Goal: Task Accomplishment & Management: Use online tool/utility

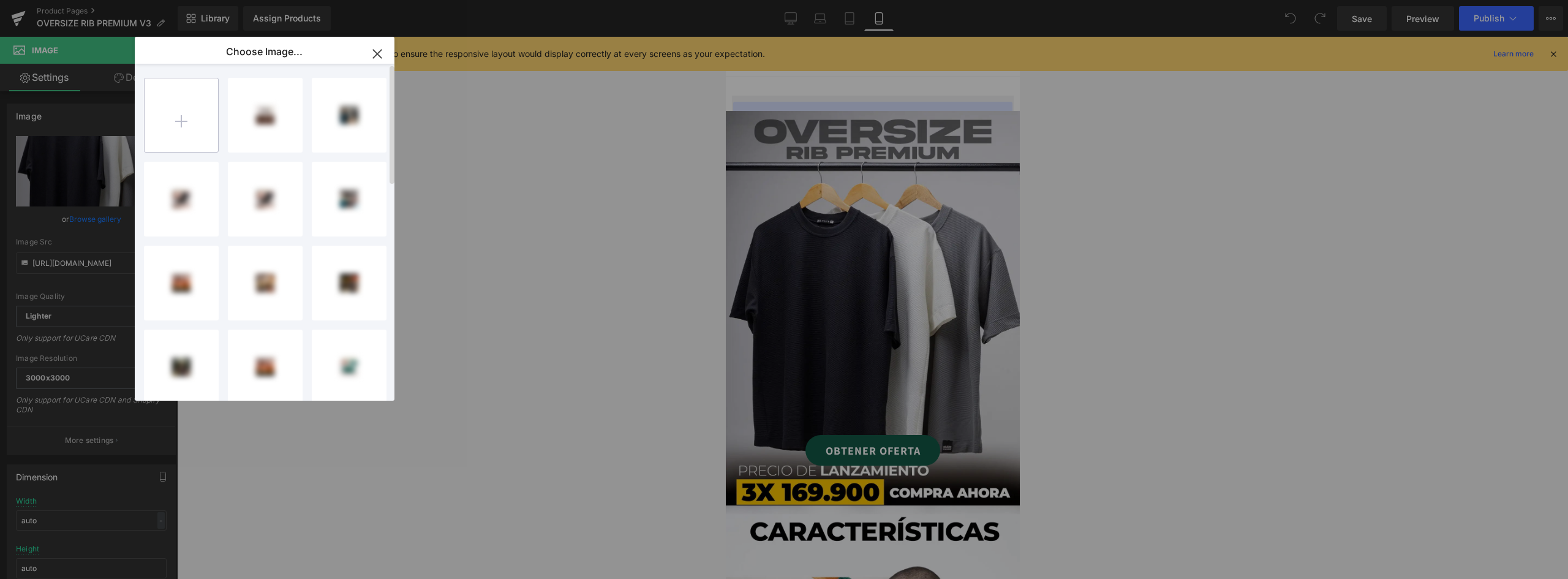
click at [188, 112] on input "file" at bounding box center [181, 115] width 74 height 74
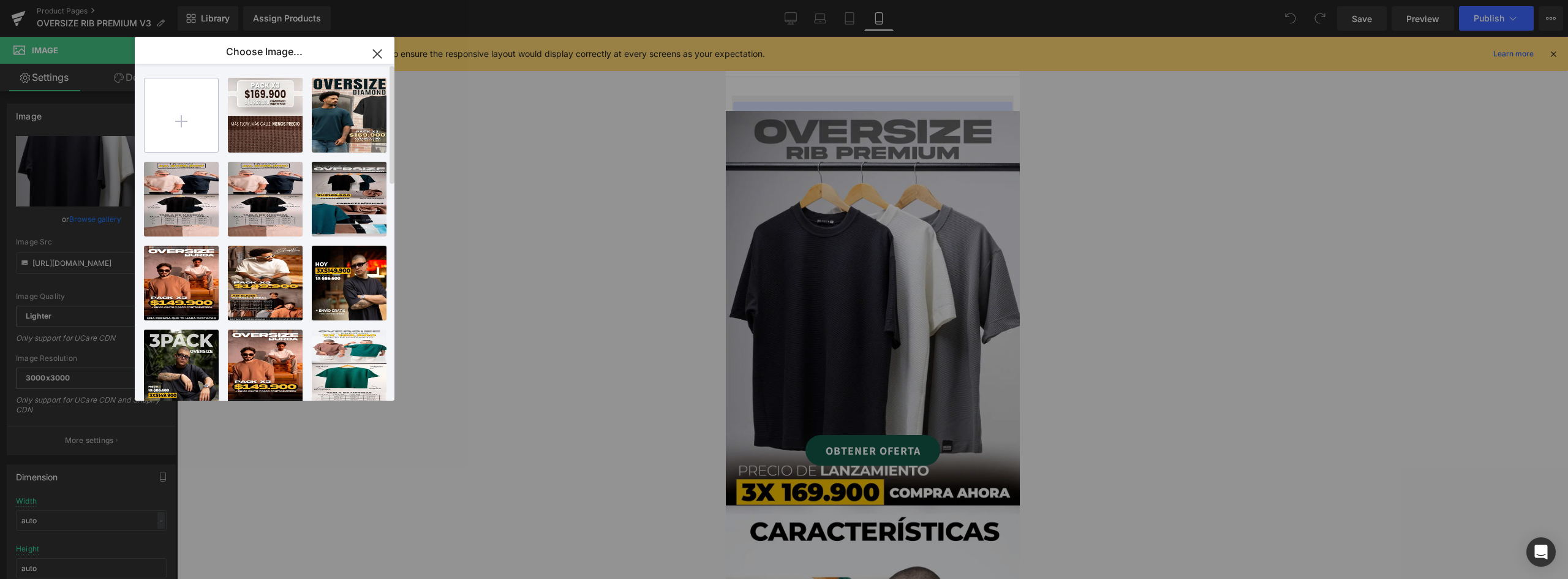
type input "C:\fakepath\landing Over RIBMesa de trabajo 2@2x.webp"
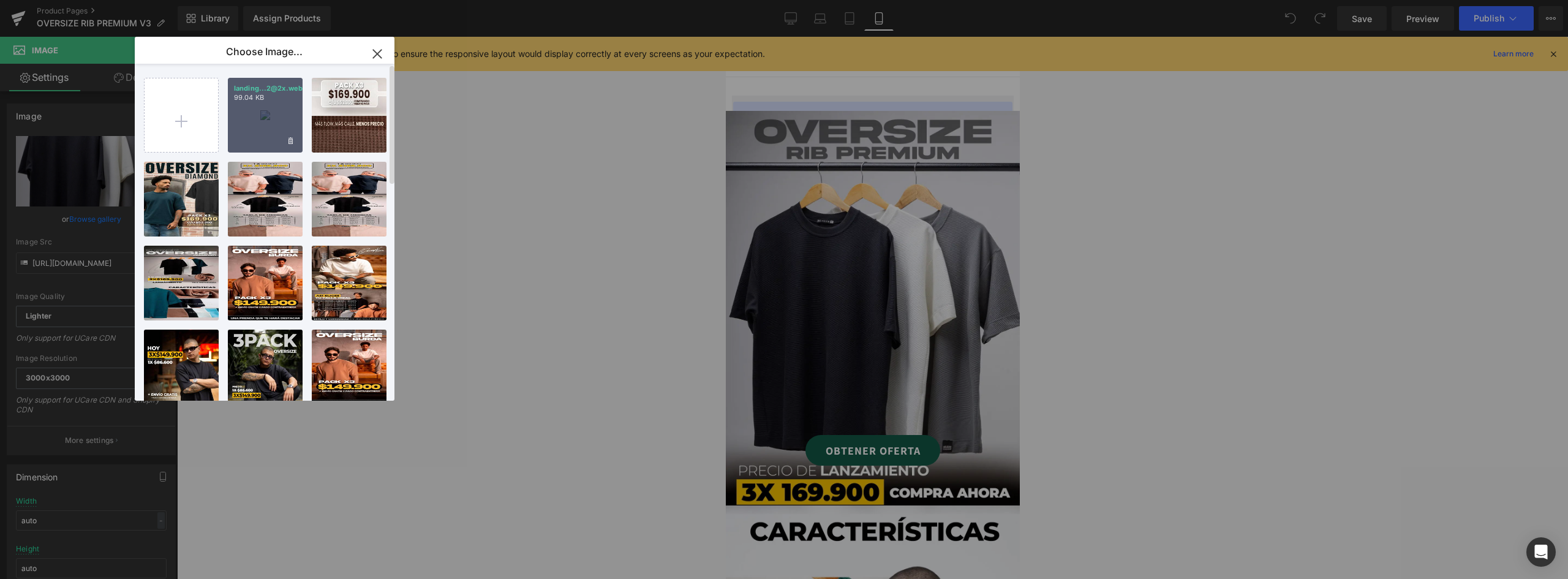
click at [282, 106] on div "landing...2@2x.webp 99.04 KB" at bounding box center [265, 115] width 74 height 75
type input "[URL][DOMAIN_NAME]"
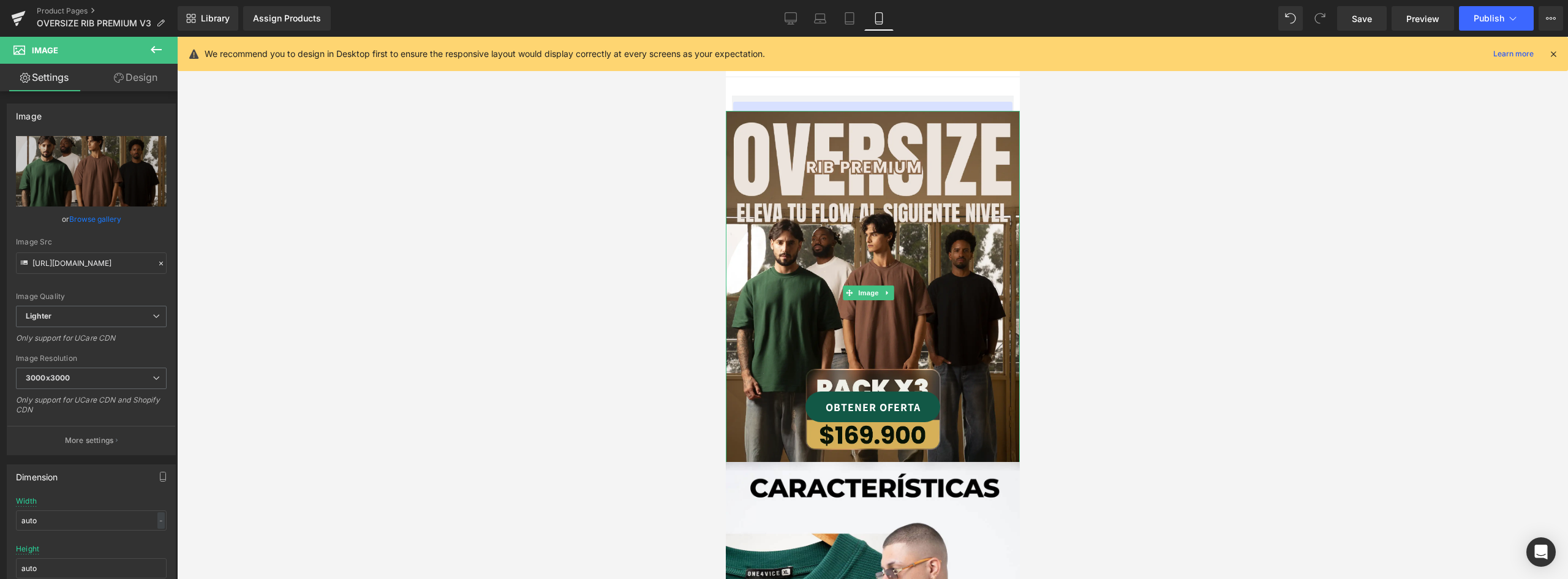
scroll to position [123, 0]
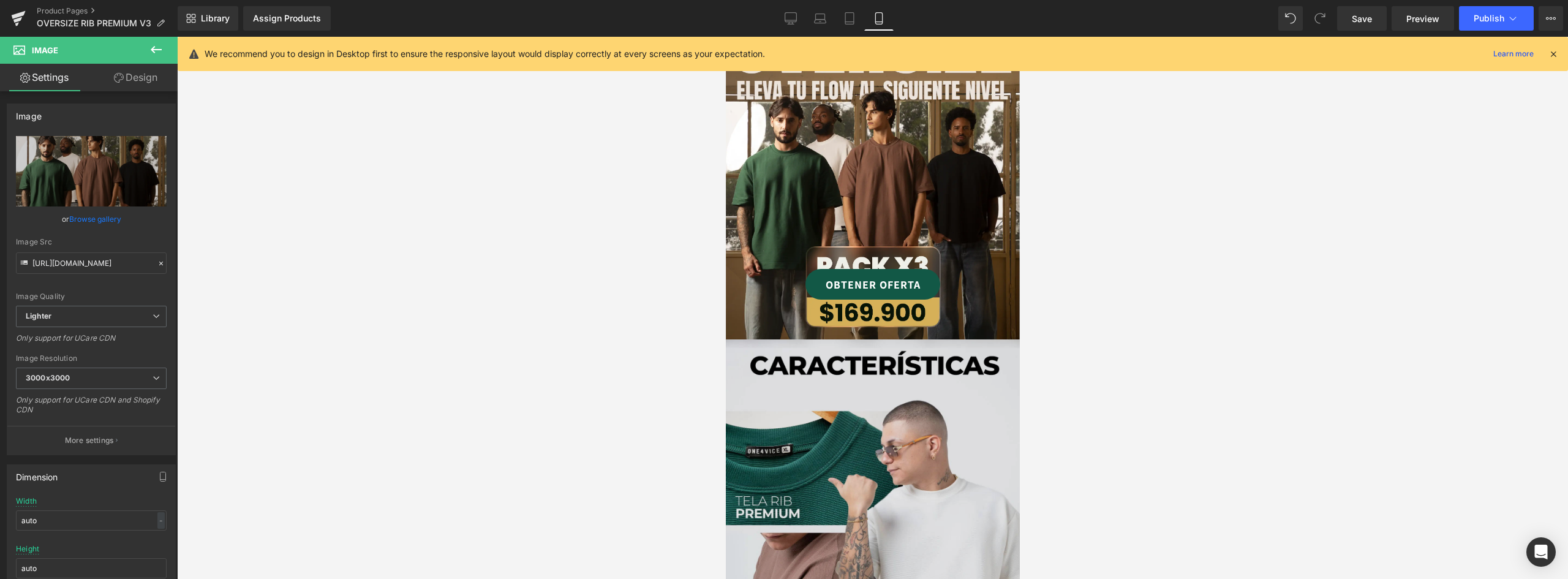
click at [917, 414] on img at bounding box center [872, 555] width 294 height 432
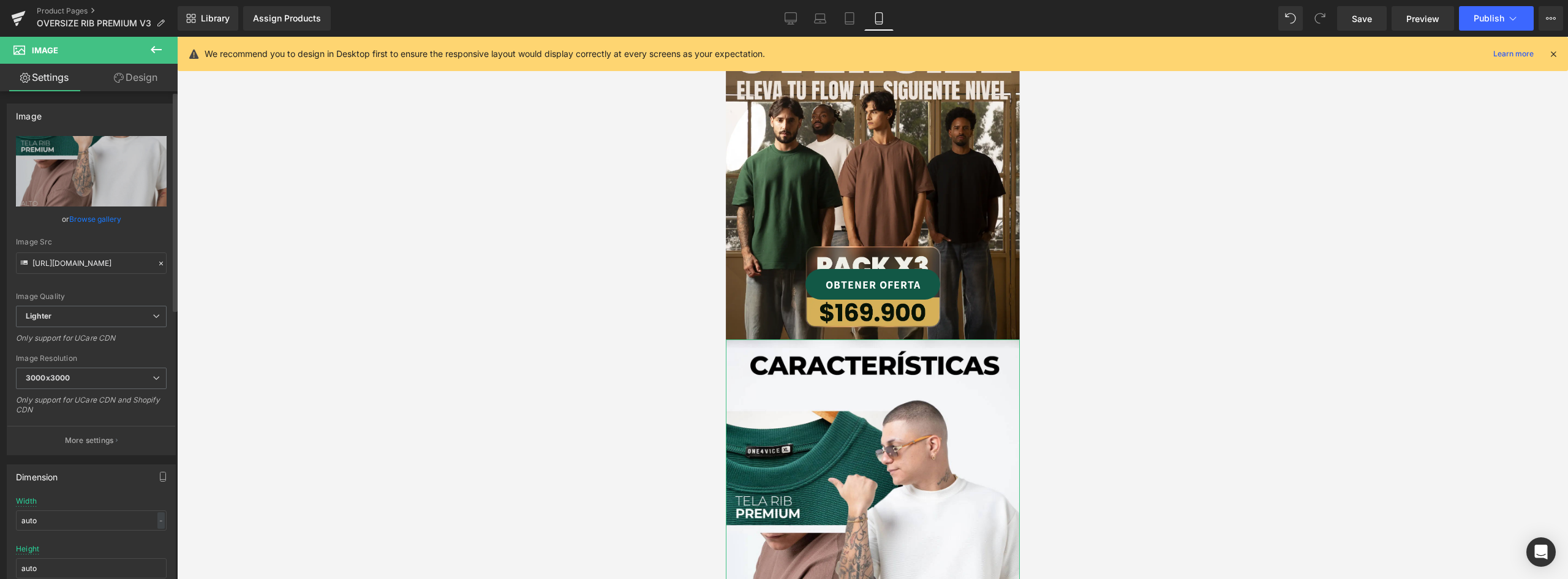
click at [105, 219] on link "Browse gallery" at bounding box center [95, 219] width 52 height 21
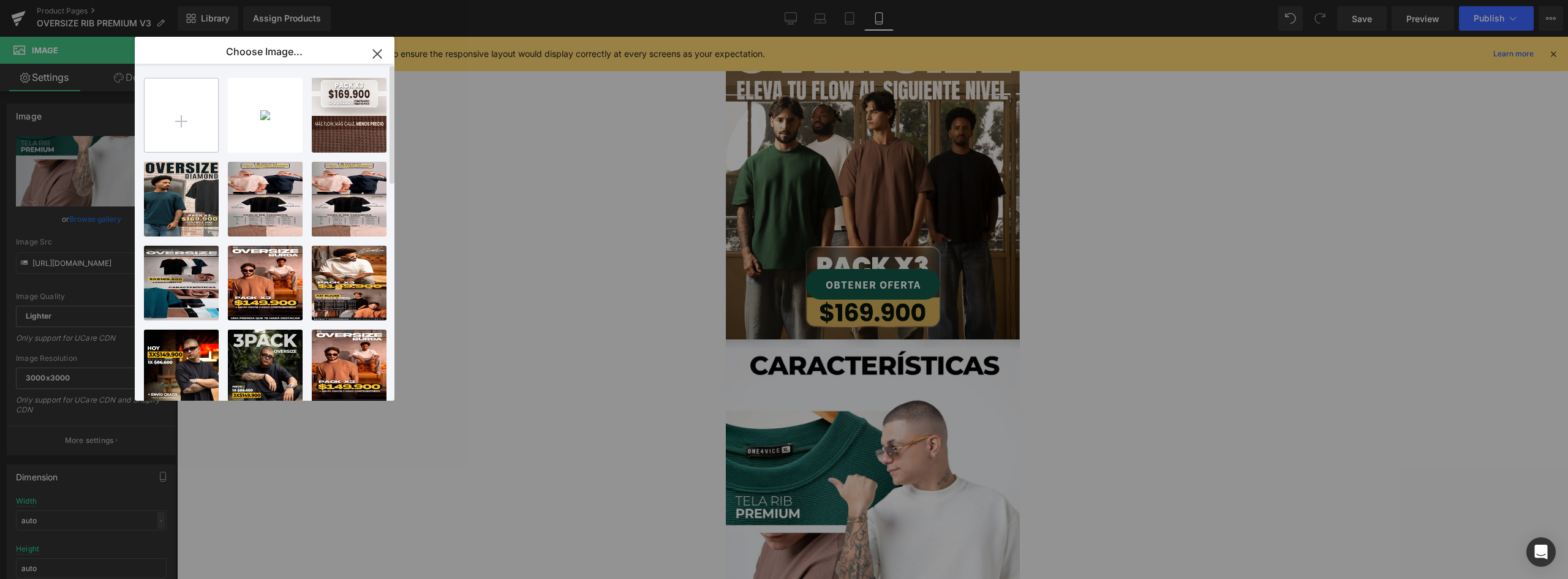
click at [187, 124] on input "file" at bounding box center [181, 115] width 74 height 74
type input "C:\fakepath\landing Over RIBMesa de trabajo 3@2x.webp"
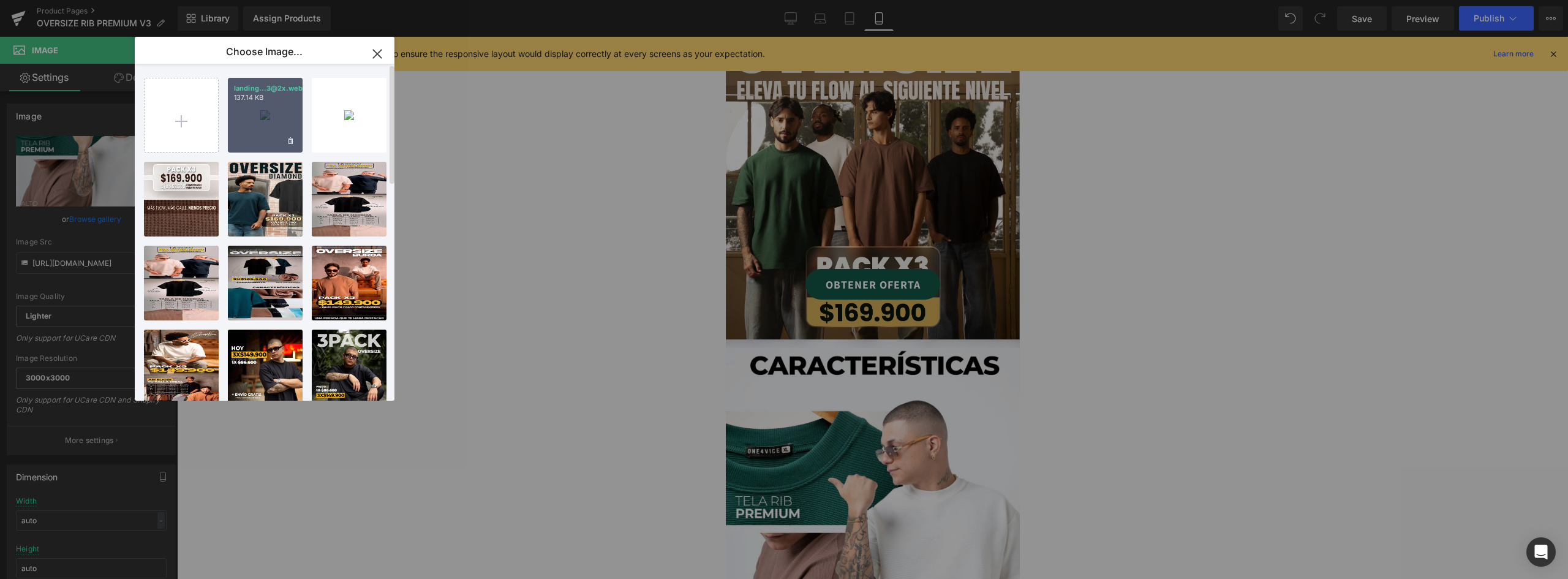
click at [266, 110] on div "landing...3@2x.webp 137.14 KB" at bounding box center [265, 115] width 74 height 75
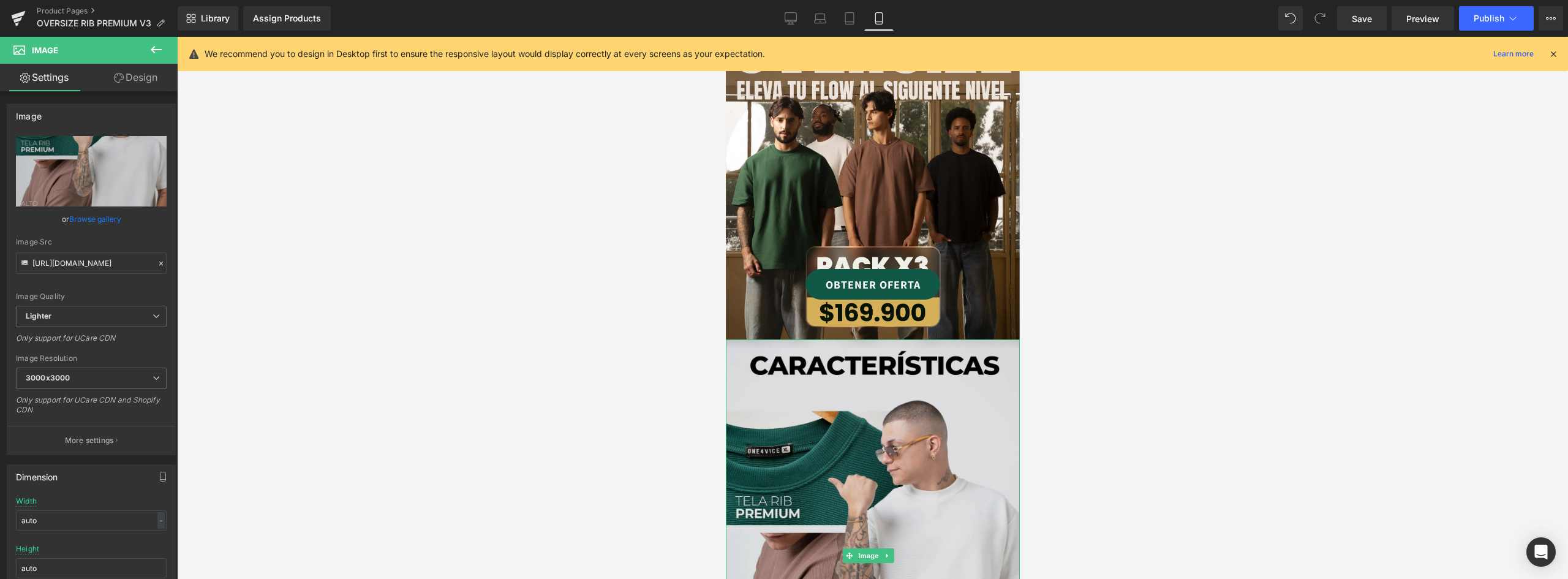
scroll to position [184, 0]
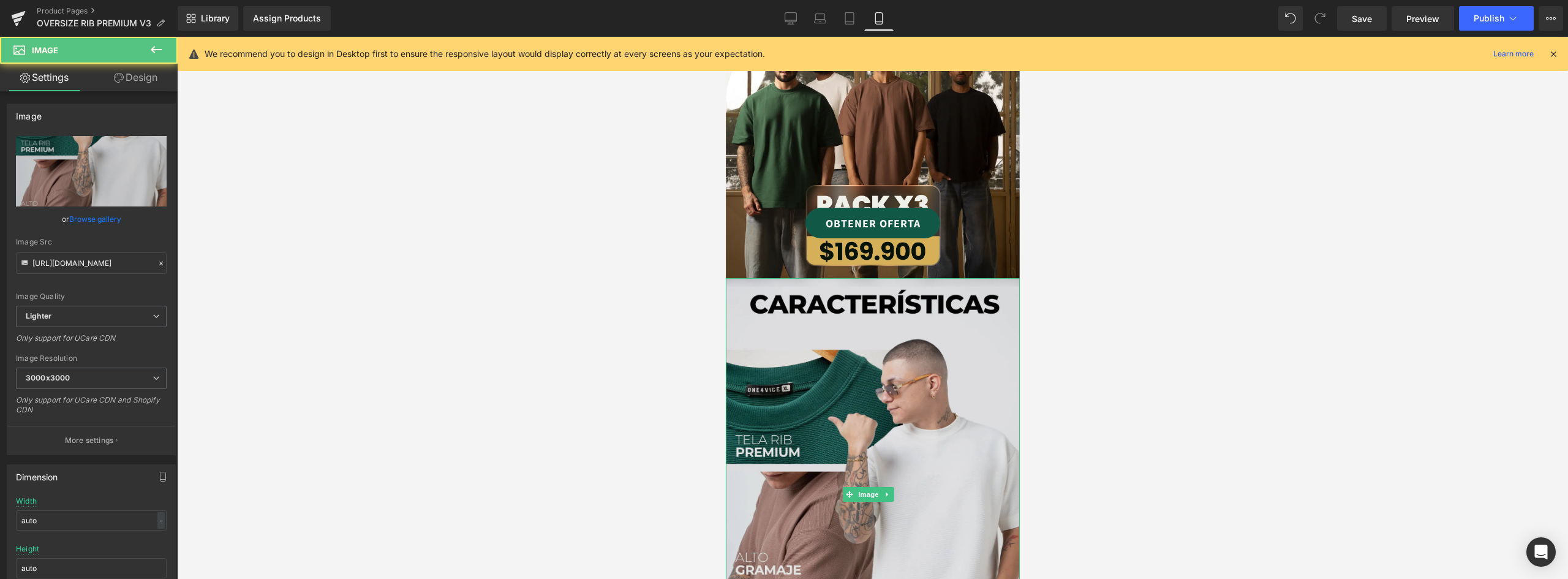
click at [928, 335] on img at bounding box center [872, 494] width 294 height 432
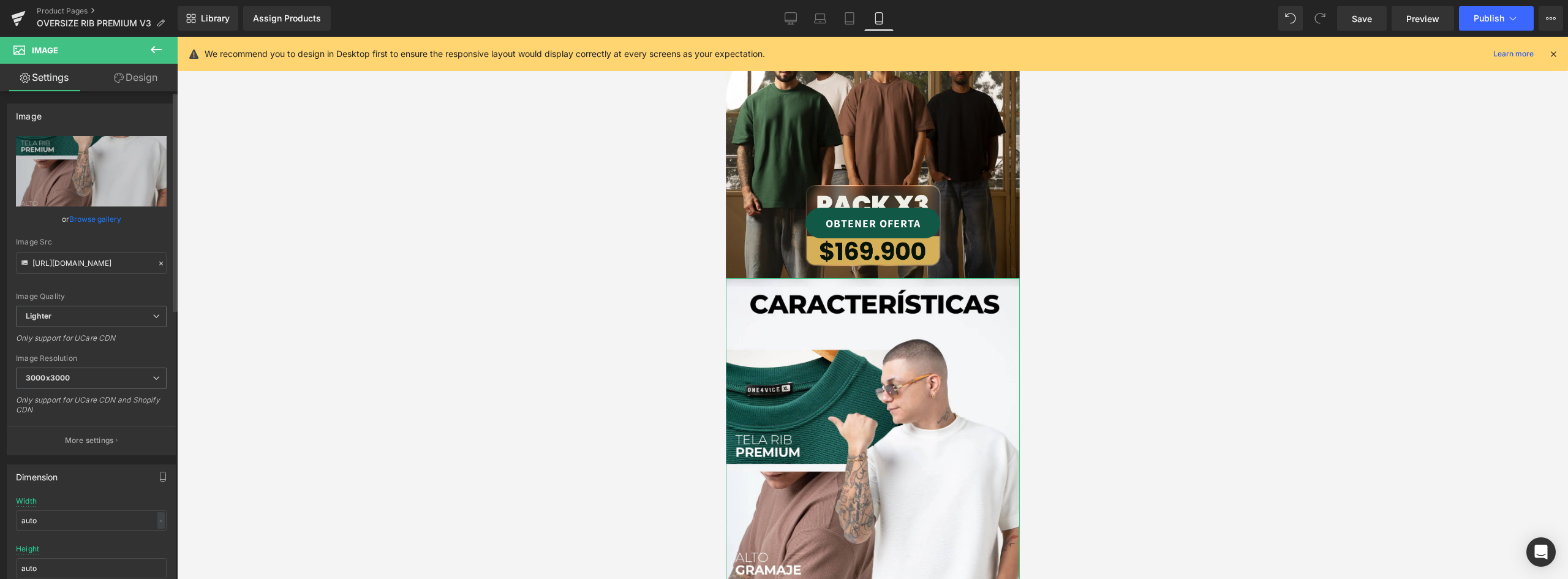
click at [95, 219] on link "Browse gallery" at bounding box center [95, 219] width 52 height 21
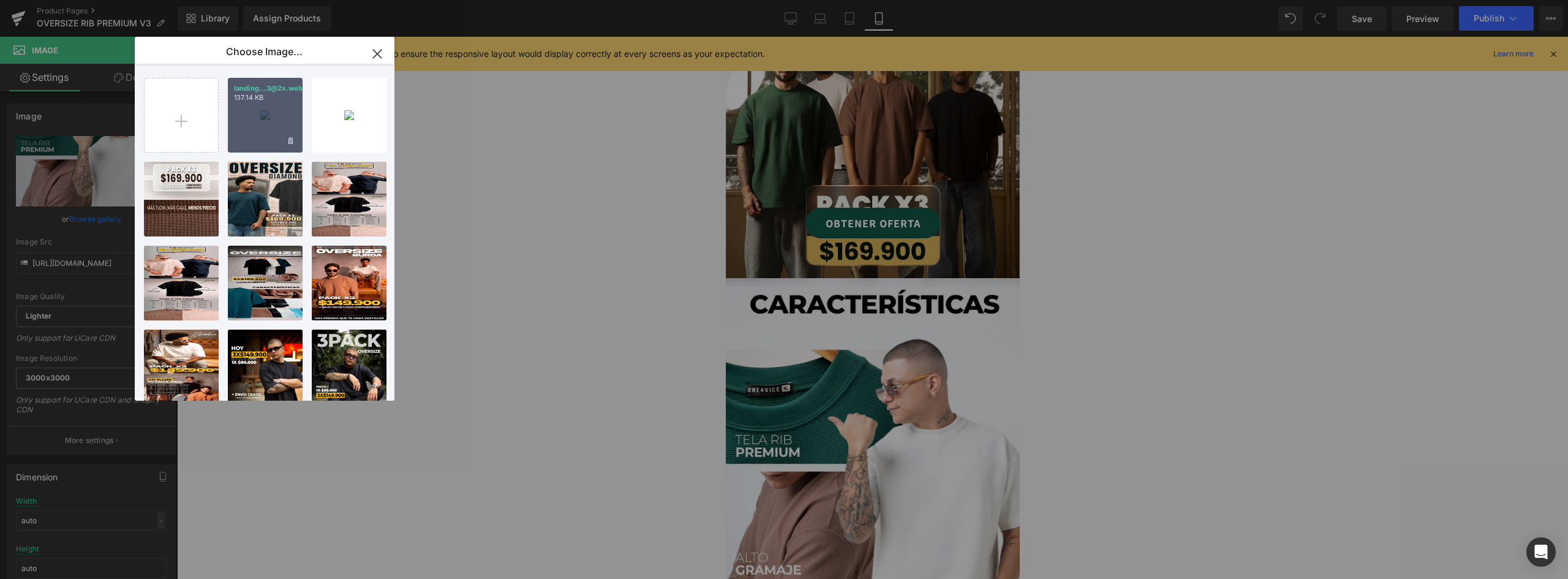
click at [255, 117] on div "landing...3@2x.webp 137.14 KB" at bounding box center [265, 115] width 74 height 75
type input "https://ucarecdn.com/ea377a43-0d8e-4c85-b7ab-96581ddf6c68/-/format/auto/-/previ…"
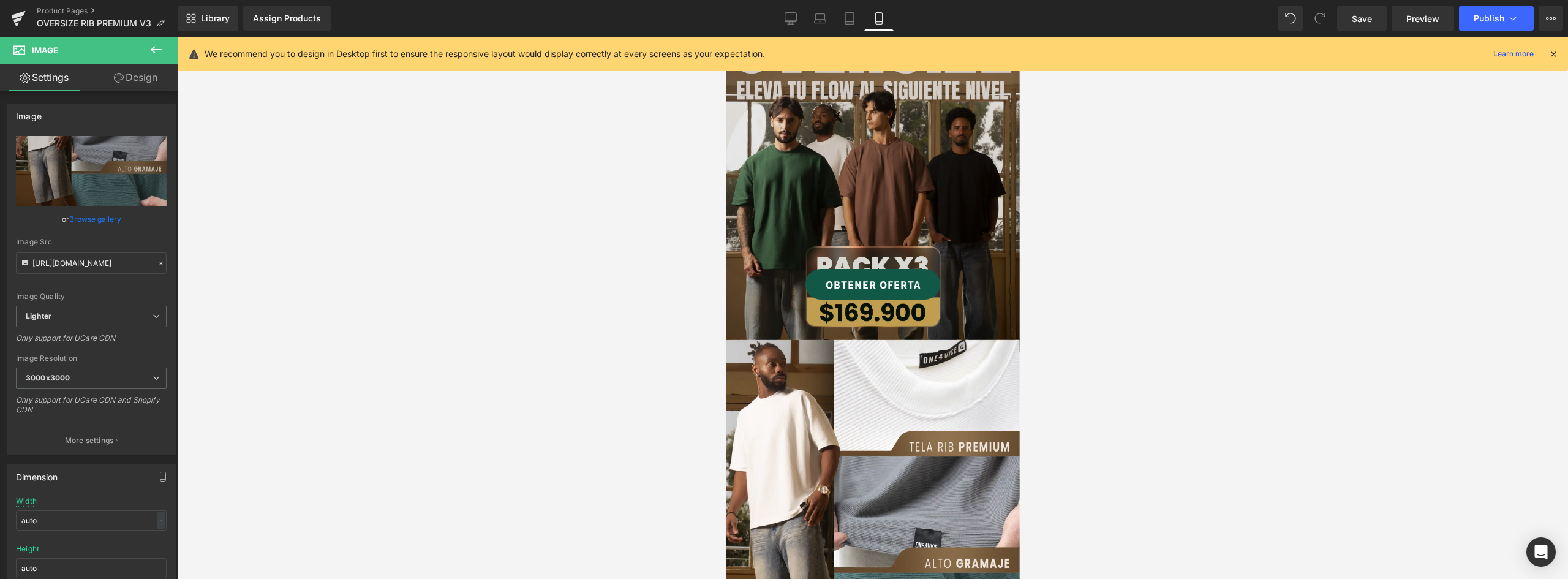
scroll to position [0, 0]
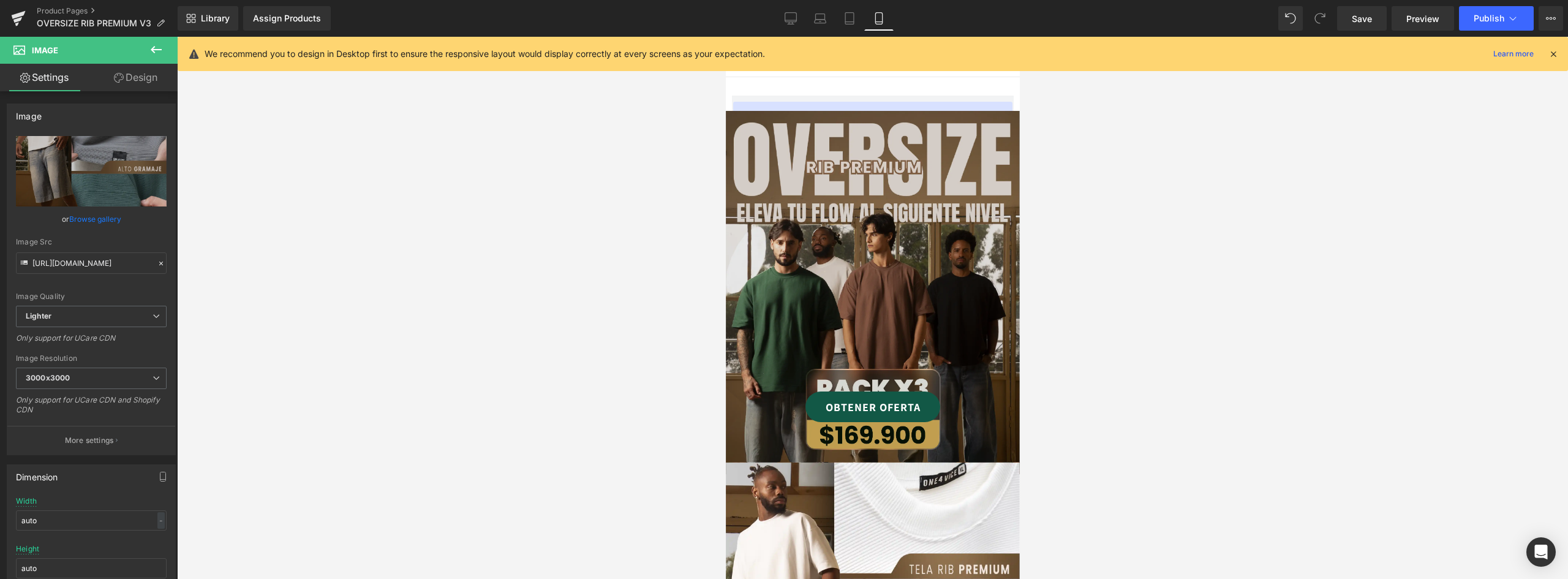
drag, startPoint x: 827, startPoint y: 190, endPoint x: 753, endPoint y: 205, distance: 75.5
click at [827, 190] on img at bounding box center [872, 292] width 294 height 363
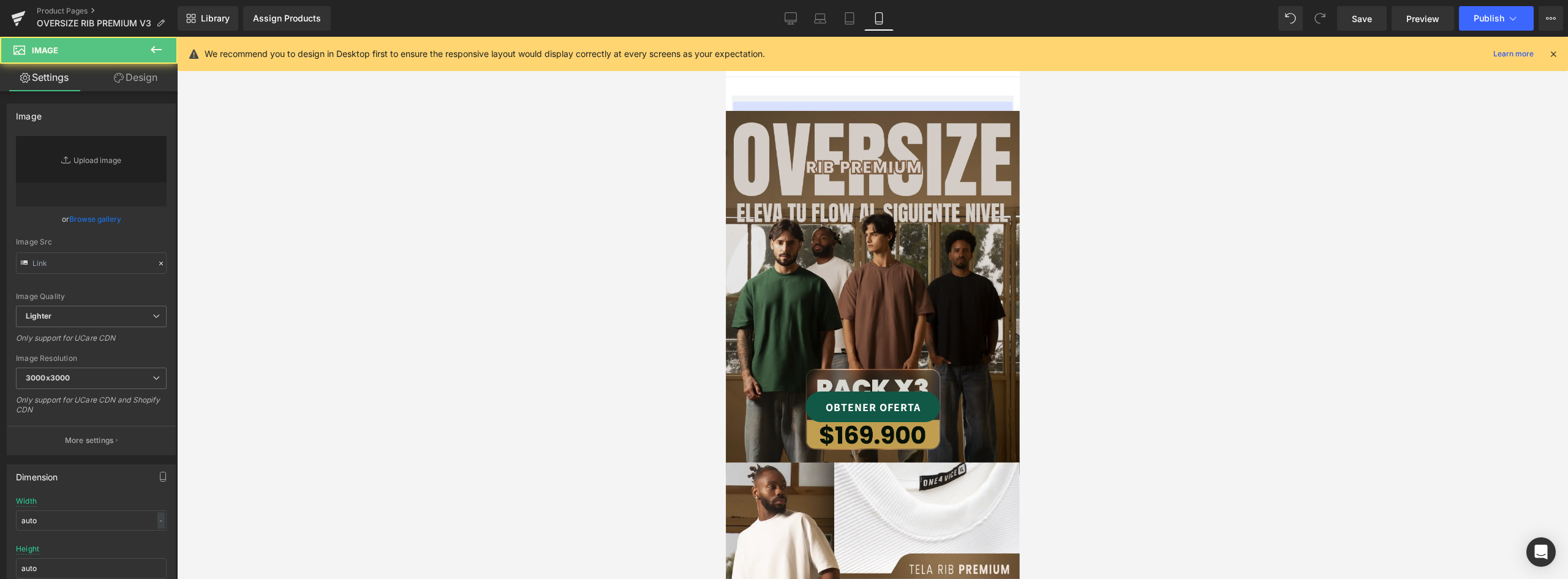
type input "https://ucarecdn.com/4238b8ae-3c55-48c8-9a3c-2421f364ec0f/-/format/auto/-/previ…"
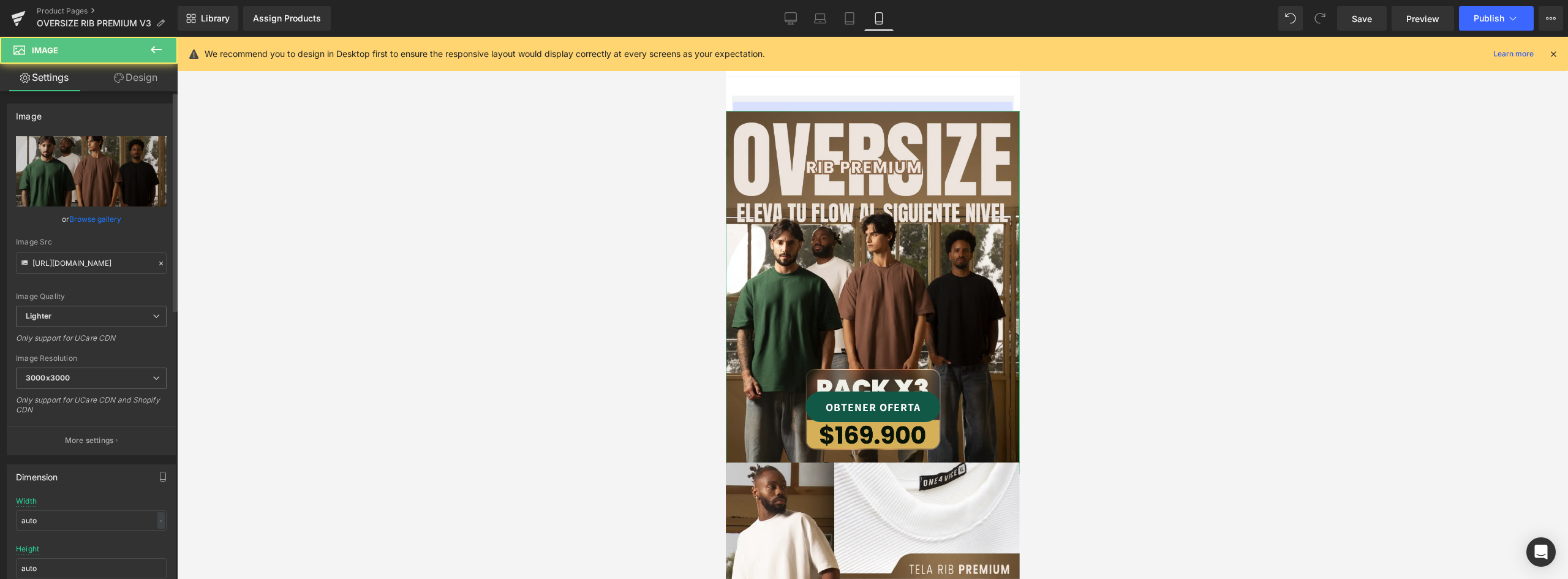
click at [100, 214] on link "Browse gallery" at bounding box center [95, 219] width 52 height 21
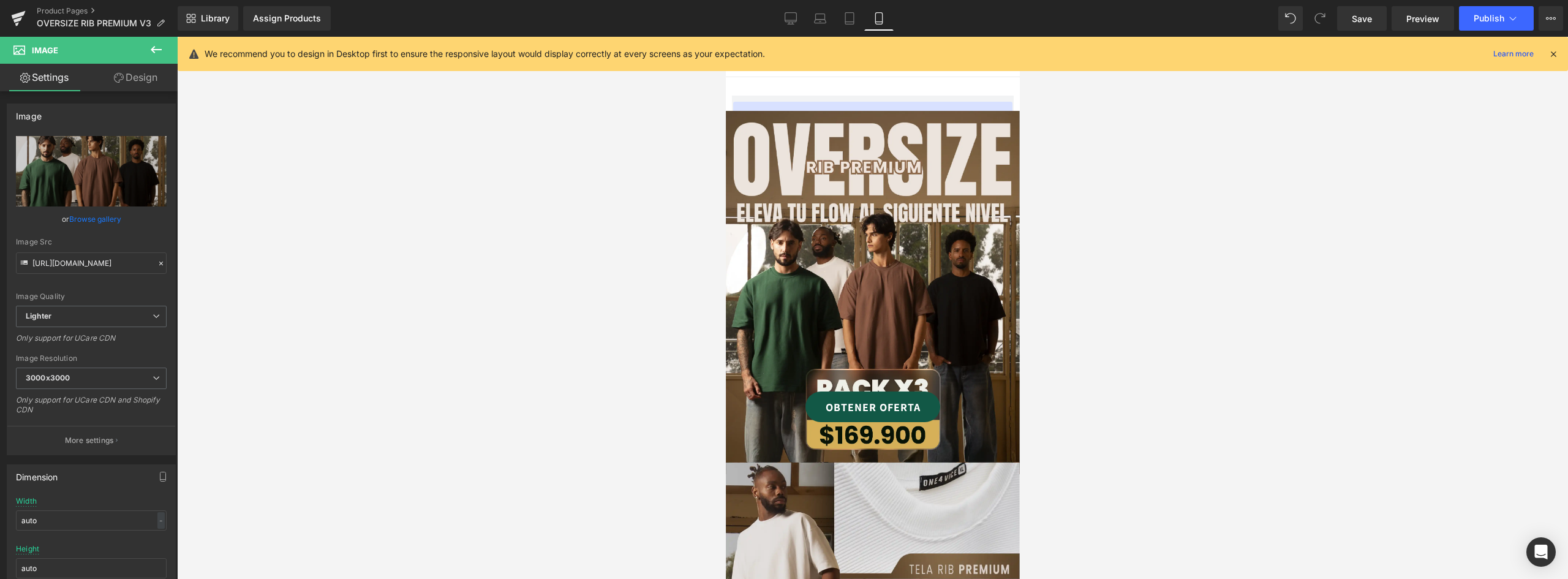
scroll to position [184, 0]
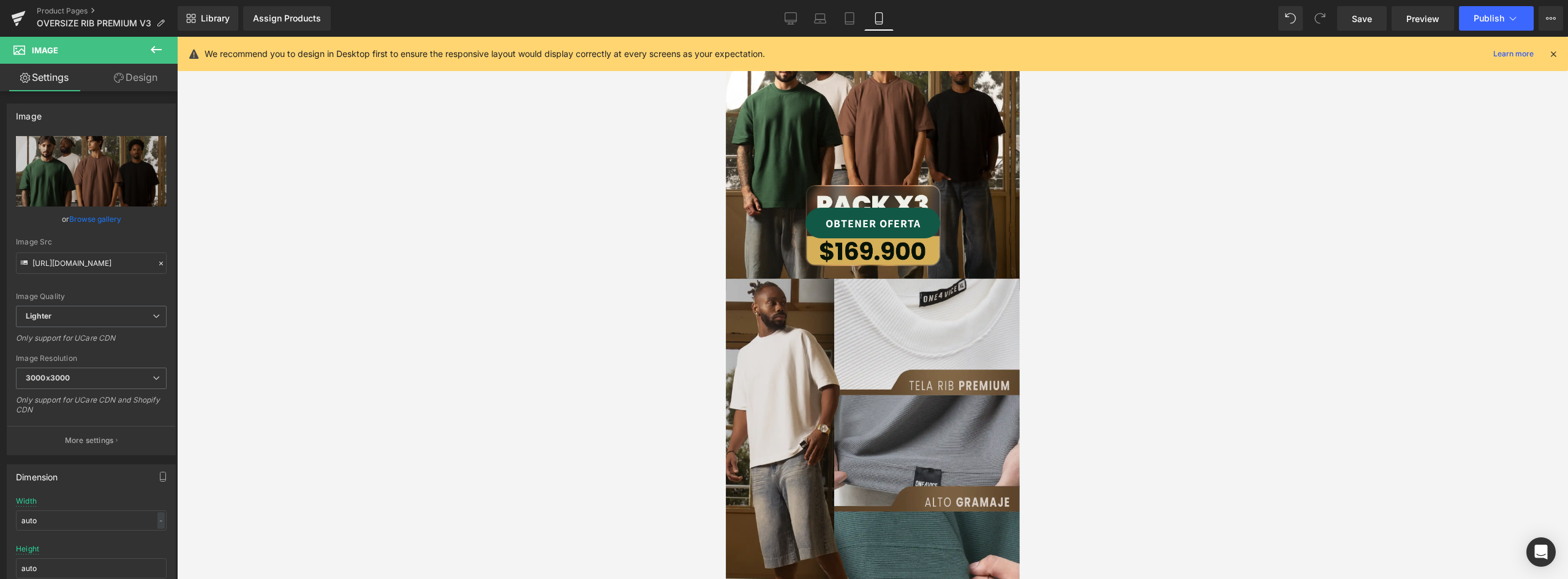
click at [882, 350] on img at bounding box center [872, 506] width 294 height 456
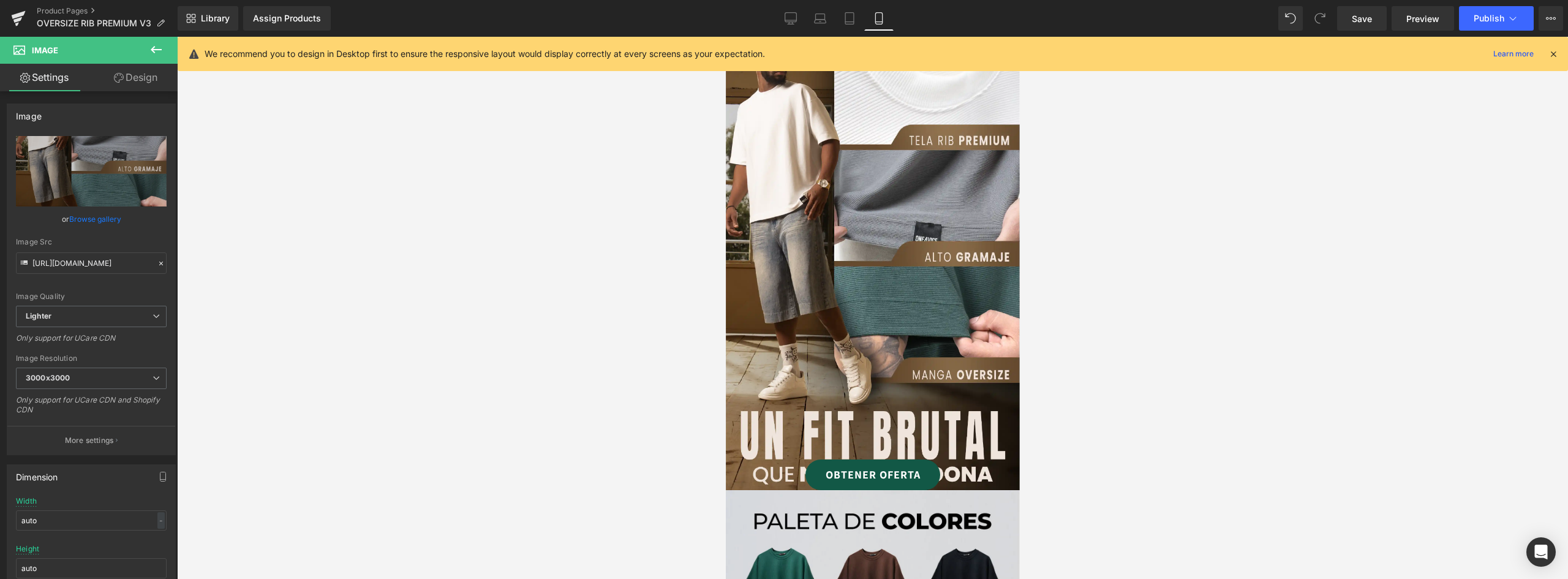
scroll to position [613, 0]
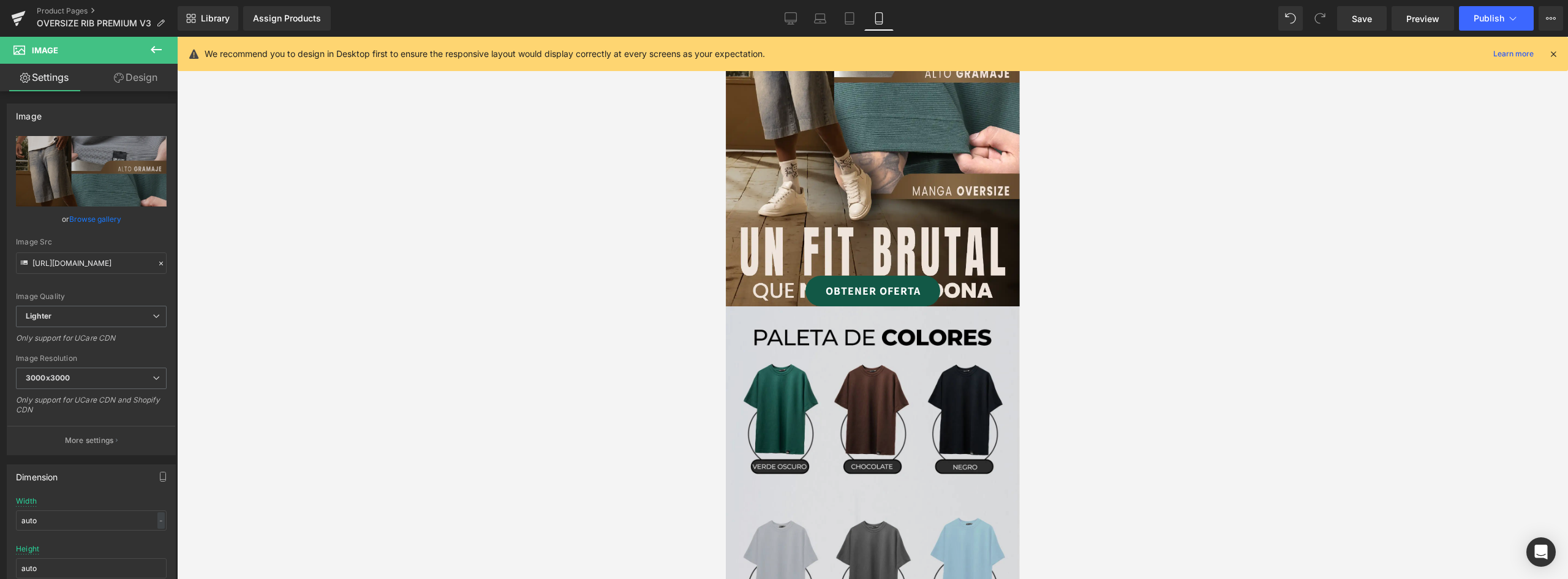
click at [857, 344] on img at bounding box center [872, 485] width 294 height 358
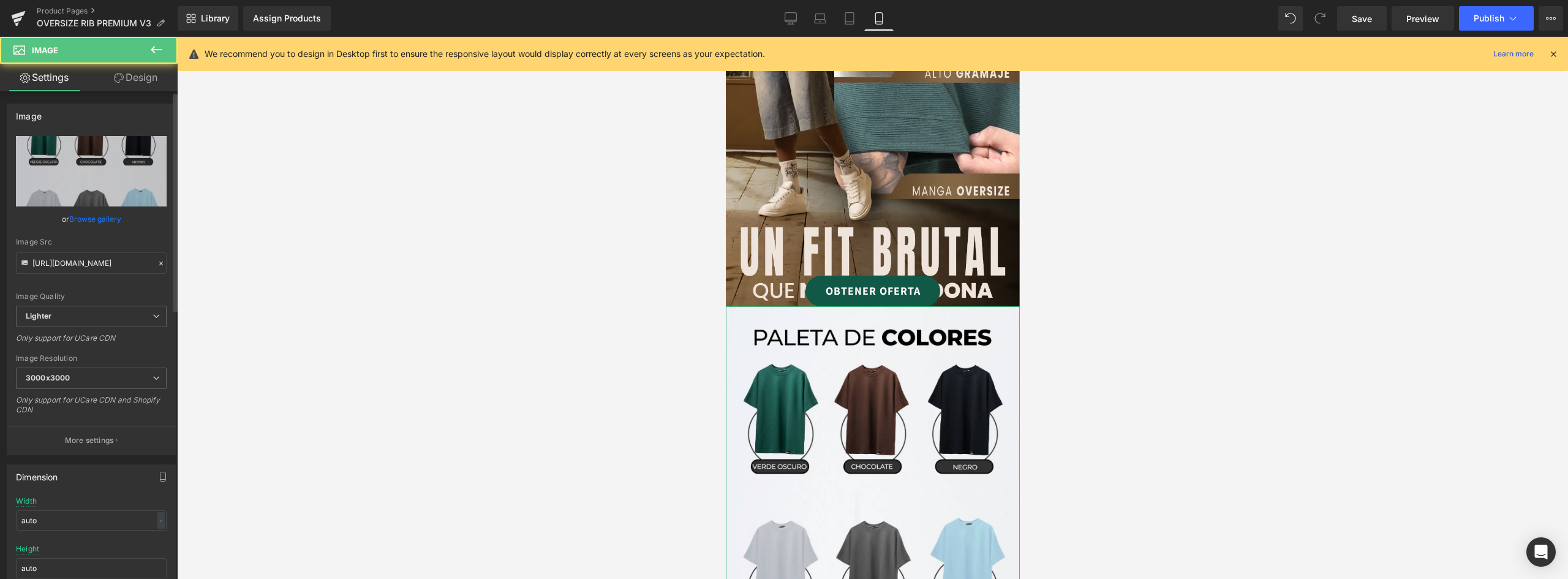
click at [86, 216] on link "Browse gallery" at bounding box center [95, 219] width 52 height 21
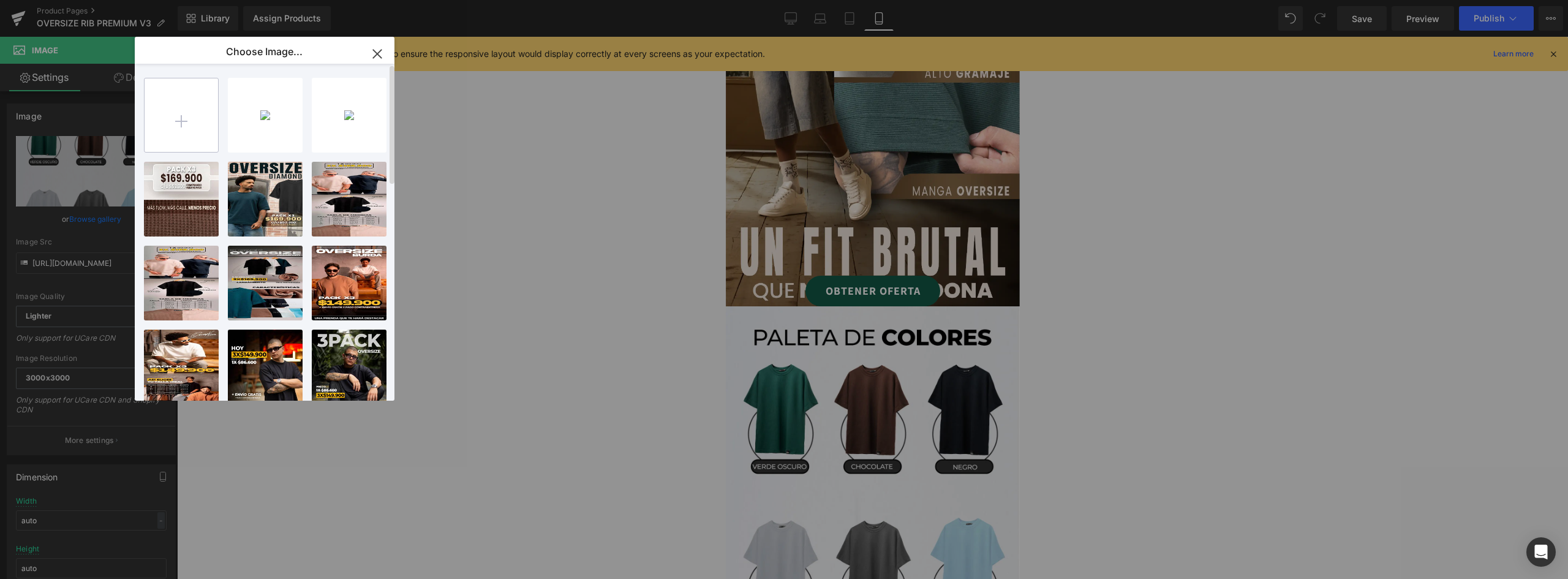
click at [193, 108] on input "file" at bounding box center [181, 115] width 74 height 74
type input "C:\fakepath\landing Over RIBMesa de trabajo 4@2x.webp"
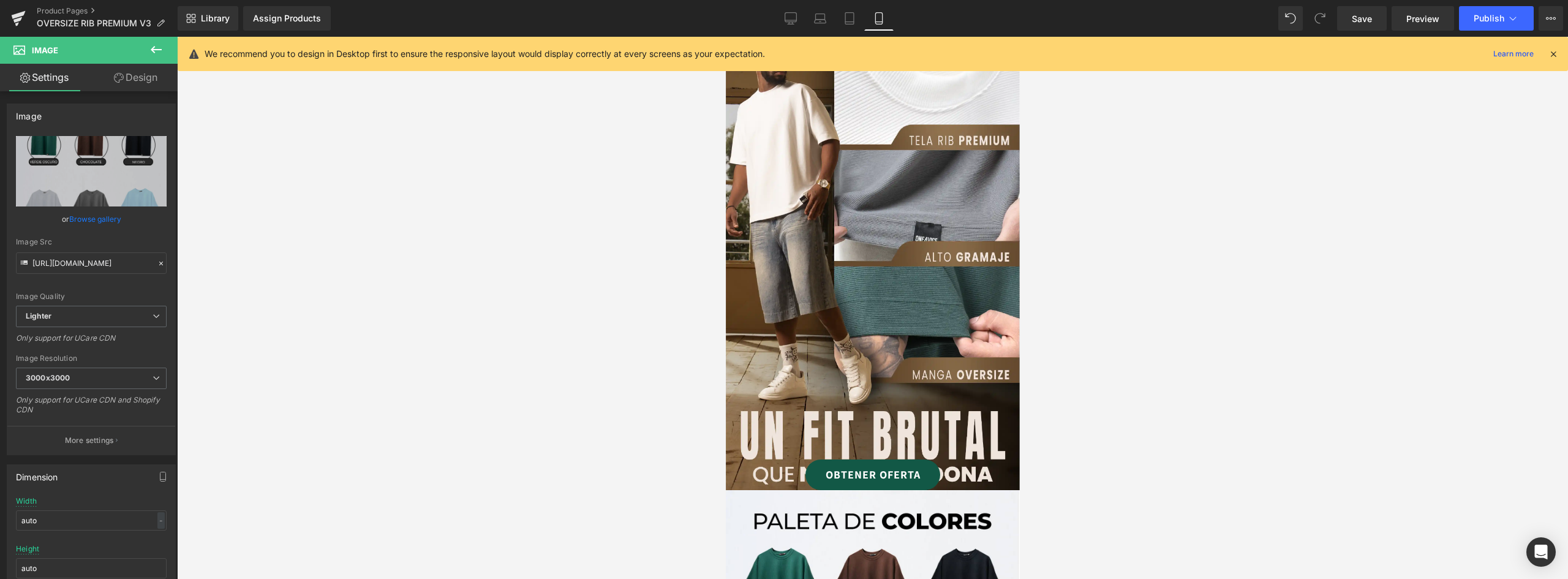
scroll to position [735, 0]
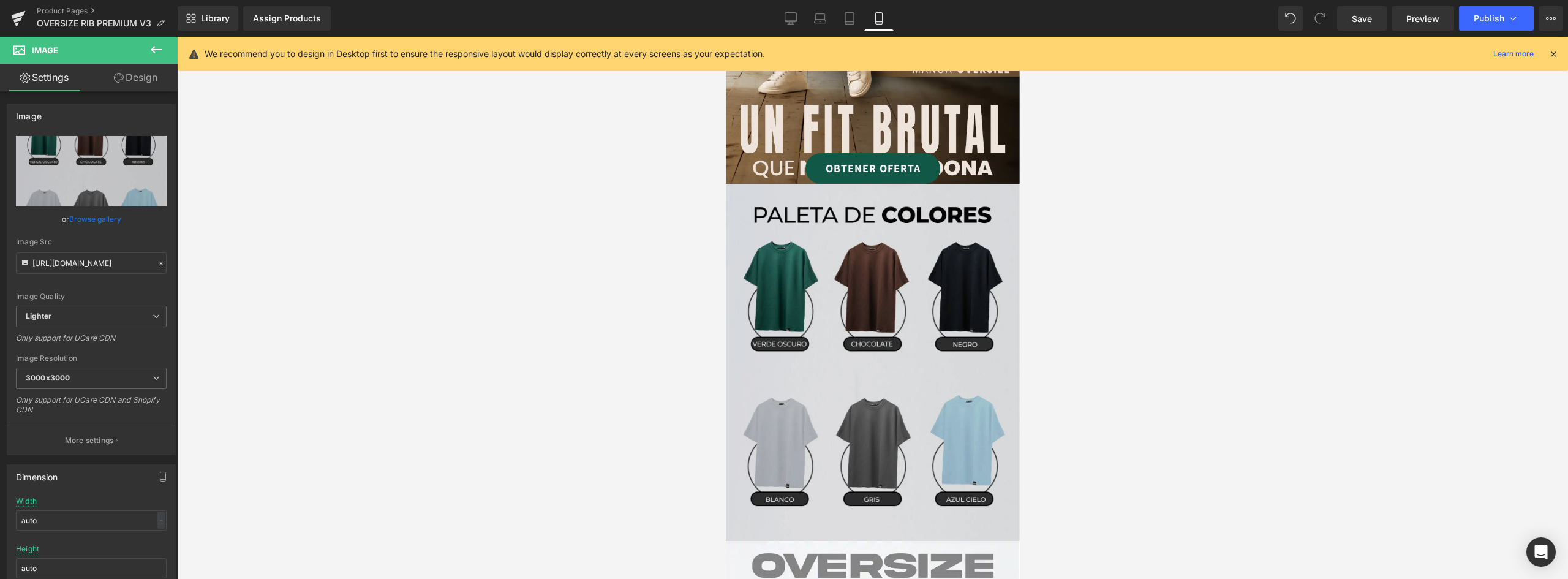
click at [893, 247] on img at bounding box center [872, 363] width 294 height 358
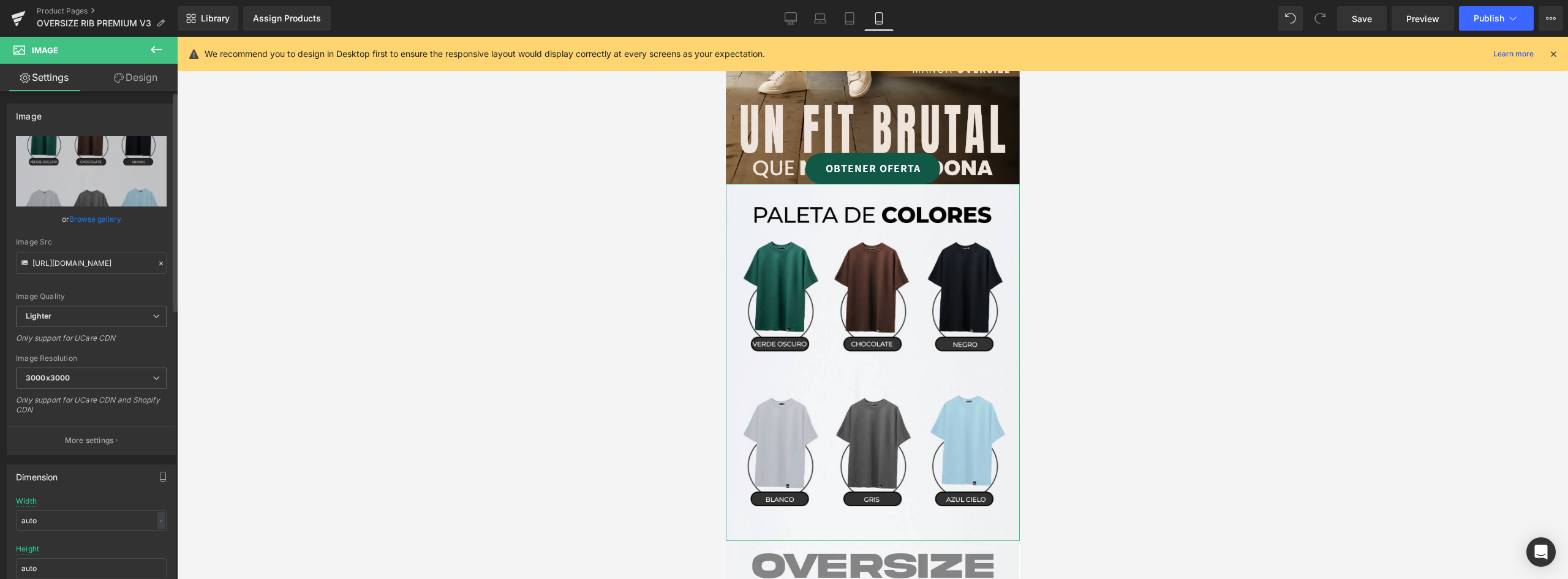
click at [108, 214] on link "Browse gallery" at bounding box center [95, 219] width 52 height 21
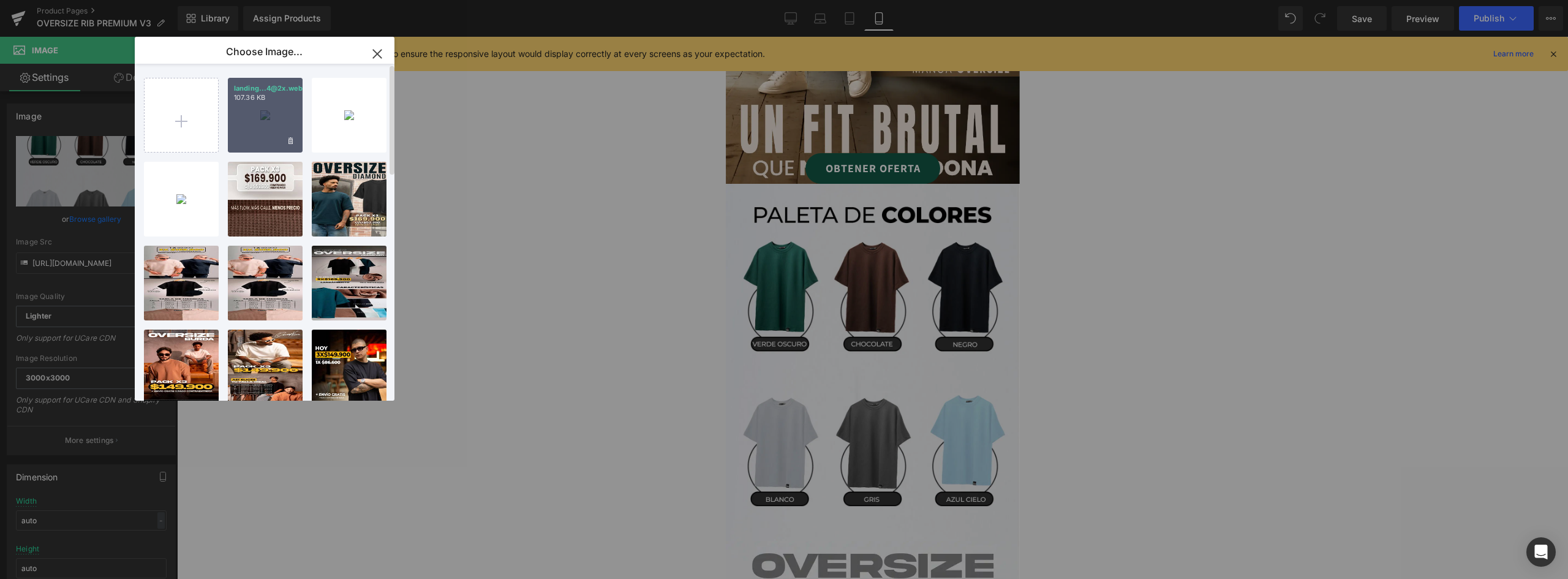
click at [259, 120] on div "landing...4@2x.webp 107.36 KB" at bounding box center [265, 115] width 74 height 75
type input "https://ucarecdn.com/96b631a9-d523-49ec-be27-2d35feec6e90/-/format/auto/-/previ…"
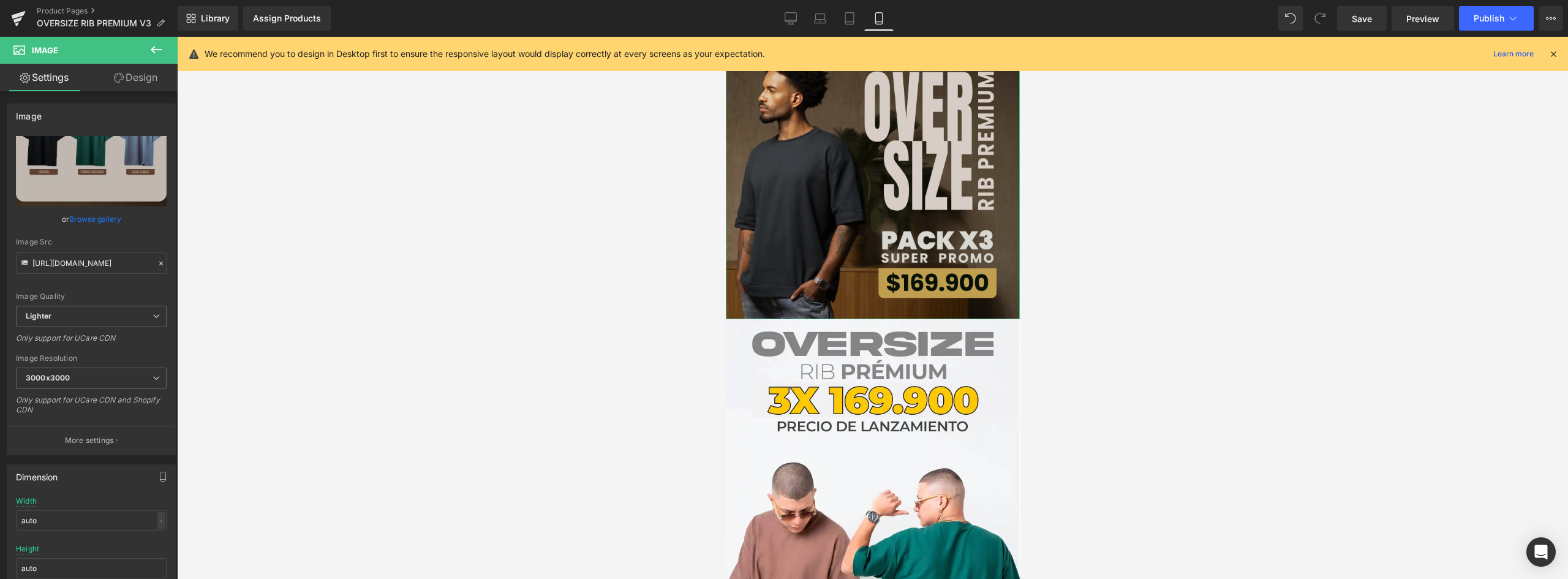
scroll to position [1164, 0]
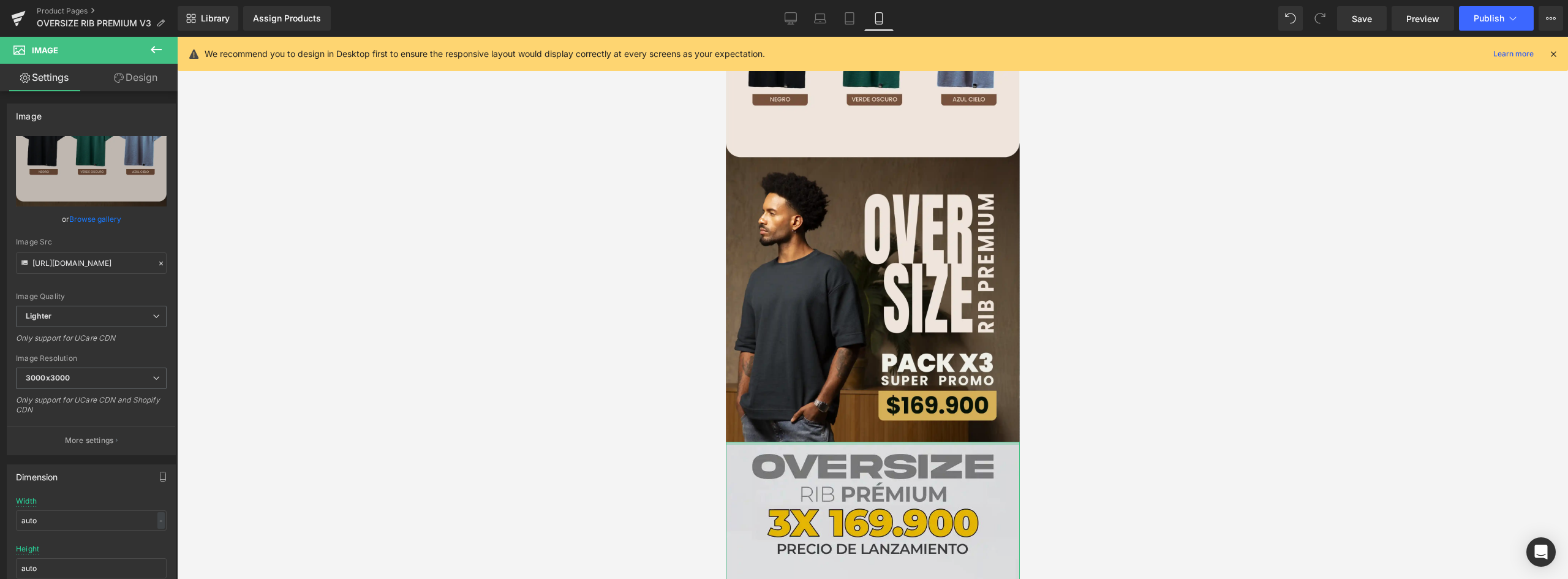
click at [888, 442] on div at bounding box center [872, 444] width 294 height 3
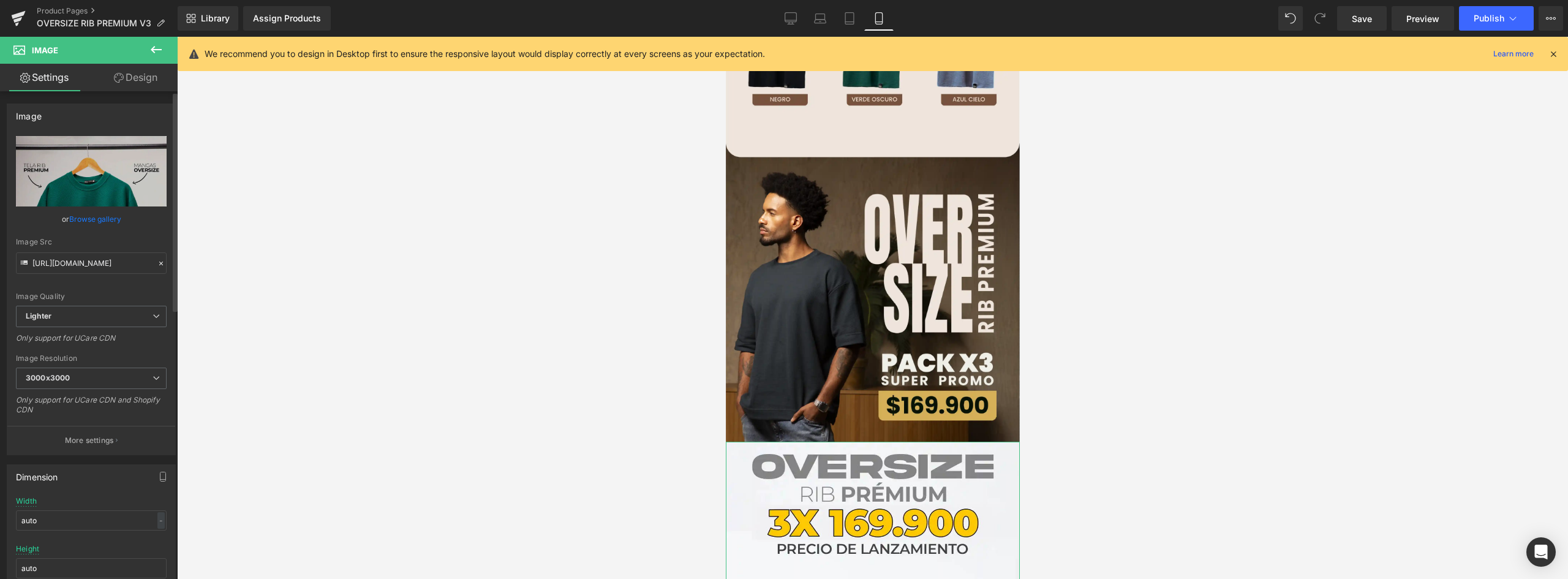
click at [91, 212] on link "Browse gallery" at bounding box center [95, 219] width 52 height 21
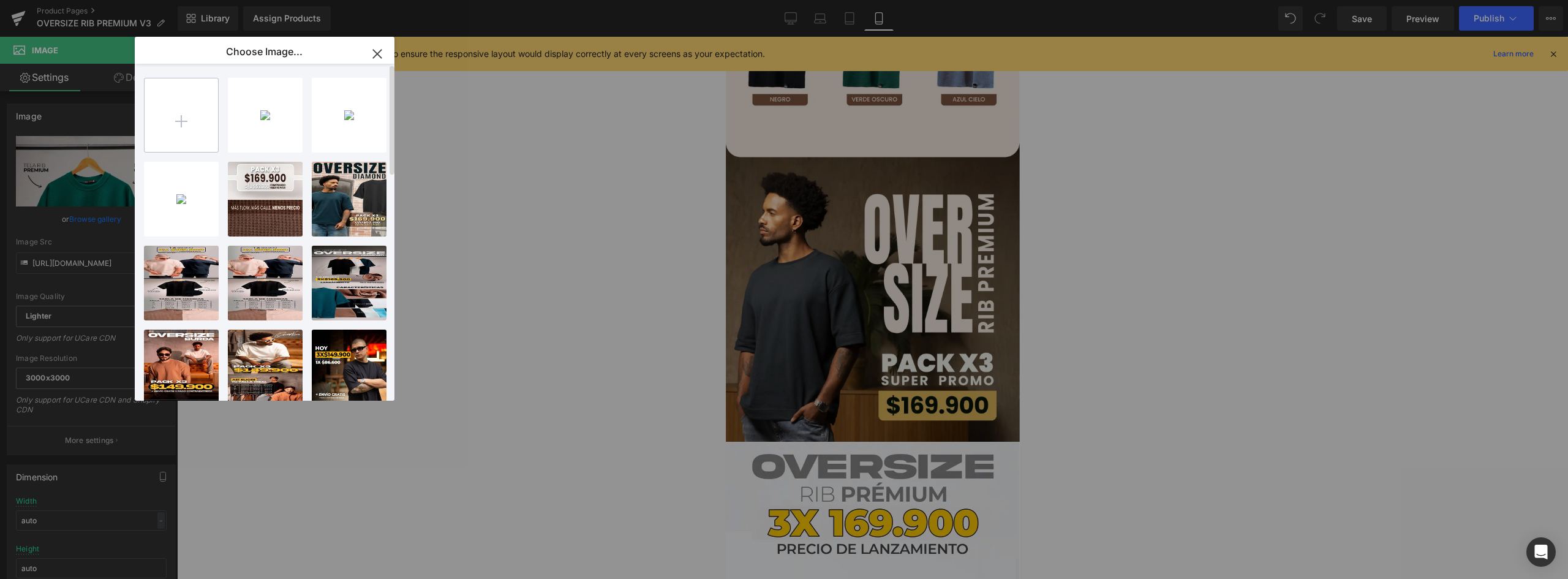
click at [186, 125] on input "file" at bounding box center [181, 115] width 74 height 74
type input "C:\fakepath\landing Over RIBMesa de trabajo 5@2x.webp"
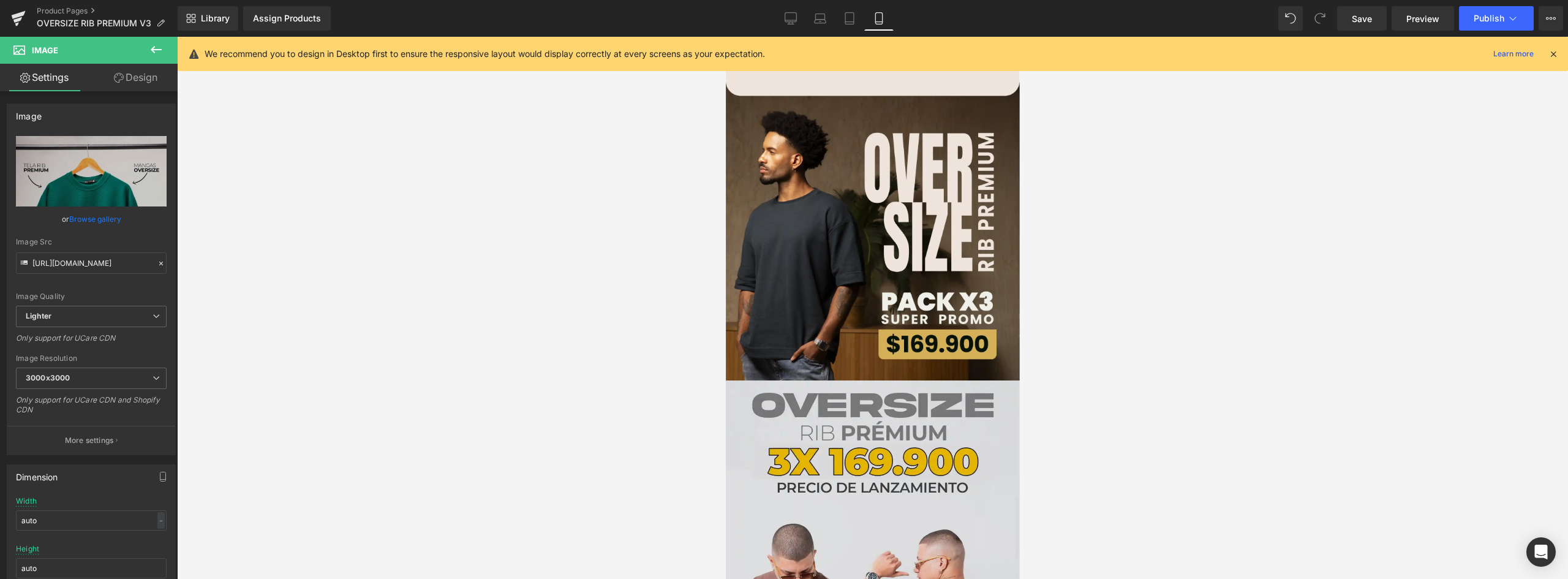
scroll to position [1410, 0]
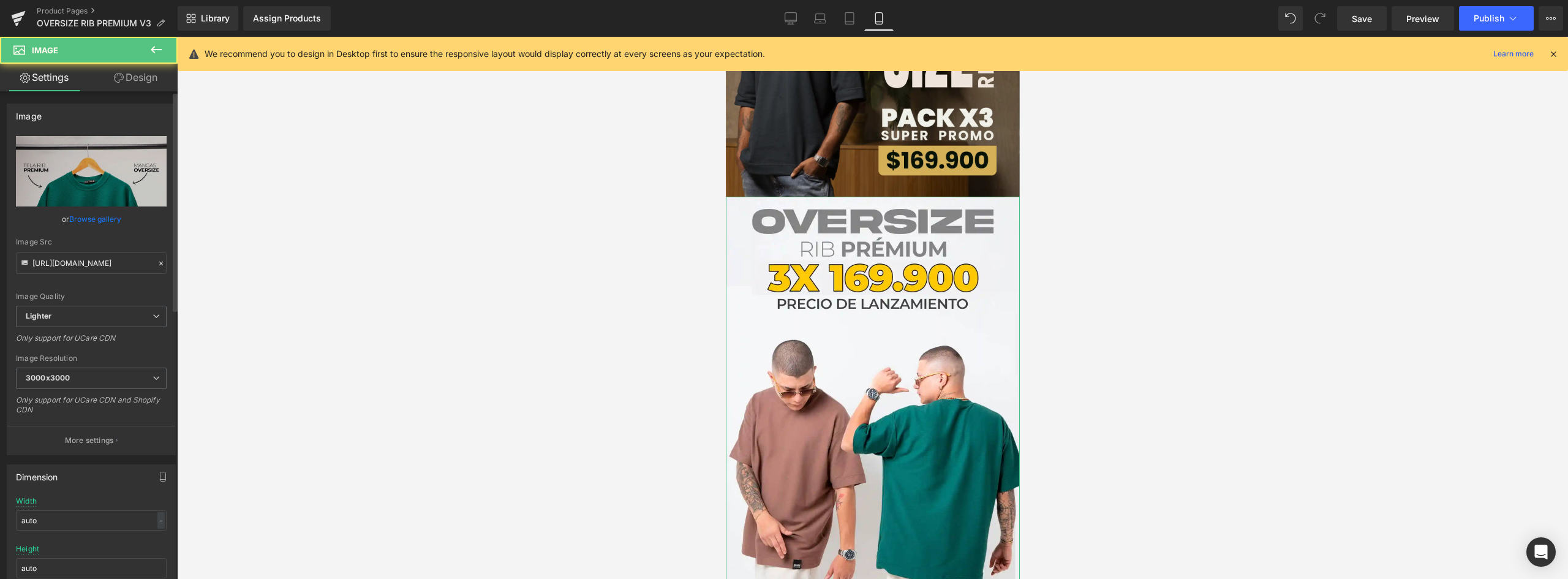
click at [94, 219] on link "Browse gallery" at bounding box center [95, 219] width 52 height 21
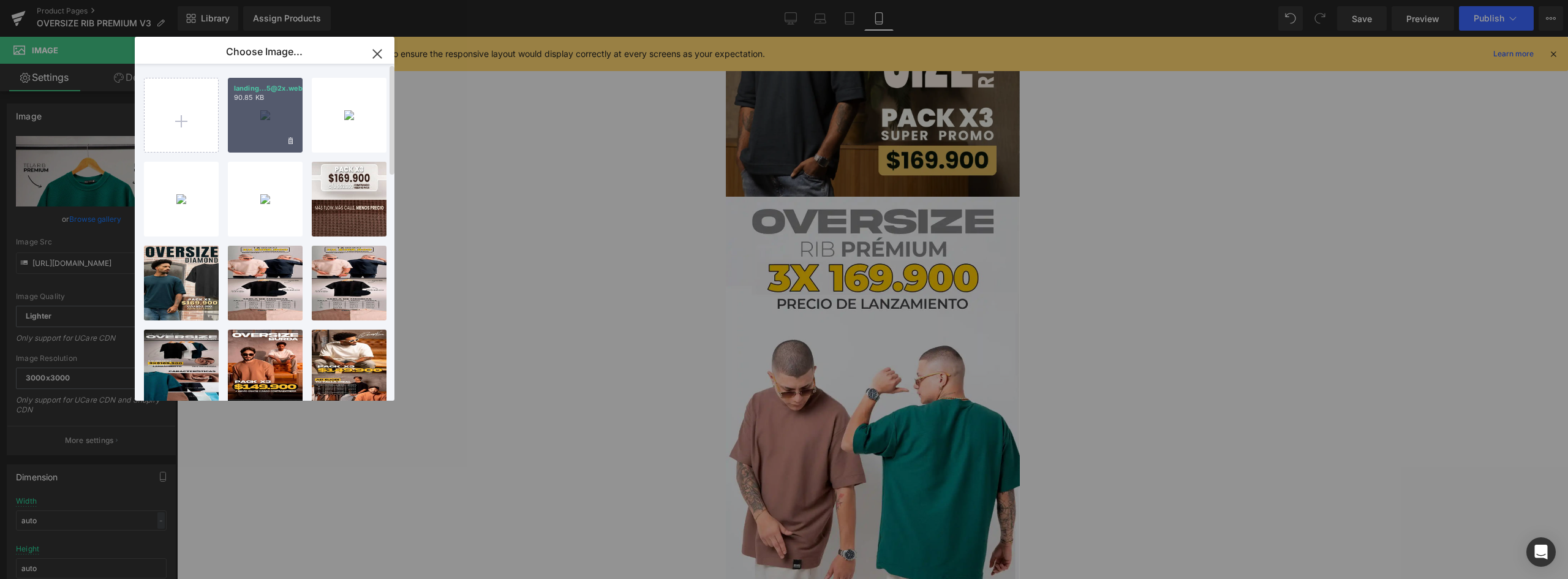
click at [274, 125] on div "landing...5@2x.webp 90.85 KB" at bounding box center [265, 115] width 74 height 75
type input "https://ucarecdn.com/aa3be0f6-7845-4fdb-9a3f-2ca27be99cc4/-/format/auto/-/previ…"
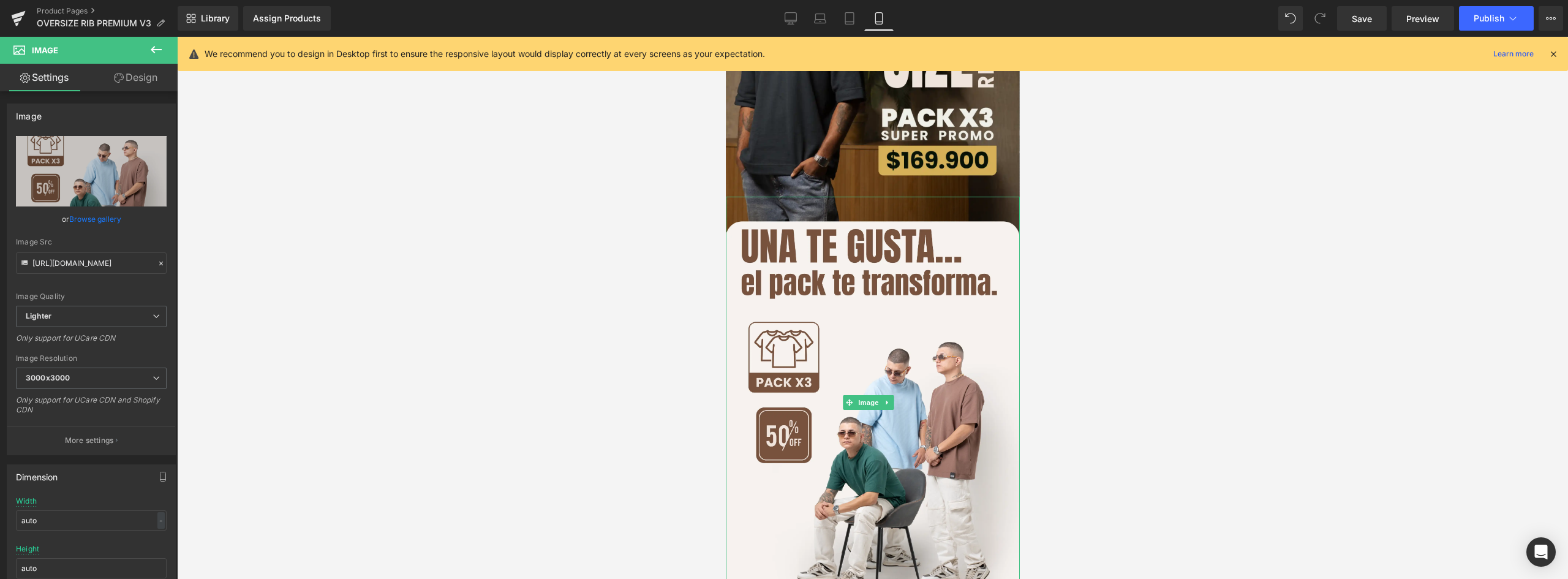
scroll to position [1716, 0]
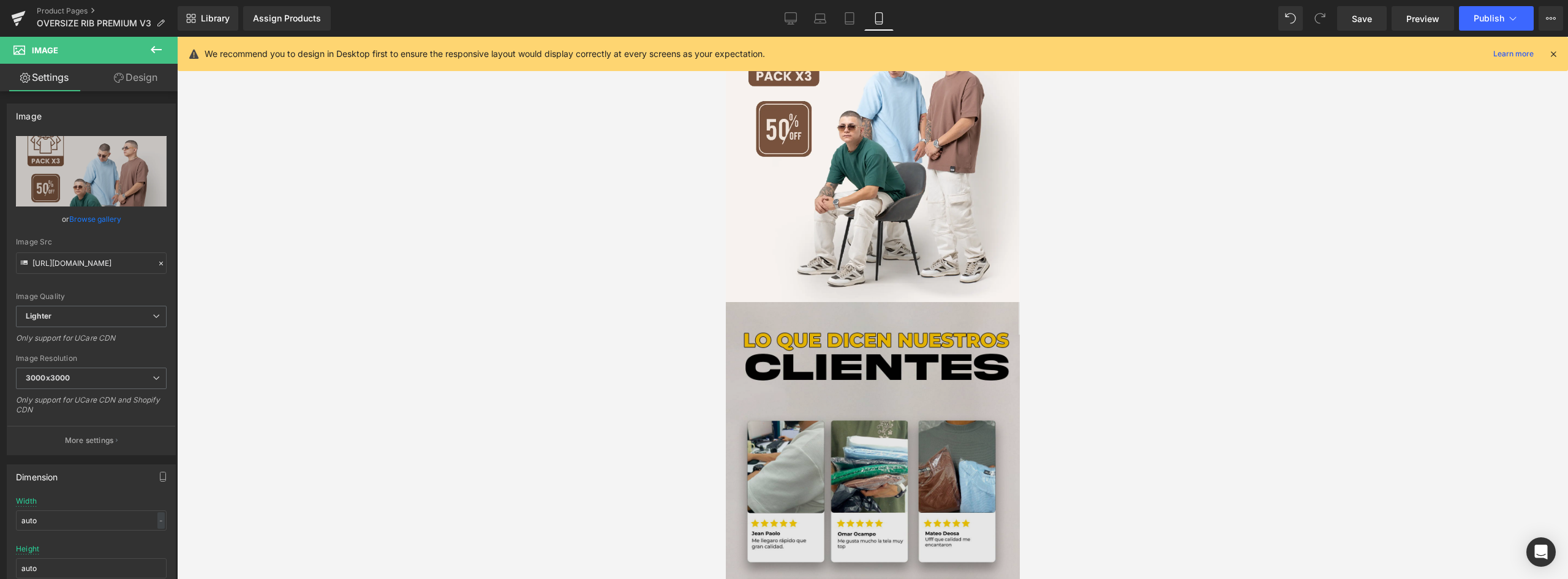
click at [895, 365] on img at bounding box center [872, 530] width 294 height 456
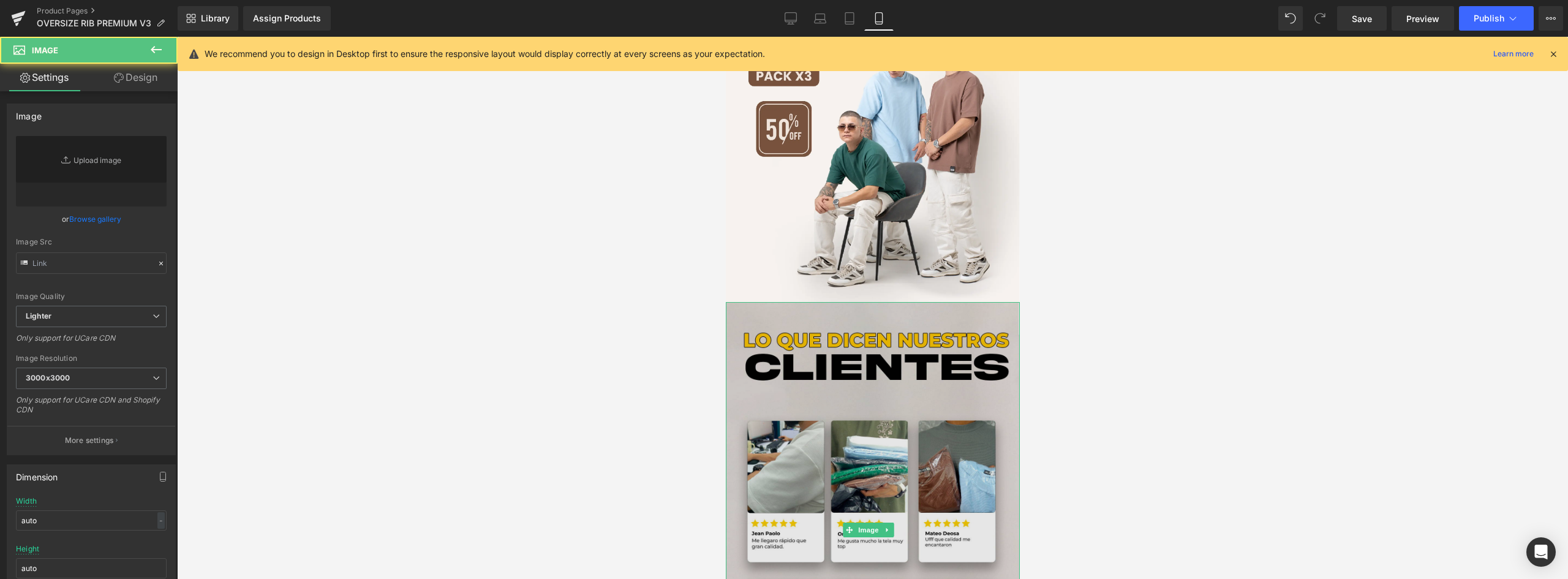
type input "https://ucarecdn.com/b0b247b2-1fa3-4572-ac7d-dc0741a05dfa/-/format/auto/-/previ…"
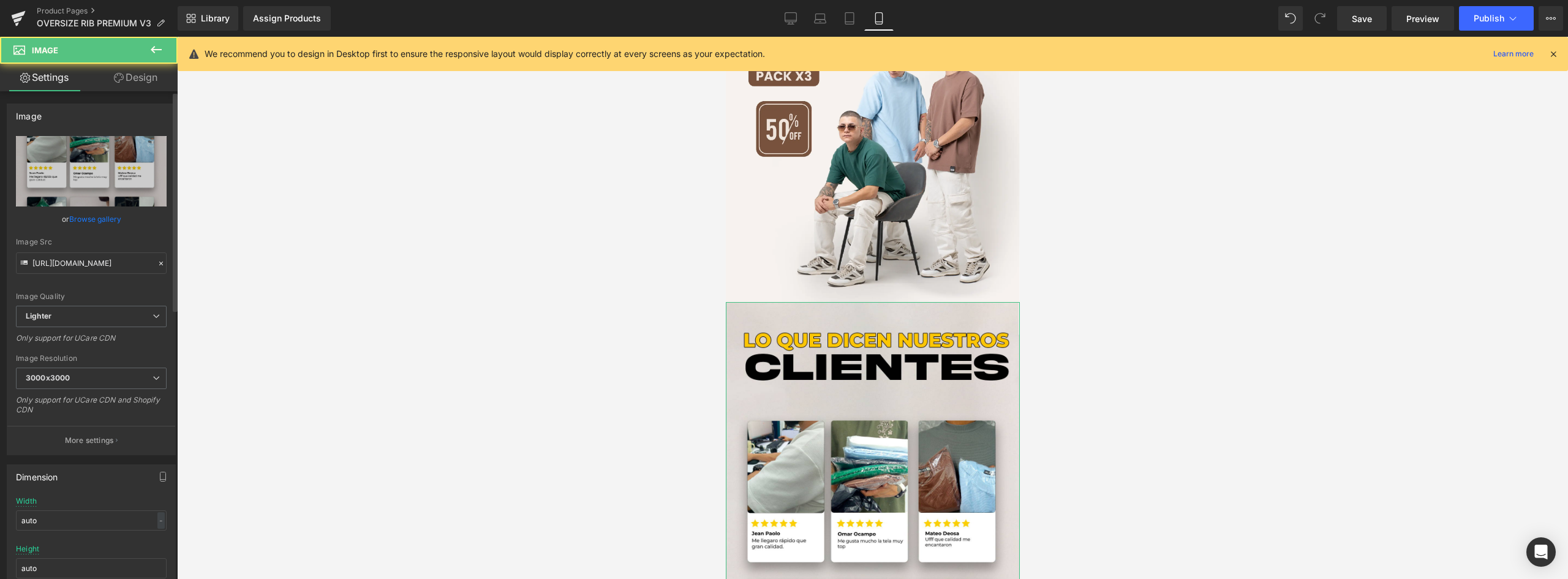
click at [95, 219] on link "Browse gallery" at bounding box center [95, 219] width 52 height 21
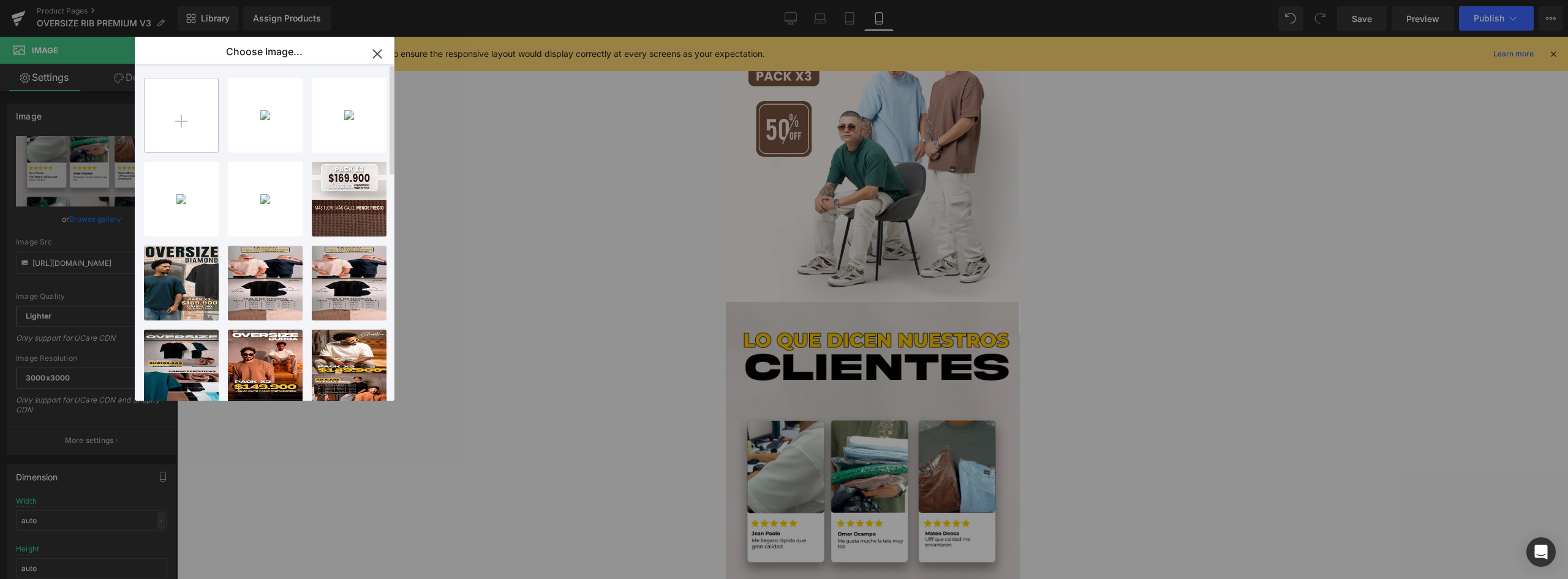
click at [197, 126] on input "file" at bounding box center [181, 115] width 74 height 74
type input "C:\fakepath\landing Over RIBMesa de trabajo 7@2x.webp"
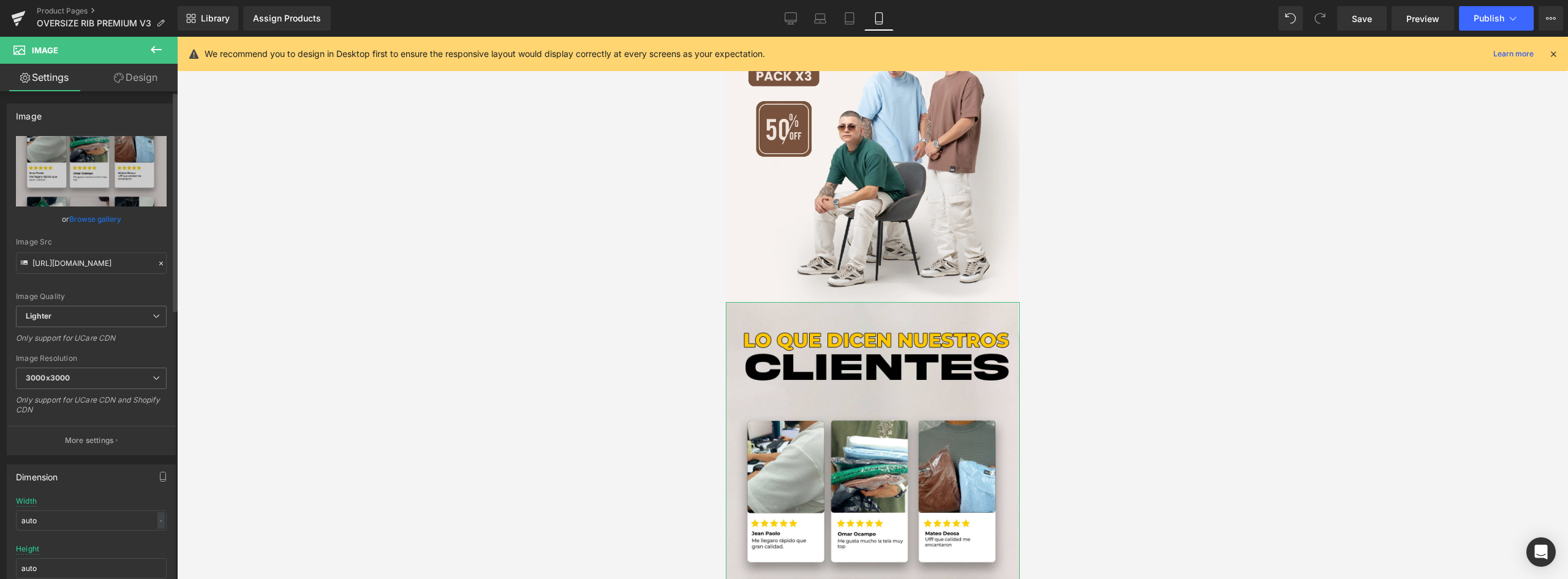
click at [99, 218] on link "Browse gallery" at bounding box center [95, 219] width 52 height 21
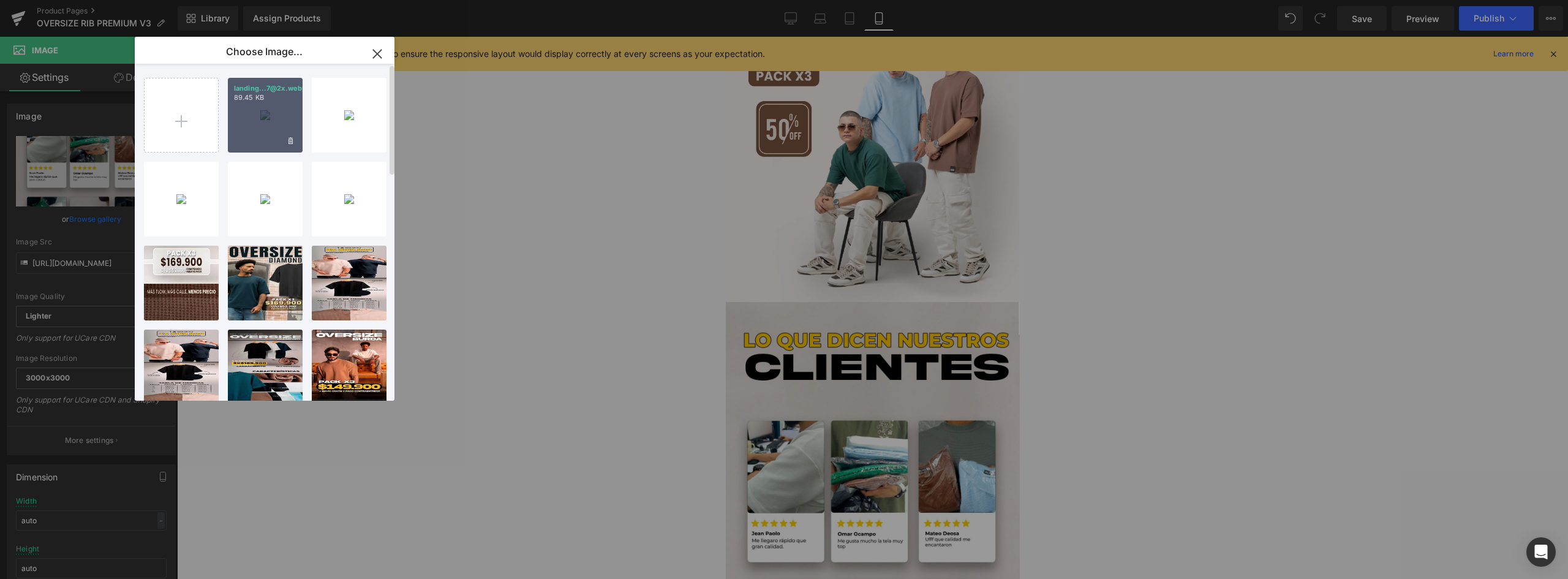
click at [272, 111] on div "landing...7@2x.webp 89.45 KB" at bounding box center [265, 115] width 74 height 75
type input "https://ucarecdn.com/6479d41c-9402-4672-8d6e-eb1e7224193e/-/format/auto/-/previ…"
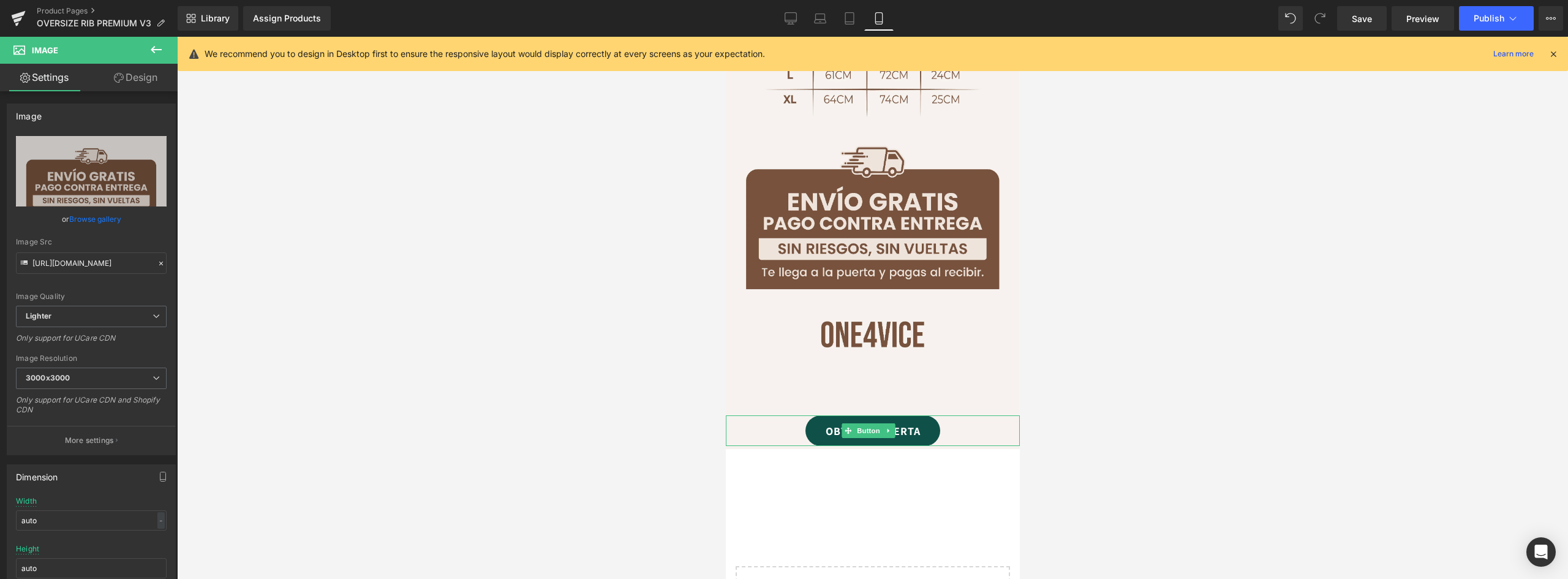
scroll to position [1961, 0]
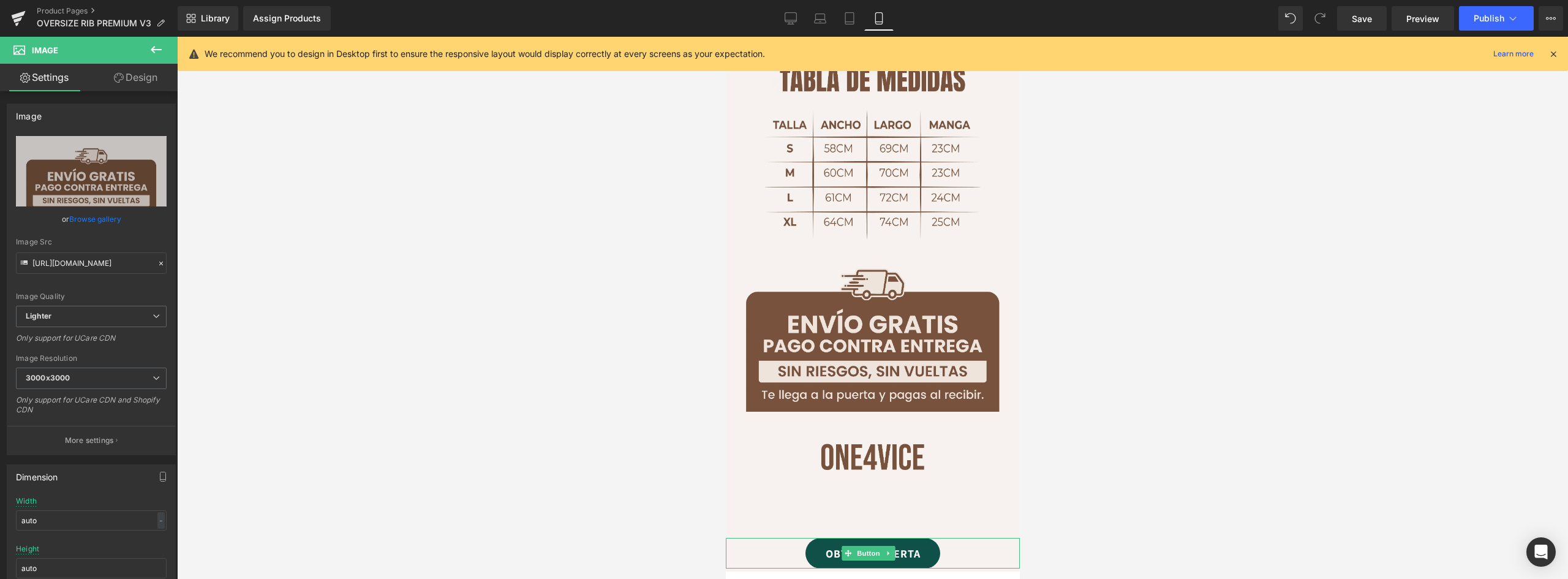
click at [903, 538] on link "OBTENER OFERTA" at bounding box center [872, 553] width 135 height 31
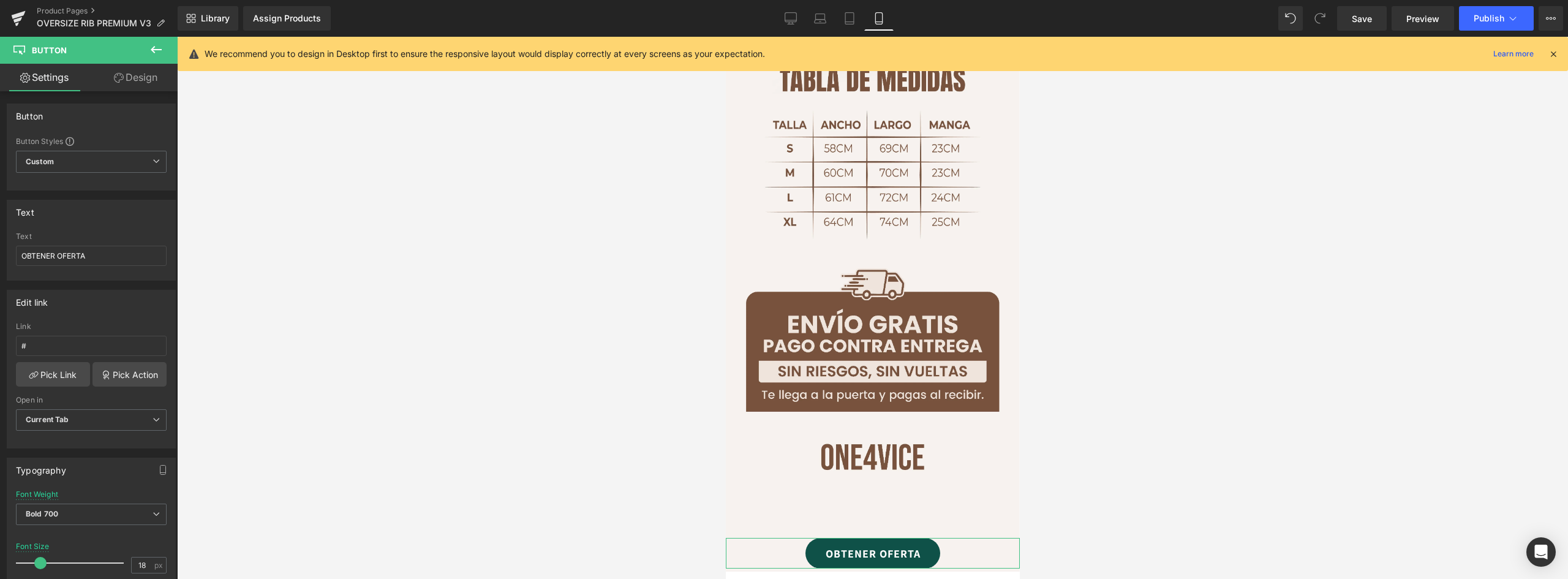
drag, startPoint x: 93, startPoint y: 259, endPoint x: -55, endPoint y: 251, distance: 148.2
click at [0, 251] on html "You are previewing how the will restyle your page. You can not edit Elements in…" at bounding box center [784, 290] width 1568 height 579
type input "COMPRAR CON ENVÍO GRATIS"
click at [926, 538] on link "COMPRAR CON ENVÍO GRATIS" at bounding box center [872, 553] width 135 height 31
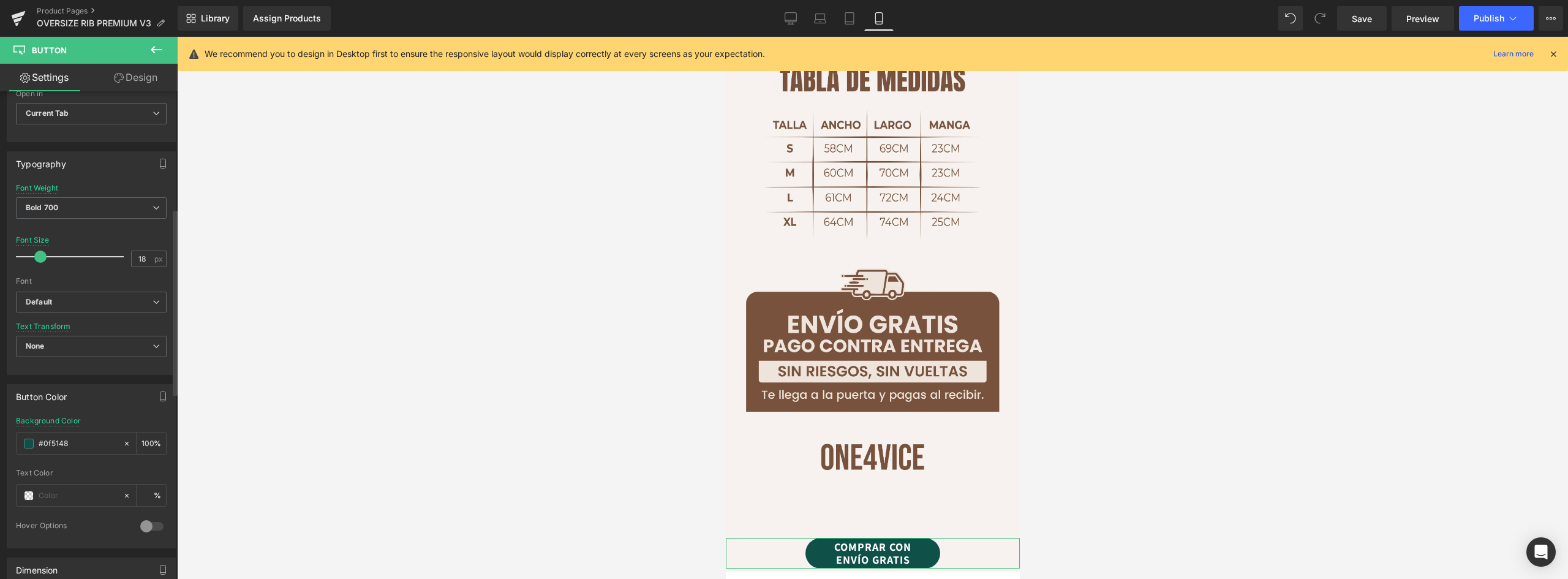
scroll to position [613, 0]
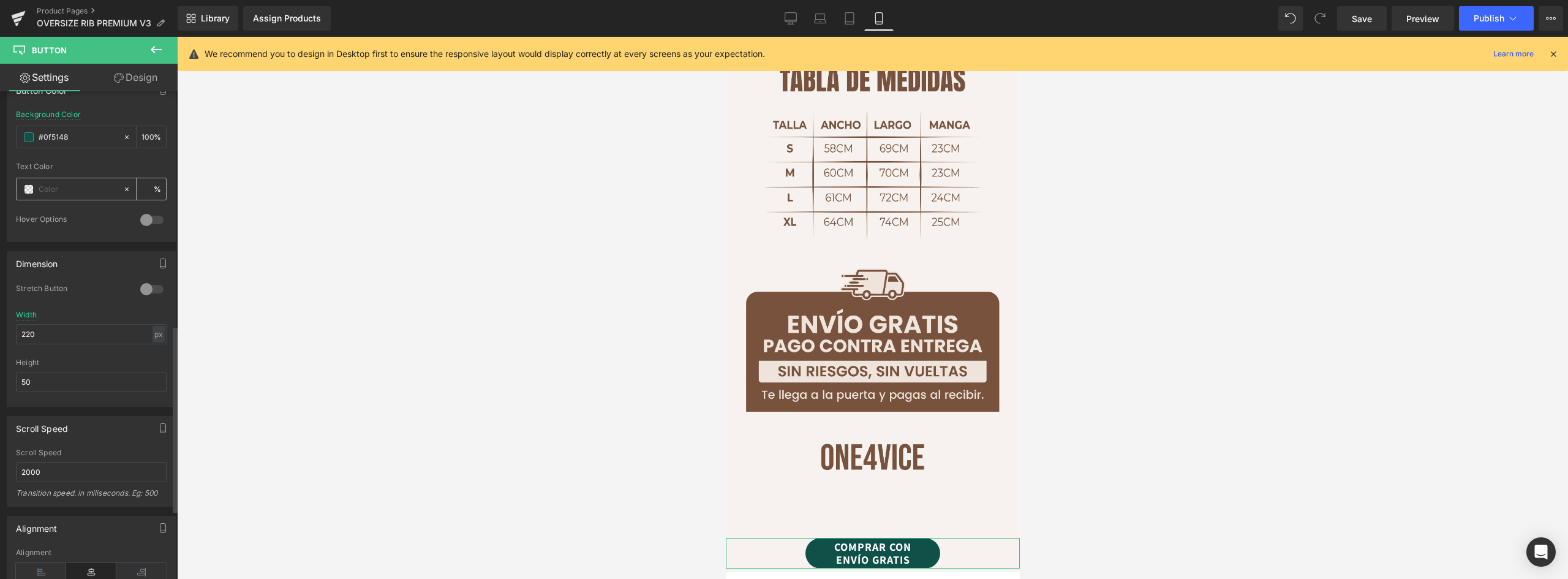
click at [35, 184] on div at bounding box center [69, 189] width 106 height 21
click at [29, 138] on span at bounding box center [29, 138] width 10 height 10
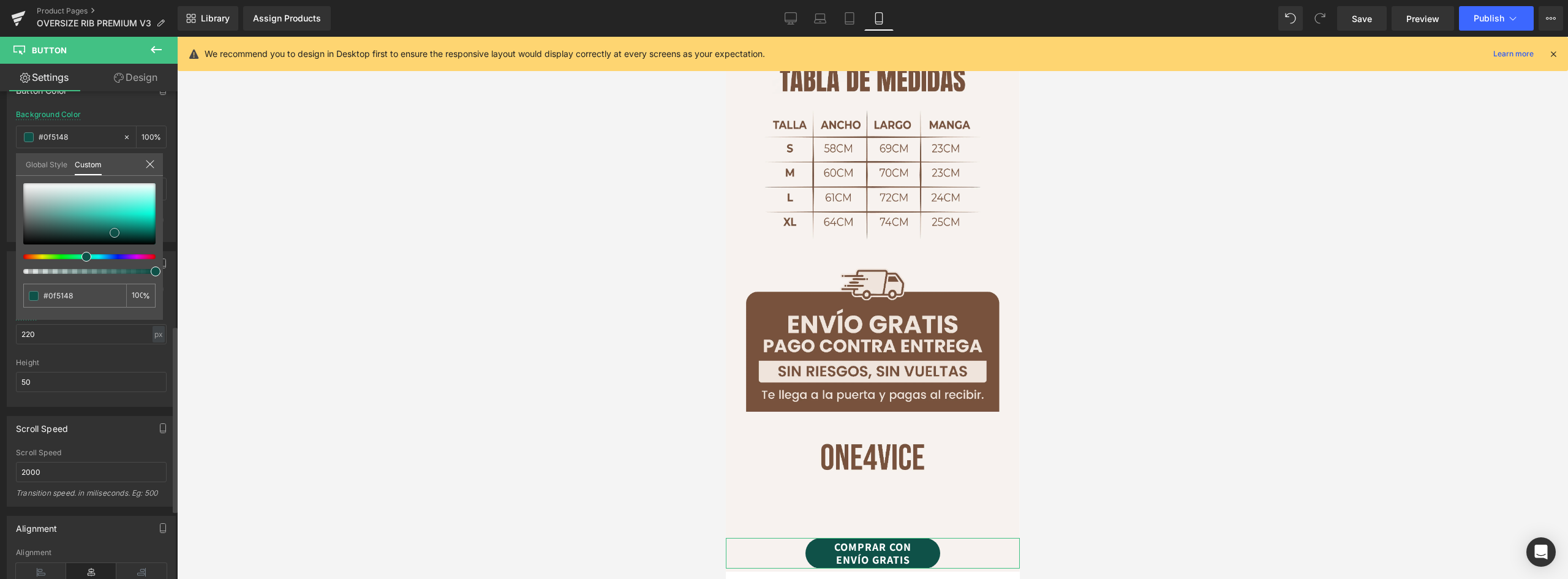
type input "#194741"
type input "#1f413c"
type input "#254a45"
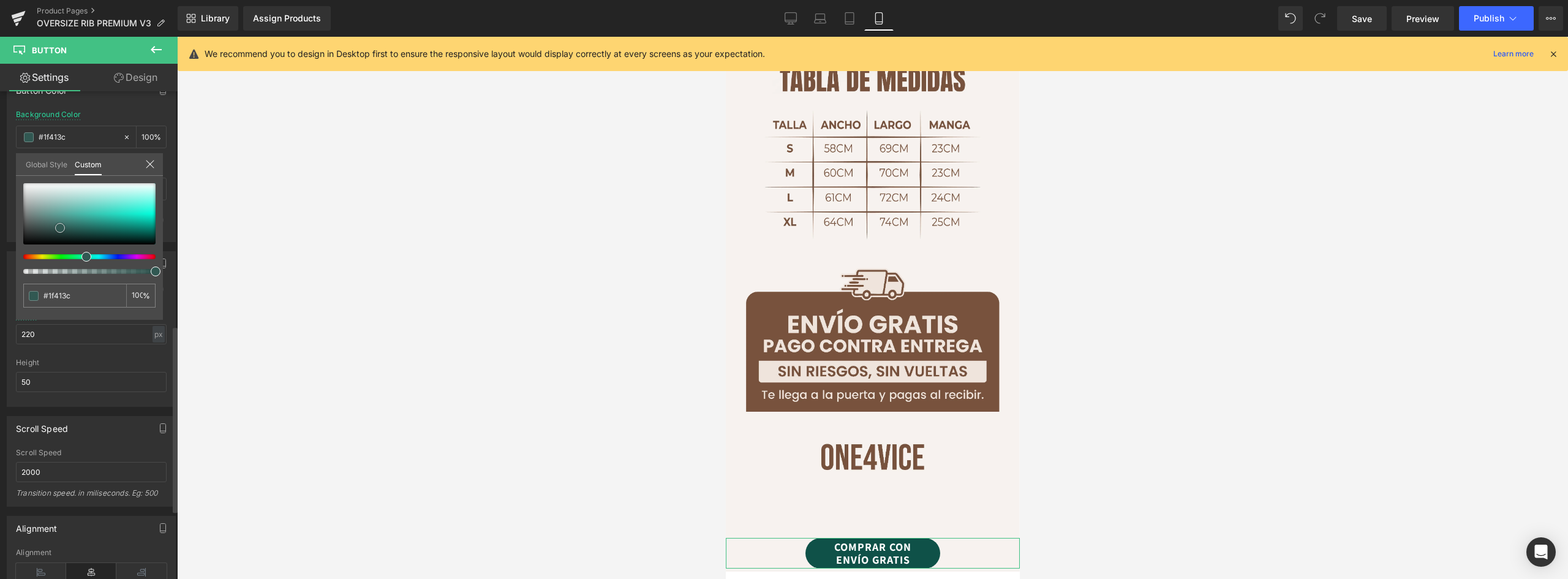
type input "#254a45"
type input "#2e5650"
type input "#38605a"
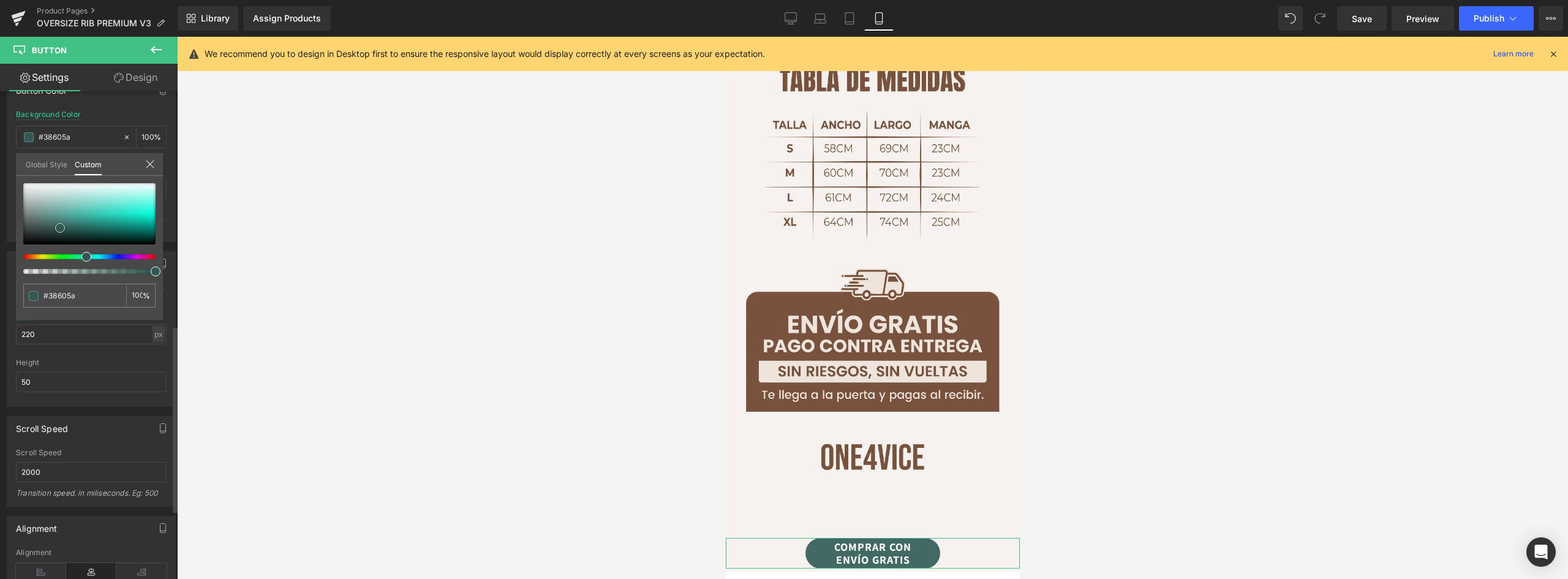
type input "#436964"
type input "#55807a"
drag, startPoint x: 116, startPoint y: 233, endPoint x: 52, endPoint y: 219, distance: 65.5
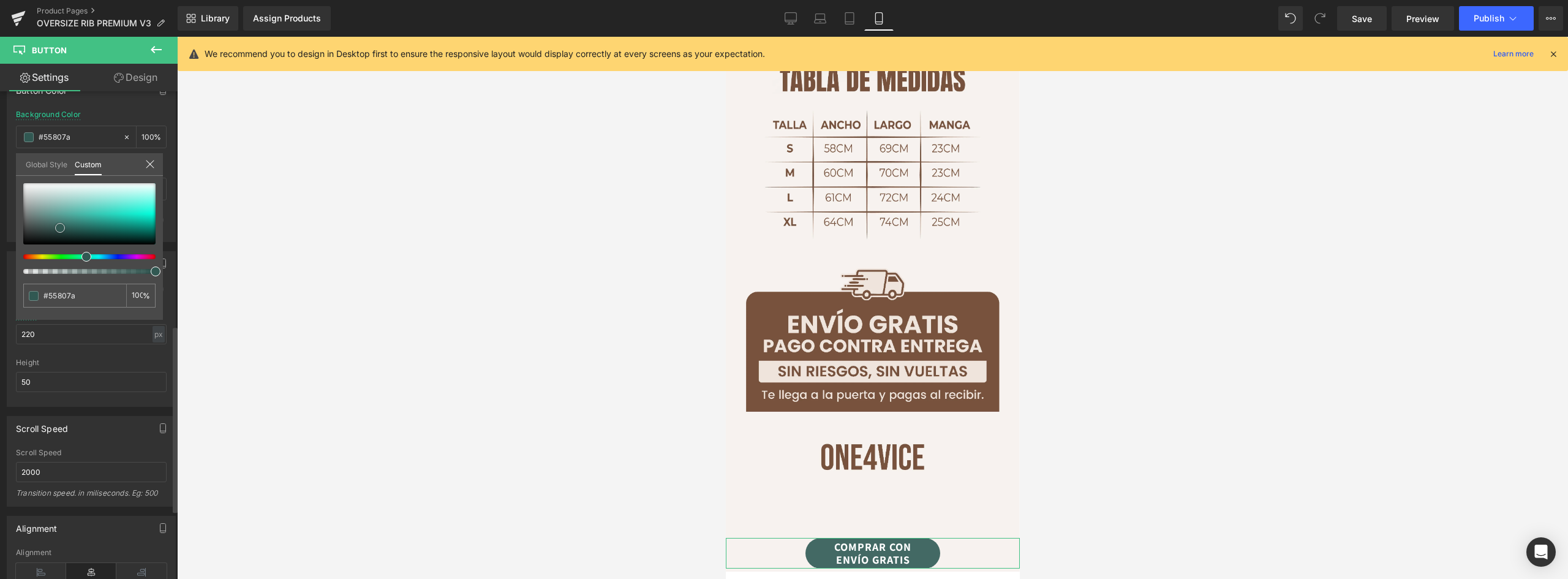
click at [55, 223] on span at bounding box center [60, 228] width 10 height 10
type input "#557f80"
type input "#55807c"
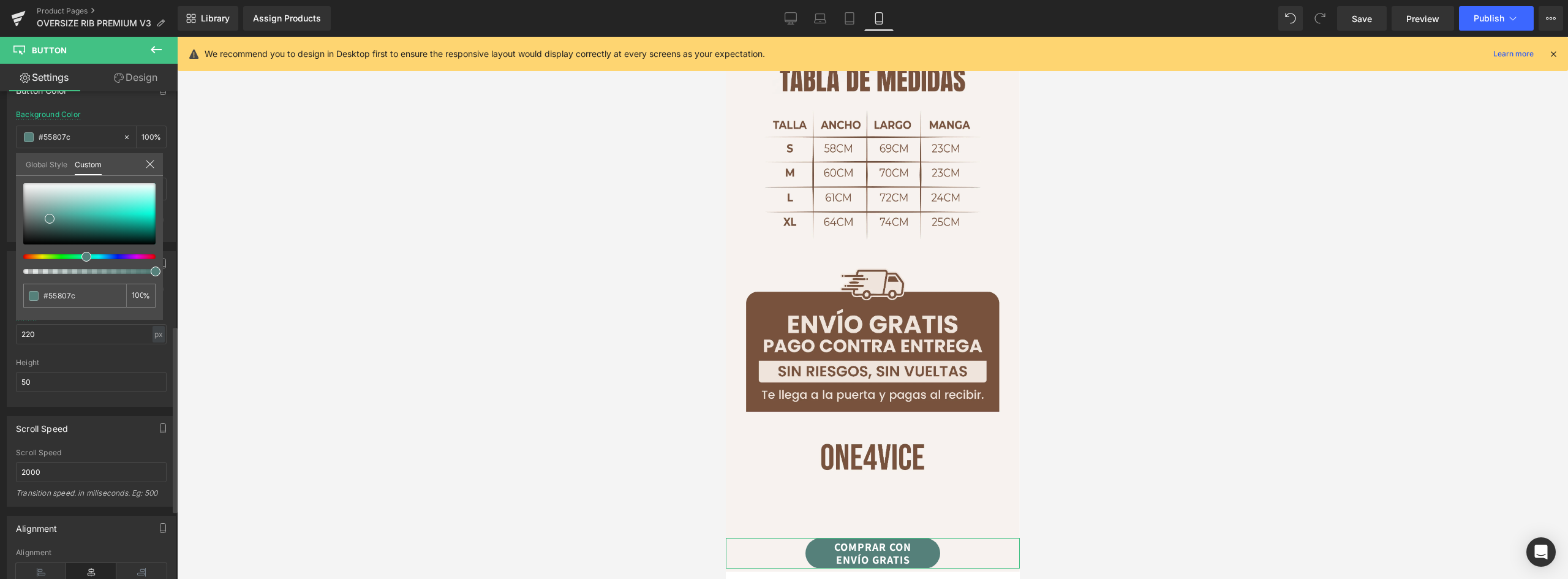
type input "#558075"
type input "#55806e"
type input "#558063"
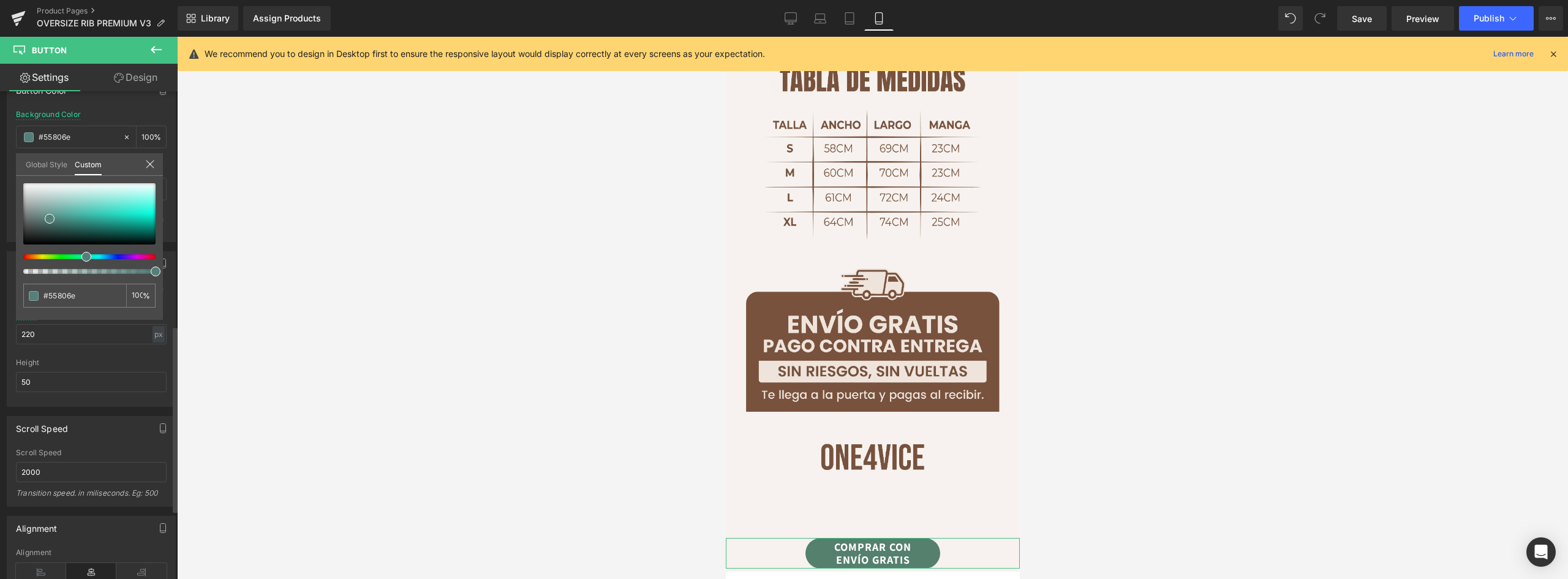
type input "#558063"
type input "#558059"
type input "#5b8055"
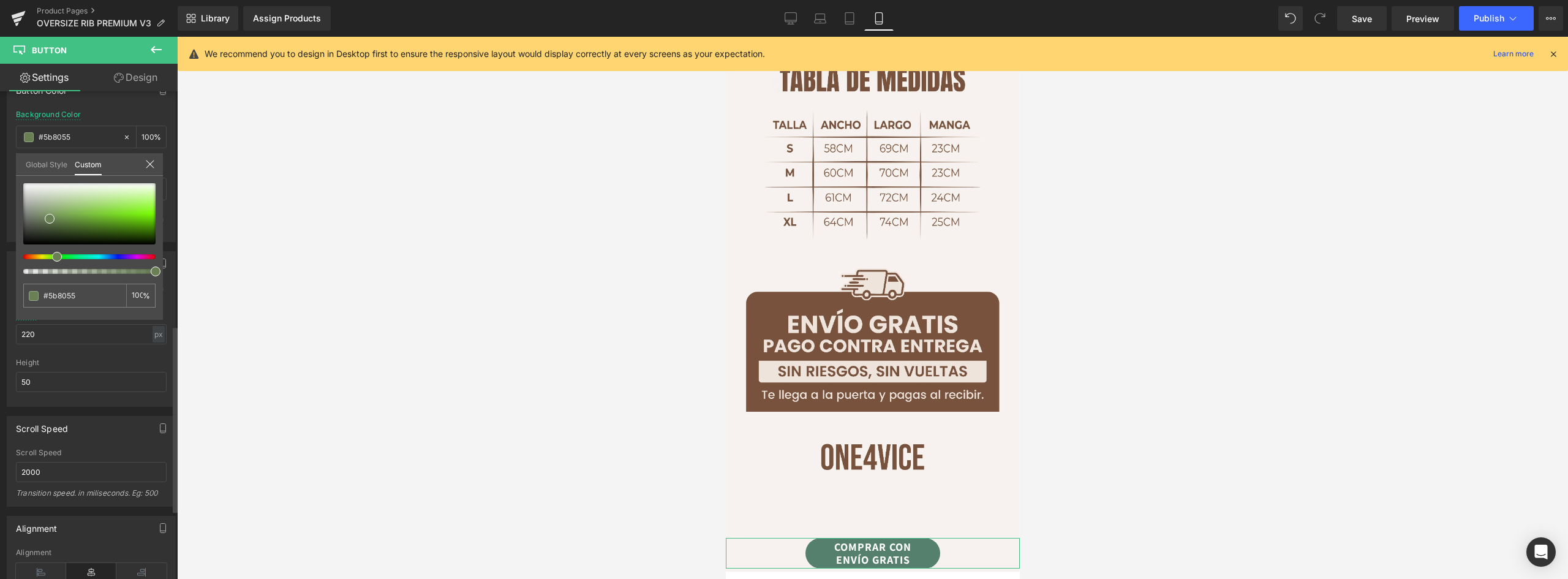
type input "#628055"
type input "#6f8055"
type input "#7c8055"
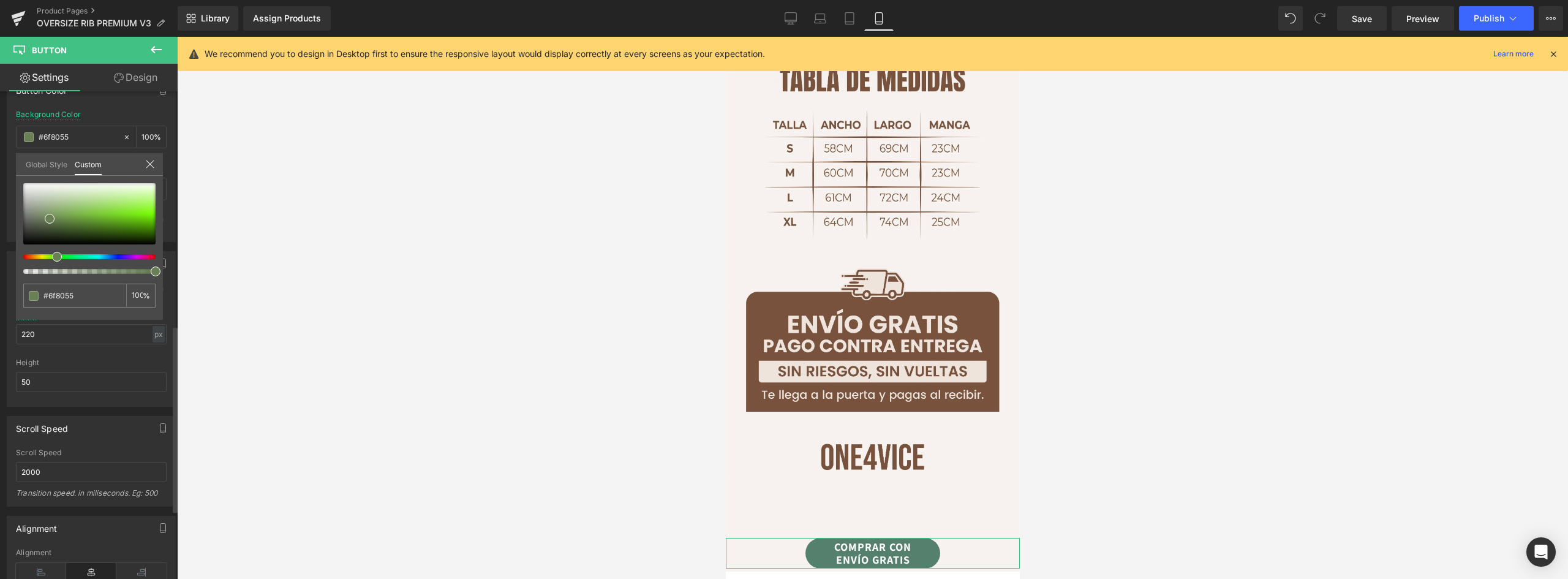
type input "#7c8055"
type input "#807e55"
type input "#807955"
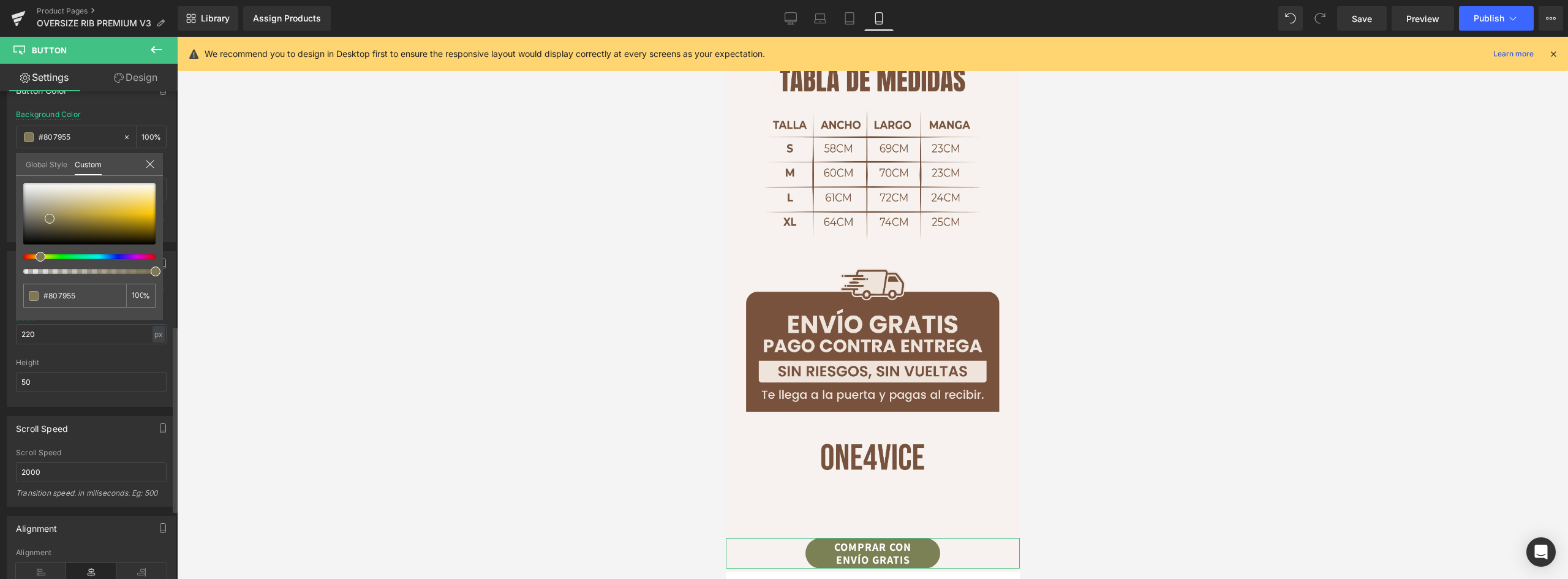
drag, startPoint x: 85, startPoint y: 257, endPoint x: 41, endPoint y: 239, distance: 47.5
click at [36, 254] on div at bounding box center [85, 257] width 133 height 5
type input "#807855"
type input "#7f7856"
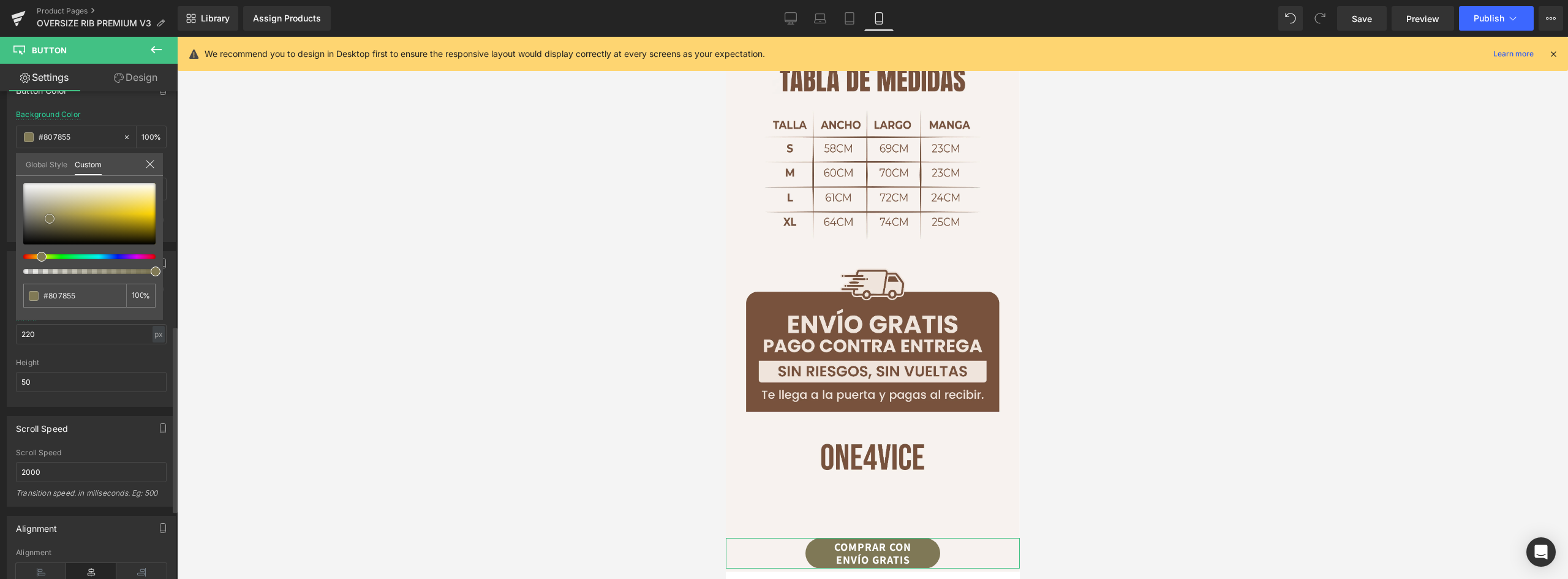
type input "#7f7856"
type input "#7d7658"
type input "#7c7559"
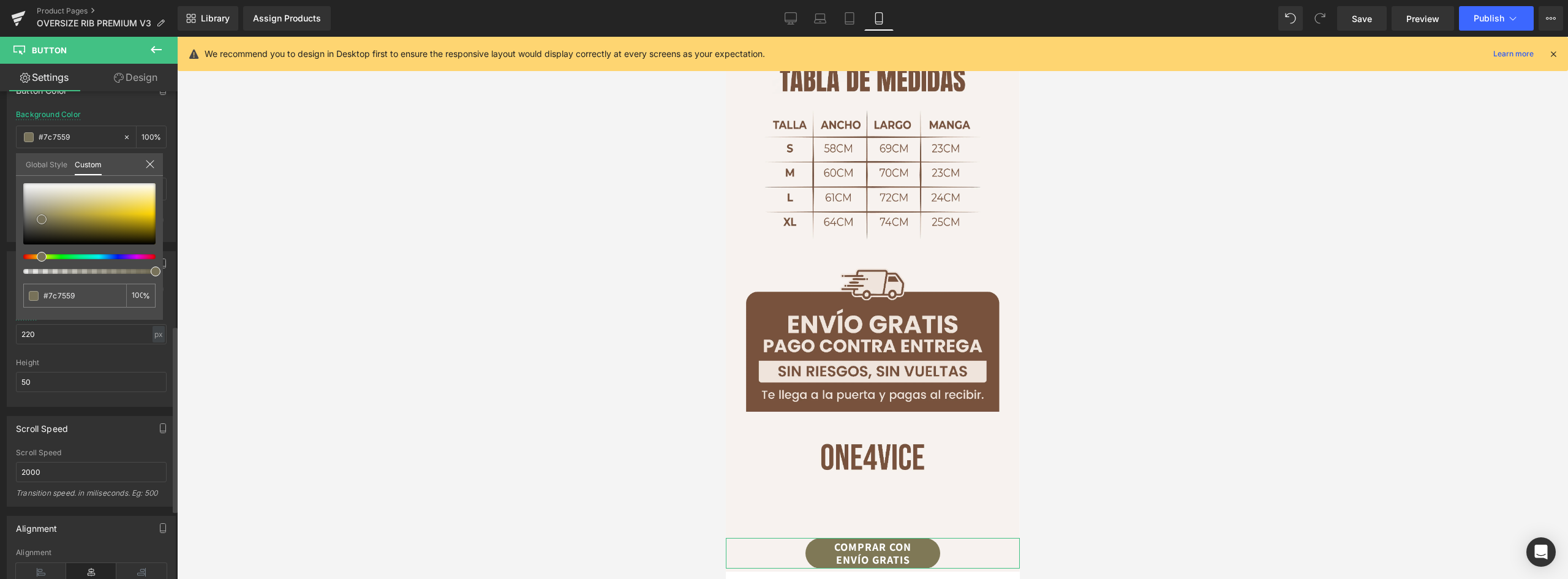
type input "#777159"
type input "#76705a"
type input "#6f6a57"
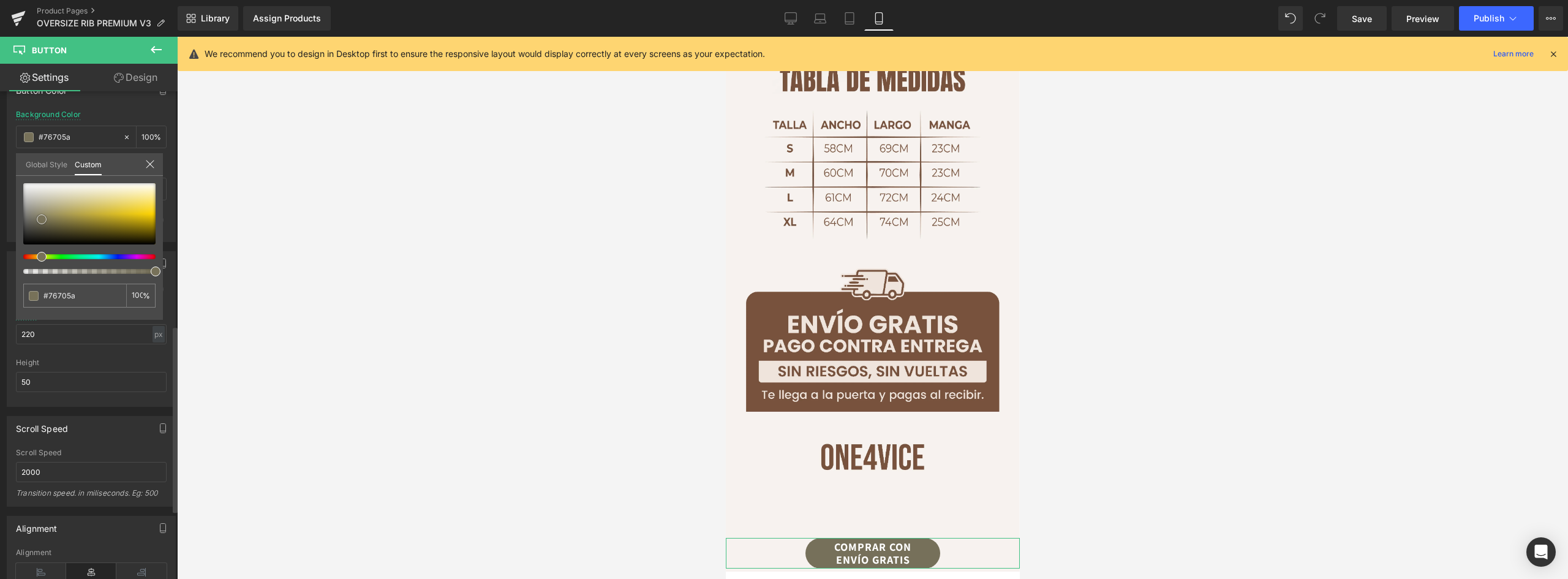
type input "#6f6a57"
type input "#6c6755"
type input "#666150"
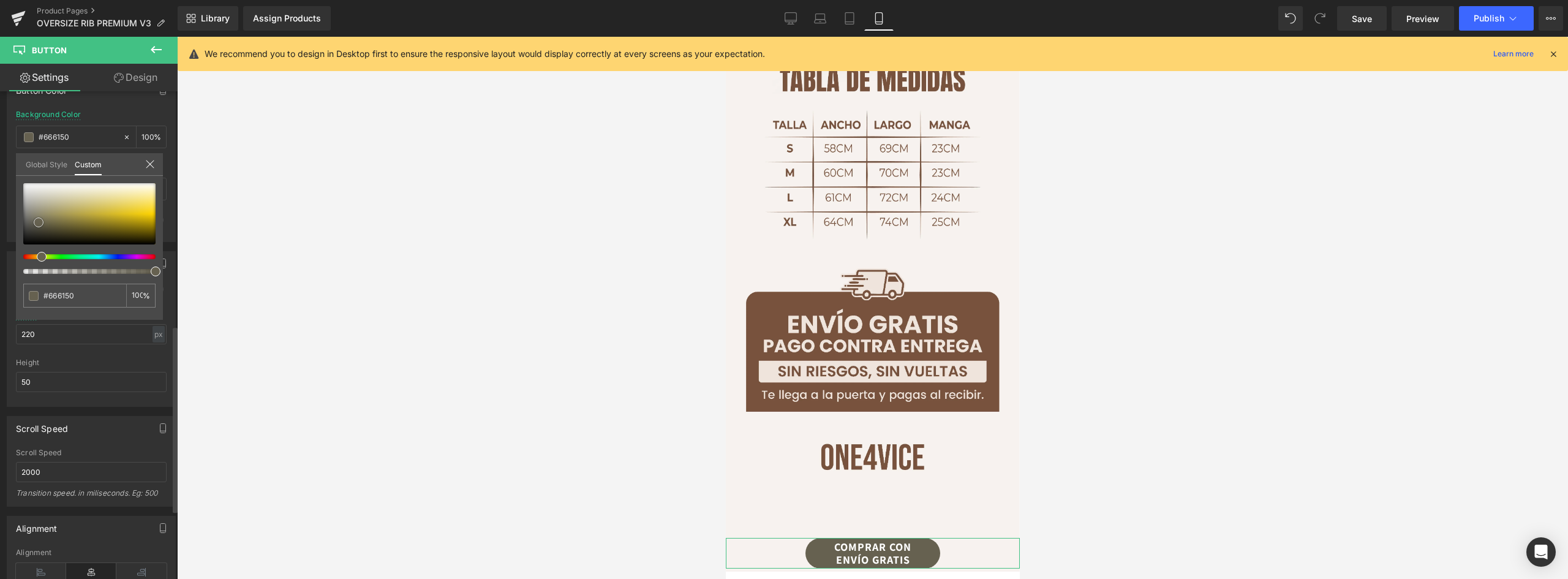
type input "#615c4c"
type input "#615c4b"
type input "#625d4a"
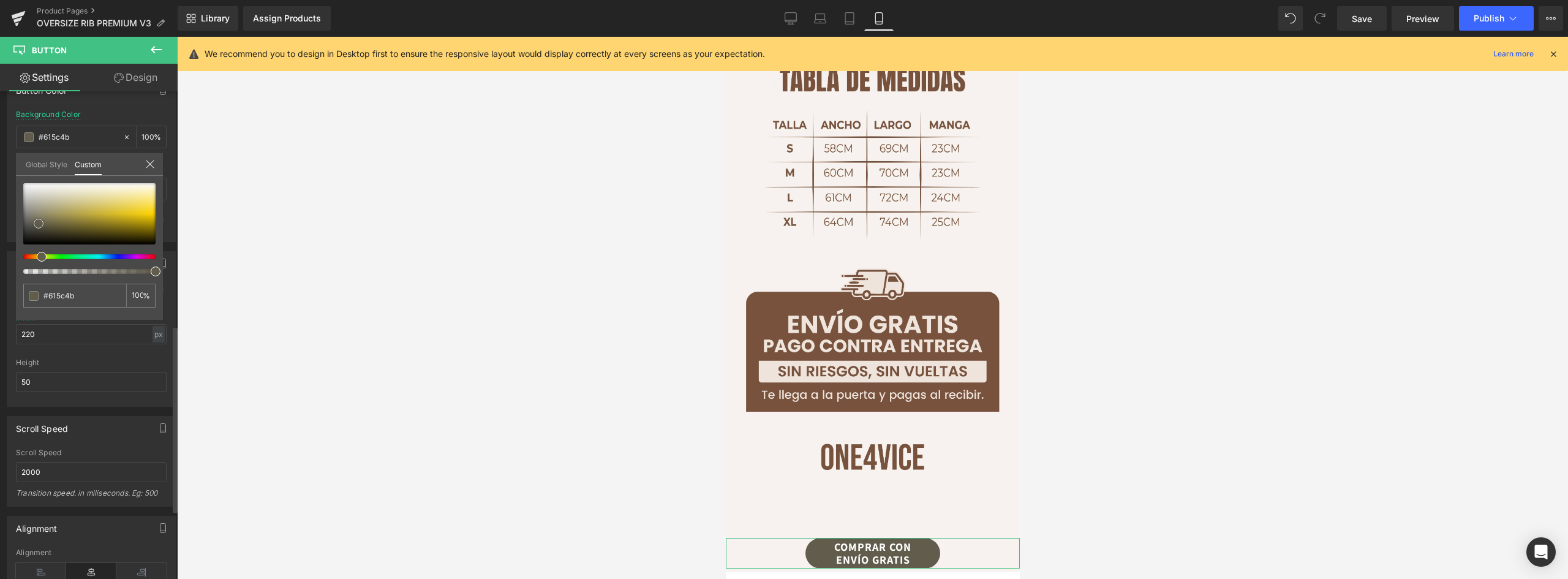
type input "#625d4a"
type input "#66614b"
type input "#6d684f"
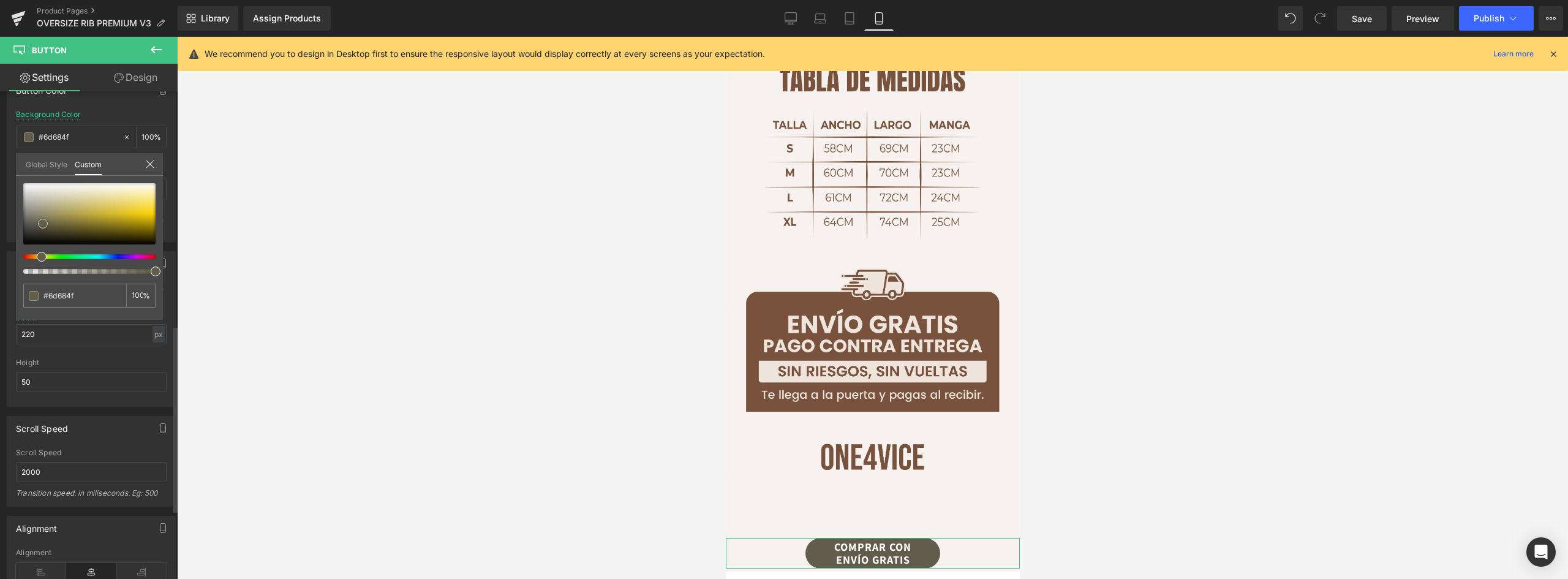
type input "#767055"
type input "#80795b"
type input "#8d8562"
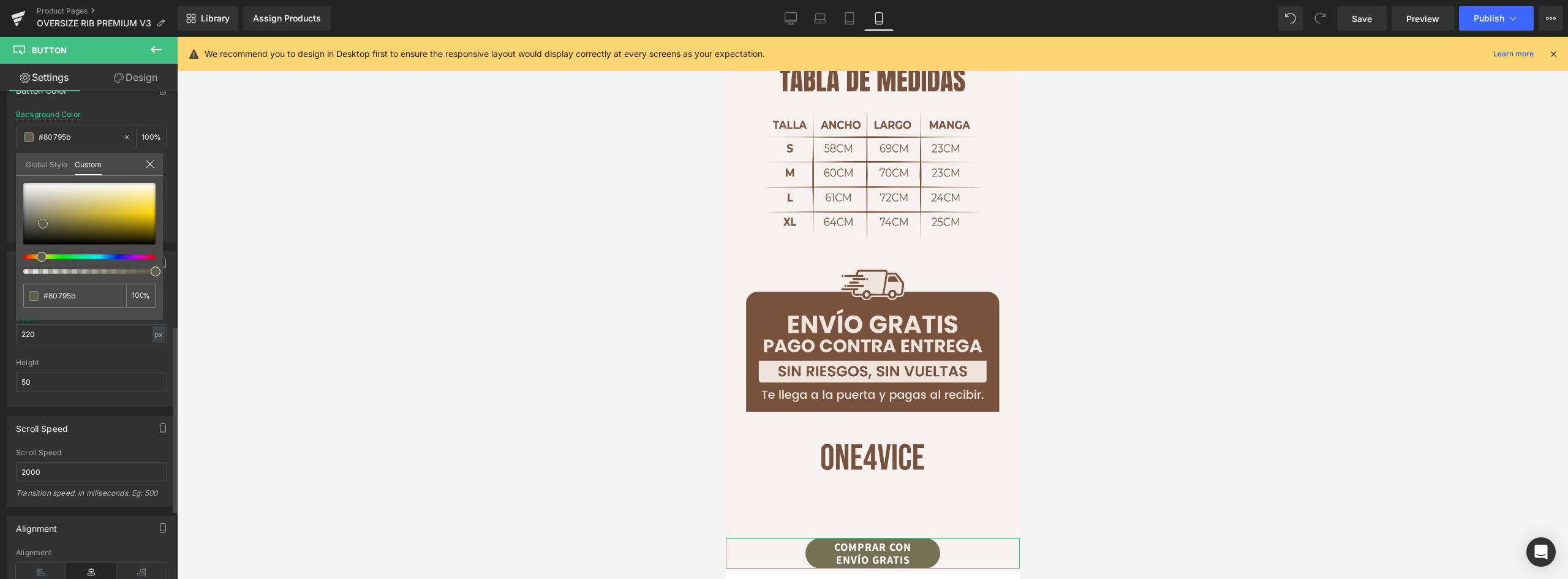
type input "#8d8562"
type input "#908864"
type input "#8d8562"
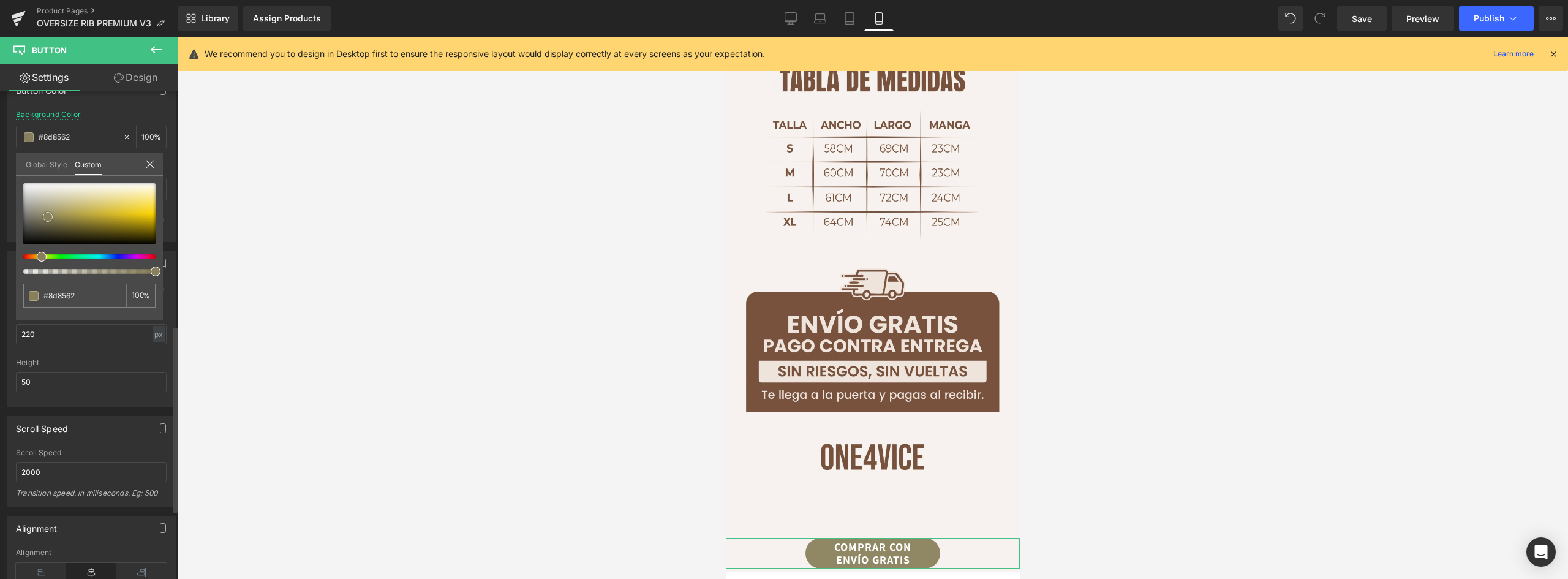
type input "#857d5a"
type input "#7c7454"
type input "#7a7251"
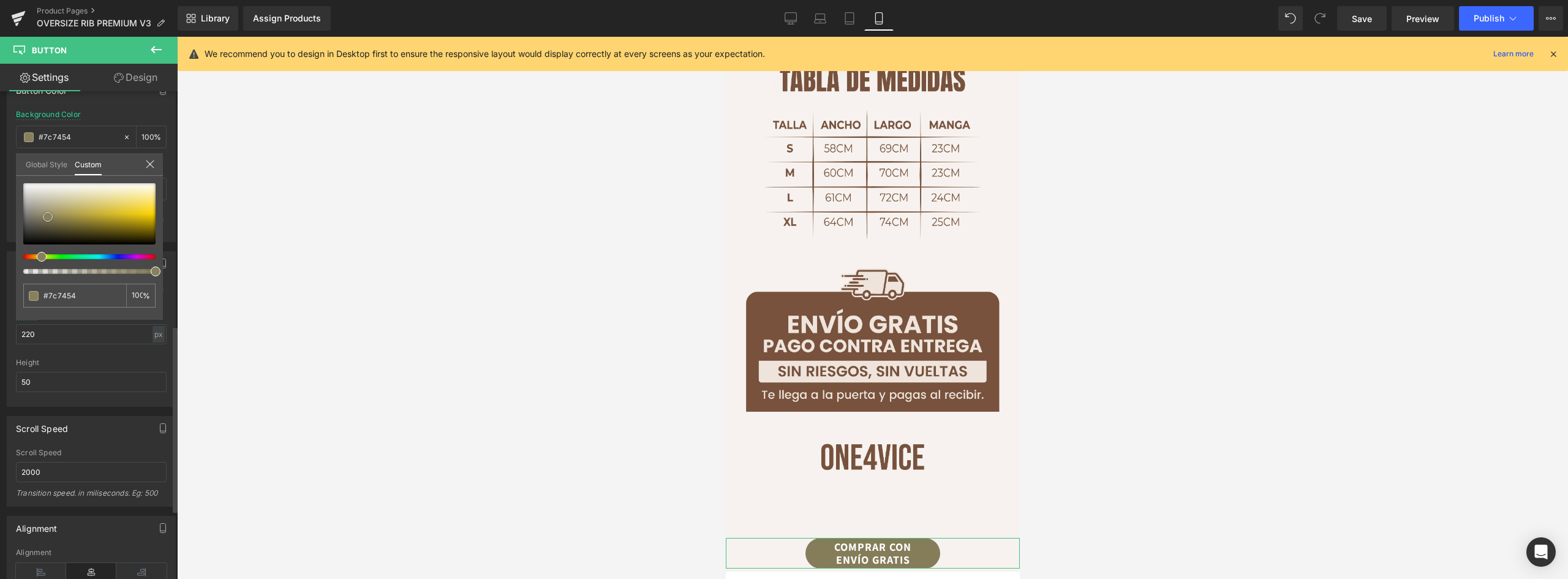
type input "#7a7251"
type input "#786f4e"
type input "#756c4c"
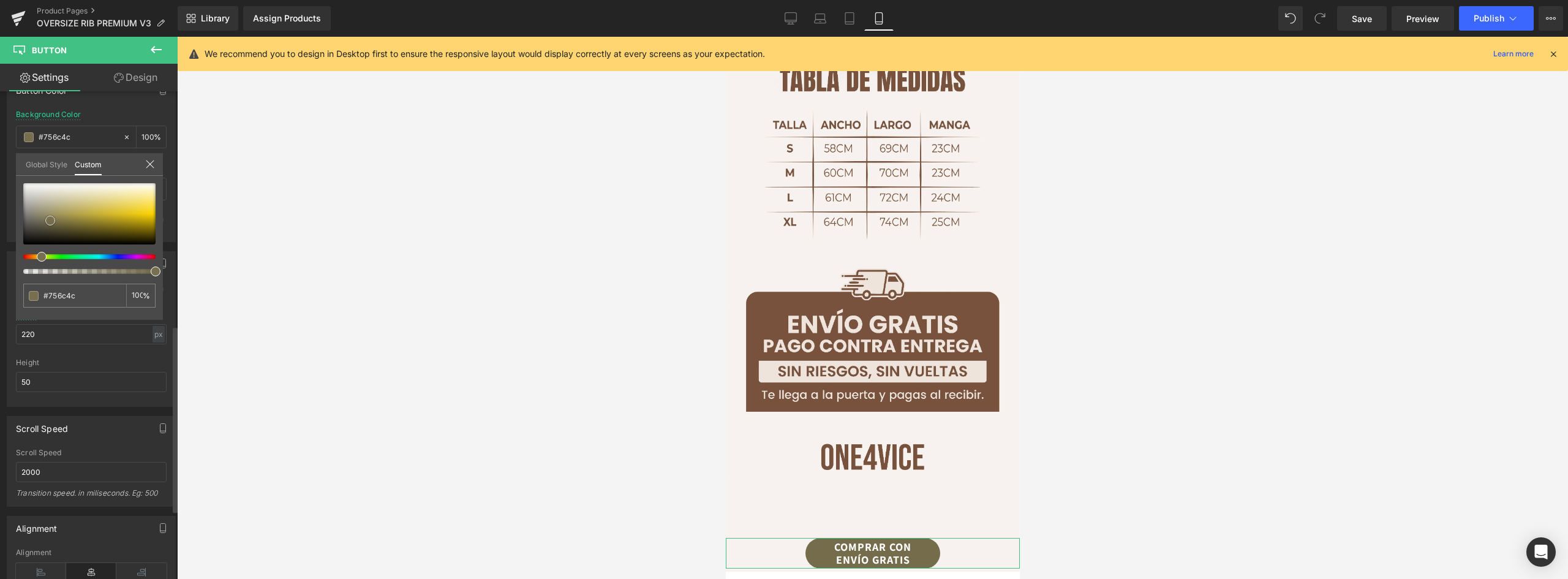
type input "#6f6648"
type input "#686144"
type input "#655e42"
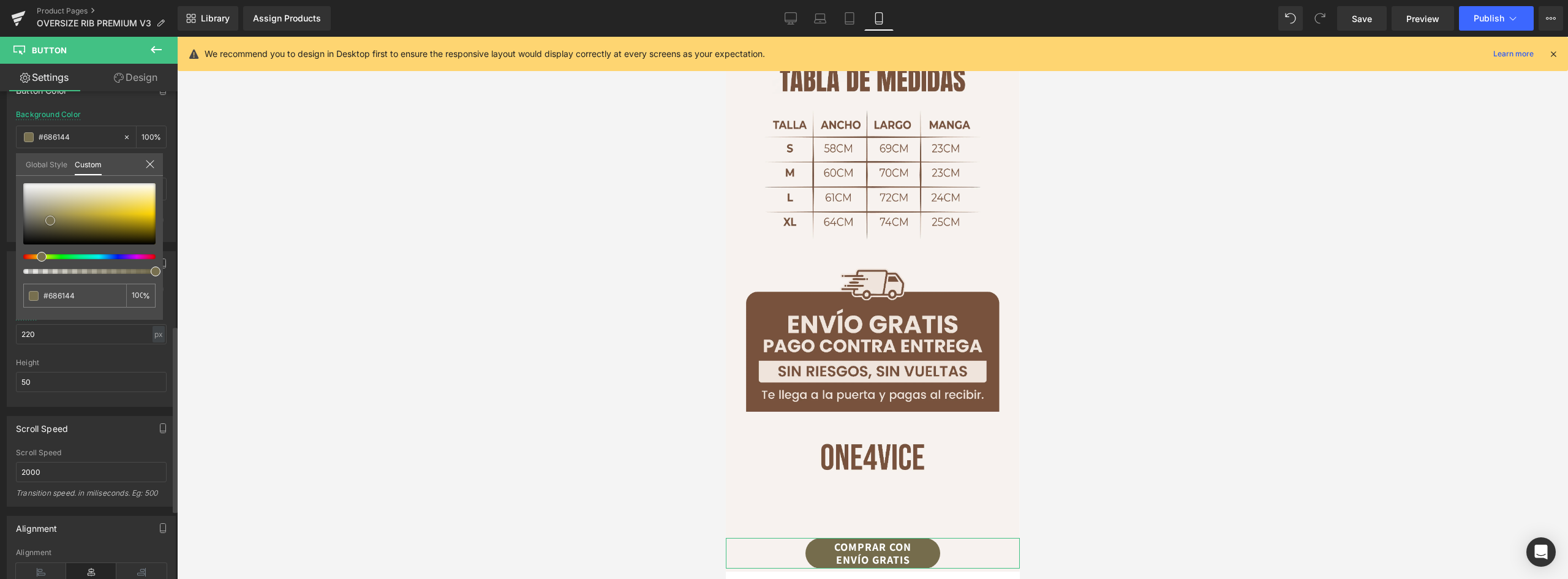
type input "#655e42"
type input "#625b40"
type input "#615b41"
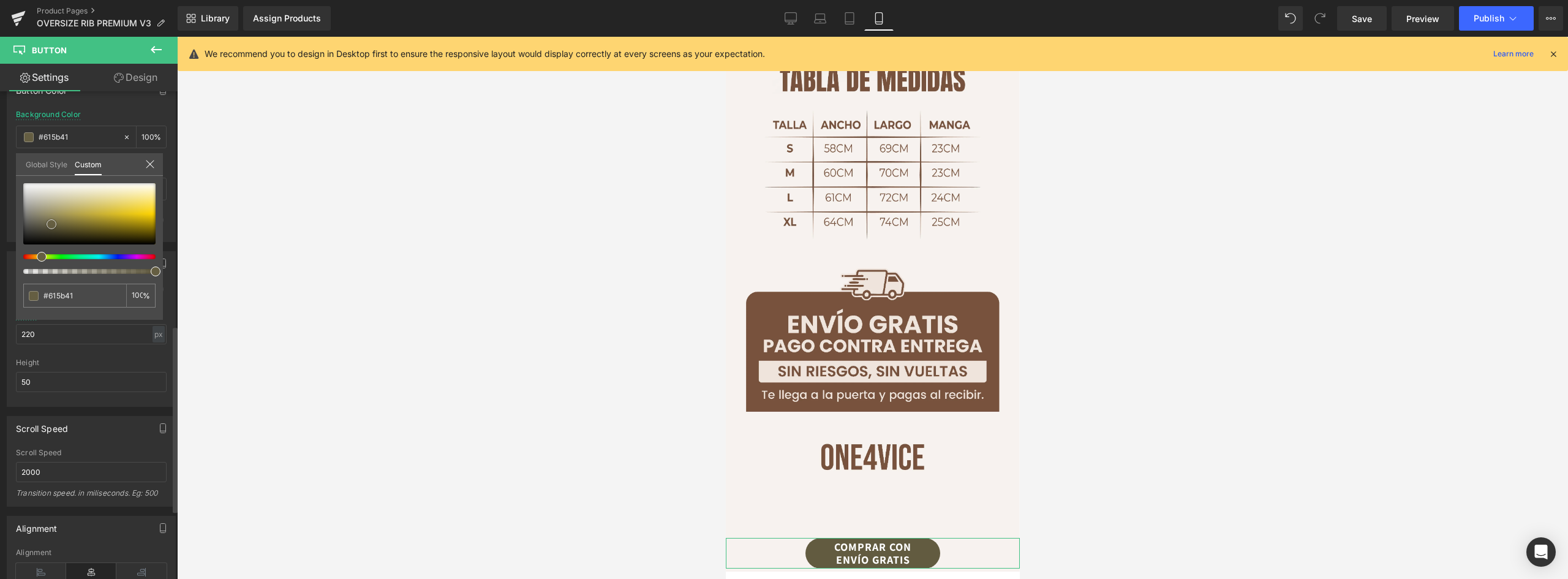
type input "#615b42"
type input "#645c44"
type input "#696049"
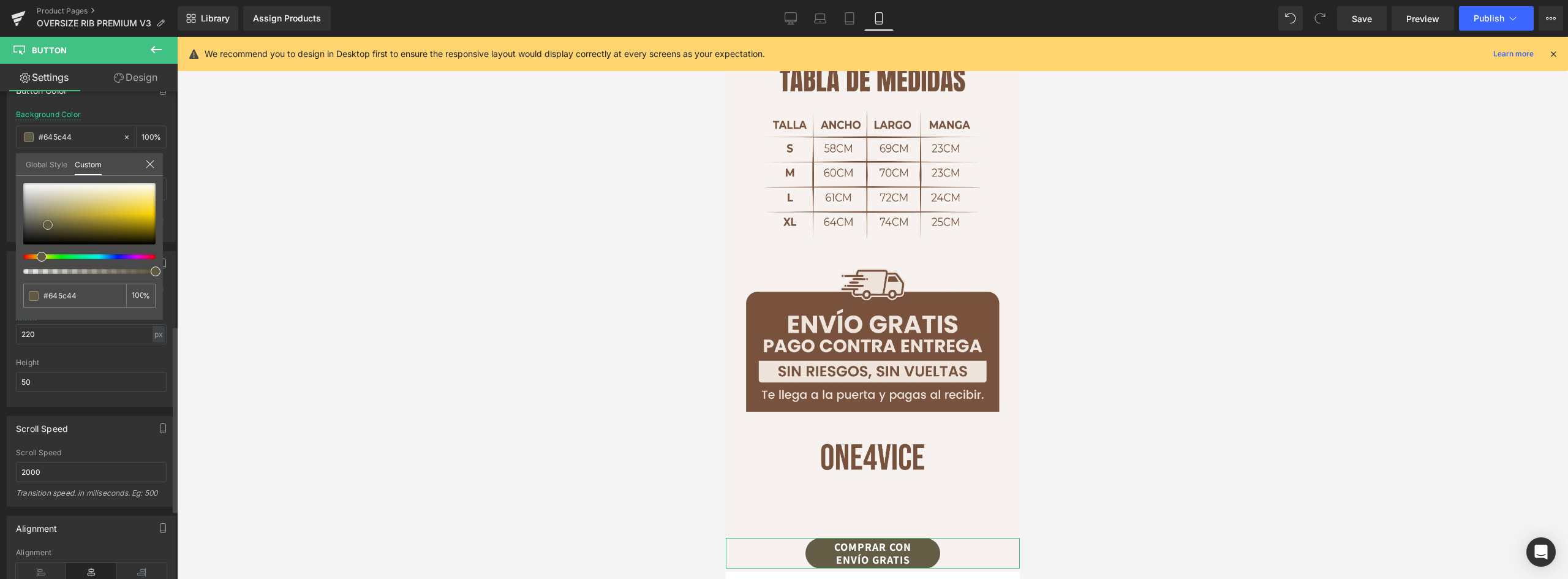
type input "#696049"
type input "#6c624b"
type input "#716650"
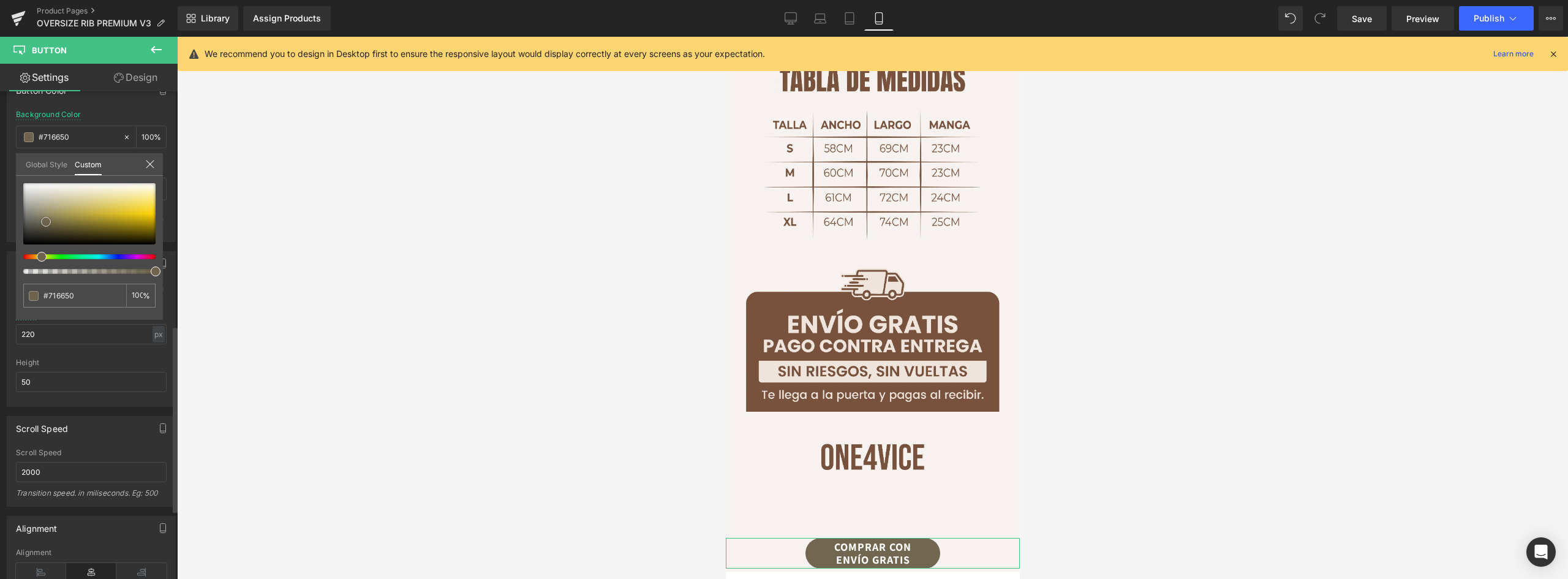
type input "#706651"
type input "#6d634f"
type input "#6e634e"
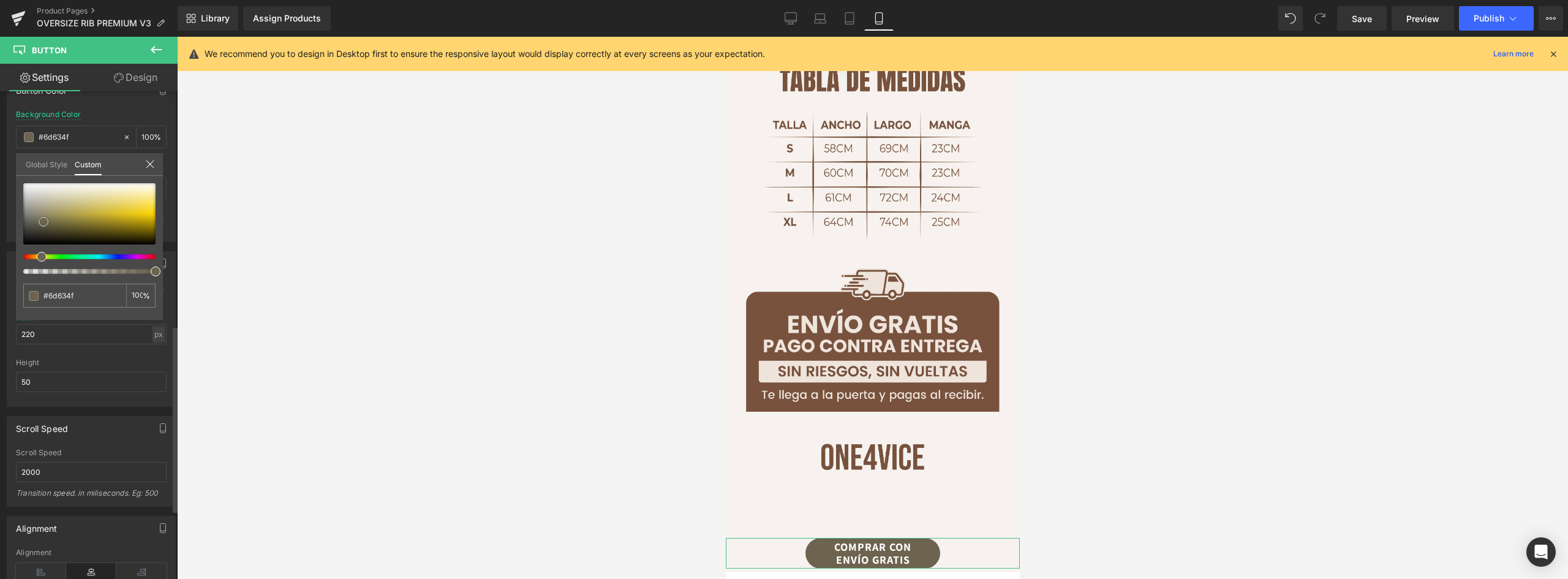
type input "#6e634e"
type input "#6f634d"
type input "#70634c"
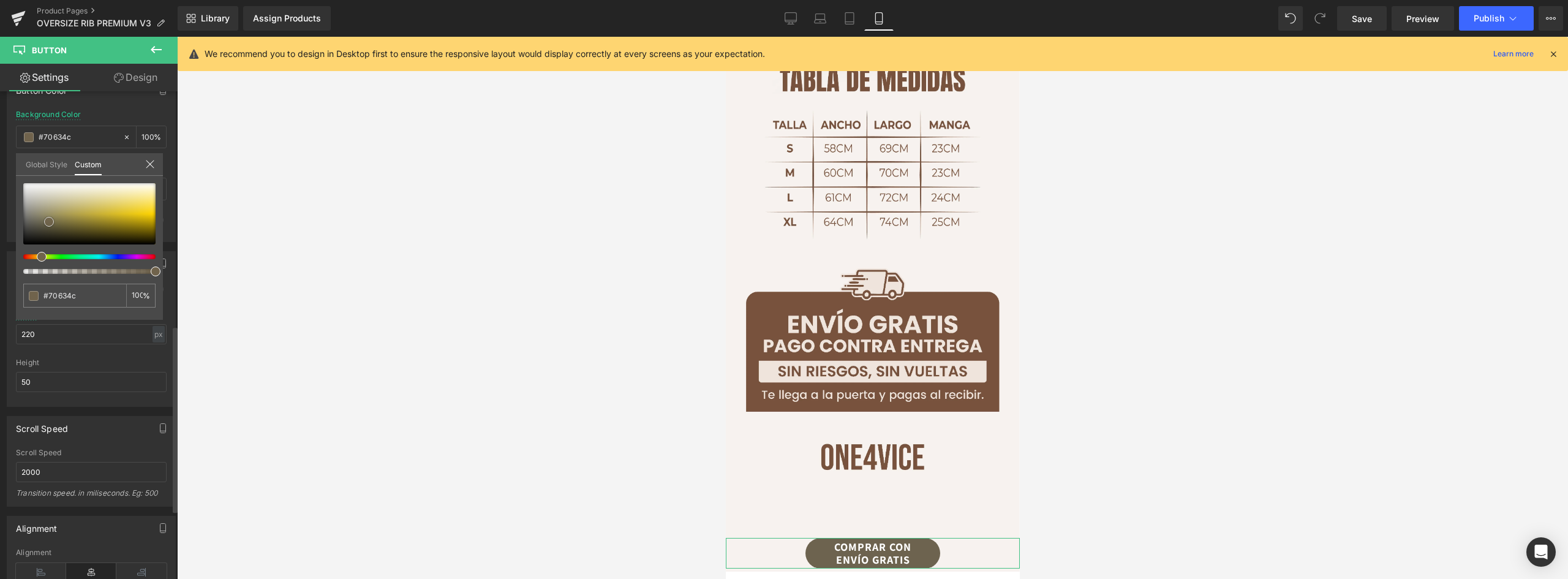
type input "#71634b"
type input "#72634a"
type input "#6f5f47"
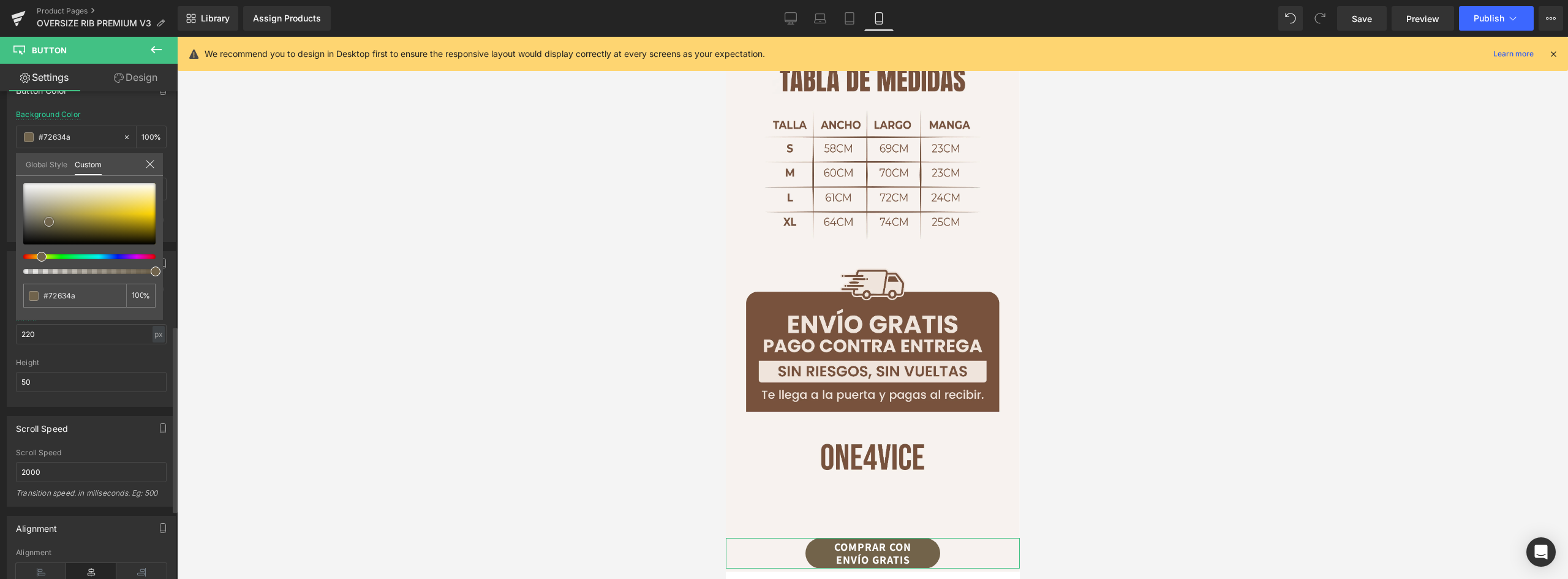
type input "#6f5f47"
type input "#6d5d44"
type input "#6a5b42"
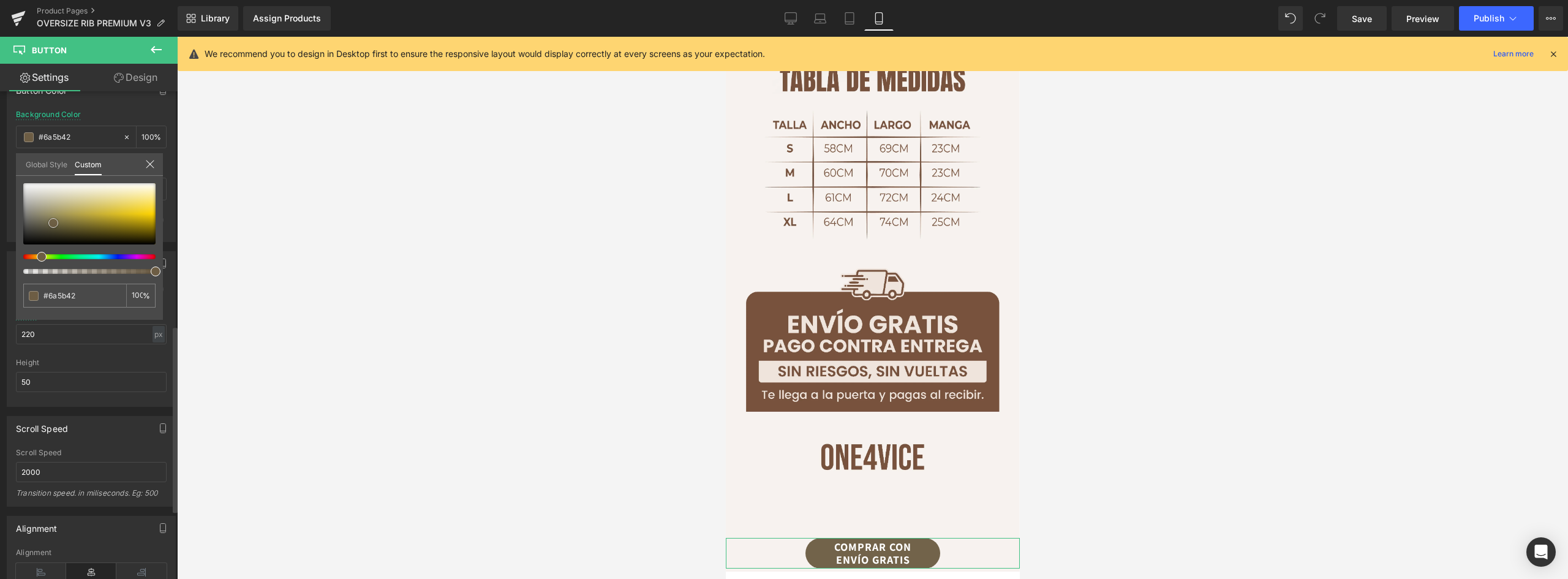
type input "#69593f"
type input "#6c5b41"
type input "#6f5d42"
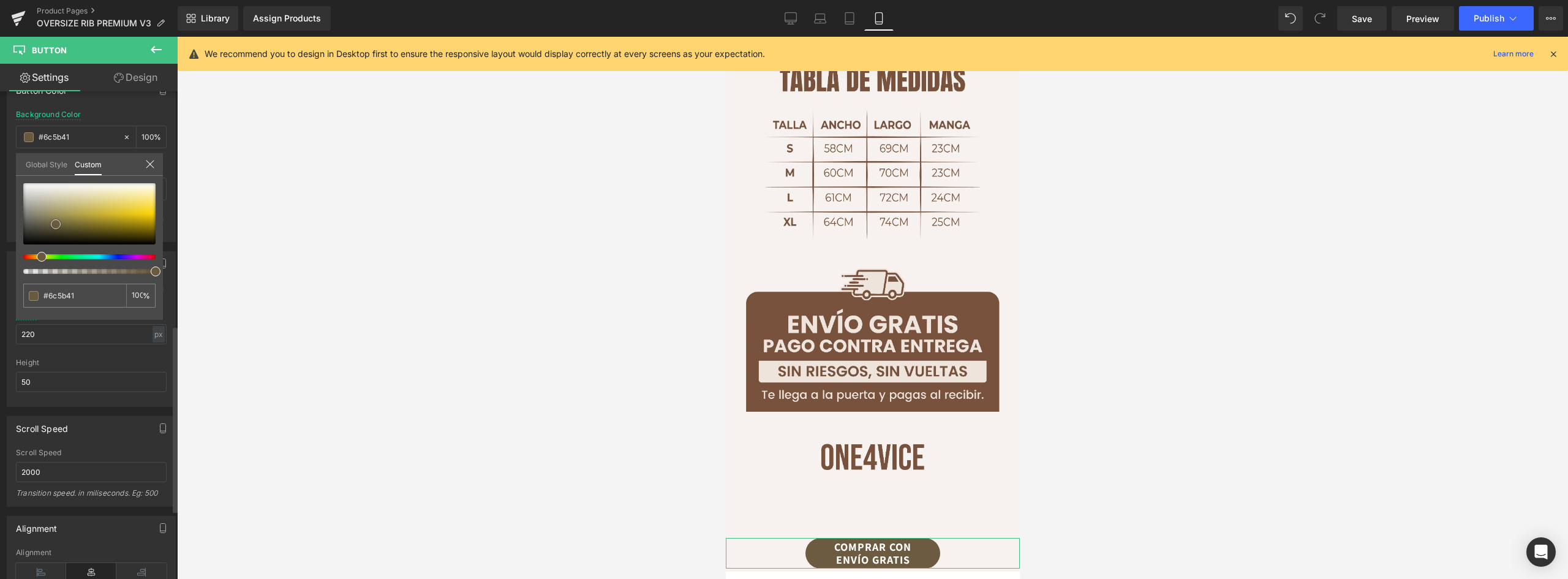
type input "#6f5d42"
type input "#726044"
type input "#726144"
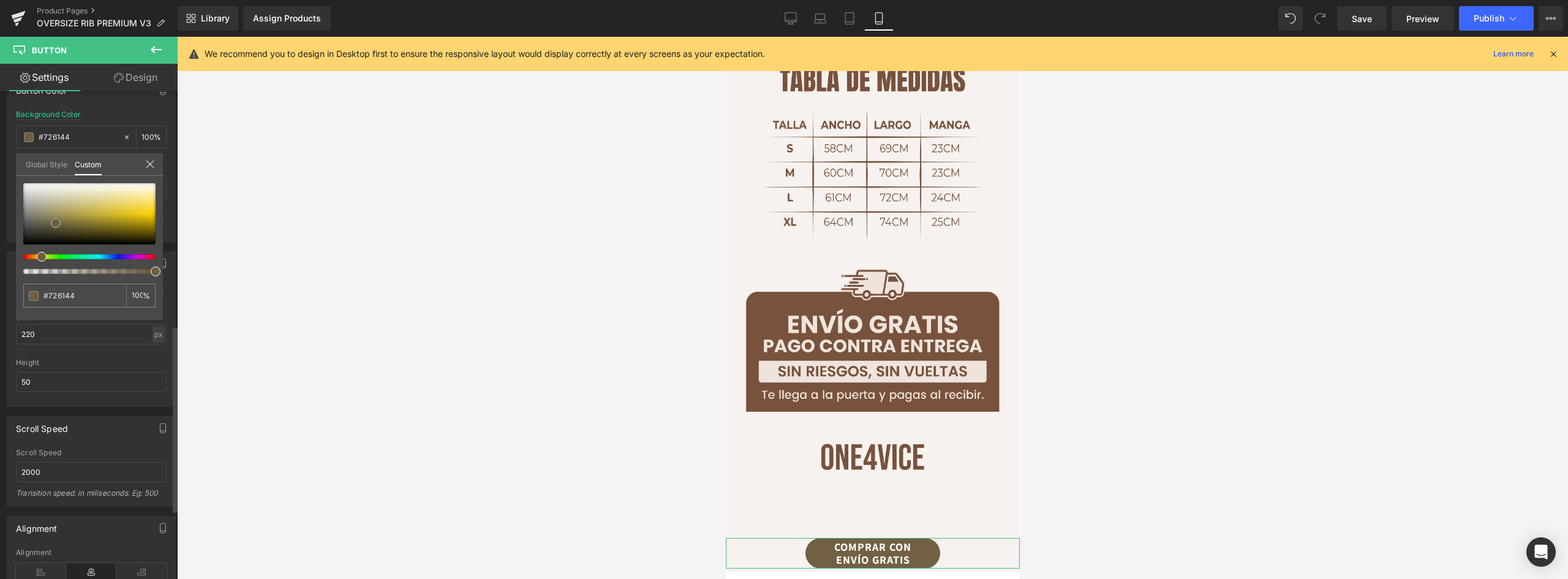
type input "#766445"
type input "#7a6747"
type input "#776444"
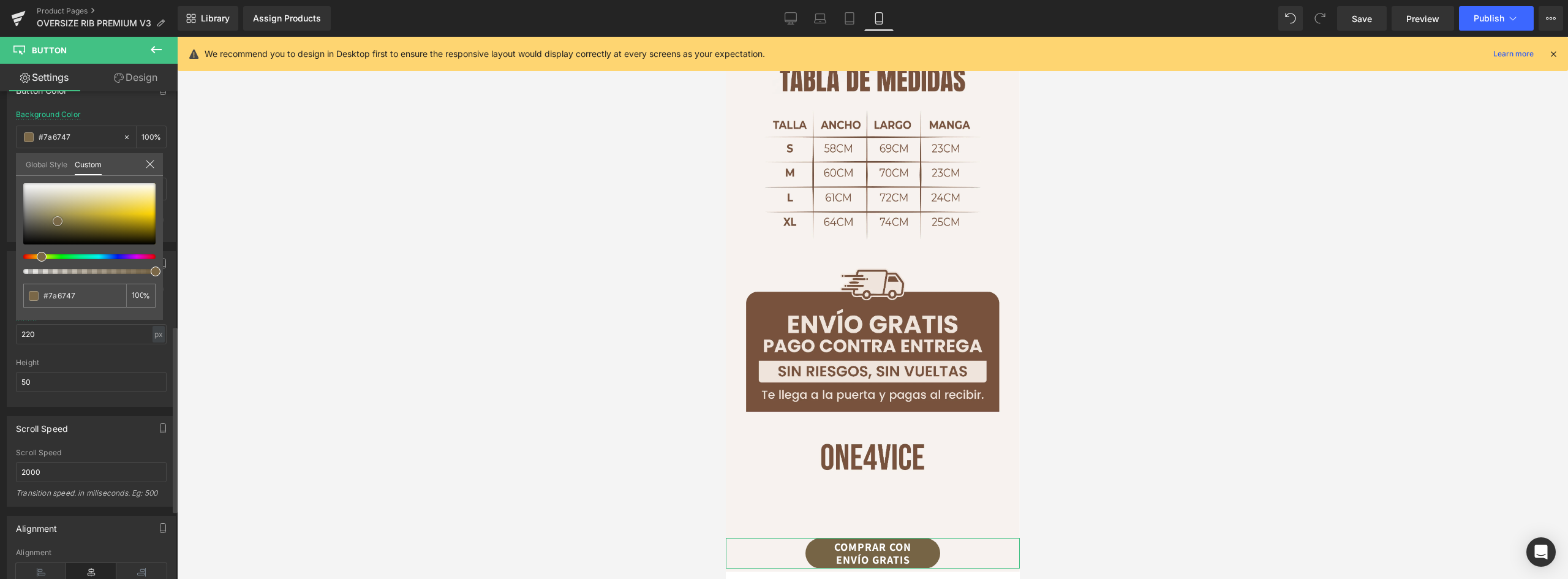
type input "#776444"
type input "#746243"
type input "#715f41"
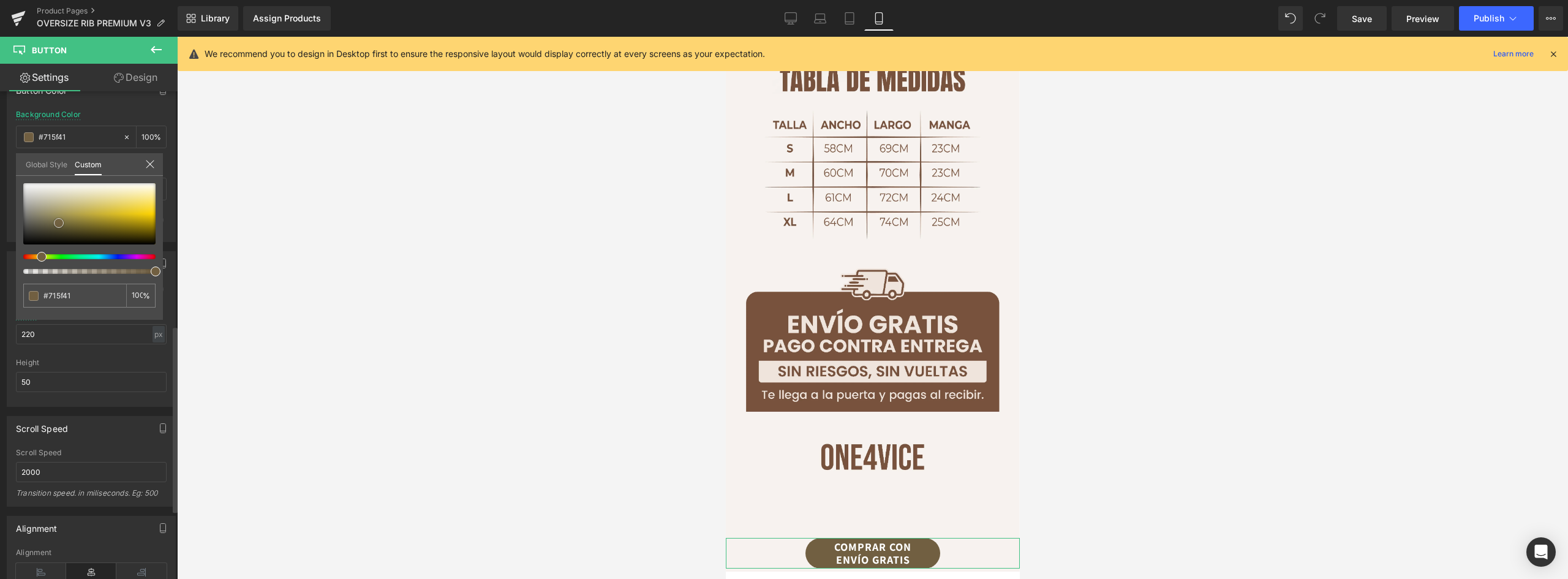
type input "#6e5c3f"
type input "#6a593d"
type input "#6b593c"
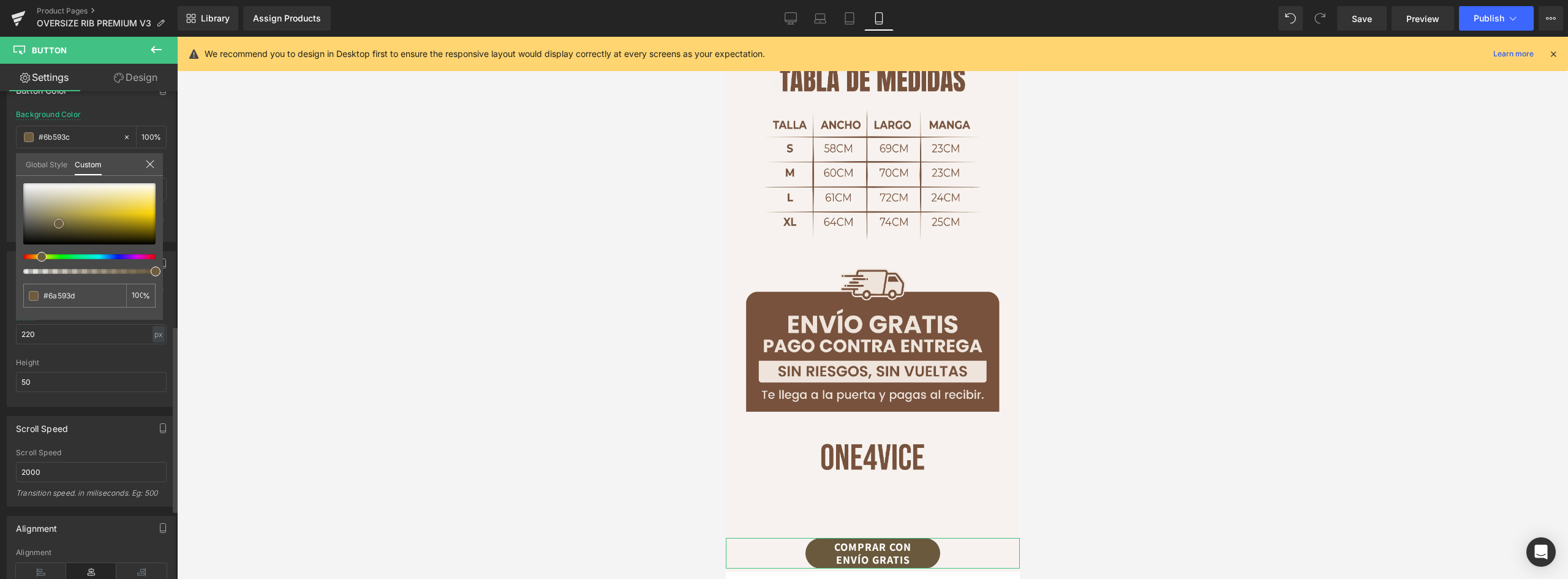
type input "#6b593c"
type input "#6a593d"
type input "#6a593e"
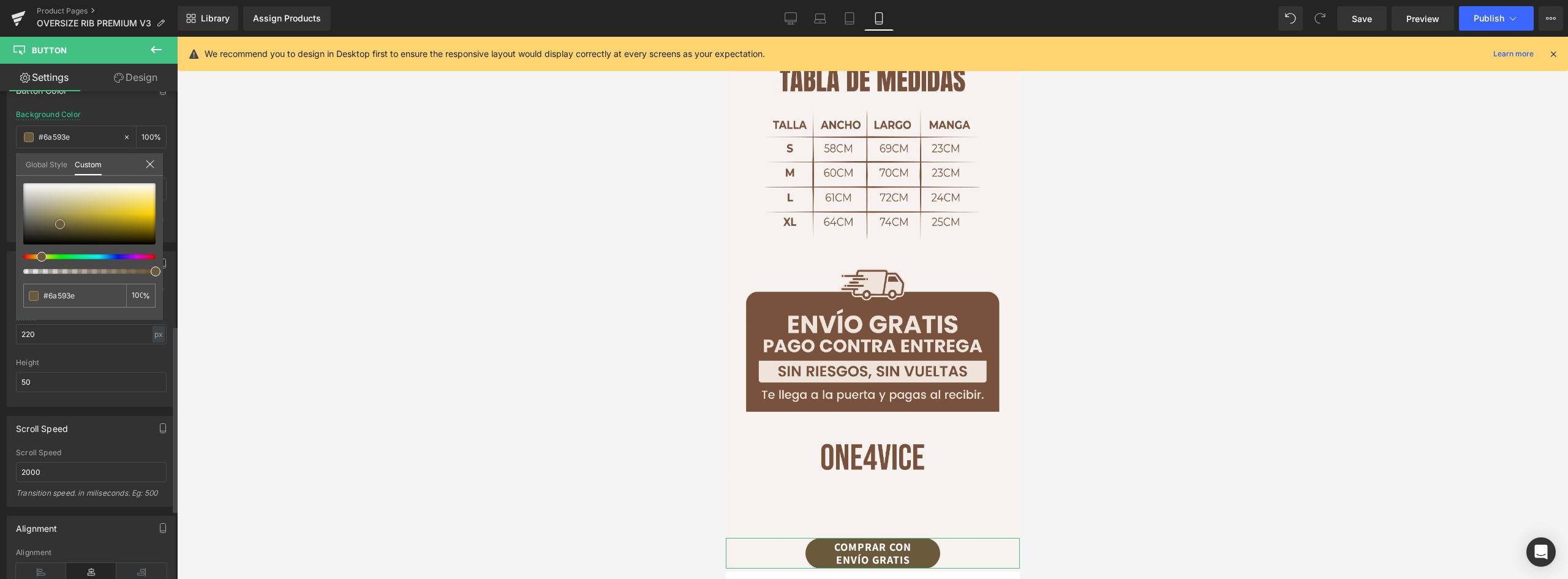
type input "#69593f"
type input "#6c5b41"
type input "#6d5d44"
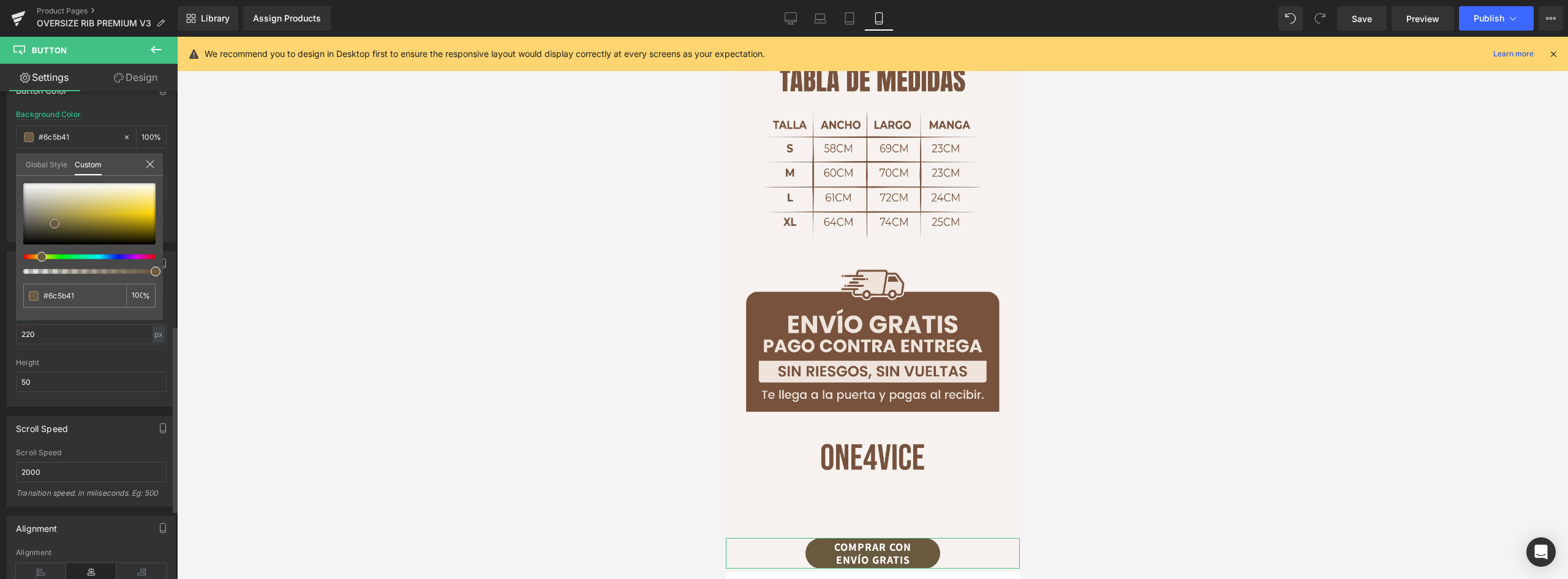
type input "#6d5d44"
type input "#706046"
type input "#736349"
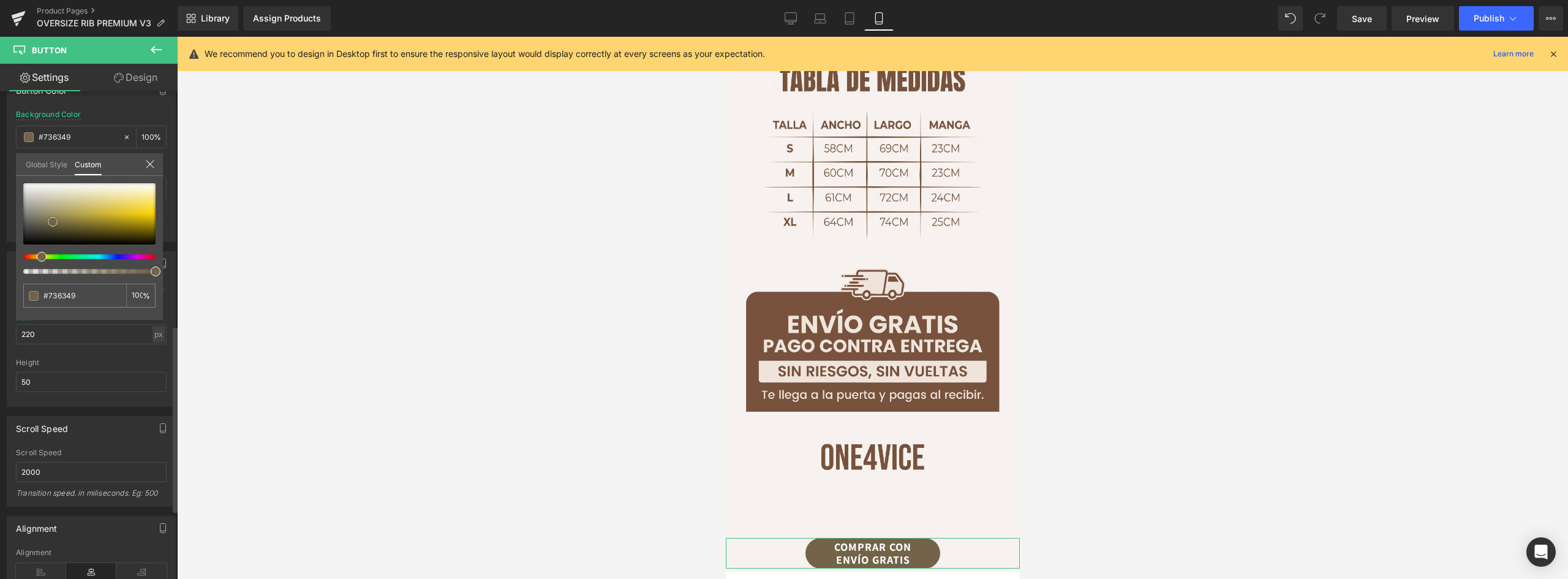
type input "#76654b"
type input "#79674d"
type input "#7a674c"
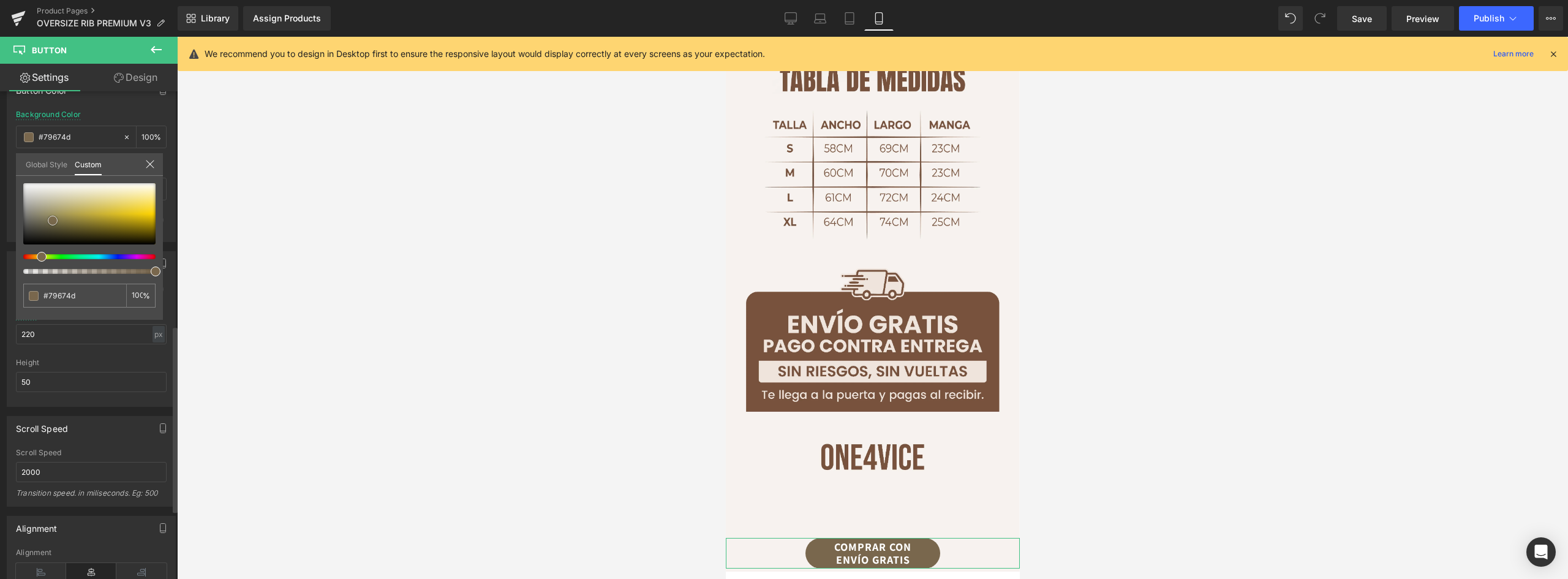
type input "#7a674c"
type input "#7b674b"
type input "#746147"
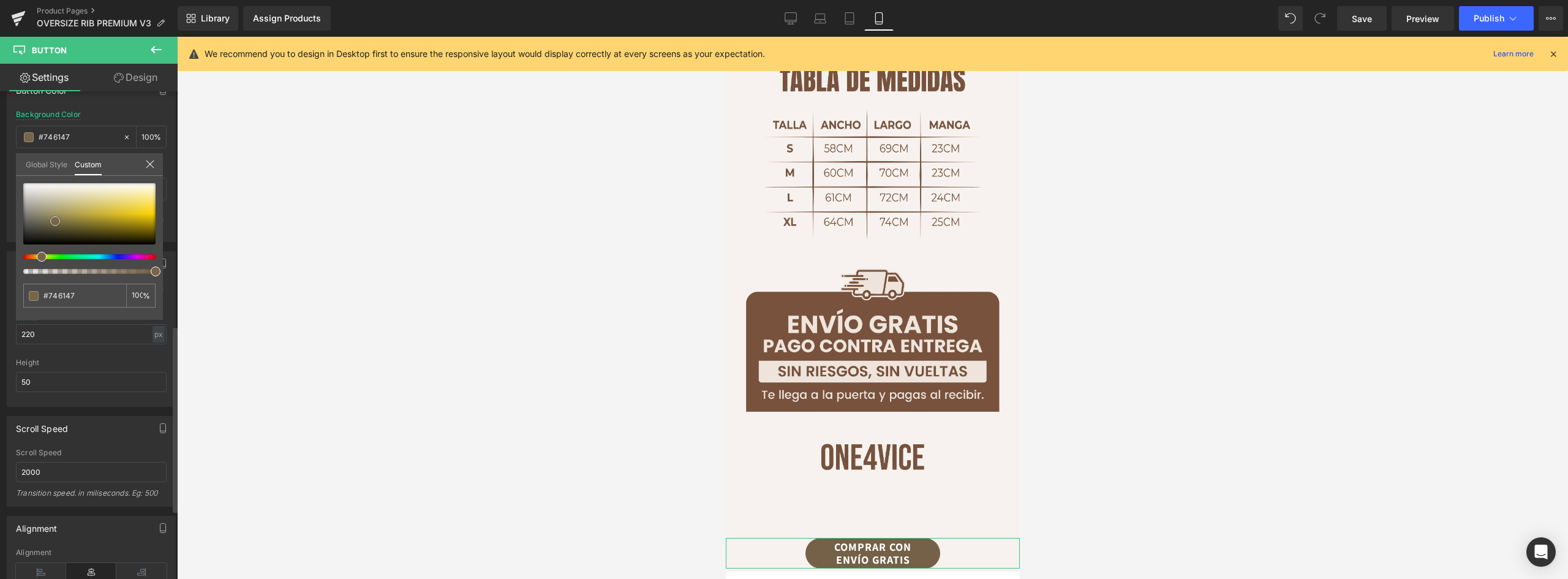
type input "#746247"
type input "#705f46"
type input "#6d5d44"
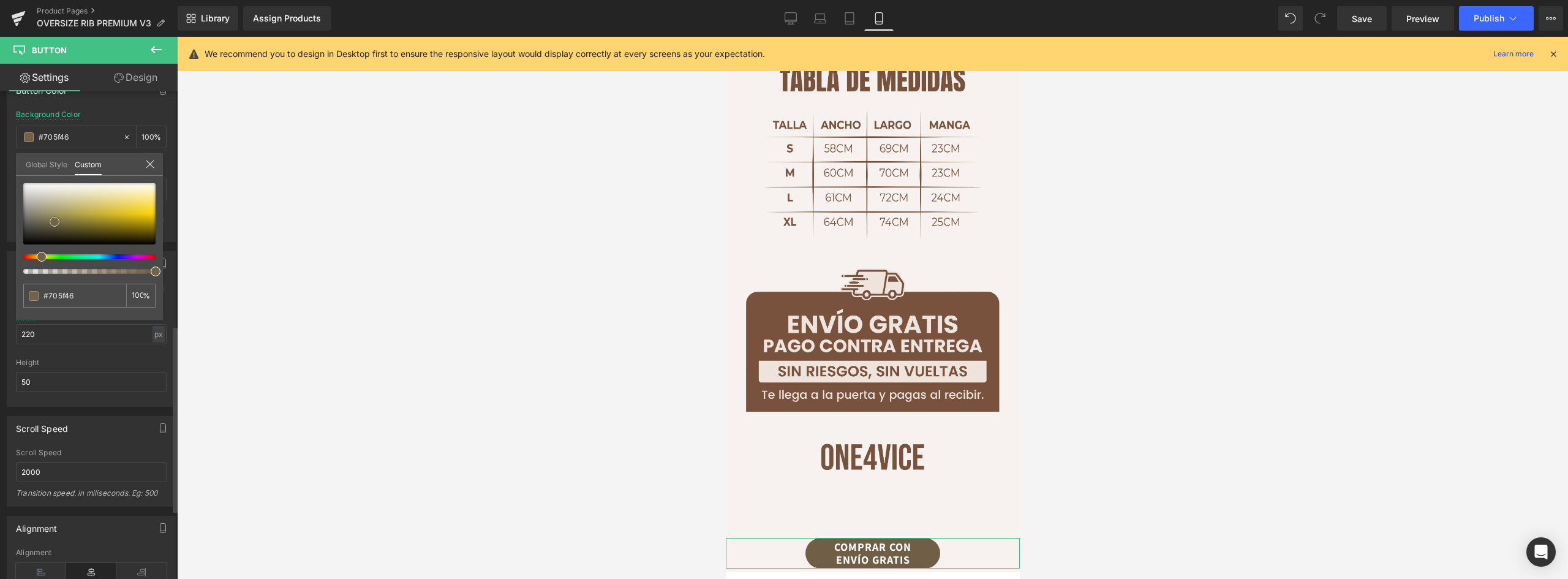
type input "#6d5d44"
click at [50, 226] on span at bounding box center [52, 223] width 10 height 10
drag, startPoint x: 42, startPoint y: 254, endPoint x: 34, endPoint y: 250, distance: 8.9
click at [34, 250] on div at bounding box center [89, 229] width 133 height 91
drag, startPoint x: 54, startPoint y: 221, endPoint x: 62, endPoint y: 222, distance: 8.1
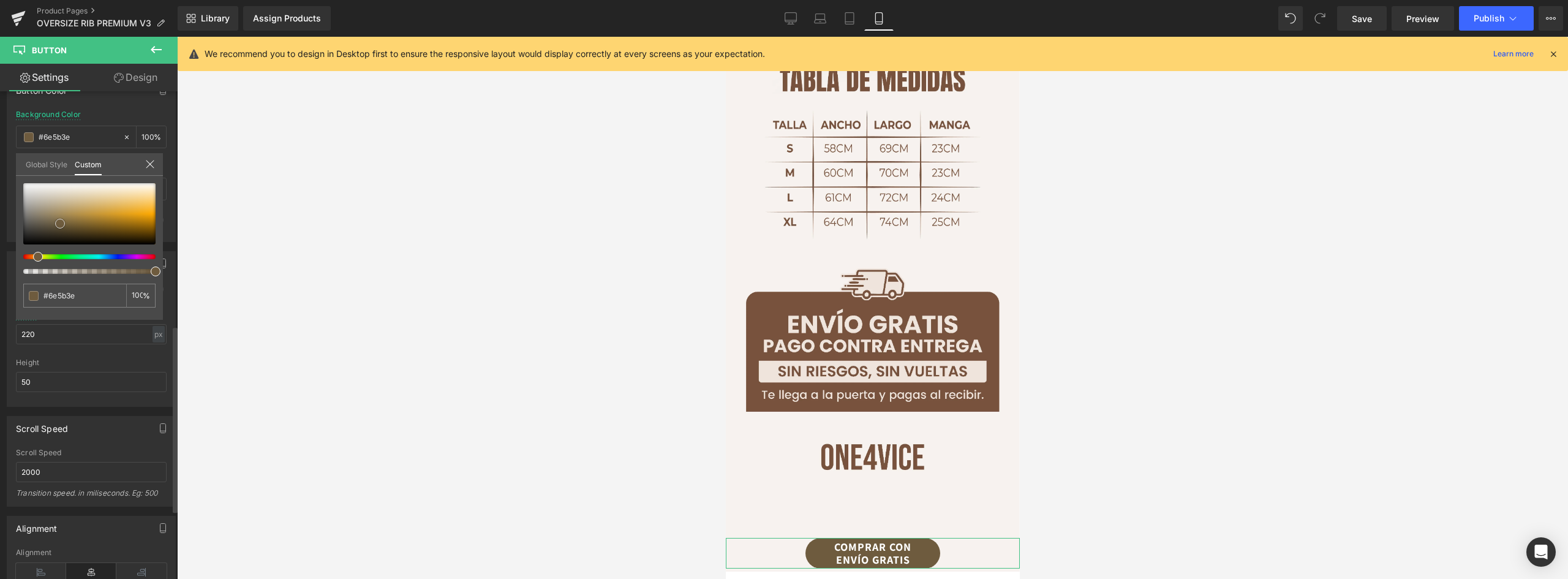
click at [62, 222] on span at bounding box center [60, 224] width 10 height 10
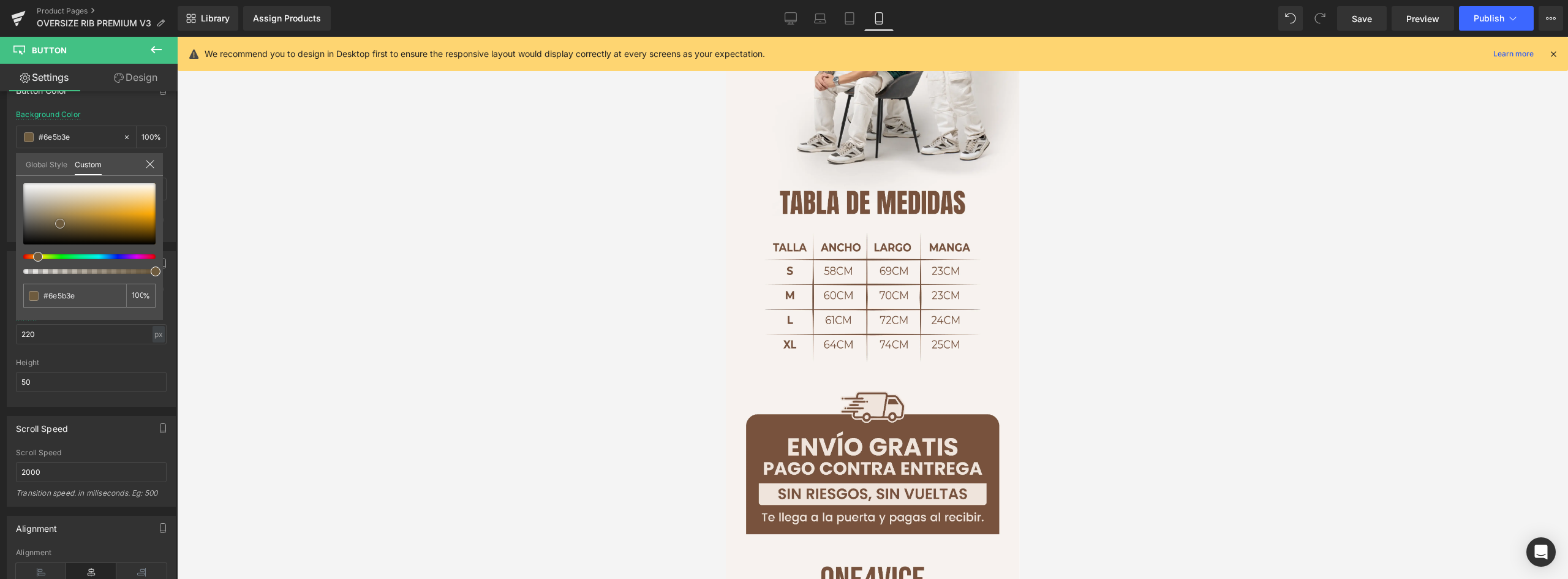
scroll to position [2145, 0]
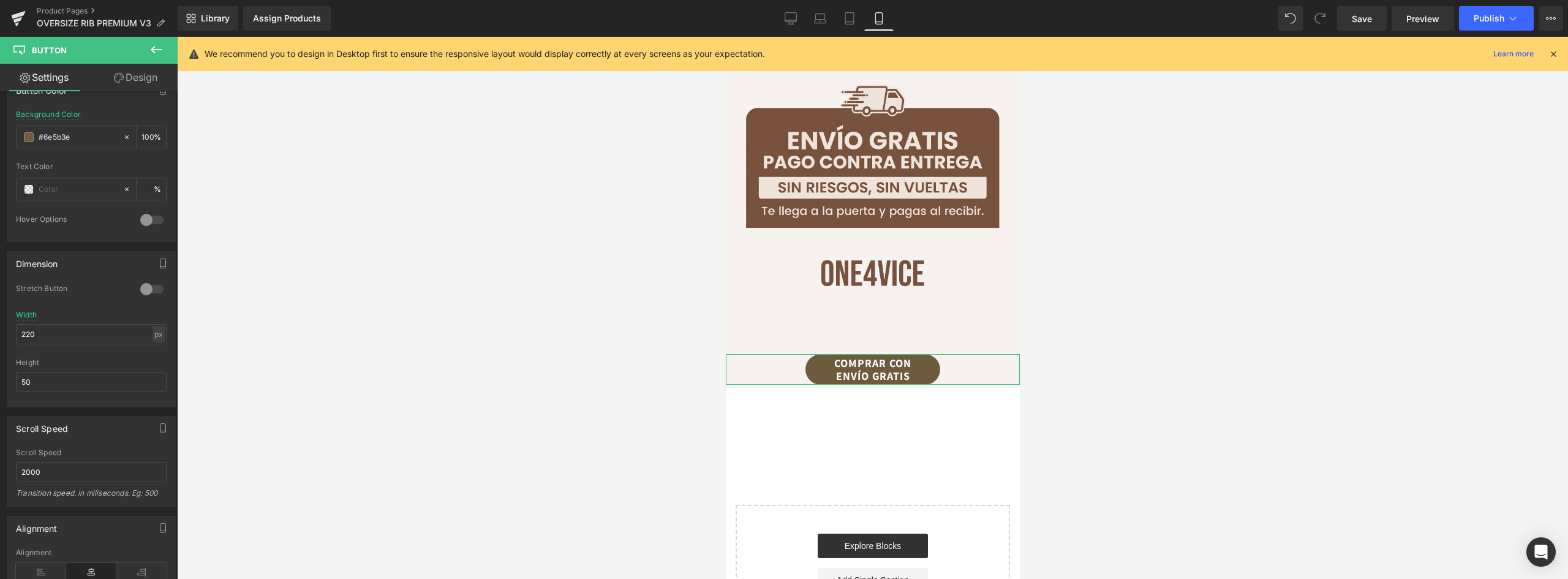
click at [125, 79] on link "Design" at bounding box center [135, 77] width 89 height 27
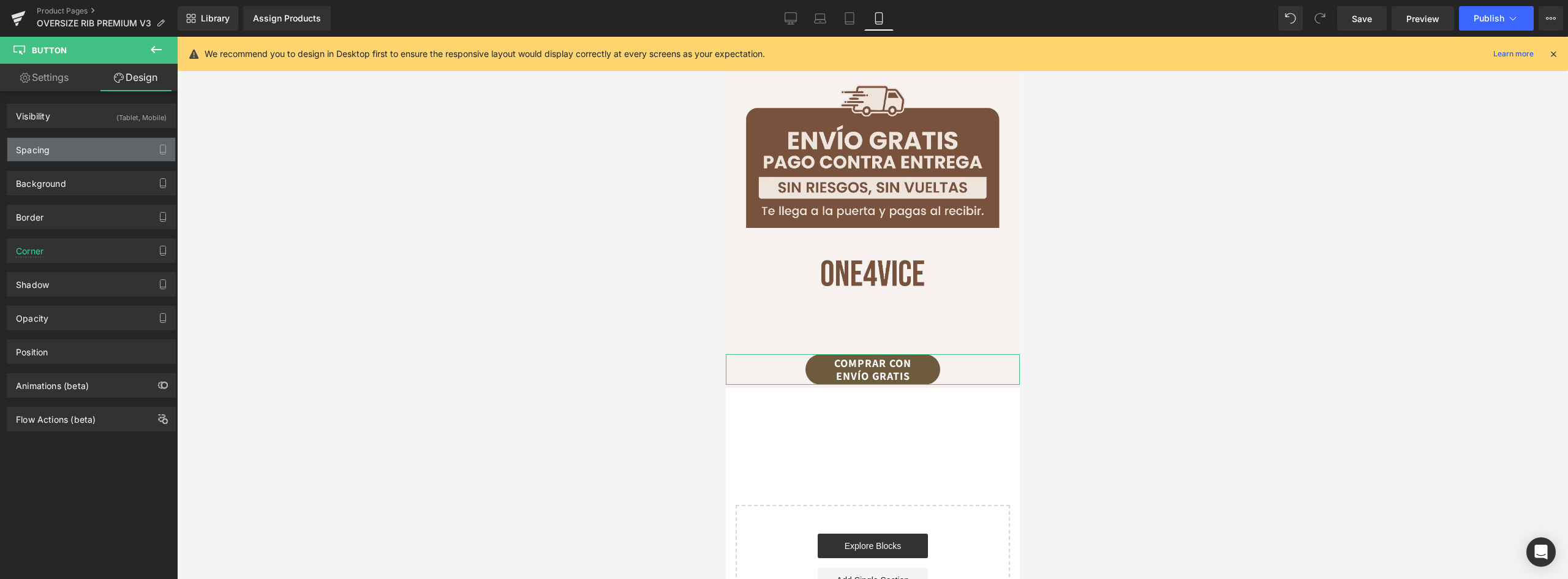
click at [44, 148] on div "Spacing" at bounding box center [32, 146] width 34 height 17
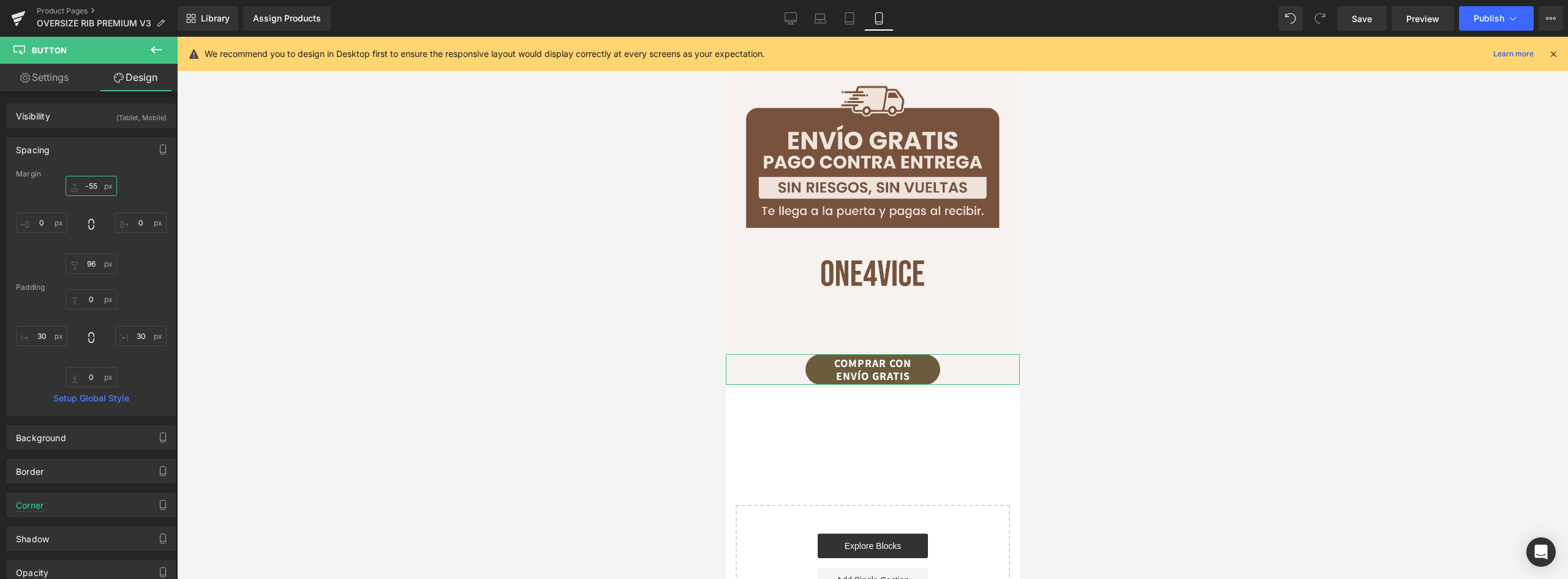
click at [87, 184] on input "-55" at bounding box center [92, 186] width 52 height 20
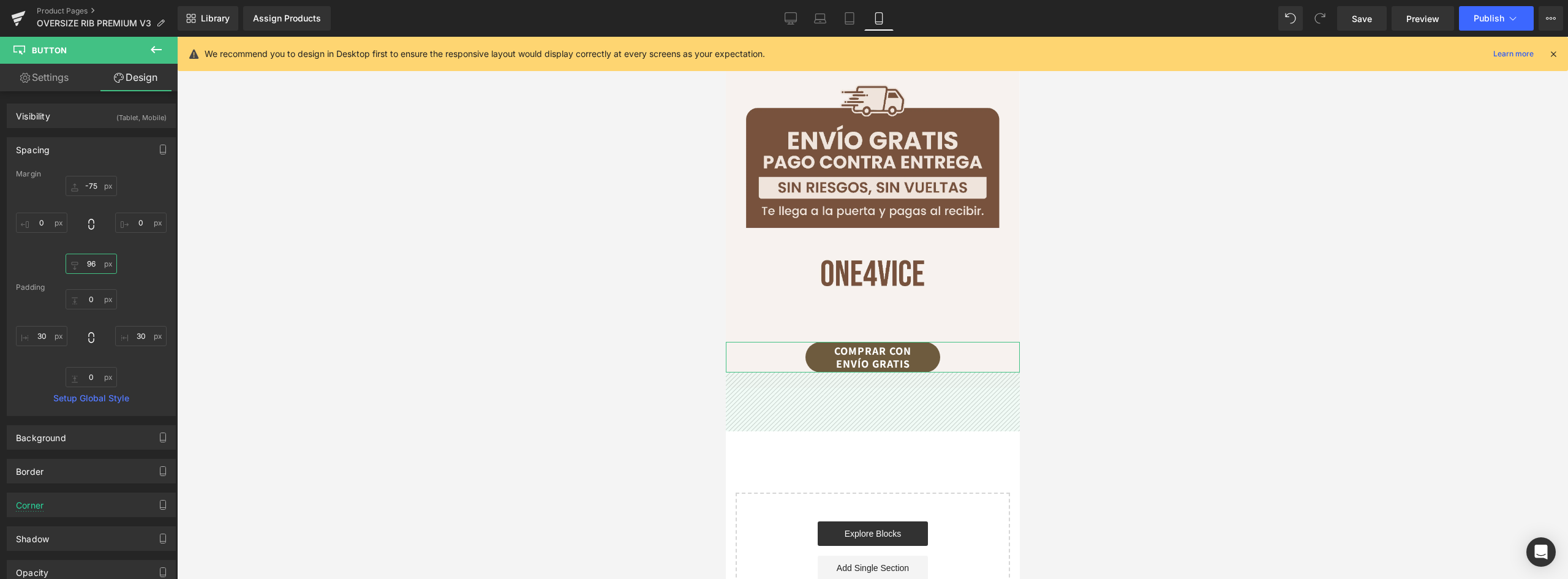
click at [90, 262] on input "96" at bounding box center [92, 264] width 52 height 20
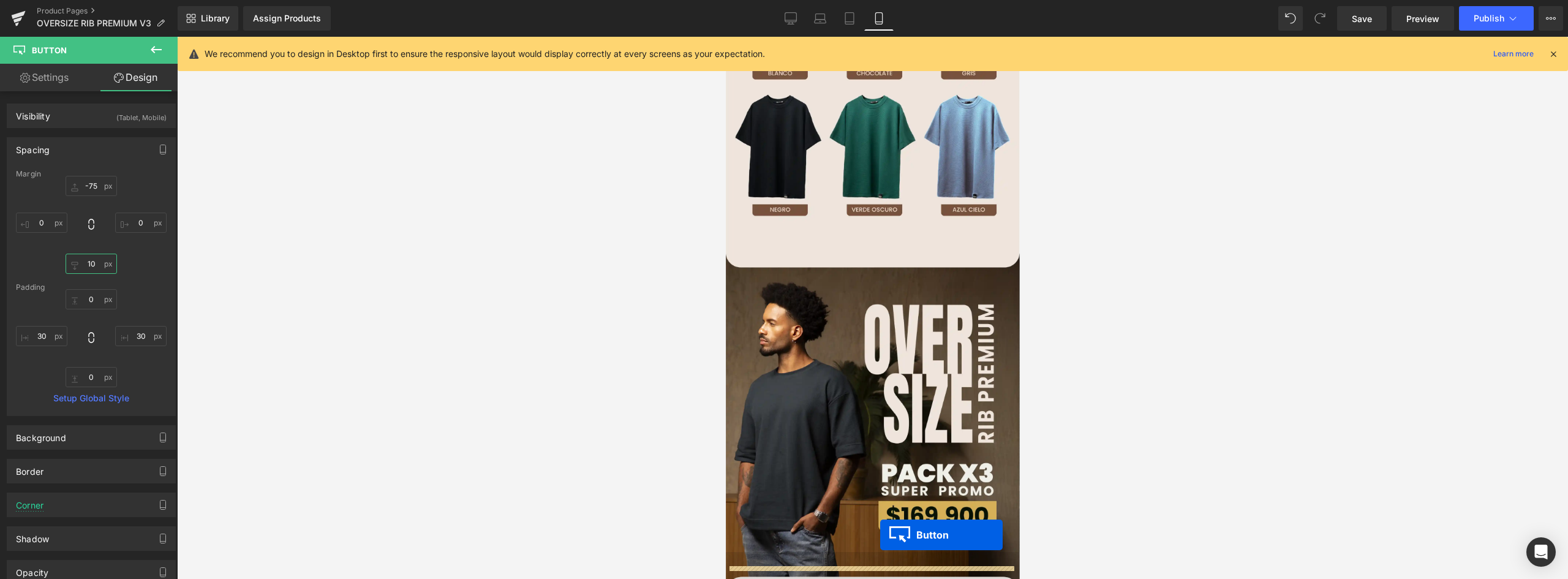
scroll to position [1128, 0]
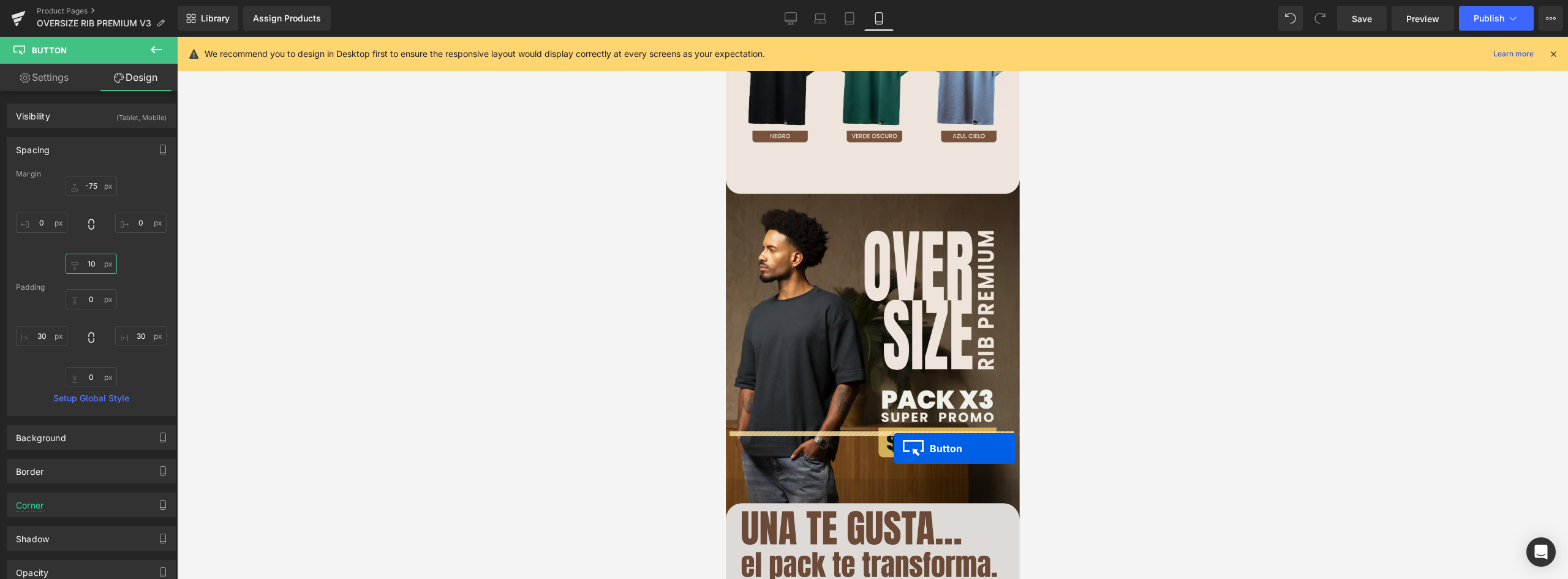
drag, startPoint x: 842, startPoint y: 322, endPoint x: 893, endPoint y: 449, distance: 136.9
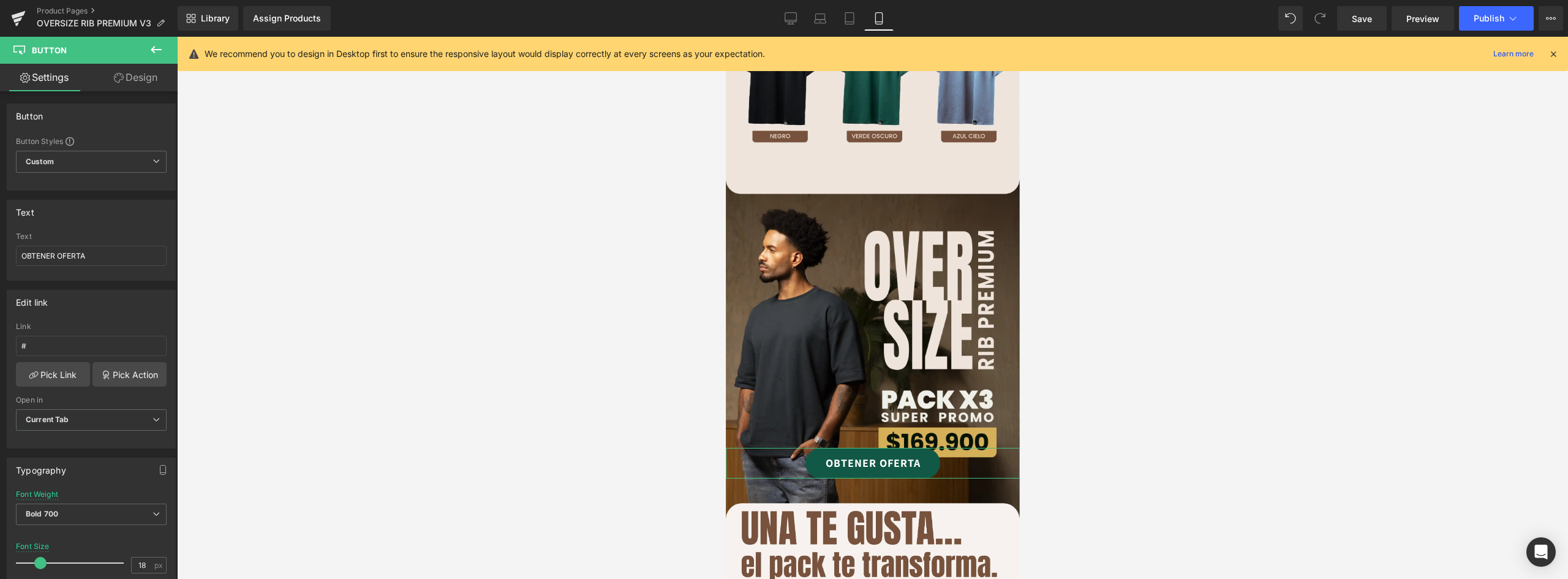
drag, startPoint x: 129, startPoint y: 77, endPoint x: 76, endPoint y: 138, distance: 80.8
click at [130, 77] on link "Design" at bounding box center [135, 77] width 89 height 27
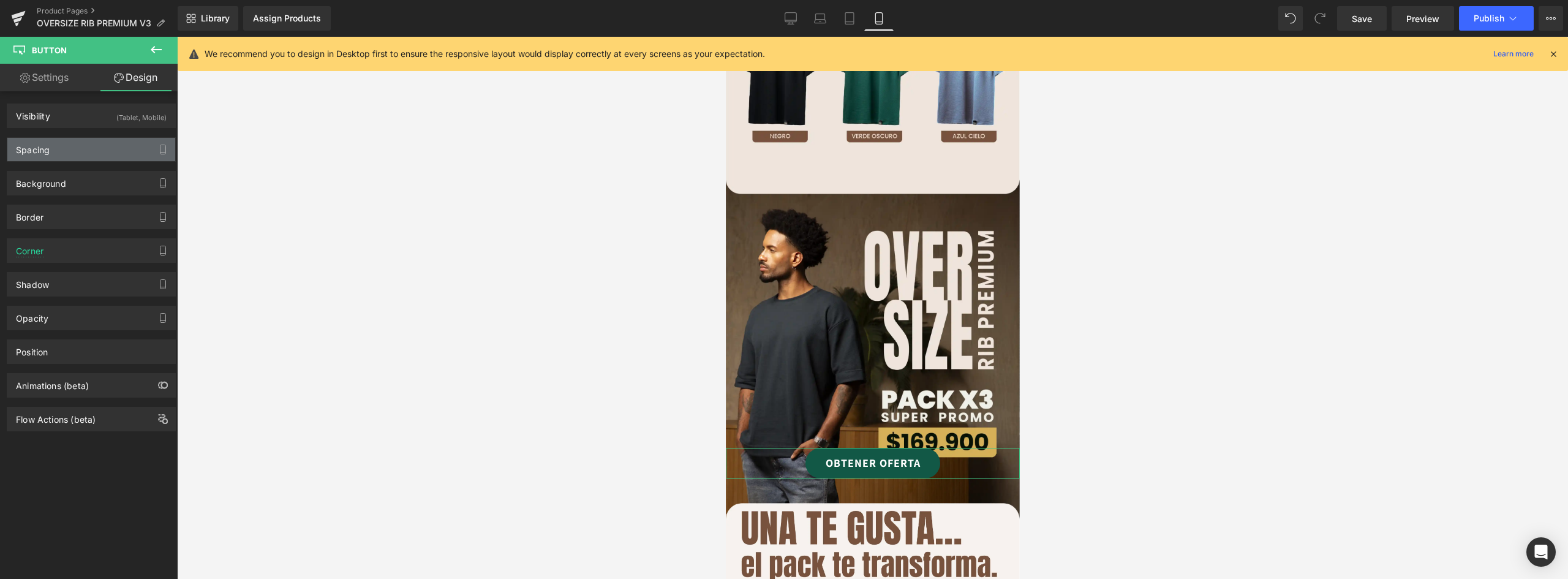
click at [58, 145] on div "Spacing" at bounding box center [91, 149] width 168 height 23
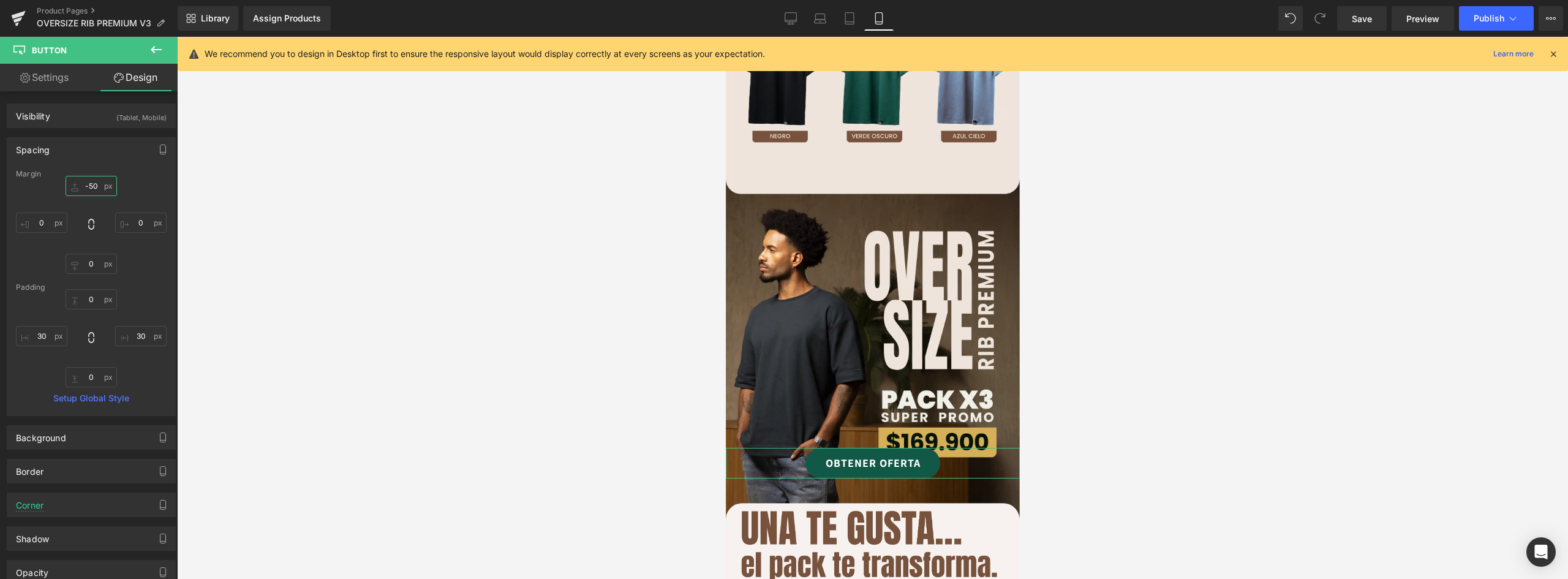
click at [92, 184] on input "-50" at bounding box center [92, 186] width 52 height 20
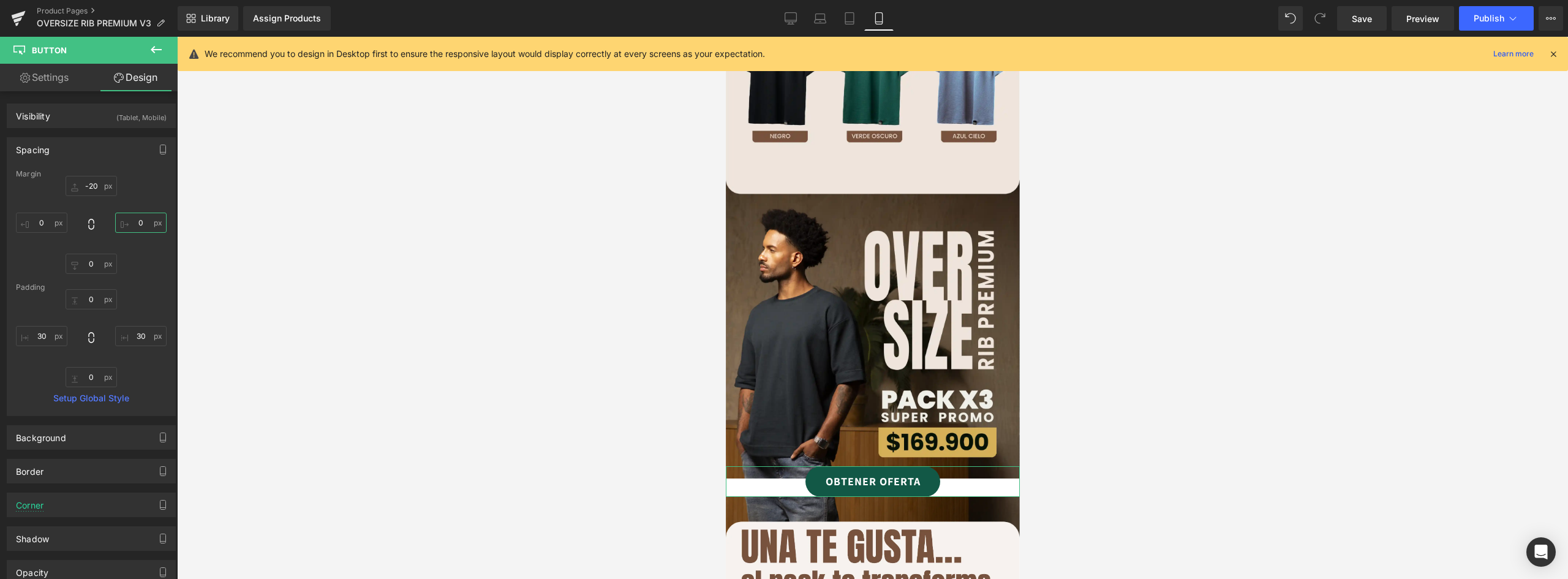
click at [135, 223] on input "0" at bounding box center [141, 223] width 52 height 20
drag, startPoint x: 141, startPoint y: 221, endPoint x: 129, endPoint y: 221, distance: 12.0
click at [129, 221] on input "100" at bounding box center [141, 223] width 52 height 20
click at [140, 220] on input "150" at bounding box center [141, 223] width 52 height 20
click at [93, 188] on input "-20" at bounding box center [92, 186] width 52 height 20
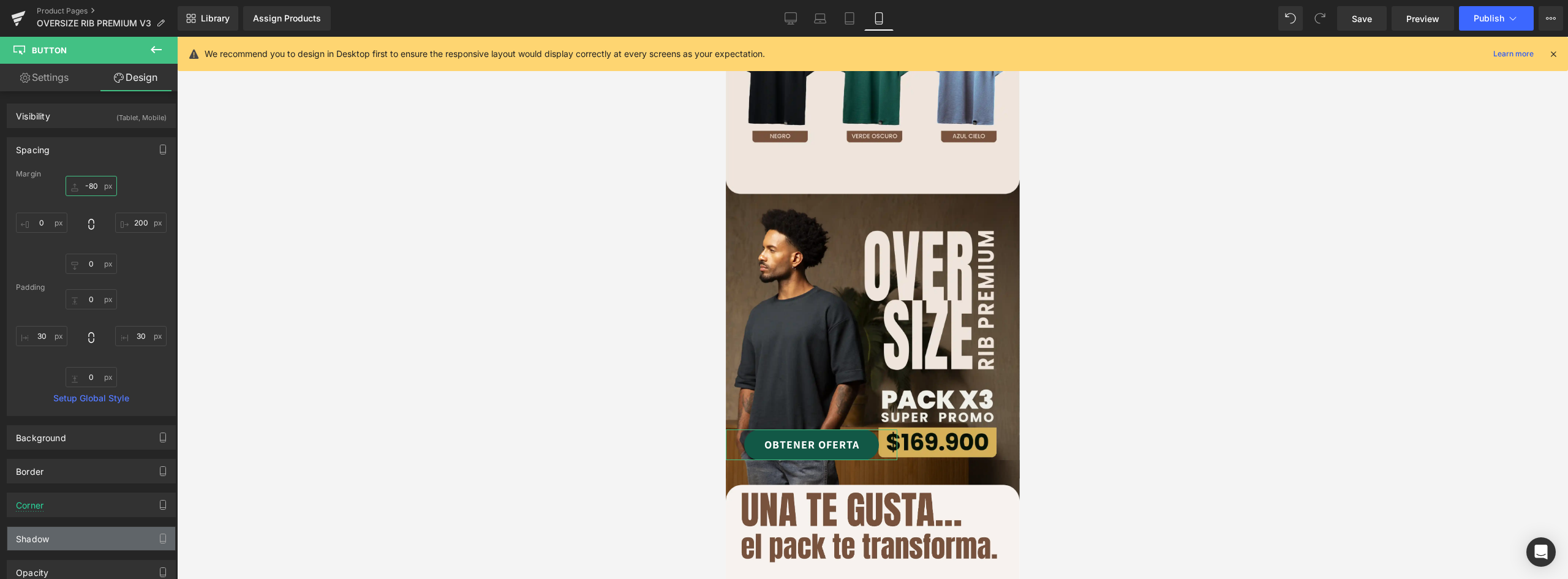
scroll to position [123, 0]
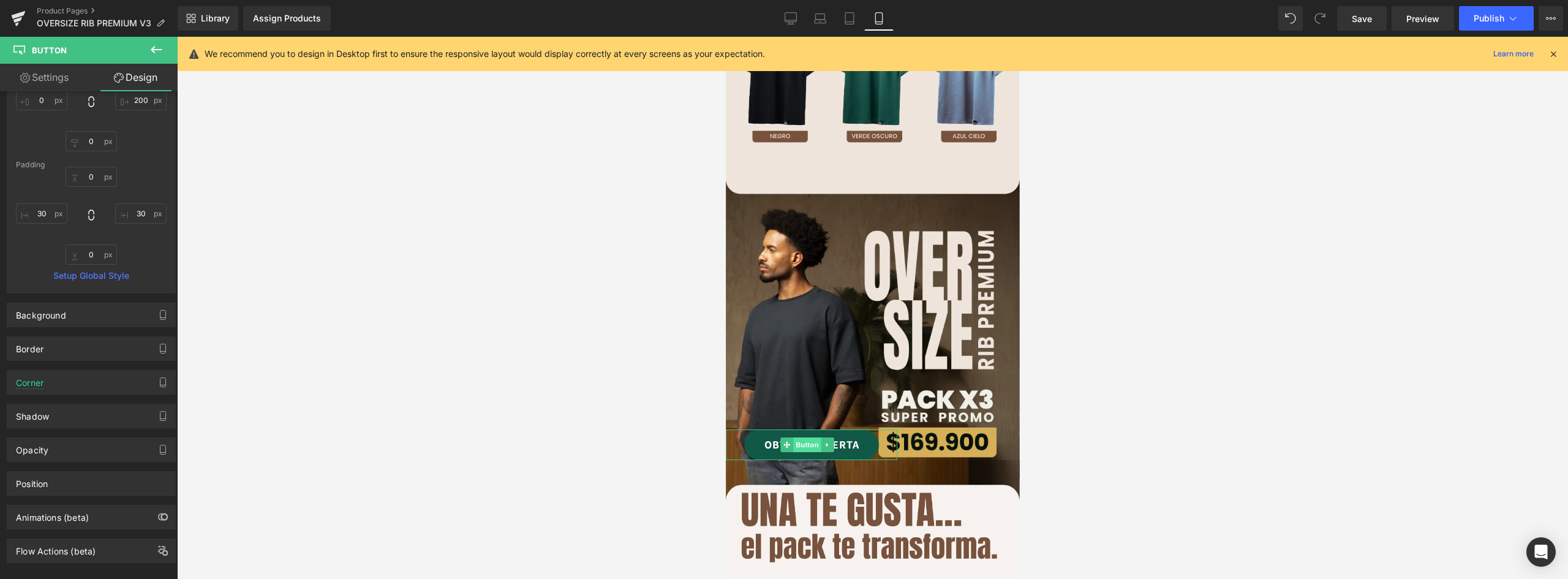
click at [814, 438] on span "Button" at bounding box center [807, 445] width 28 height 15
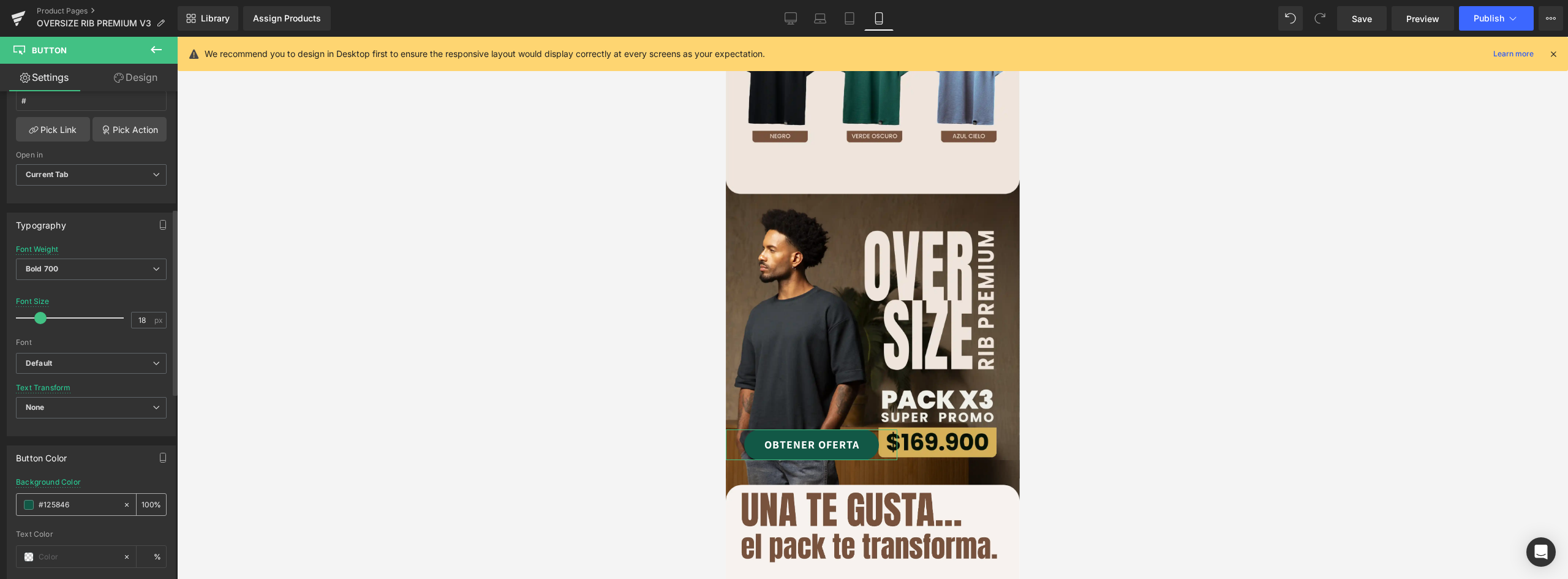
scroll to position [307, 0]
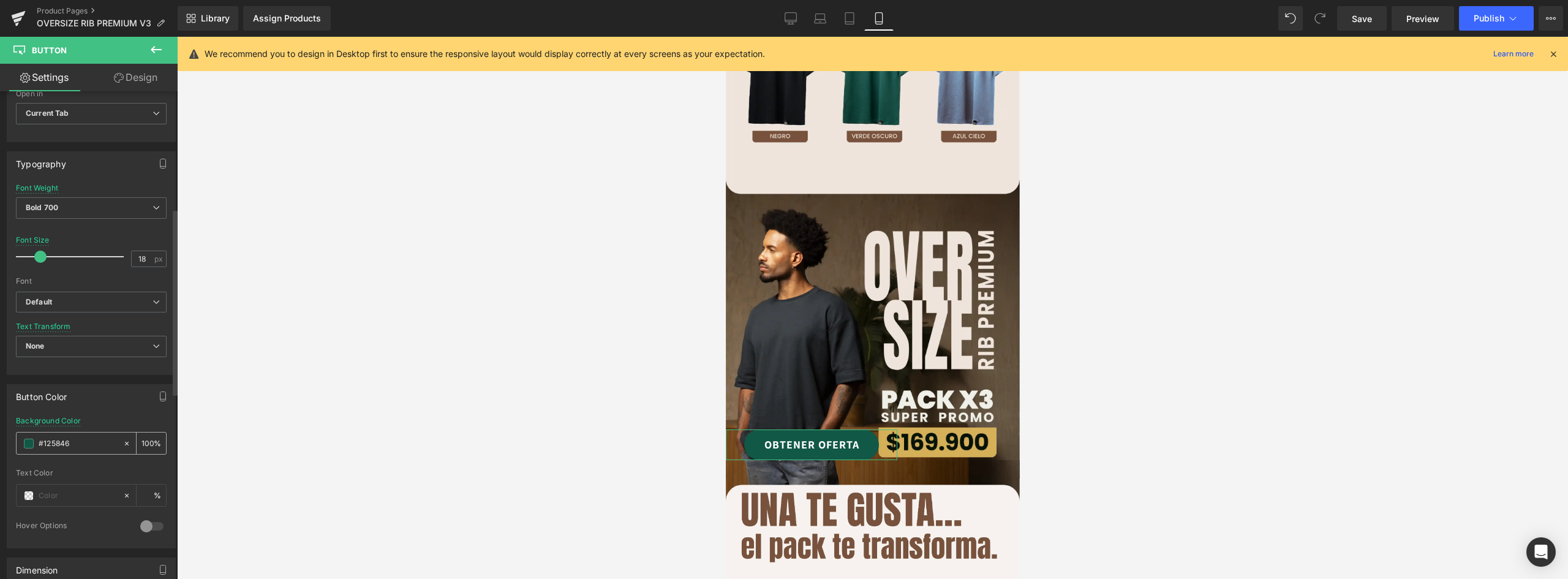
click at [37, 442] on div "#125846" at bounding box center [69, 444] width 106 height 21
click at [79, 445] on input "#125846" at bounding box center [77, 444] width 78 height 14
click at [32, 439] on span at bounding box center [29, 444] width 10 height 10
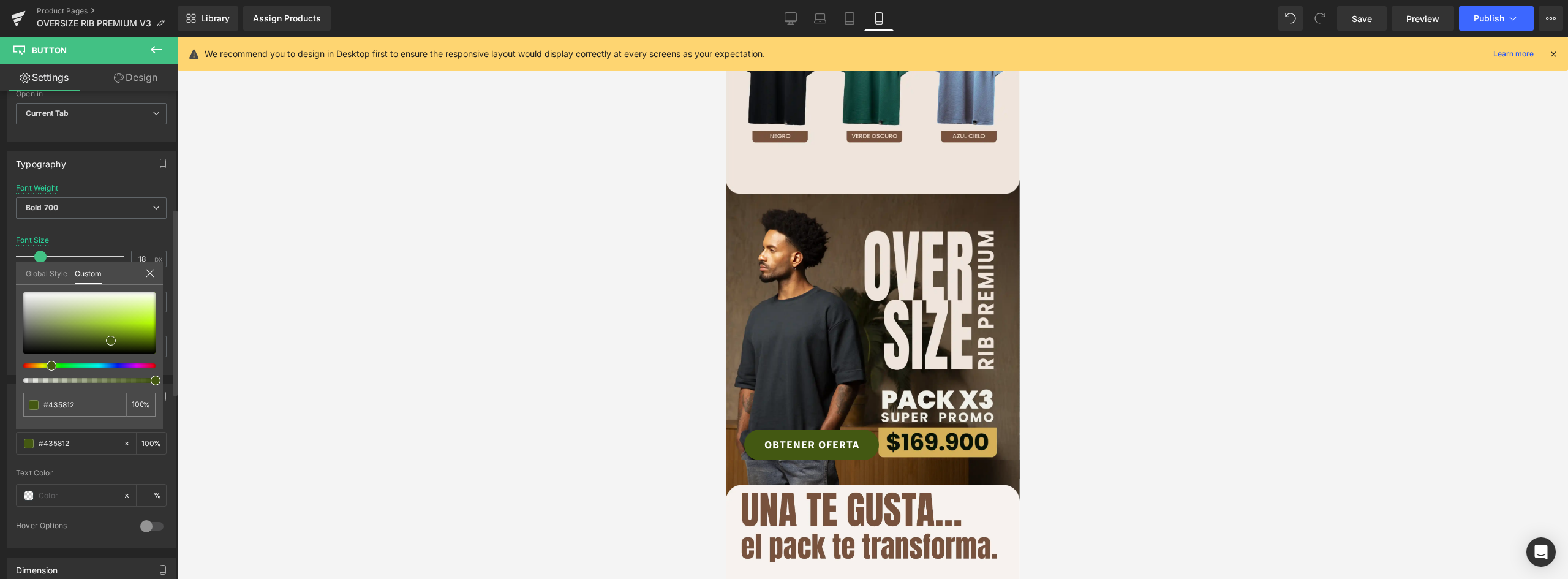
drag, startPoint x: 79, startPoint y: 366, endPoint x: 44, endPoint y: 366, distance: 35.0
click at [44, 366] on div at bounding box center [85, 365] width 133 height 5
drag, startPoint x: 103, startPoint y: 340, endPoint x: 62, endPoint y: 331, distance: 42.0
click at [62, 331] on span at bounding box center [64, 330] width 10 height 10
drag, startPoint x: 49, startPoint y: 368, endPoint x: 38, endPoint y: 366, distance: 11.2
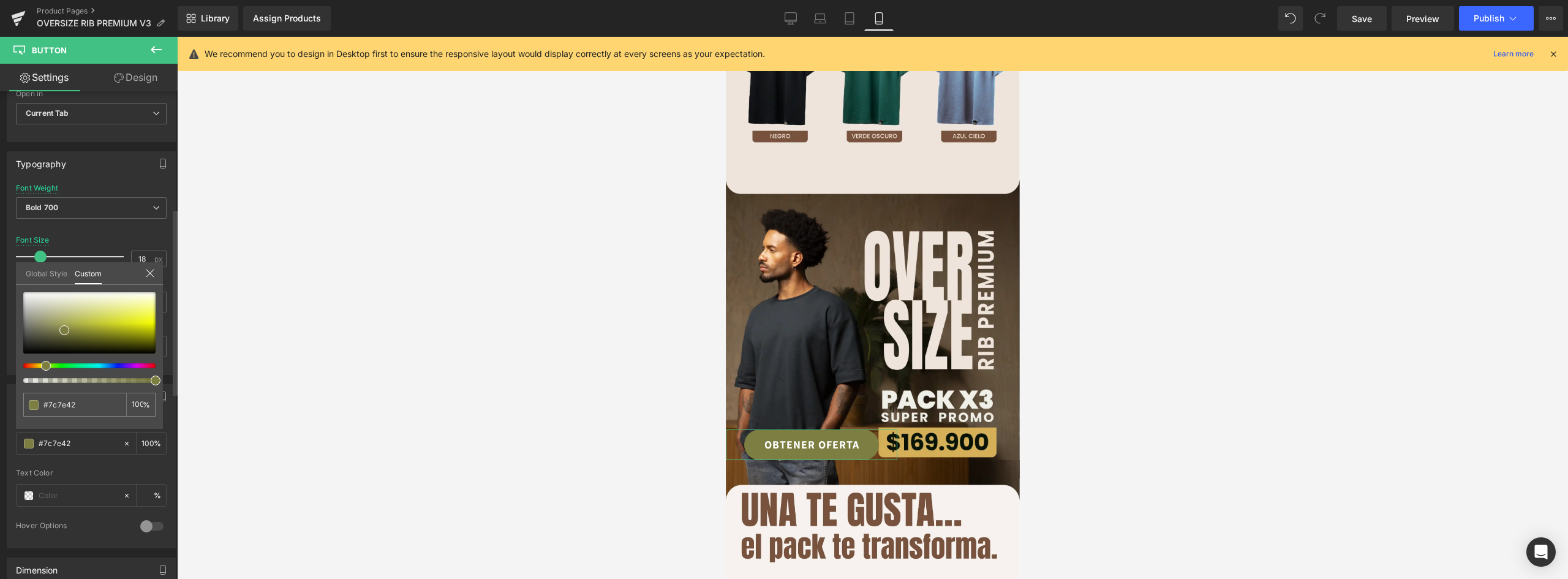
click at [38, 366] on div at bounding box center [85, 365] width 133 height 5
drag, startPoint x: 62, startPoint y: 329, endPoint x: 119, endPoint y: 332, distance: 57.1
click at [118, 330] on span at bounding box center [120, 326] width 10 height 10
drag, startPoint x: 44, startPoint y: 366, endPoint x: 34, endPoint y: 363, distance: 10.4
click at [34, 363] on div at bounding box center [85, 365] width 133 height 5
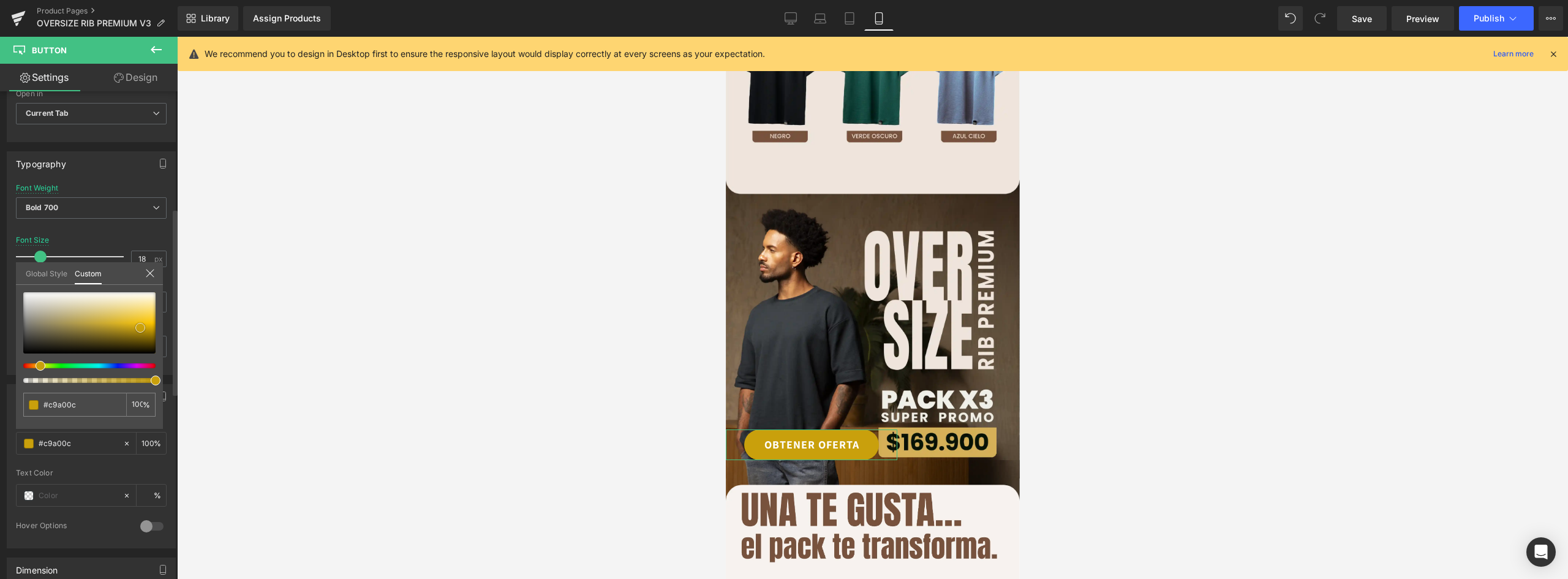
drag, startPoint x: 120, startPoint y: 331, endPoint x: 140, endPoint y: 327, distance: 20.4
click at [140, 327] on span at bounding box center [140, 328] width 10 height 10
drag, startPoint x: 143, startPoint y: 328, endPoint x: 134, endPoint y: 328, distance: 9.0
click at [134, 328] on span at bounding box center [131, 328] width 10 height 10
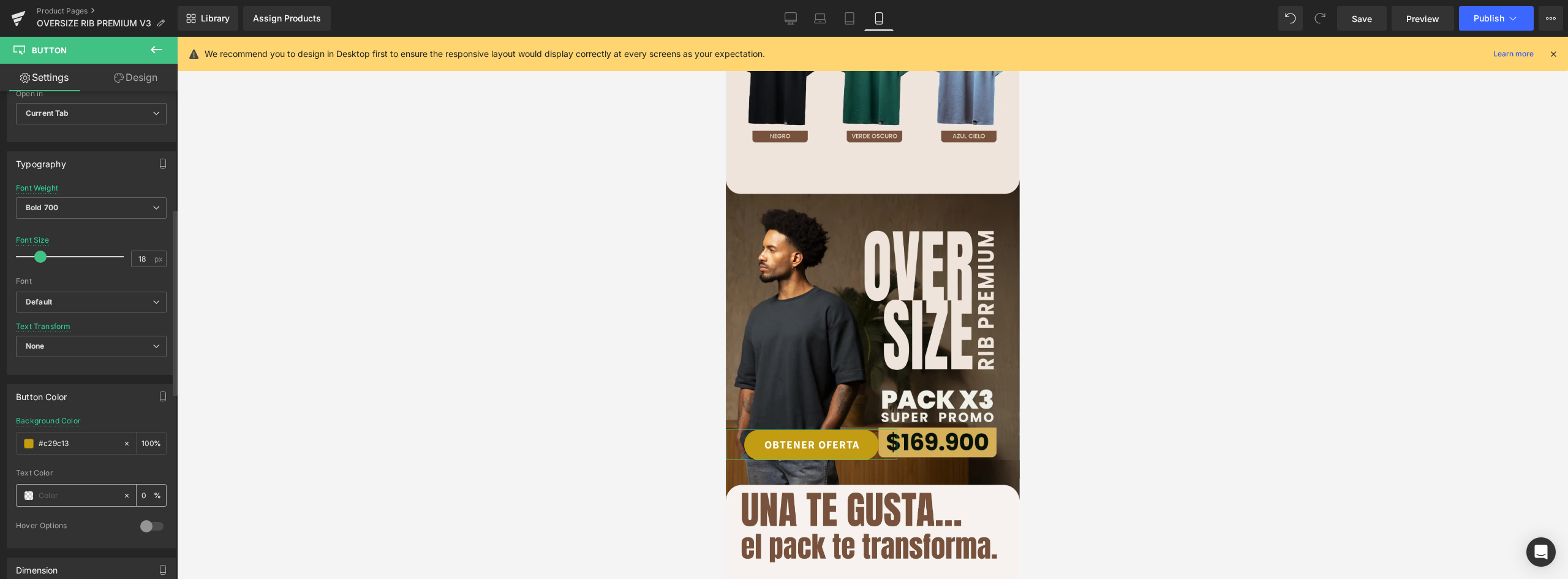
click at [29, 493] on span at bounding box center [29, 496] width 10 height 10
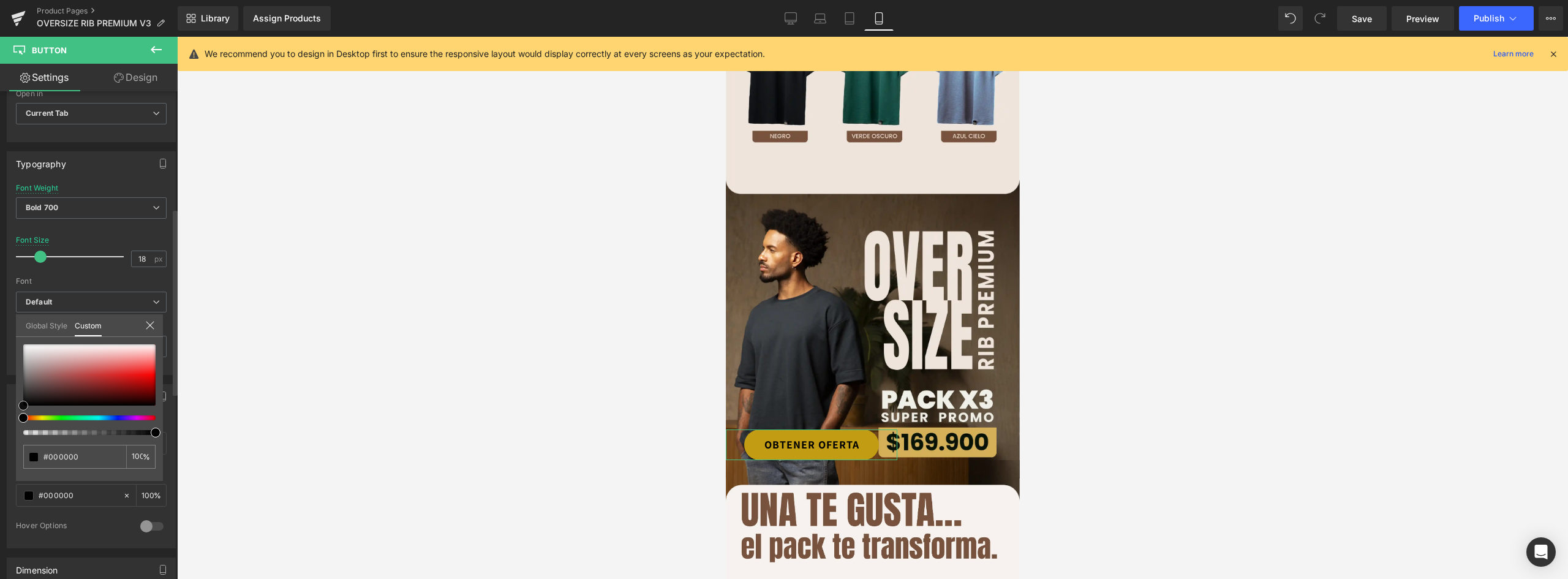
drag, startPoint x: 59, startPoint y: 390, endPoint x: 8, endPoint y: 415, distance: 56.8
click at [9, 415] on div "Button Color rgba(194, 156, 19, 1) Background Color #c29c13 100 % rgba(0, 0, 0,…" at bounding box center [92, 461] width 183 height 173
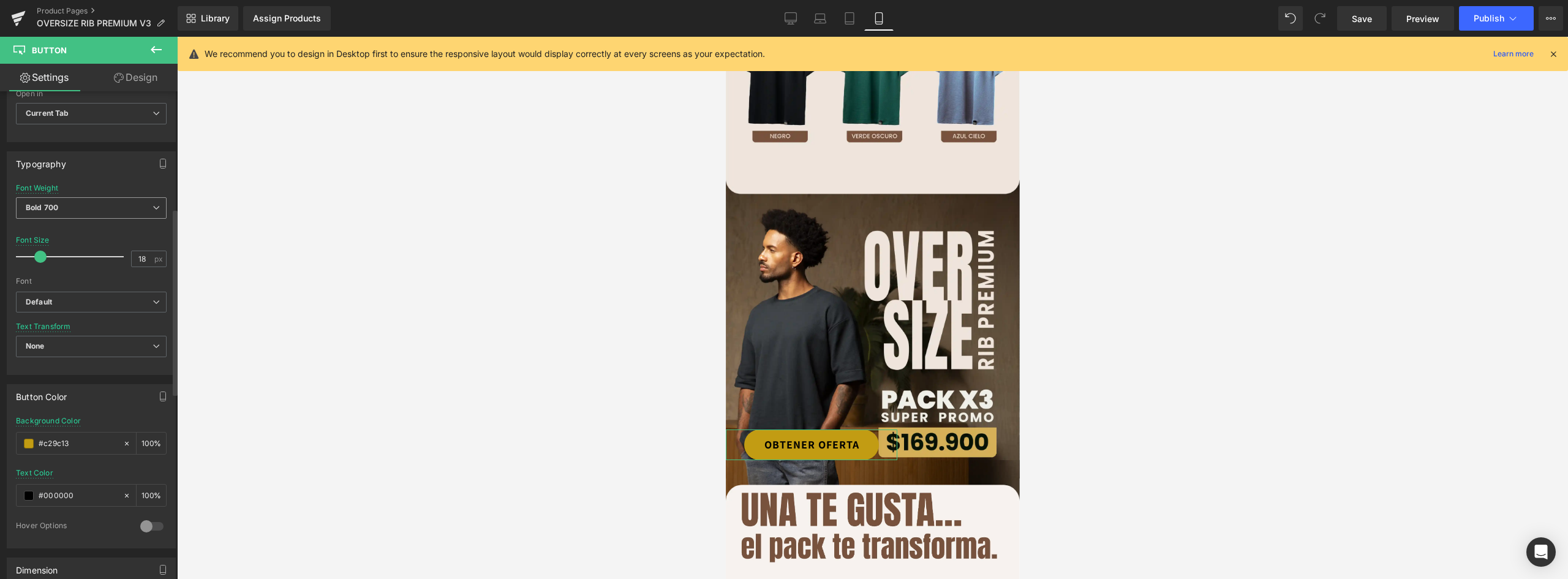
click at [52, 201] on span "Bold 700" at bounding box center [91, 208] width 150 height 21
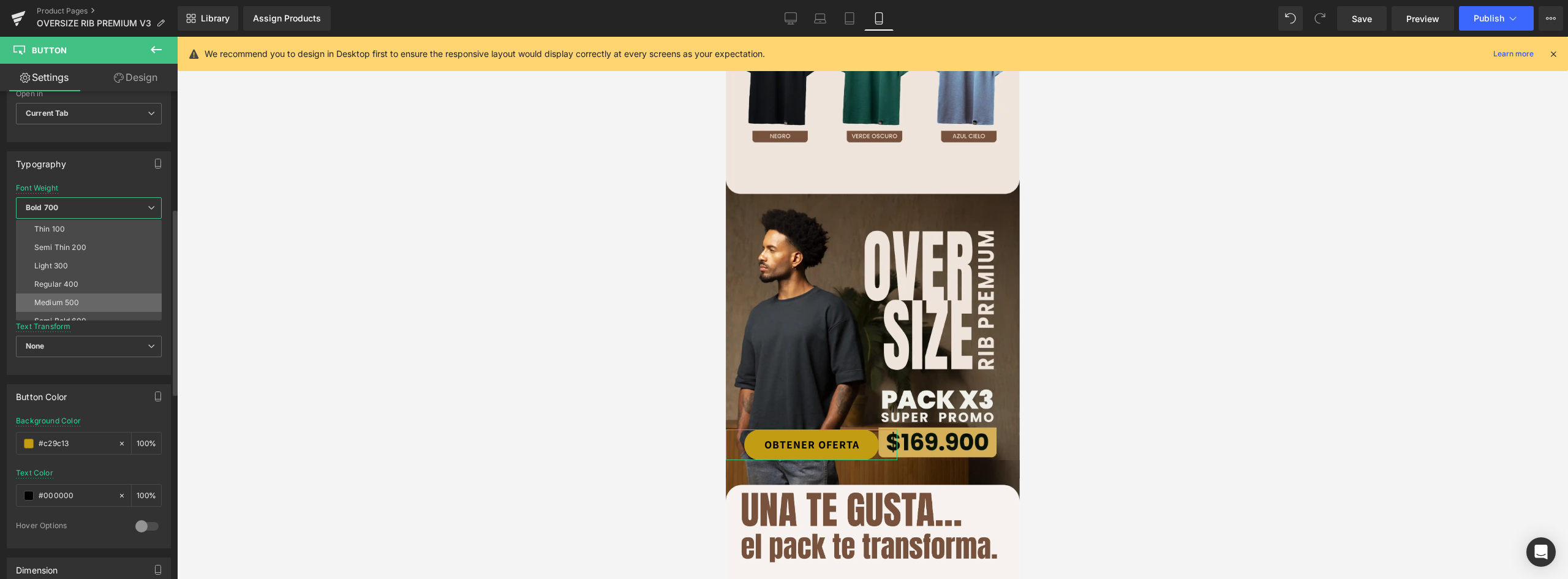
scroll to position [102, 0]
click at [76, 254] on div "Boldest 900" at bounding box center [56, 256] width 43 height 9
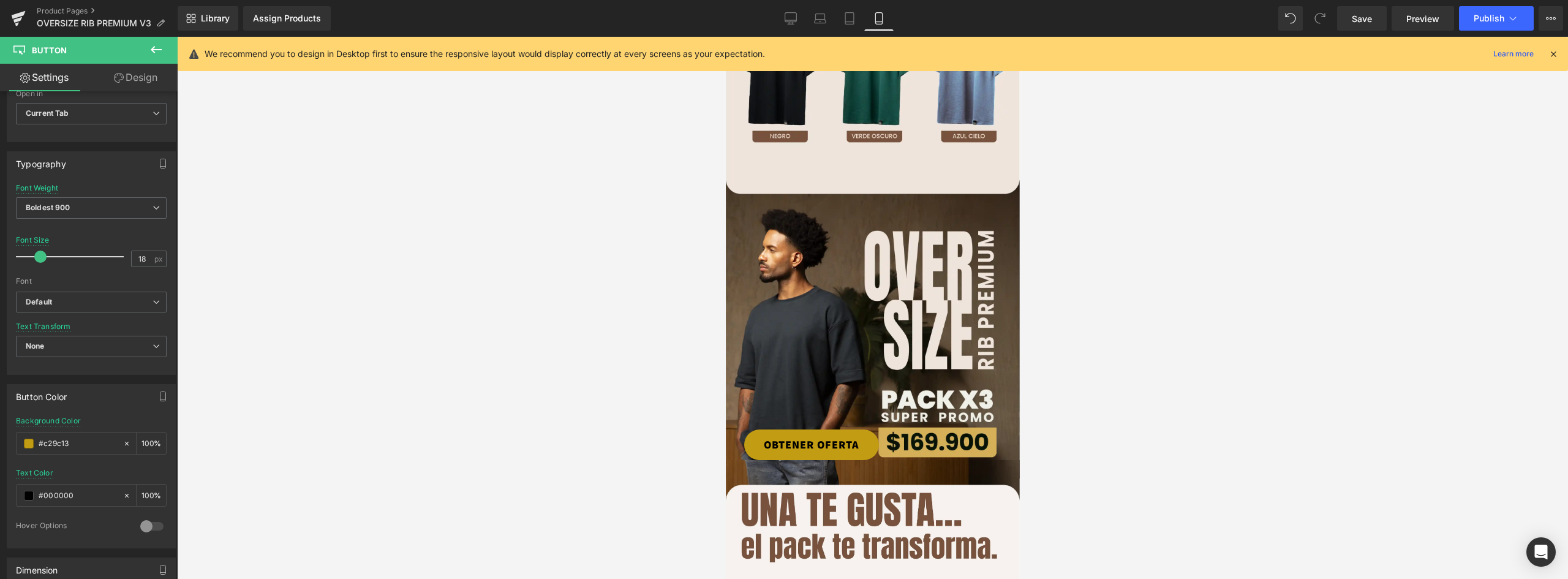
click at [781, 395] on body "Ir directamente al contenido CATEGORIAS BOXERS ONE4VICE 3PACK TRILOGY ESTAMPADA…" at bounding box center [872, 526] width 294 height 3233
click at [768, 430] on link "OBTENER OFERTA" at bounding box center [811, 445] width 135 height 31
click at [766, 430] on link "OBTENER OFERTA" at bounding box center [811, 445] width 135 height 31
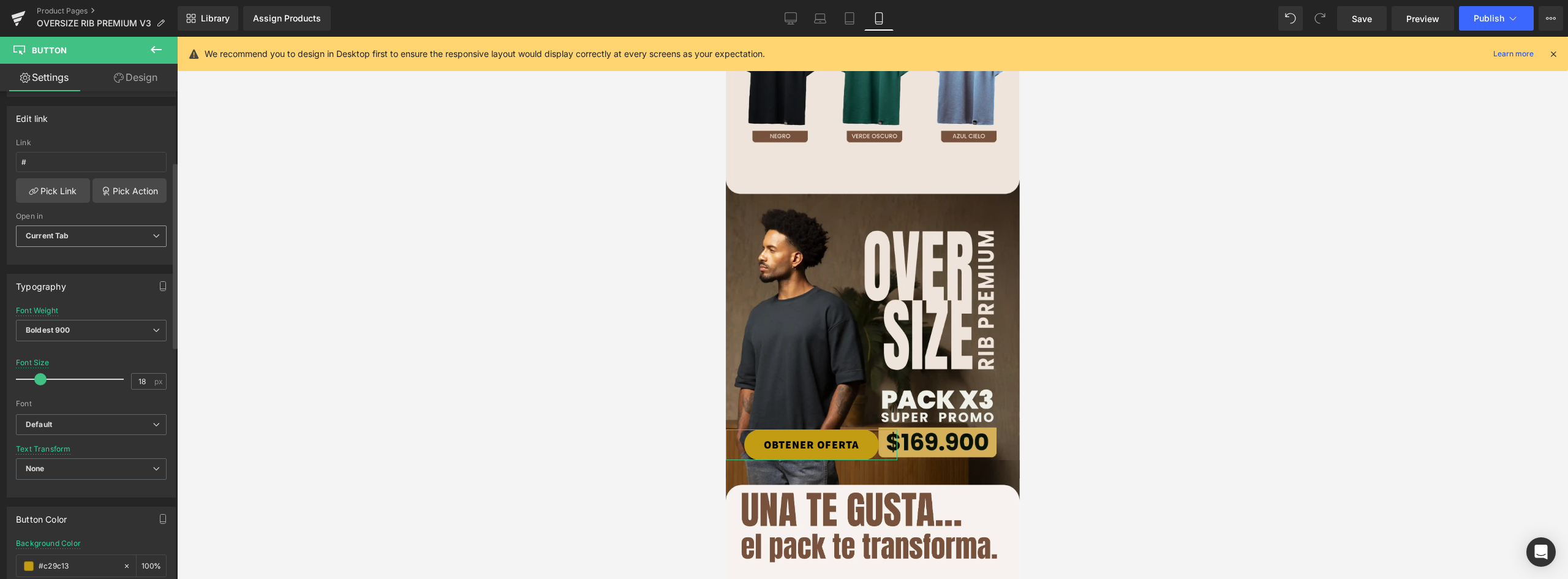
scroll to position [0, 0]
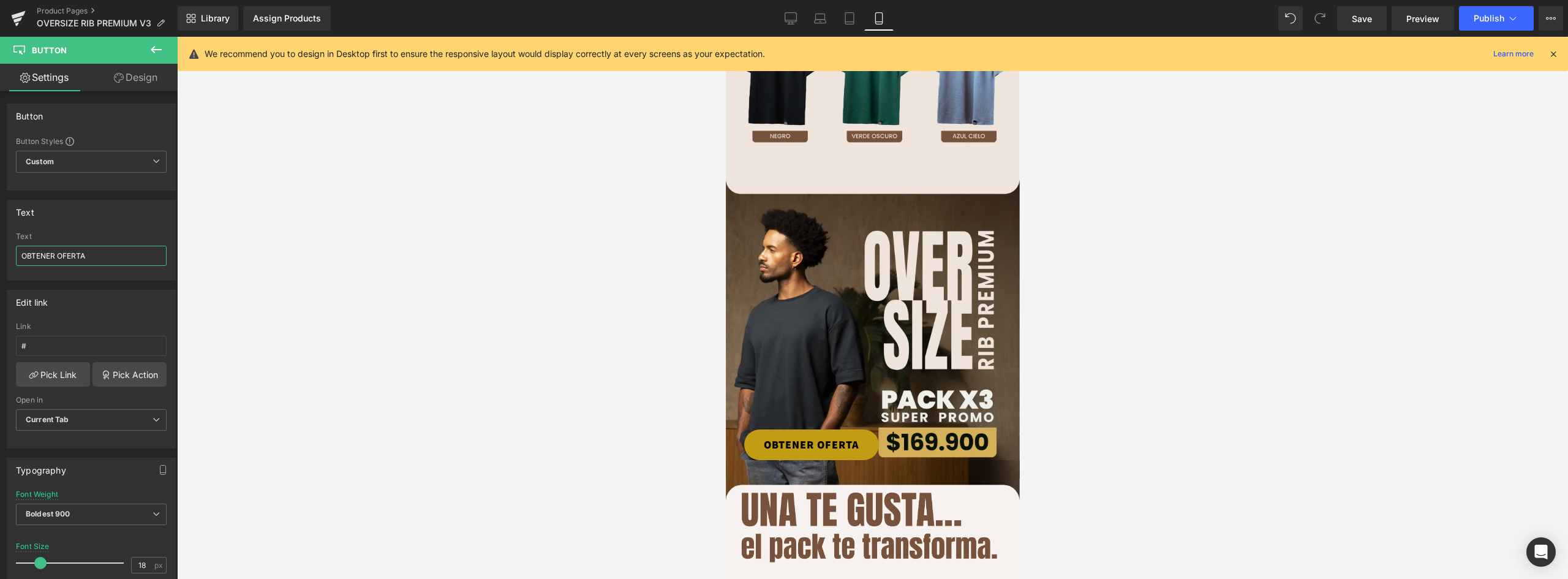
drag, startPoint x: 97, startPoint y: 257, endPoint x: -62, endPoint y: 252, distance: 159.1
click at [0, 252] on html "Button You are previewing how the will restyle your page. You can not edit Elem…" at bounding box center [784, 290] width 1568 height 579
click at [854, 430] on link "COMPAR PACKX 3" at bounding box center [811, 445] width 135 height 31
click at [142, 77] on link "Design" at bounding box center [135, 77] width 89 height 27
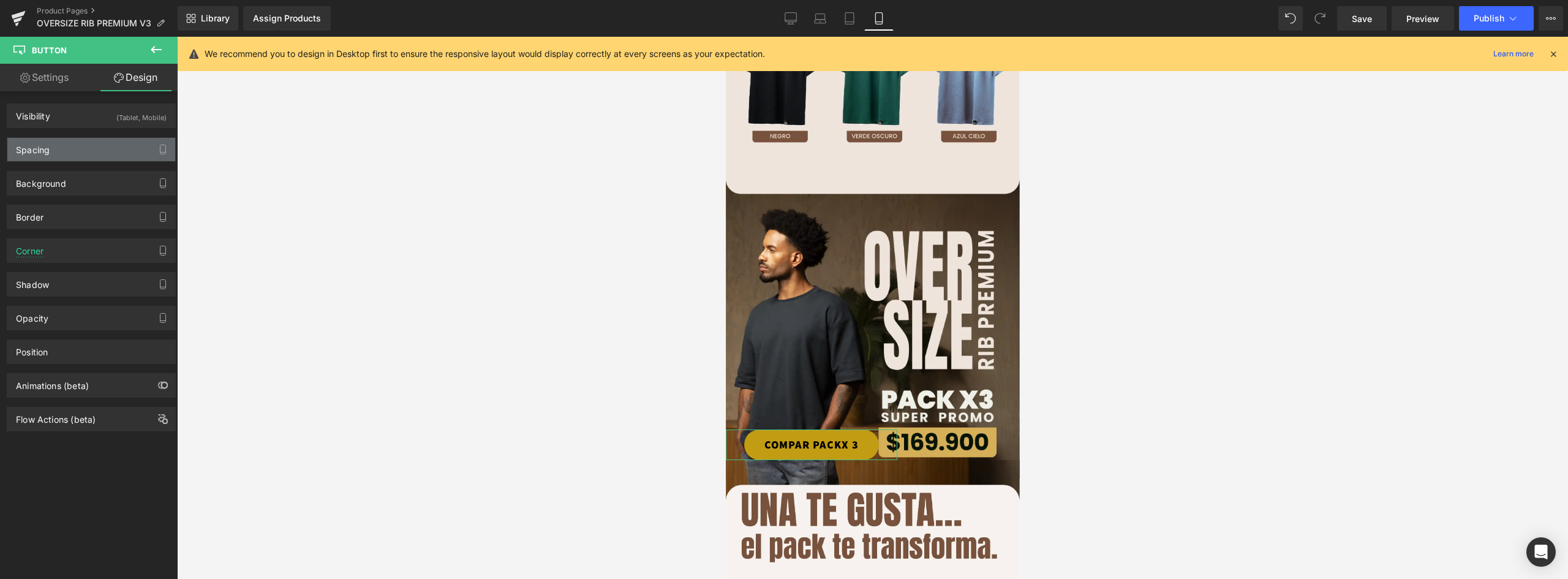
click at [68, 150] on div "Spacing" at bounding box center [91, 149] width 168 height 23
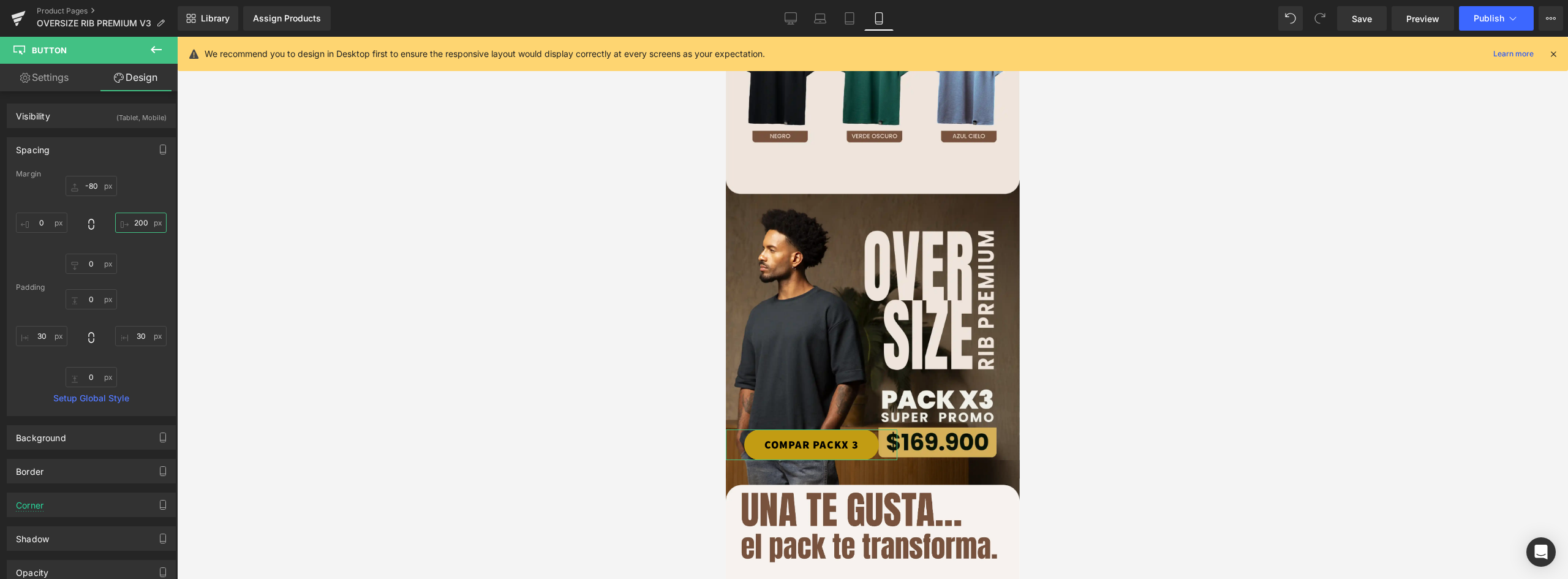
click at [145, 225] on input "200" at bounding box center [141, 223] width 52 height 20
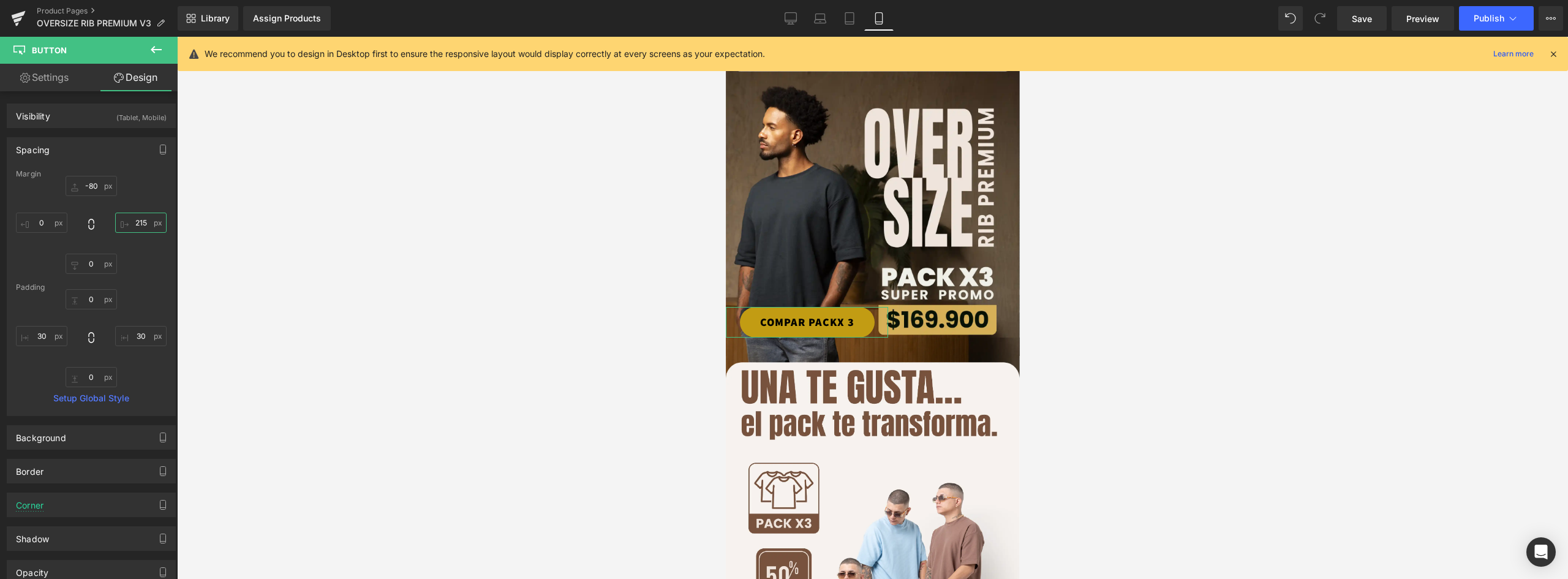
scroll to position [141, 0]
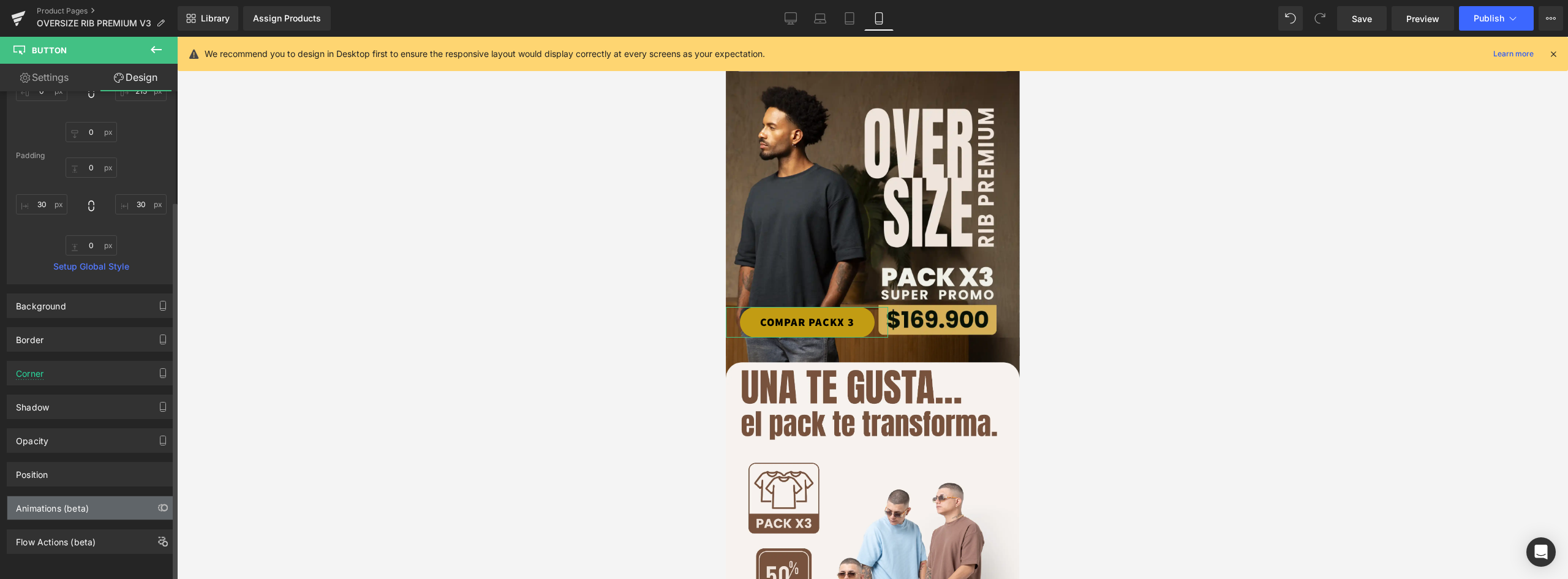
click at [74, 501] on div "Animations (beta)" at bounding box center [52, 505] width 73 height 17
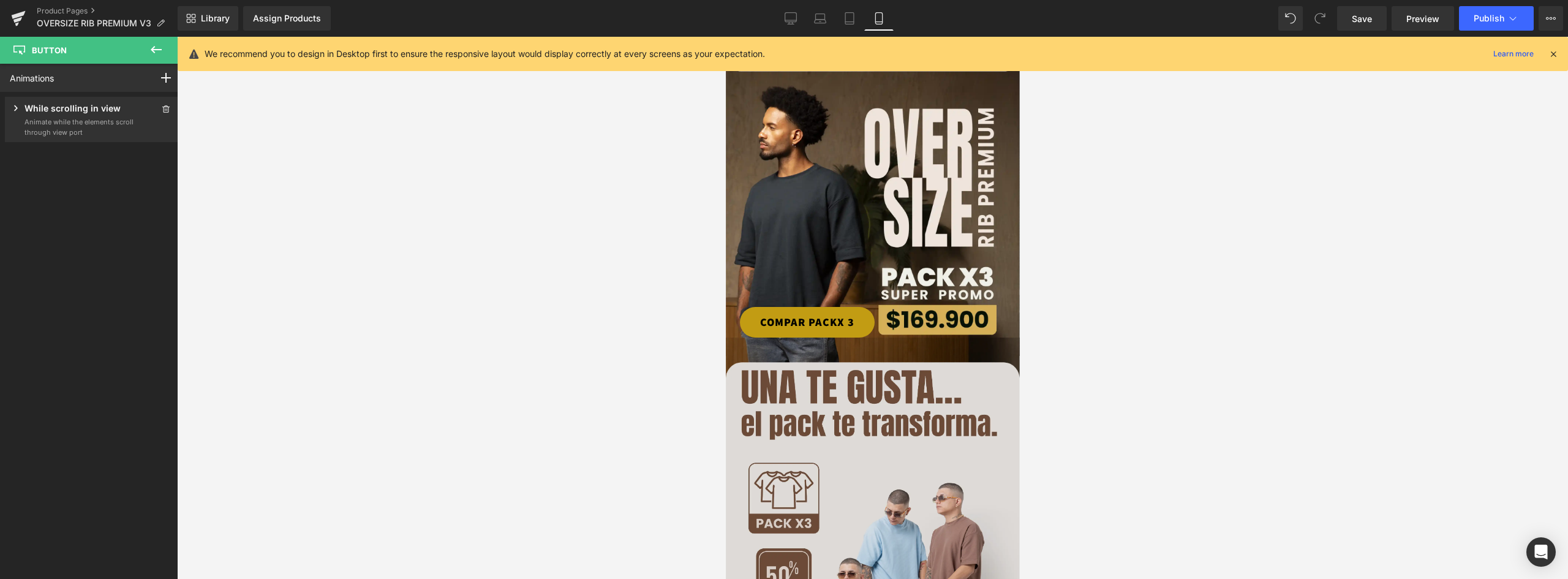
scroll to position [1128, 0]
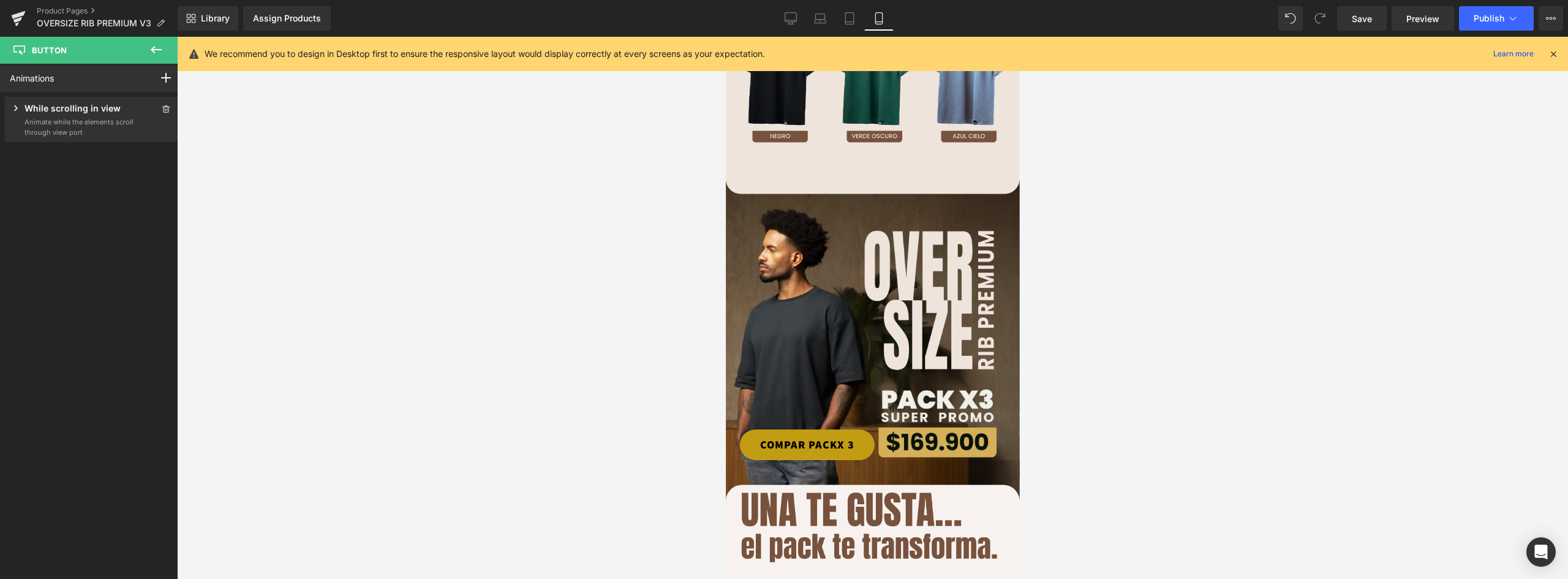
click at [856, 430] on link "COMPAR PACKX 3" at bounding box center [807, 445] width 135 height 31
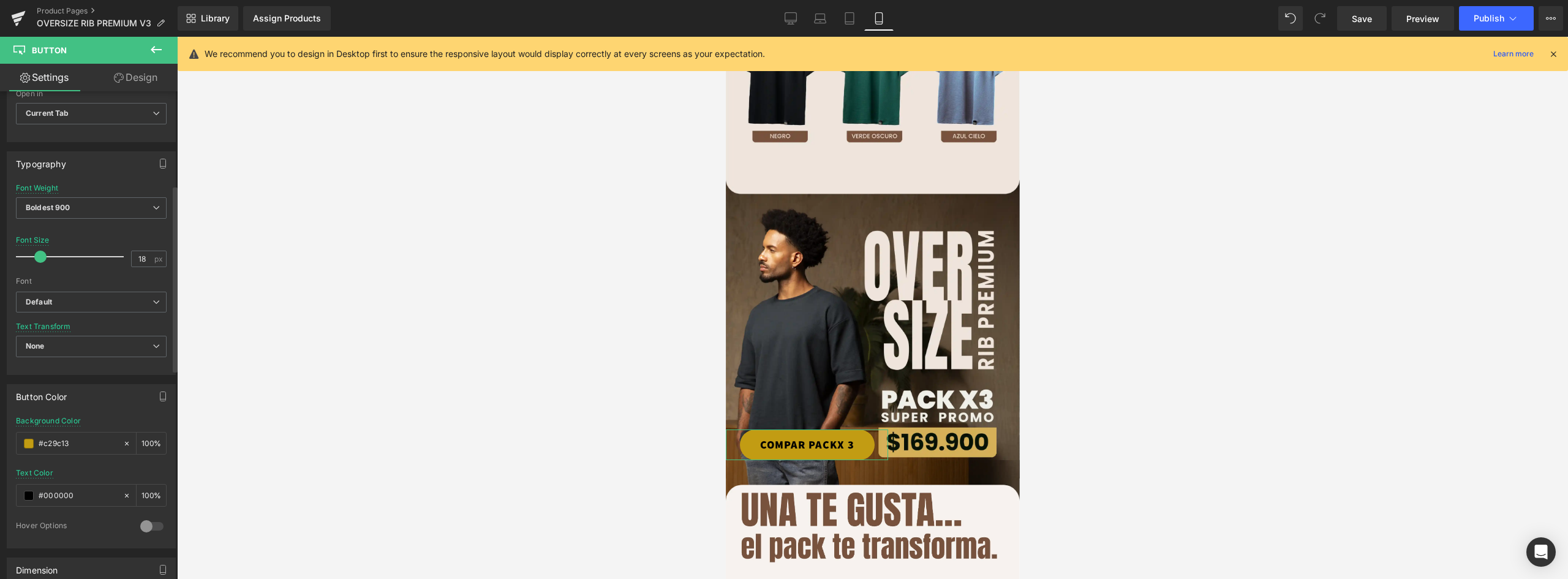
scroll to position [429, 0]
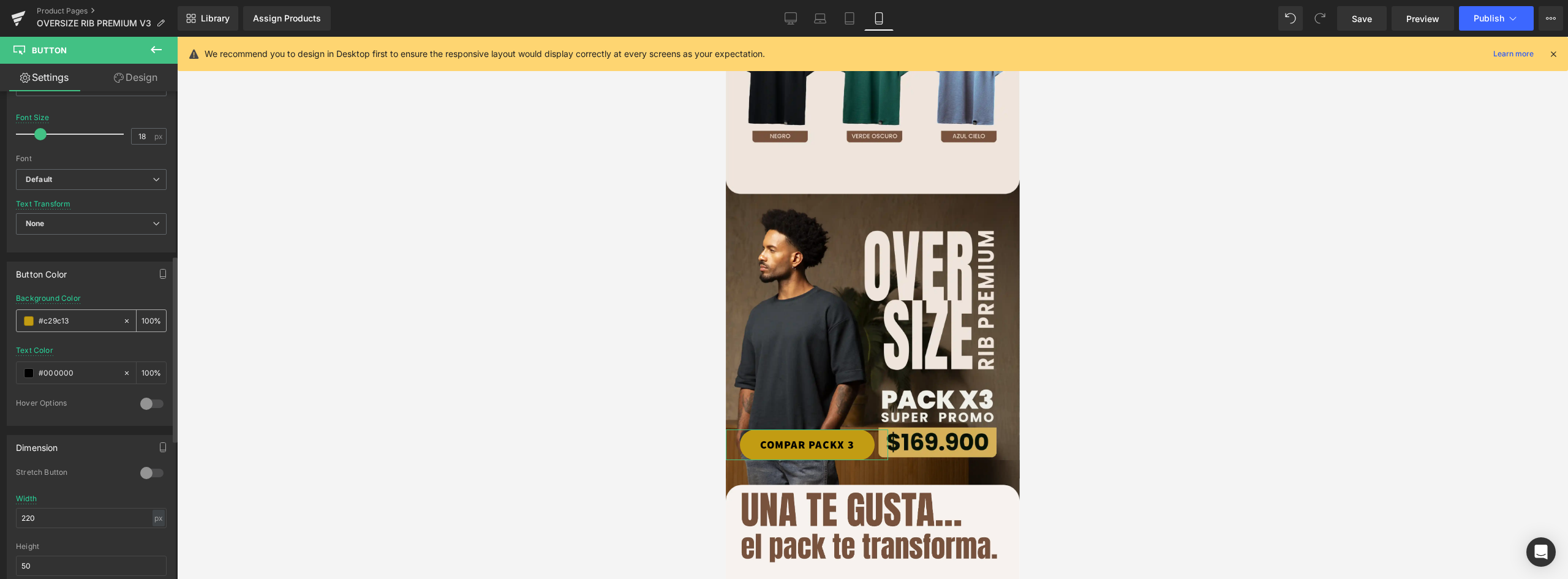
click at [26, 314] on div "#c29c13" at bounding box center [69, 321] width 106 height 21
click at [33, 324] on span at bounding box center [29, 321] width 10 height 10
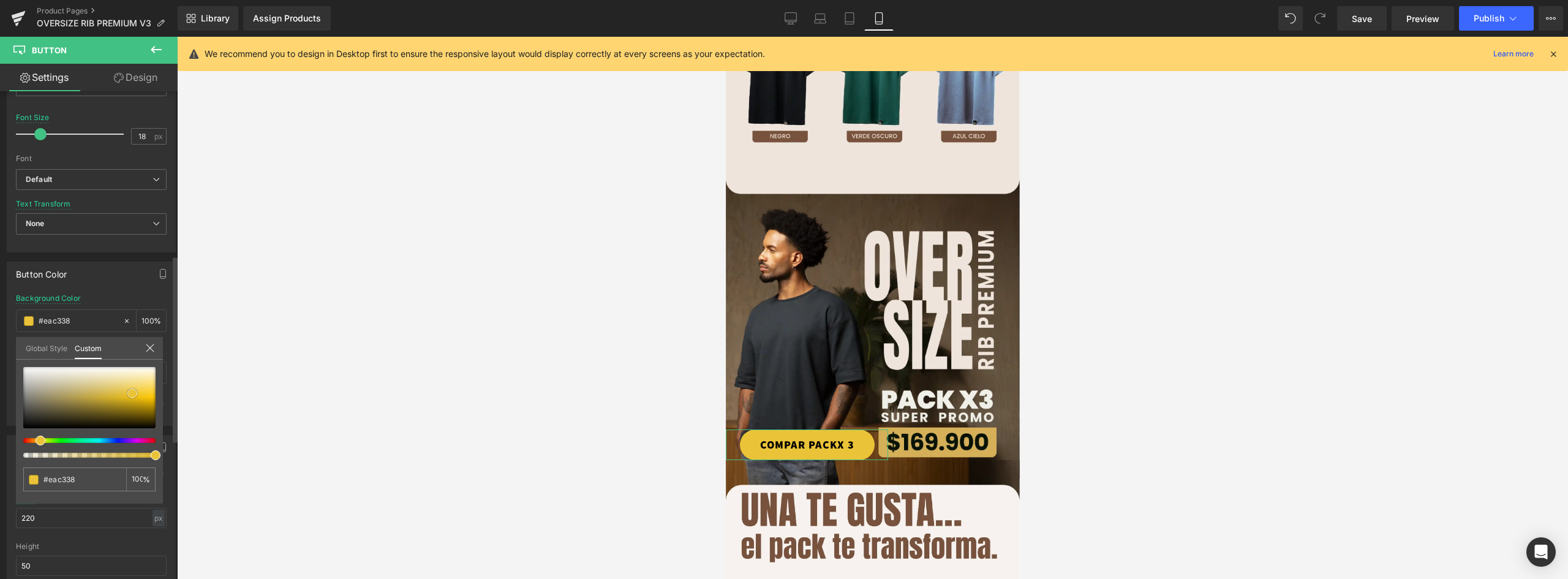
drag, startPoint x: 131, startPoint y: 401, endPoint x: 132, endPoint y: 392, distance: 9.1
click at [132, 392] on span at bounding box center [133, 393] width 10 height 10
click at [38, 439] on span at bounding box center [39, 441] width 10 height 10
drag, startPoint x: 131, startPoint y: 392, endPoint x: 141, endPoint y: 386, distance: 11.7
click at [141, 386] on span at bounding box center [143, 387] width 10 height 10
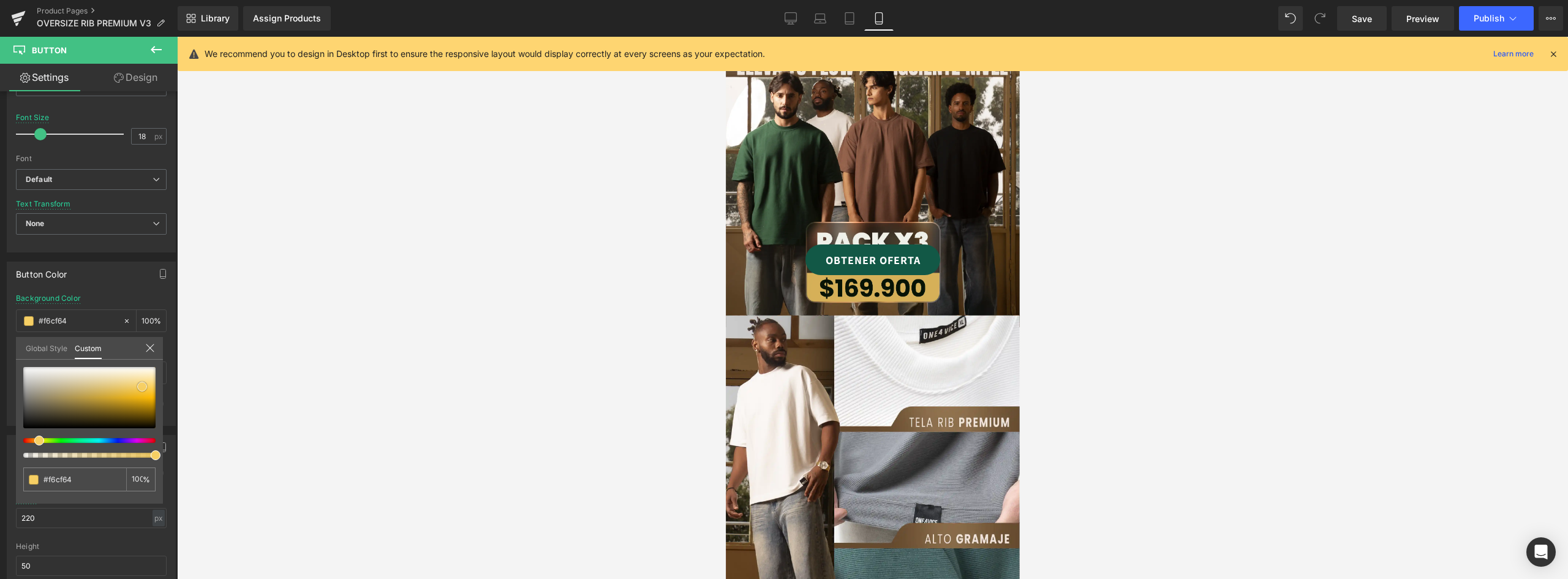
scroll to position [86, 0]
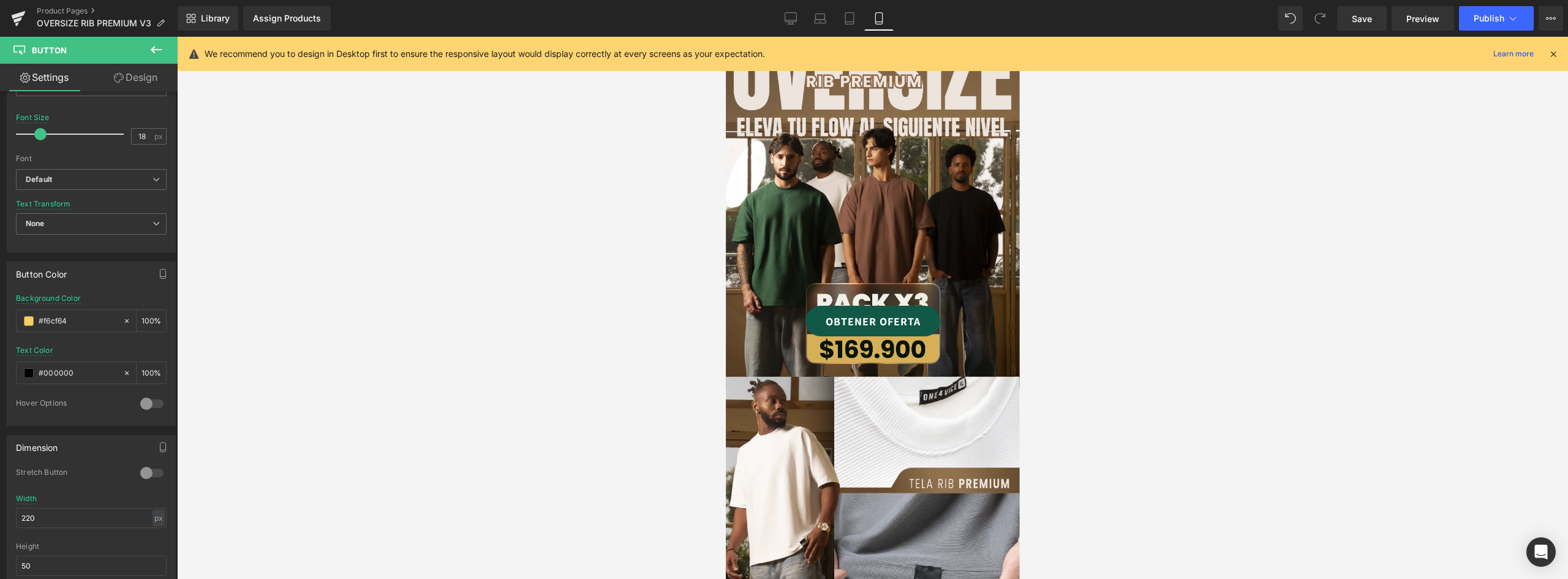
drag, startPoint x: 146, startPoint y: 74, endPoint x: 53, endPoint y: 149, distance: 119.5
click at [147, 74] on link "Design" at bounding box center [135, 77] width 89 height 27
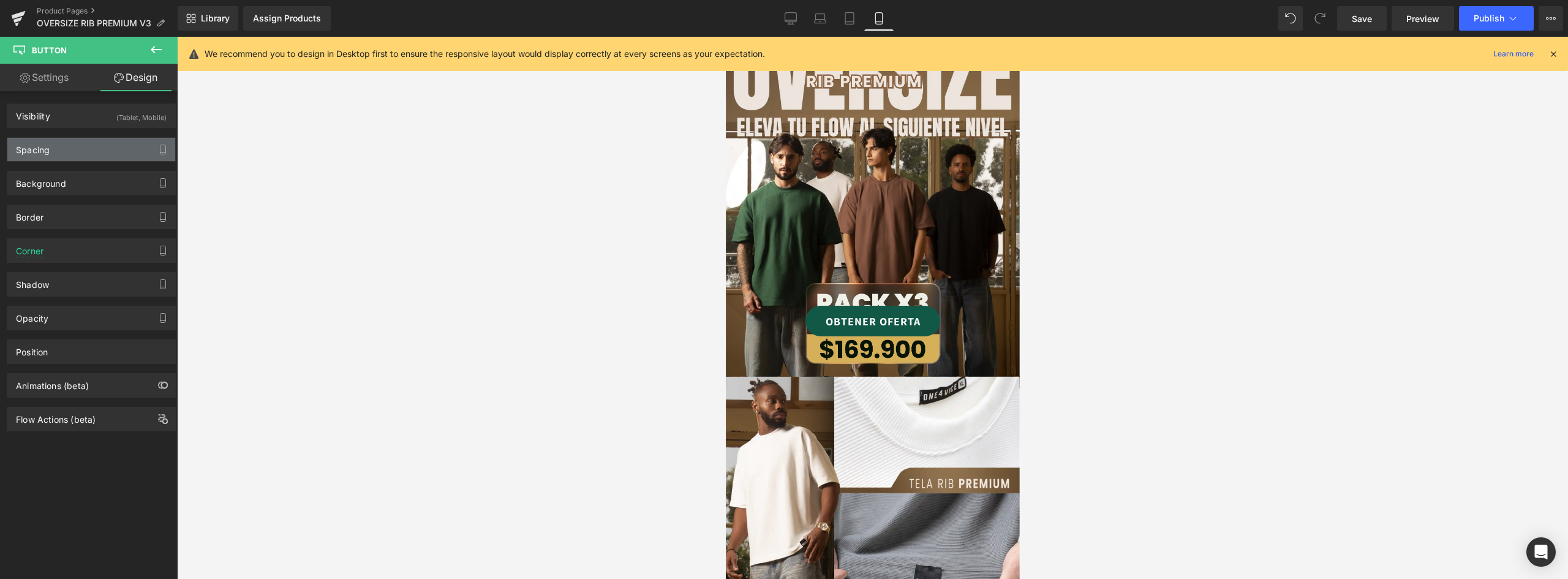
click at [53, 152] on div "Spacing" at bounding box center [91, 149] width 168 height 23
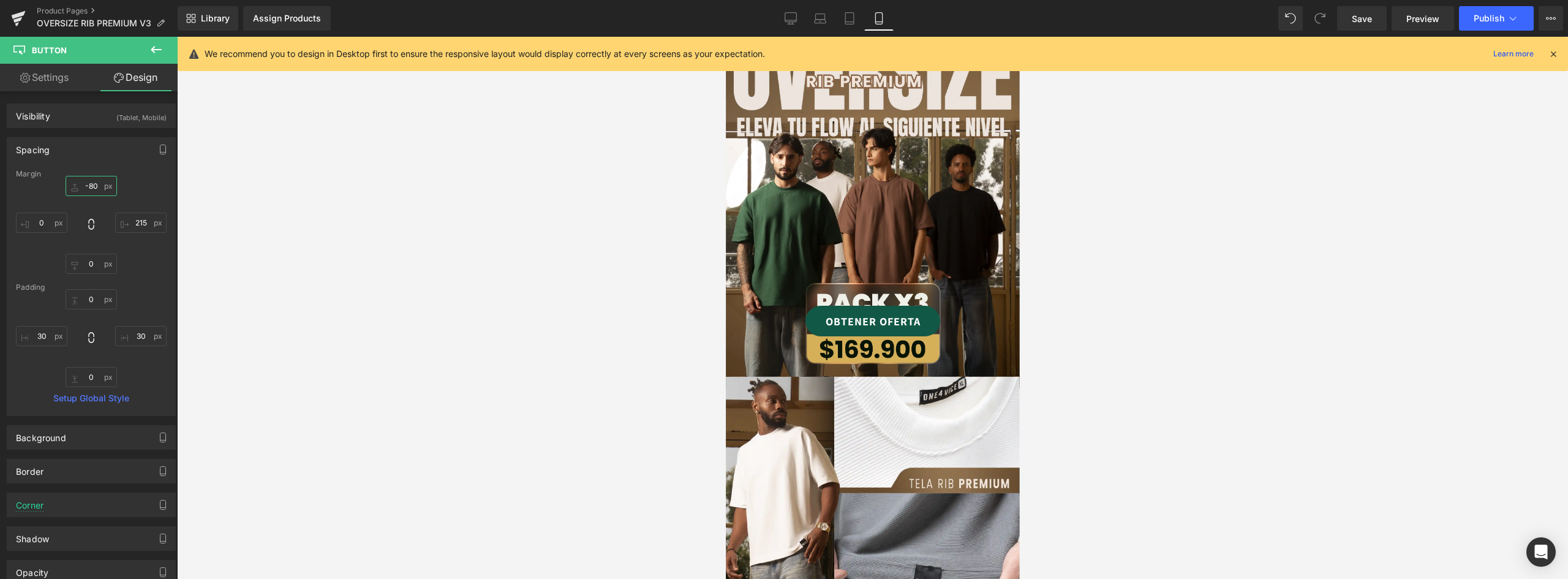
click at [94, 187] on input "-80" at bounding box center [92, 186] width 52 height 20
click at [899, 333] on div at bounding box center [872, 335] width 294 height 3
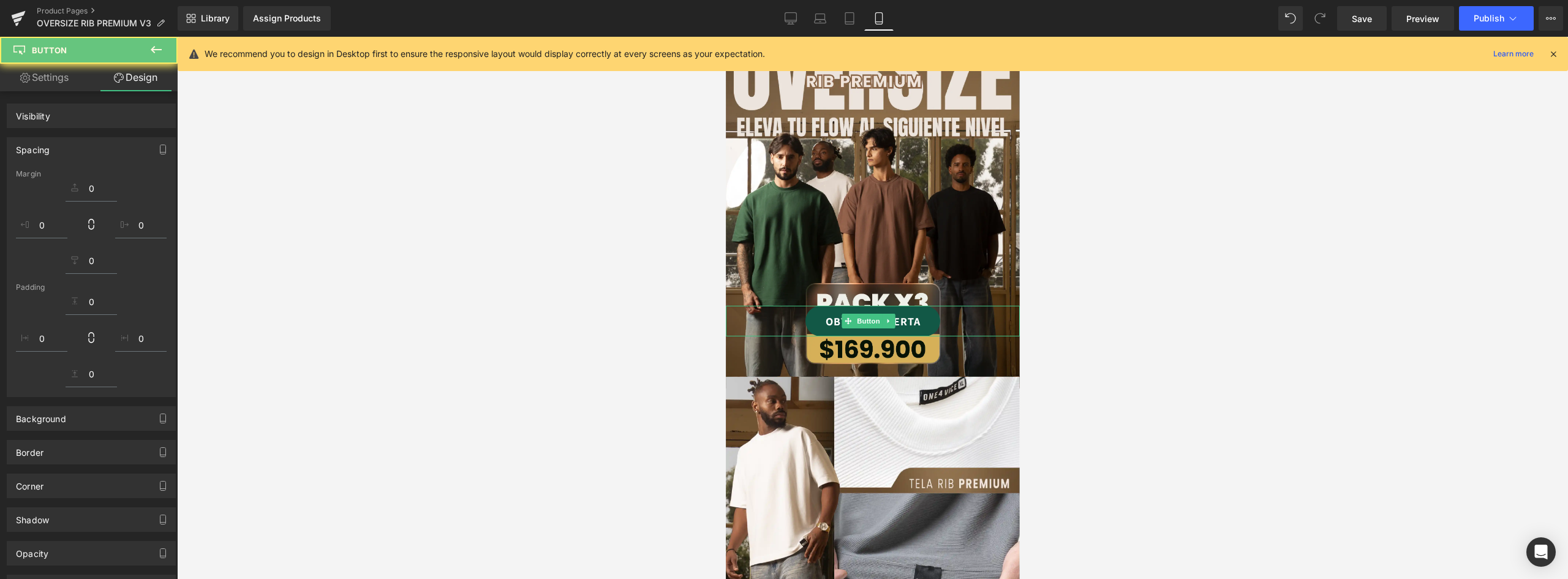
click at [916, 307] on link "OBTENER OFERTA" at bounding box center [872, 321] width 135 height 31
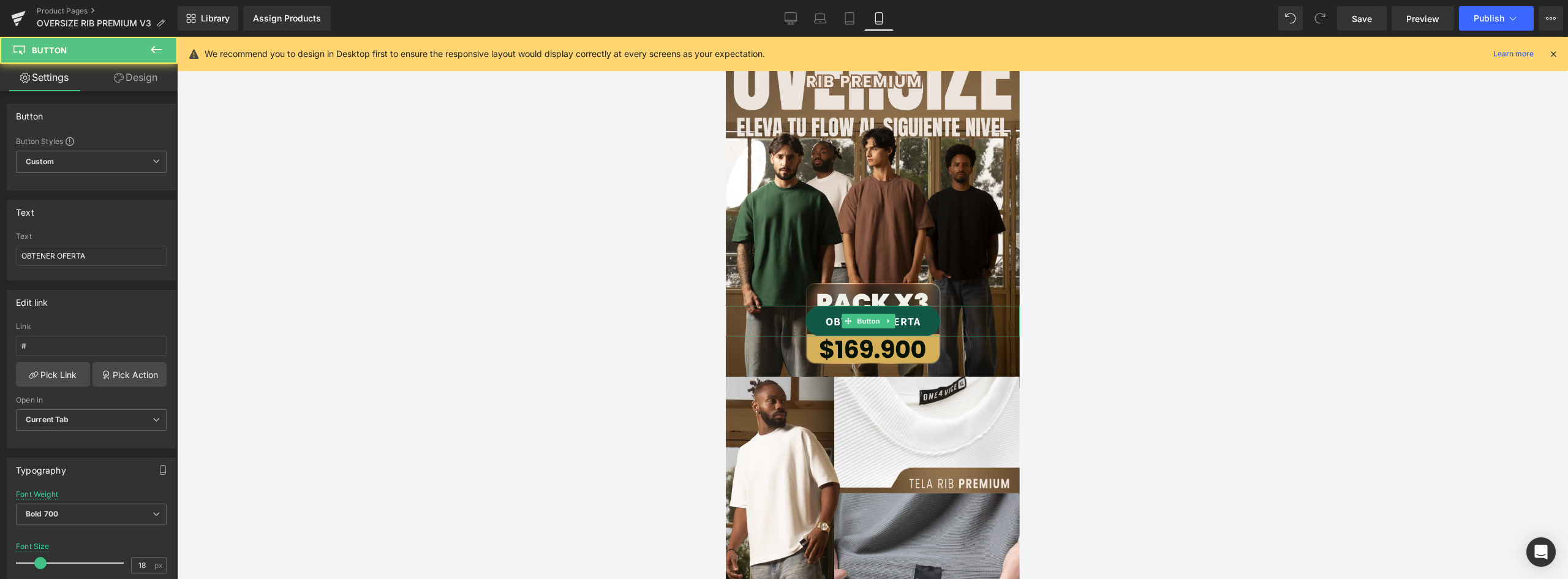
click at [932, 306] on link "OBTENER OFERTA" at bounding box center [872, 321] width 135 height 31
click at [130, 78] on link "Design" at bounding box center [135, 77] width 89 height 27
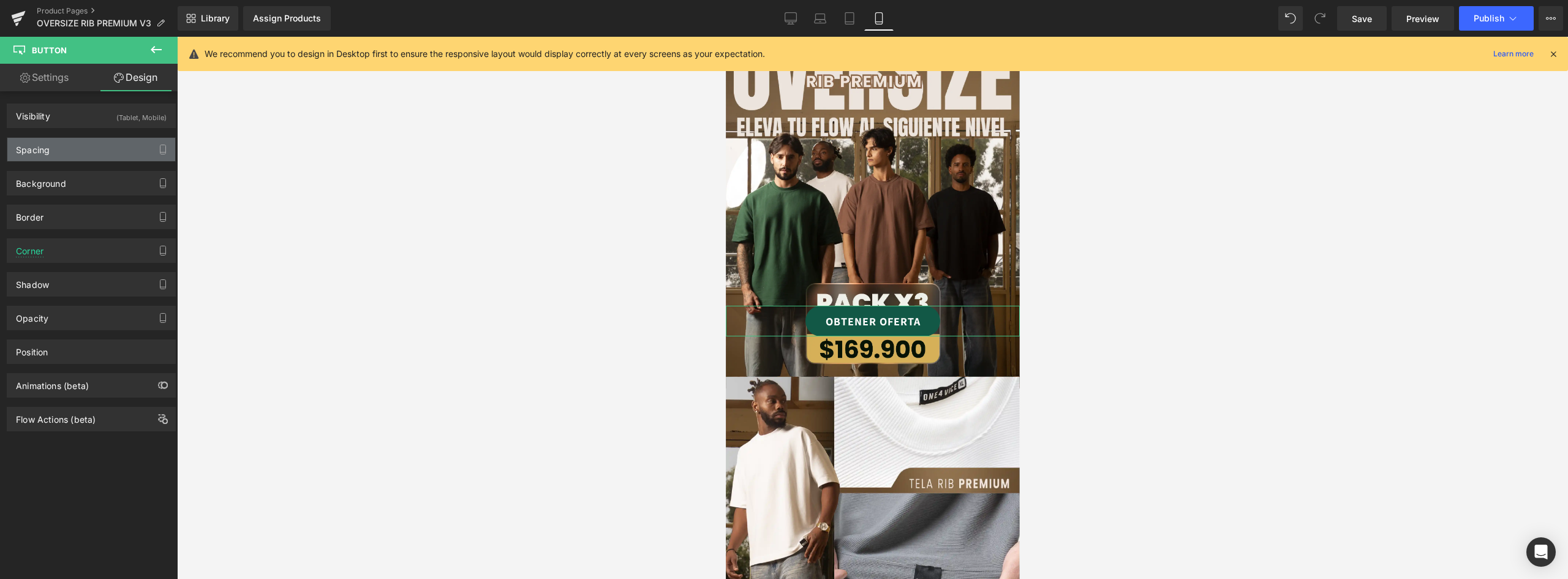
click at [40, 145] on div "Spacing" at bounding box center [32, 146] width 34 height 17
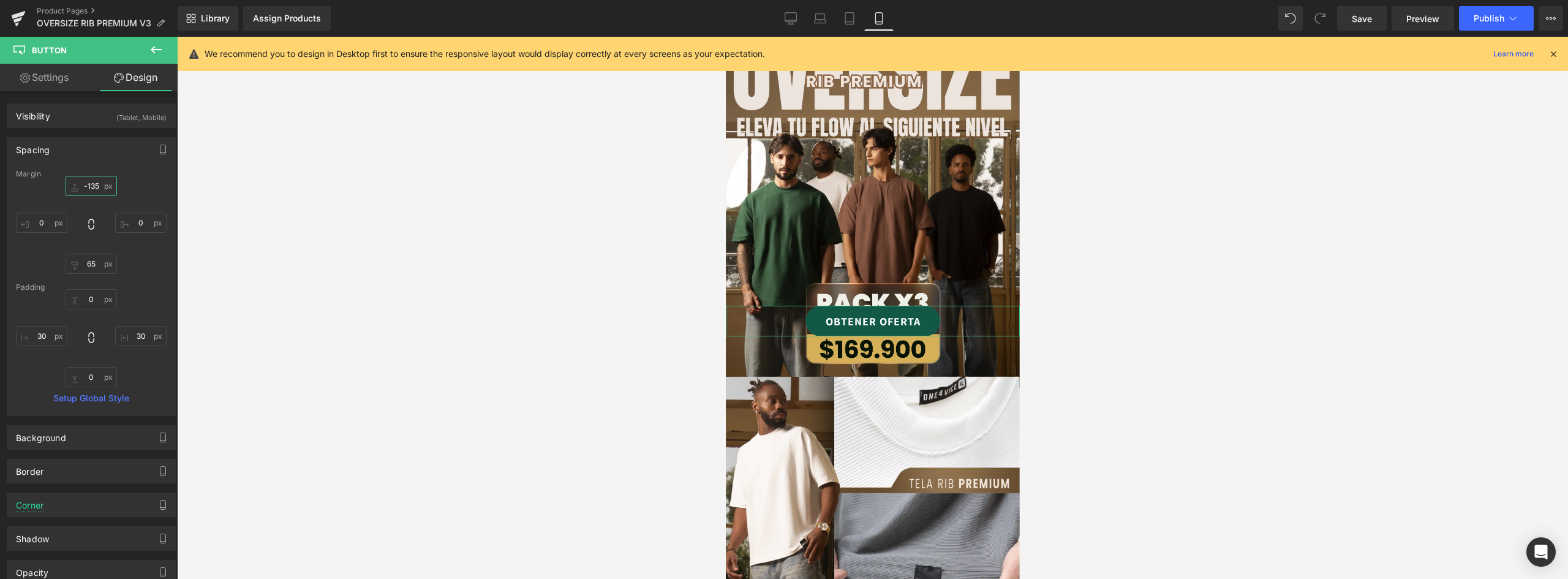
click at [93, 188] on input "-135" at bounding box center [92, 186] width 52 height 20
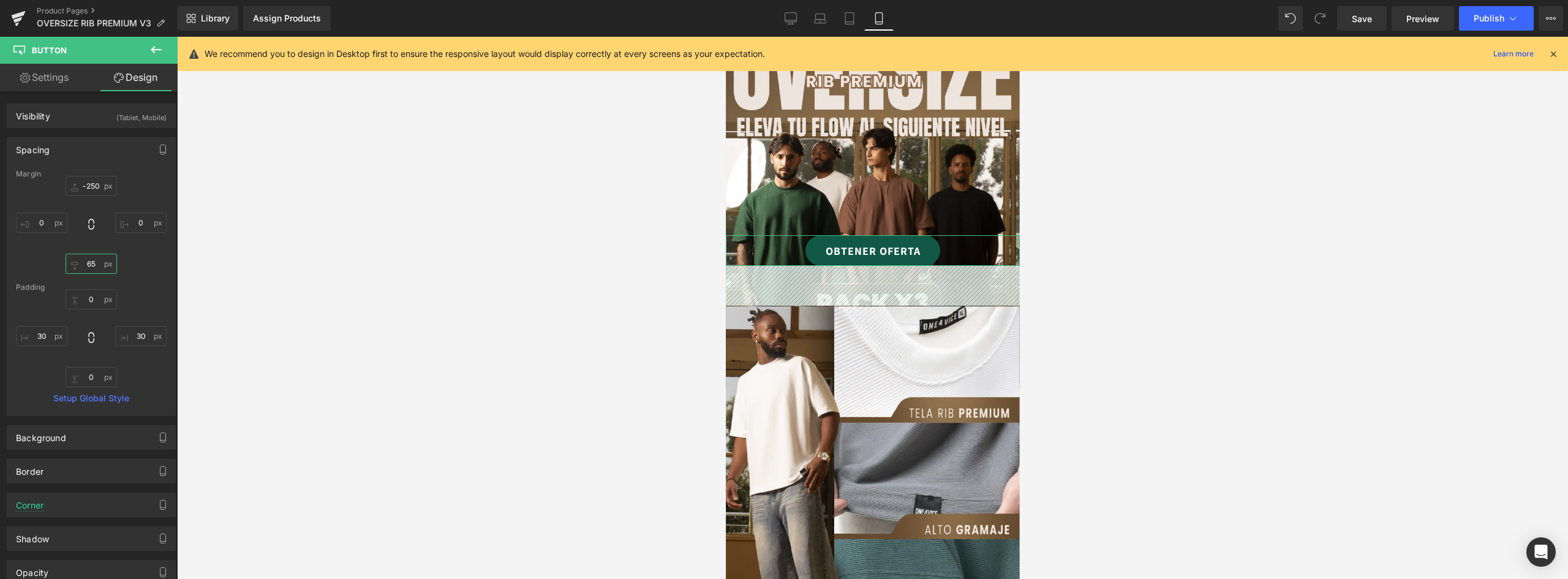
click at [95, 264] on input "65" at bounding box center [92, 264] width 52 height 20
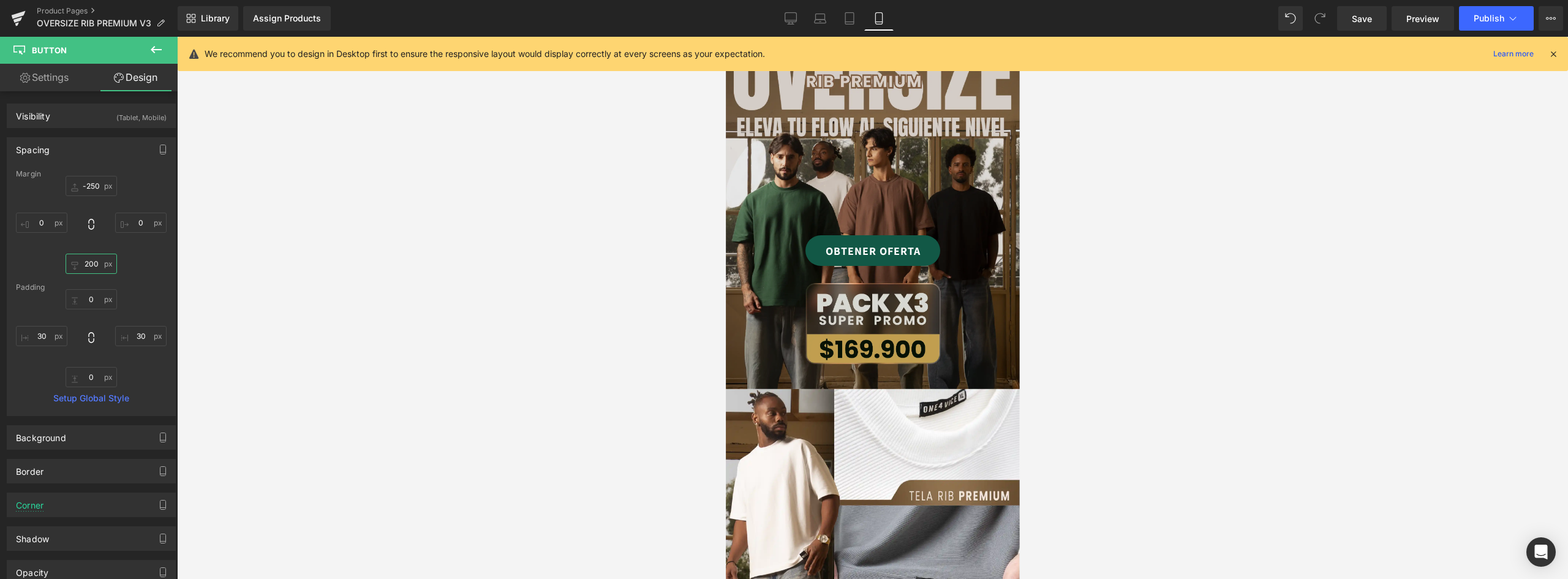
scroll to position [24, 0]
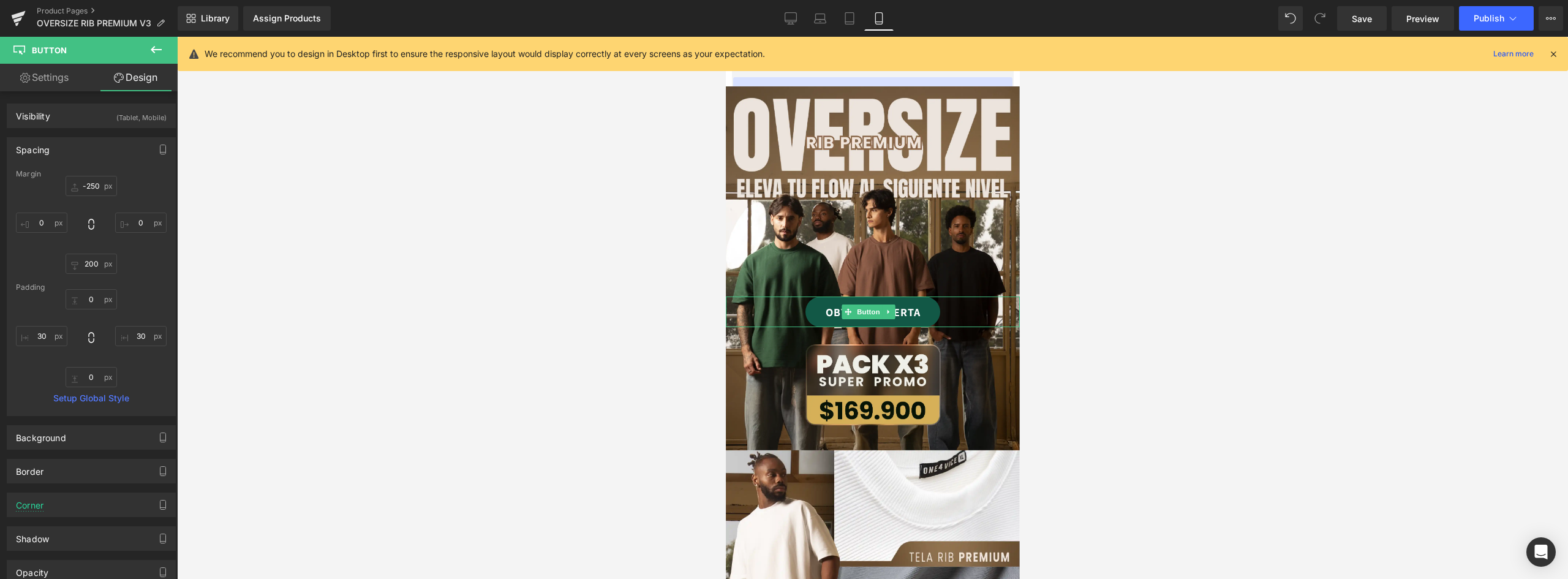
click at [910, 297] on link "OBTENER OFERTA" at bounding box center [872, 312] width 135 height 31
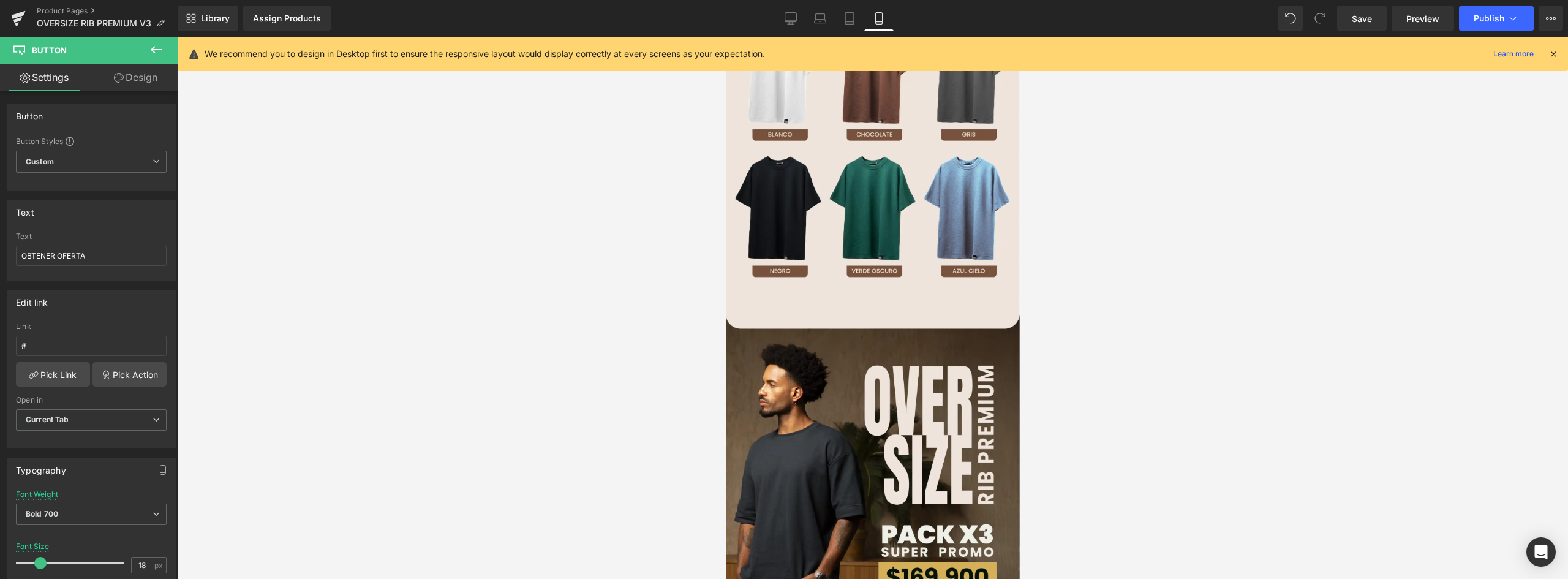
scroll to position [1250, 0]
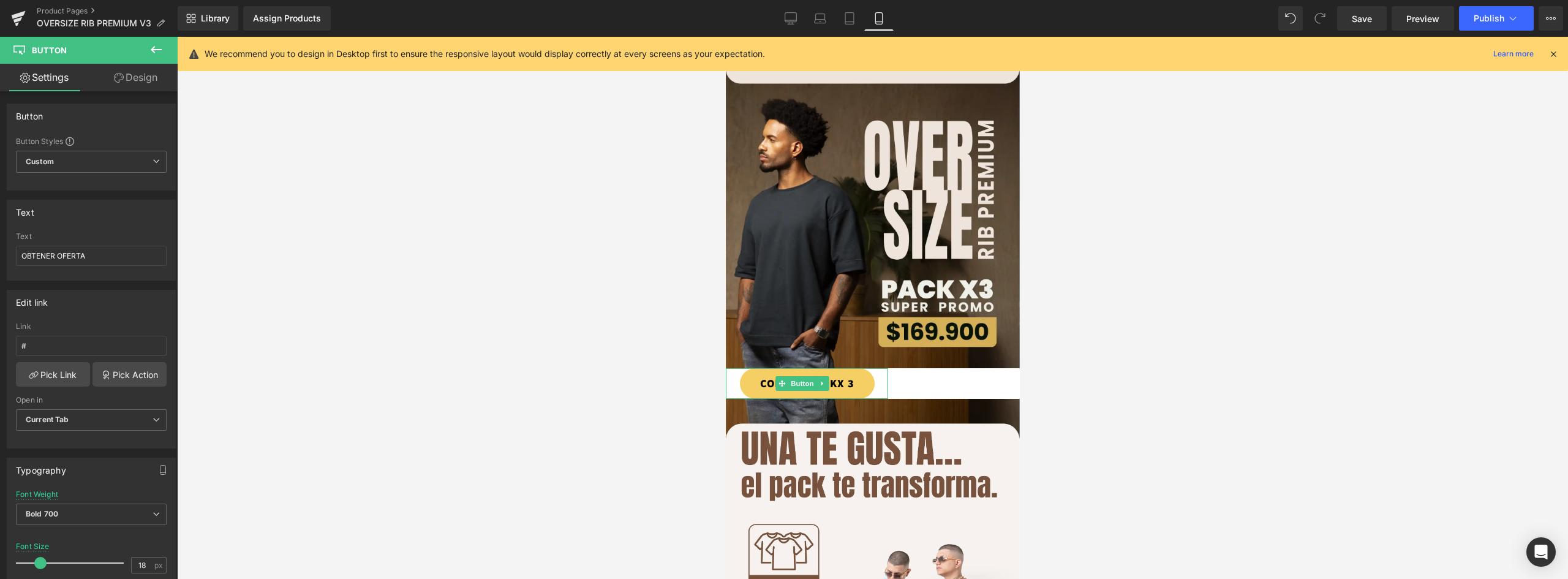
click at [852, 368] on link "COMPAR PACKX 3" at bounding box center [807, 383] width 135 height 31
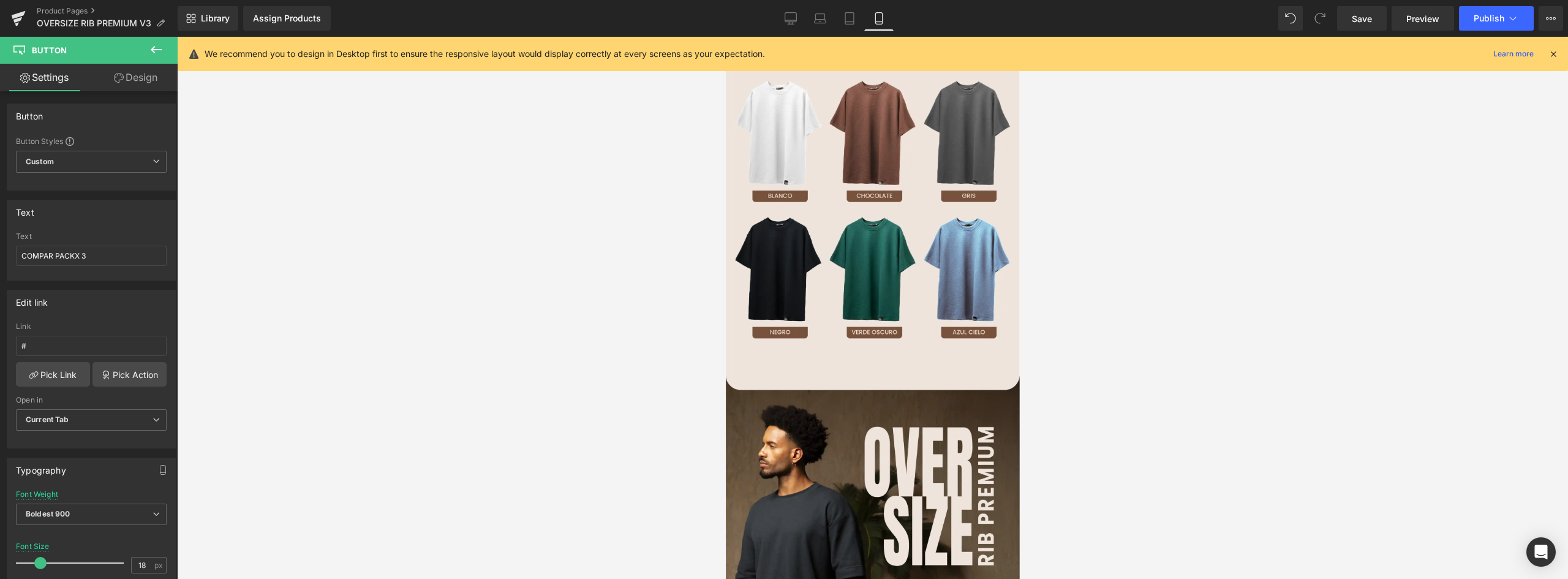
scroll to position [1189, 0]
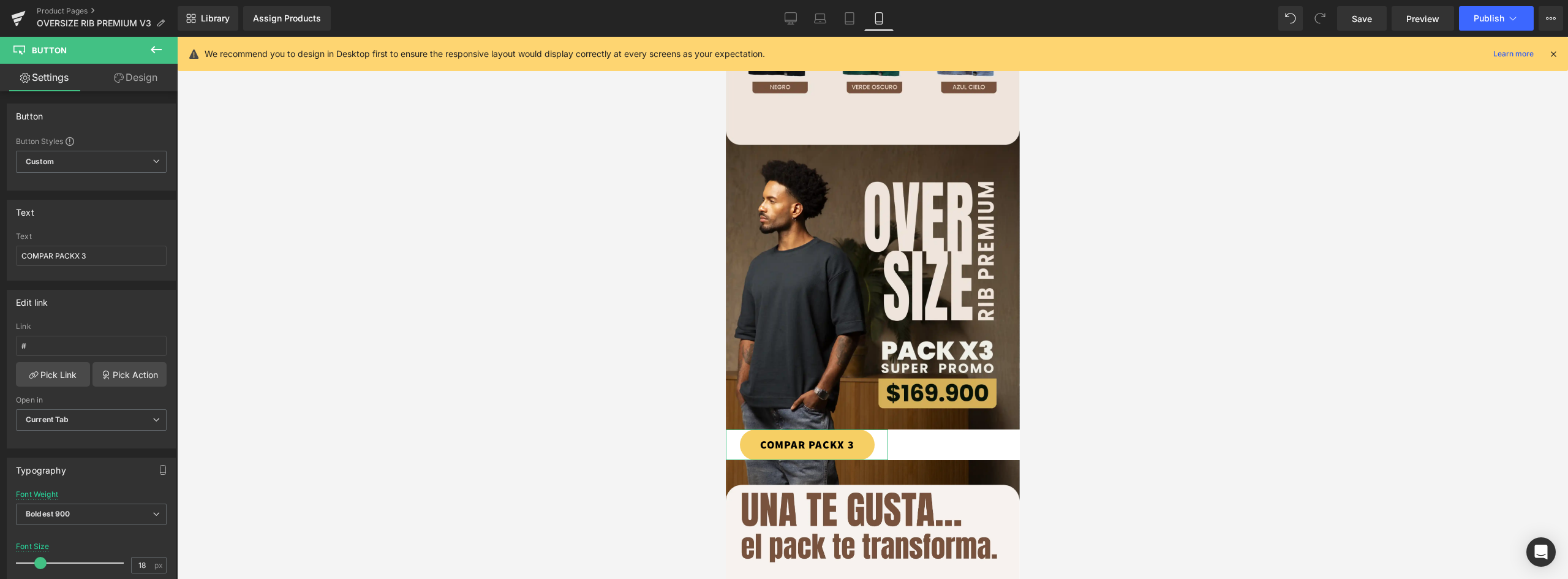
click at [153, 78] on link "Design" at bounding box center [135, 77] width 89 height 27
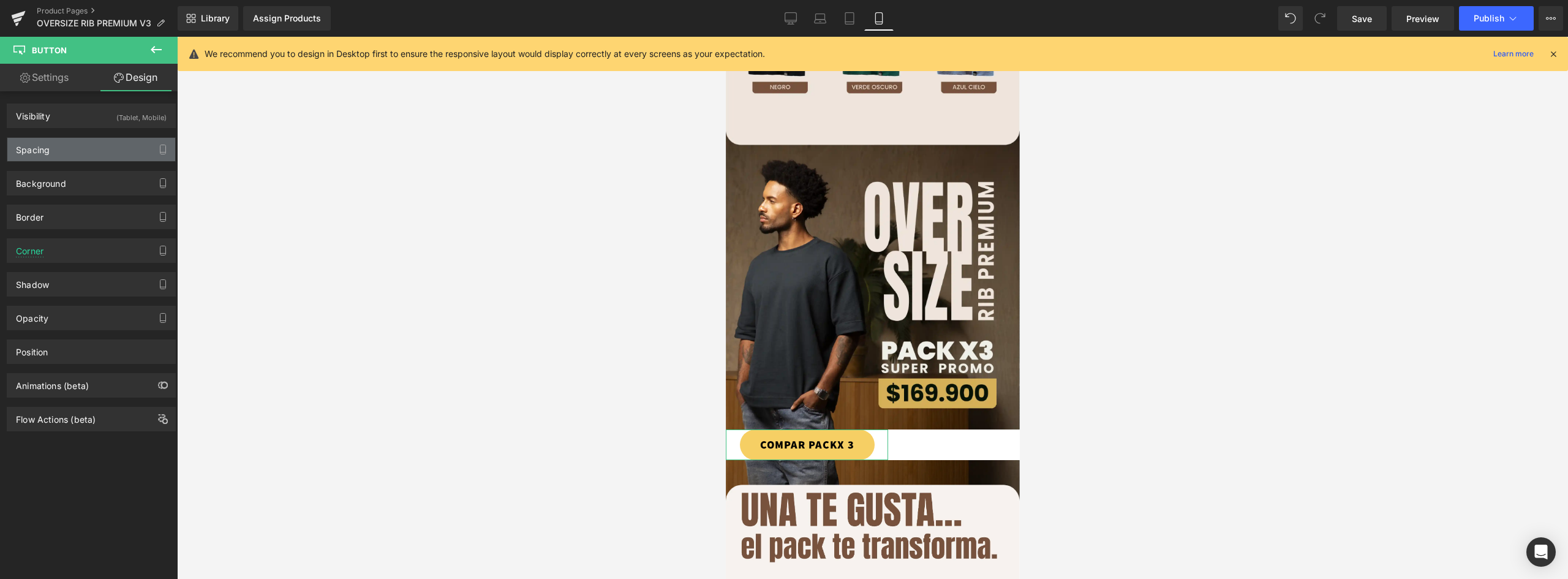
click at [69, 153] on div "Spacing" at bounding box center [91, 149] width 168 height 23
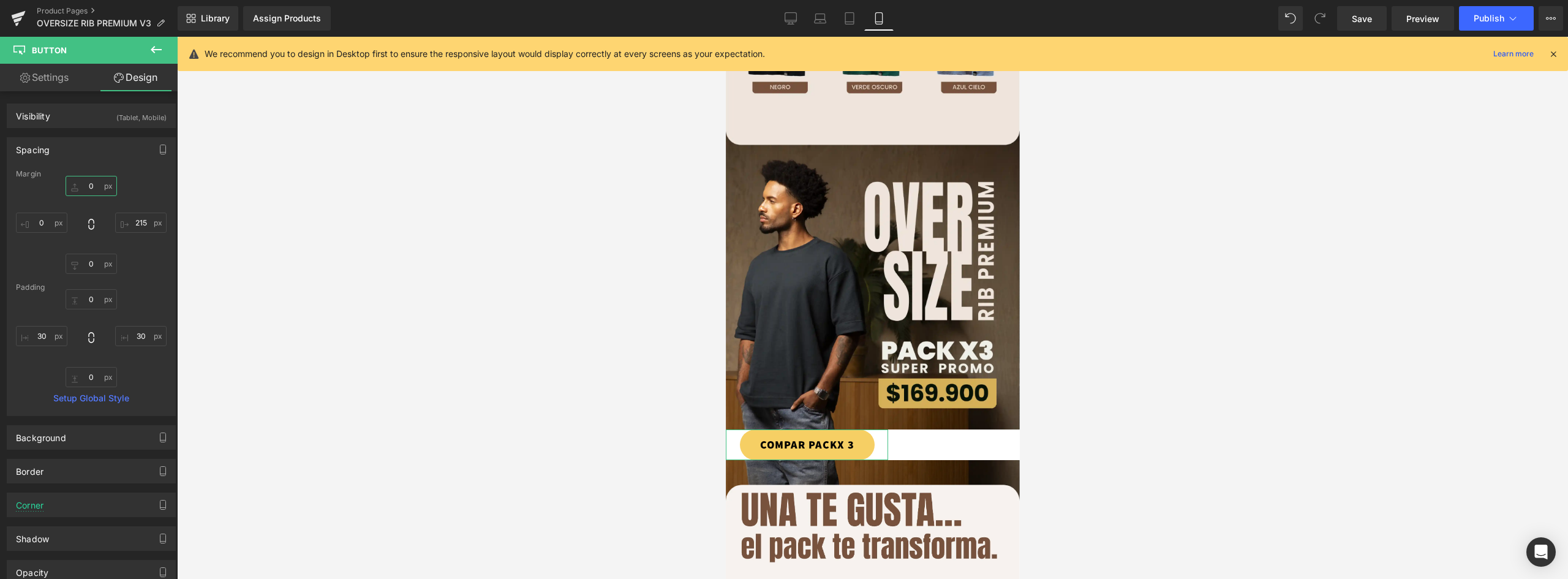
click at [92, 188] on input "0" at bounding box center [92, 186] width 52 height 20
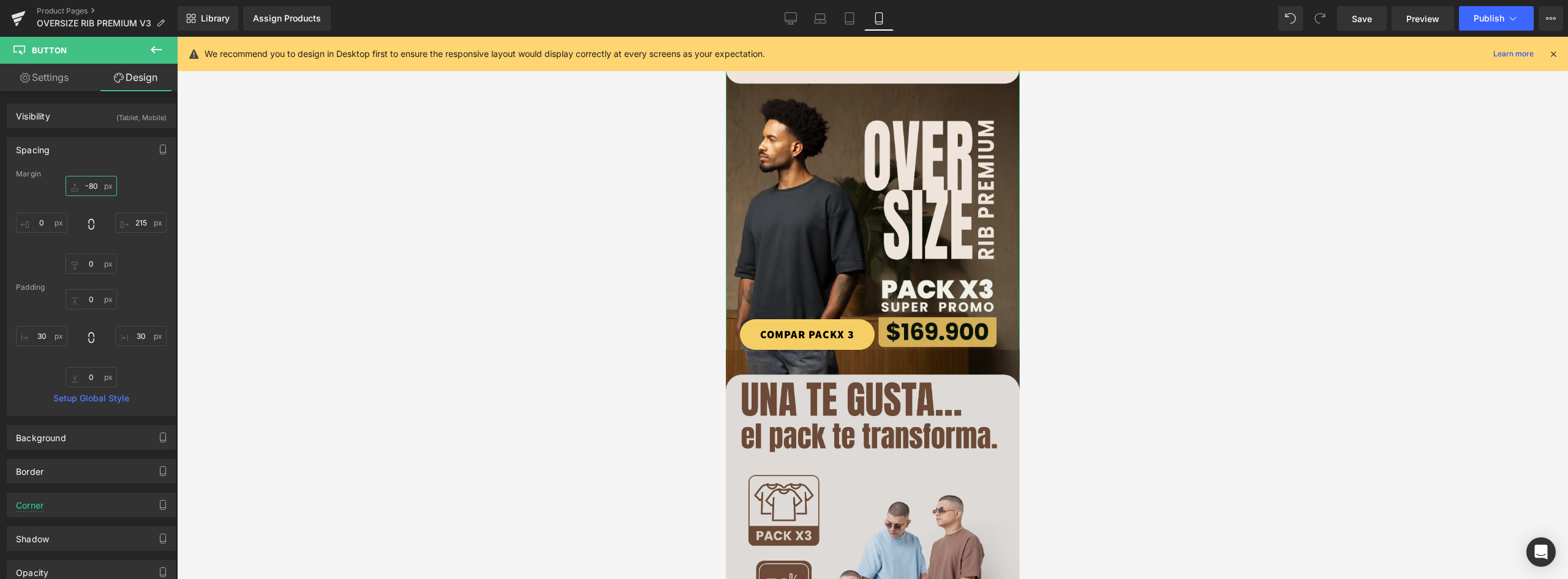
scroll to position [1373, 0]
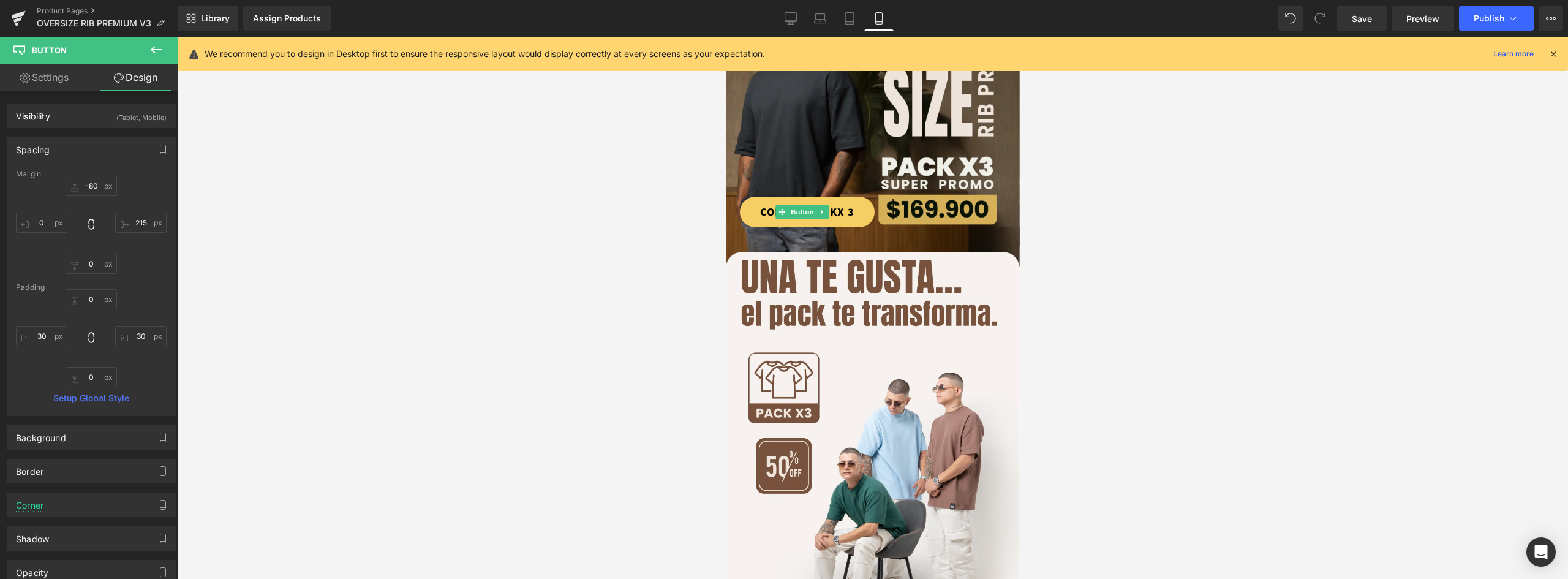
click at [841, 197] on link "COMPAR PACKX 3" at bounding box center [807, 212] width 135 height 31
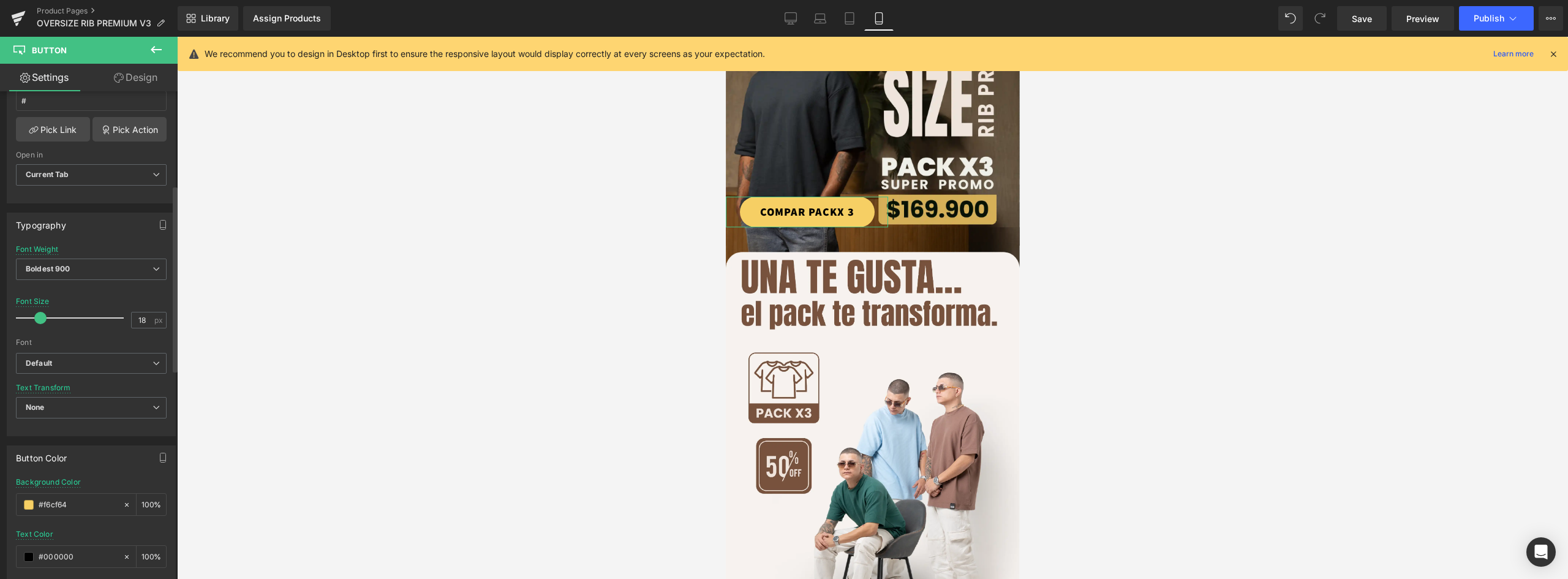
scroll to position [429, 0]
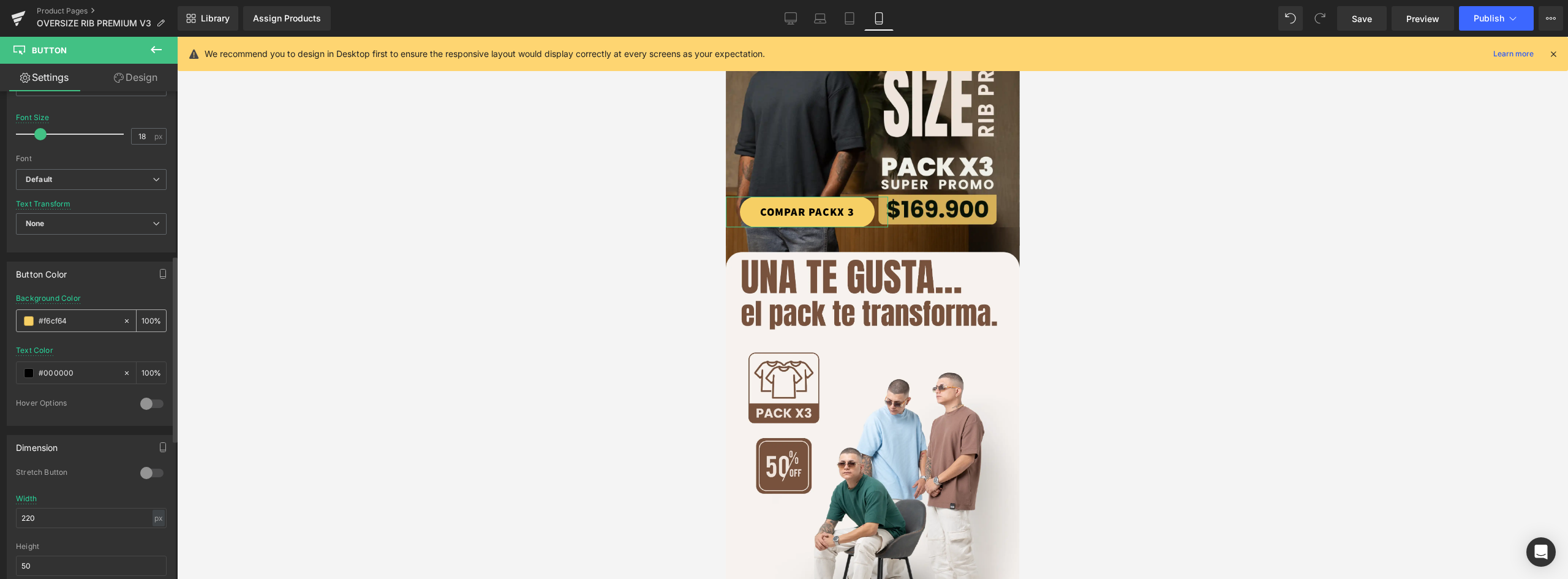
click at [31, 322] on span at bounding box center [29, 321] width 10 height 10
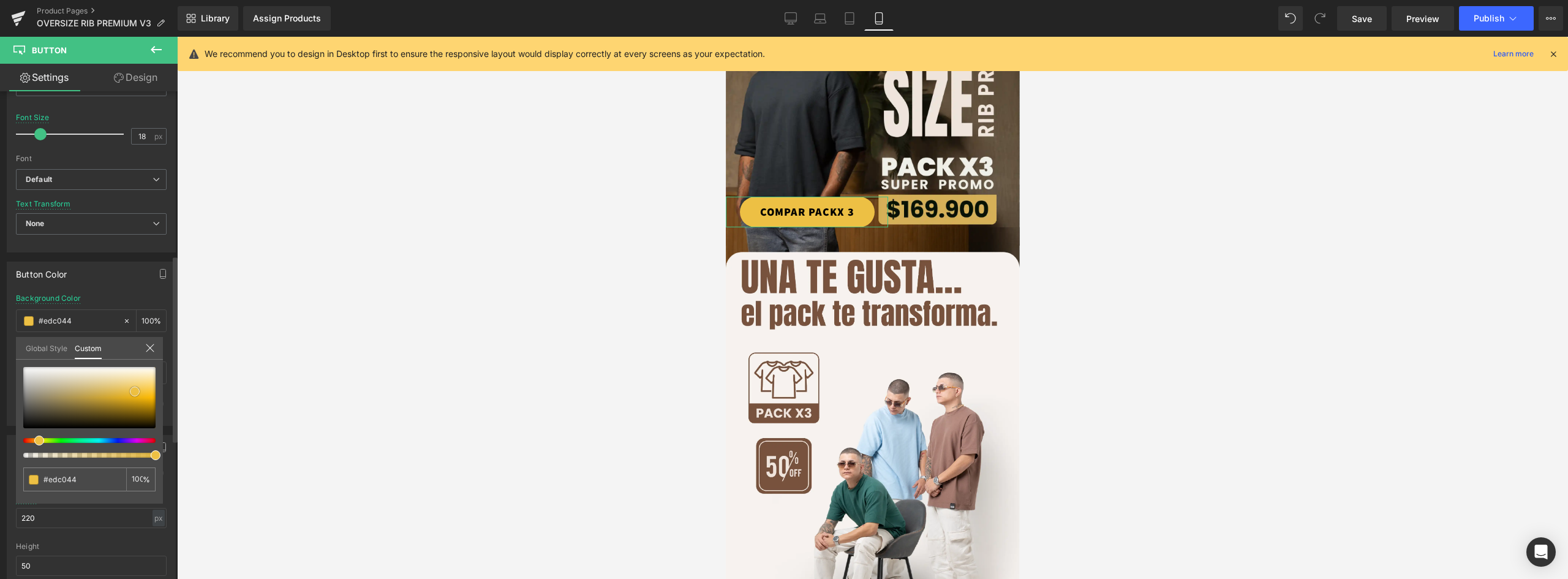
drag, startPoint x: 139, startPoint y: 387, endPoint x: 135, endPoint y: 391, distance: 5.7
click at [135, 391] on span at bounding box center [135, 392] width 10 height 10
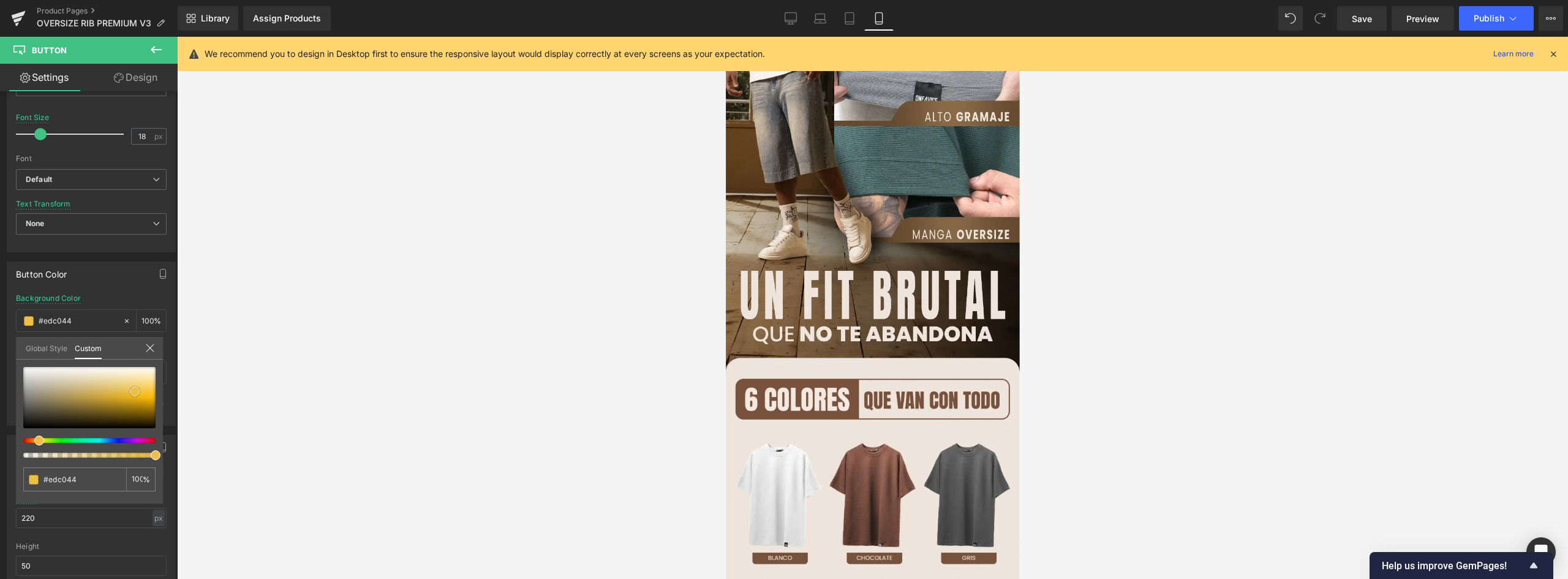
drag, startPoint x: 1014, startPoint y: 418, endPoint x: 1746, endPoint y: 230, distance: 755.8
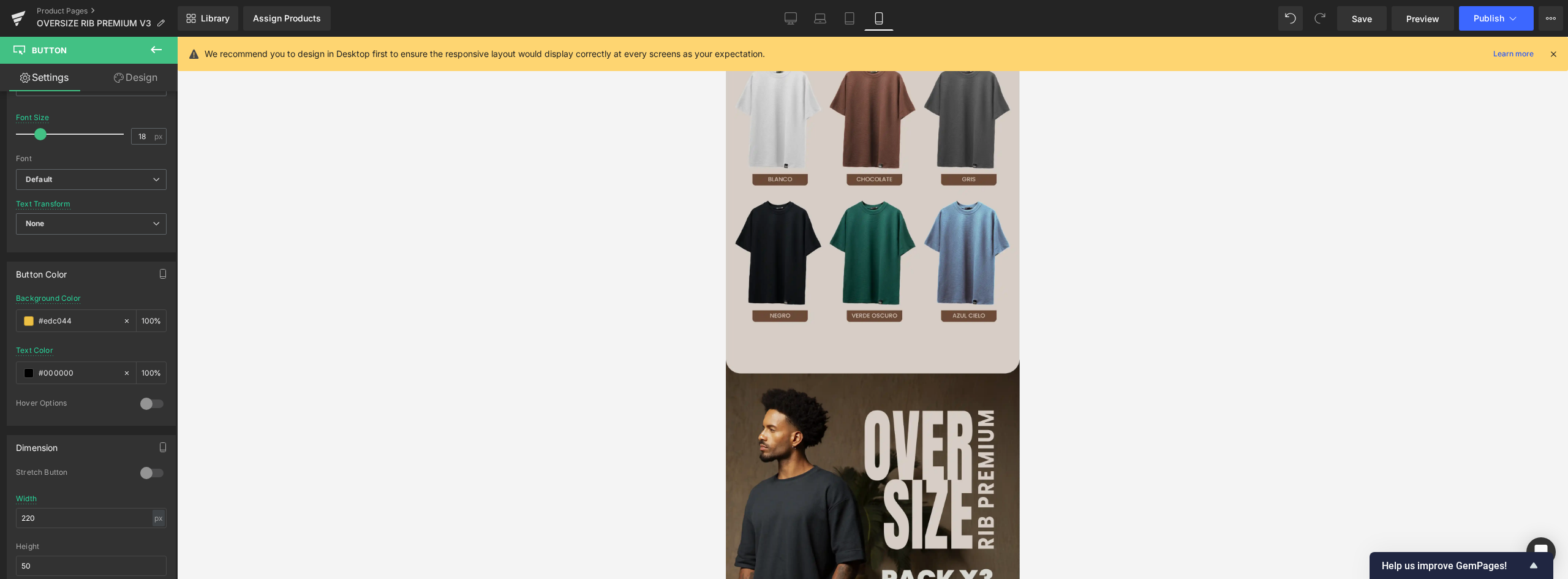
scroll to position [1083, 0]
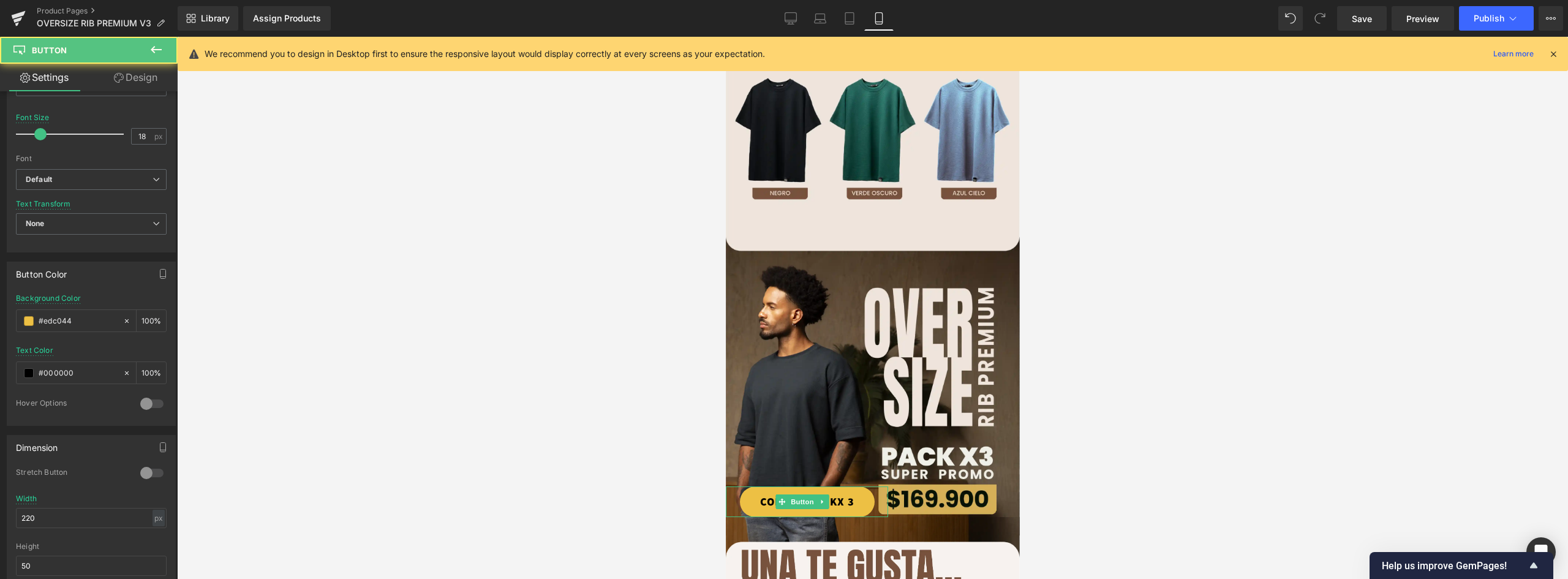
click at [843, 487] on link "COMPAR PACKX 3" at bounding box center [807, 502] width 135 height 31
click at [797, 495] on span "Button" at bounding box center [802, 502] width 28 height 15
click at [763, 487] on link "COMPAR PACKX 3" at bounding box center [807, 502] width 135 height 31
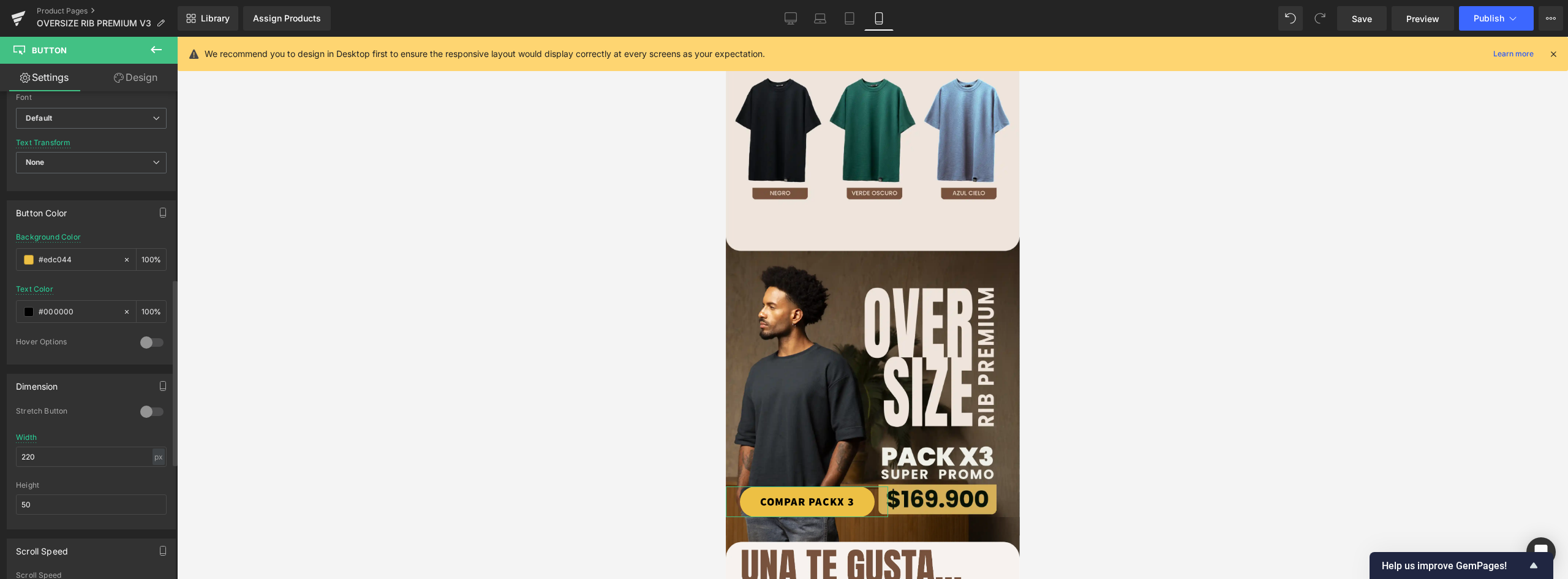
scroll to position [245, 0]
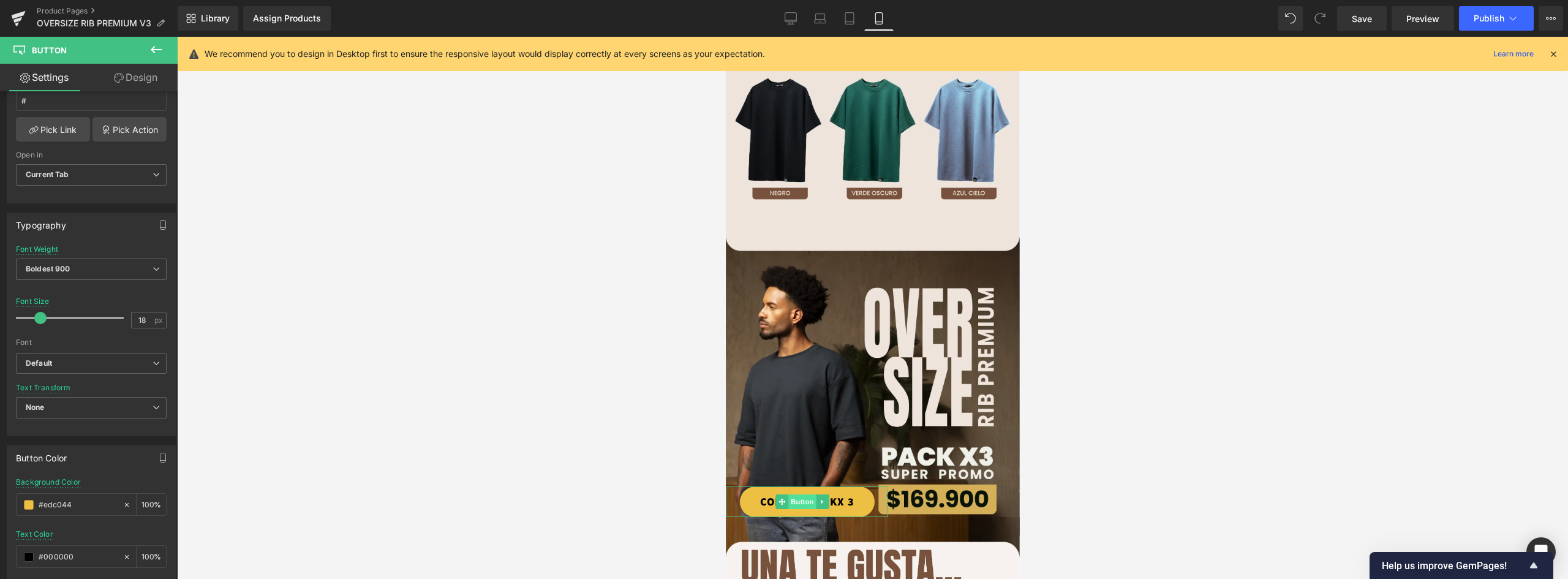
click at [797, 494] on span "Button" at bounding box center [802, 502] width 28 height 15
click at [768, 487] on link "COMPAR PACKX 3" at bounding box center [807, 502] width 135 height 31
click at [852, 487] on link "COMPAR PACKX 3" at bounding box center [807, 502] width 135 height 31
click at [769, 487] on link "COMPAR PACKX 3" at bounding box center [807, 502] width 135 height 31
click at [802, 494] on span "Button" at bounding box center [802, 502] width 28 height 15
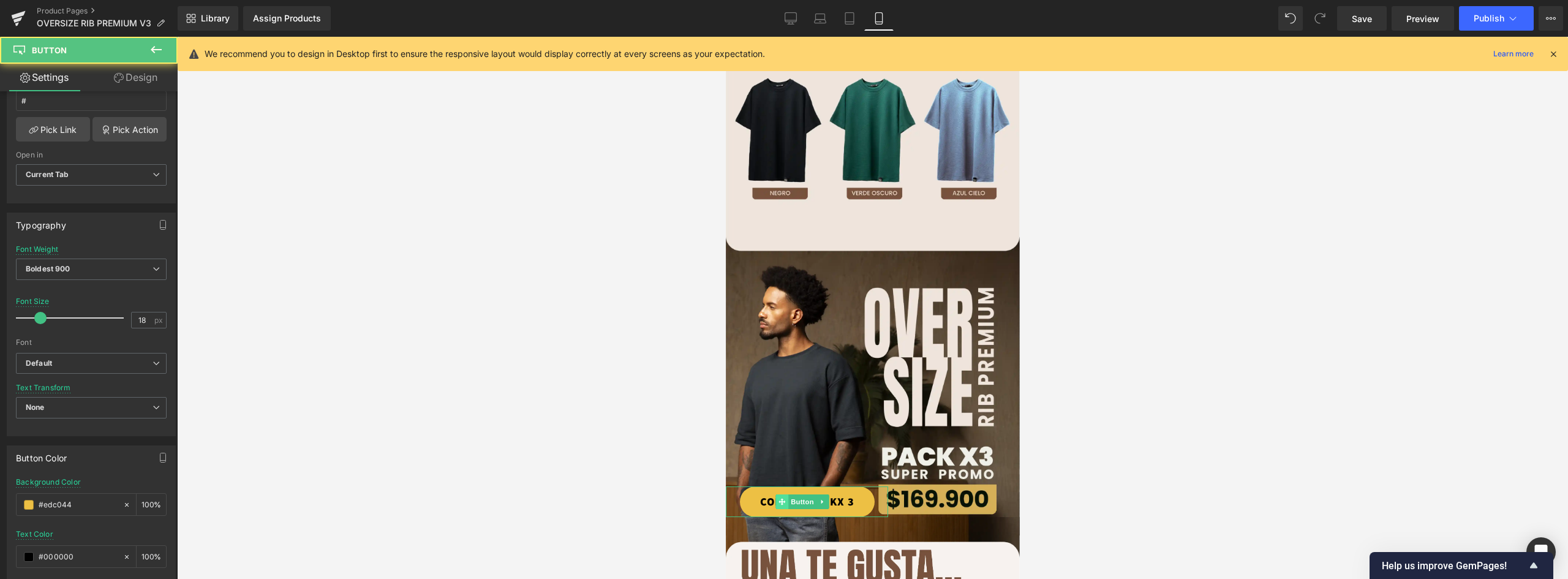
click at [785, 494] on span at bounding box center [781, 502] width 13 height 15
click at [802, 494] on span "Button" at bounding box center [802, 502] width 28 height 15
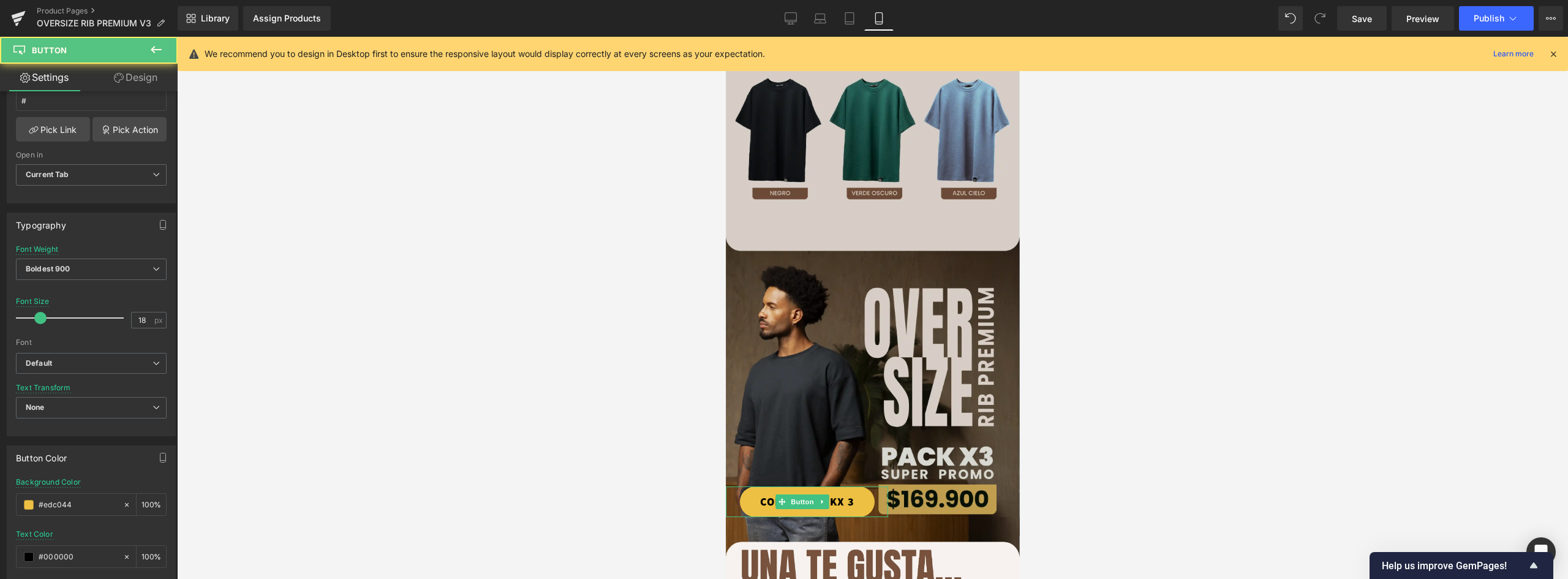
drag, startPoint x: 802, startPoint y: 456, endPoint x: 727, endPoint y: 434, distance: 78.2
click at [801, 494] on span "Button" at bounding box center [802, 502] width 28 height 15
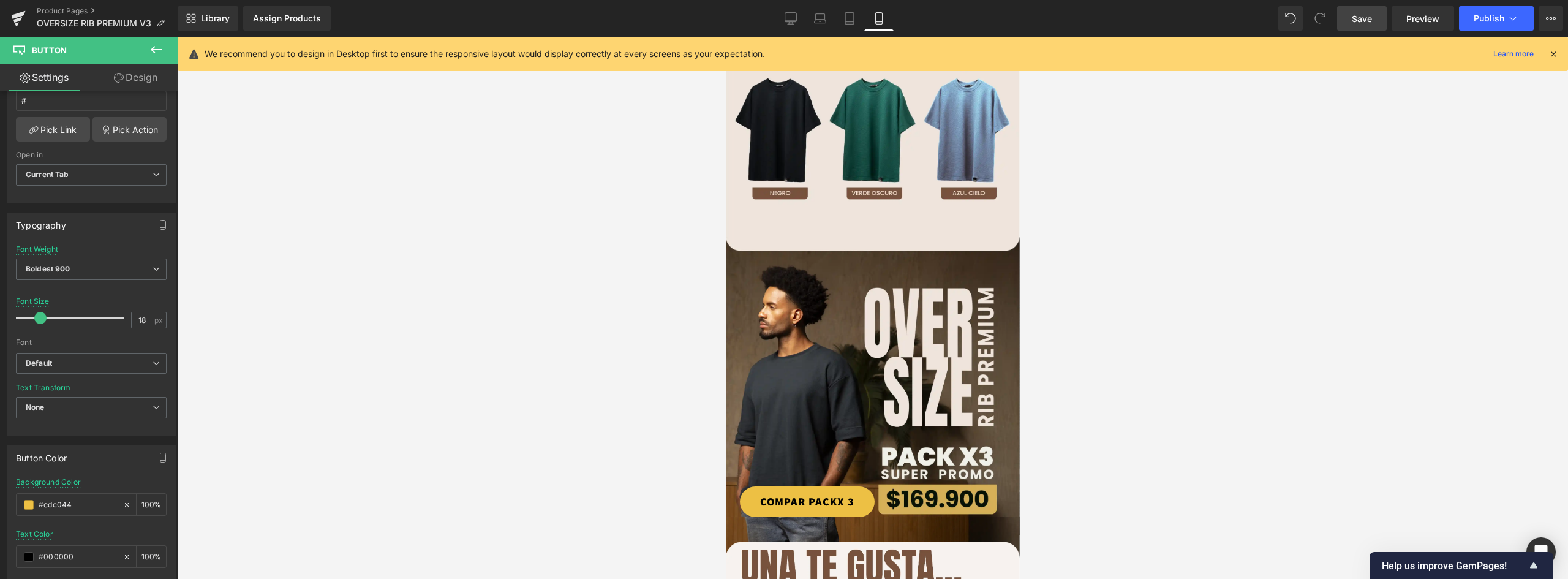
click at [1360, 19] on span "Save" at bounding box center [1362, 19] width 20 height 13
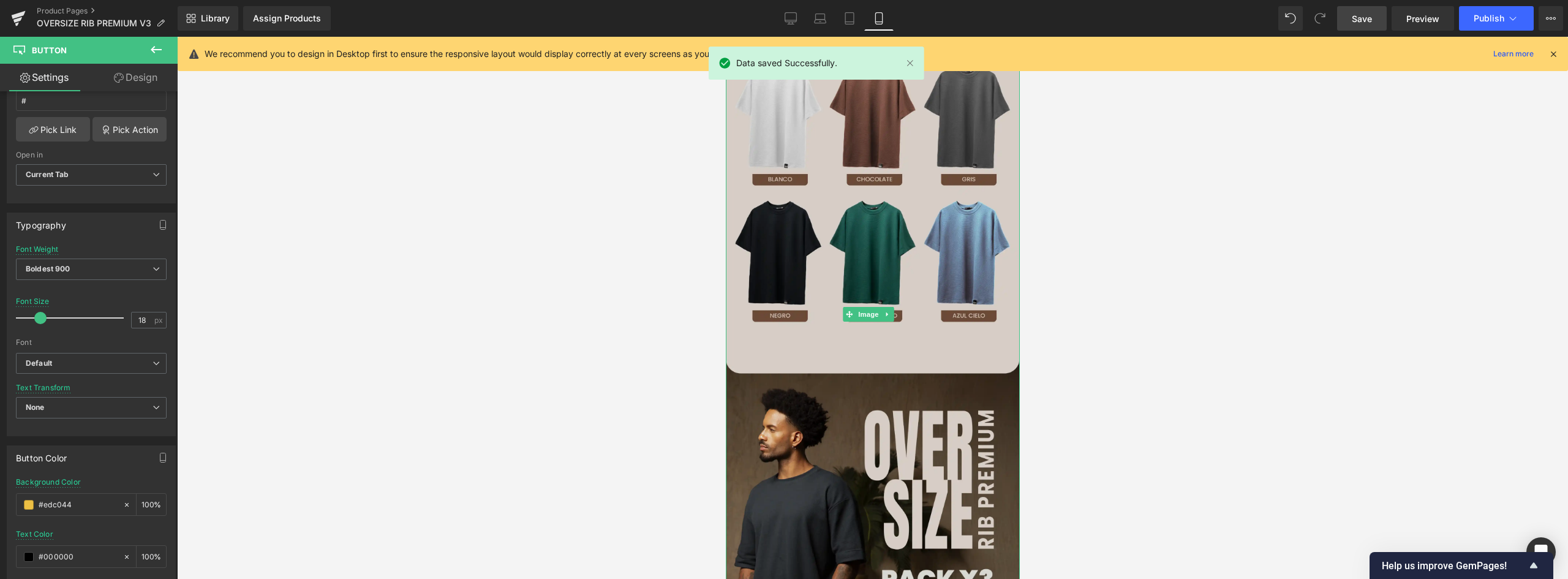
scroll to position [1144, 0]
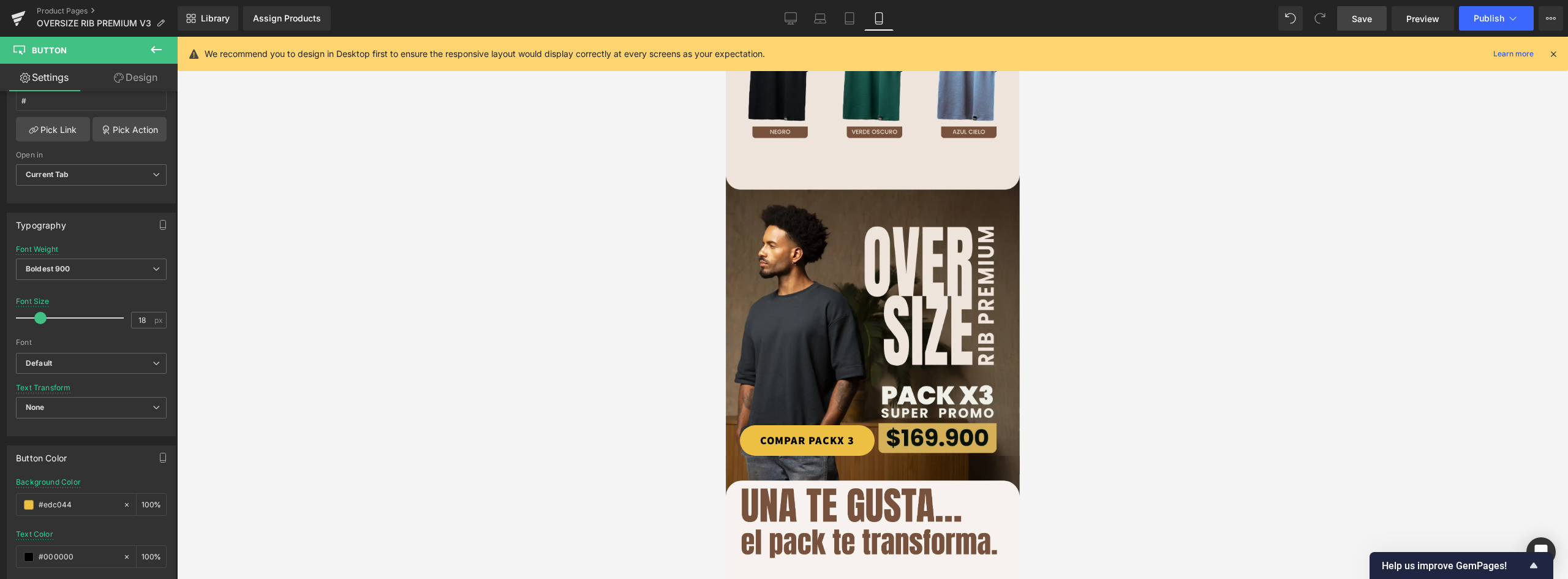
click at [161, 44] on icon at bounding box center [156, 49] width 15 height 15
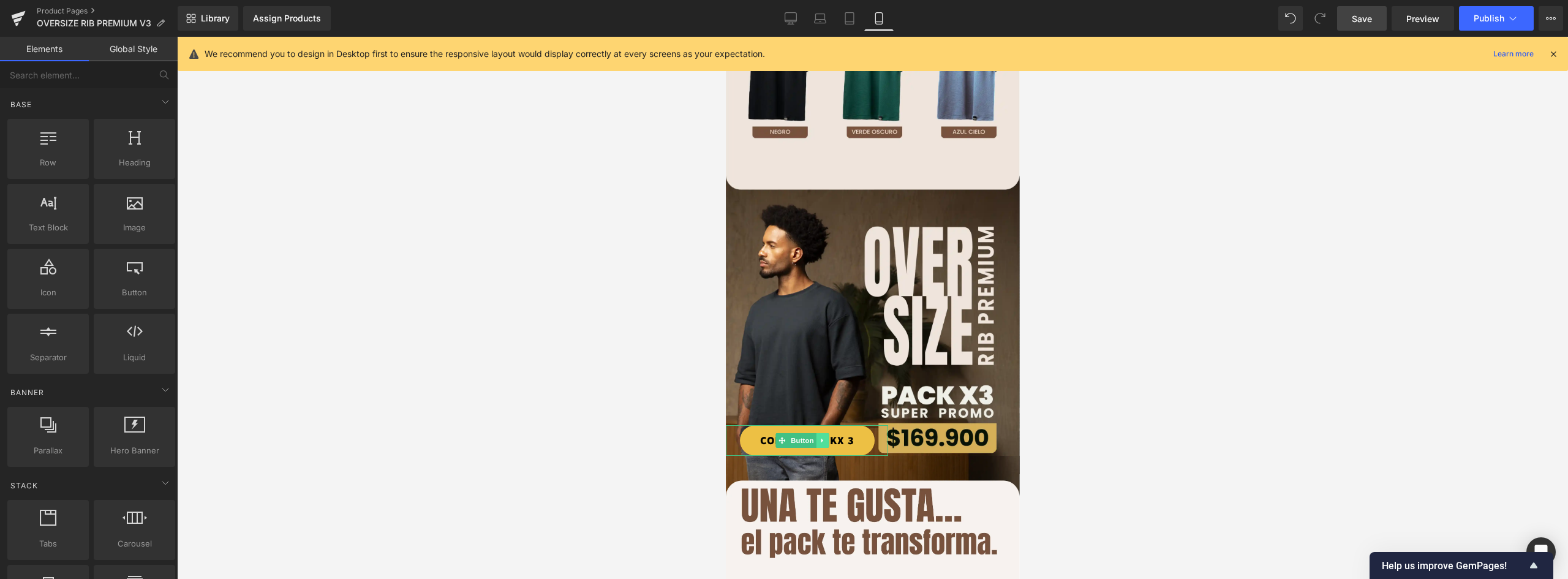
click at [823, 437] on icon at bounding box center [822, 441] width 6 height 7
click at [835, 434] on ul "Button" at bounding box center [802, 441] width 92 height 15
click at [809, 434] on link at bounding box center [804, 441] width 13 height 15
click at [792, 434] on span "Button" at bounding box center [782, 441] width 28 height 15
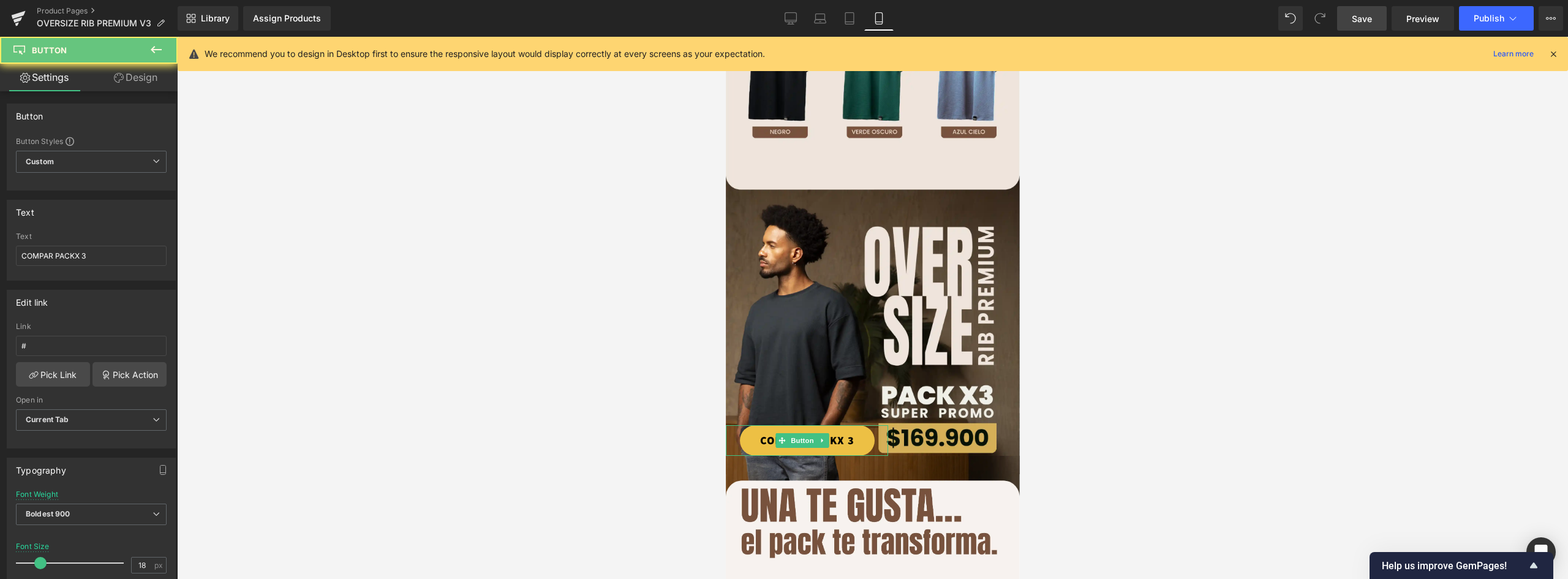
click at [751, 426] on link "COMPAR PACKX 3" at bounding box center [807, 441] width 135 height 31
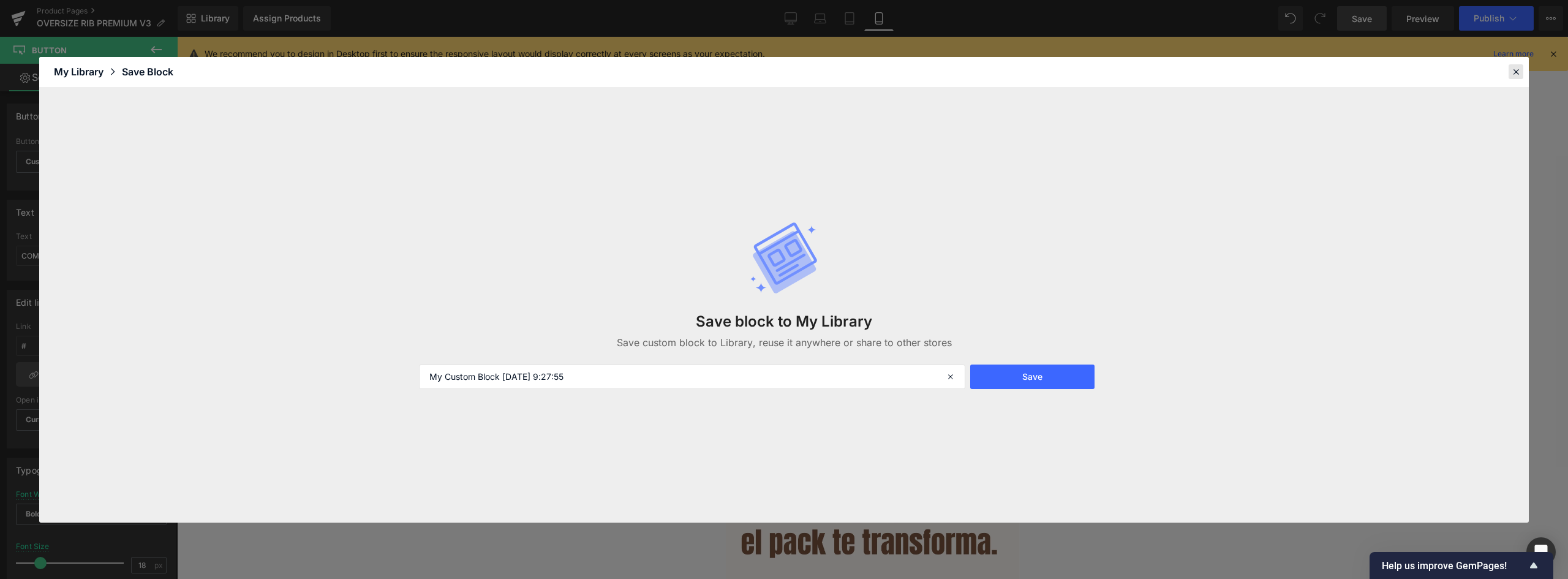
click at [1517, 71] on icon at bounding box center [1516, 71] width 11 height 11
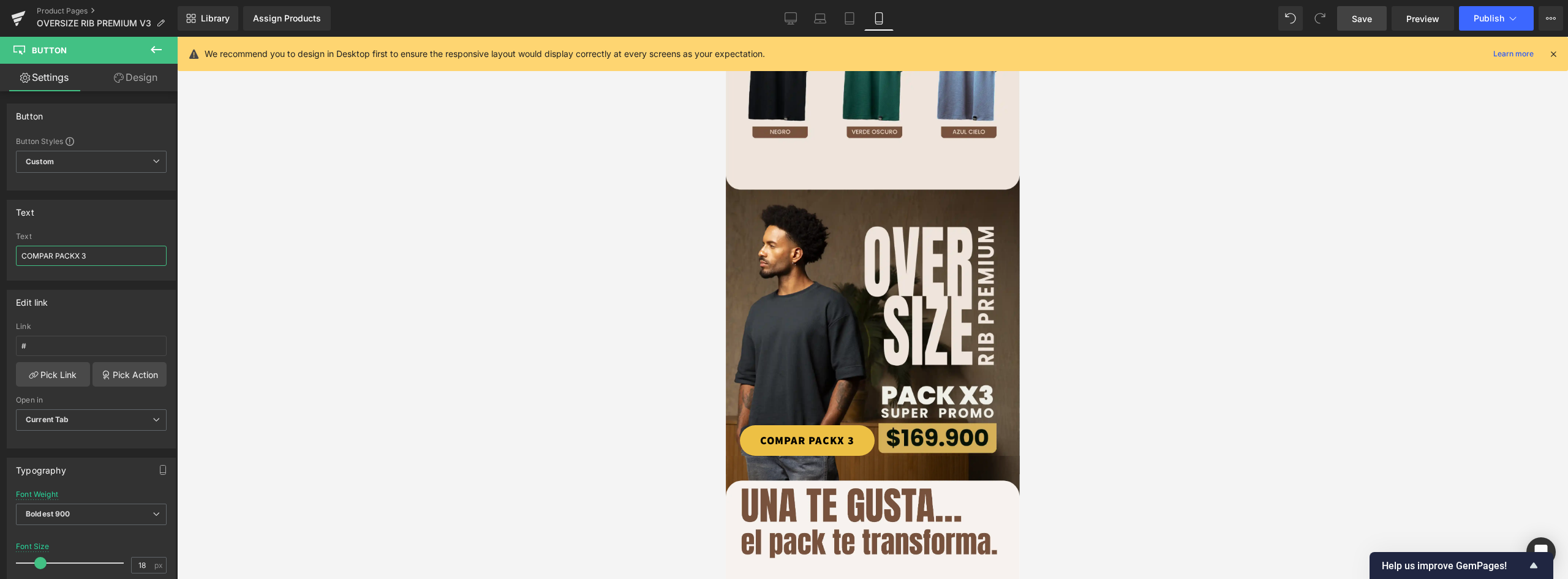
drag, startPoint x: -1, startPoint y: 252, endPoint x: -7, endPoint y: 252, distance: 6.0
click at [0, 252] on html "Button You are previewing how the will restyle your page. You can not edit Elem…" at bounding box center [784, 290] width 1568 height 579
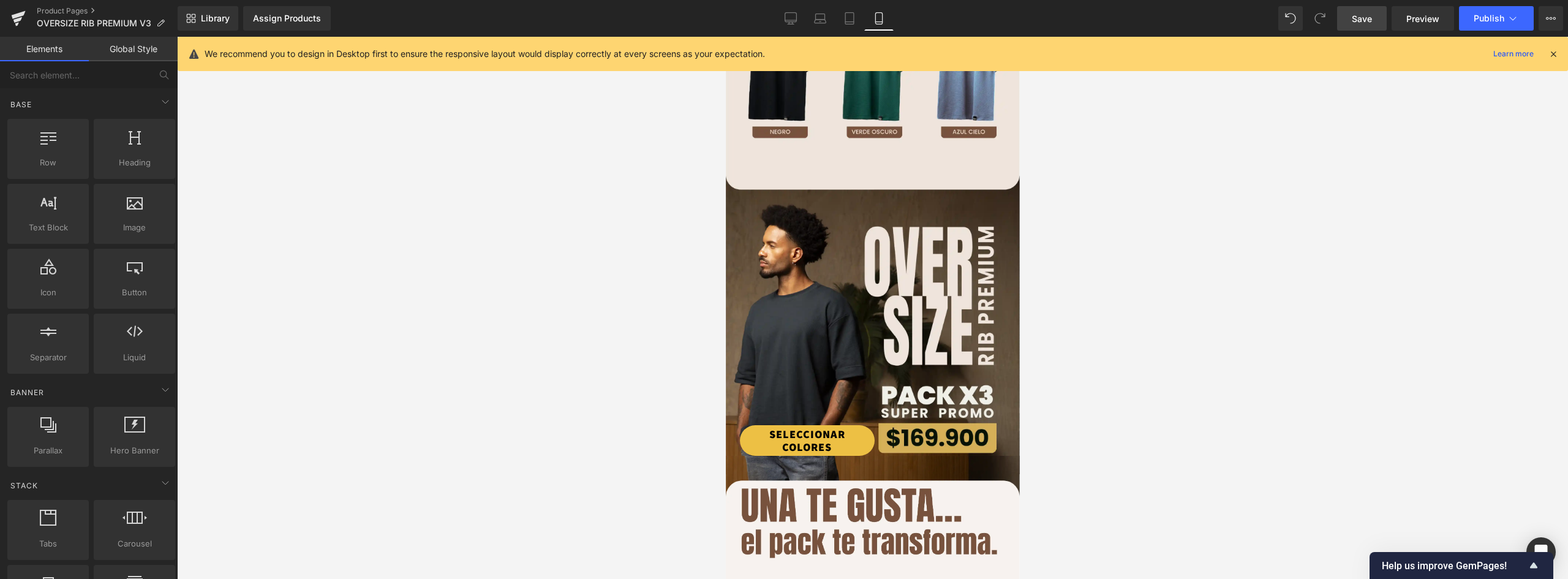
click at [1137, 363] on div at bounding box center [872, 307] width 1391 height 542
click at [858, 426] on link "SELECCIONAR COLORES" at bounding box center [807, 441] width 135 height 31
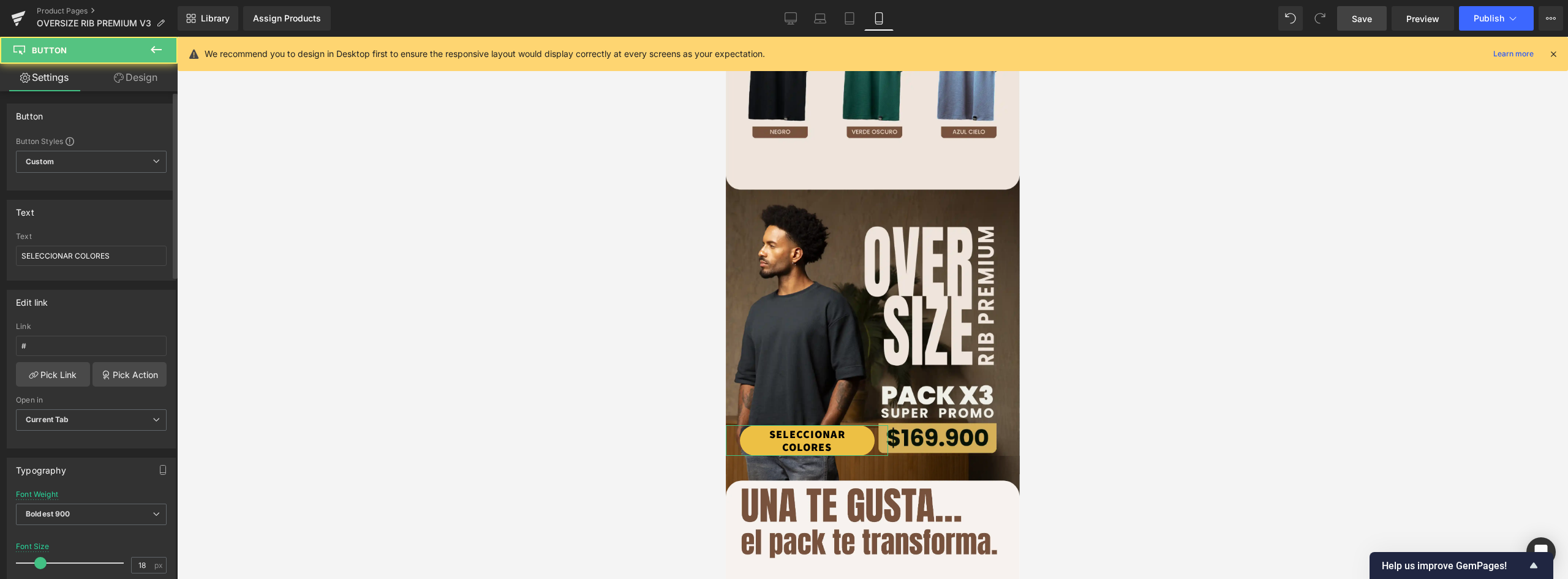
scroll to position [245, 0]
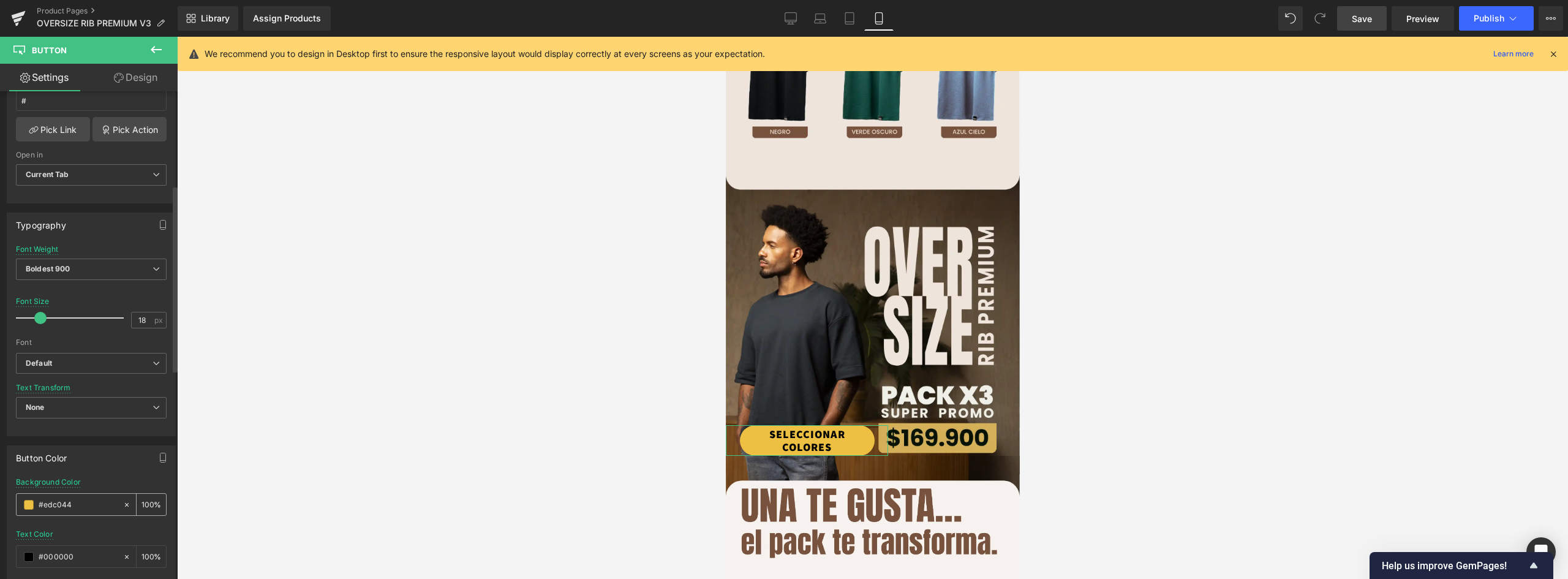
click at [29, 503] on span at bounding box center [29, 505] width 10 height 10
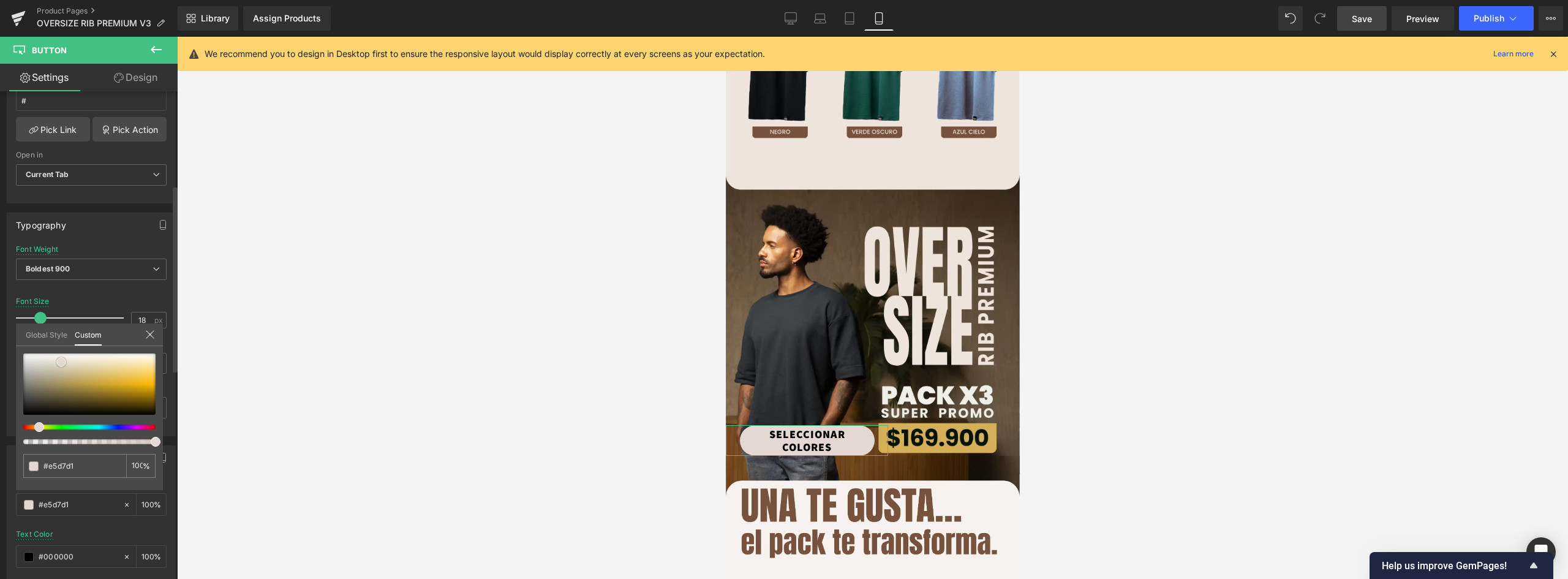
drag, startPoint x: 131, startPoint y: 376, endPoint x: 61, endPoint y: 360, distance: 71.8
click at [61, 360] on span at bounding box center [62, 363] width 10 height 10
drag, startPoint x: 63, startPoint y: 361, endPoint x: 93, endPoint y: 360, distance: 30.0
click at [93, 360] on span at bounding box center [92, 362] width 10 height 10
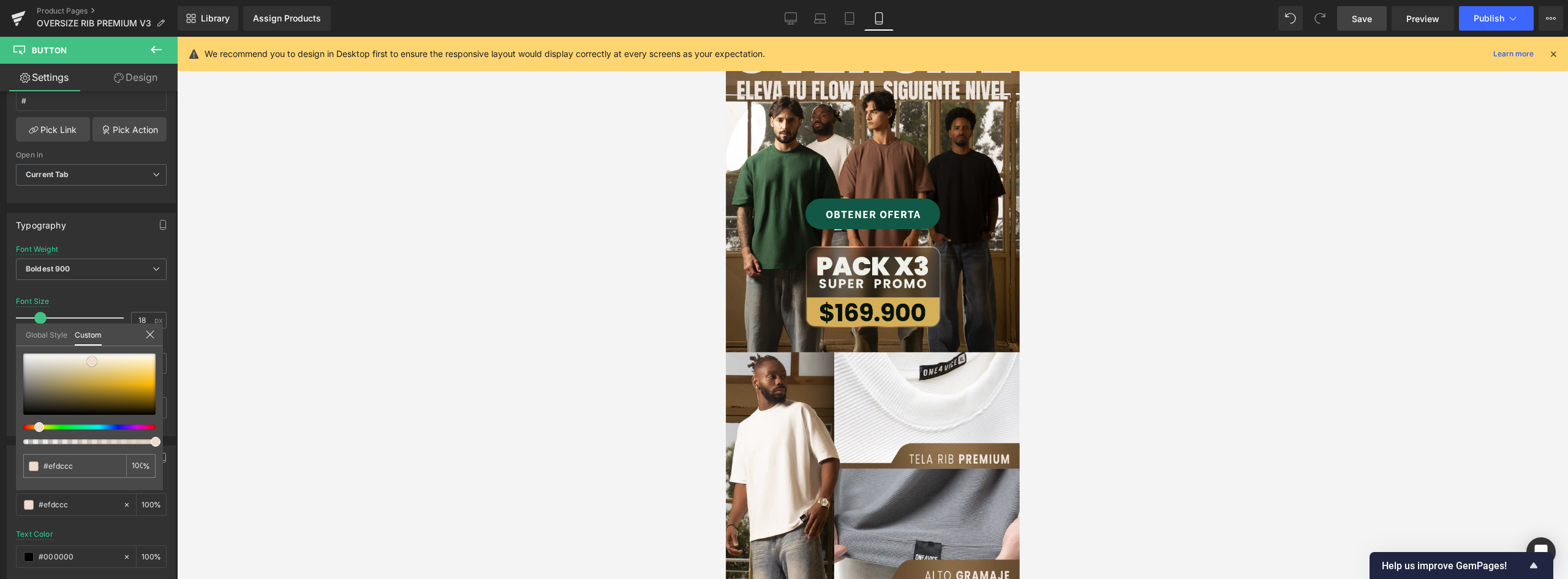
scroll to position [62, 0]
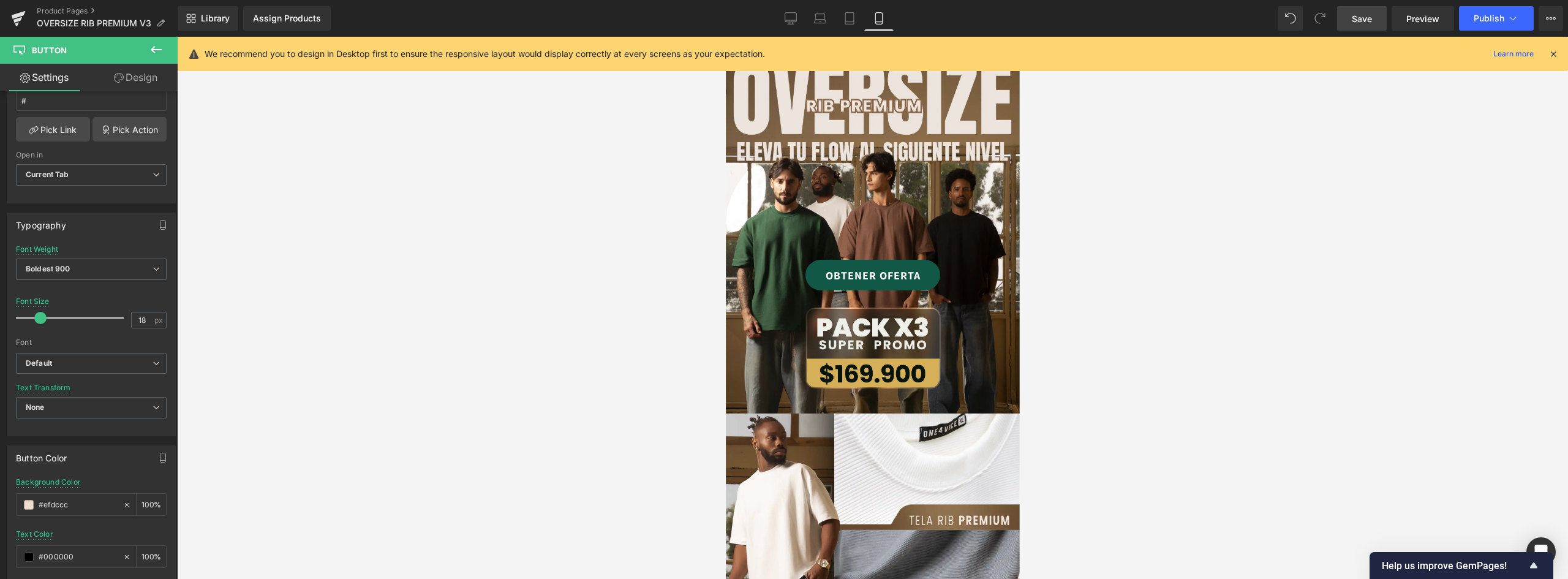
click at [909, 264] on link "OBTENER OFERTA" at bounding box center [872, 275] width 135 height 31
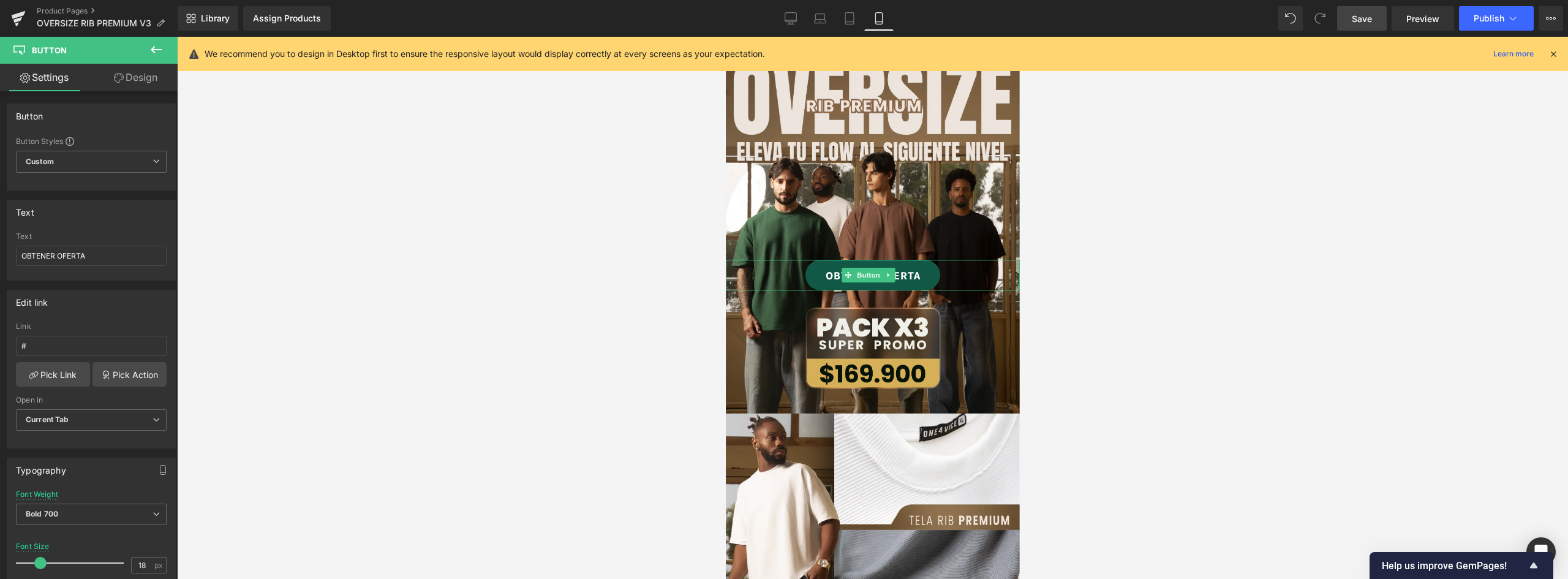
click at [906, 265] on link "OBTENER OFERTA" at bounding box center [872, 275] width 135 height 31
click at [909, 264] on link "OBTENER OFERTA" at bounding box center [872, 275] width 135 height 31
drag, startPoint x: 108, startPoint y: 256, endPoint x: -62, endPoint y: 256, distance: 170.0
click at [0, 256] on html "Button You are previewing how the will restyle your page. You can not edit Elem…" at bounding box center [784, 290] width 1568 height 579
click at [905, 264] on link "LLEVAR PROMO" at bounding box center [872, 275] width 135 height 31
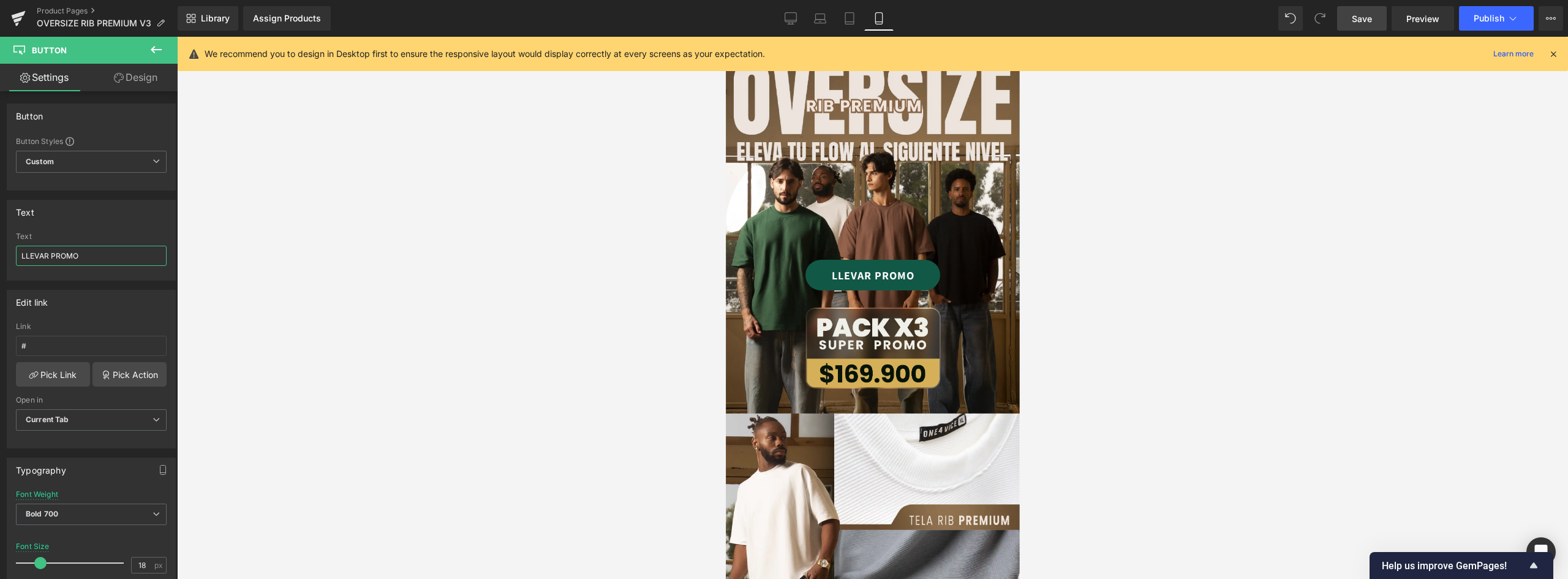
drag, startPoint x: 49, startPoint y: 252, endPoint x: -19, endPoint y: 252, distance: 68.0
click at [0, 252] on html "Button You are previewing how the will restyle your page. You can not edit Elem…" at bounding box center [784, 290] width 1568 height 579
click at [1297, 315] on div at bounding box center [872, 307] width 1391 height 542
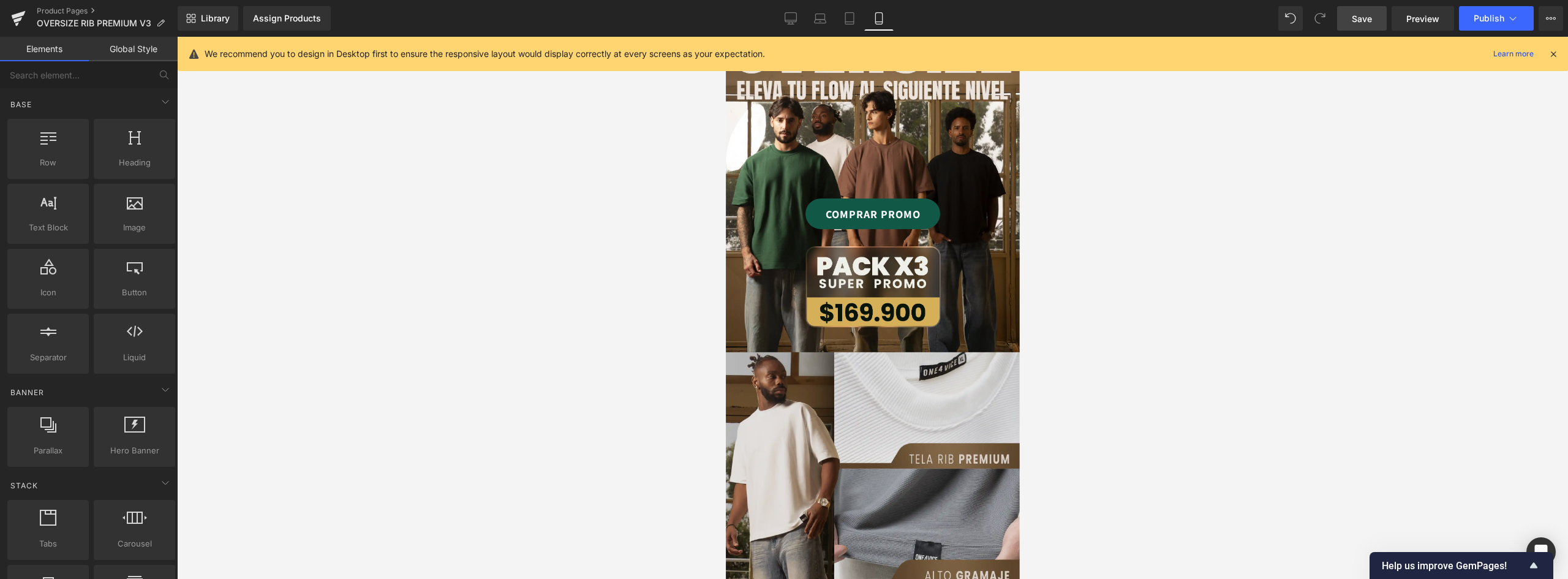
scroll to position [0, 0]
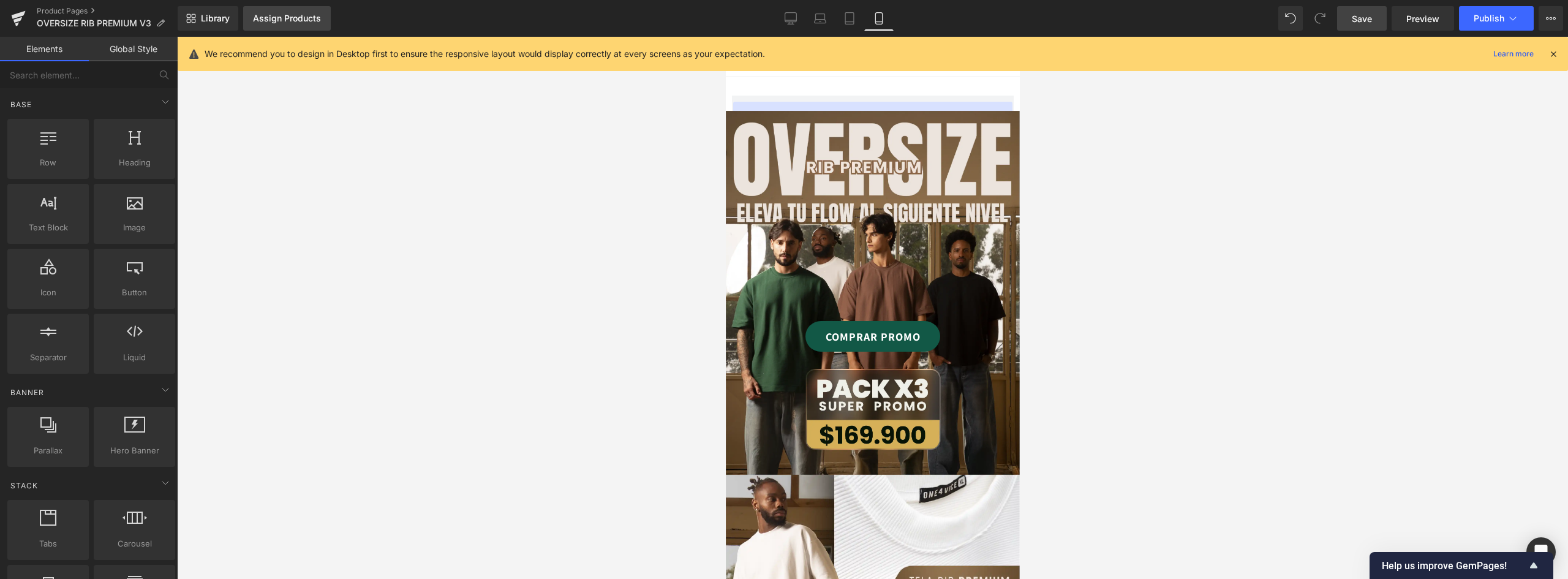
click at [290, 15] on div "Assign Products" at bounding box center [287, 19] width 68 height 10
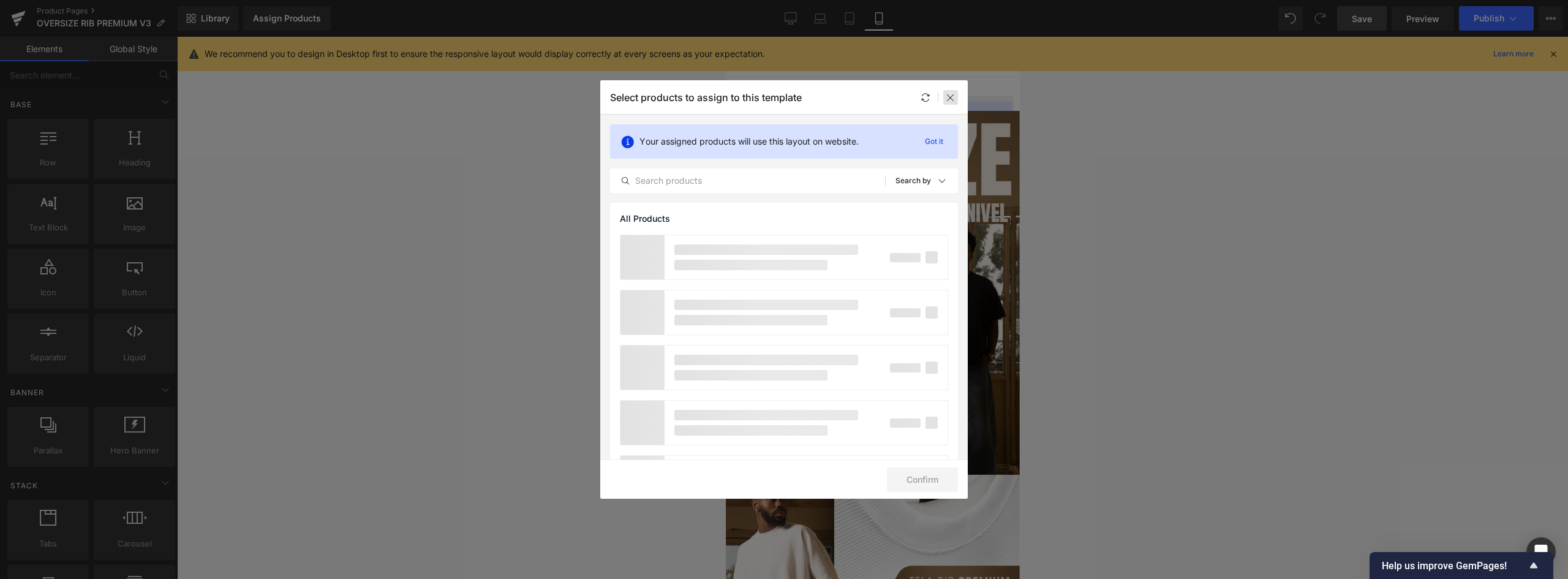
click at [948, 95] on icon at bounding box center [951, 97] width 10 height 10
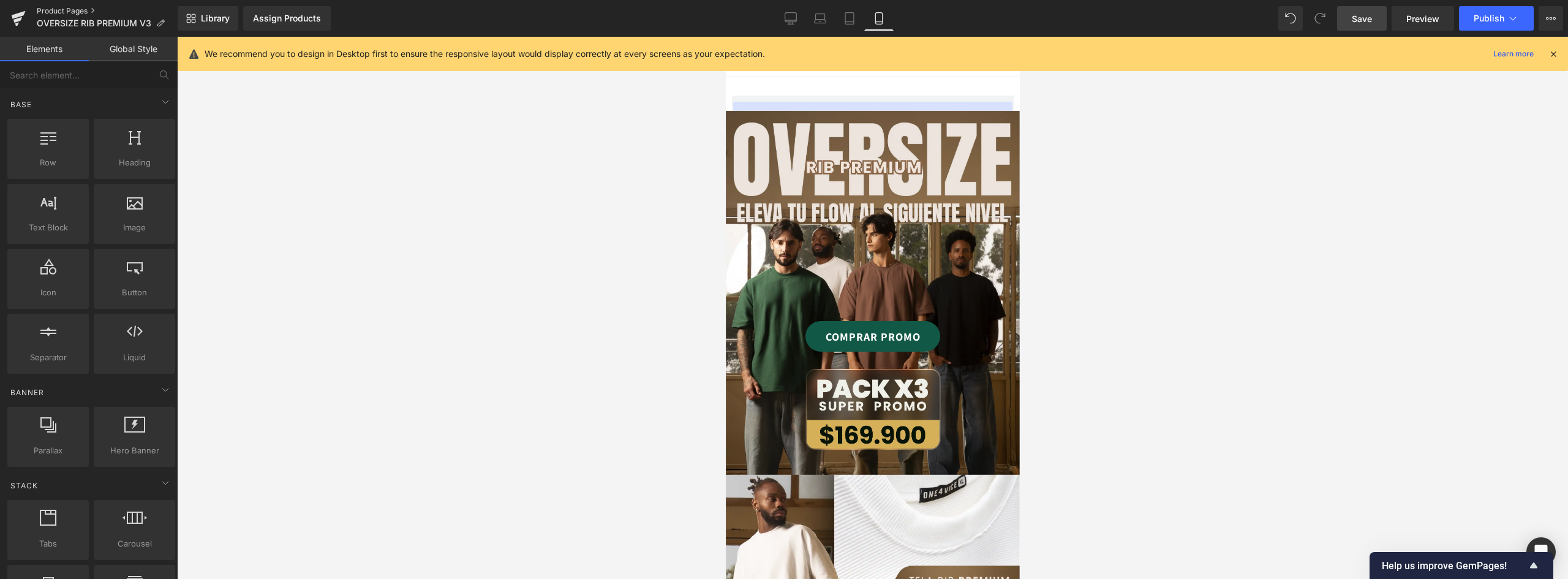
click at [61, 8] on link "Product Pages" at bounding box center [107, 11] width 141 height 10
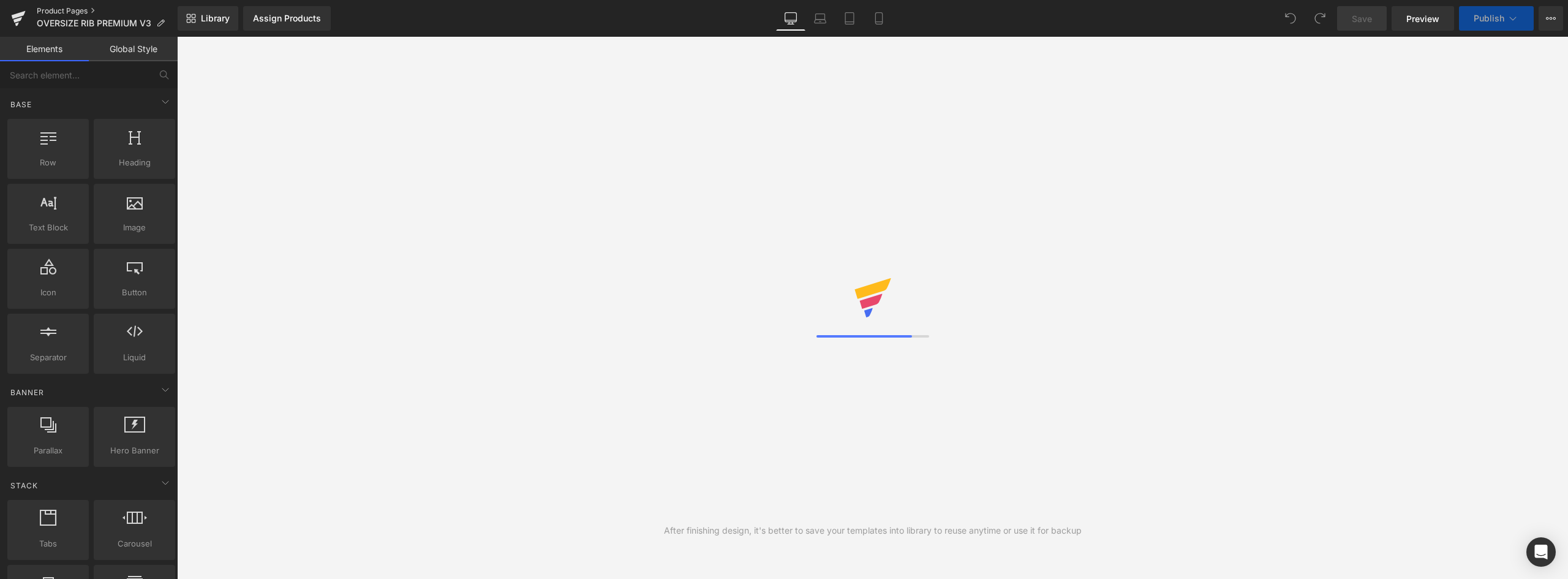
click at [58, 7] on link "Product Pages" at bounding box center [107, 11] width 141 height 10
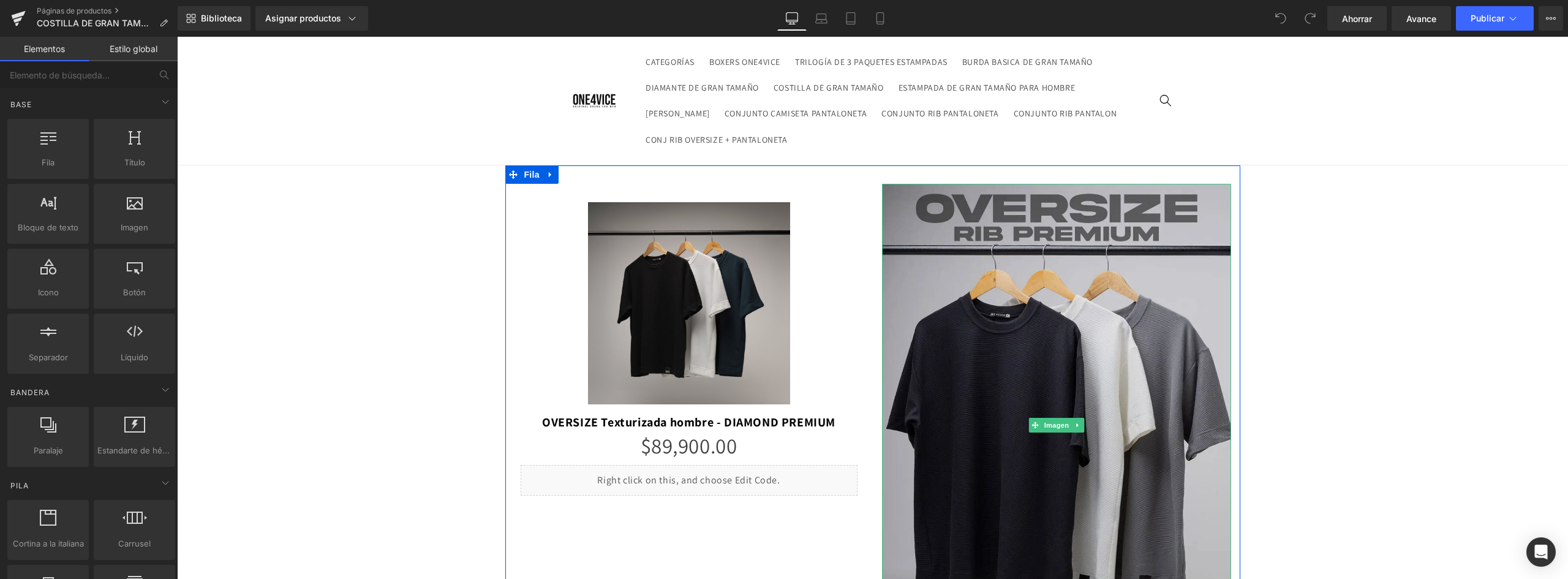
scroll to position [184, 0]
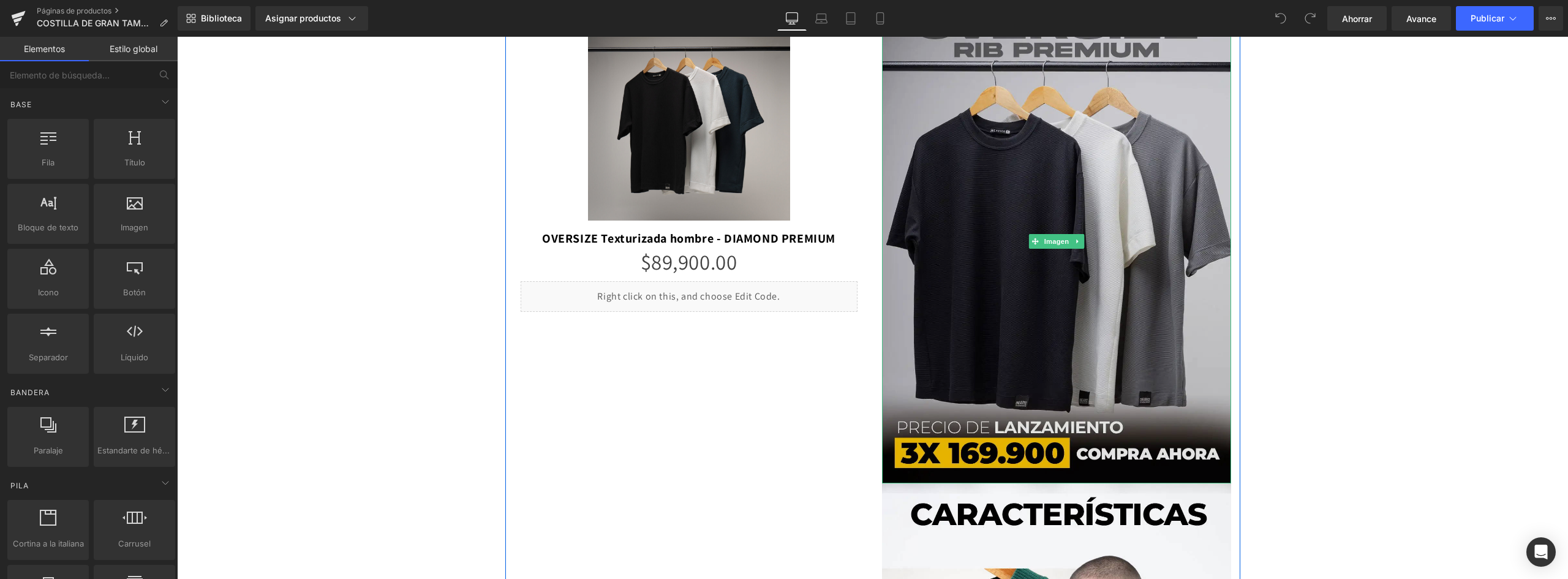
click at [979, 177] on img at bounding box center [1057, 241] width 349 height 484
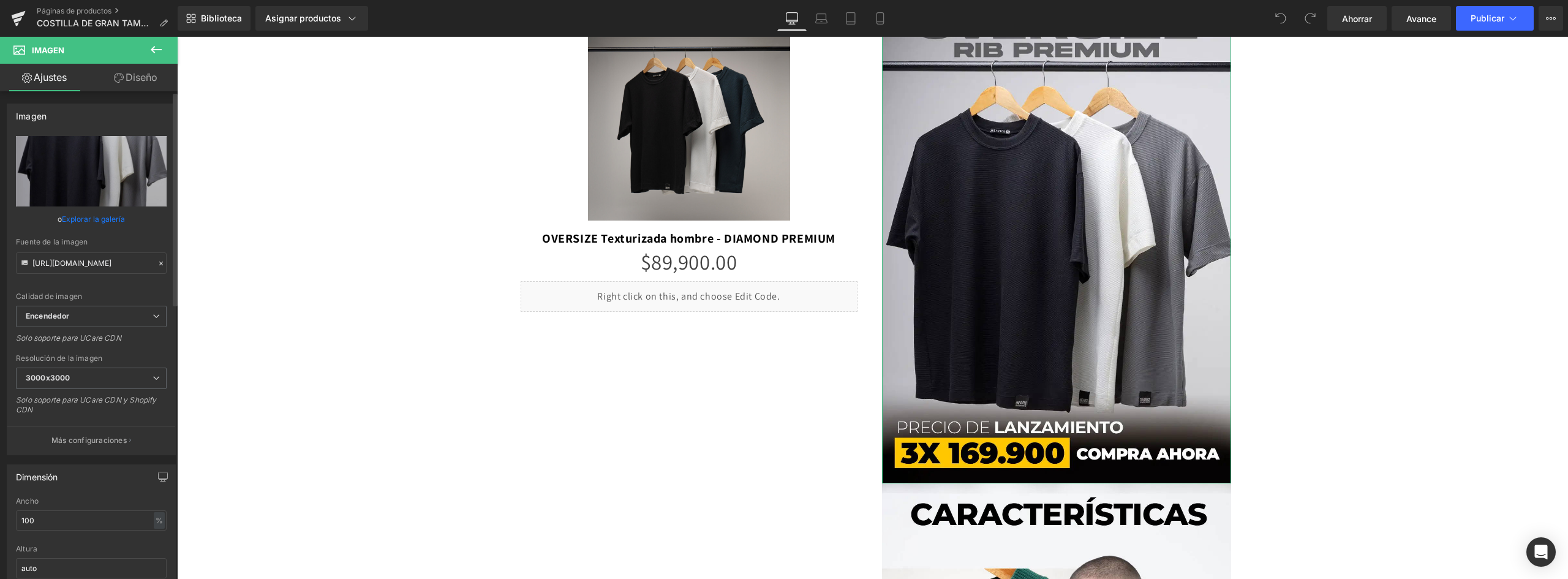
click at [105, 219] on font "Explorar la galería" at bounding box center [93, 219] width 63 height 9
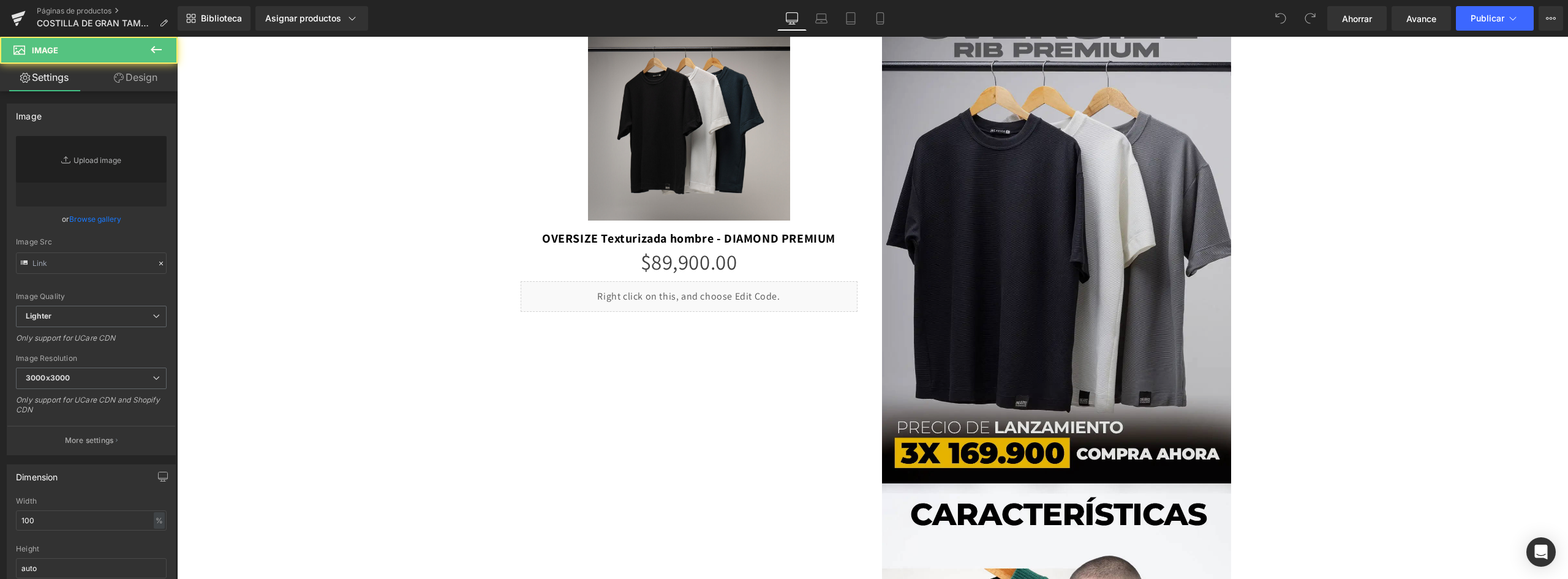
click at [1045, 262] on img at bounding box center [1057, 241] width 349 height 484
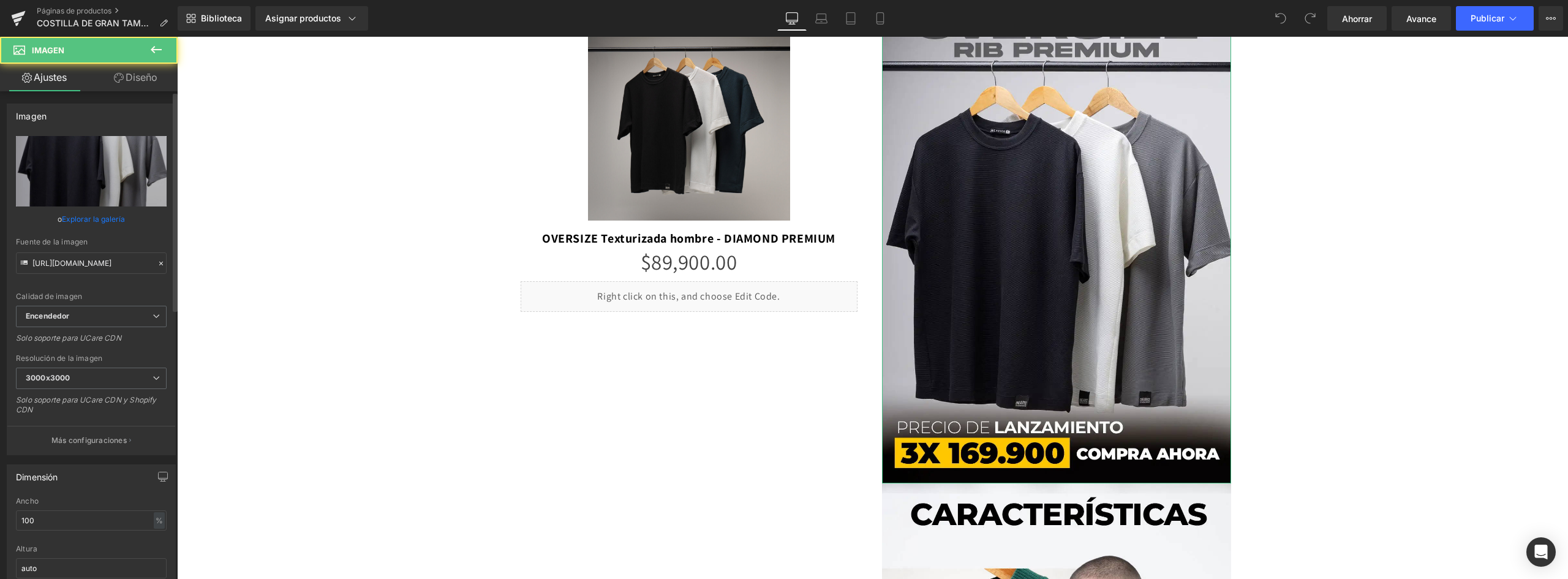
click at [97, 220] on font "Explorar la galería" at bounding box center [93, 219] width 63 height 9
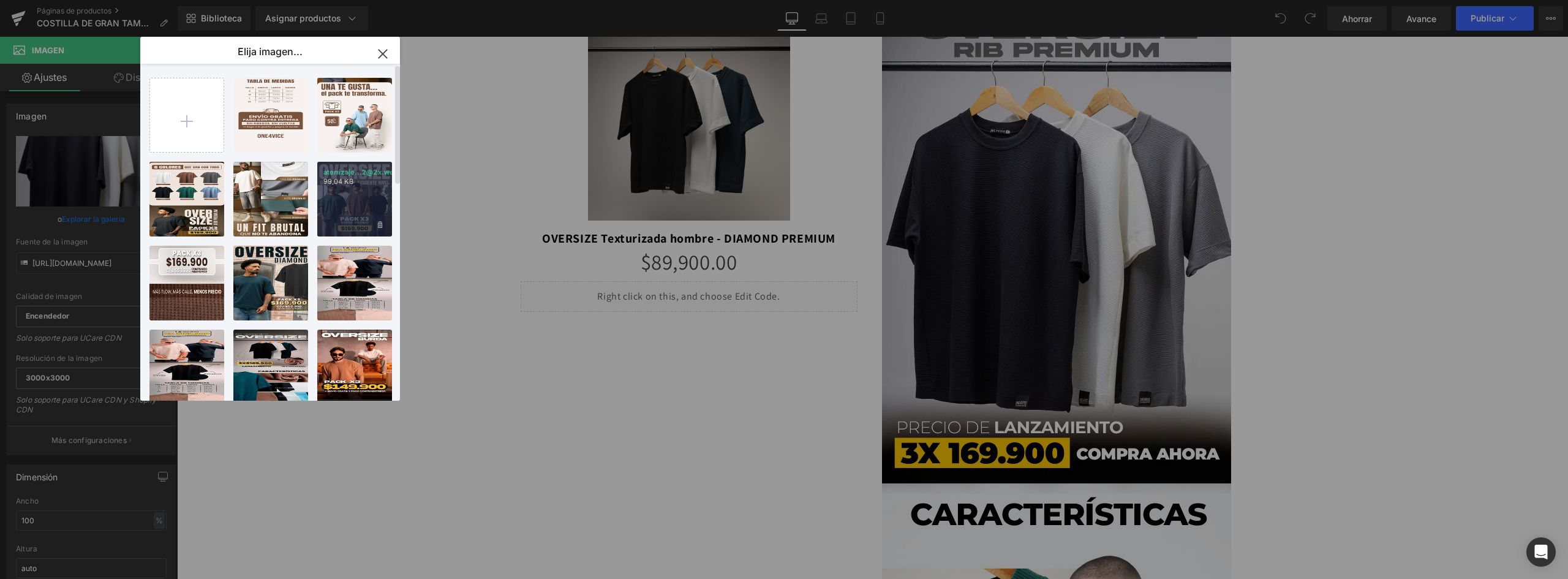
click at [356, 198] on div "aterrizaje...2@2x.webp 99,04 KB" at bounding box center [355, 199] width 74 height 75
type input "https://ucarecdn.com/4238b8ae-3c55-48c8-9a3c-2421f364ec0f/-/format/auto/-/previ…"
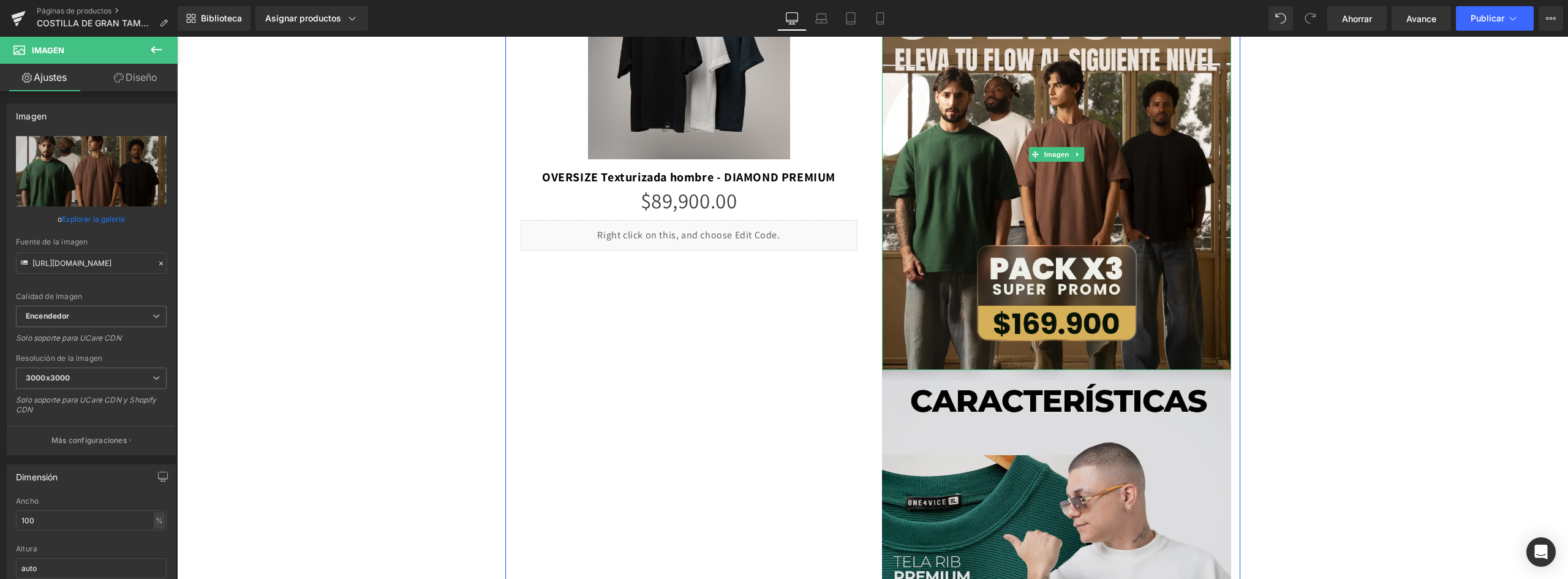
scroll to position [307, 0]
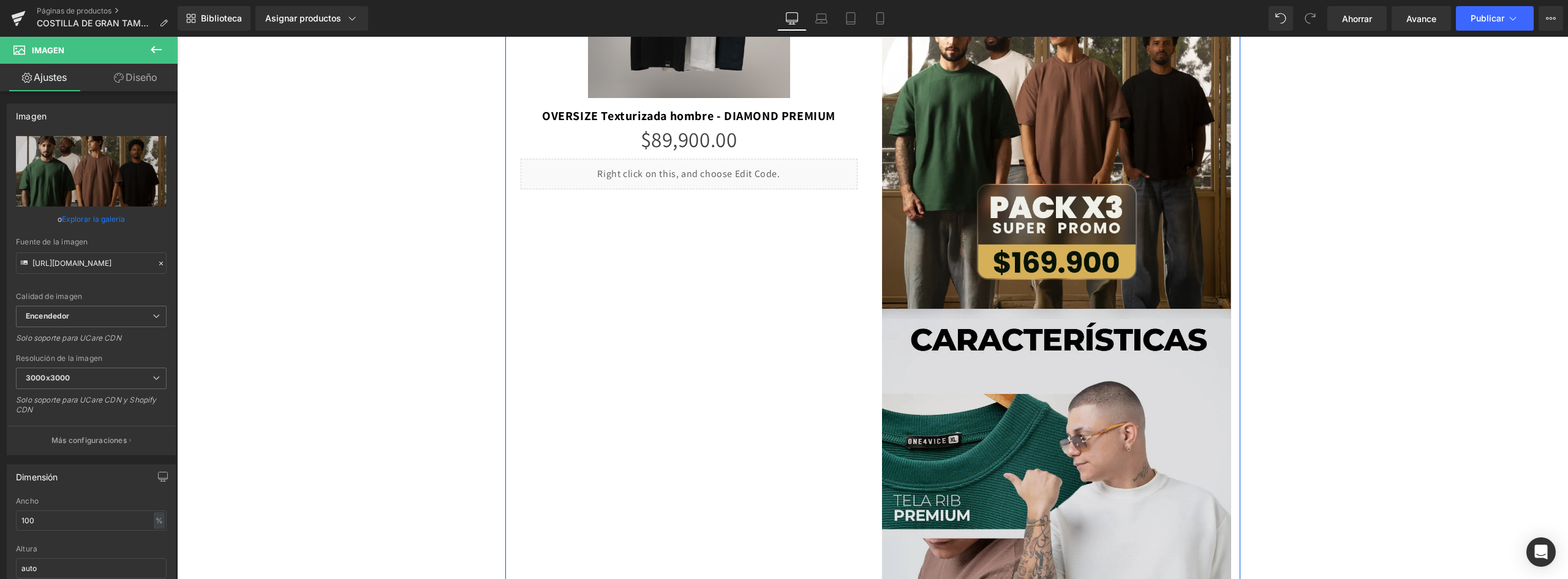
click at [1011, 370] on img at bounding box center [1057, 565] width 349 height 514
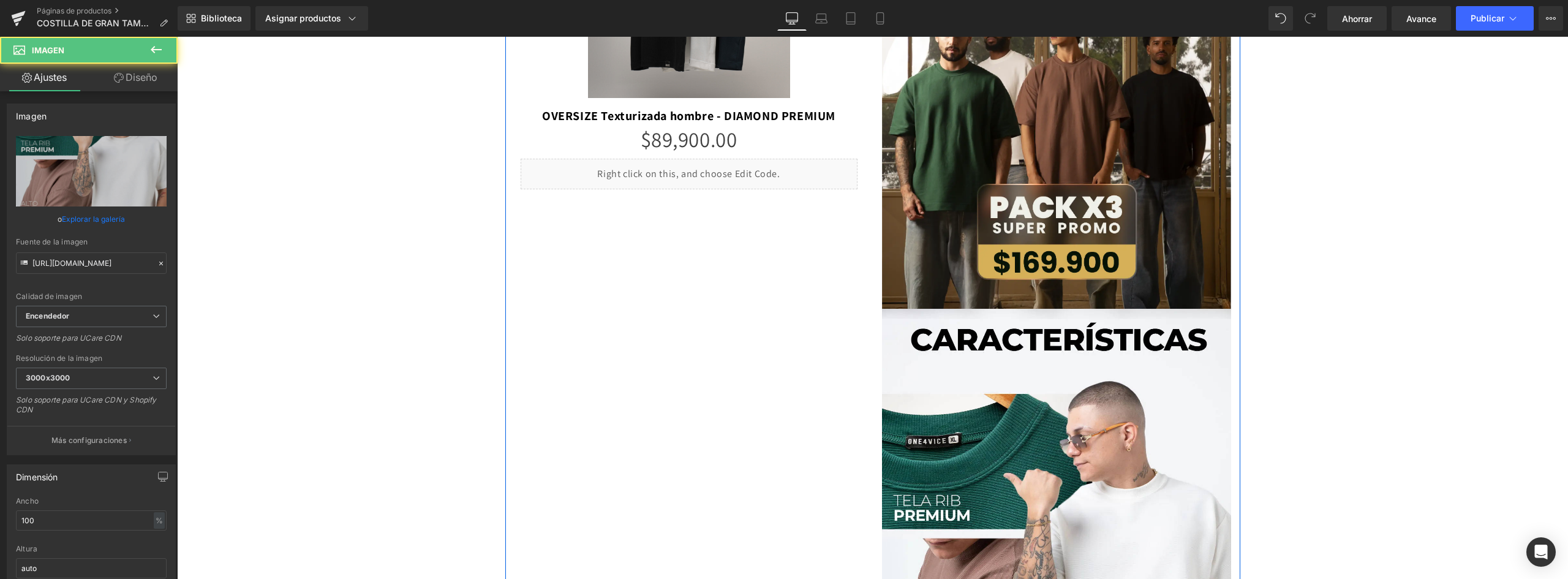
scroll to position [184, 0]
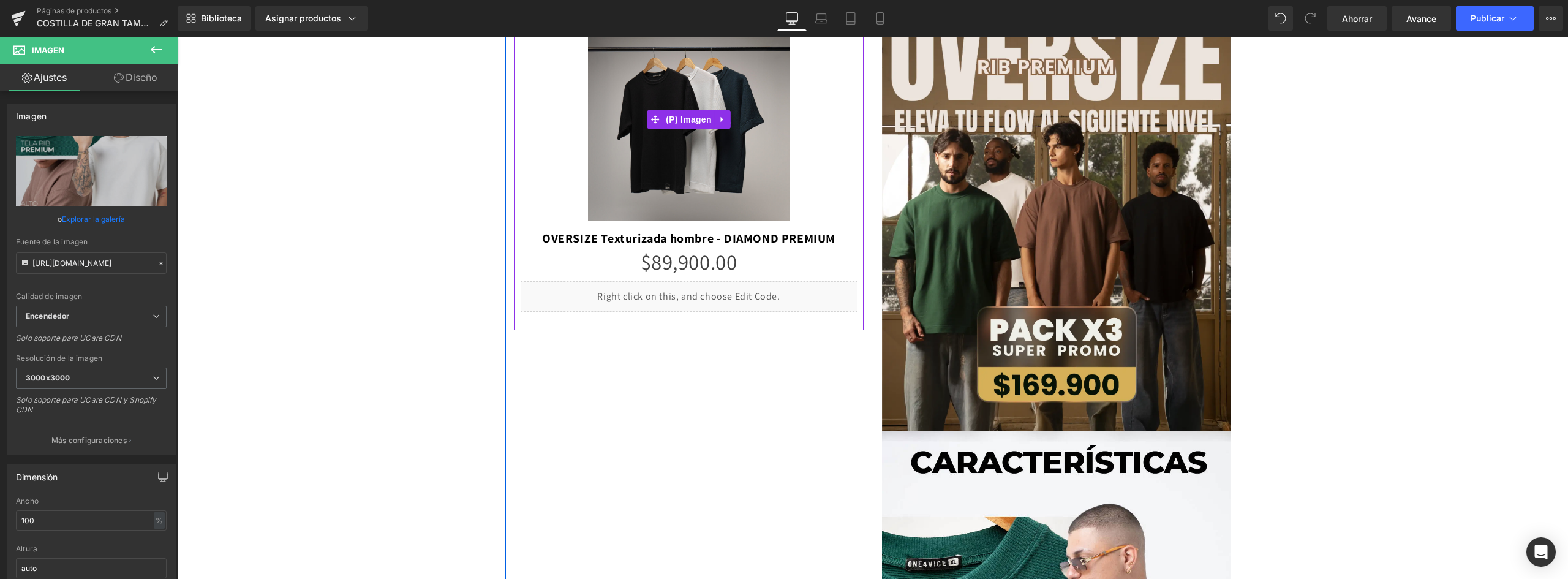
click at [771, 184] on img at bounding box center [689, 120] width 202 height 202
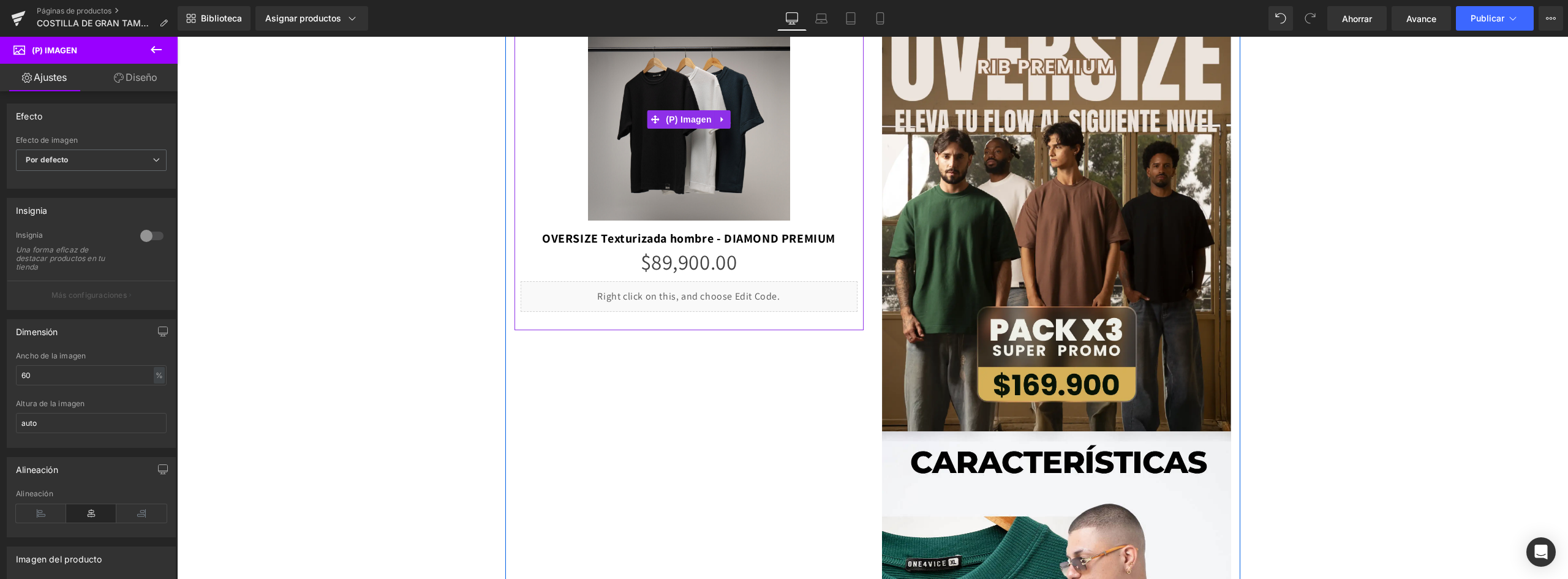
scroll to position [123, 0]
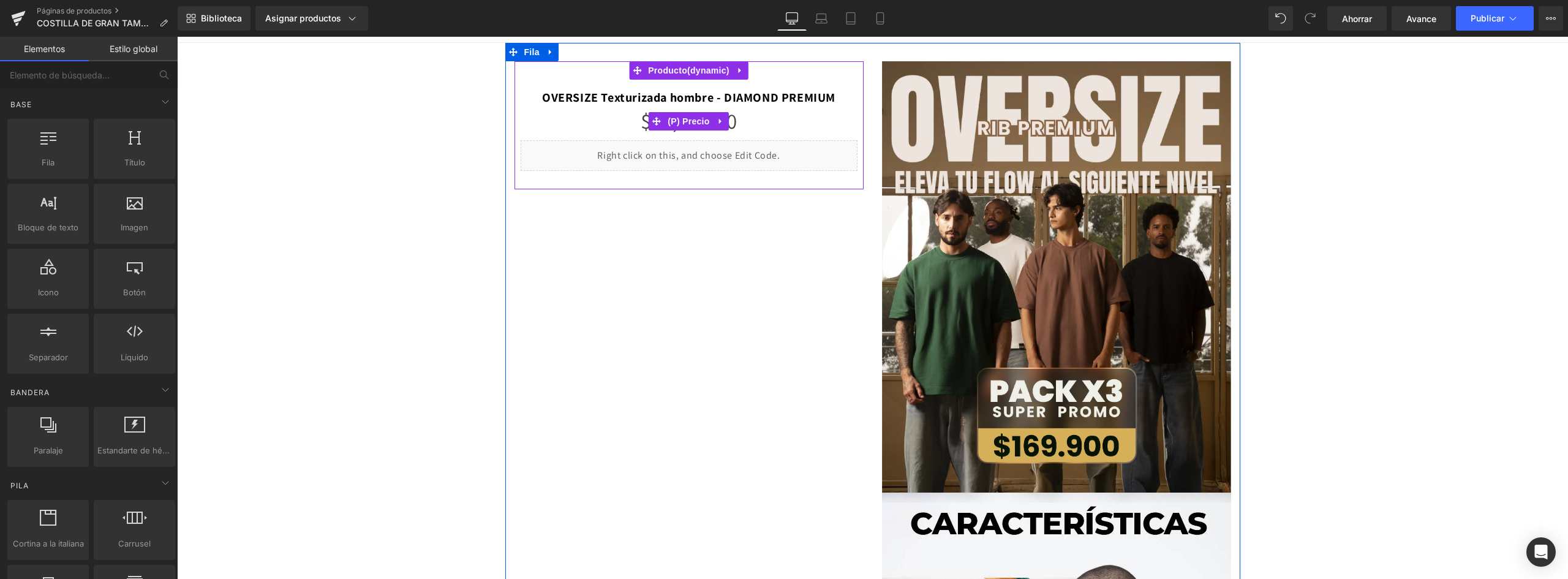
click at [775, 109] on div "$89,900.00 $89,900.00" at bounding box center [689, 121] width 337 height 39
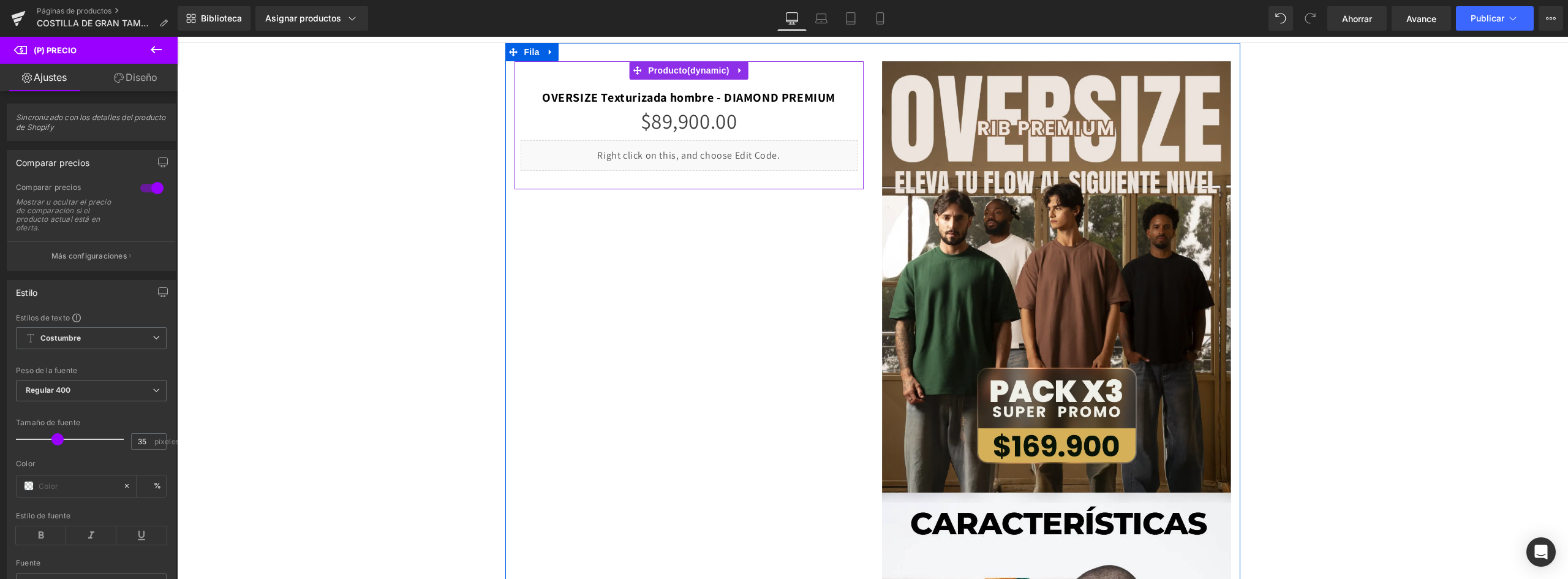
click at [802, 80] on div "OVERSIZE Texturizada hombre - DIAMOND PREMIUM (P) Título $89,900.00 $89,900.00 …" at bounding box center [689, 125] width 337 height 91
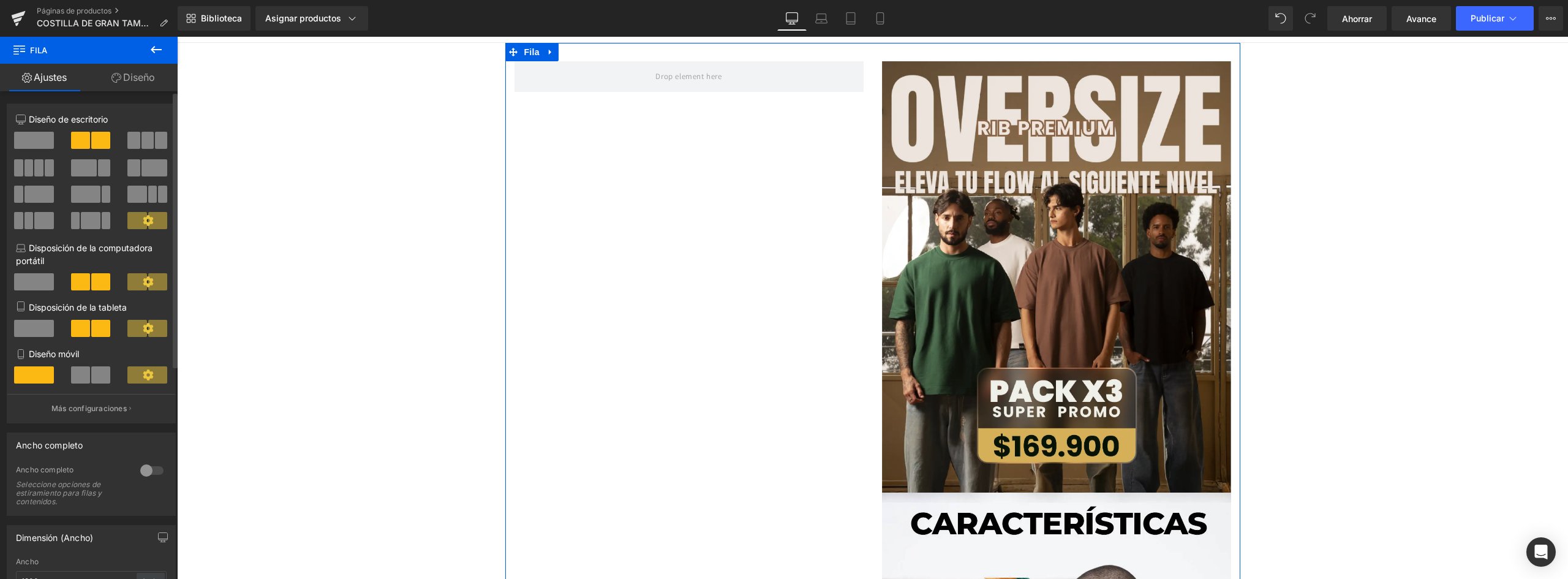
click at [36, 135] on span at bounding box center [34, 140] width 40 height 17
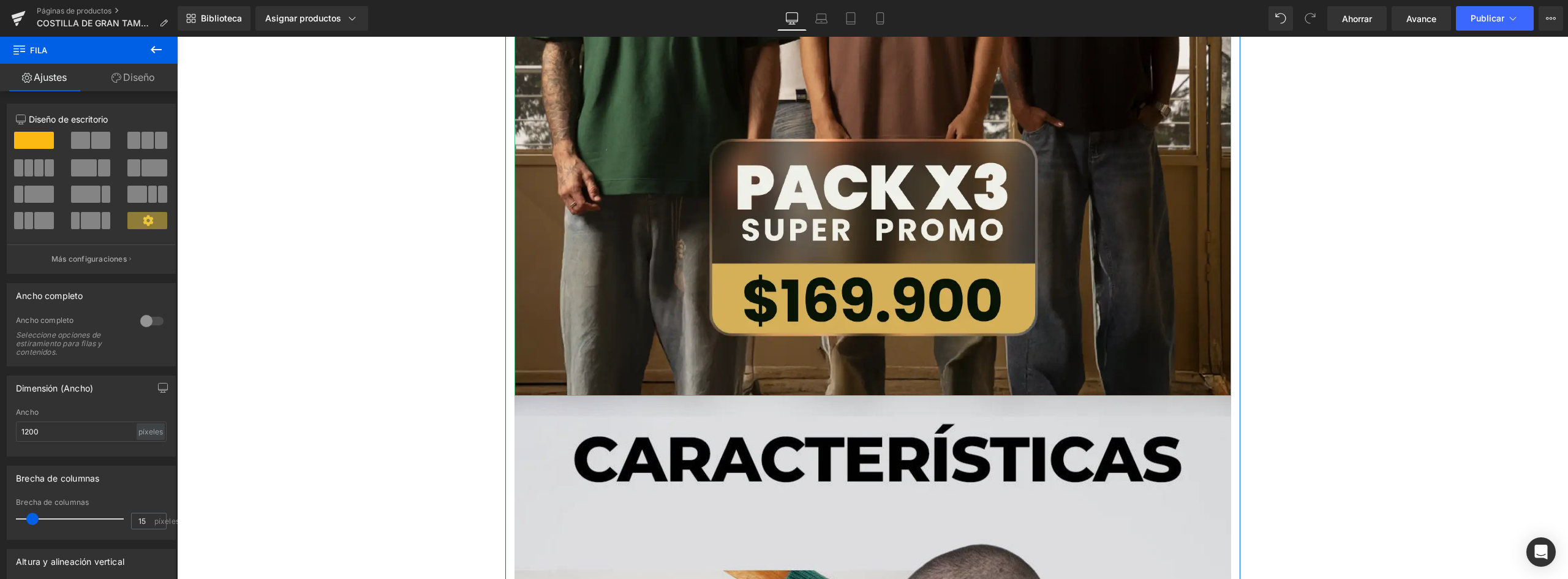
scroll to position [919, 0]
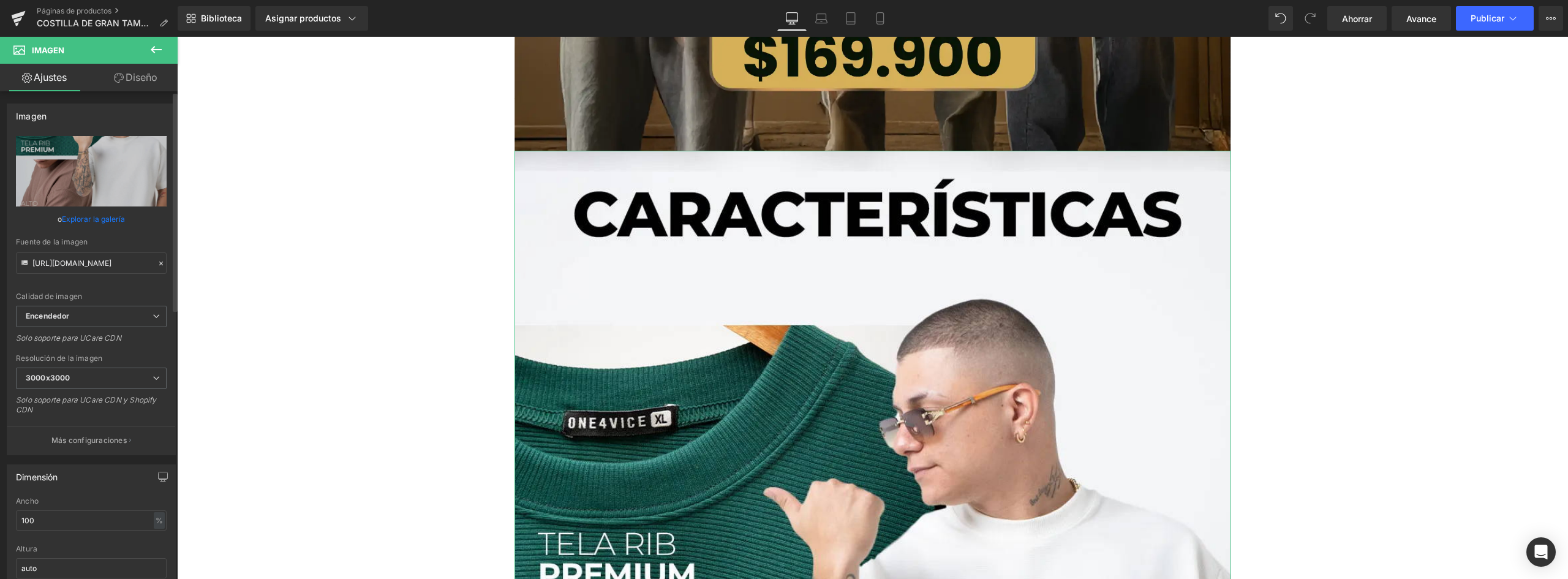
click at [96, 221] on font "Explorar la galería" at bounding box center [93, 219] width 63 height 9
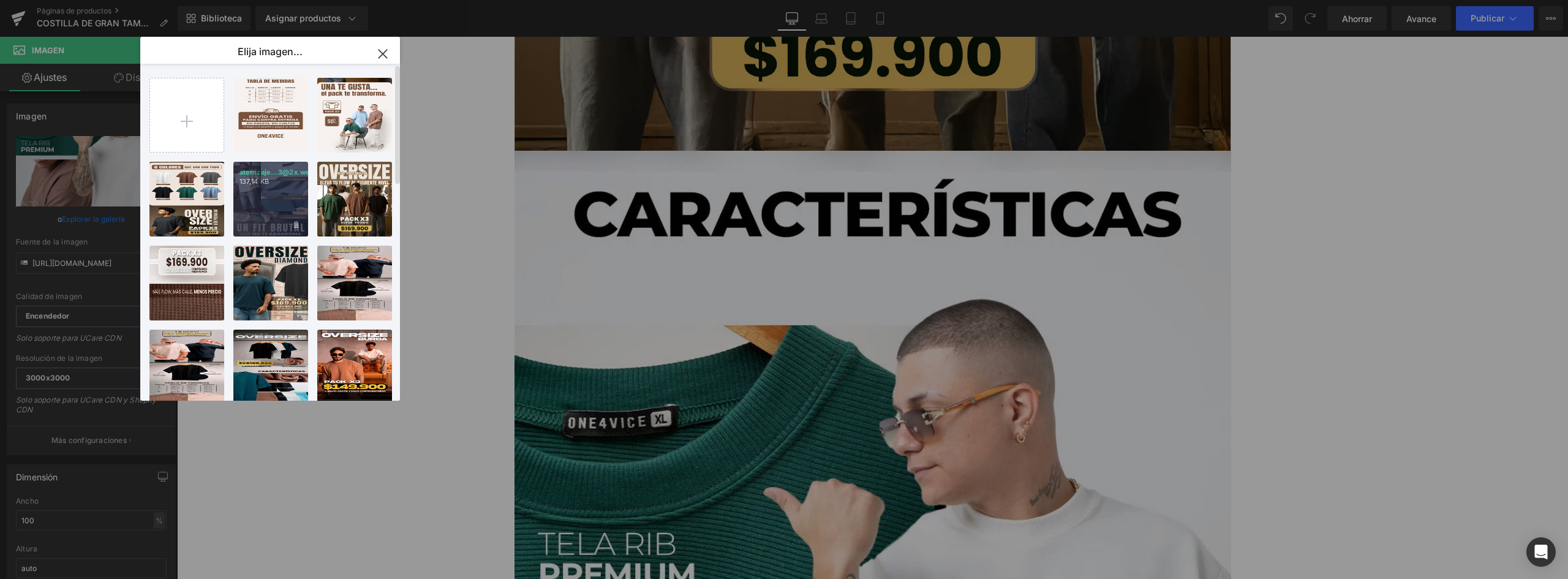
click at [271, 208] on div "aterrizaje...3@2x.webp 137,14 KB" at bounding box center [271, 199] width 74 height 75
type input "[URL][DOMAIN_NAME]"
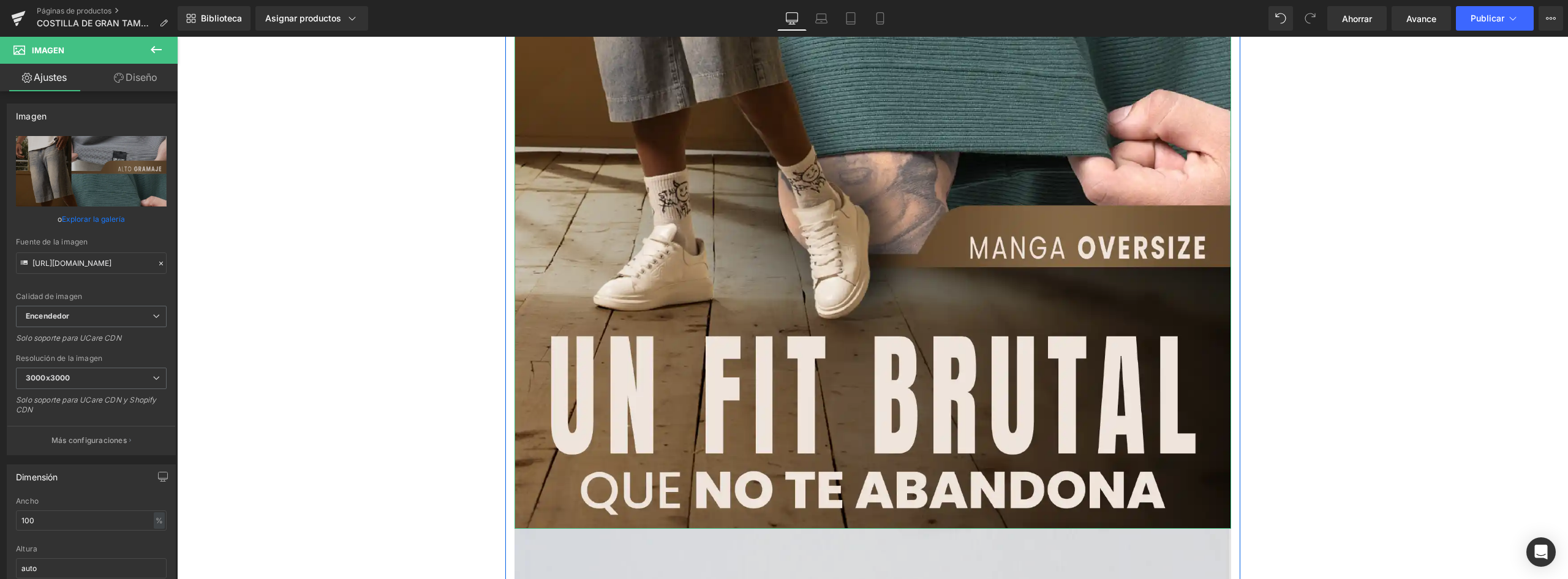
scroll to position [1961, 0]
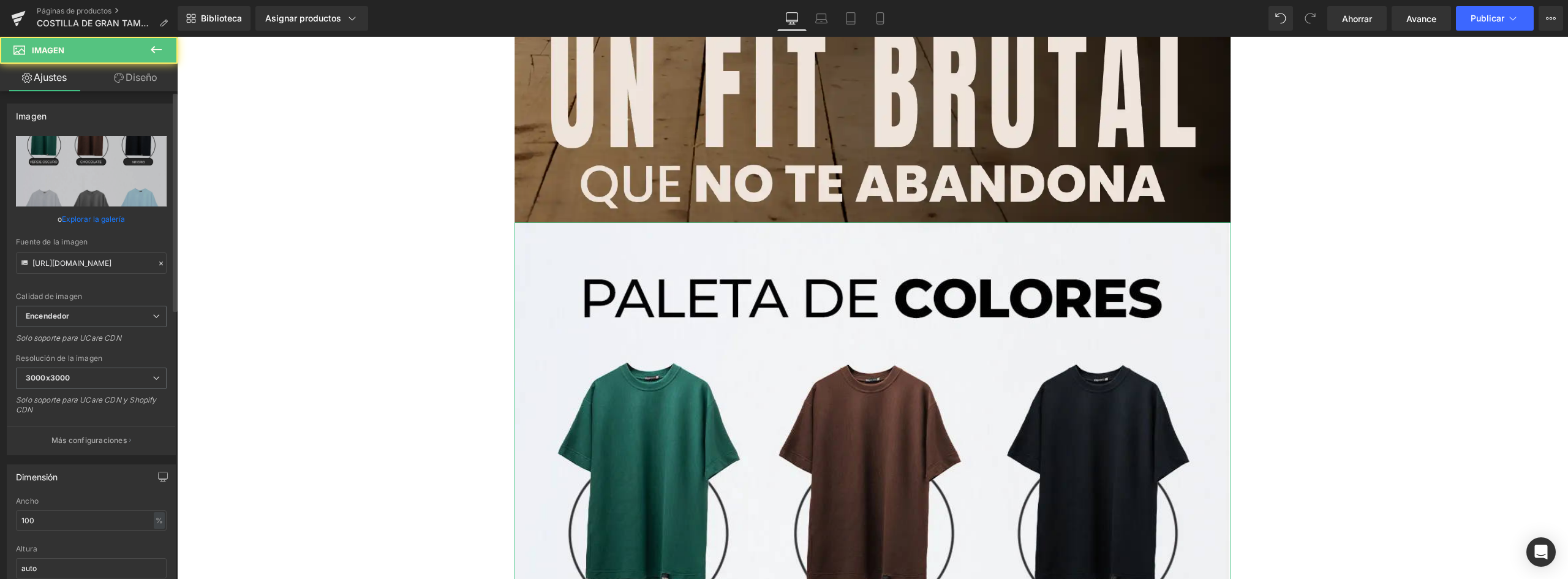
click at [92, 214] on link "Explorar la galería" at bounding box center [93, 219] width 63 height 21
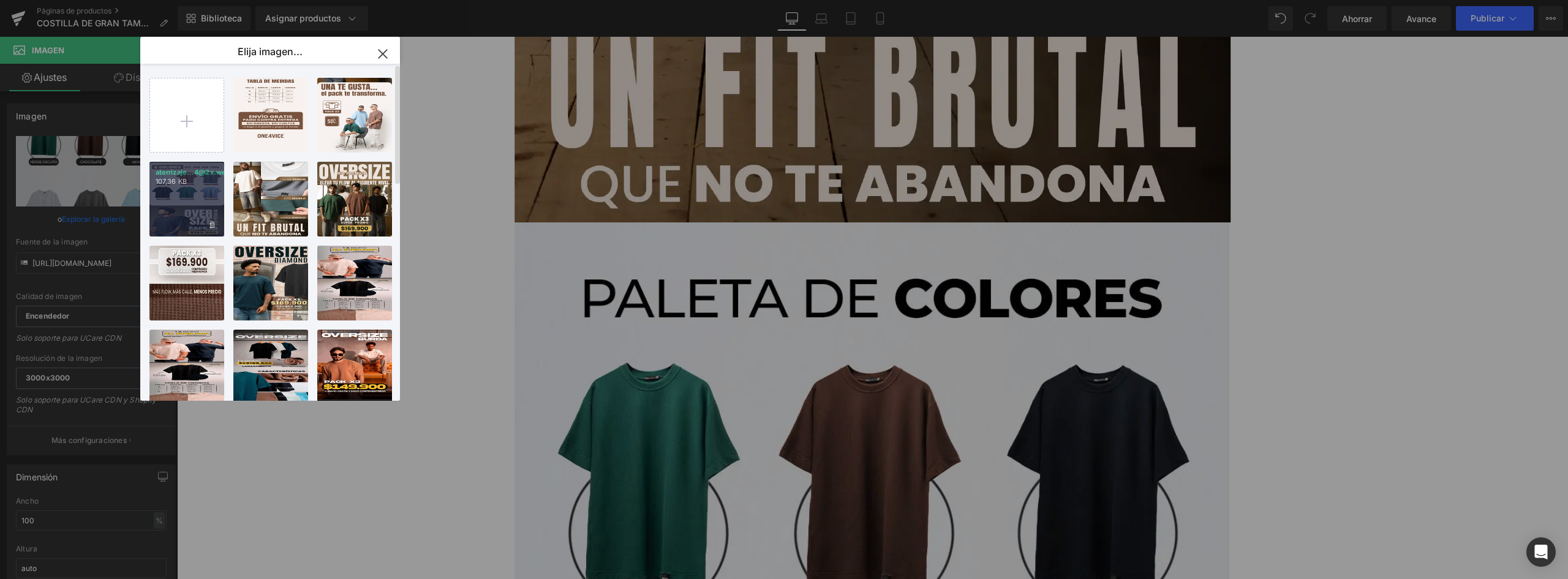
click at [172, 184] on font "107,36 KB" at bounding box center [171, 181] width 32 height 9
type input "[URL][DOMAIN_NAME]"
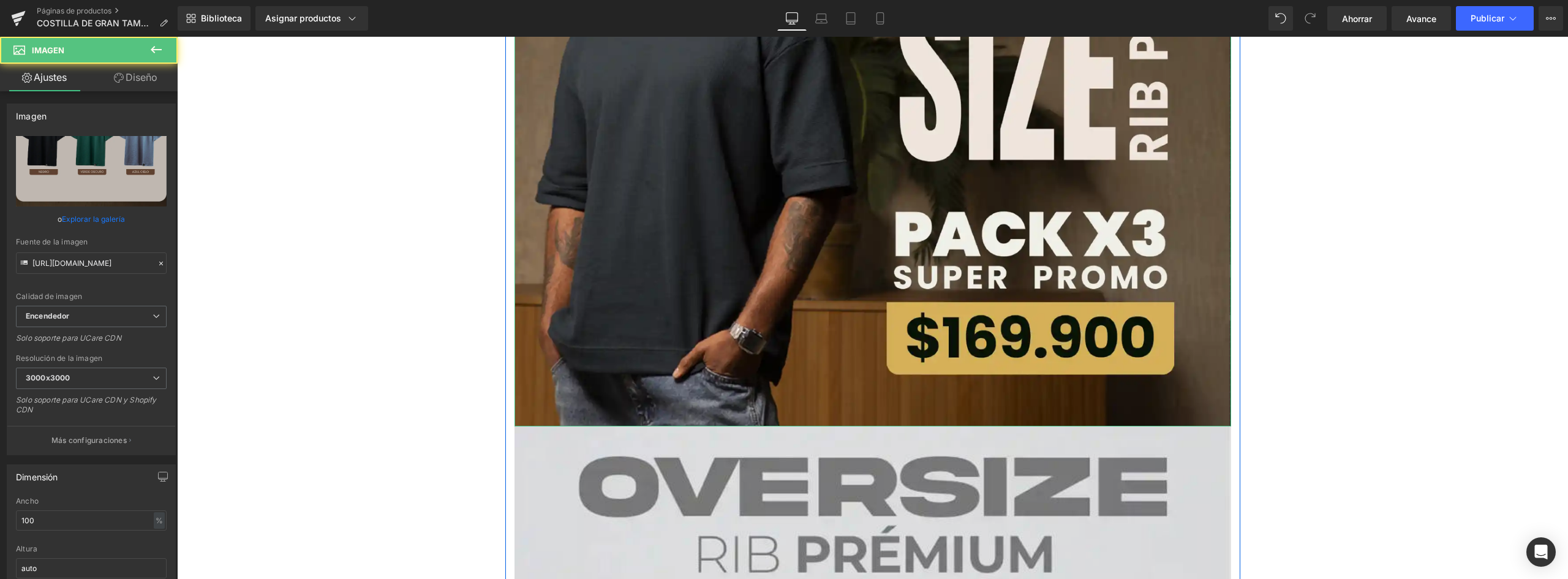
scroll to position [3677, 0]
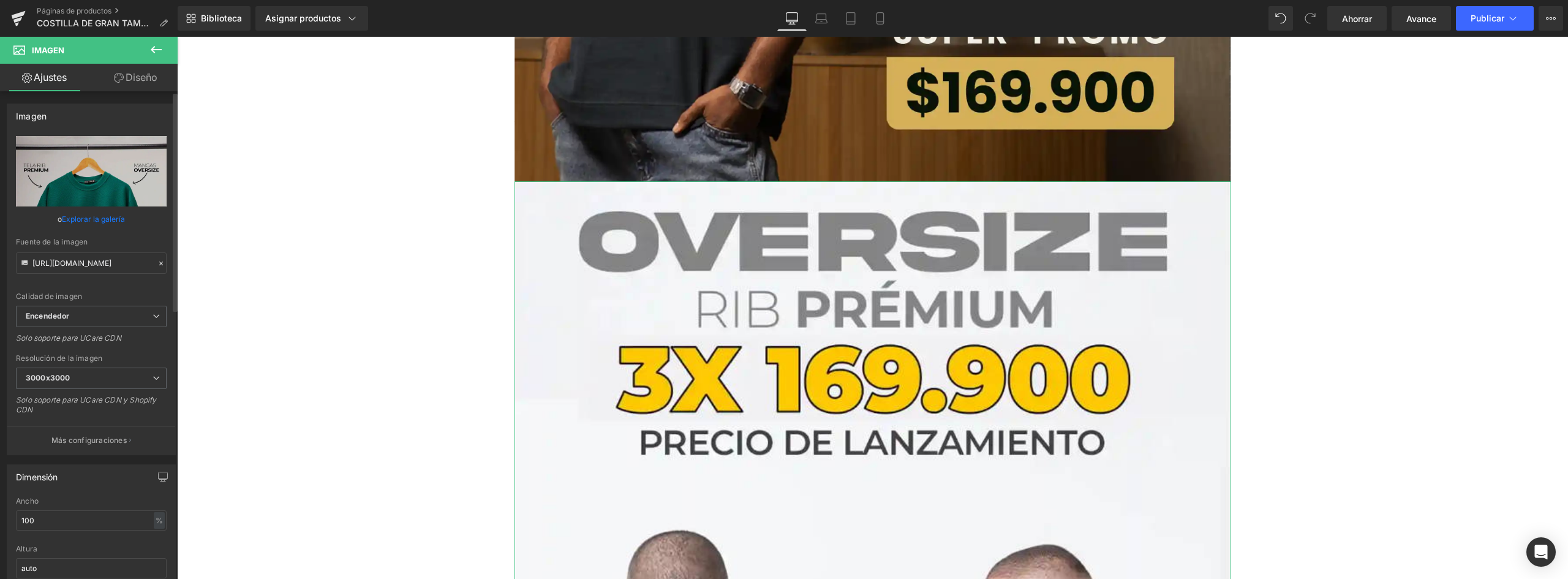
click at [106, 222] on font "Explorar la galería" at bounding box center [93, 219] width 63 height 9
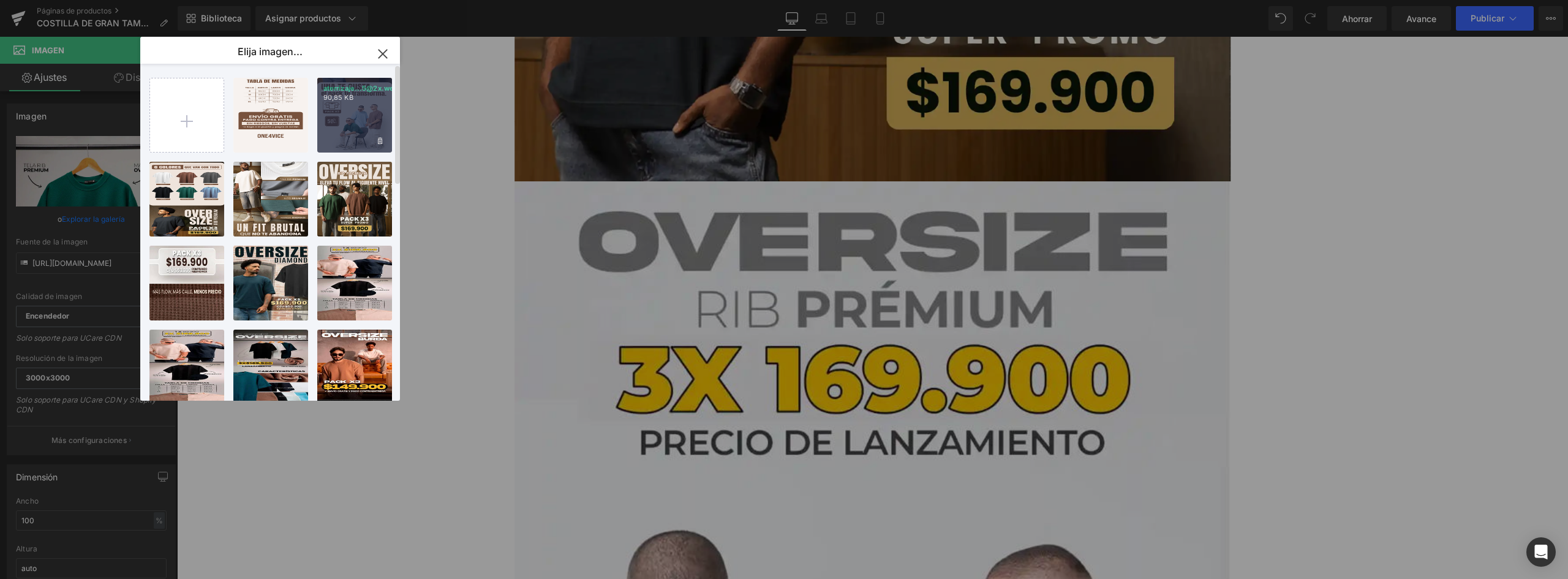
click at [349, 128] on div "aterrizaje...5@2x.webp 90,85 KB" at bounding box center [355, 115] width 74 height 75
type input "[URL][DOMAIN_NAME]"
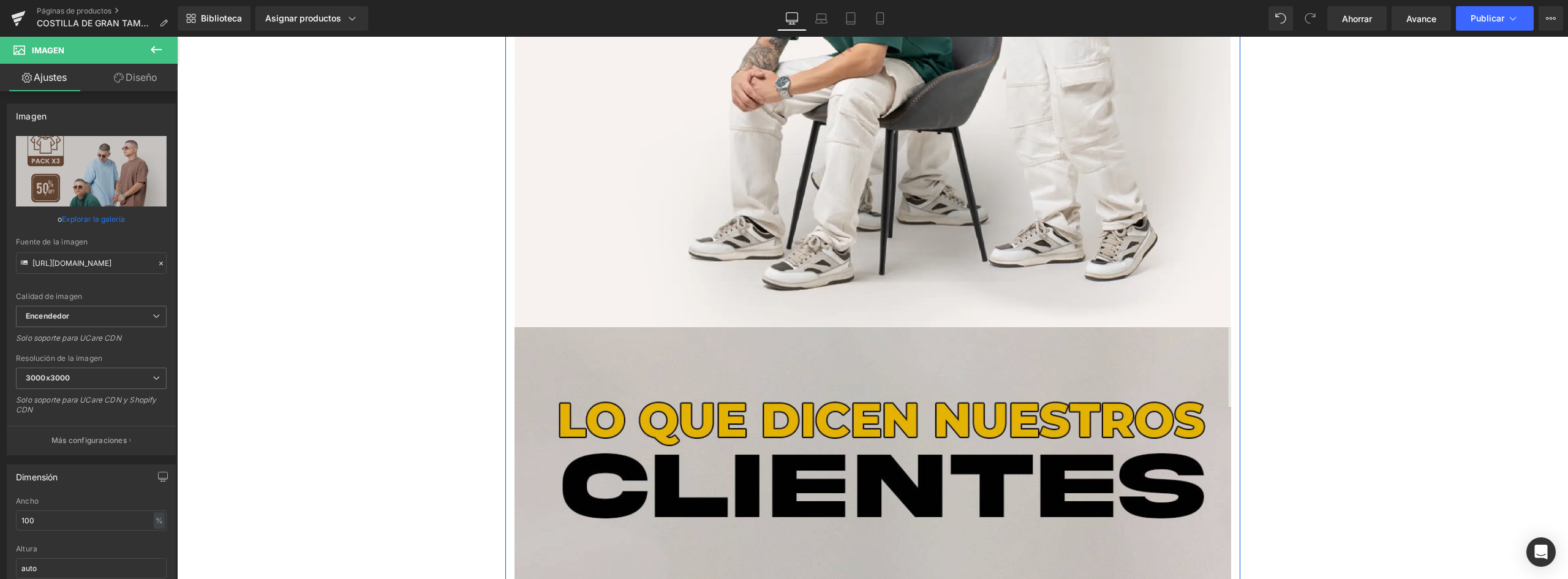
scroll to position [4780, 0]
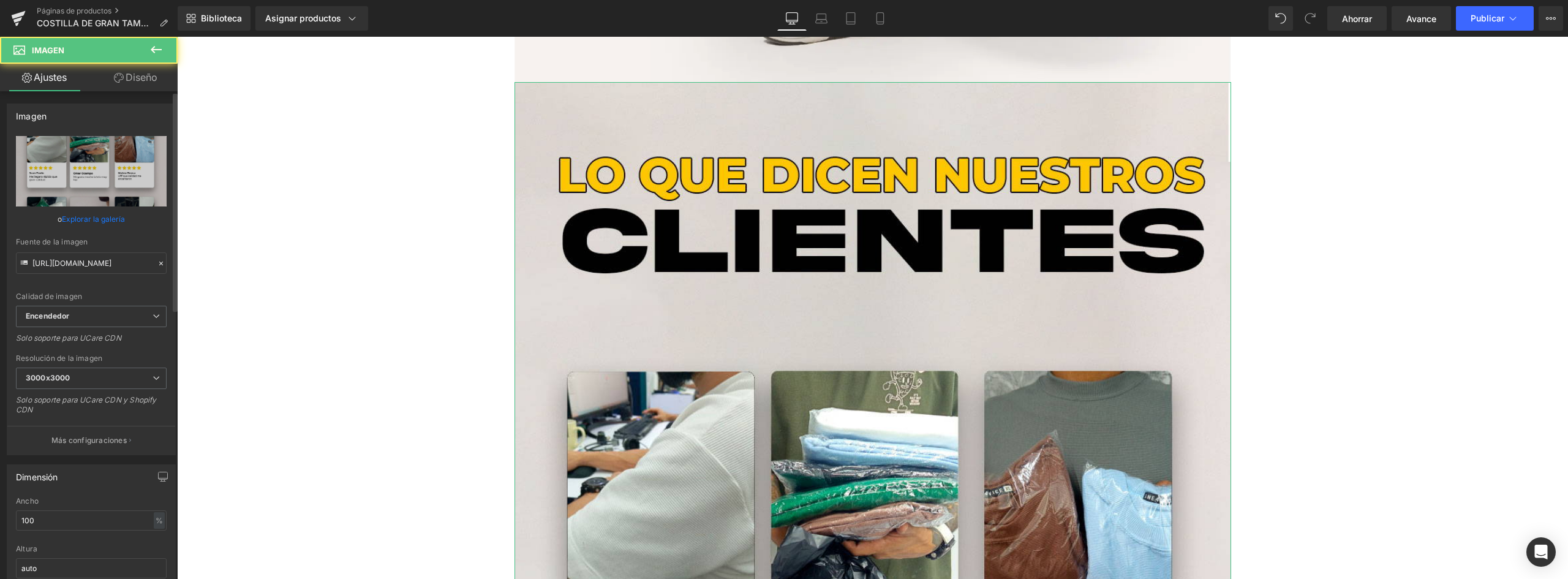
click at [103, 221] on font "Explorar la galería" at bounding box center [93, 219] width 63 height 9
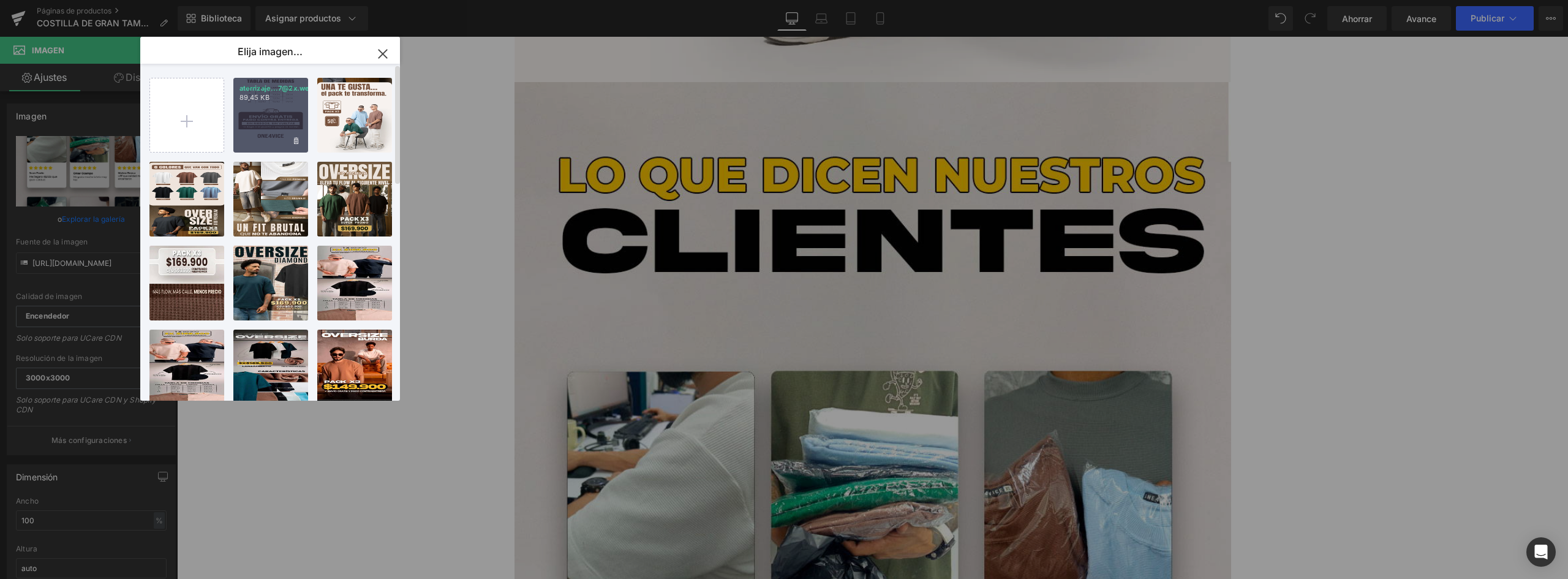
click at [261, 111] on div "aterrizaje...7@2x.webp 89,45 KB" at bounding box center [271, 115] width 74 height 75
type input "https://ucarecdn.com/6479d41c-9402-4672-8d6e-eb1e7224193e/-/format/auto/-/previ…"
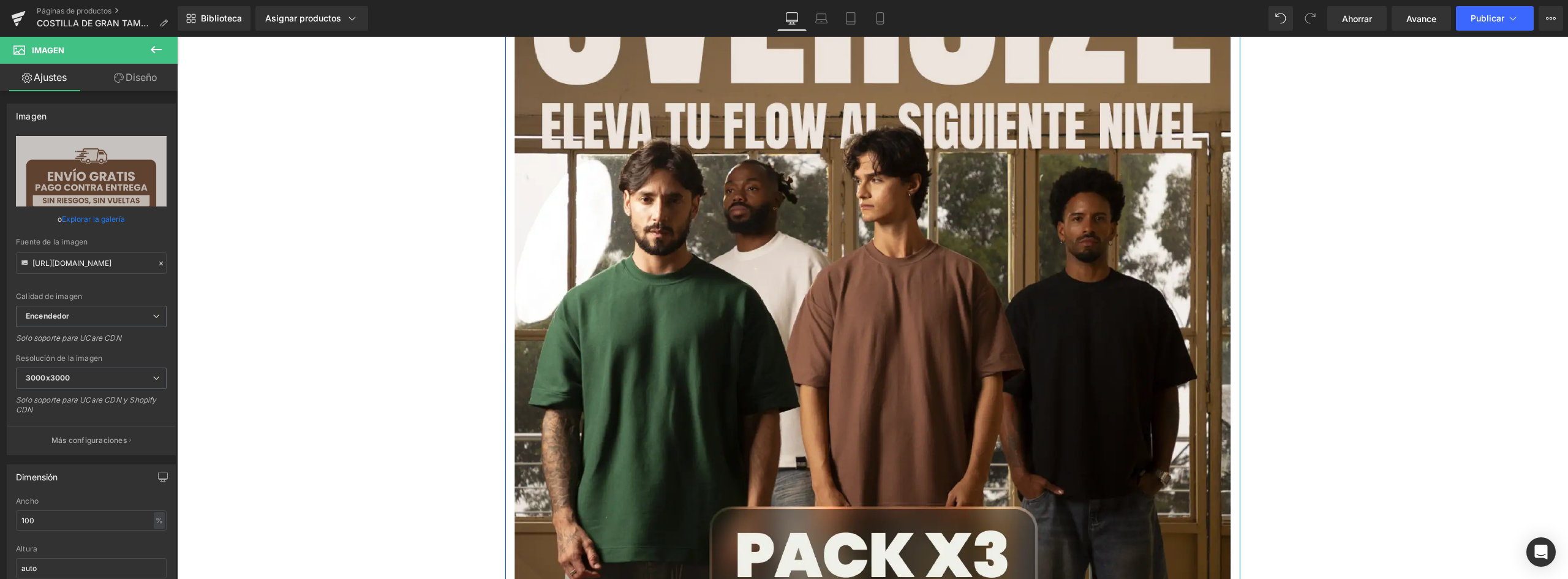
scroll to position [0, 0]
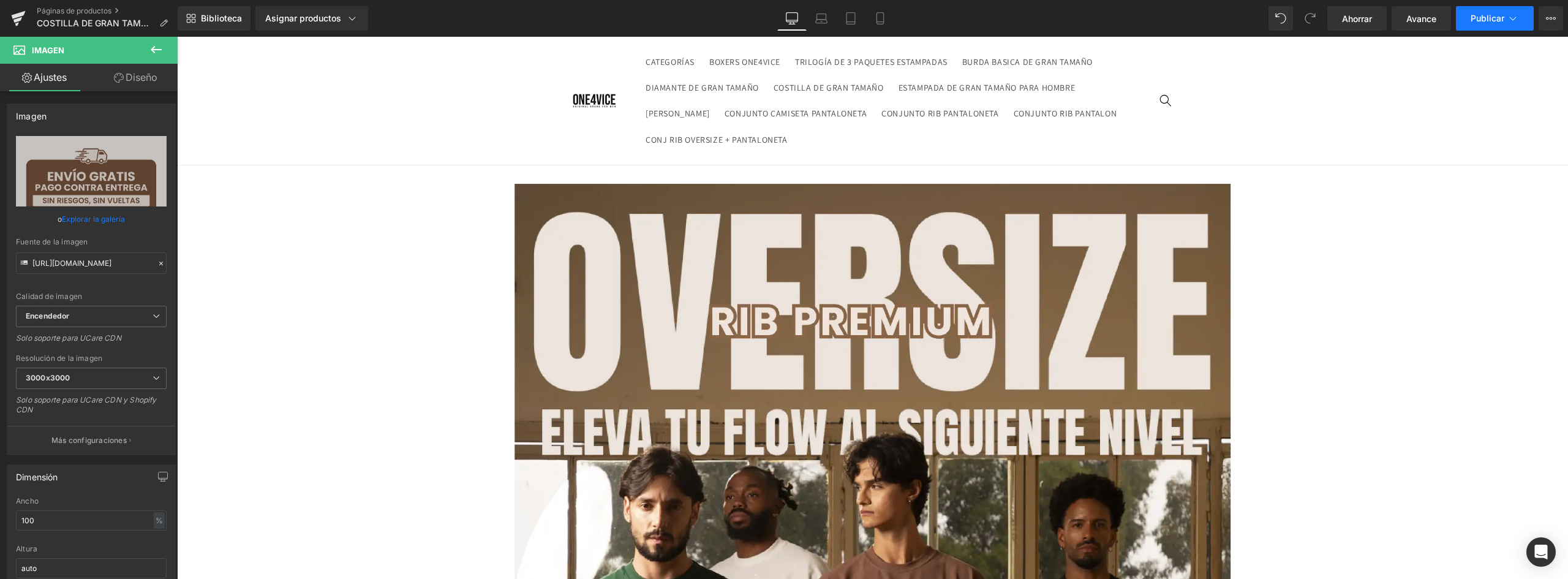
click at [1488, 15] on font "Publicar" at bounding box center [1487, 18] width 34 height 11
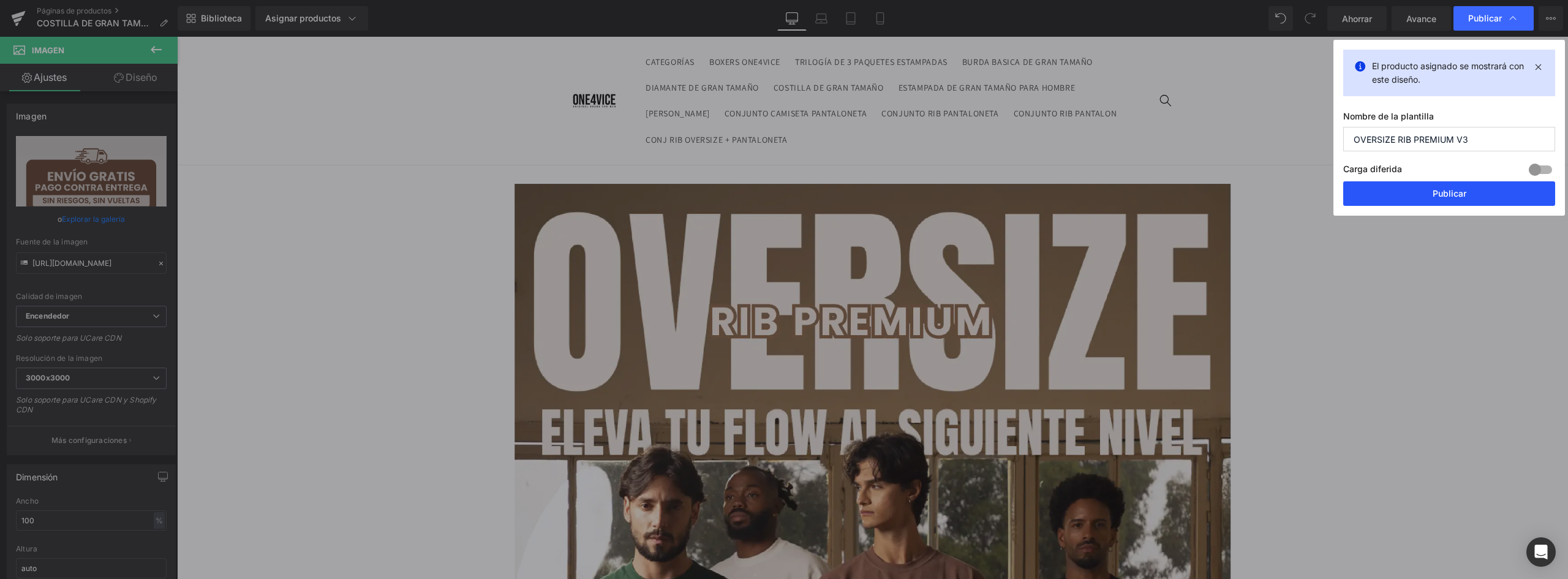
click at [1466, 188] on button "Publicar" at bounding box center [1449, 193] width 212 height 24
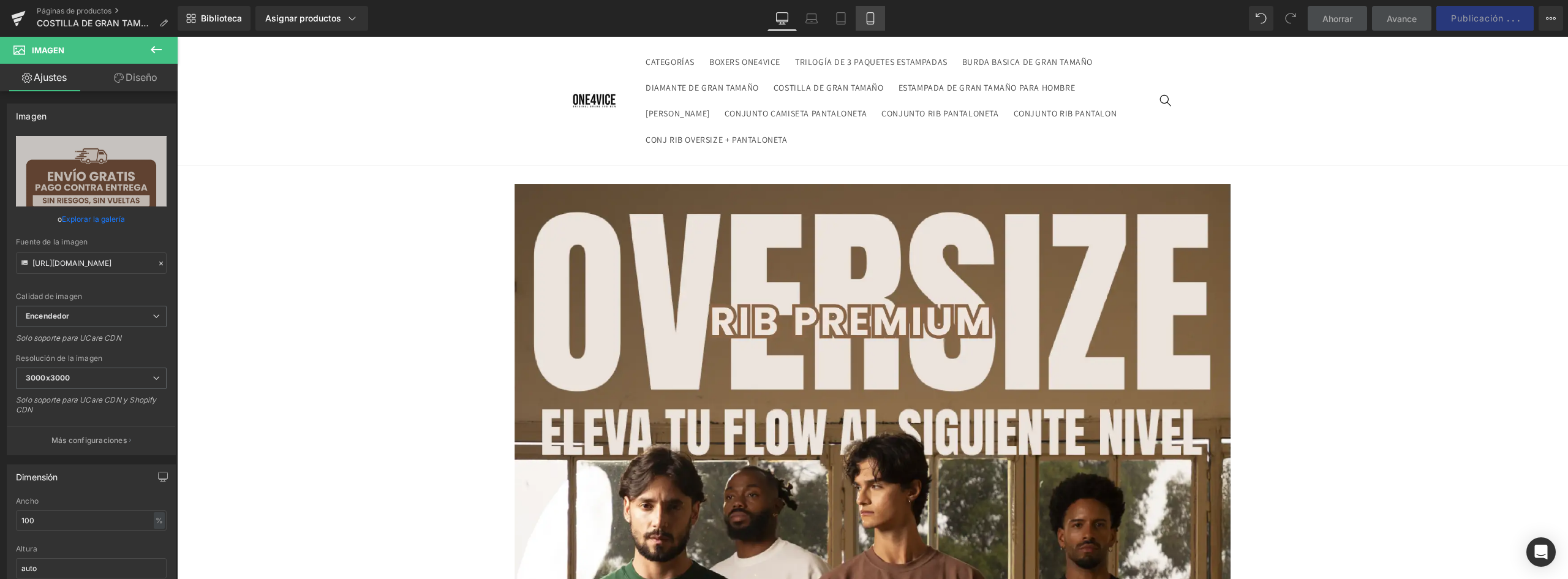
click at [870, 15] on icon at bounding box center [870, 18] width 12 height 12
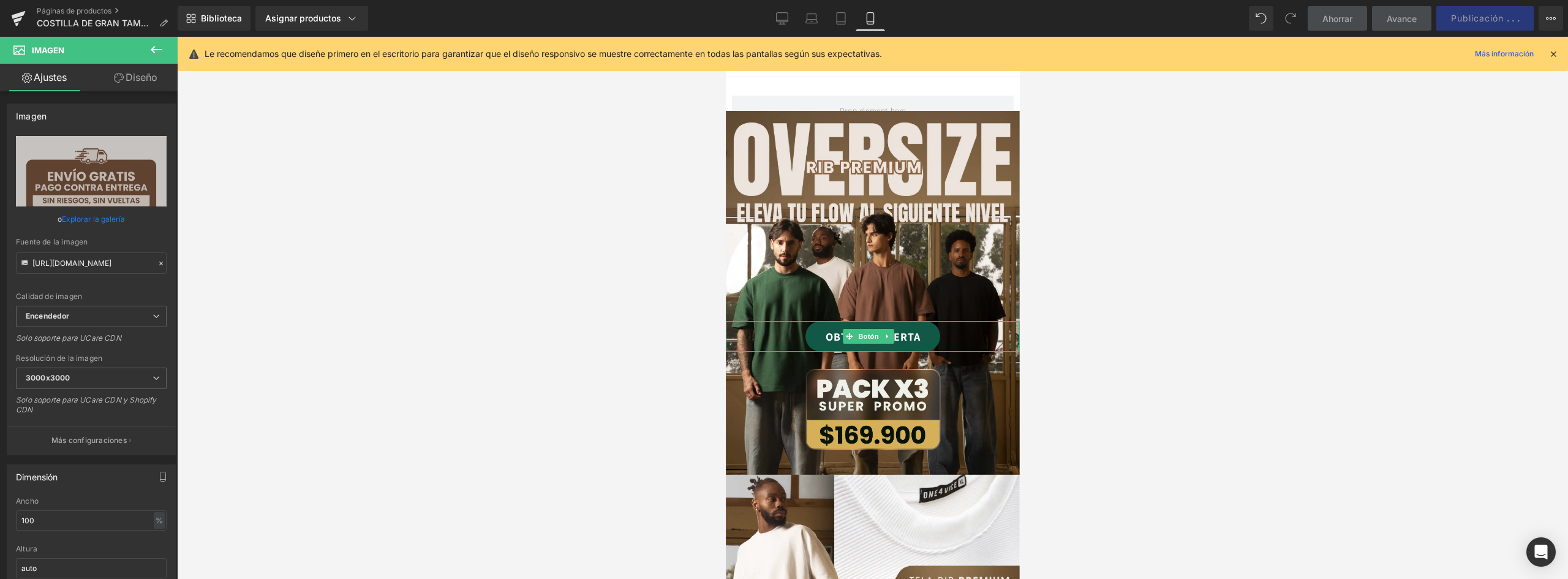
click at [925, 321] on link "OBTENER OFERTA" at bounding box center [872, 336] width 135 height 31
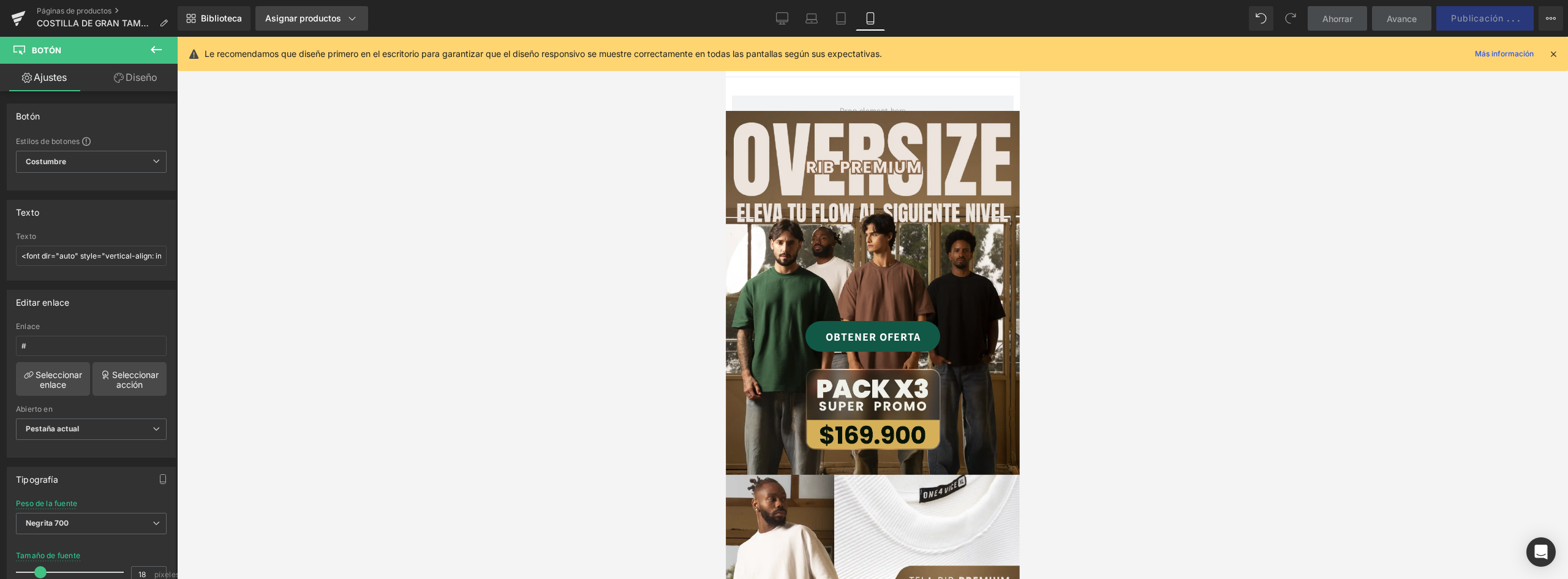
click at [346, 21] on icon at bounding box center [352, 18] width 12 height 12
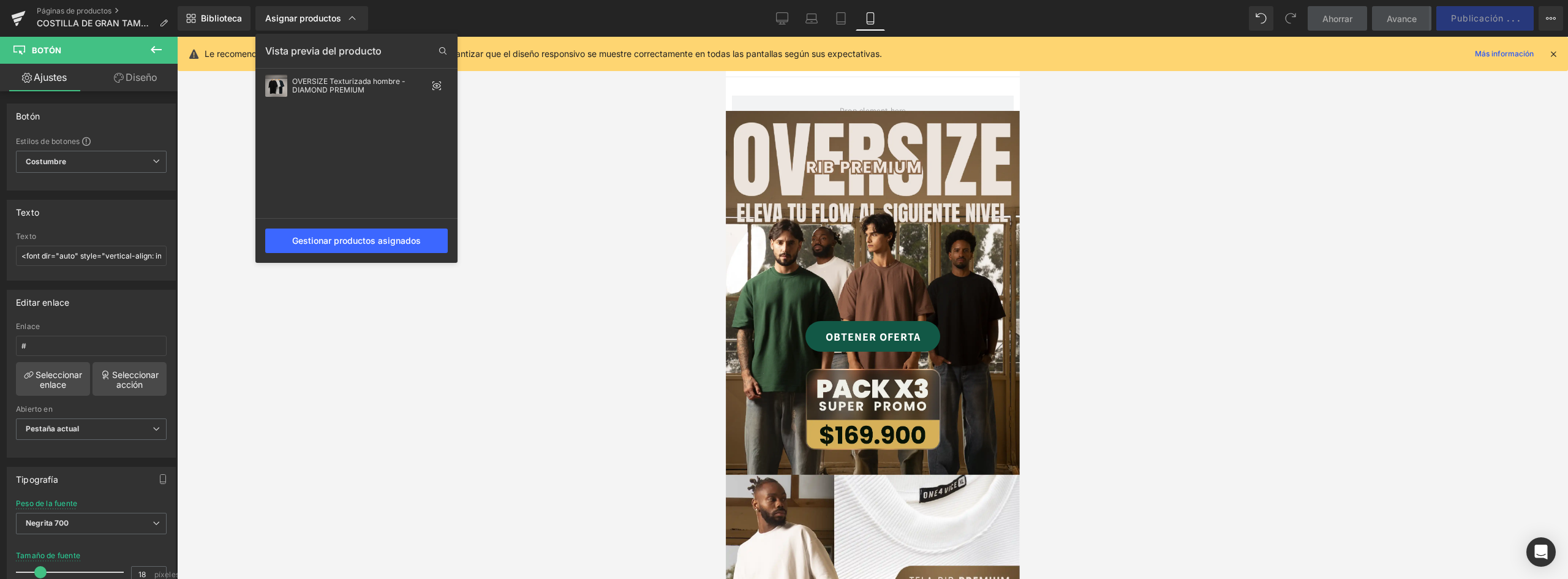
click at [922, 317] on div at bounding box center [872, 307] width 1391 height 542
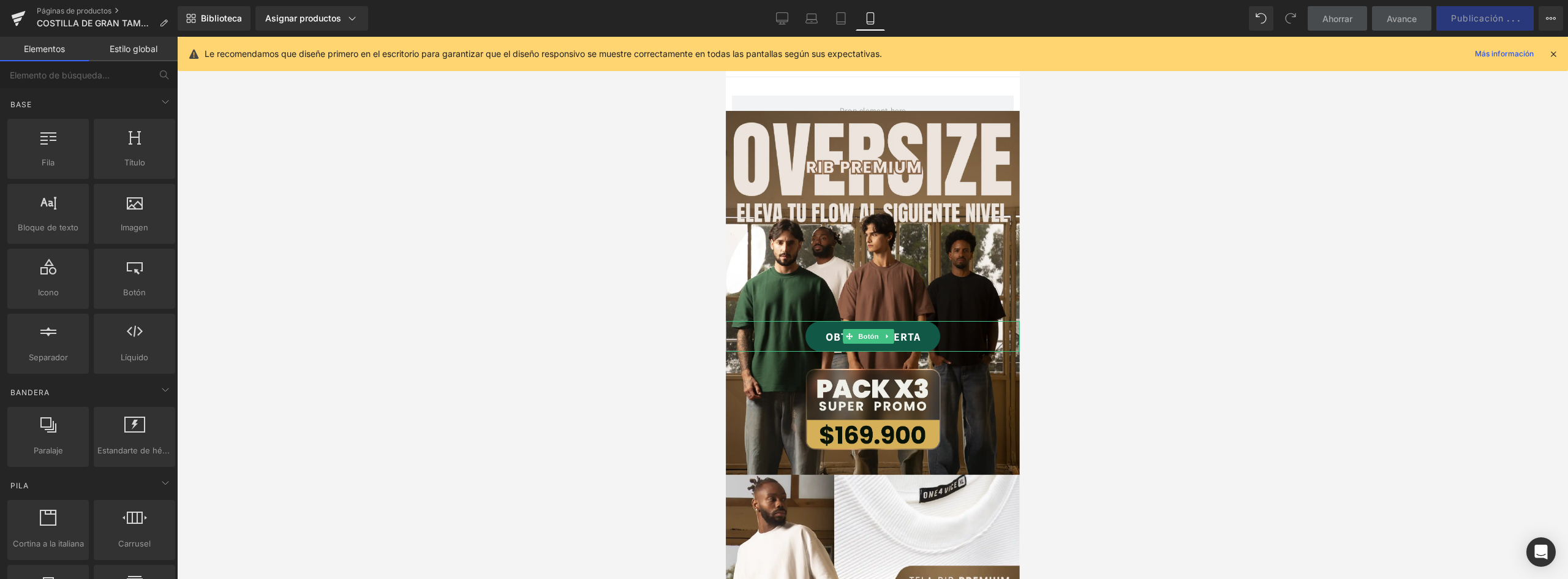
click at [921, 321] on link "OBTENER OFERTA" at bounding box center [872, 336] width 135 height 31
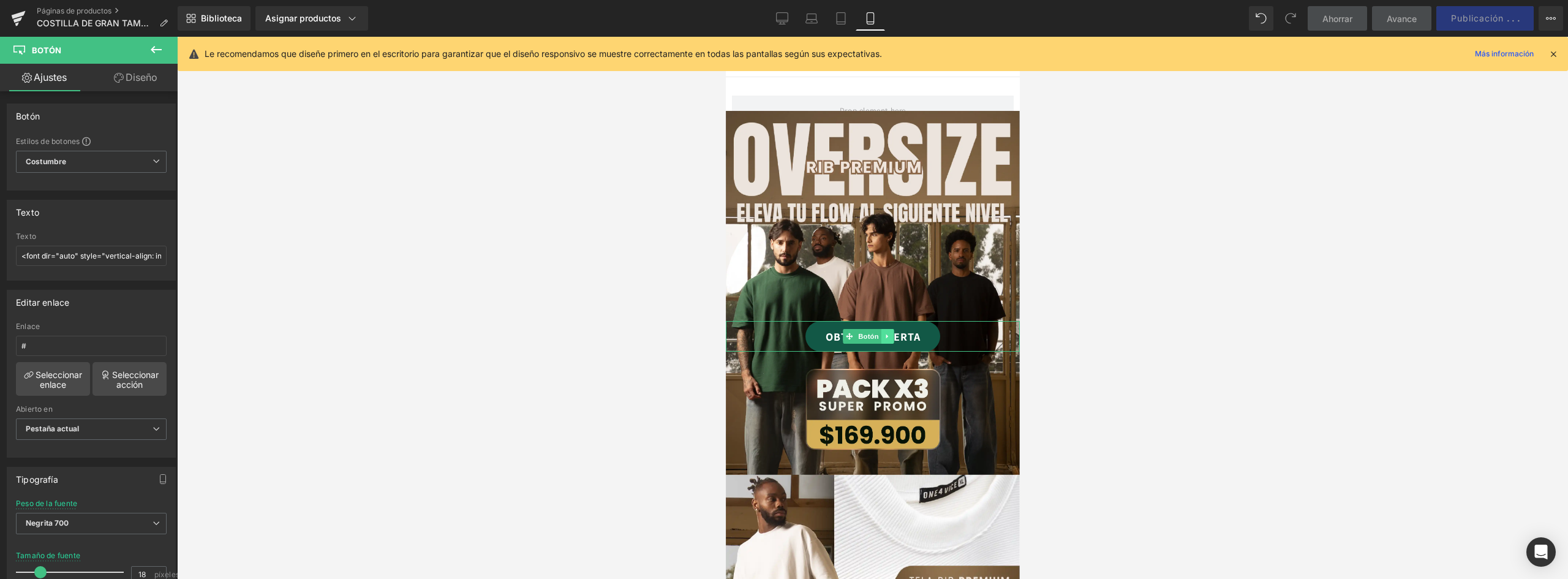
click at [889, 332] on icon at bounding box center [886, 336] width 6 height 7
click at [881, 332] on icon at bounding box center [880, 336] width 6 height 7
click at [144, 74] on font "Diseño" at bounding box center [141, 77] width 32 height 12
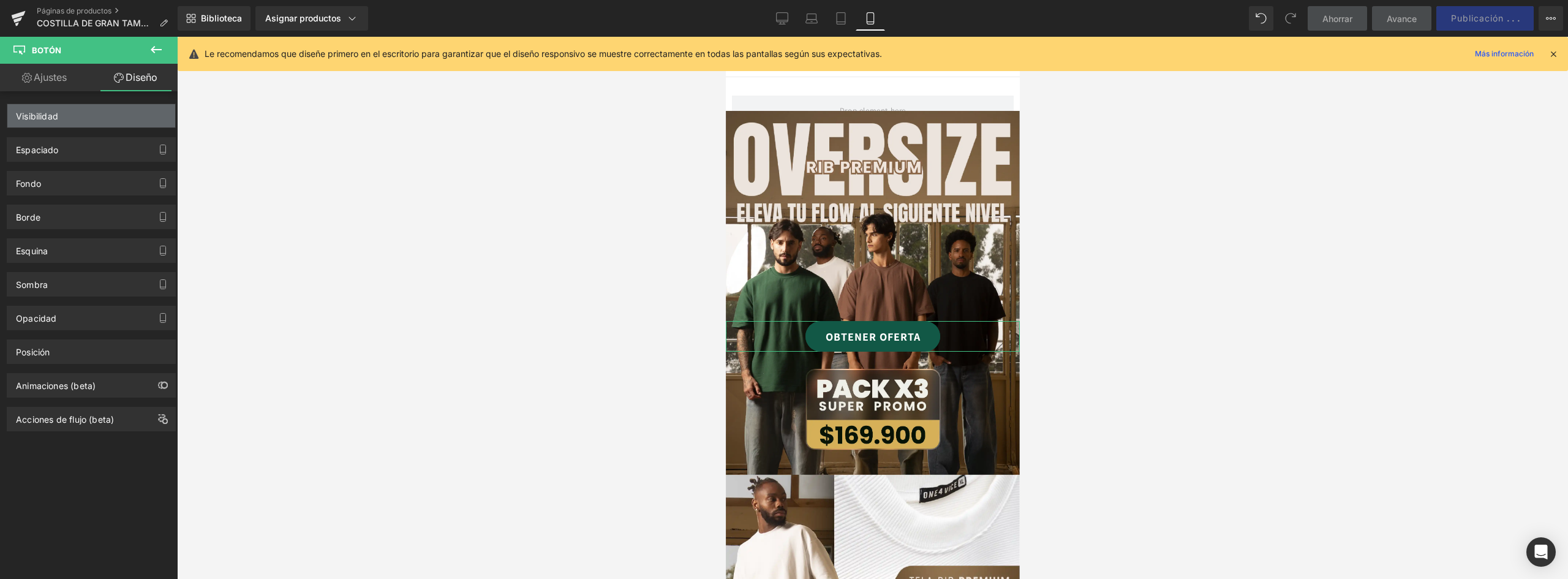
click at [97, 115] on div "Visibilidad" at bounding box center [91, 115] width 168 height 23
click at [86, 114] on div "Visibilidad" at bounding box center [91, 115] width 168 height 23
click at [109, 115] on div "Visibilidad" at bounding box center [91, 115] width 168 height 23
click at [853, 329] on span at bounding box center [849, 336] width 13 height 15
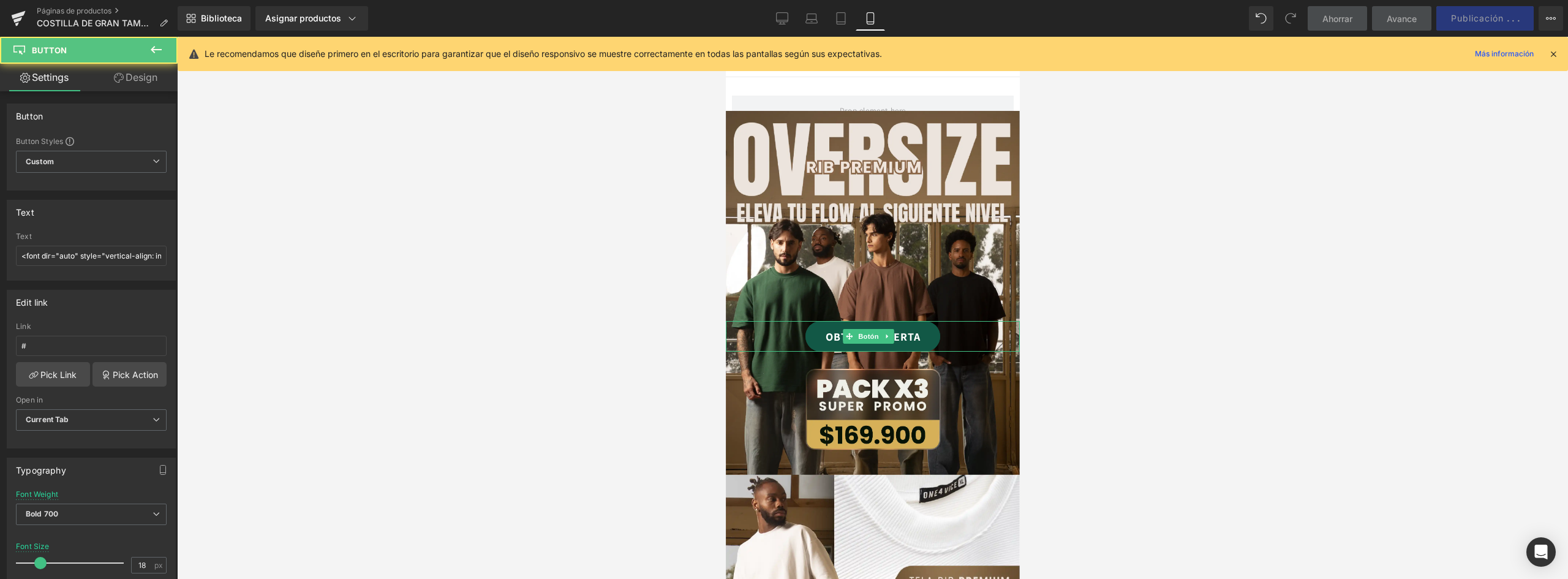
click at [827, 329] on link "OBTENER OFERTA" at bounding box center [872, 336] width 135 height 31
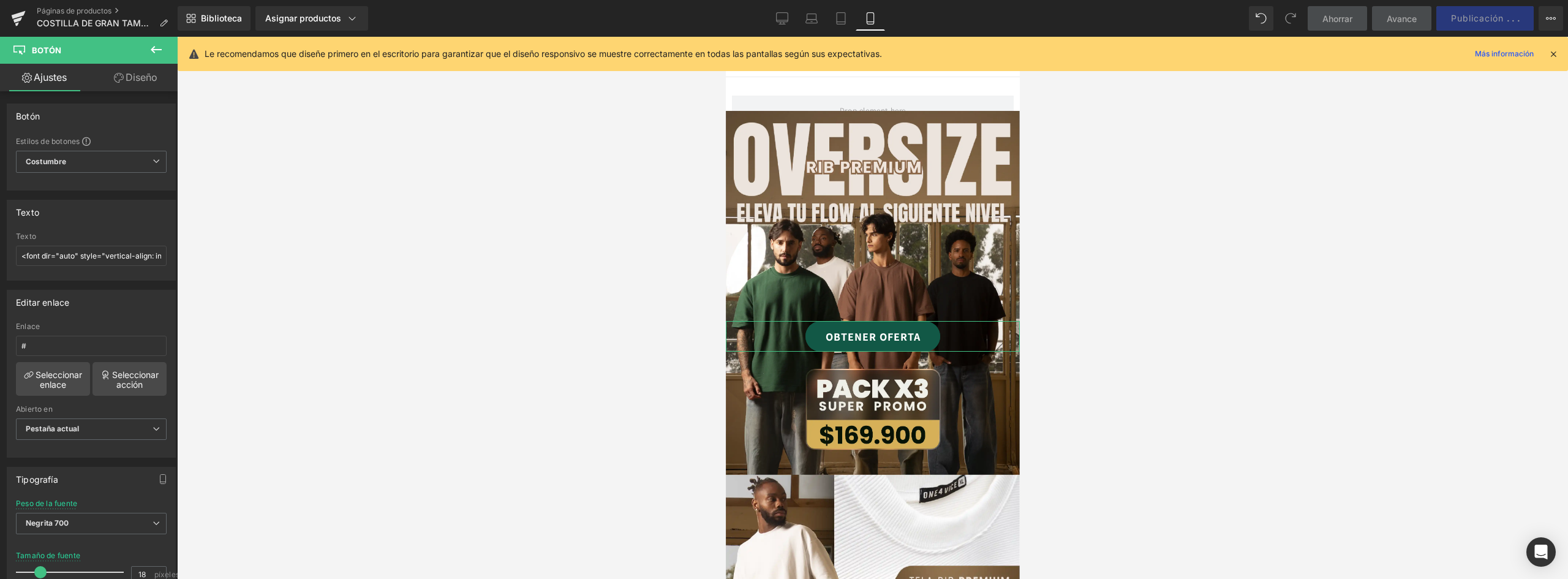
click at [135, 77] on font "Diseño" at bounding box center [141, 77] width 32 height 12
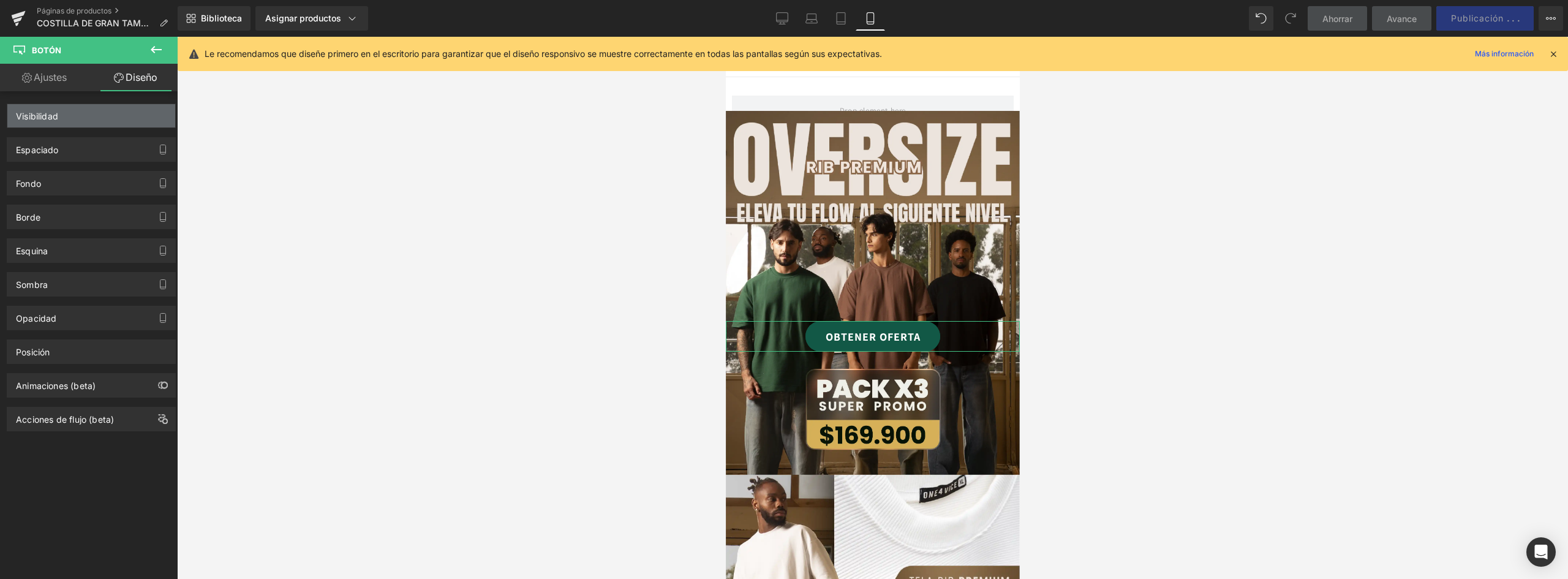
click at [68, 117] on div "Visibilidad" at bounding box center [91, 115] width 168 height 23
click at [97, 151] on div "Espaciado" at bounding box center [91, 149] width 168 height 23
click at [915, 328] on link "OBTENER OFERTA" at bounding box center [872, 336] width 135 height 31
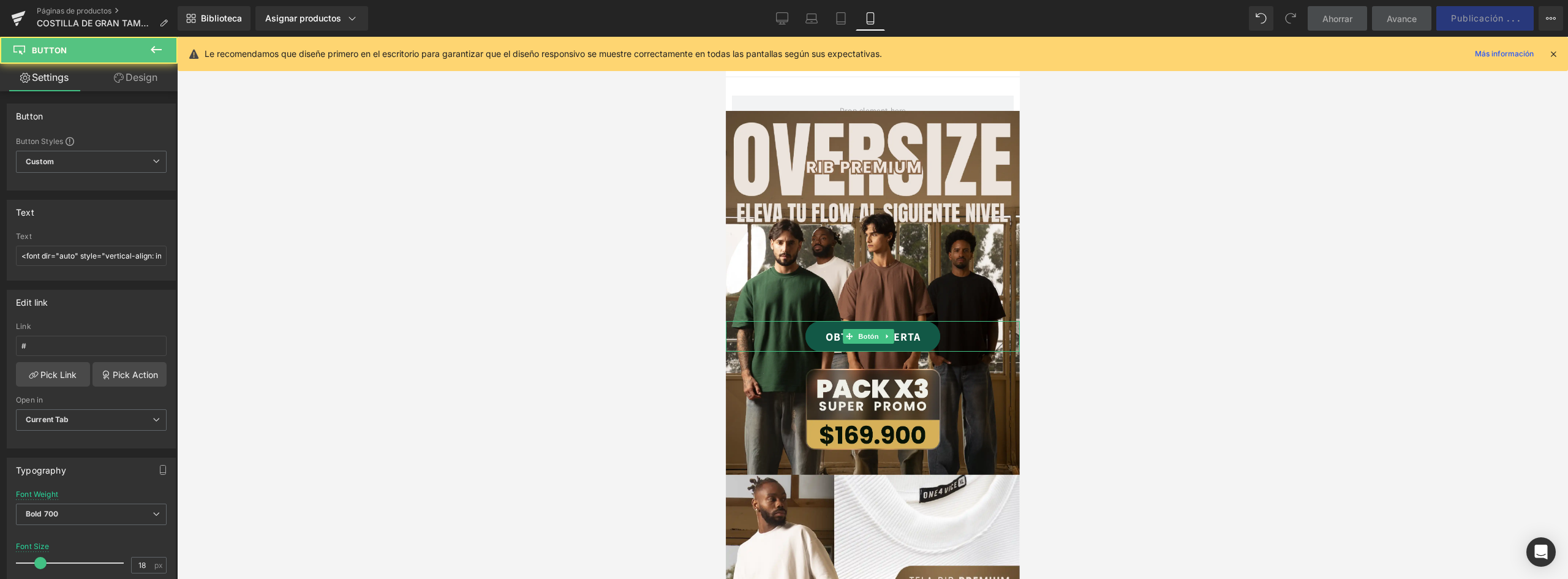
click at [915, 328] on link "OBTENER OFERTA" at bounding box center [872, 336] width 135 height 31
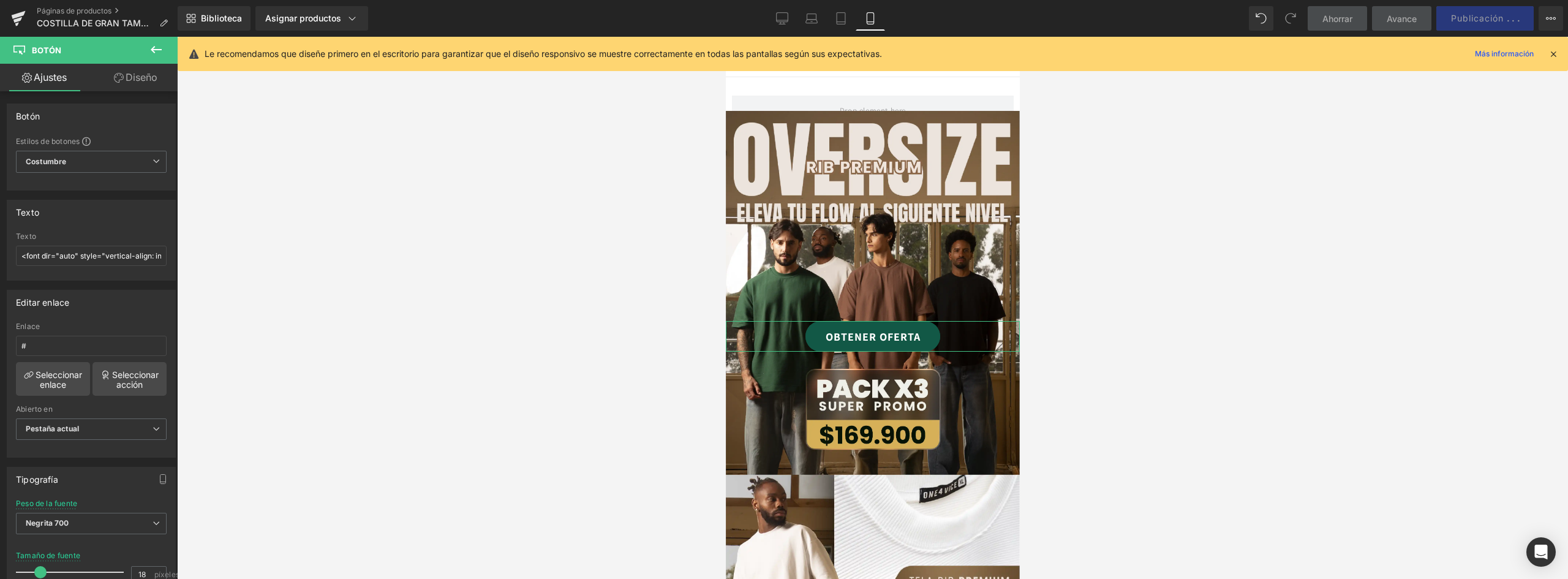
click at [121, 82] on icon at bounding box center [119, 78] width 10 height 10
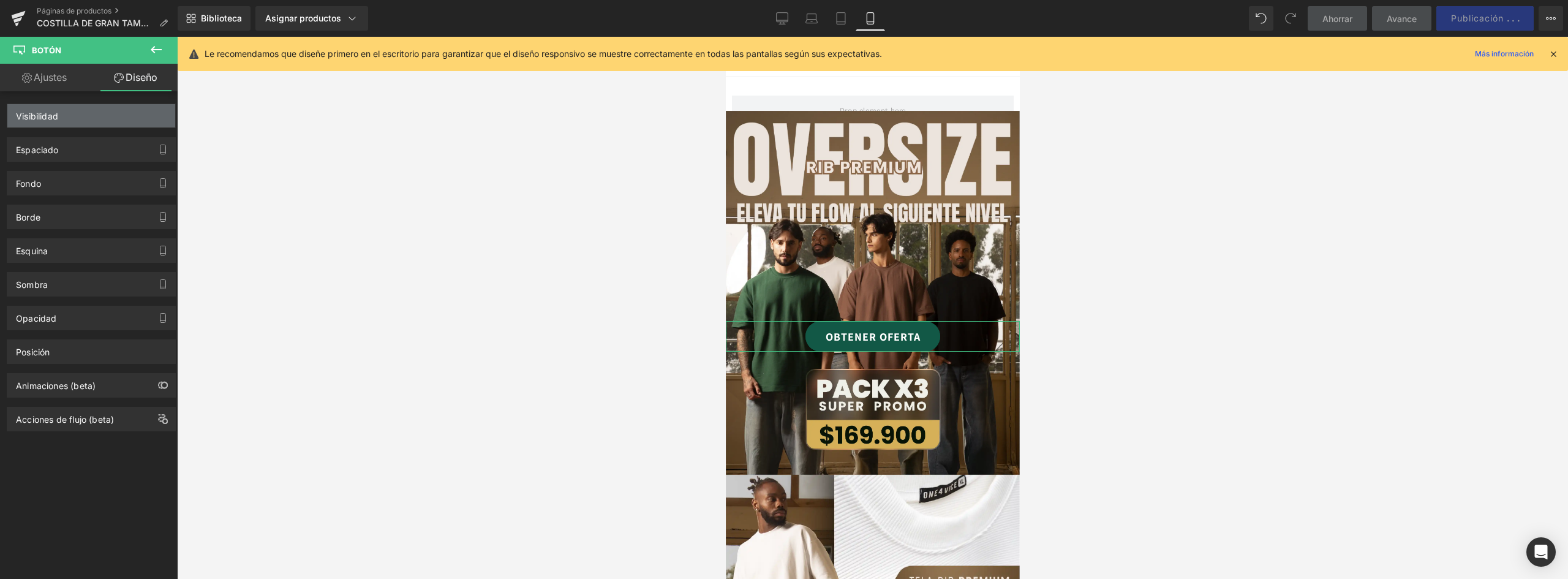
click at [66, 115] on div "Visibilidad" at bounding box center [91, 115] width 168 height 23
click at [50, 114] on font "Visibilidad" at bounding box center [37, 116] width 42 height 11
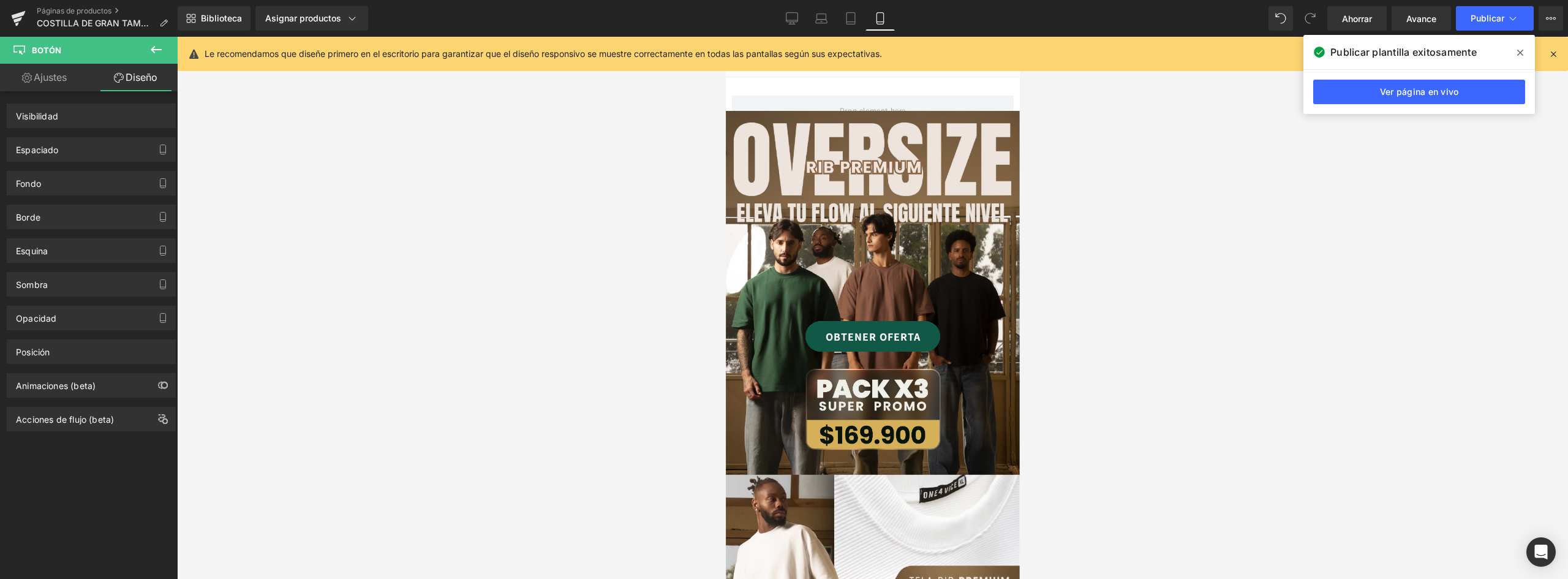
click at [1523, 51] on icon at bounding box center [1520, 52] width 6 height 6
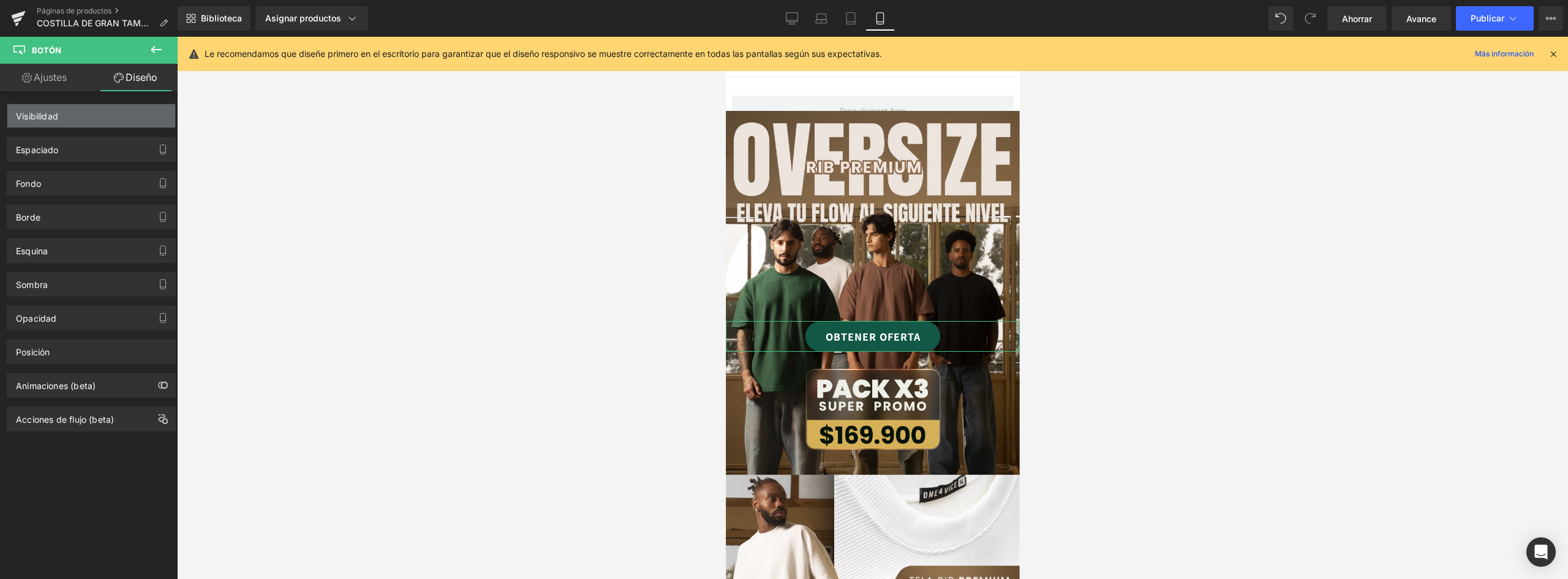
click at [76, 120] on div "Visibilidad" at bounding box center [91, 115] width 168 height 23
click at [75, 119] on div "Visibilidad" at bounding box center [91, 115] width 168 height 23
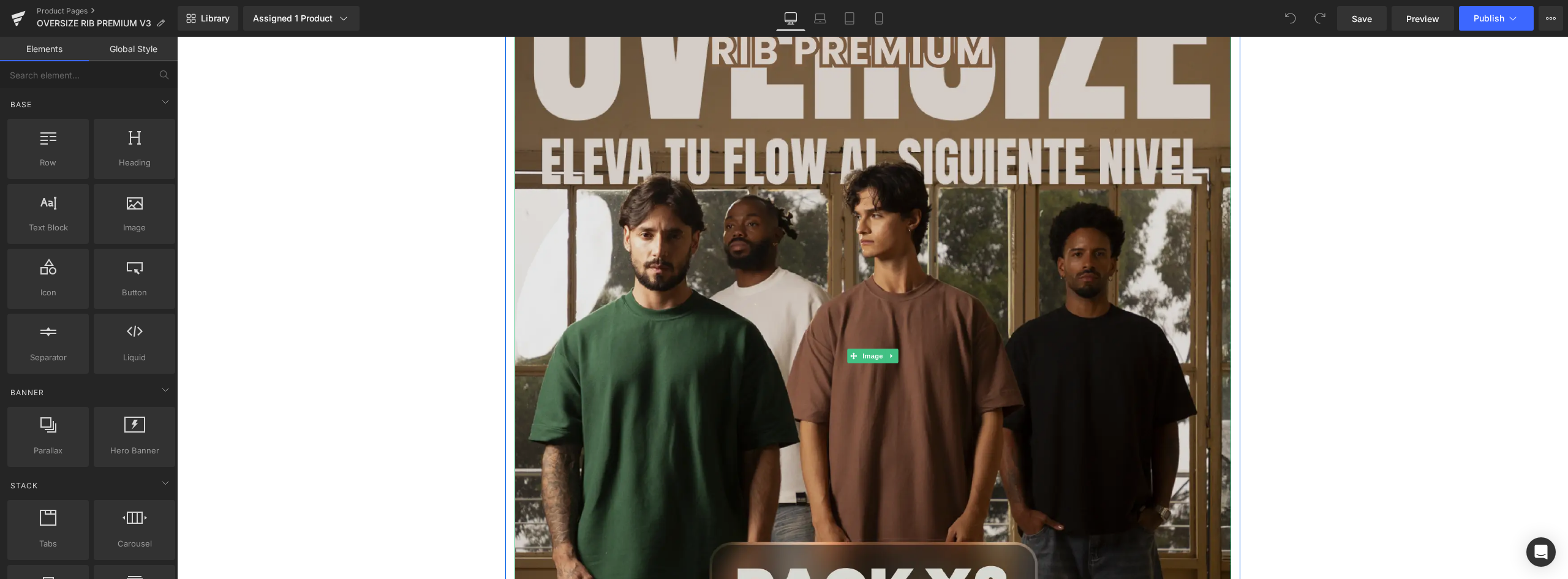
scroll to position [62, 0]
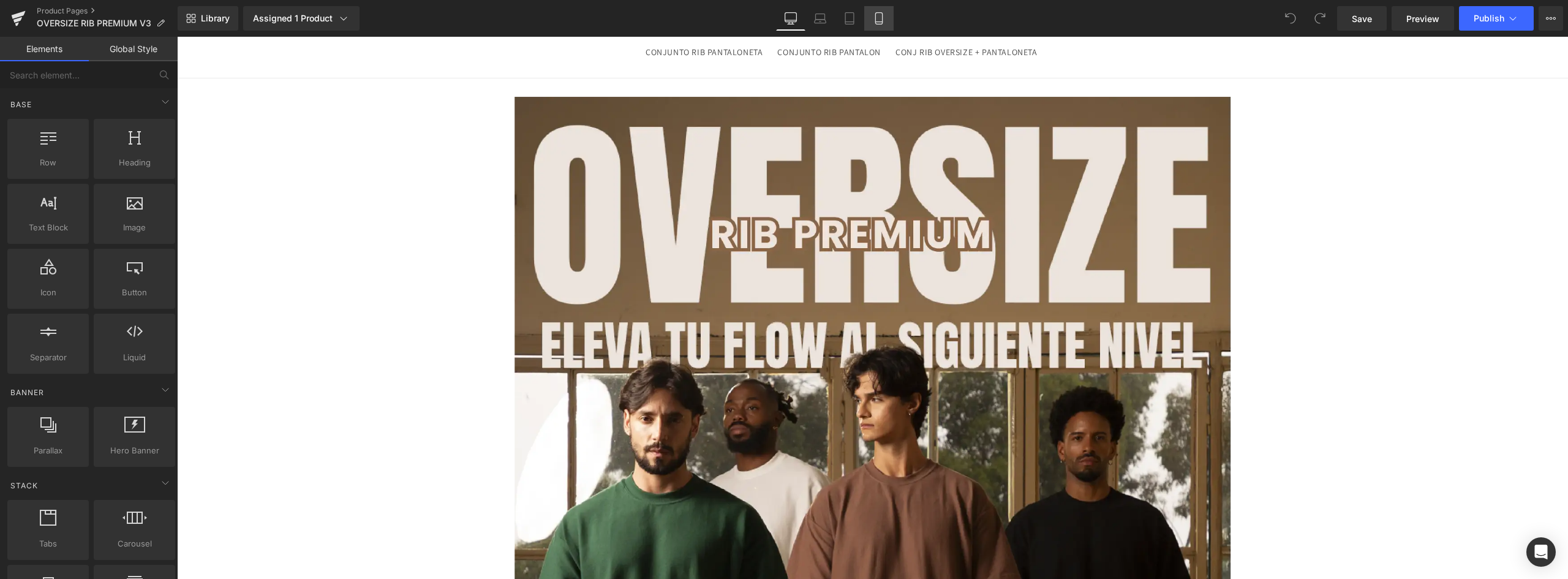
click at [875, 16] on icon at bounding box center [879, 18] width 12 height 12
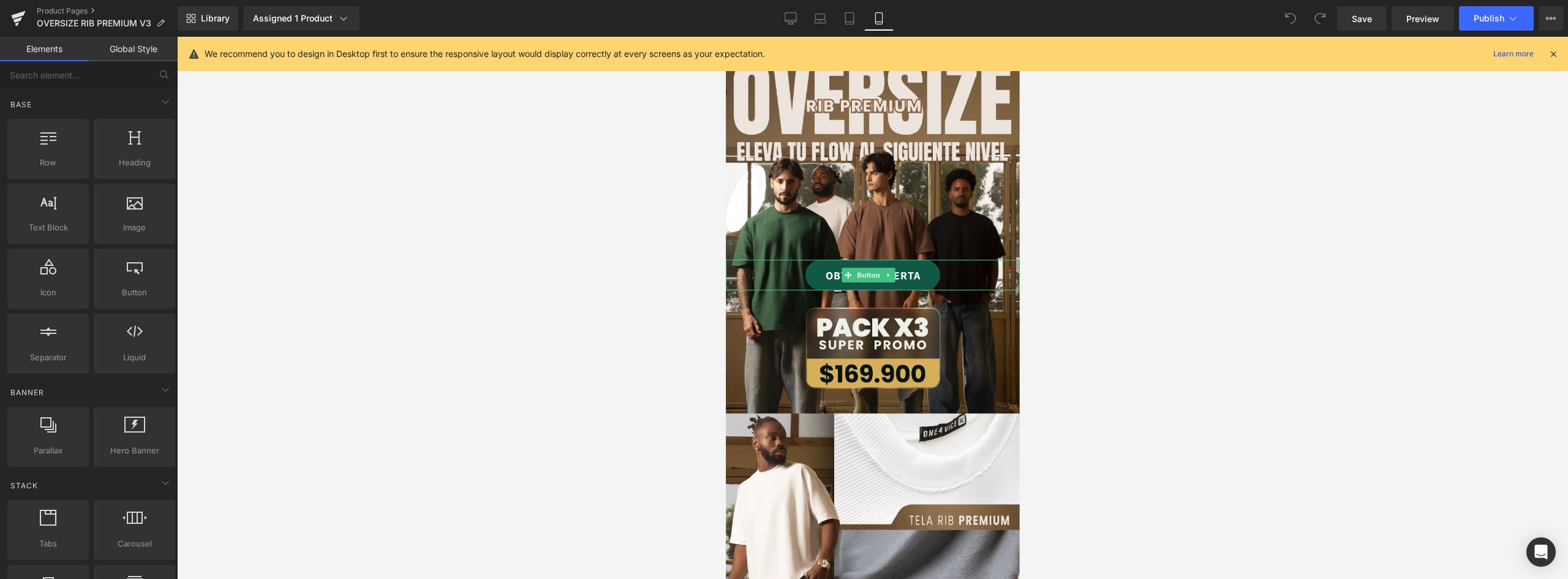
click at [929, 266] on link "OBTENER OFERTA" at bounding box center [872, 275] width 135 height 31
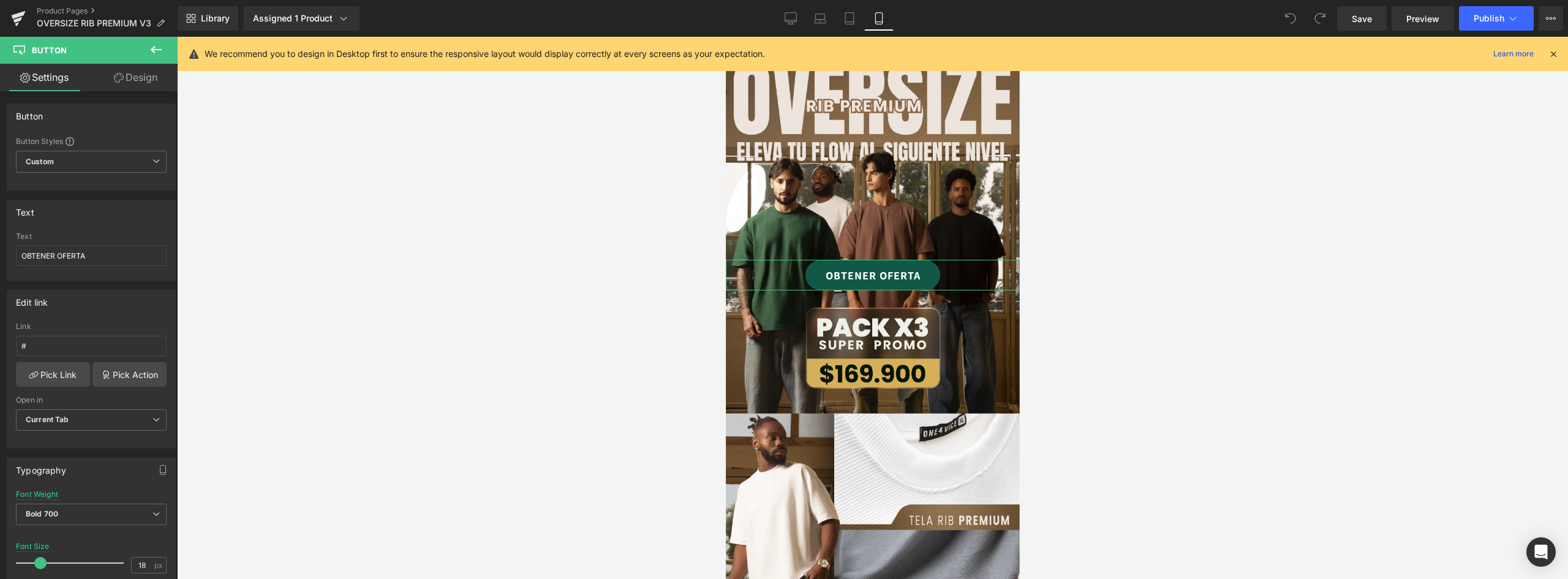
click at [137, 80] on link "Design" at bounding box center [135, 77] width 89 height 27
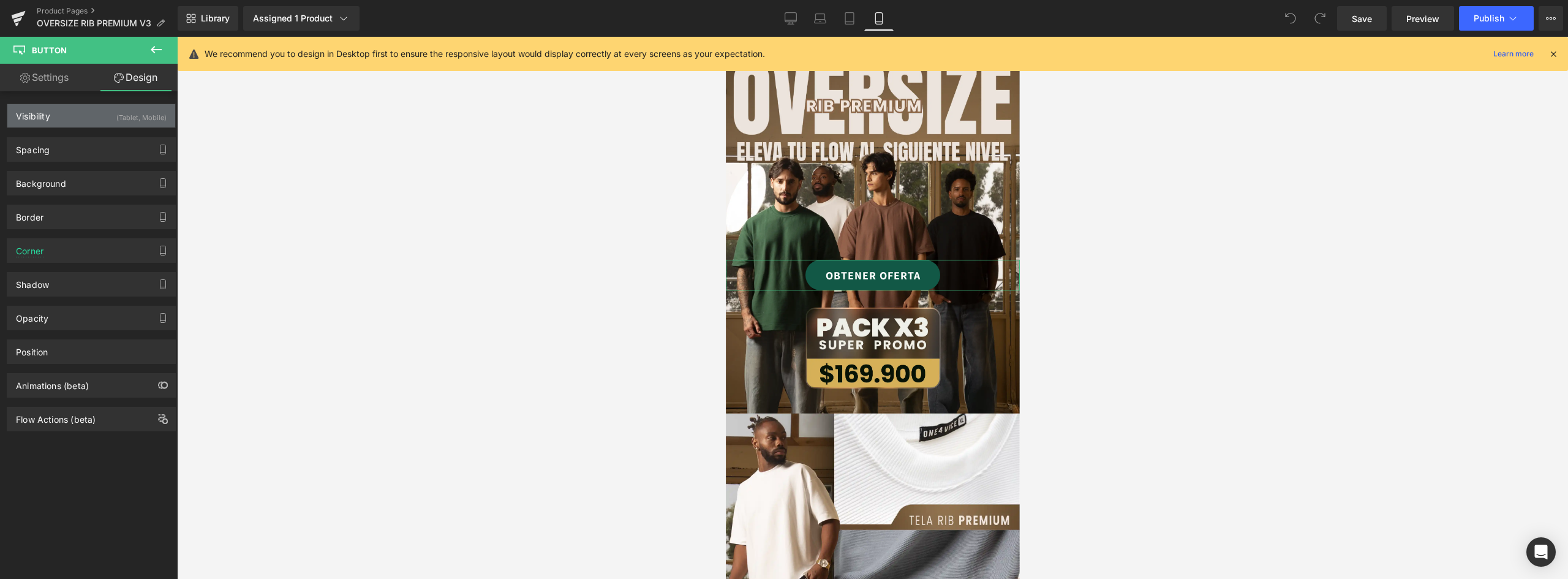
click at [74, 120] on div "Visibility (Tablet, Mobile)" at bounding box center [91, 115] width 168 height 23
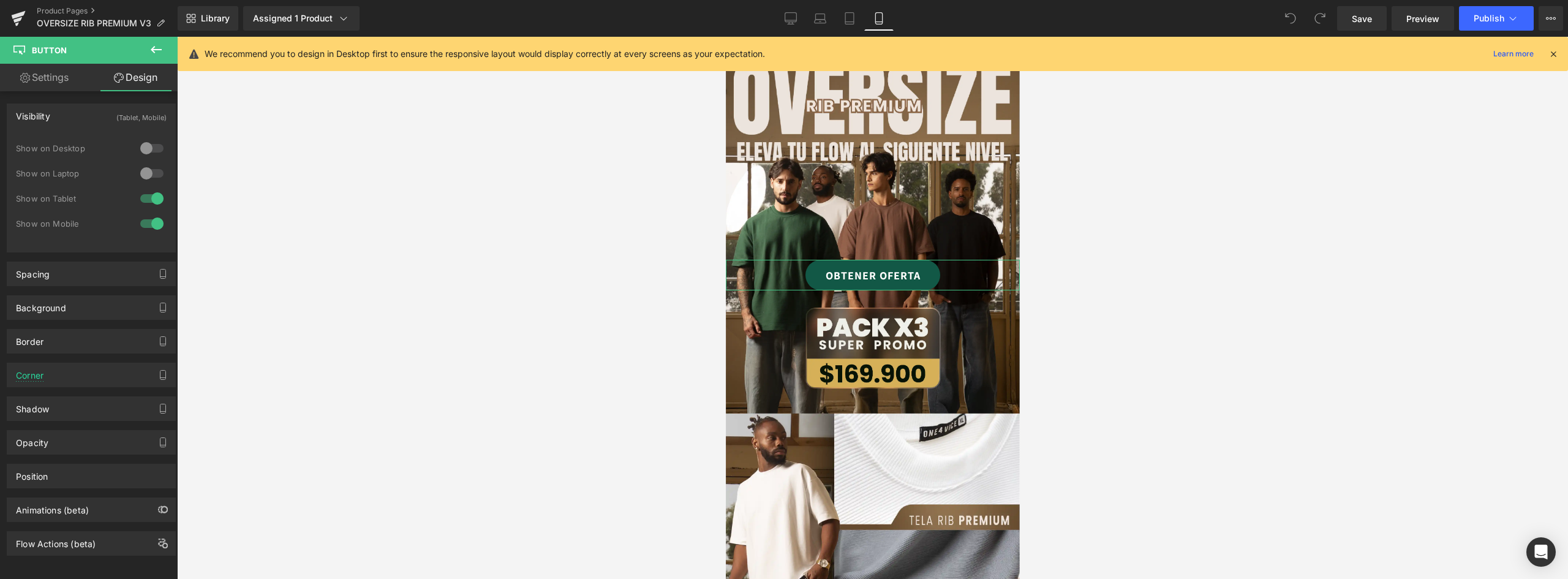
click at [147, 168] on div at bounding box center [152, 173] width 29 height 19
click at [148, 146] on div at bounding box center [152, 148] width 29 height 19
click at [154, 198] on div at bounding box center [152, 198] width 29 height 19
click at [151, 220] on div at bounding box center [152, 223] width 29 height 19
click at [146, 200] on div at bounding box center [152, 198] width 29 height 19
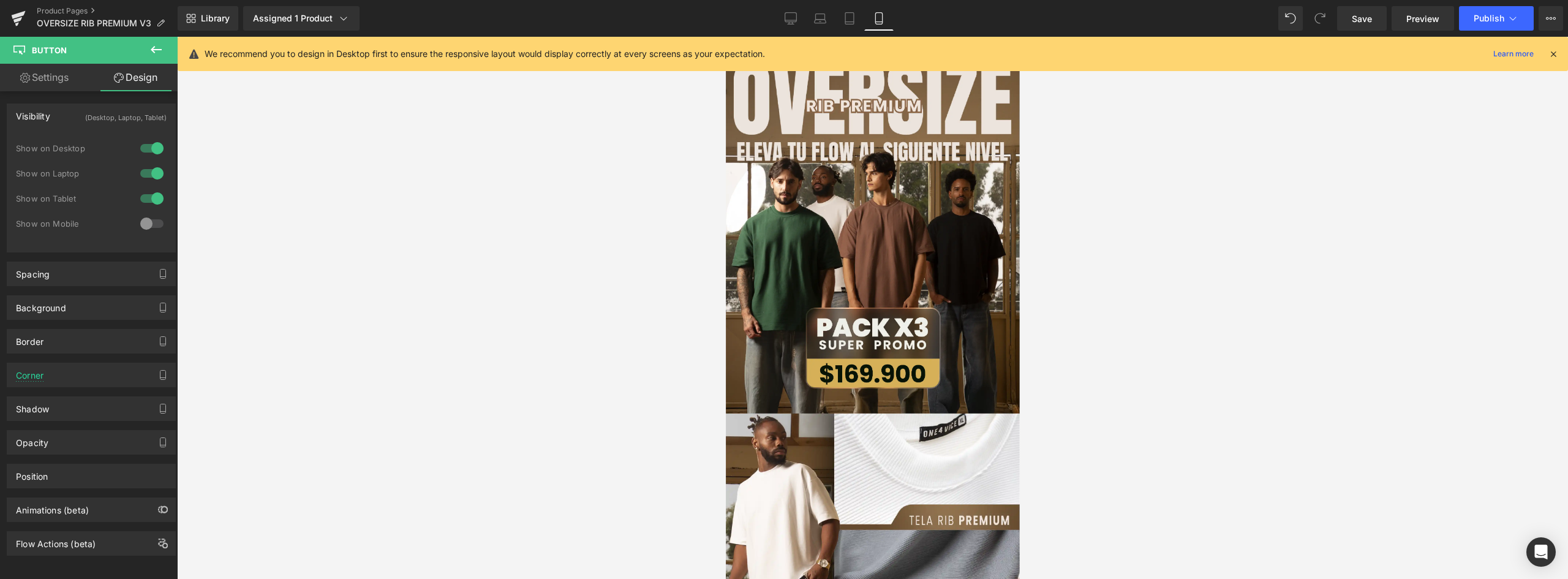
click at [145, 222] on div at bounding box center [152, 223] width 29 height 19
click at [915, 261] on link "OBTENER OFERTA" at bounding box center [872, 275] width 135 height 31
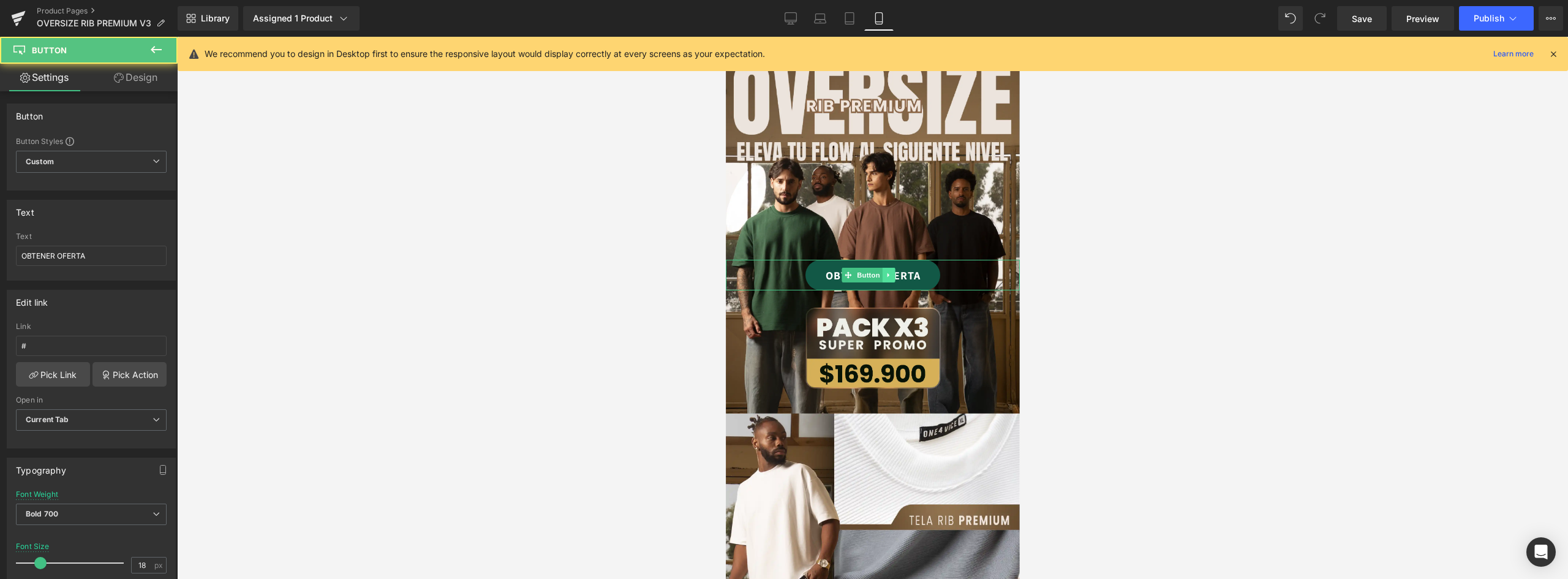
click at [888, 272] on icon at bounding box center [888, 275] width 6 height 7
click at [879, 272] on icon at bounding box center [881, 275] width 6 height 6
click at [140, 80] on link "Design" at bounding box center [135, 77] width 89 height 27
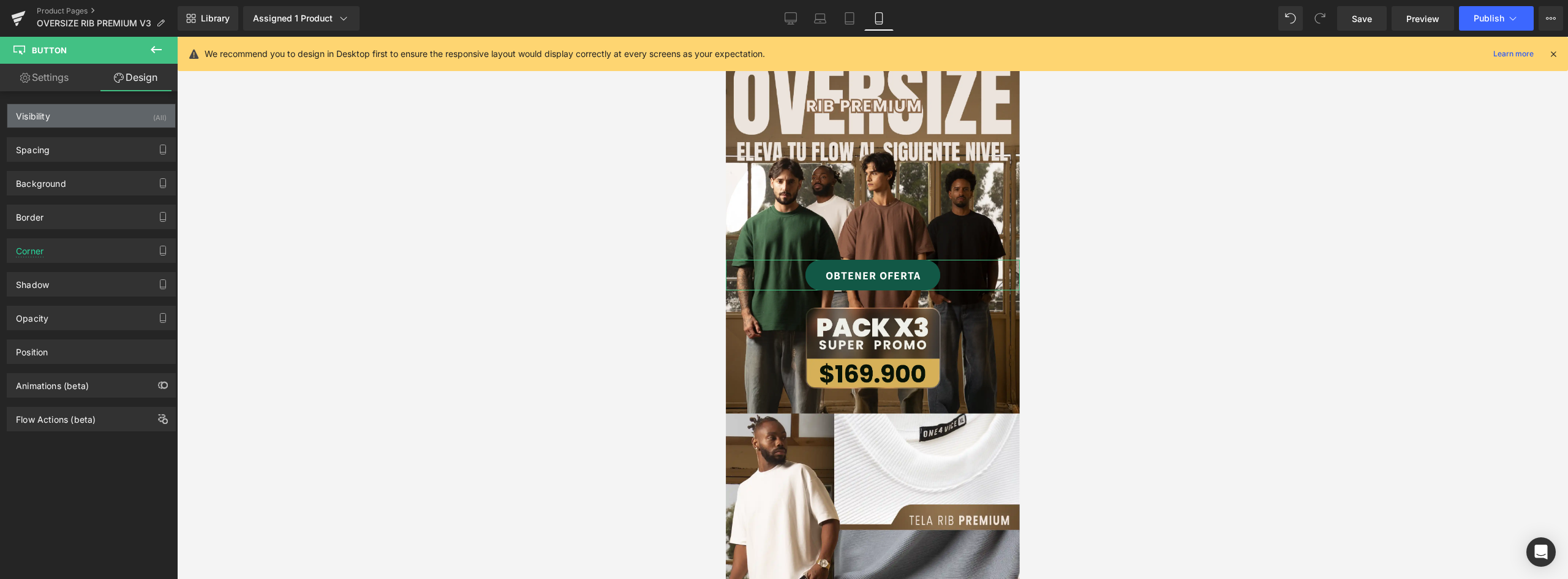
click at [102, 114] on div "Visibility (All)" at bounding box center [91, 115] width 168 height 23
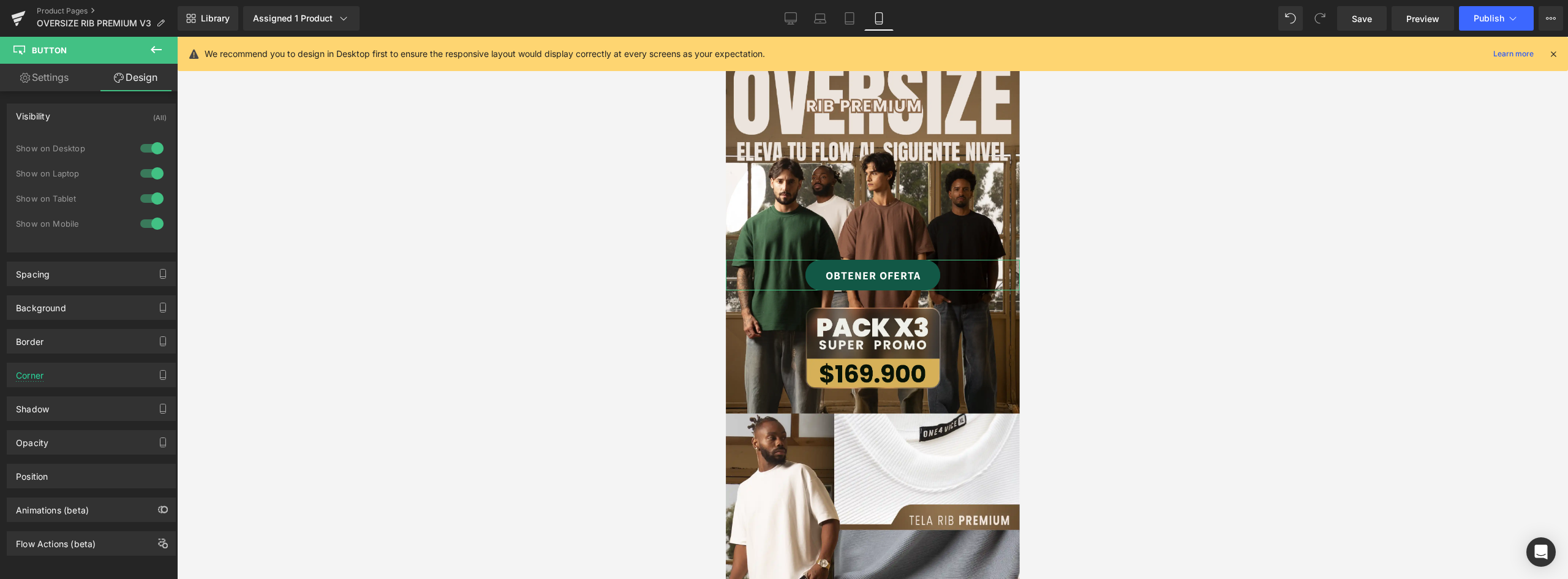
click at [154, 198] on div at bounding box center [152, 198] width 29 height 19
click at [150, 226] on div at bounding box center [152, 223] width 29 height 19
click at [792, 16] on icon at bounding box center [791, 18] width 12 height 12
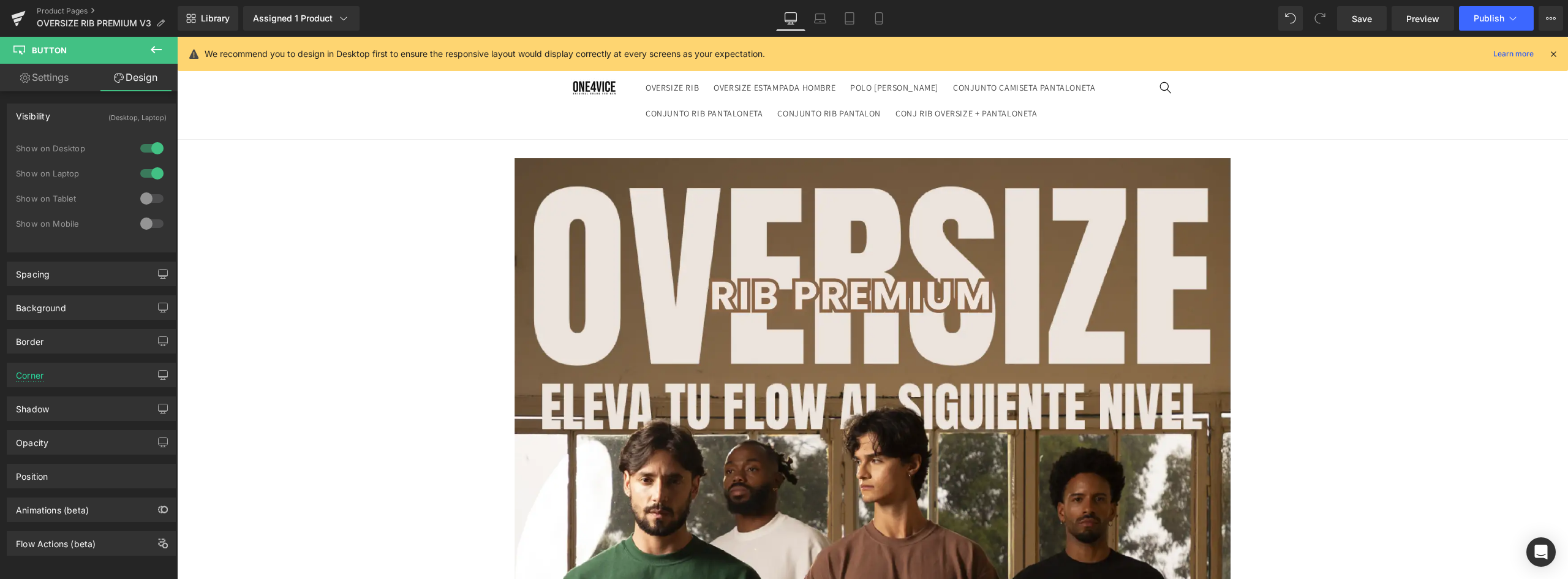
scroll to position [498, 0]
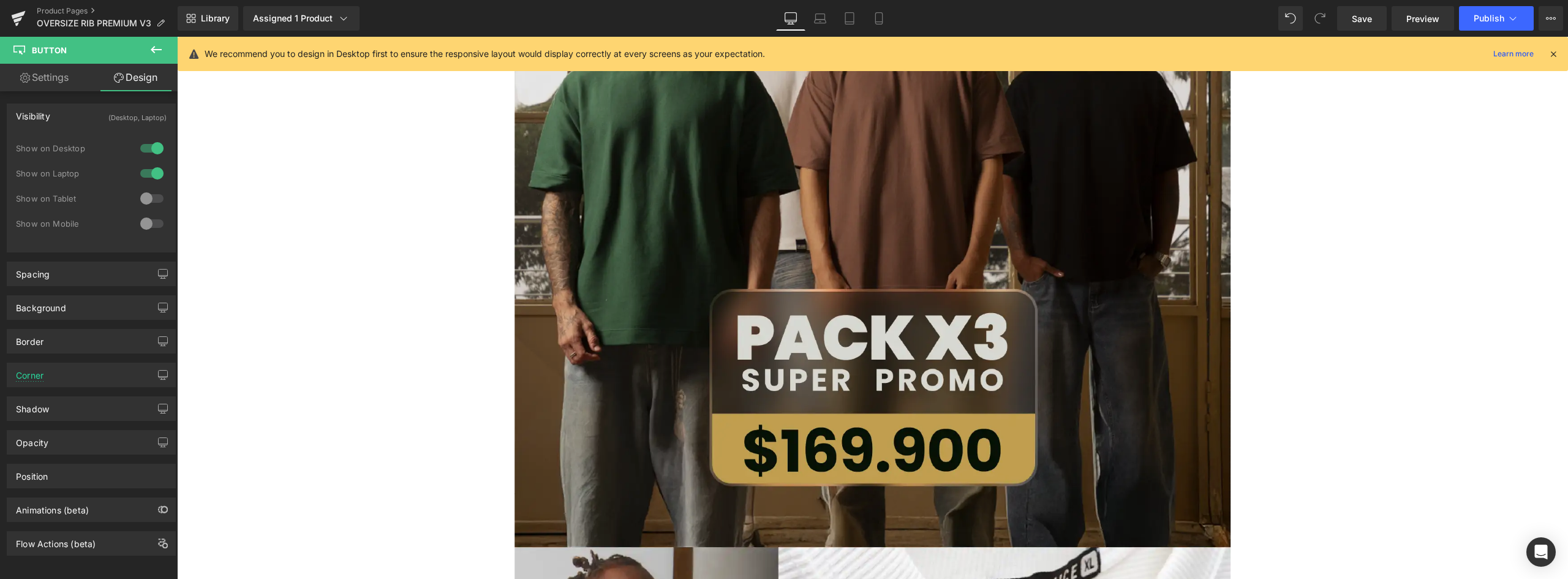
click at [1183, 256] on img at bounding box center [872, 102] width 717 height 886
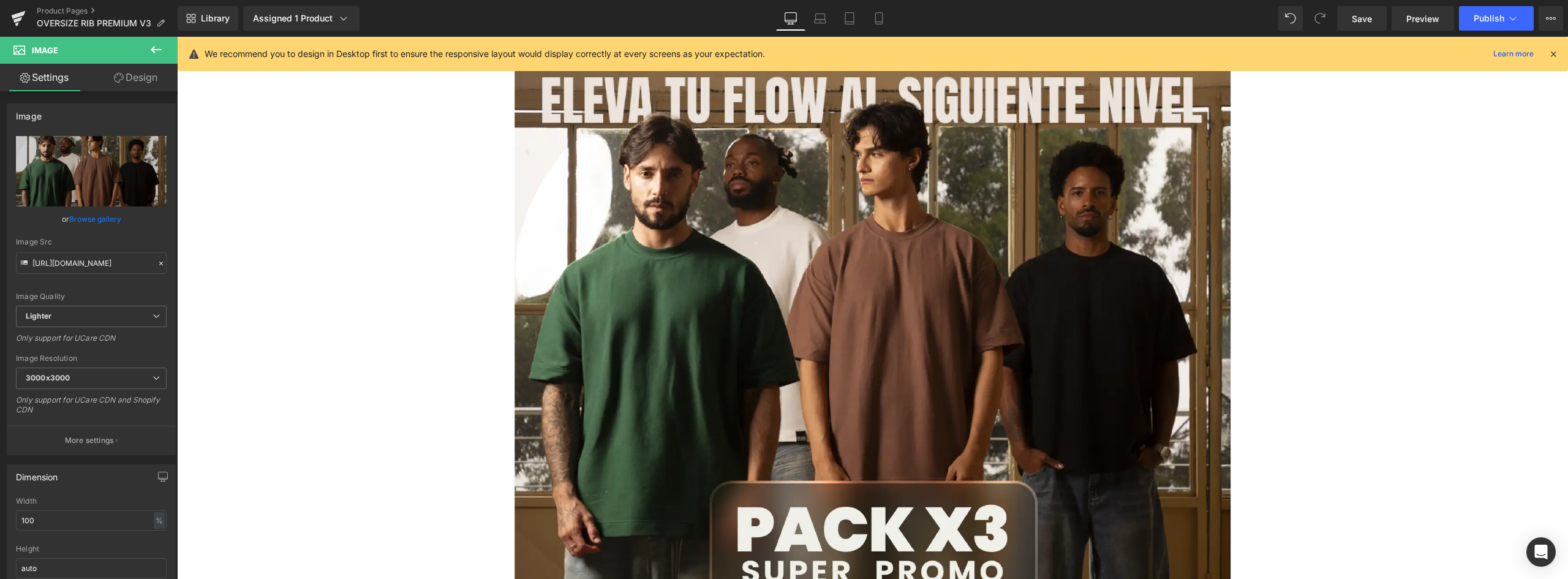
scroll to position [0, 0]
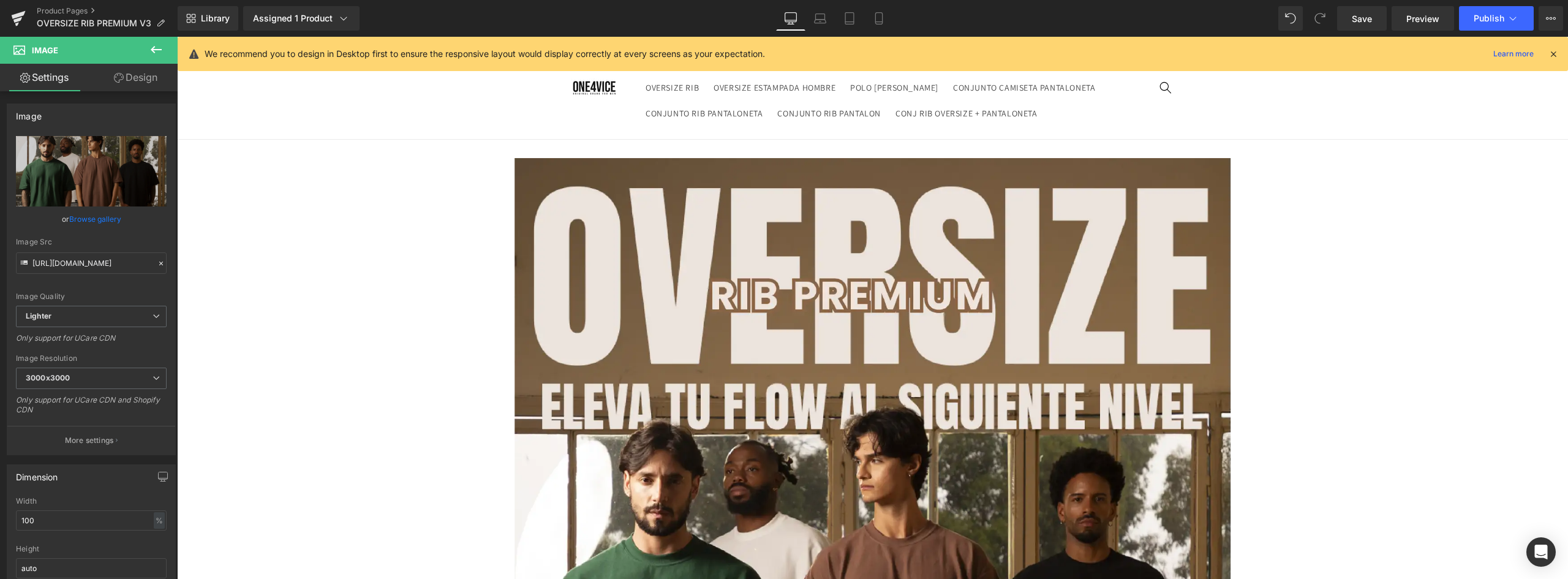
drag, startPoint x: 1564, startPoint y: 147, endPoint x: 1539, endPoint y: 106, distance: 48.0
click at [890, 23] on link "Mobile" at bounding box center [879, 19] width 29 height 24
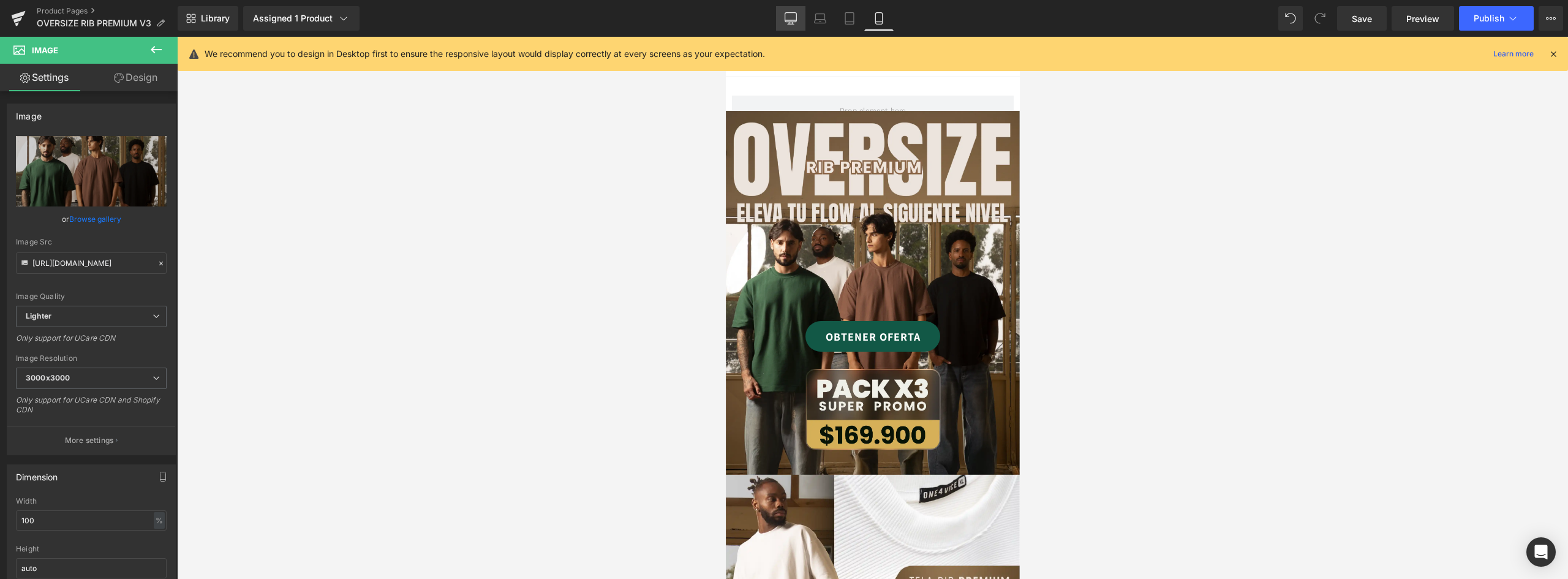
click at [784, 19] on link "Desktop" at bounding box center [791, 19] width 29 height 24
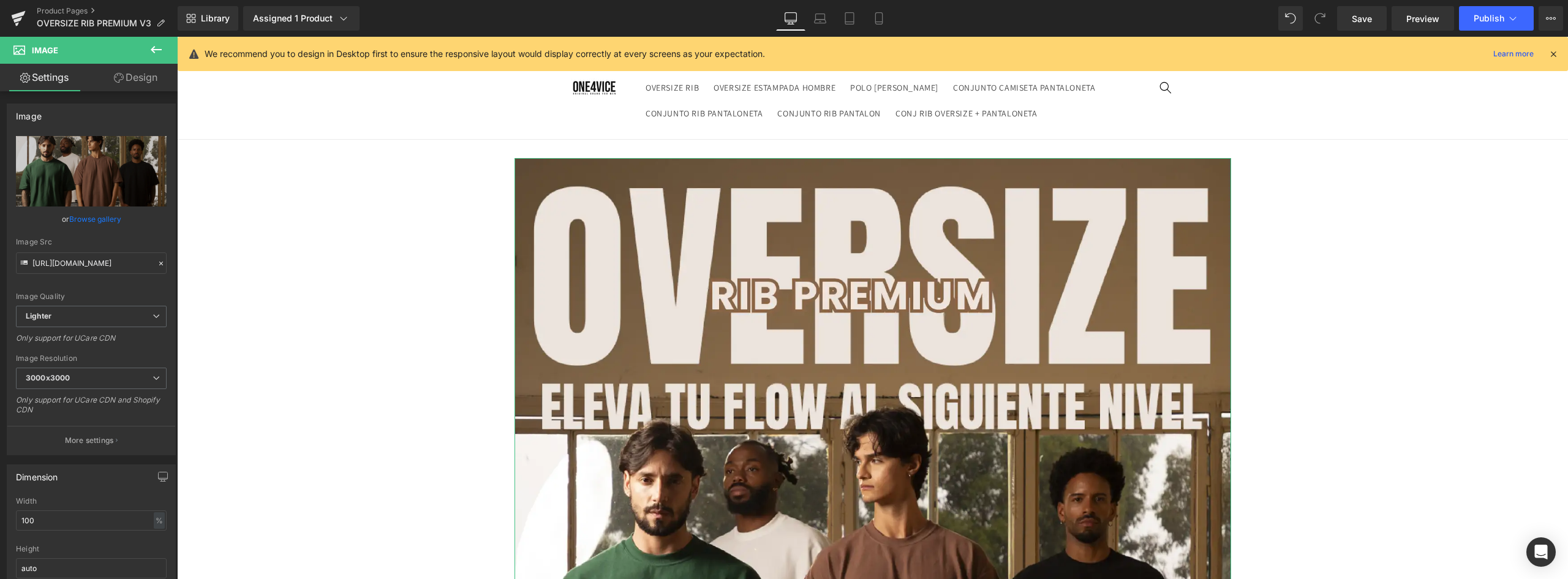
click at [125, 86] on link "Design" at bounding box center [135, 77] width 89 height 27
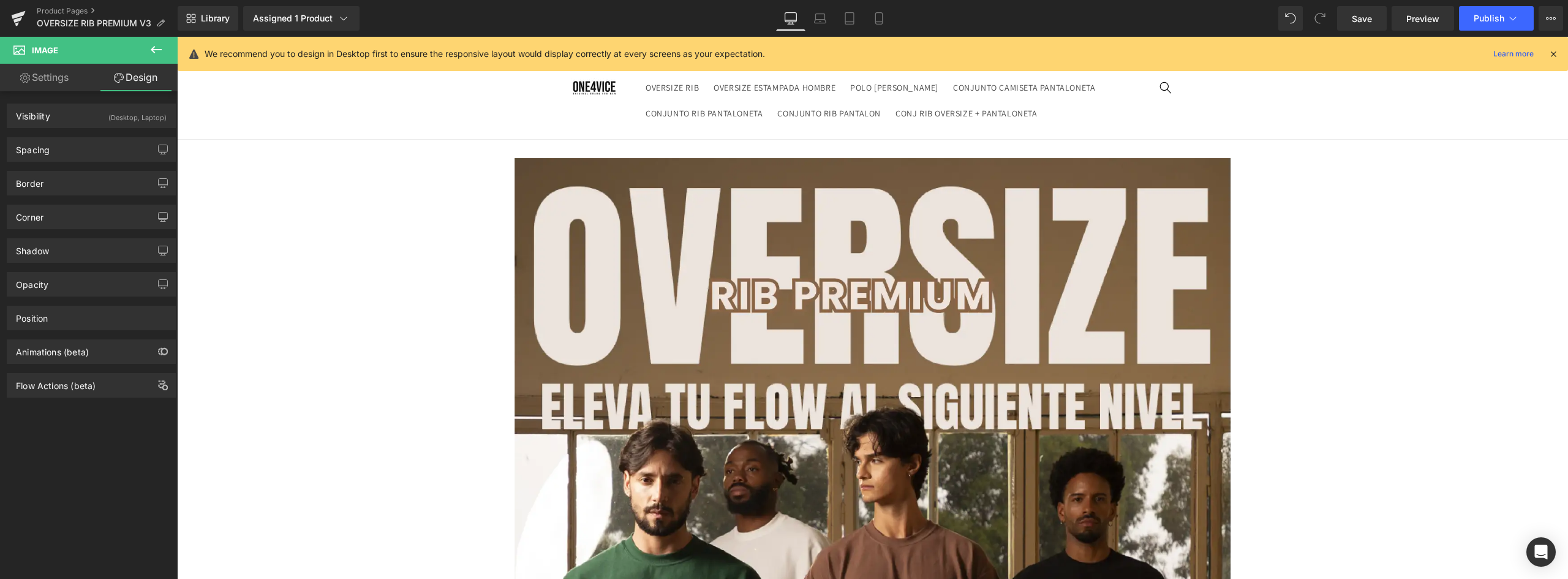
click at [37, 50] on span "Image" at bounding box center [44, 50] width 27 height 10
click at [159, 45] on icon at bounding box center [156, 49] width 15 height 15
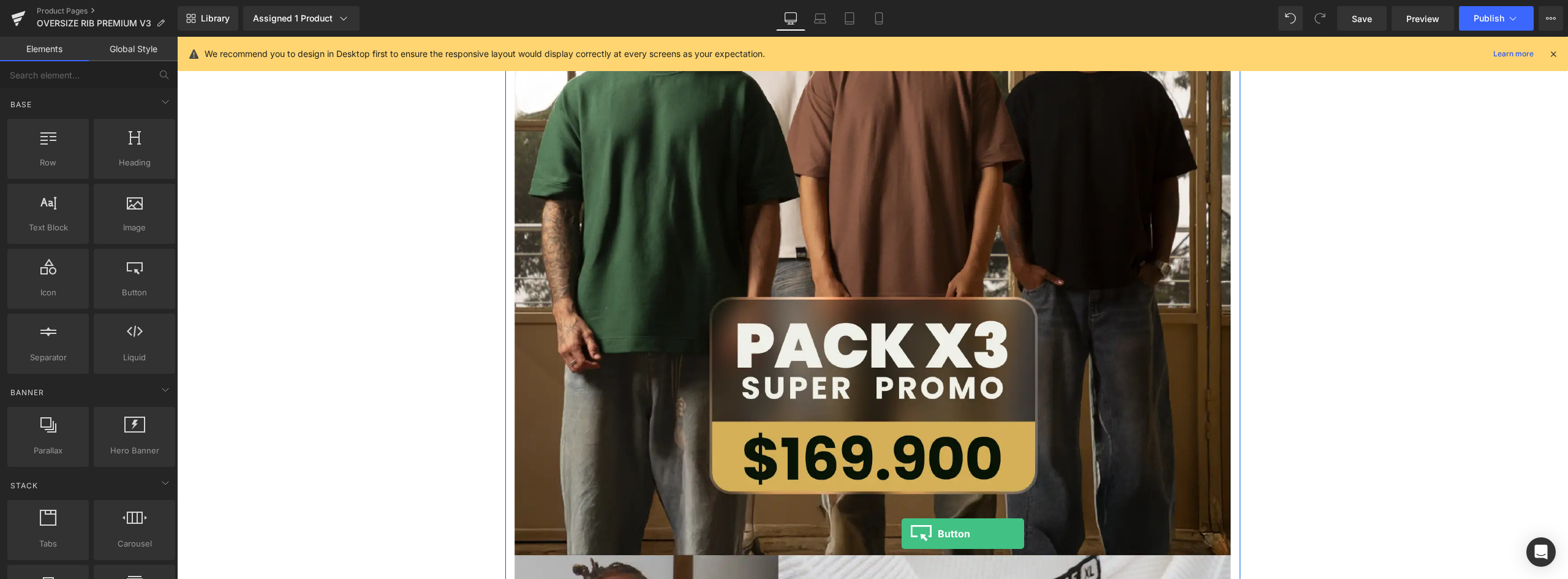
scroll to position [564, 0]
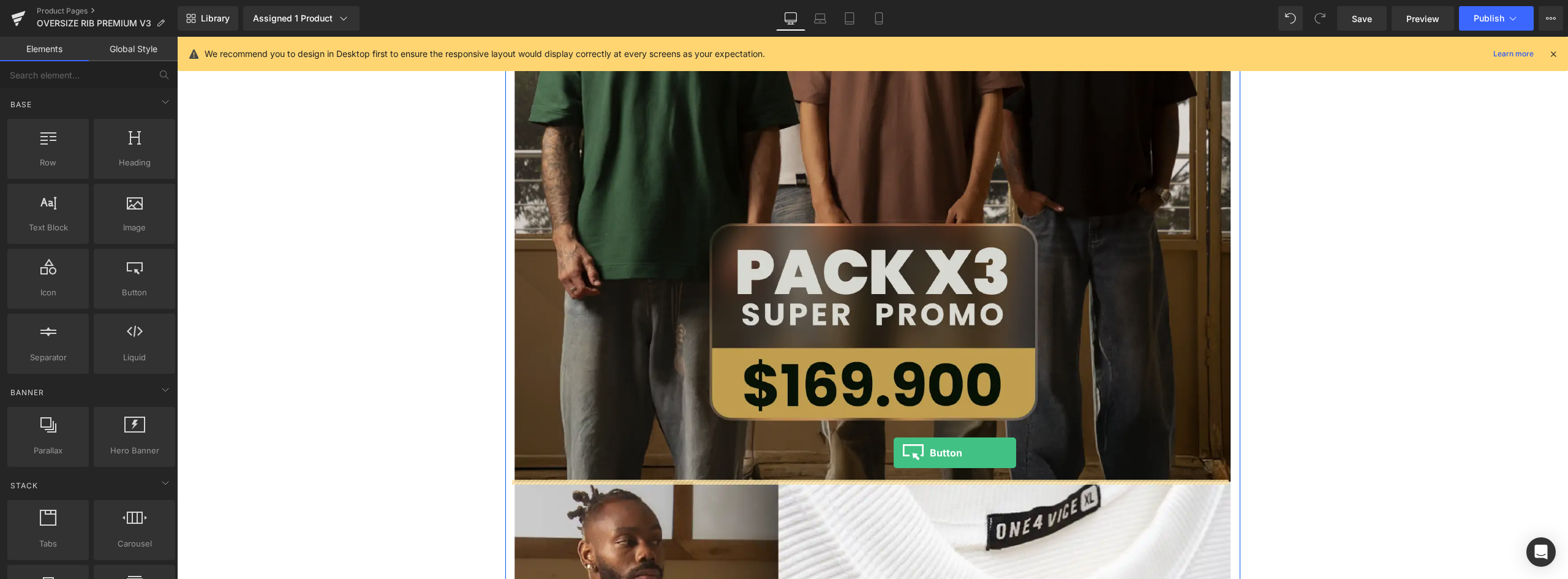
drag, startPoint x: 341, startPoint y: 323, endPoint x: 894, endPoint y: 453, distance: 568.1
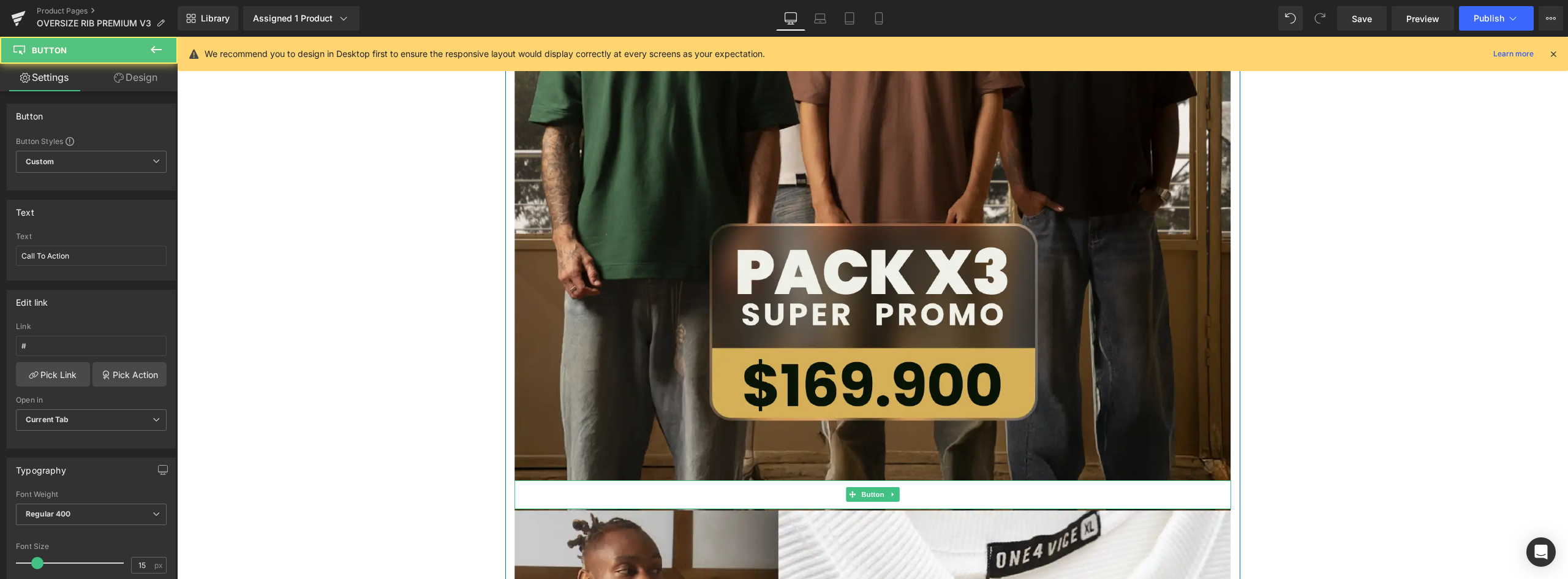
click at [814, 496] on div "Call To Action" at bounding box center [872, 494] width 717 height 29
click at [827, 494] on link "Call To Action" at bounding box center [872, 494] width 98 height 29
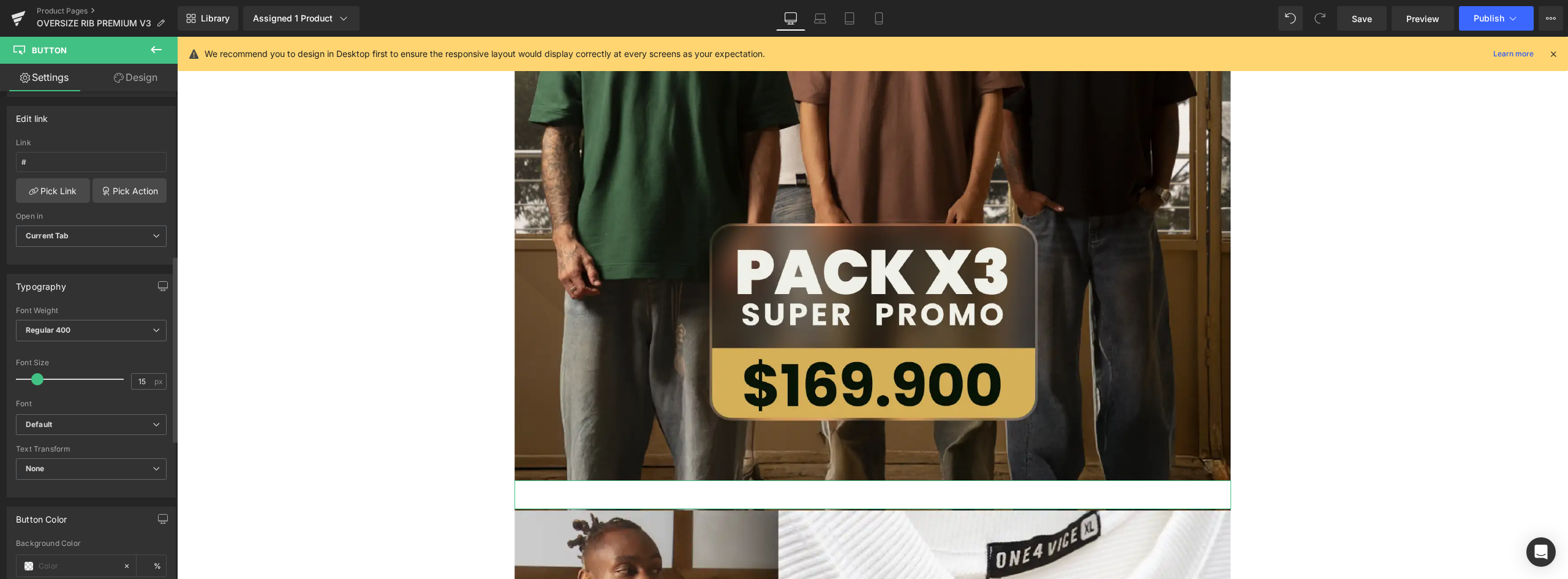
scroll to position [429, 0]
click at [37, 318] on div at bounding box center [69, 321] width 106 height 21
click at [34, 319] on div at bounding box center [69, 321] width 106 height 21
click at [27, 319] on span at bounding box center [29, 321] width 10 height 10
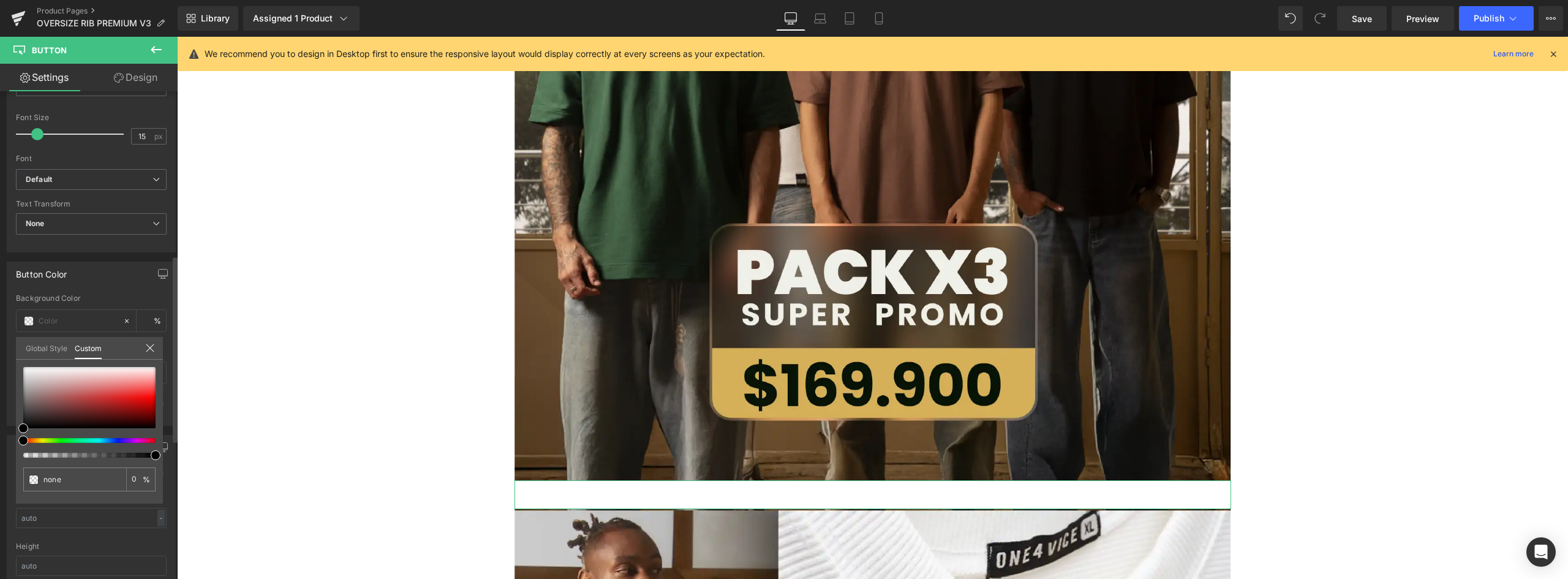
click at [39, 441] on div at bounding box center [89, 412] width 133 height 91
type input "#000000"
type input "100"
type input "#000000"
type input "100"
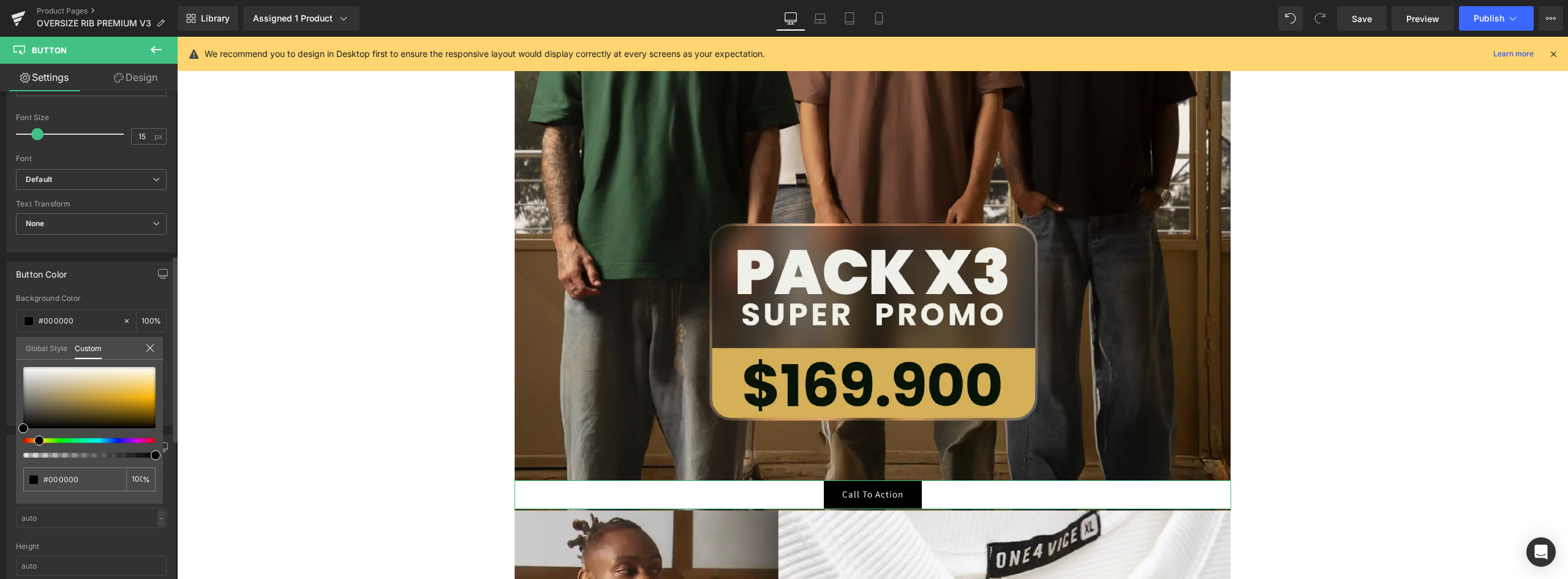
click at [34, 439] on div at bounding box center [85, 440] width 133 height 5
type input "#4f4c44"
type input "#554f3e"
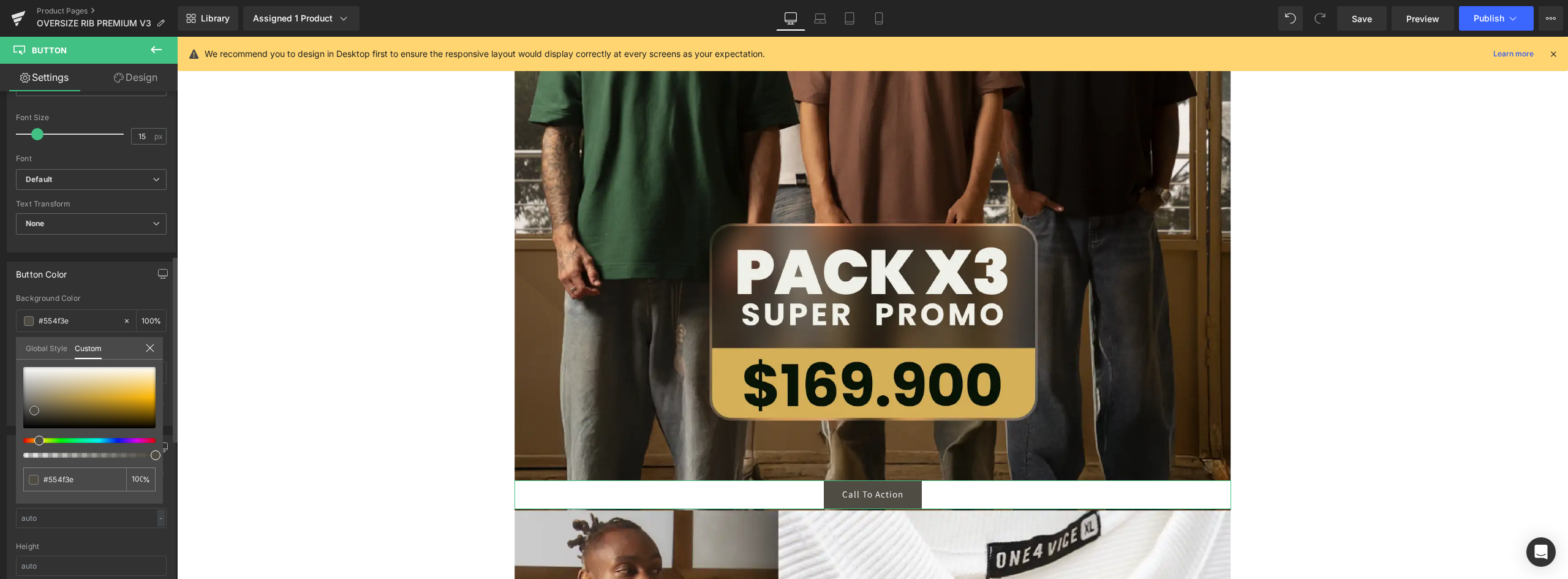
type input "#735d20"
type input "#947213"
type input "#a77e10"
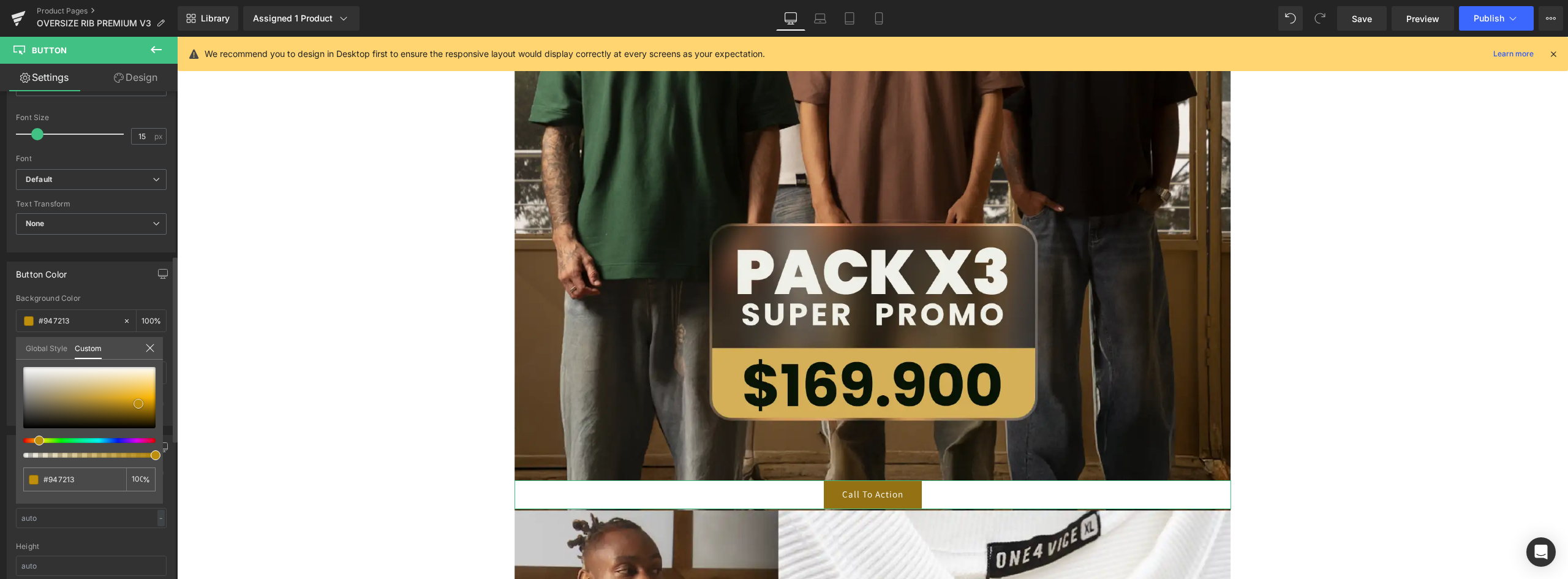
type input "#a77e10"
type input "#be8f0d"
type input "#dea60b"
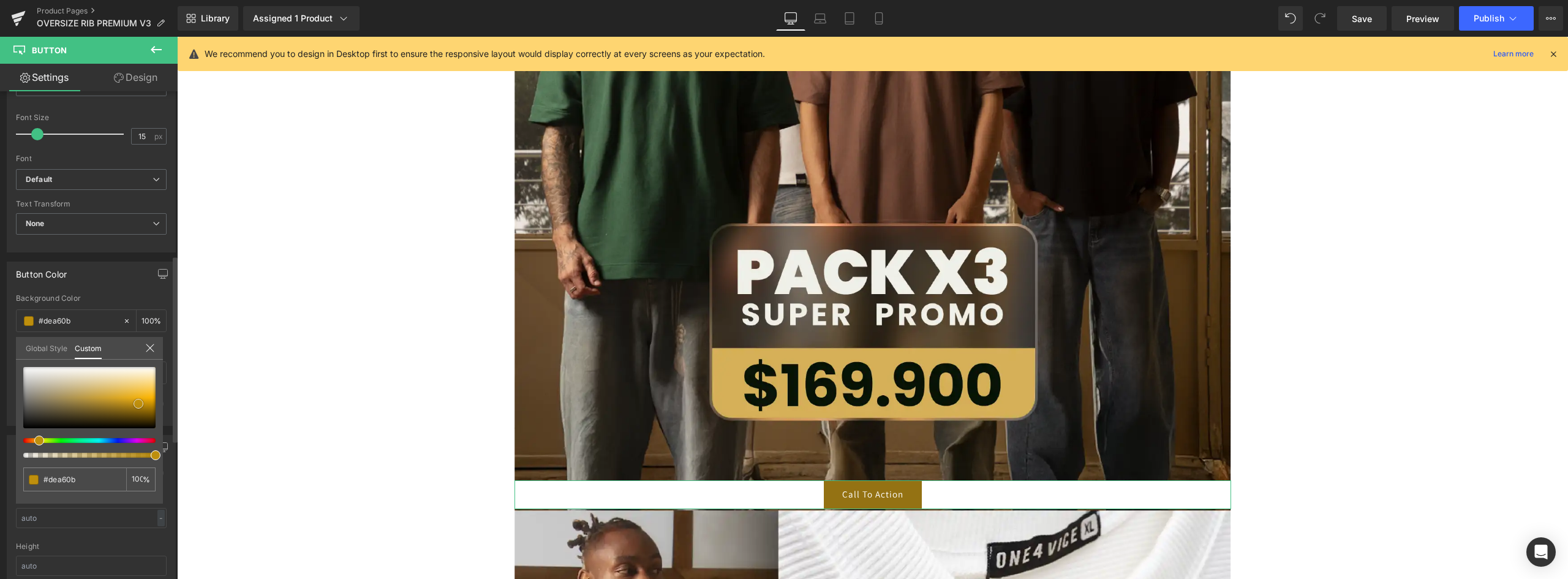
type input "#e4aa0a"
type input "#e6ab09"
type input "#e7ab08"
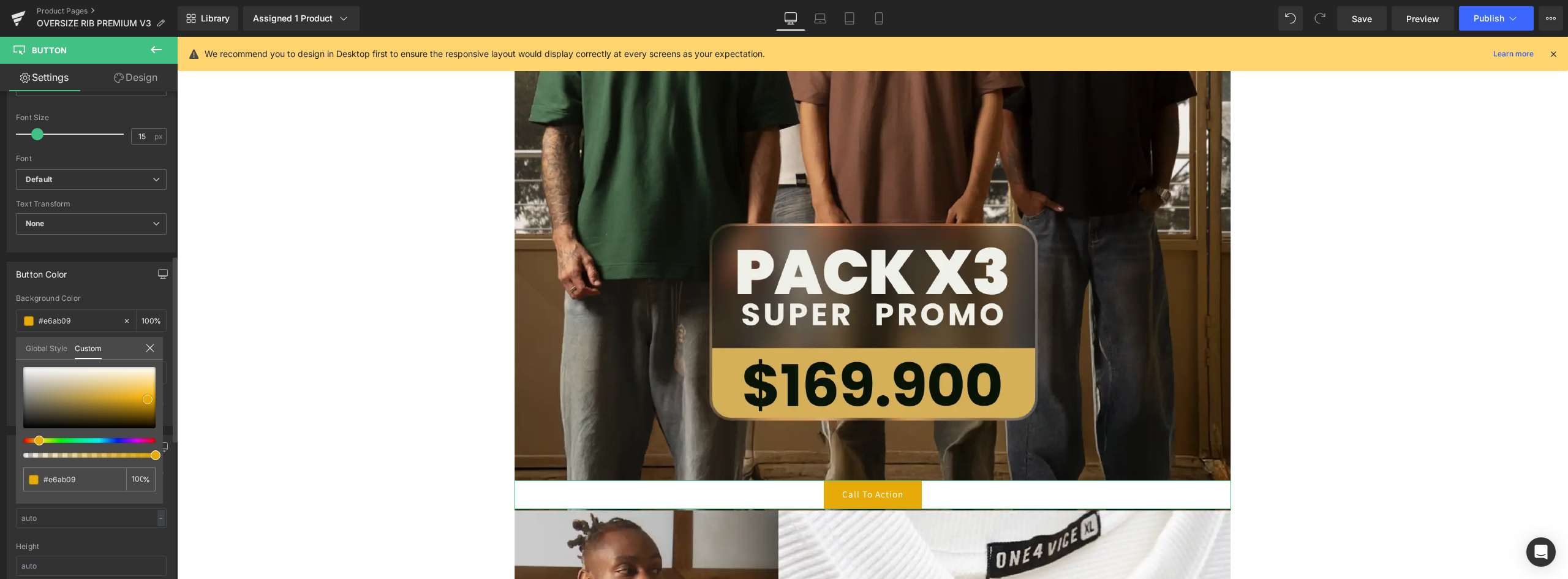
type input "#e7ab08"
type input "#e8ac07"
type input "#e3a807"
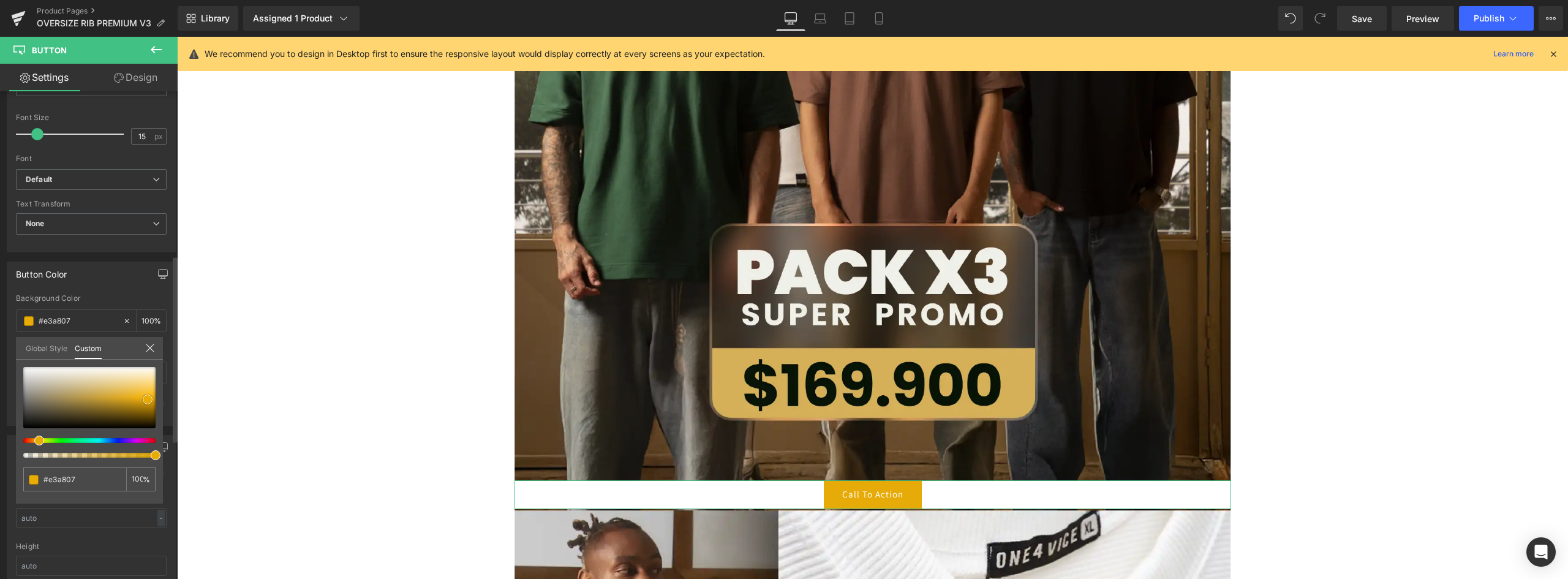
type input "#dba204"
type input "#c79304"
type input "#cc9704"
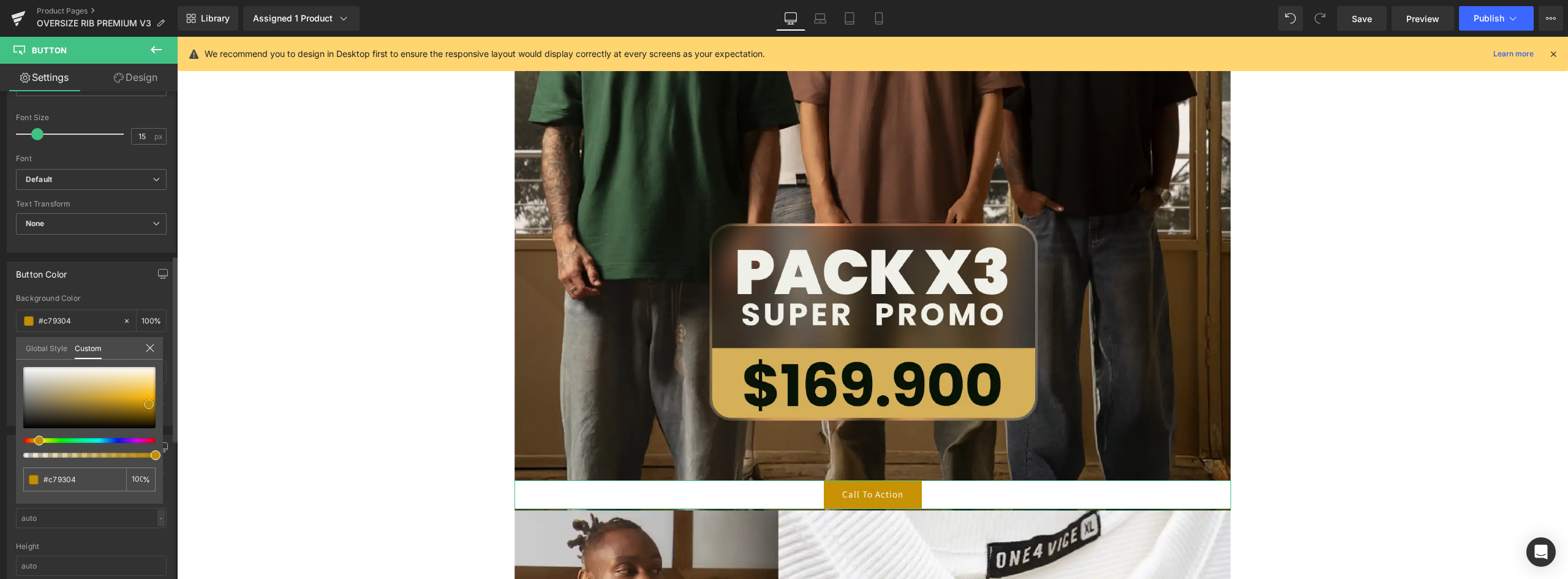
type input "#cc9704"
type input "#d59e05"
type input "#efb104"
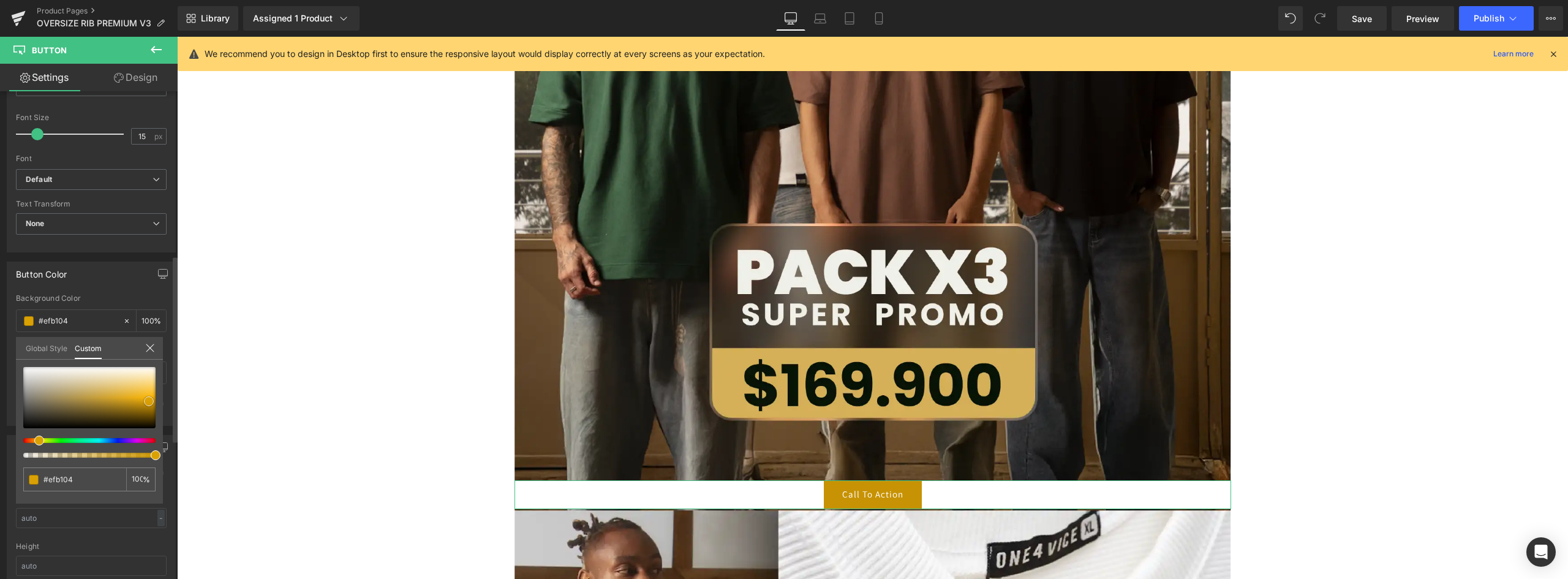
type input "#f8ba10"
type input "#fac123"
type input "#fac32d"
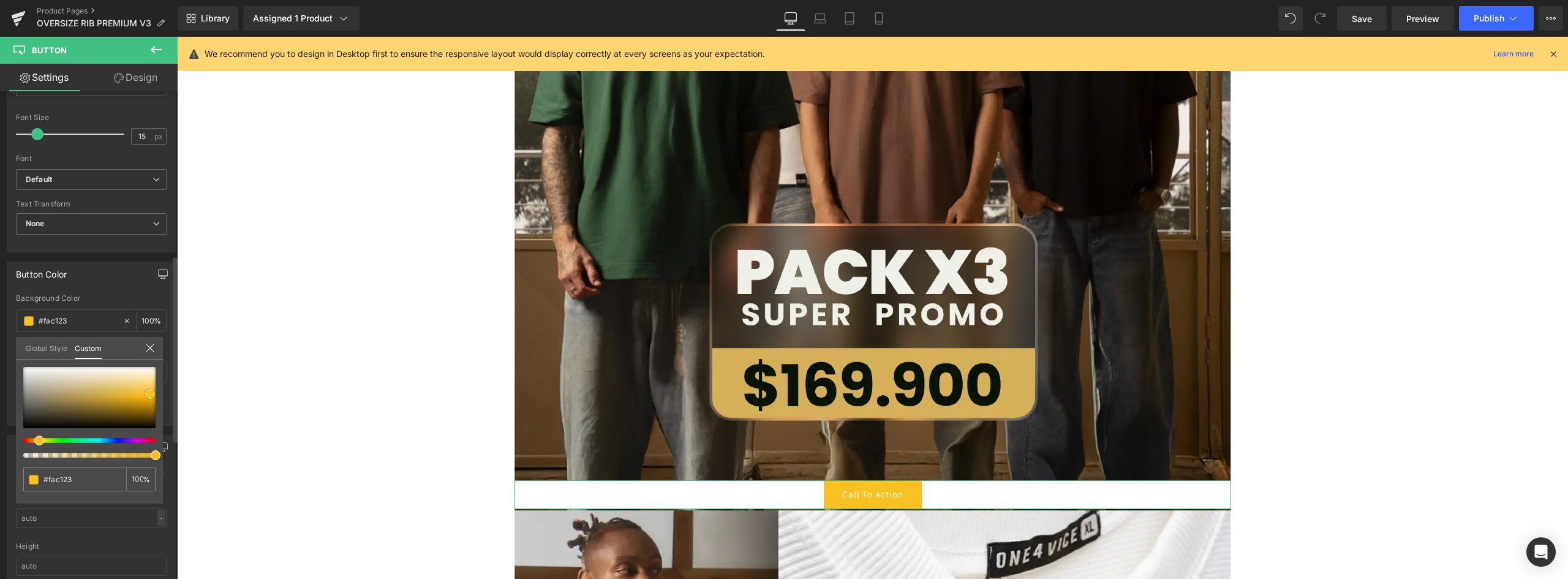
type input "#fac32d"
type input "#f9c433"
type input "#f8c539"
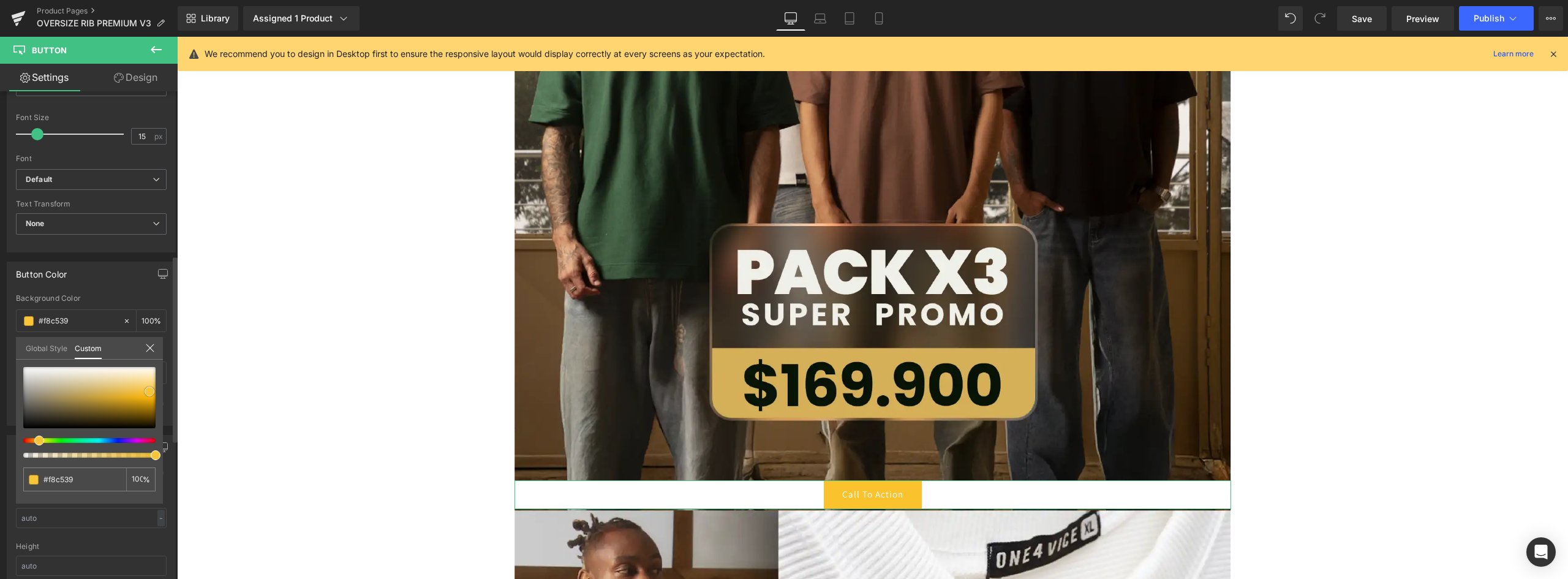
type input "#f8c63f"
type input "#f9c843"
type input "#f8c843"
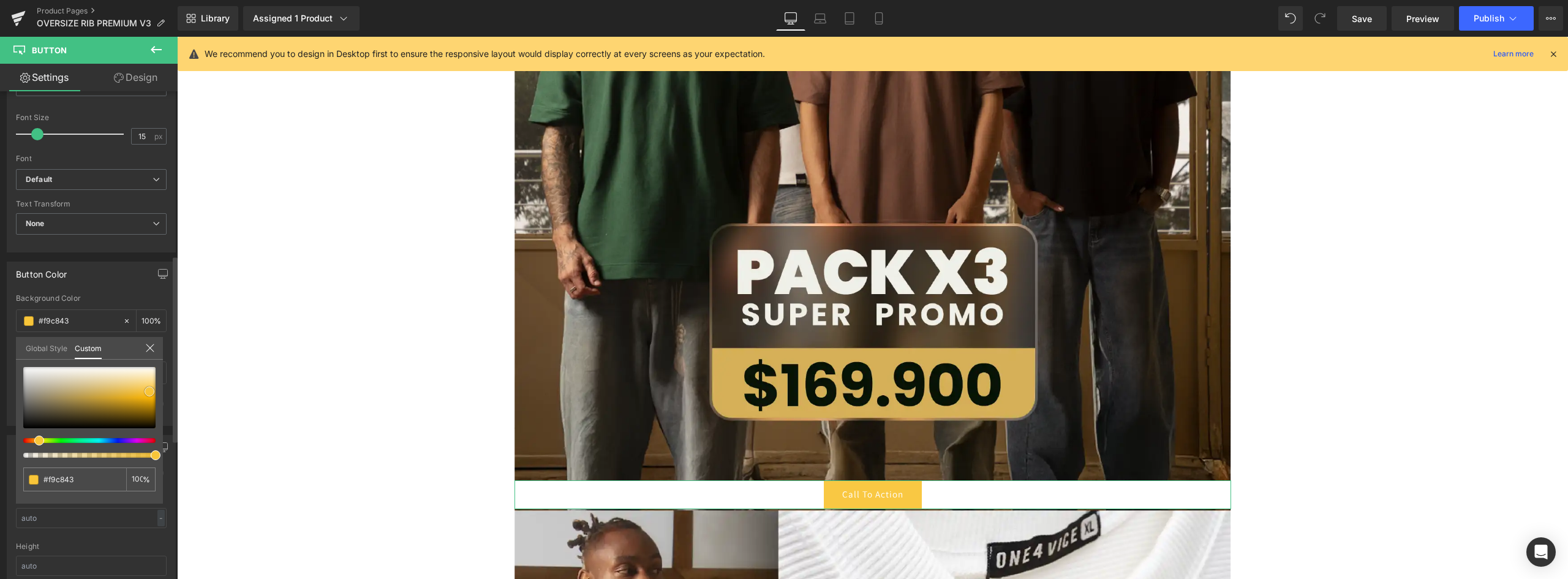
type input "#f8c843"
type input "#f7c640"
type input "#f5bf2d"
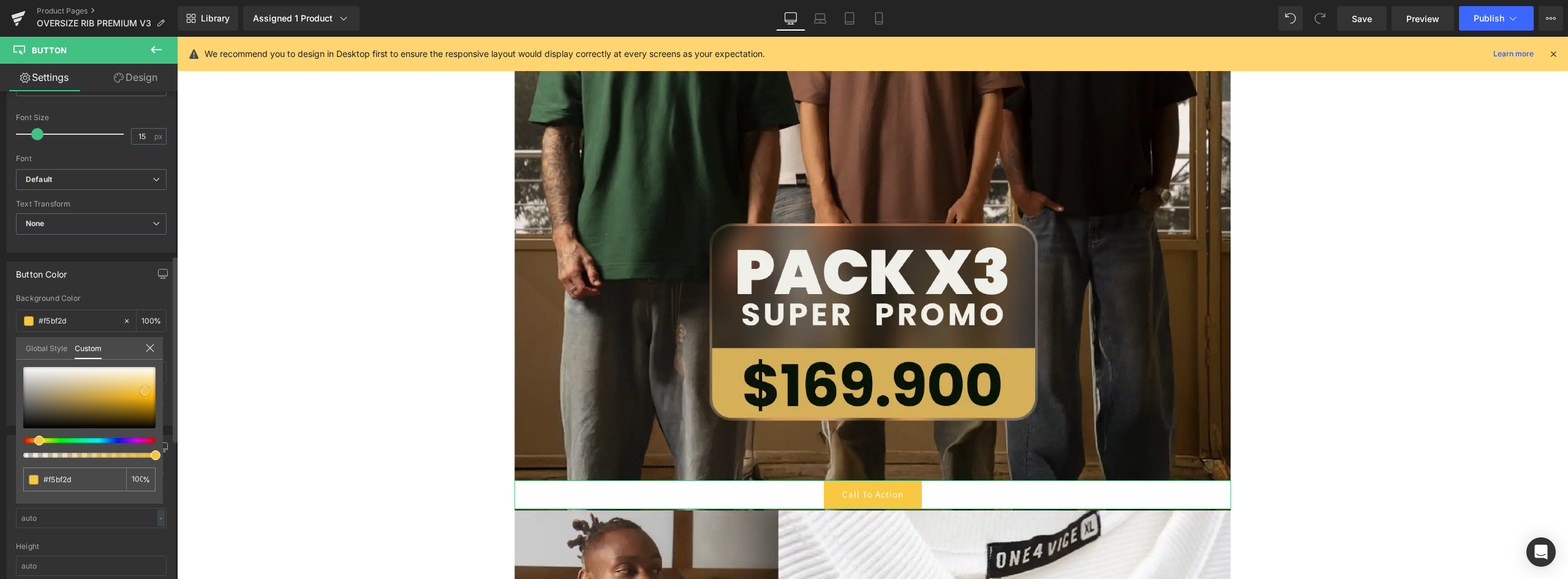
type input "#f2bd2a"
type input "#f2bb26"
type input "#f1b717"
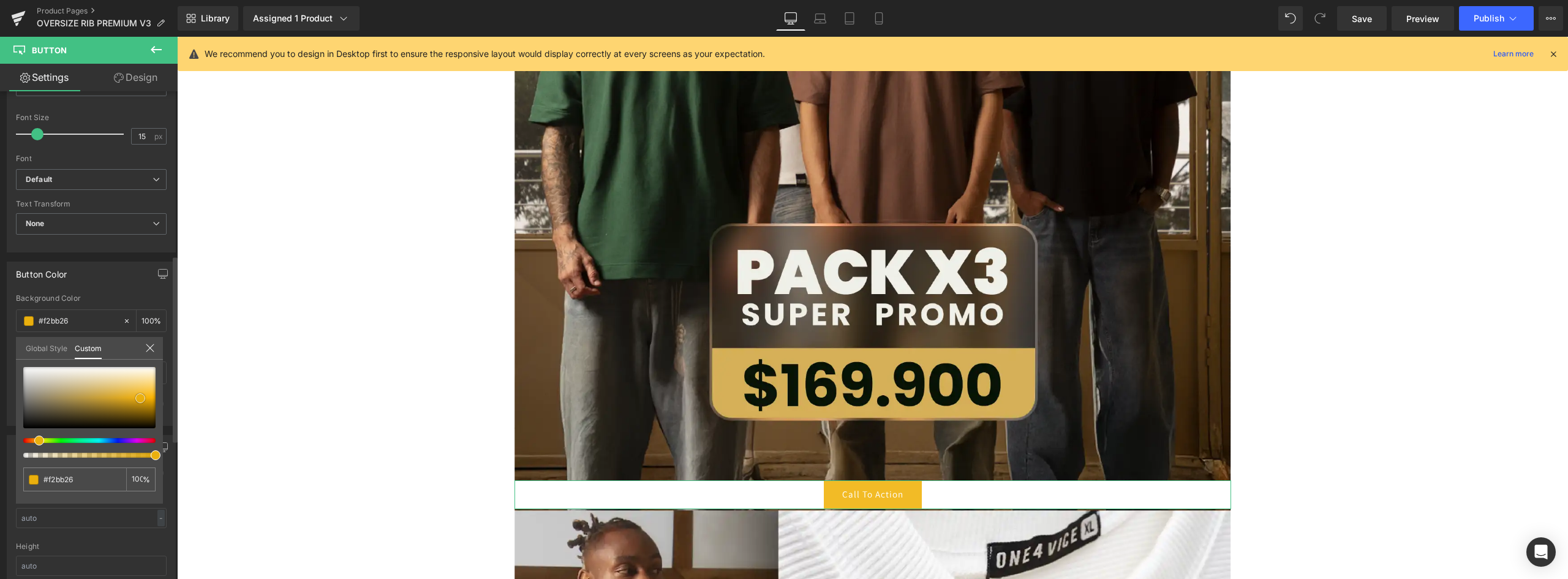
type input "#f1b717"
type input "#eab00e"
type input "#ecb00d"
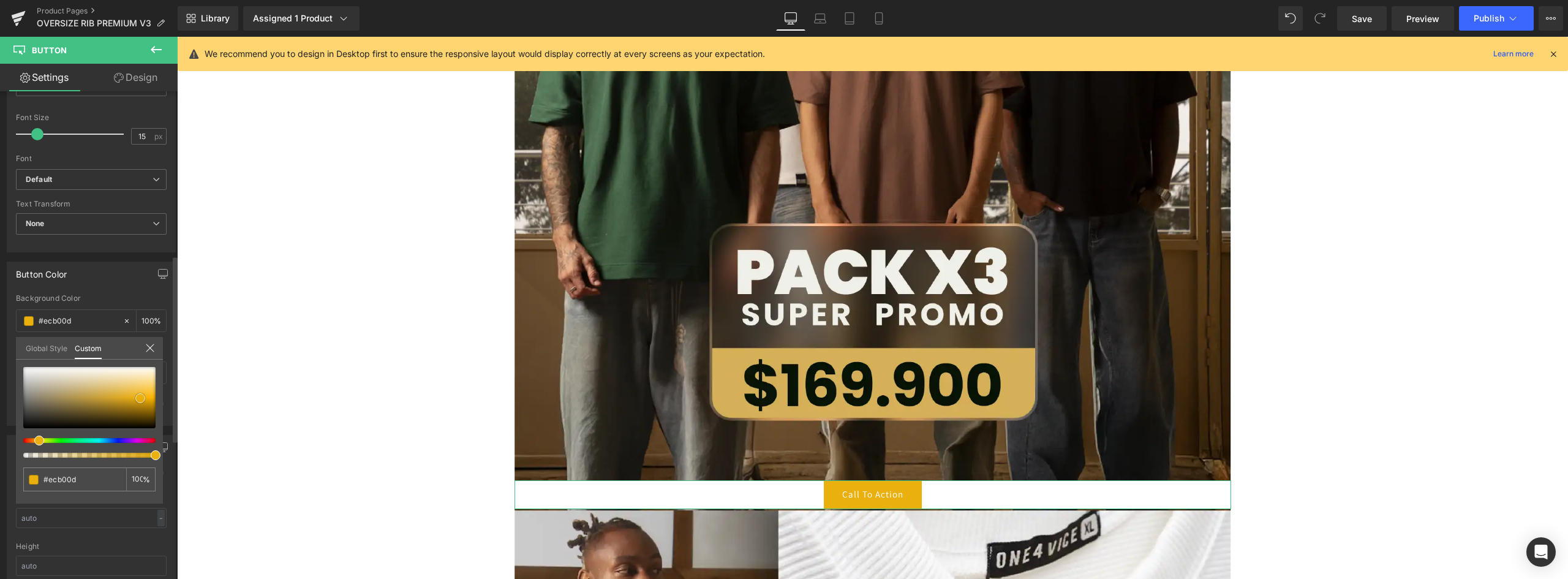
type input "#f1b512"
type input "#f1b81c"
type input "#f6be27"
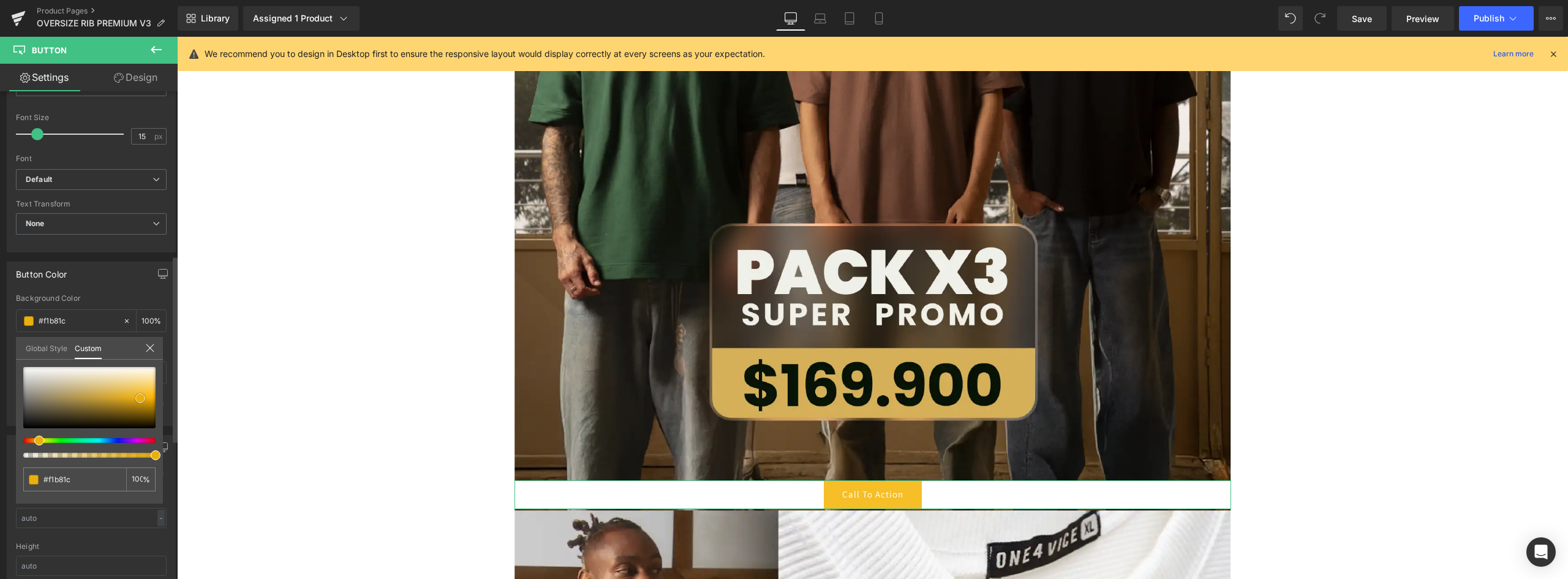
type input "#f6be27"
type input "#f7c02b"
type input "#f8c22f"
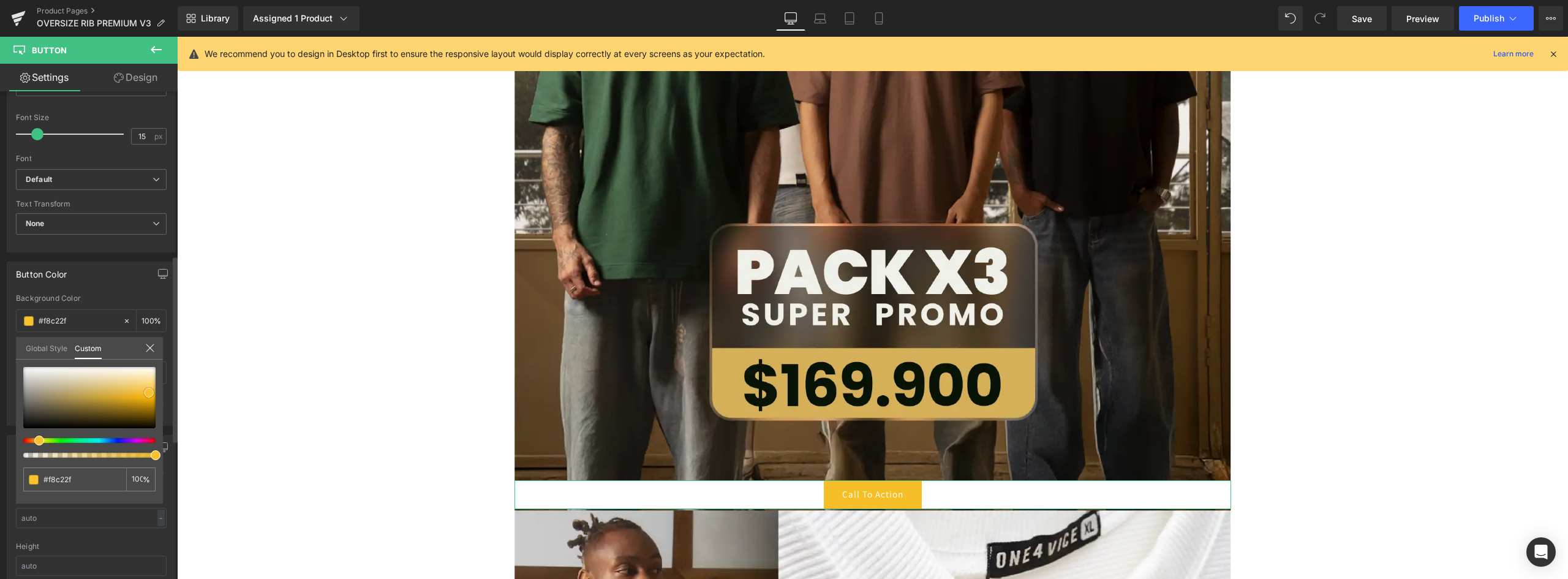
type input "#f9c638"
type input "#fbc83c"
type input "#fdc93a"
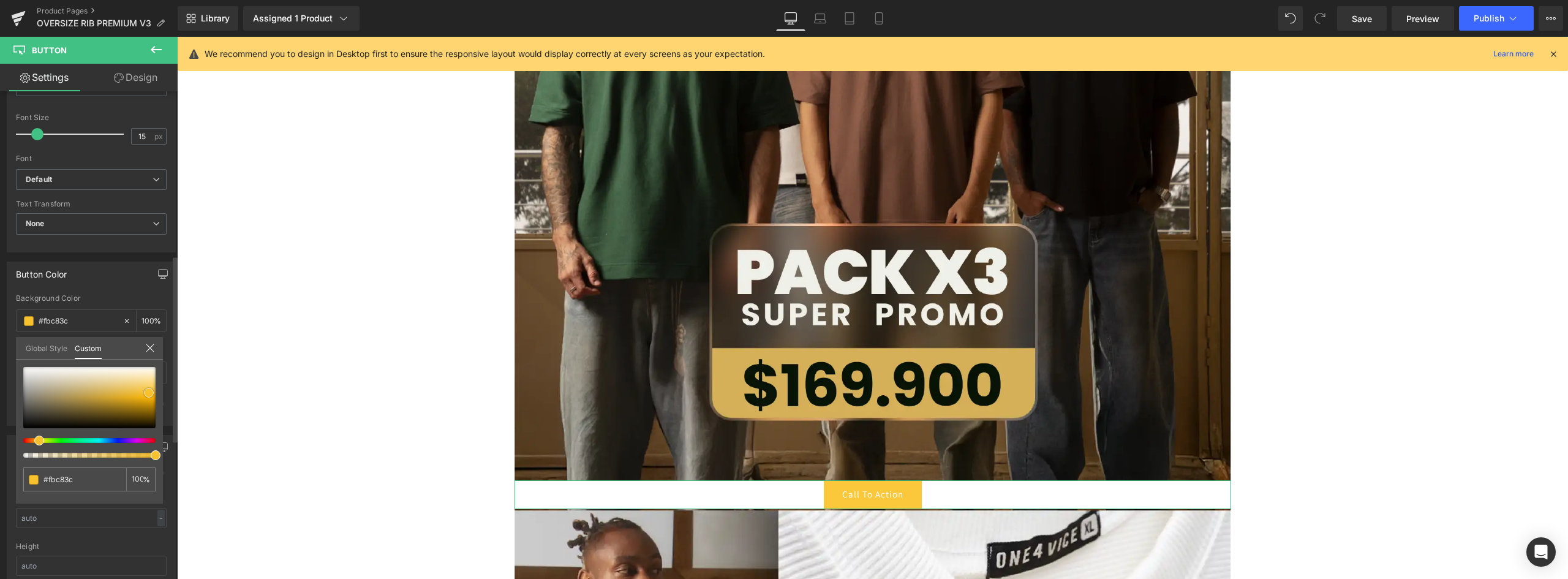
type input "#fdc93a"
type input "#fec939"
type input "#fdc834"
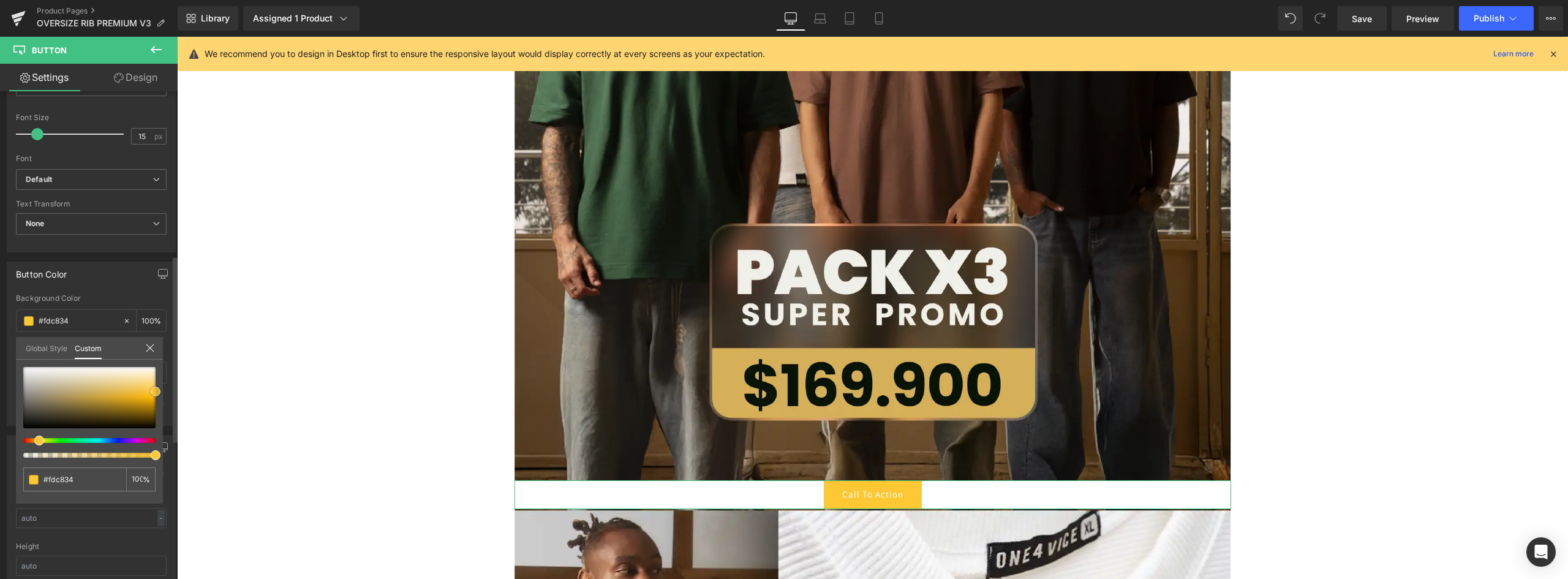
type input "#fec72d"
type input "#ffc31e"
type input "#fac123"
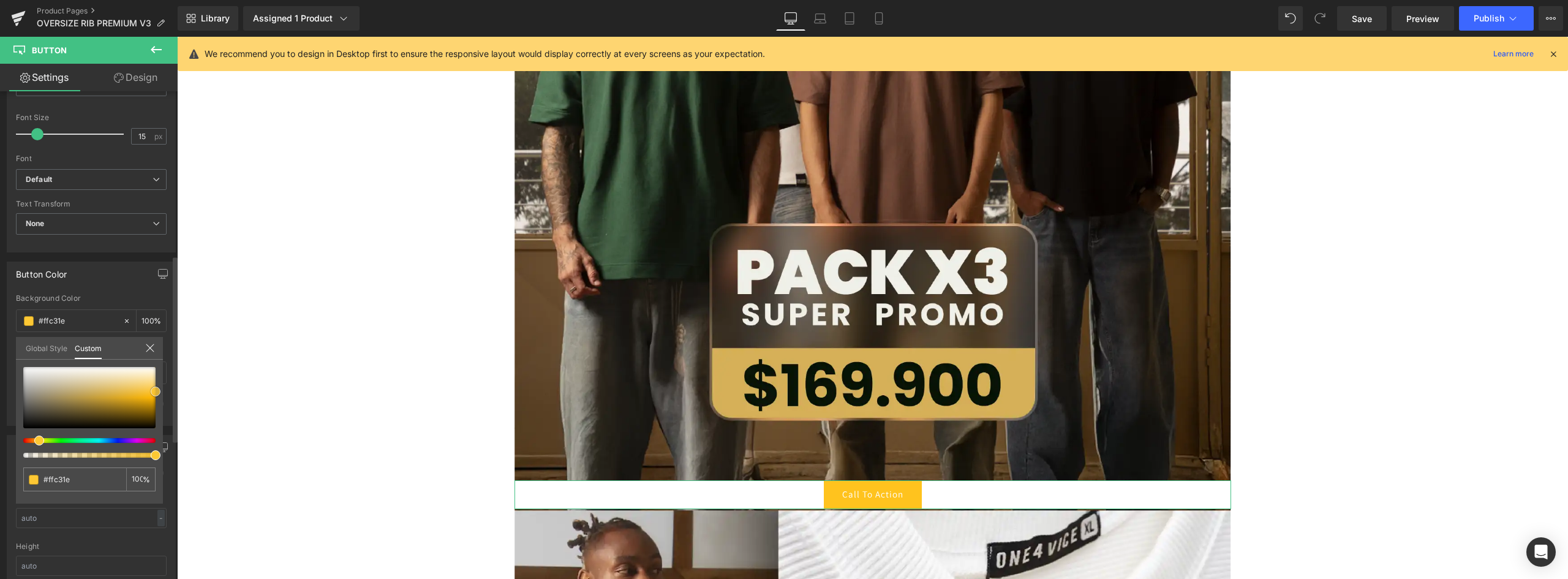
type input "#fac123"
type input "#f8c025"
type input "#f7bf26"
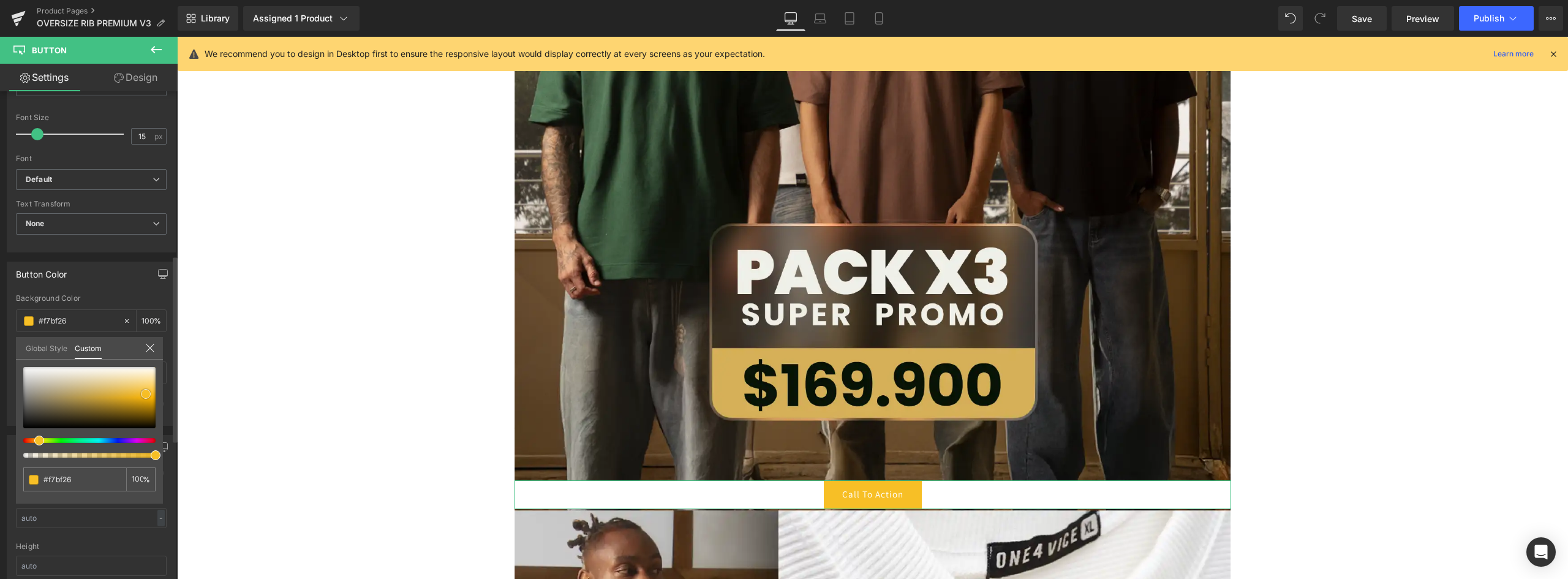
drag, startPoint x: 34, startPoint y: 411, endPoint x: 146, endPoint y: 394, distance: 113.3
click at [146, 394] on div at bounding box center [89, 398] width 133 height 62
click at [151, 346] on icon at bounding box center [150, 348] width 8 height 8
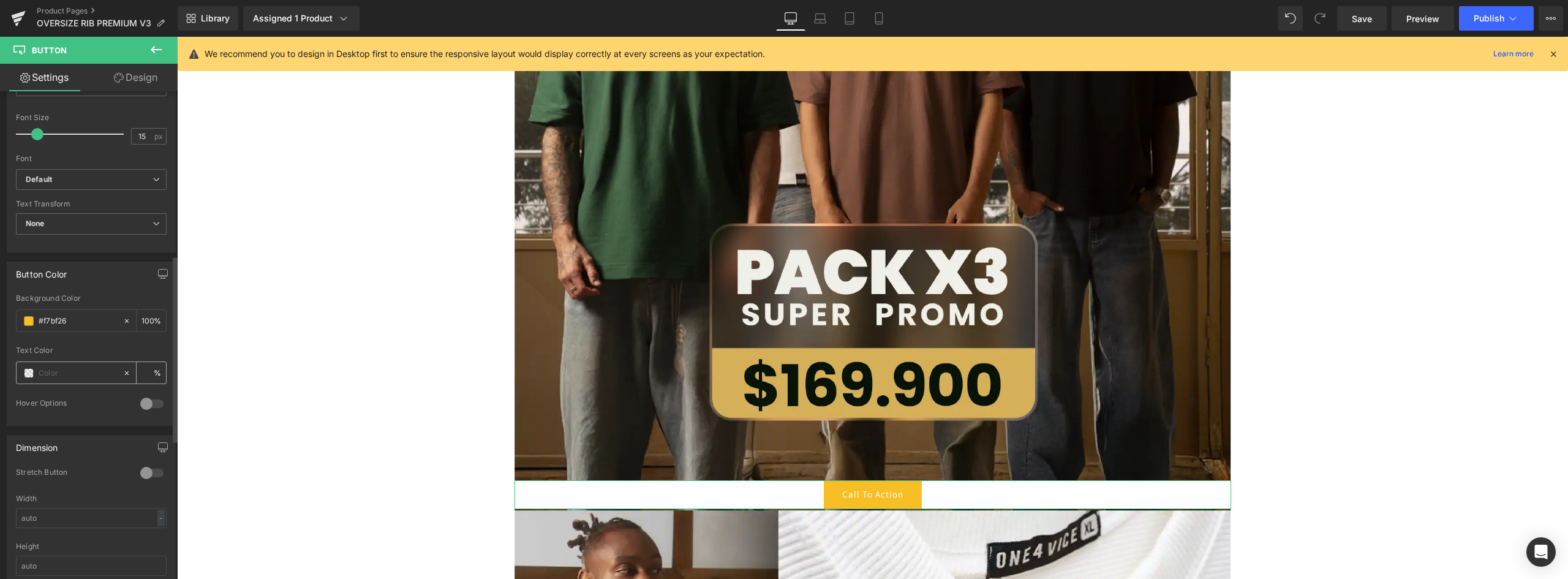
click at [51, 379] on input "text" at bounding box center [77, 373] width 78 height 14
type input "0"
click at [29, 374] on span at bounding box center [29, 373] width 10 height 10
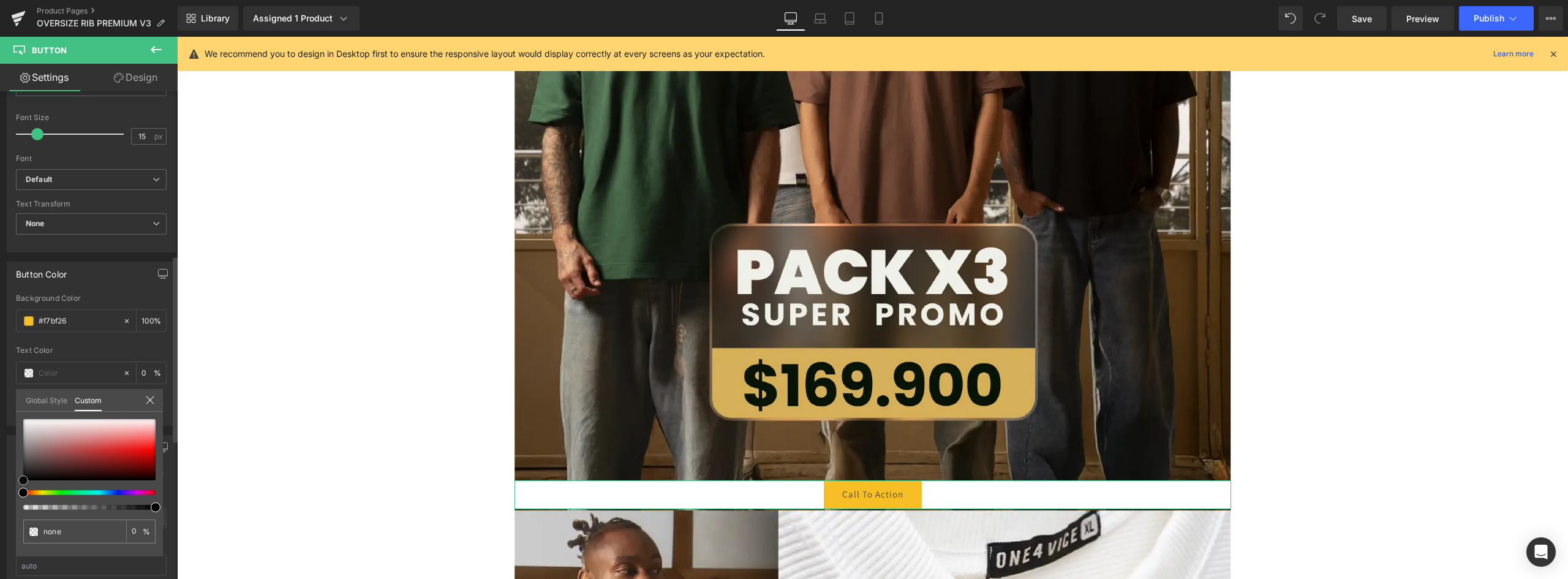
type input "#574141"
type input "100"
type input "#574141"
type input "100"
type input "#151313"
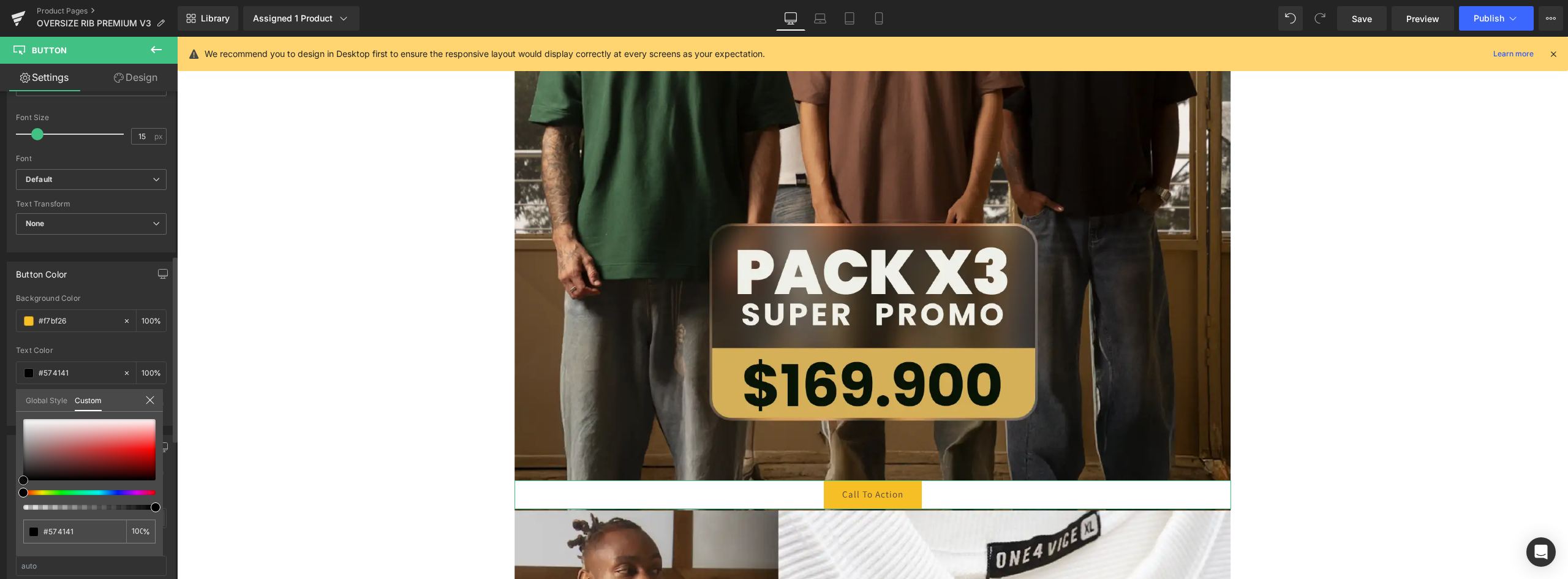
type input "#151313"
type input "#000000"
click at [1, 426] on div "Button Color rgba(247, 191, 38, 1) Background Color #f7bf26 100 % rgba(0, 0, 0,…" at bounding box center [92, 339] width 183 height 173
click at [151, 402] on icon at bounding box center [150, 401] width 10 height 10
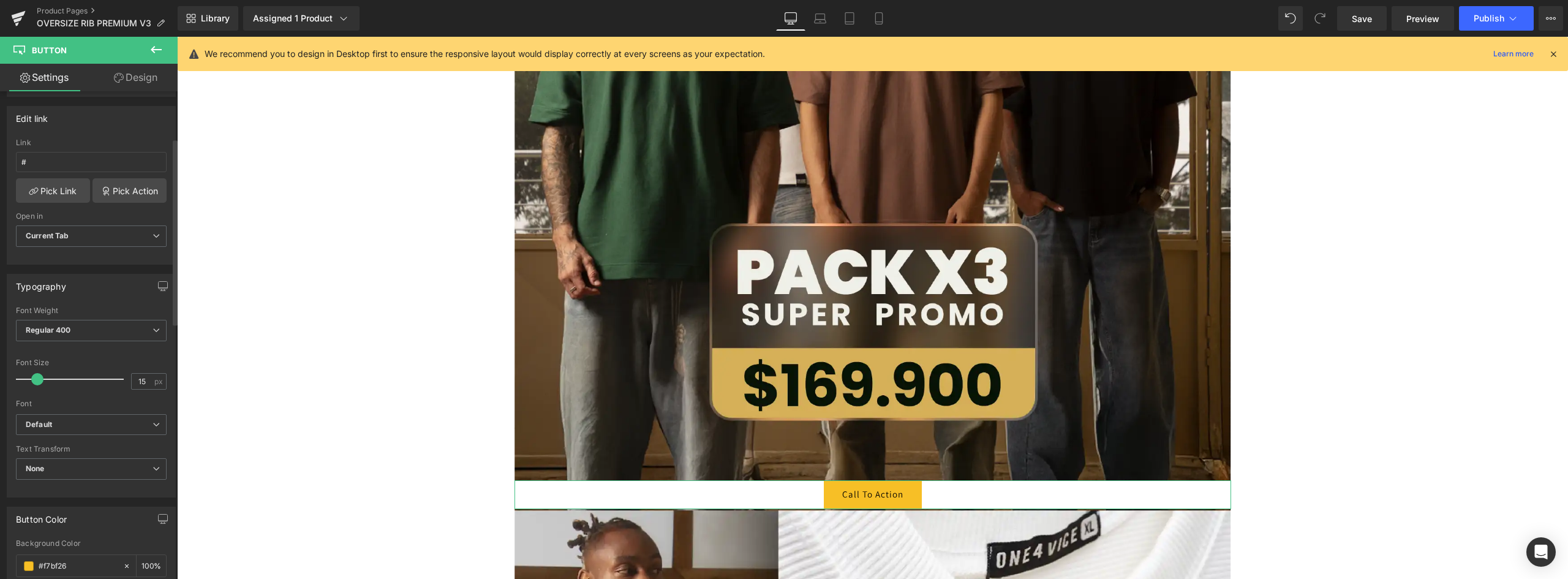
scroll to position [123, 0]
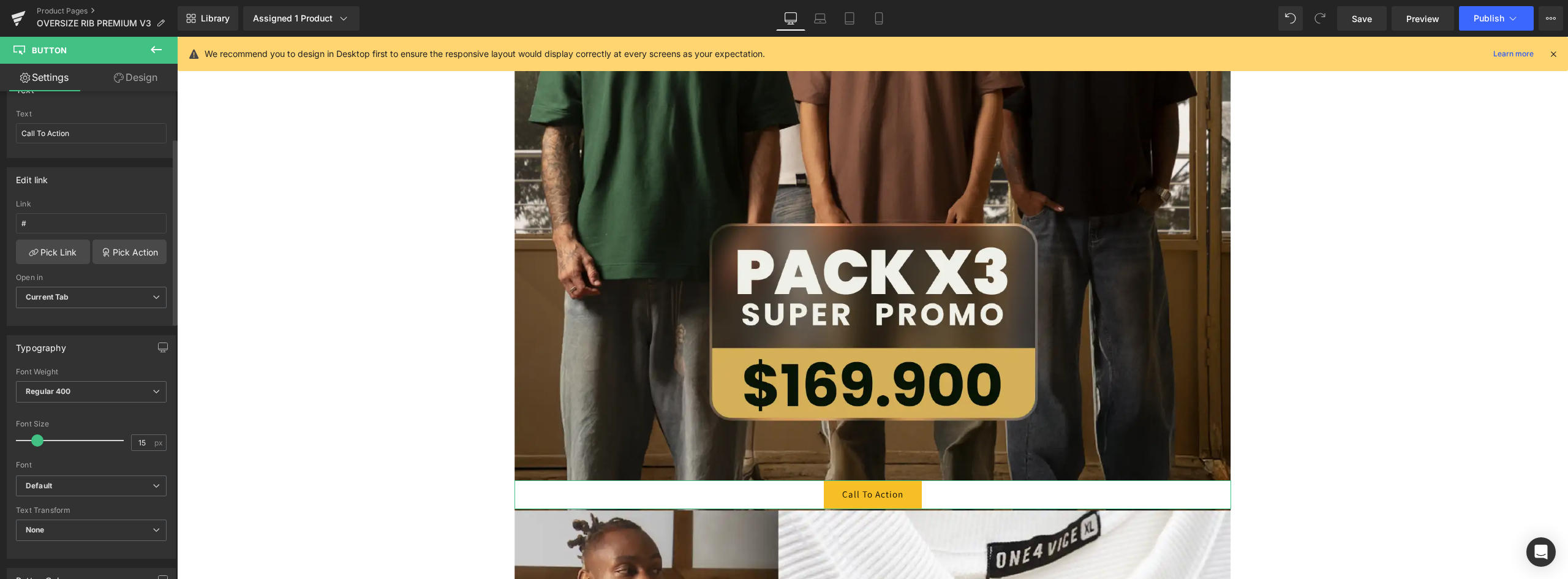
drag, startPoint x: 81, startPoint y: 133, endPoint x: 14, endPoint y: 133, distance: 67.0
drag, startPoint x: 36, startPoint y: 128, endPoint x: 44, endPoint y: 128, distance: 8.0
drag, startPoint x: 92, startPoint y: 131, endPoint x: 1, endPoint y: 133, distance: 91.0
click at [1, 133] on div "Text Call To Action Text Call To Action" at bounding box center [92, 113] width 183 height 90
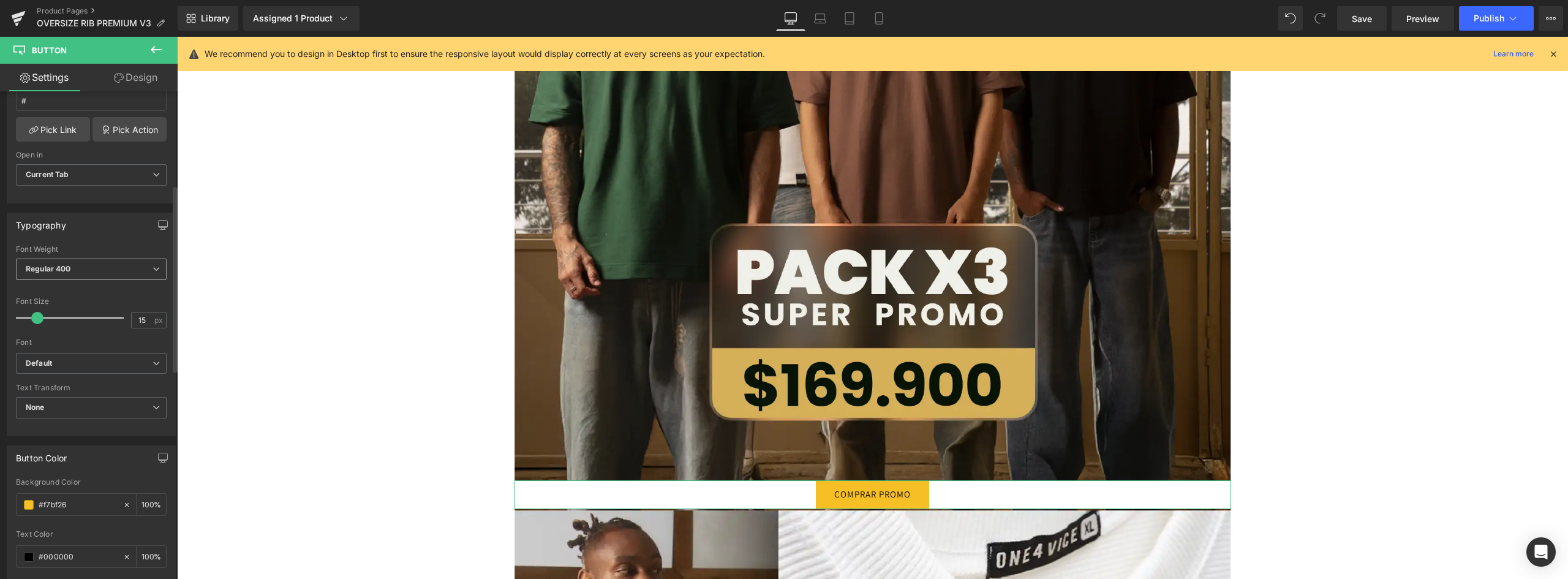
type input "COMPRAR PROMO"
click at [76, 259] on span "Regular 400" at bounding box center [91, 269] width 150 height 21
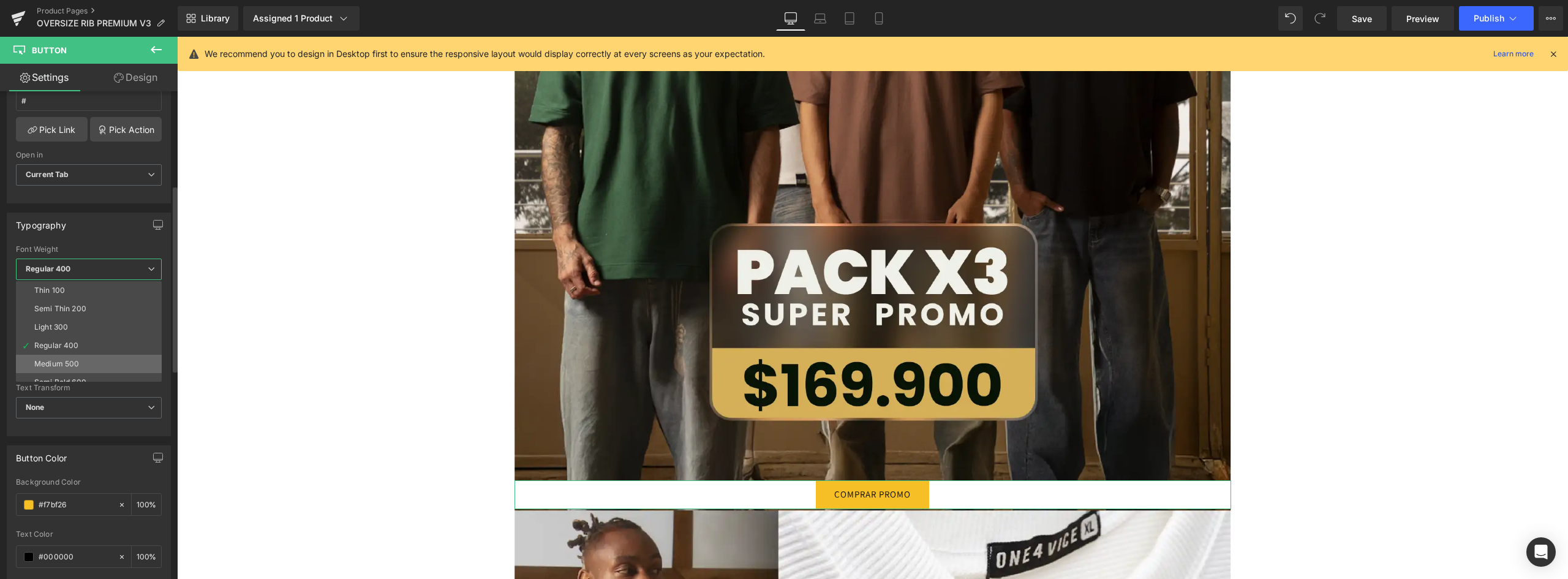
scroll to position [102, 0]
click at [78, 298] on div "Super Bold 800" at bounding box center [62, 299] width 55 height 9
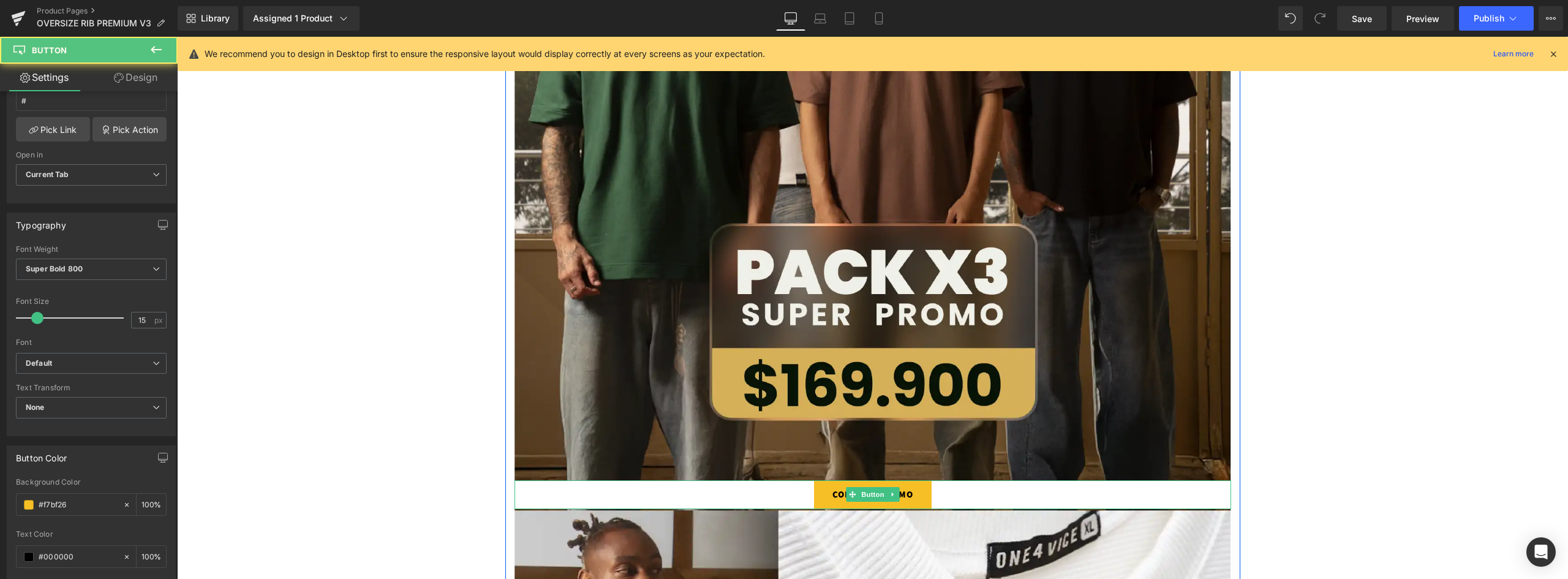
click at [914, 497] on link "COMPRAR PROMO" at bounding box center [873, 494] width 117 height 29
click at [145, 70] on link "Design" at bounding box center [135, 77] width 89 height 27
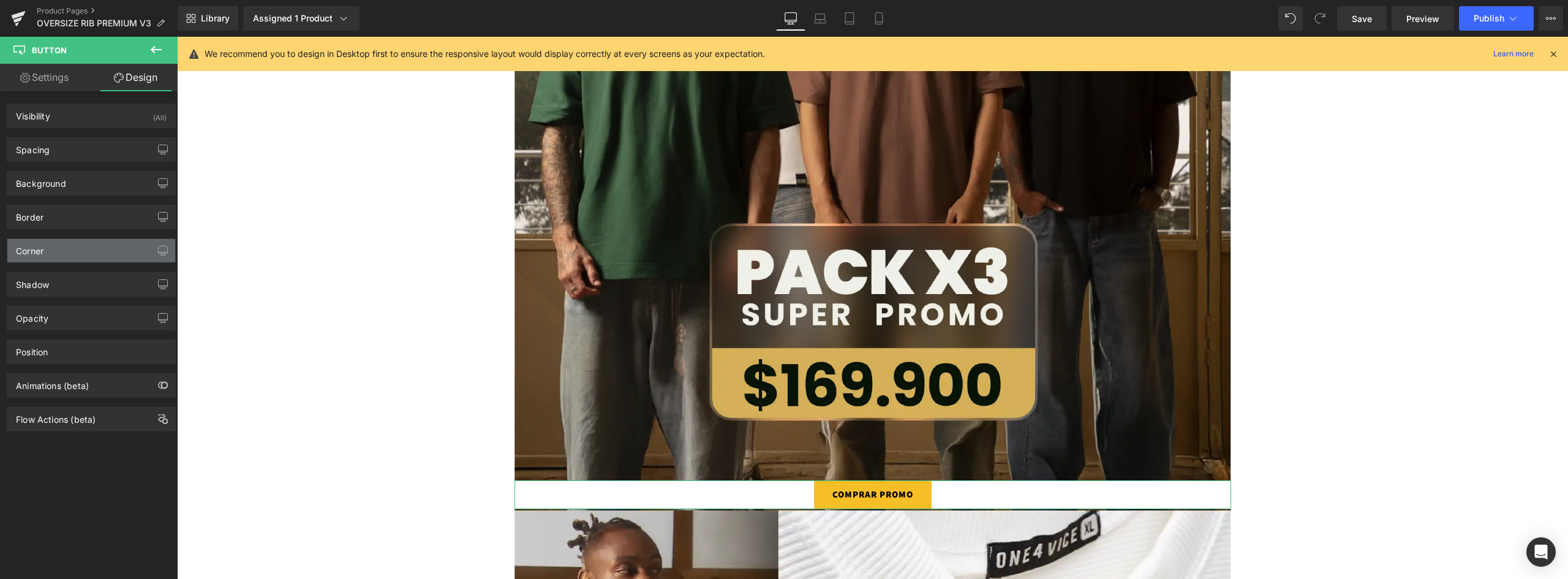
click at [51, 251] on div "Corner" at bounding box center [91, 251] width 168 height 23
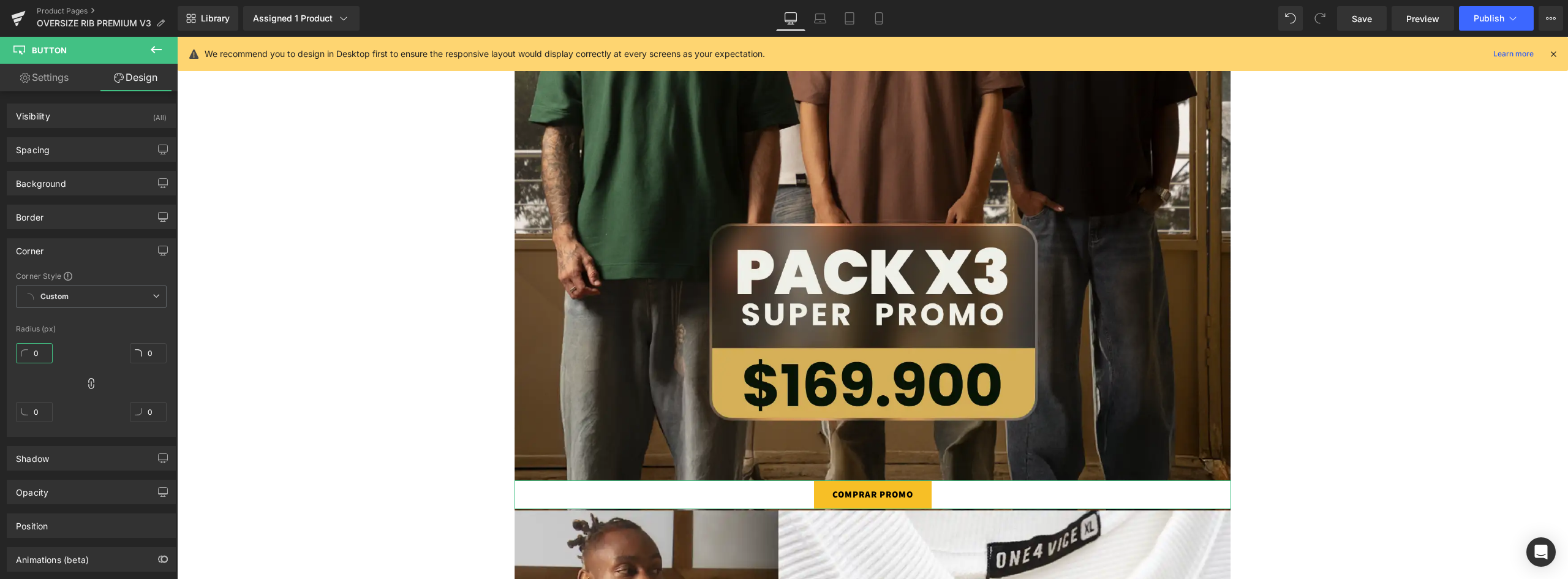
click at [40, 347] on input "0" at bounding box center [34, 353] width 37 height 20
type input "5"
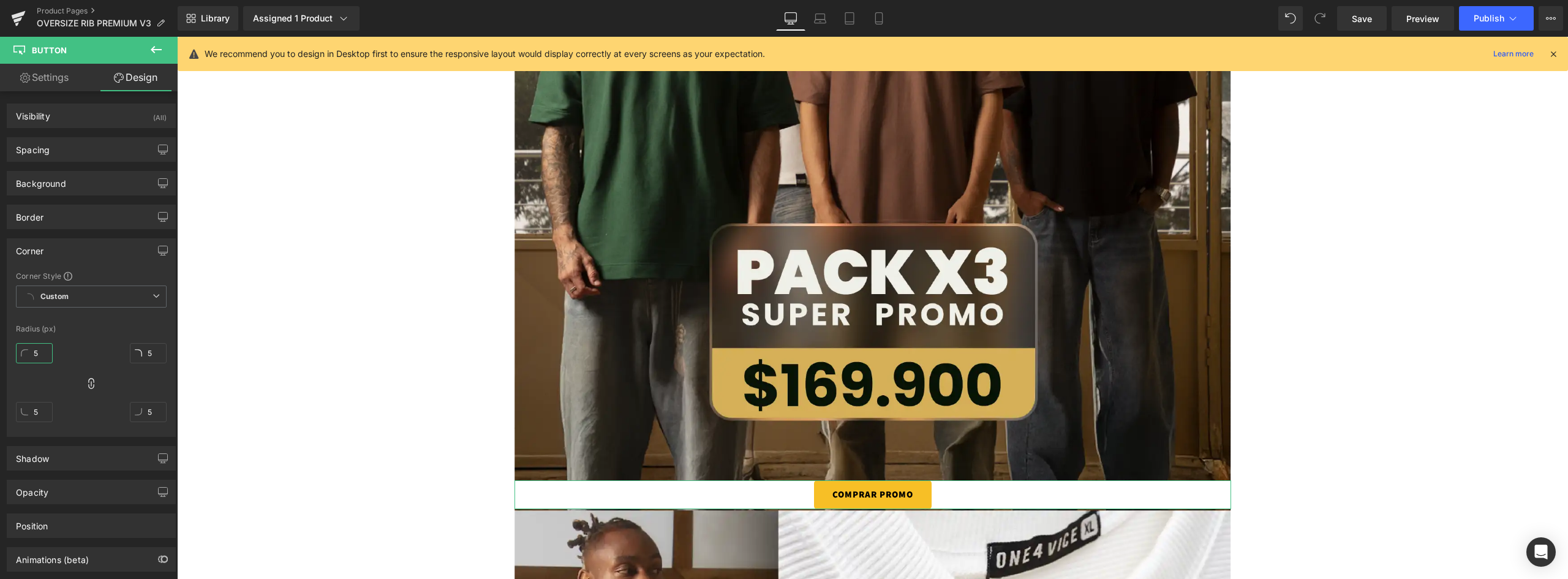
type input "55"
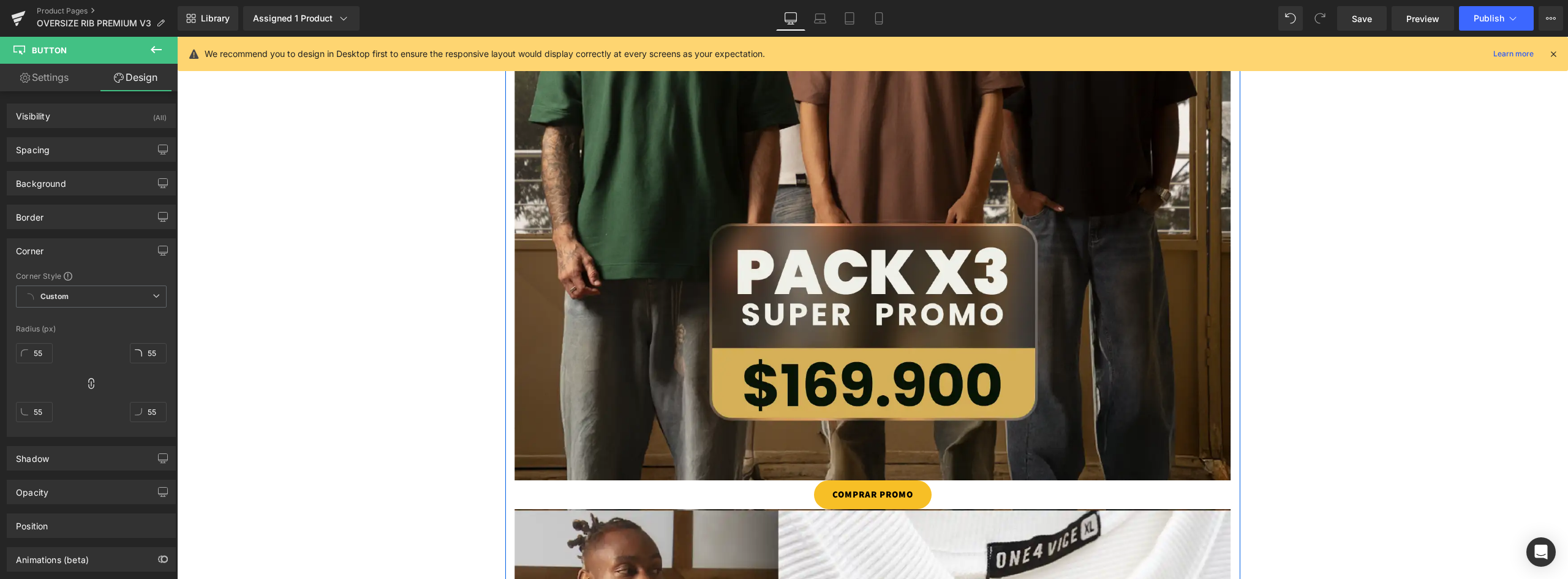
click at [891, 492] on icon at bounding box center [893, 494] width 6 height 7
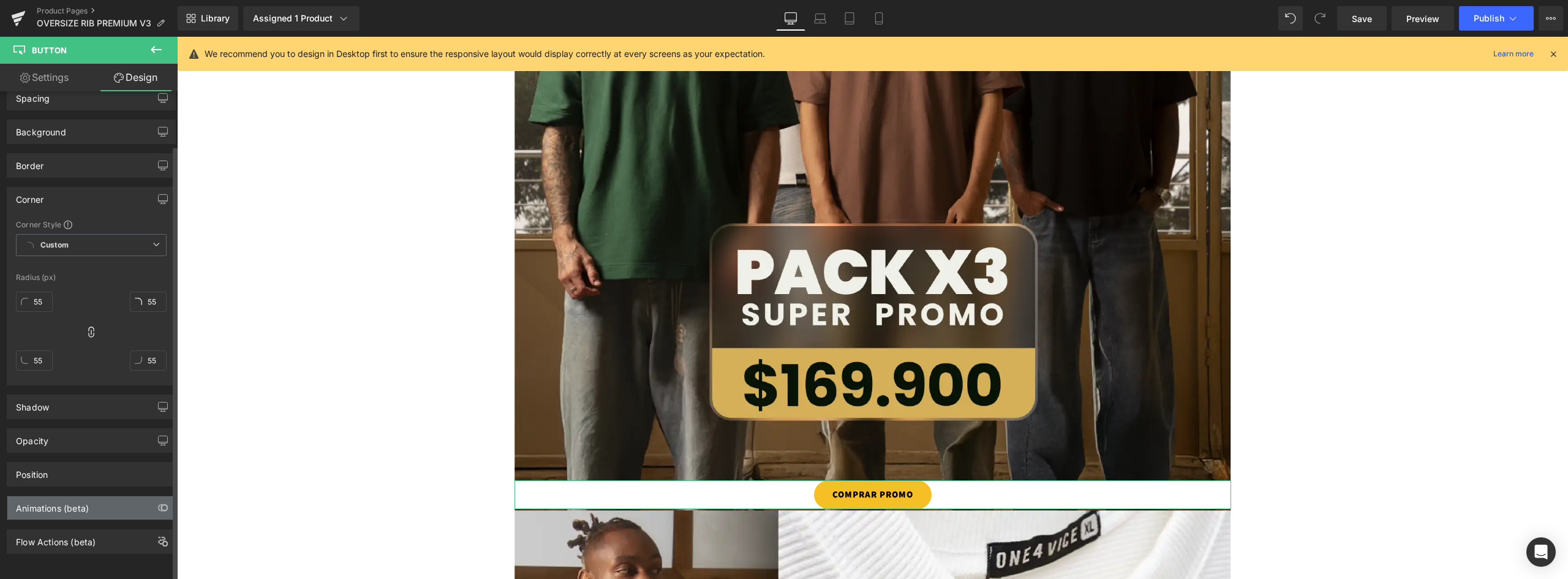
click at [82, 502] on div "Animations (beta)" at bounding box center [52, 505] width 73 height 17
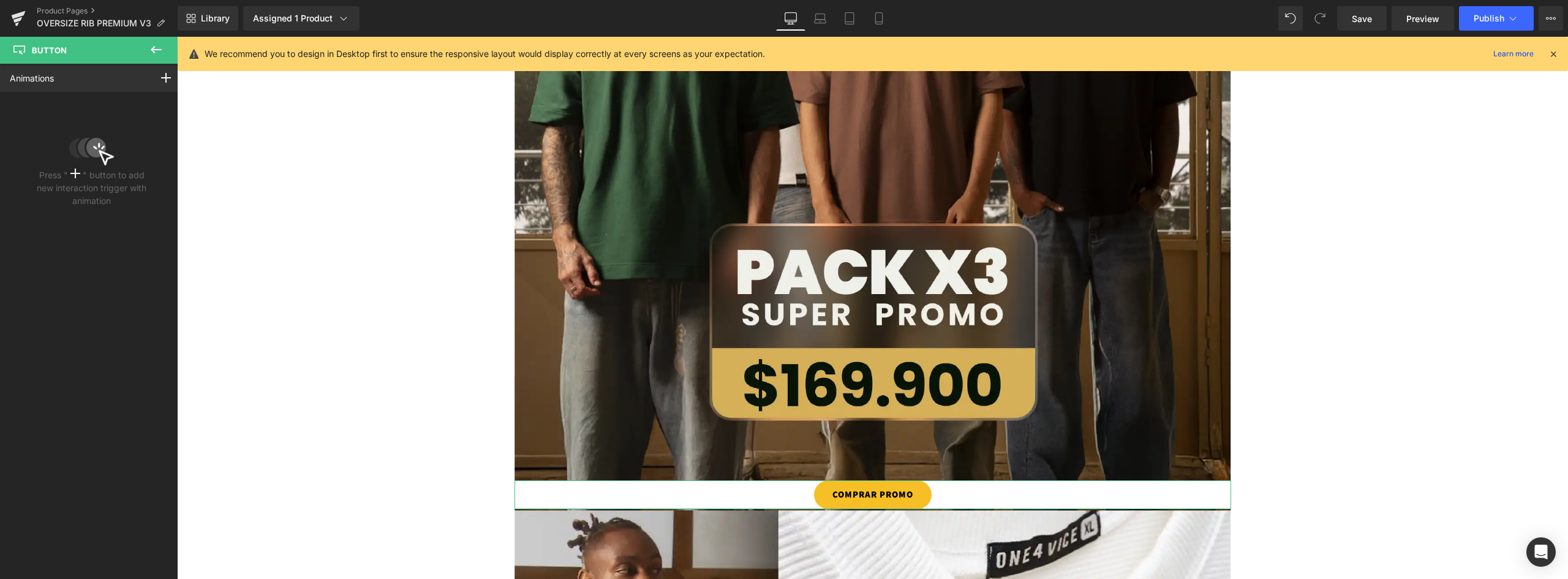
click at [82, 171] on p "Press " " button to add new interaction trigger with animation" at bounding box center [91, 188] width 118 height 39
click at [74, 172] on icon at bounding box center [75, 173] width 10 height 10
click at [161, 77] on rect at bounding box center [166, 78] width 10 height 1
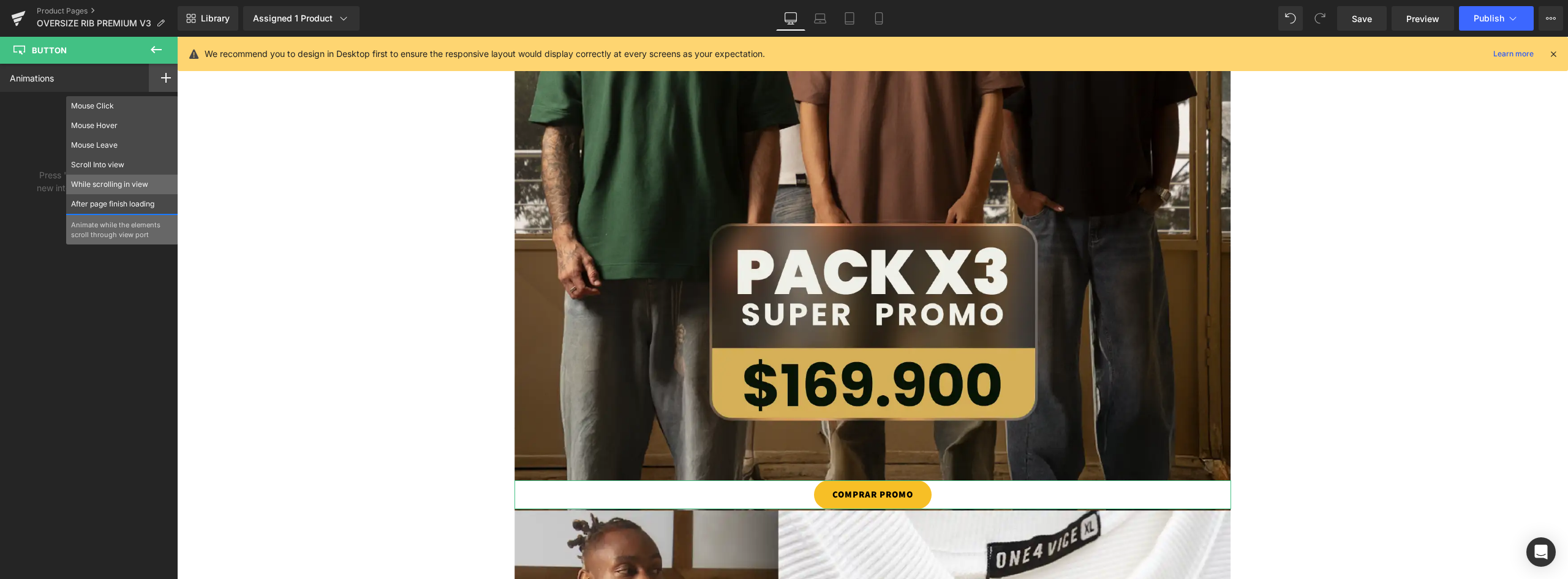
click at [112, 185] on p "While scrolling in view" at bounding box center [122, 184] width 102 height 11
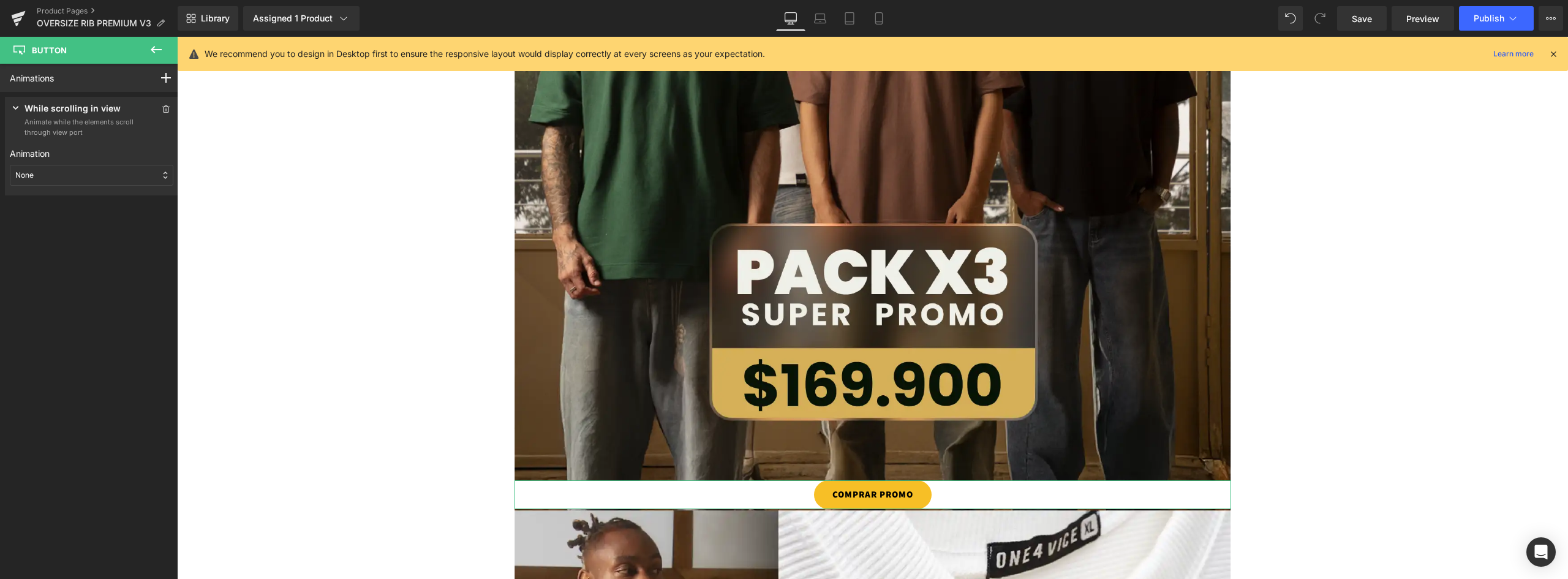
click at [78, 178] on div "None" at bounding box center [92, 175] width 163 height 21
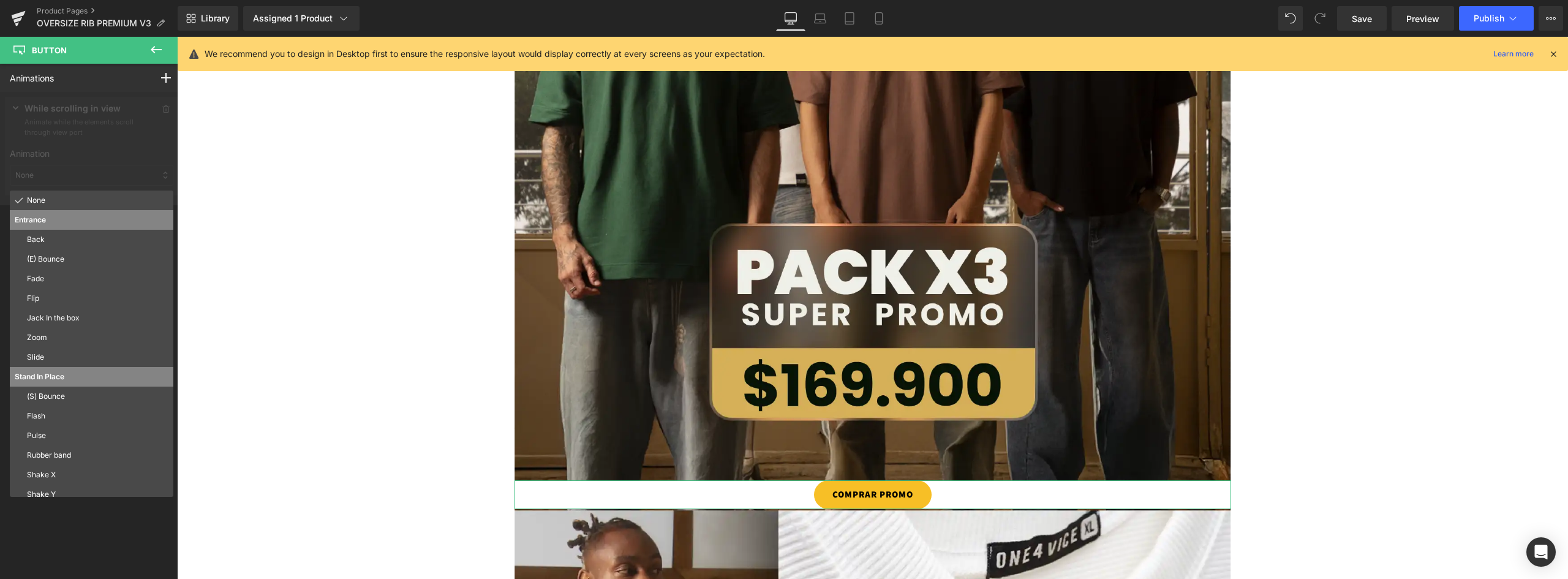
click at [49, 434] on p "Pulse" at bounding box center [98, 435] width 142 height 11
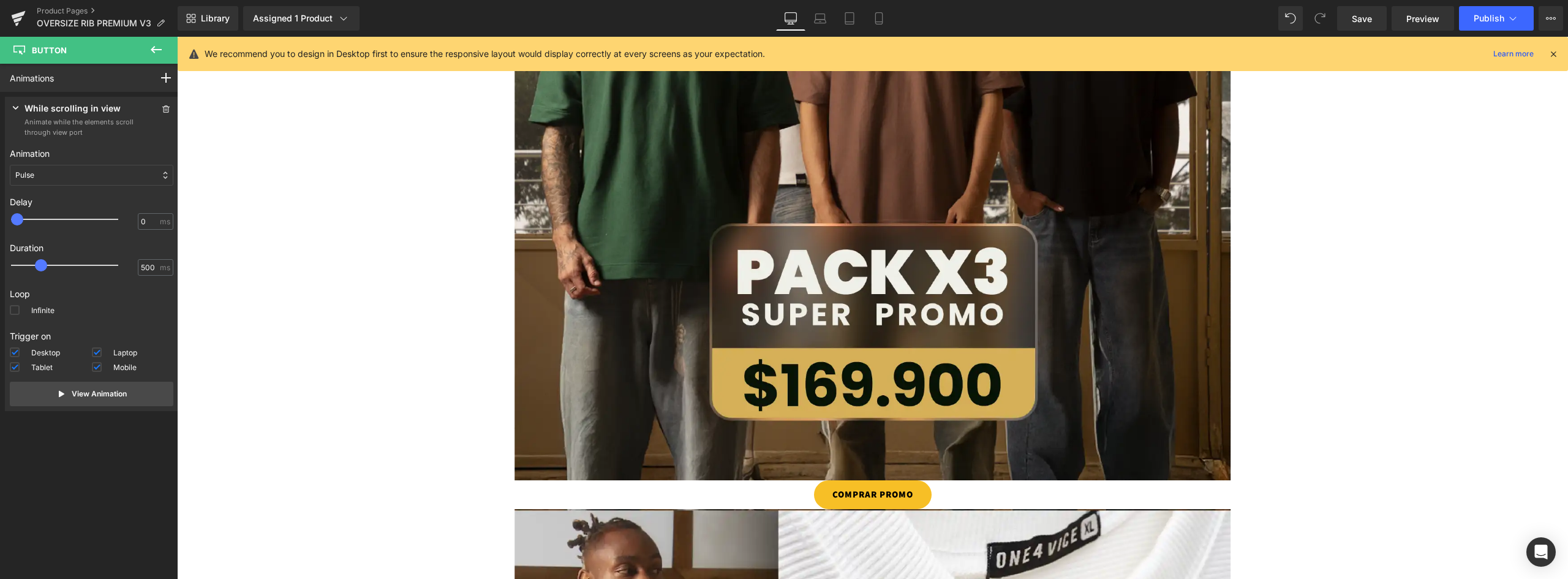
click at [155, 50] on icon at bounding box center [156, 49] width 15 height 15
type input "100"
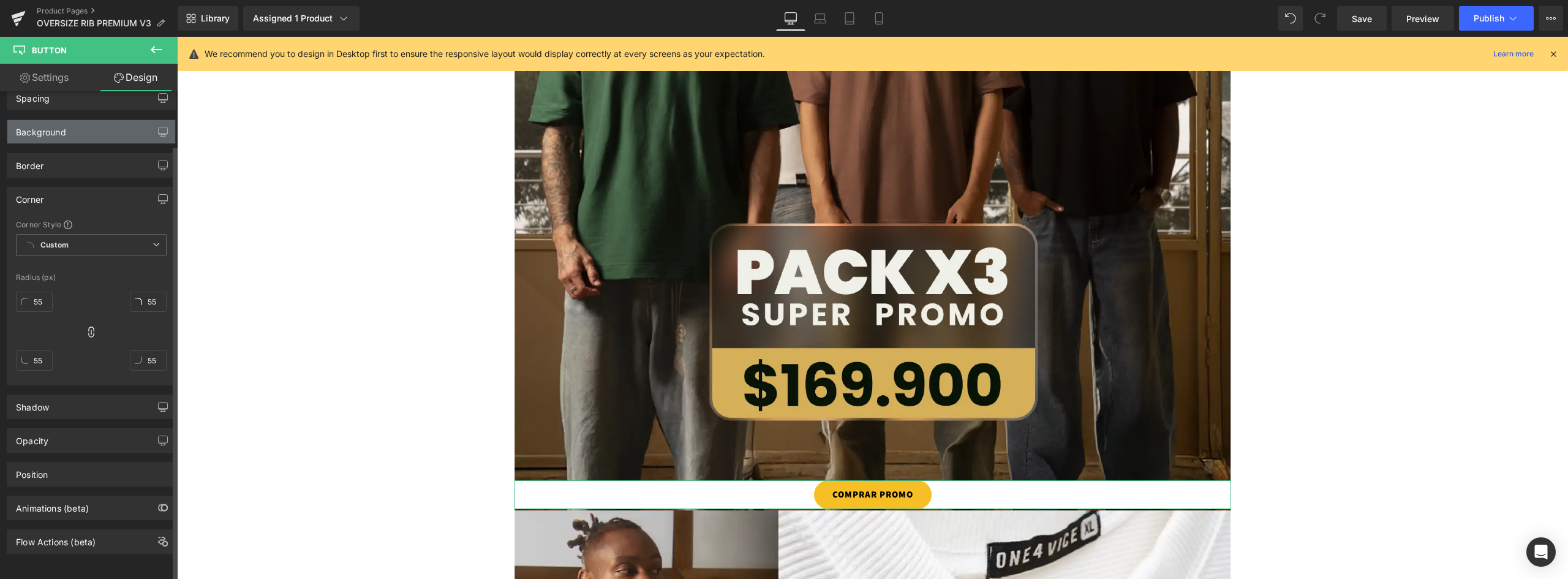
click at [57, 120] on div "Background" at bounding box center [41, 129] width 50 height 17
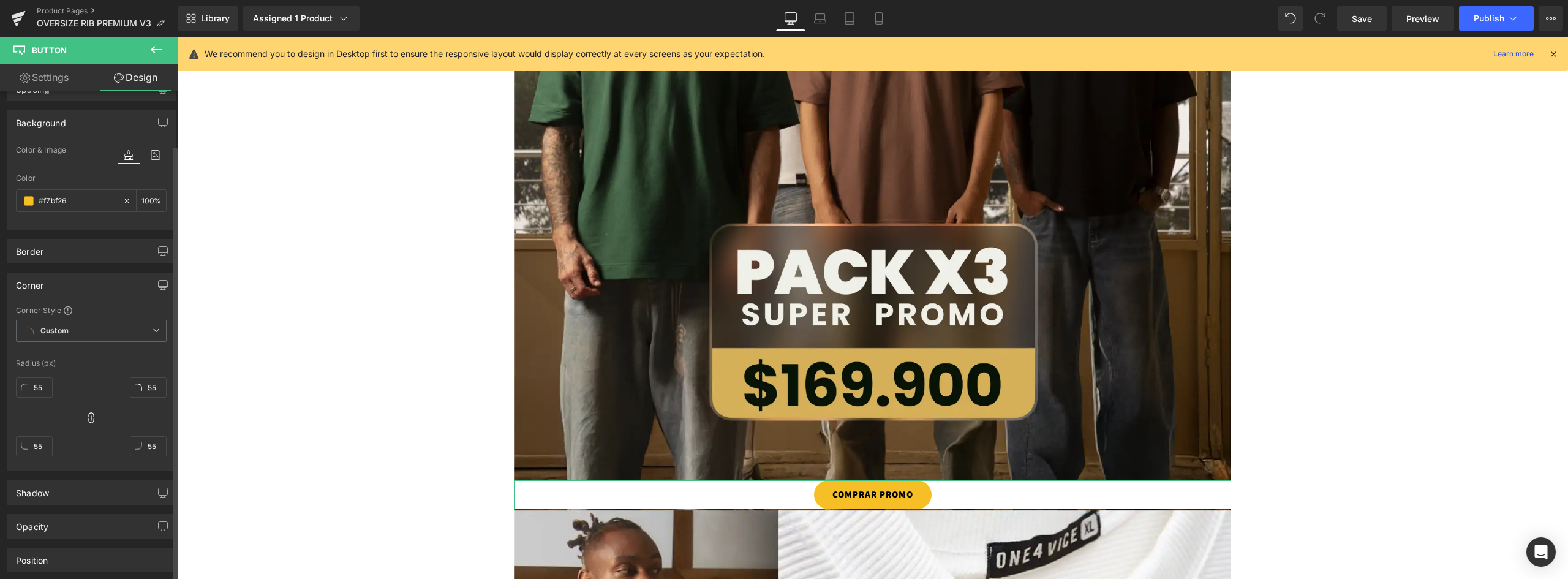
scroll to position [0, 0]
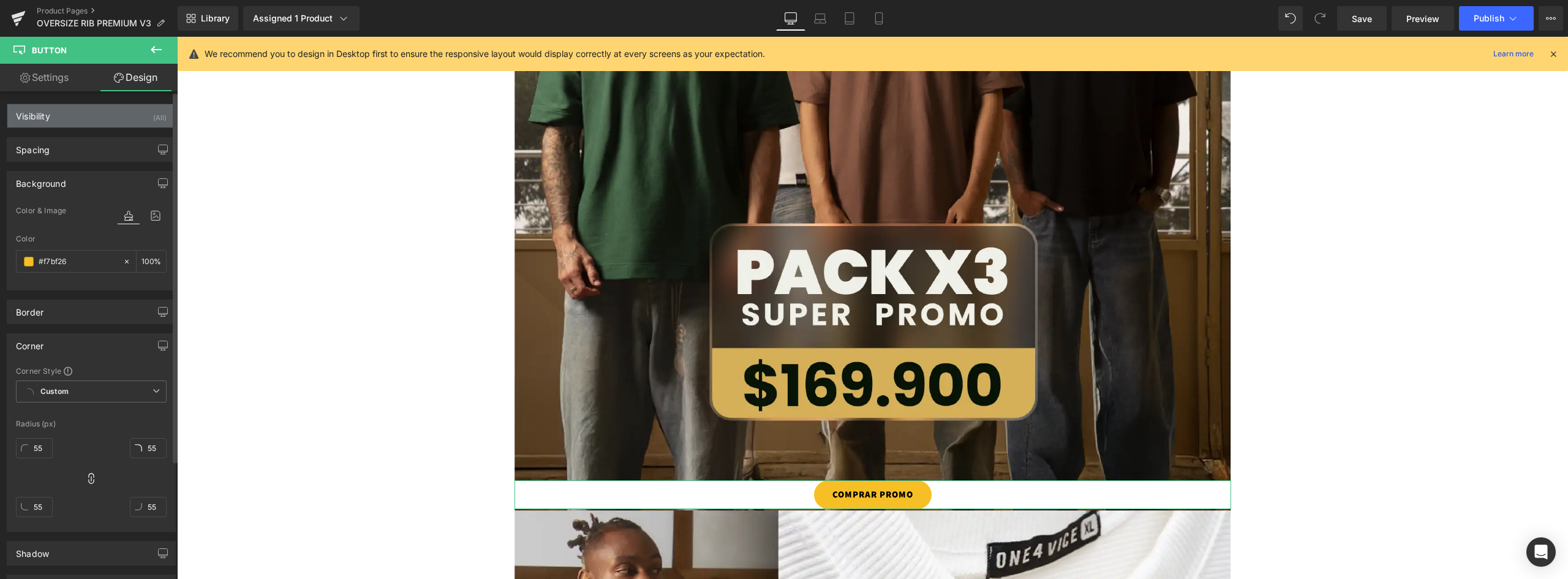
click at [59, 110] on div "Visibility (All)" at bounding box center [91, 115] width 168 height 23
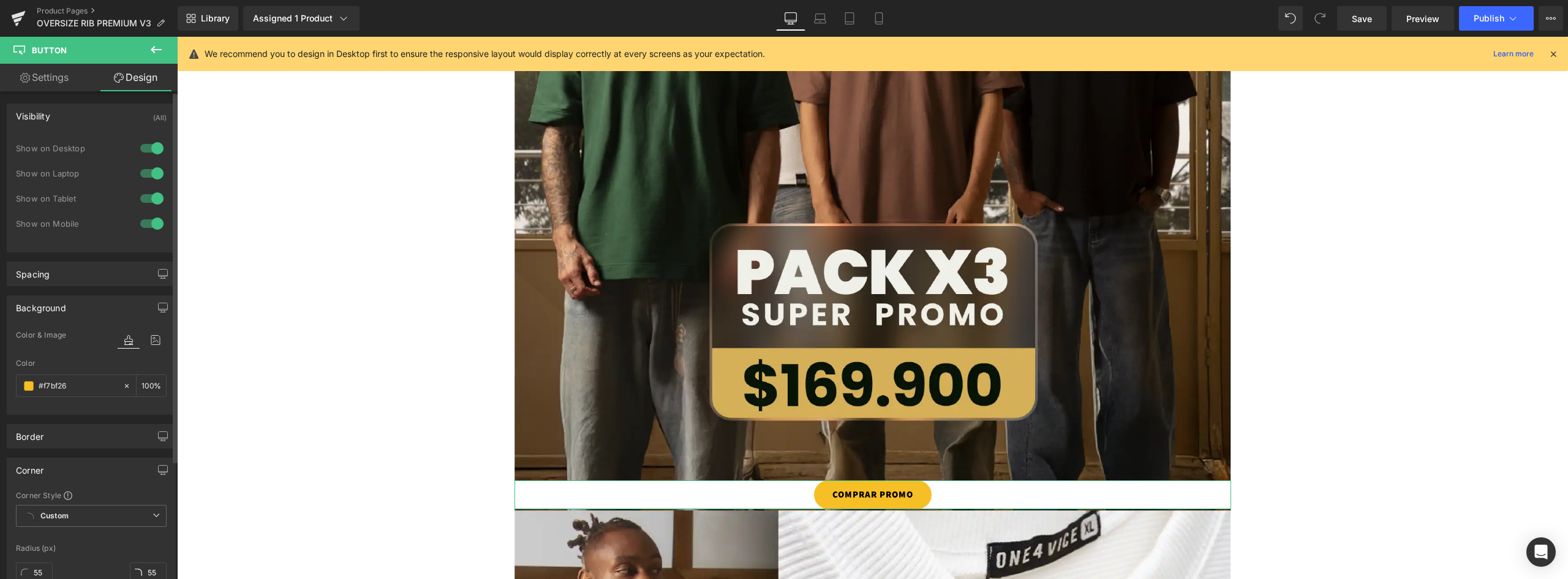
click at [66, 115] on div "Visibility (All)" at bounding box center [91, 115] width 168 height 23
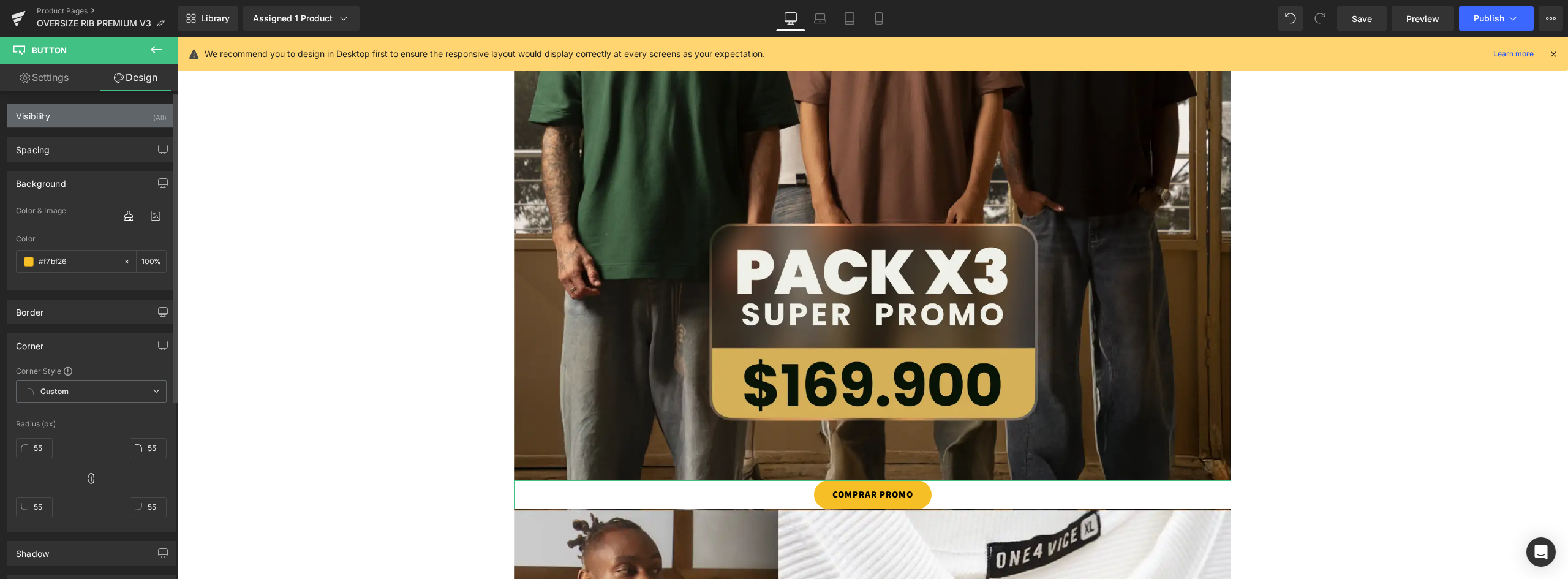
click at [74, 115] on div "Visibility (All)" at bounding box center [91, 115] width 168 height 23
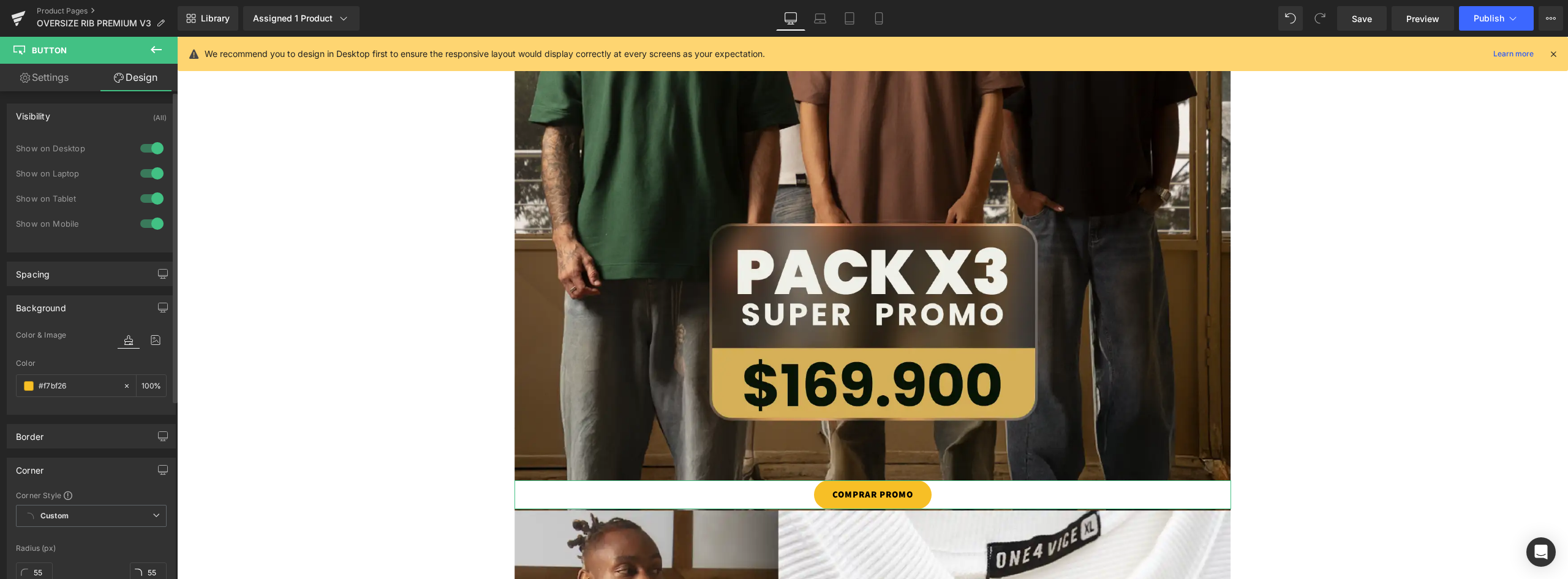
click at [151, 201] on div at bounding box center [152, 198] width 29 height 19
click at [151, 216] on div at bounding box center [152, 223] width 29 height 19
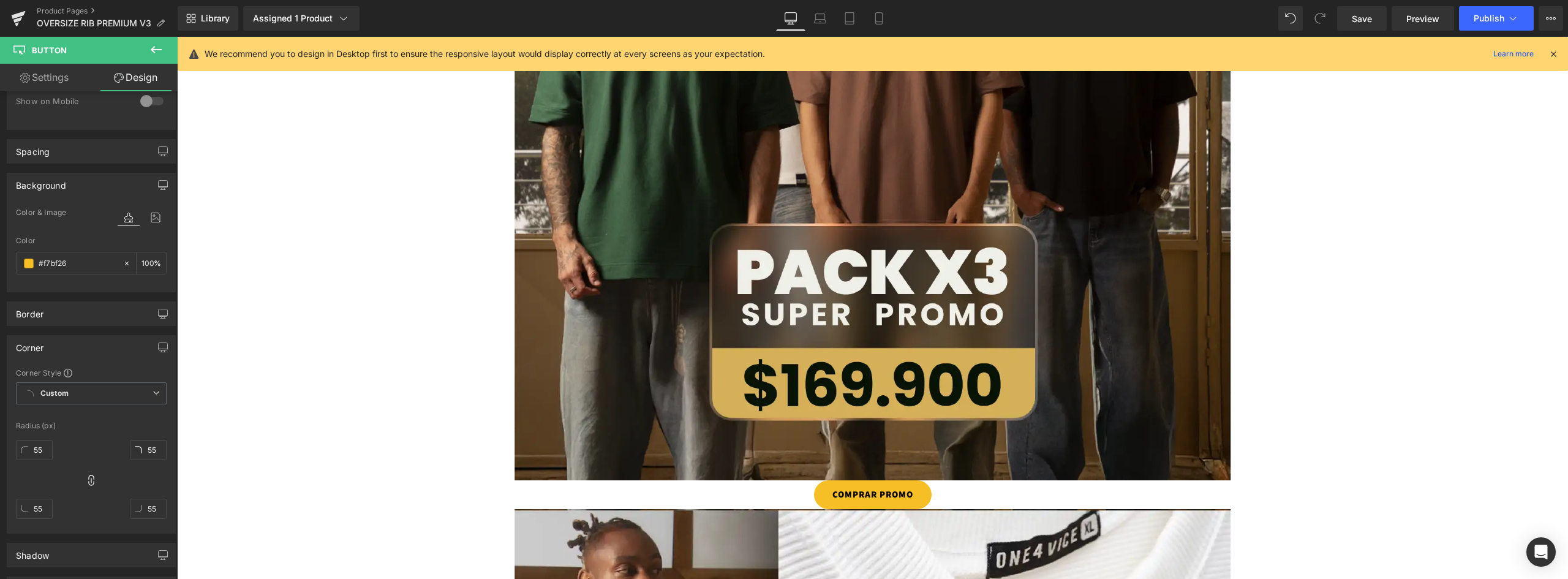
click at [150, 52] on icon at bounding box center [156, 49] width 15 height 15
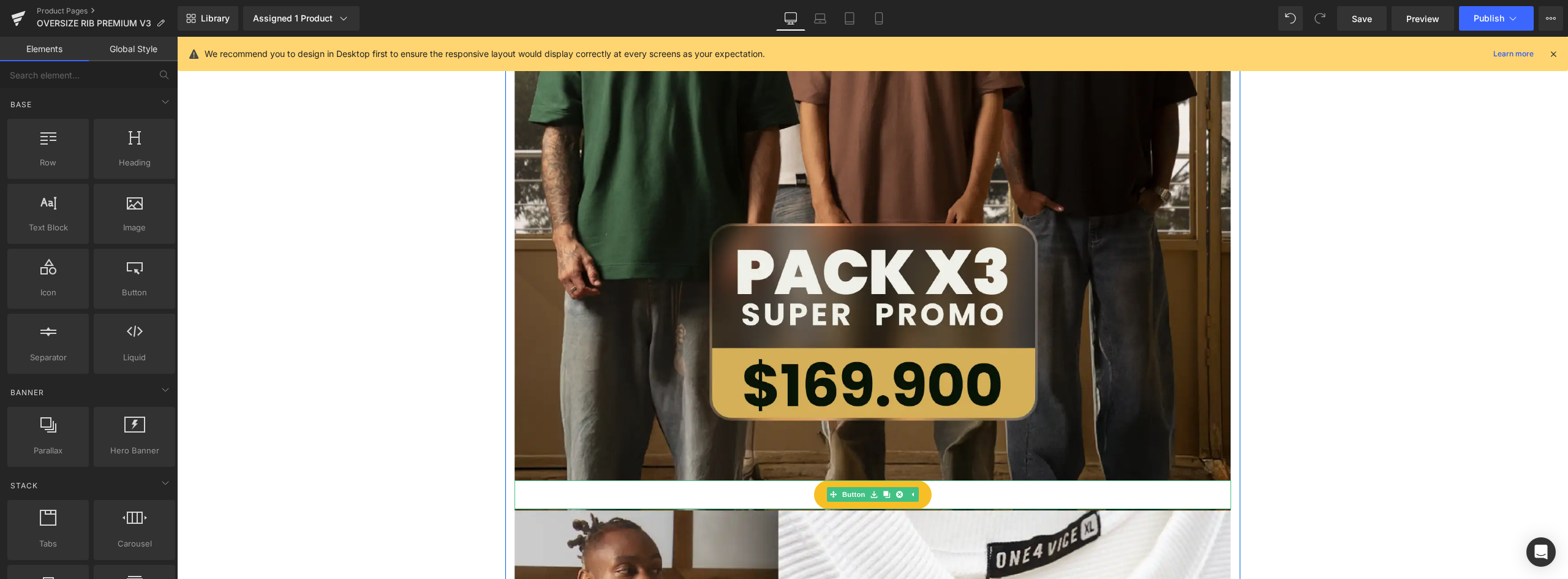
click at [920, 495] on link "COMPRAR PROMO" at bounding box center [873, 494] width 117 height 29
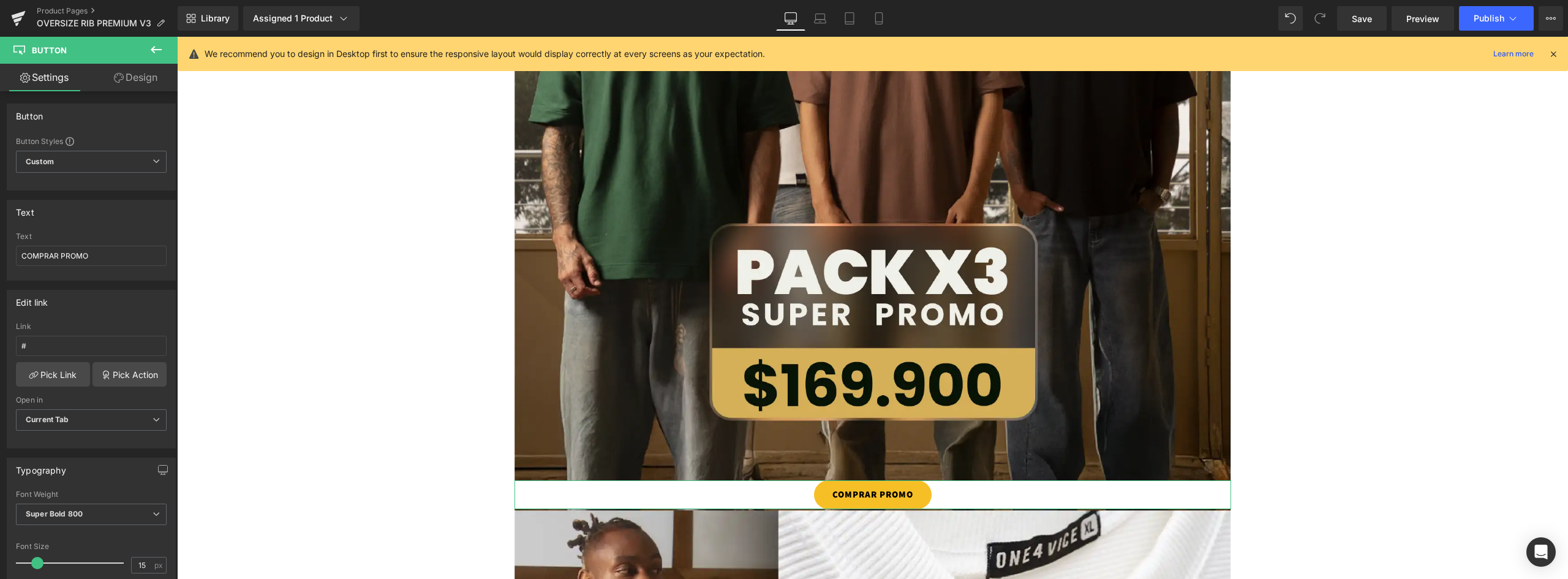
click at [140, 76] on link "Design" at bounding box center [135, 77] width 89 height 27
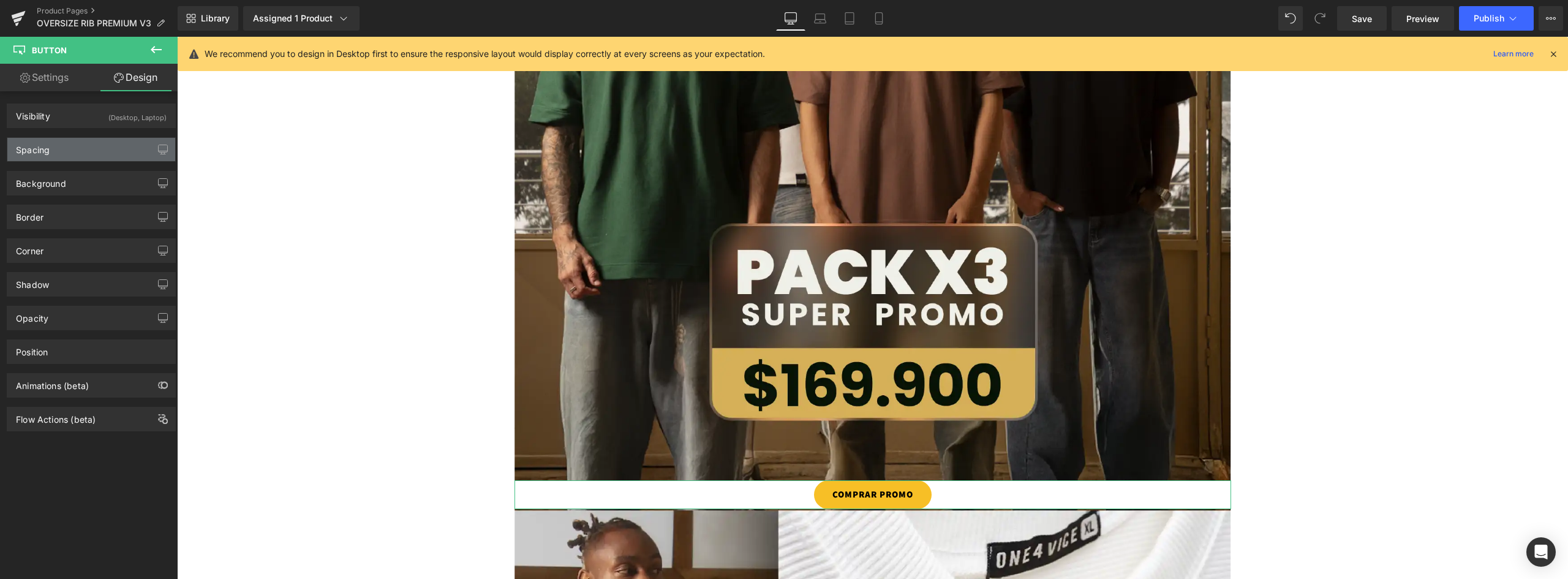
click at [51, 150] on div "Spacing" at bounding box center [91, 149] width 168 height 23
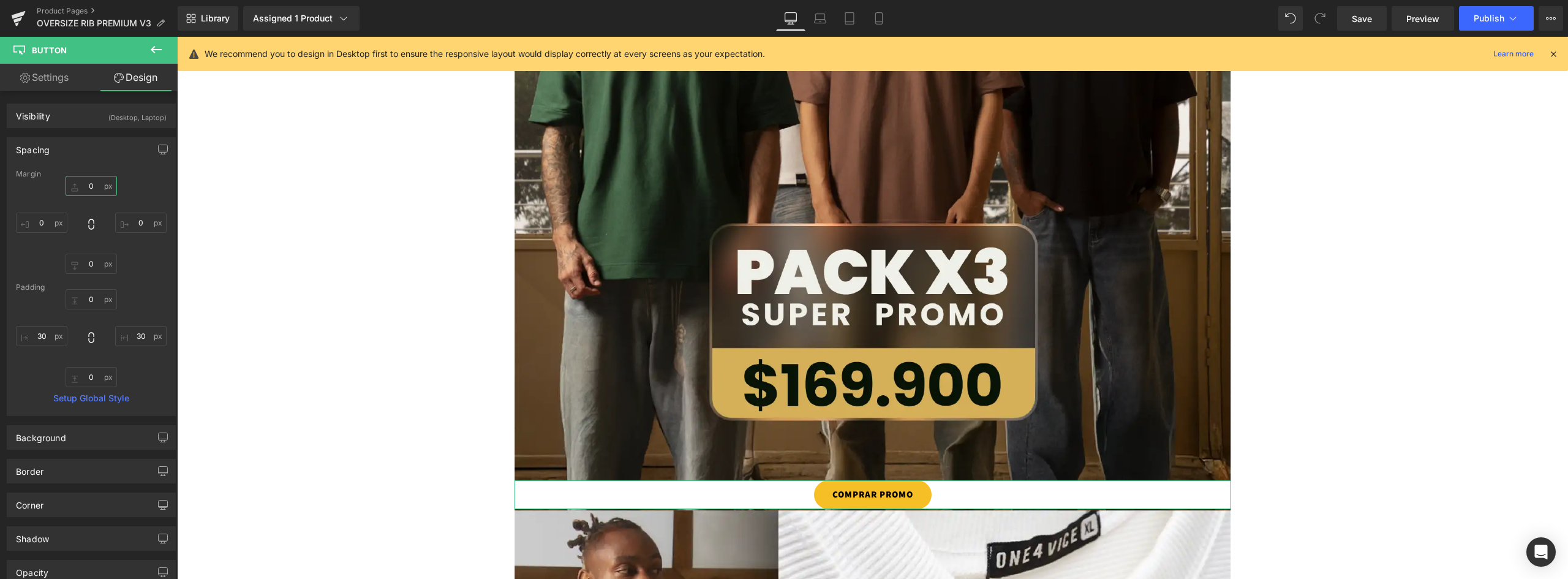
click at [94, 188] on input "0" at bounding box center [92, 186] width 52 height 20
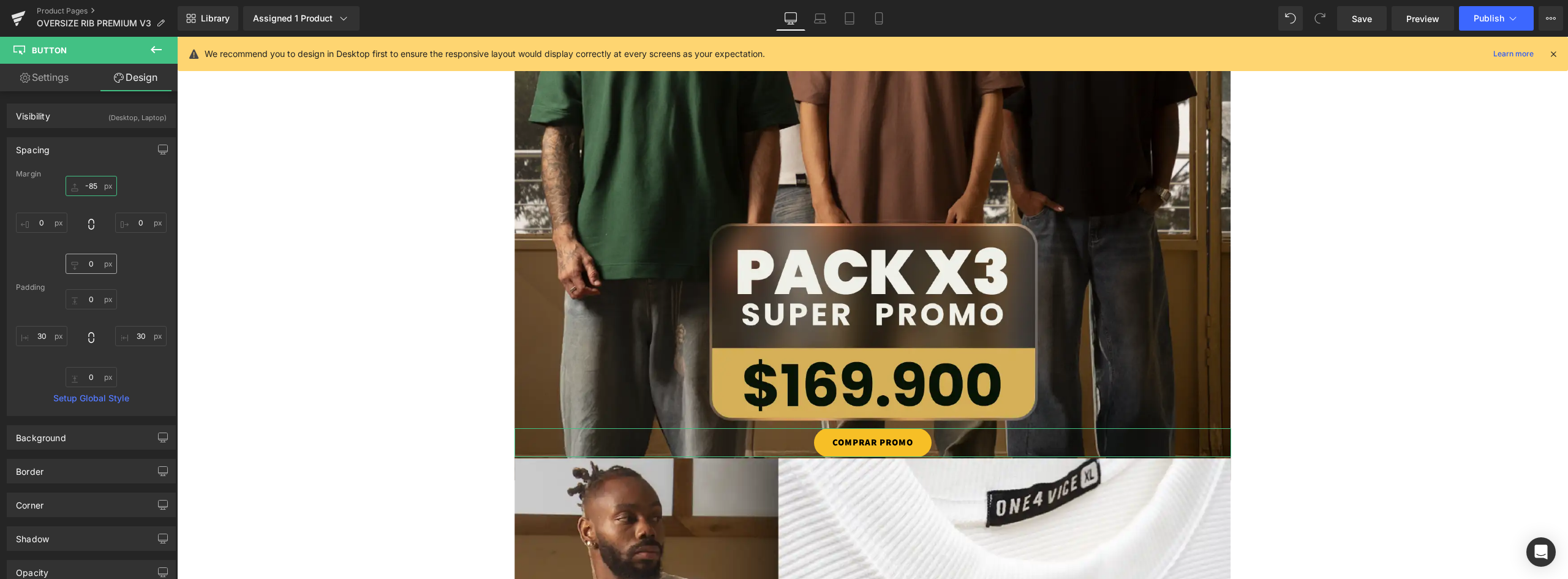
type input "-85"
click at [87, 267] on input "0" at bounding box center [92, 264] width 52 height 20
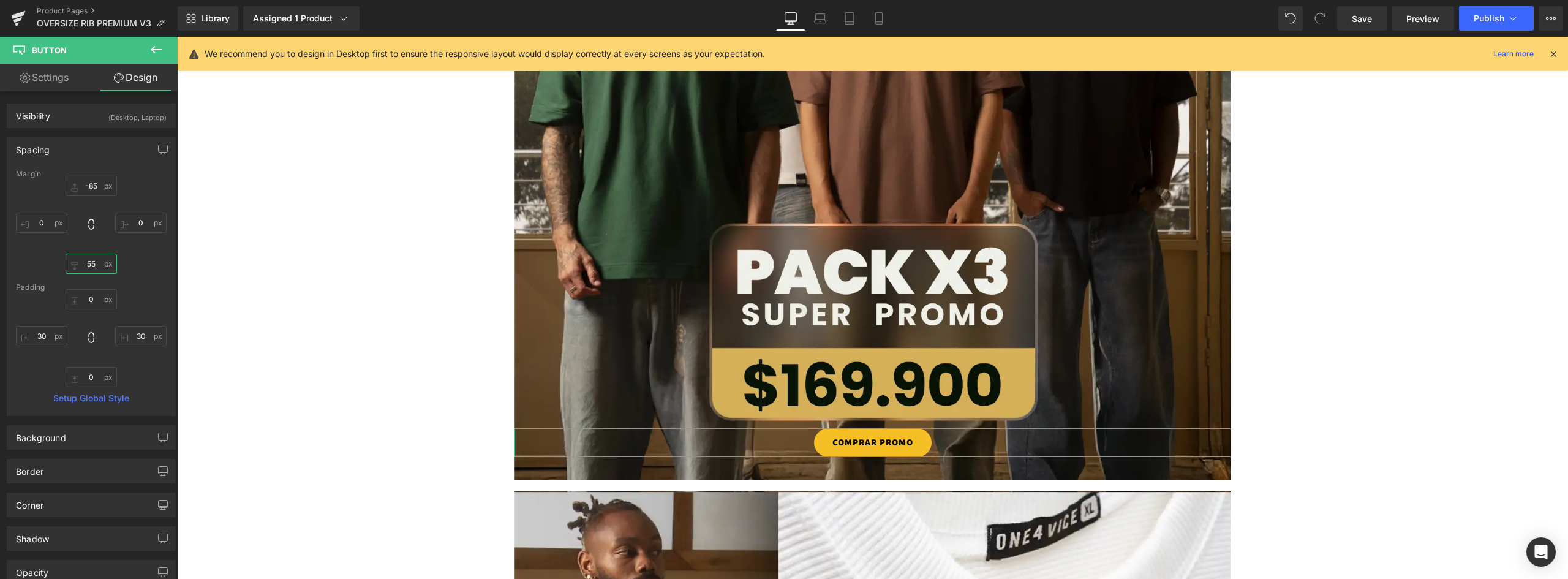
type input "5"
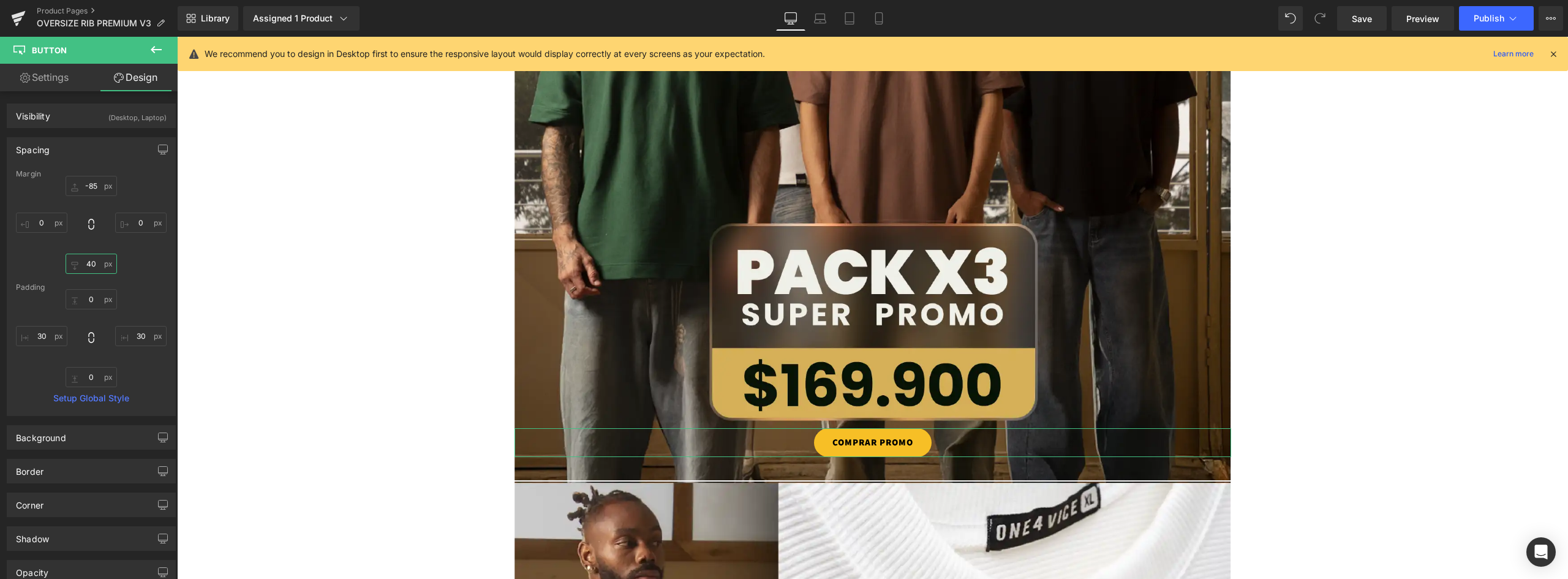
type input "4"
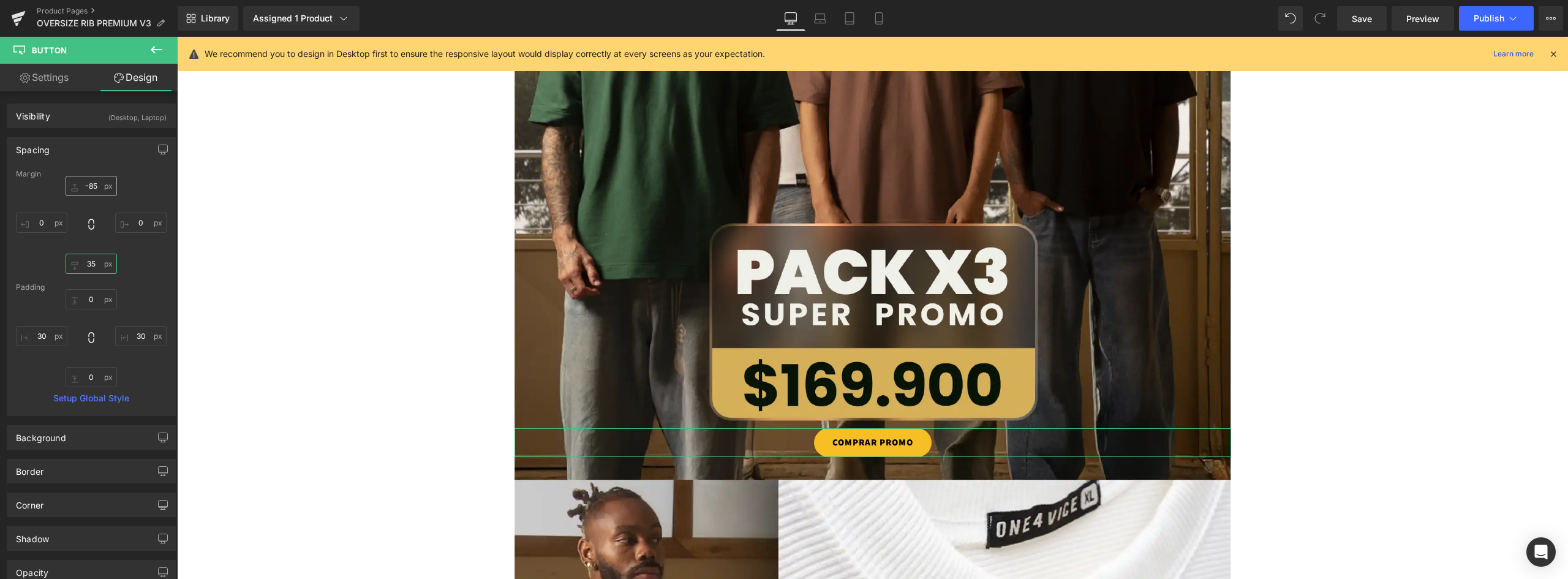
type input "35"
click at [97, 188] on input "-85" at bounding box center [92, 186] width 52 height 20
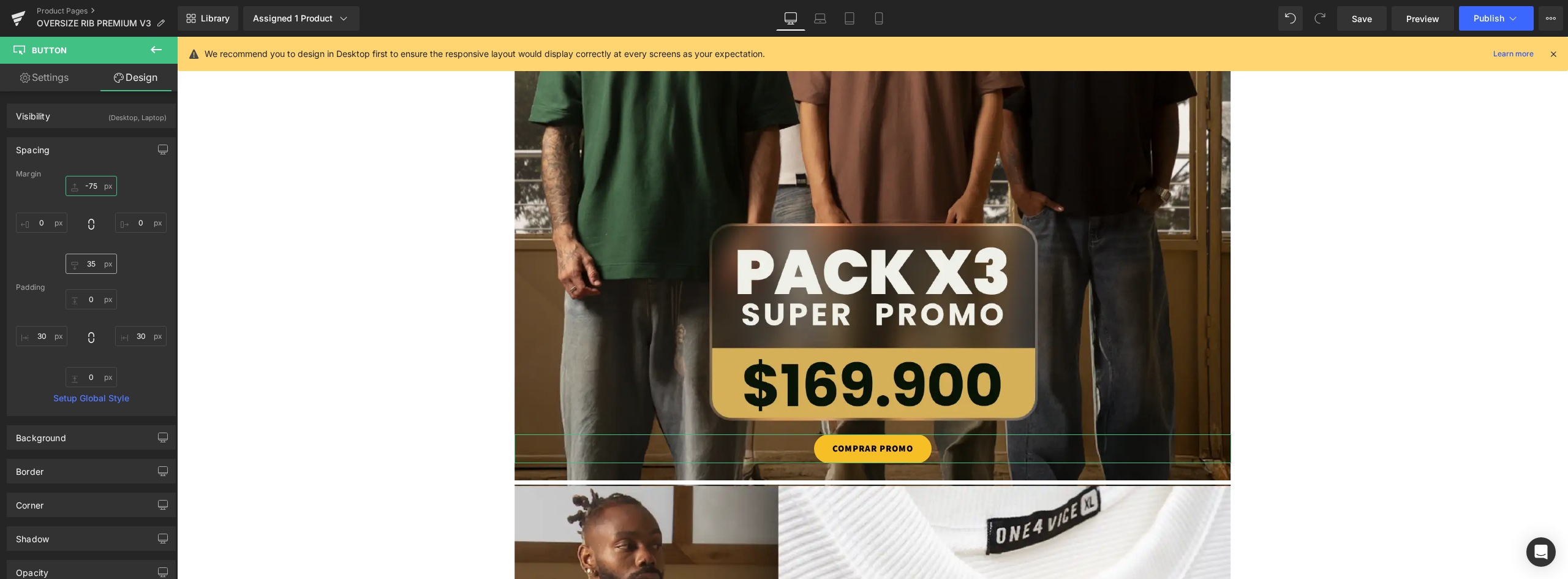
type input "-75"
click at [91, 266] on input "35" at bounding box center [92, 264] width 52 height 20
type input "25"
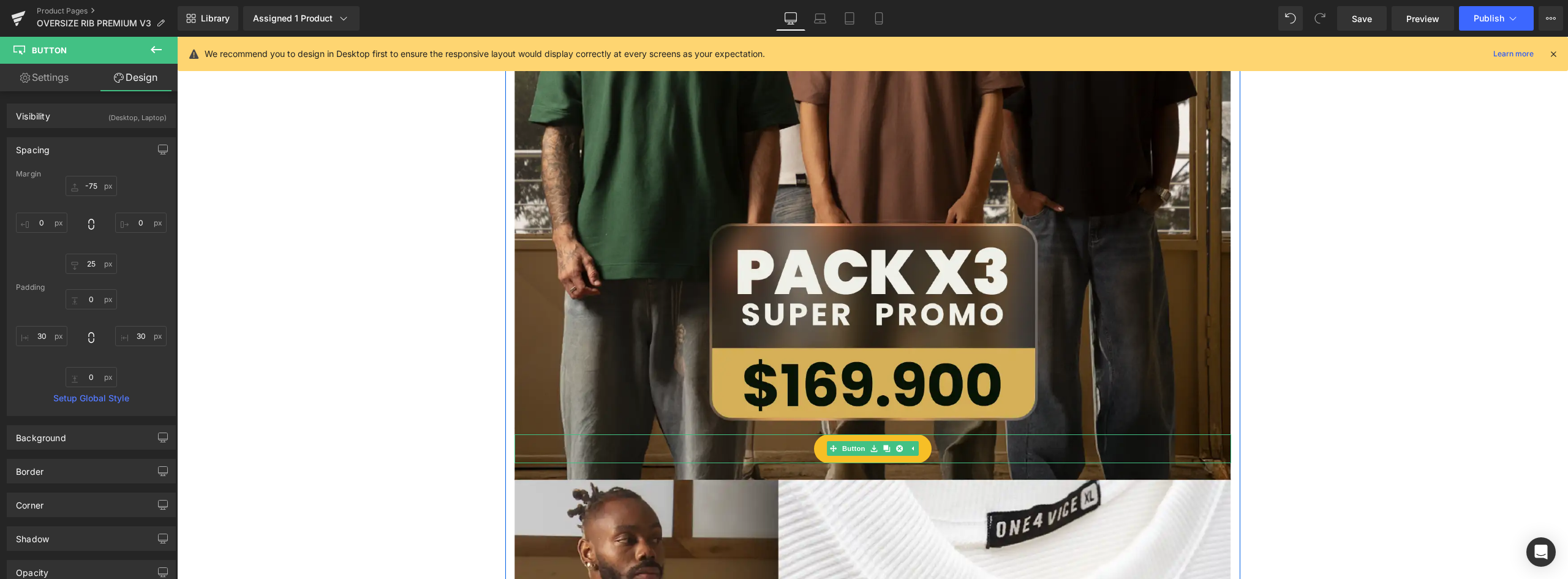
click at [919, 447] on link "COMPRAR PROMO" at bounding box center [873, 449] width 117 height 29
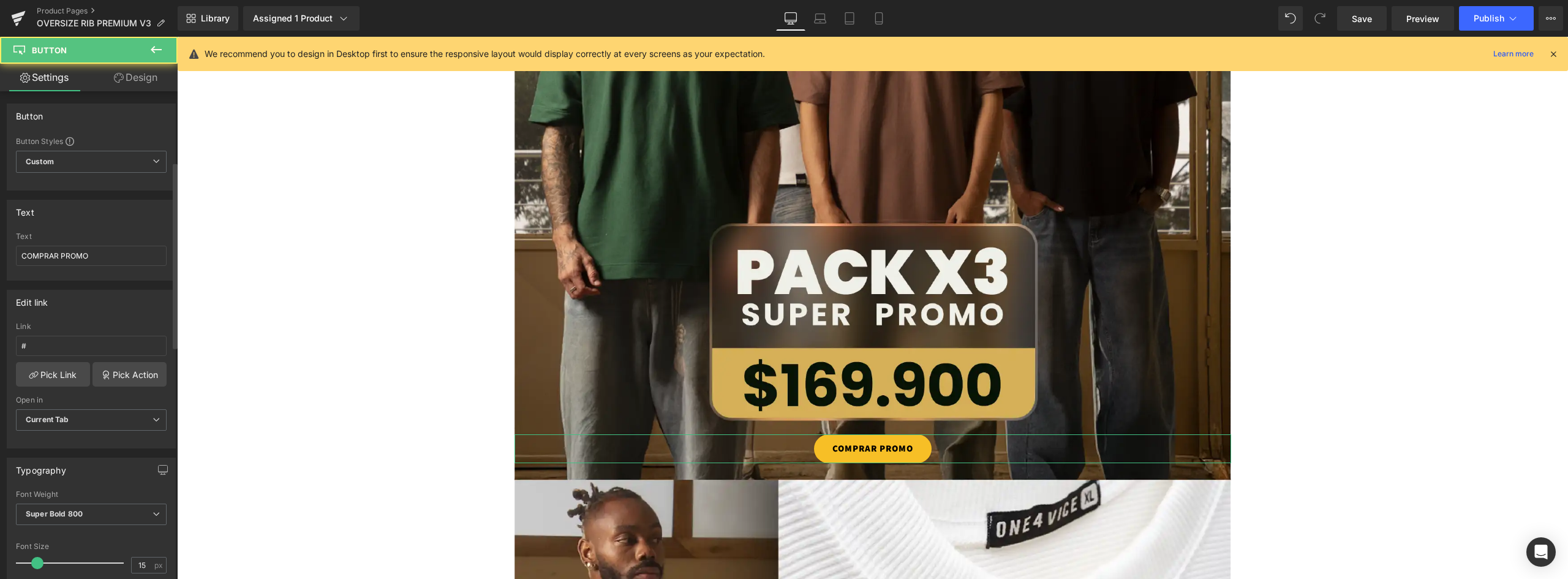
scroll to position [184, 0]
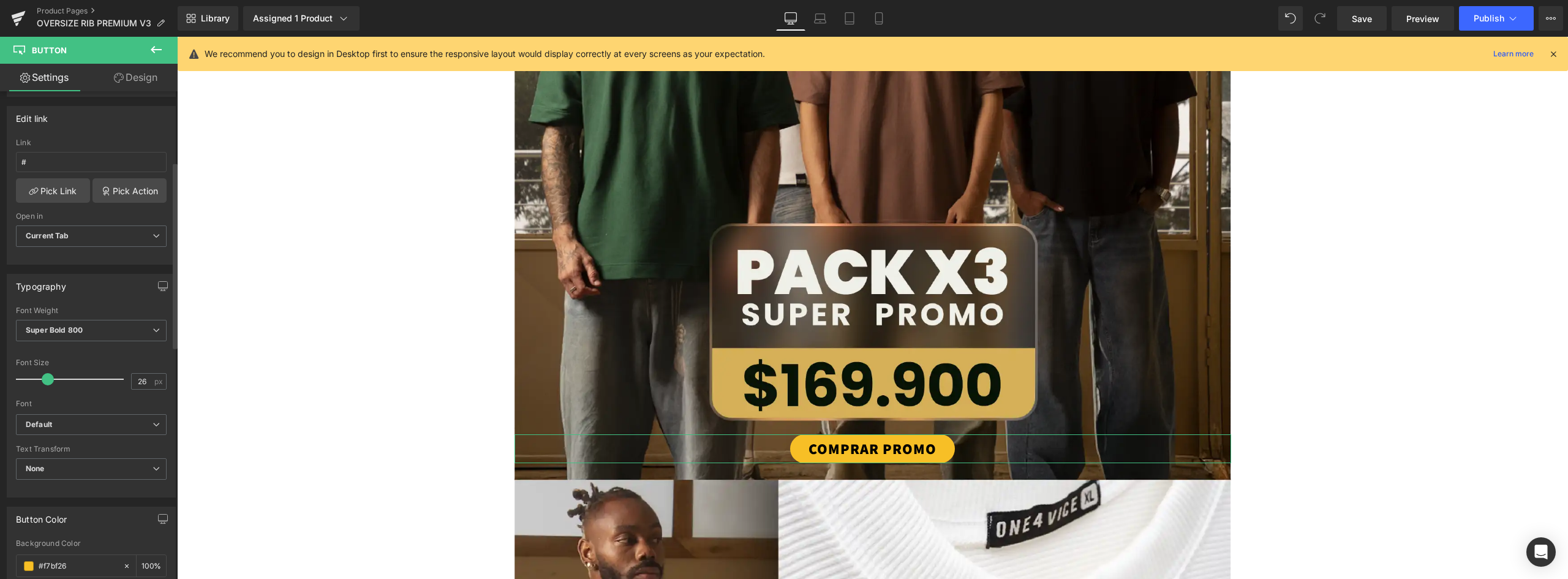
type input "27"
drag, startPoint x: 42, startPoint y: 379, endPoint x: 53, endPoint y: 373, distance: 12.5
click at [53, 373] on div at bounding box center [73, 379] width 102 height 24
click at [946, 452] on link "COMPRAR PROMO" at bounding box center [872, 449] width 178 height 29
click at [883, 446] on icon at bounding box center [886, 449] width 6 height 6
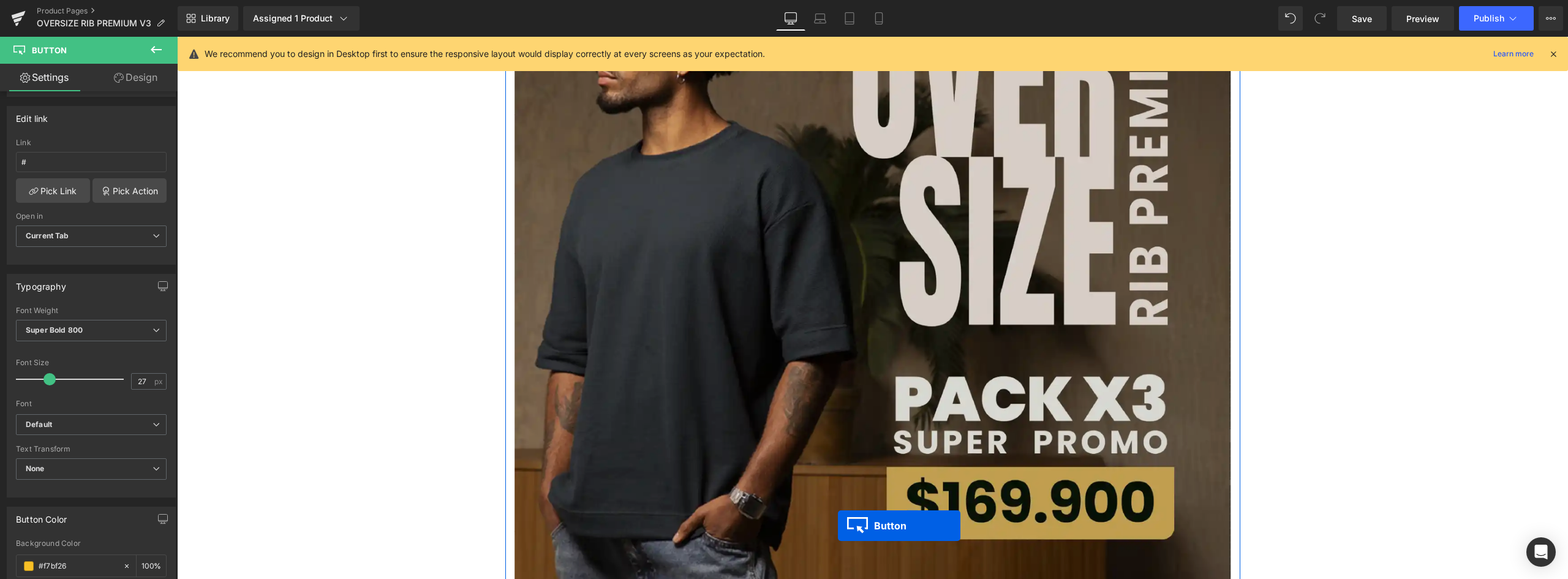
scroll to position [3325, 0]
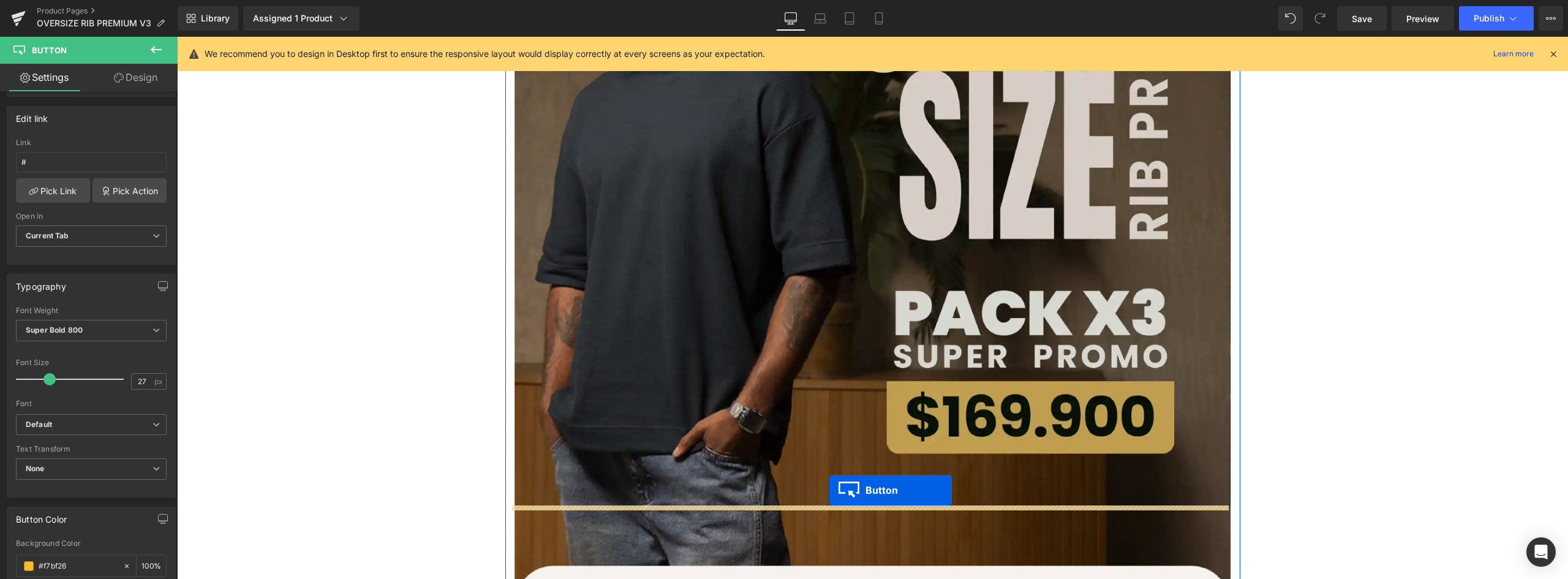
drag, startPoint x: 845, startPoint y: 343, endPoint x: 829, endPoint y: 490, distance: 147.9
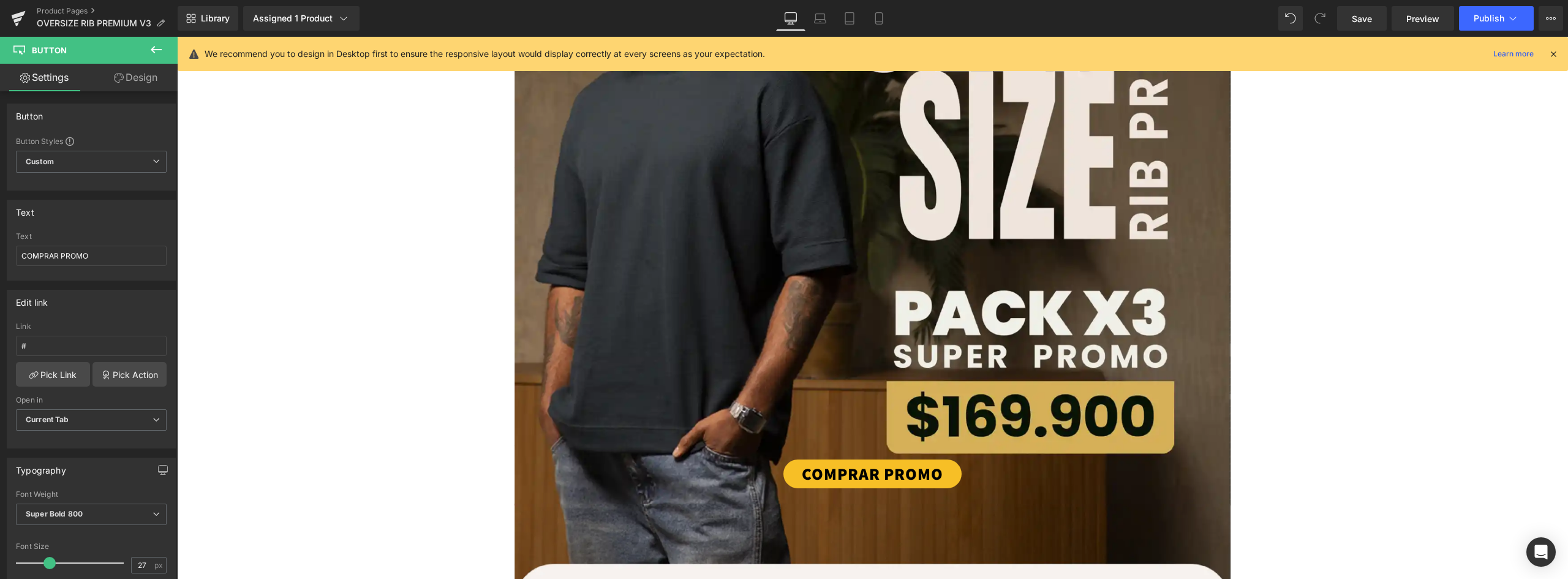
drag, startPoint x: 74, startPoint y: 254, endPoint x: -89, endPoint y: 248, distance: 163.1
click at [0, 248] on html "Button You are previewing how the will restyle your page. You can not edit Elem…" at bounding box center [784, 290] width 1568 height 579
type input "SELECCIONAR COLORES"
click at [146, 76] on link "Design" at bounding box center [135, 77] width 89 height 27
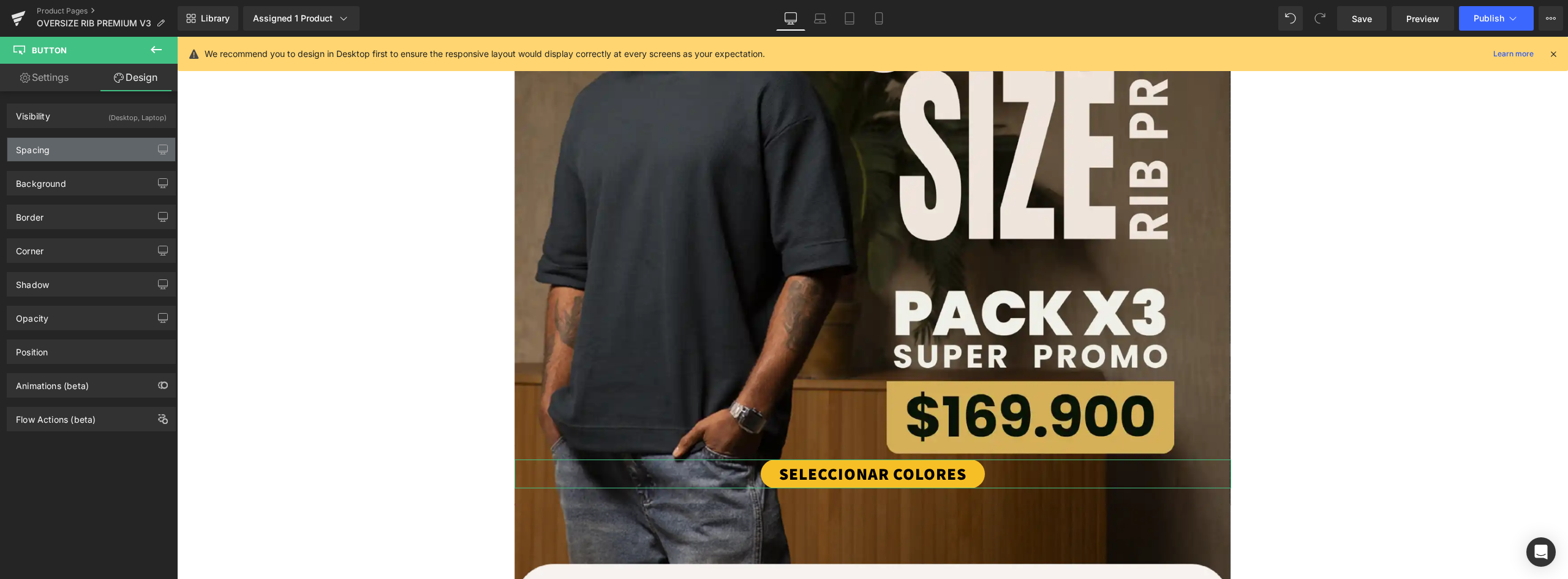
click at [44, 146] on div "Spacing" at bounding box center [32, 146] width 34 height 17
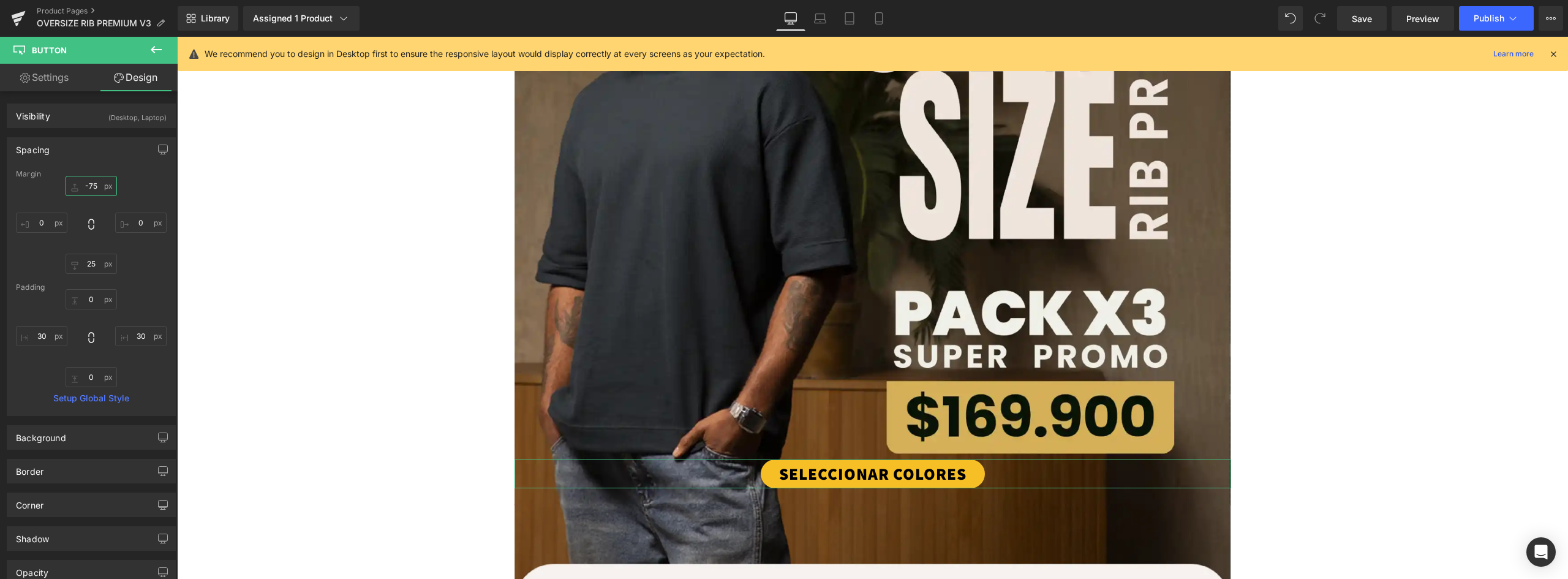
click at [87, 181] on input "-75" at bounding box center [92, 186] width 52 height 20
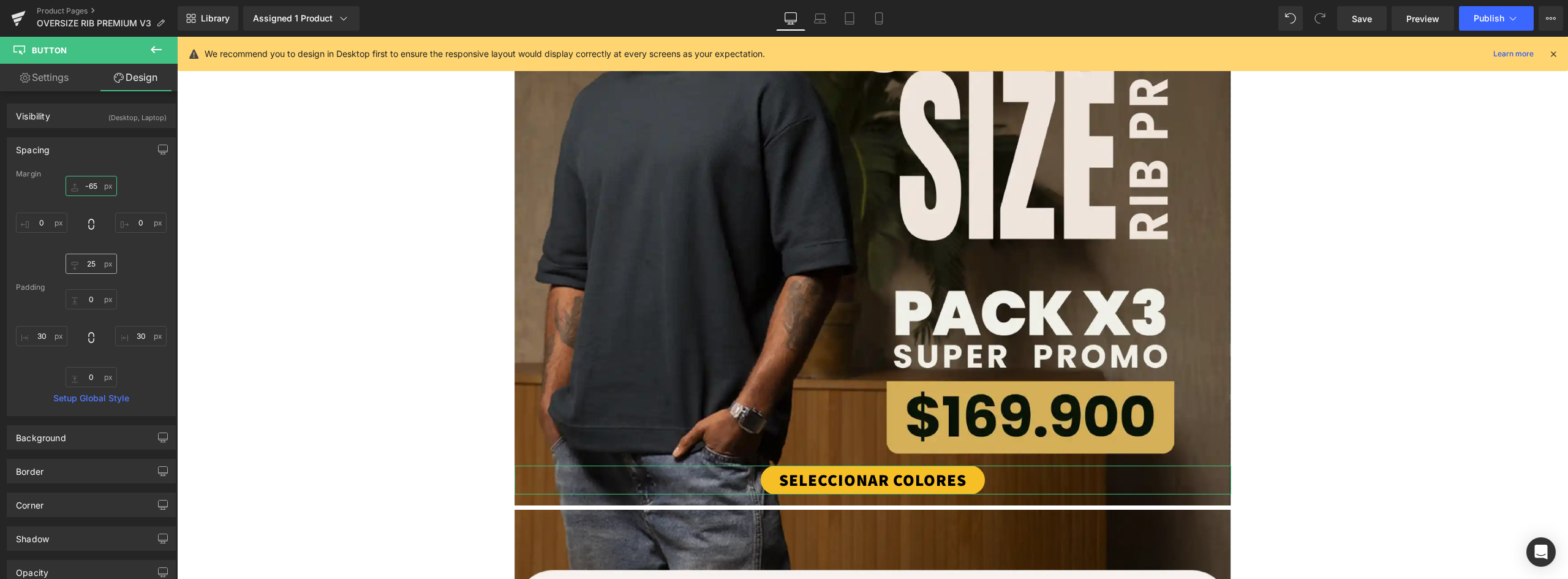
type input "-65"
click at [91, 262] on input "25" at bounding box center [92, 264] width 52 height 20
type input "15"
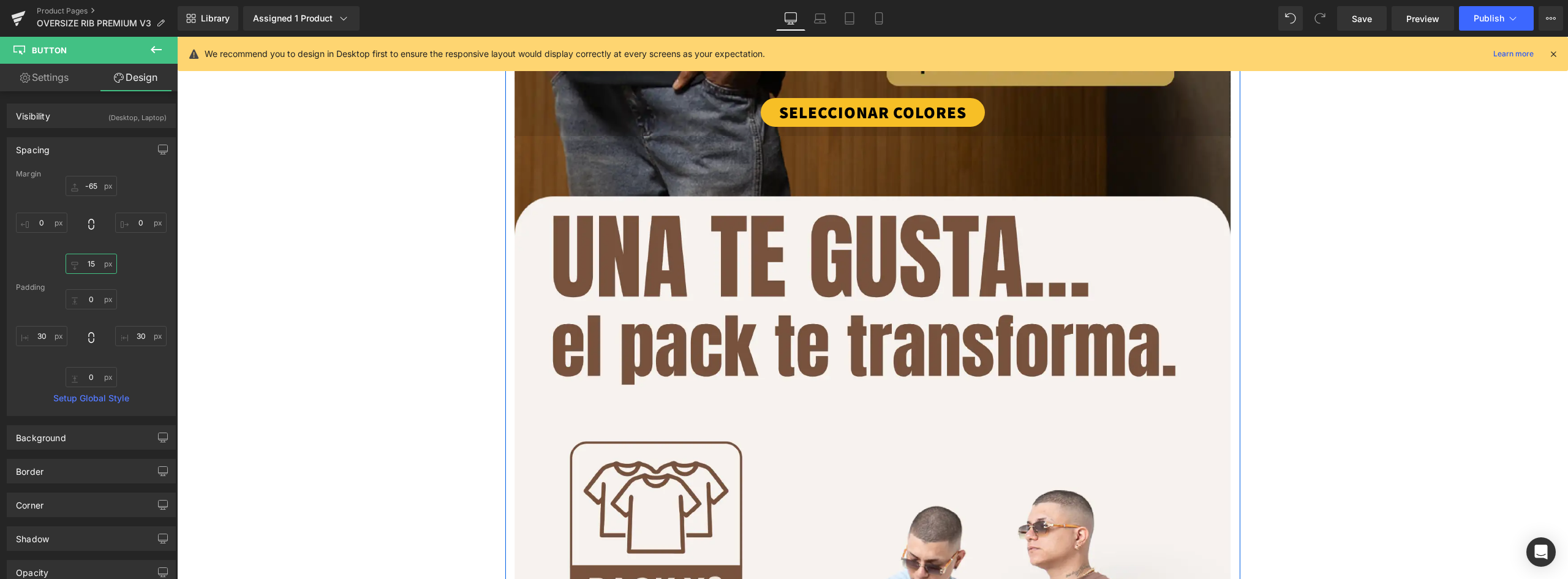
scroll to position [3509, 0]
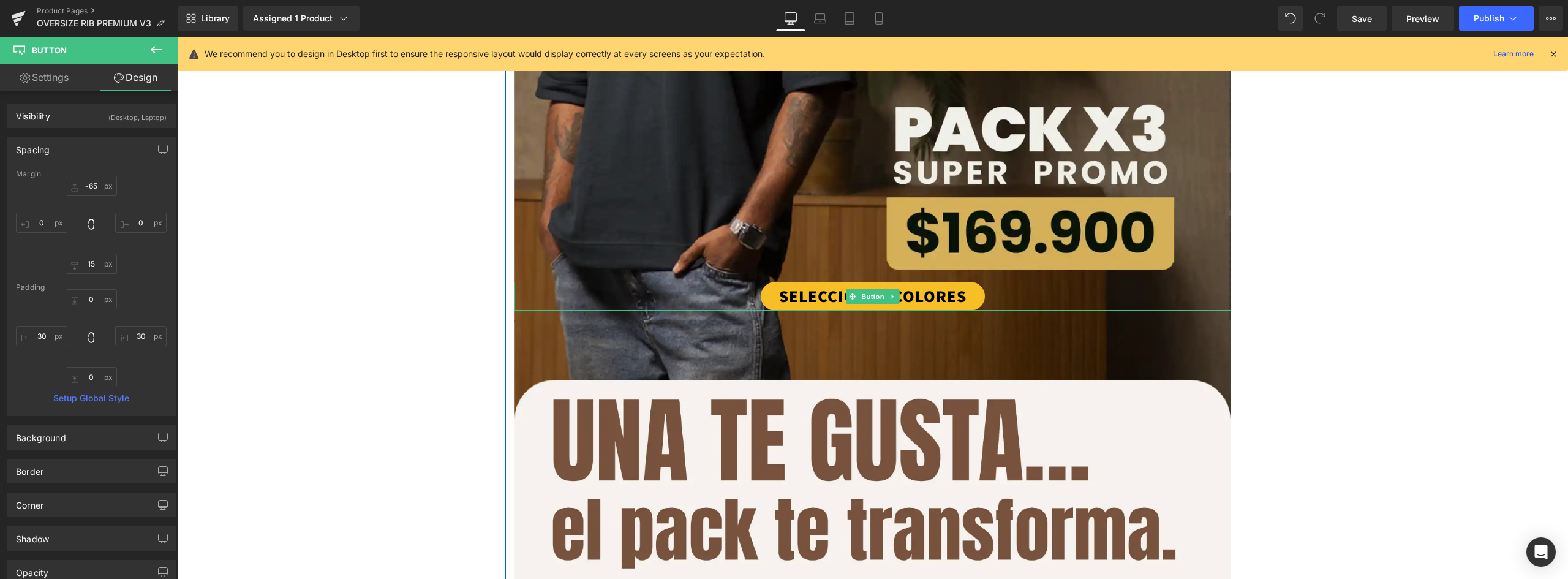
click at [970, 298] on link "SELECCIONAR COLORES" at bounding box center [872, 296] width 224 height 29
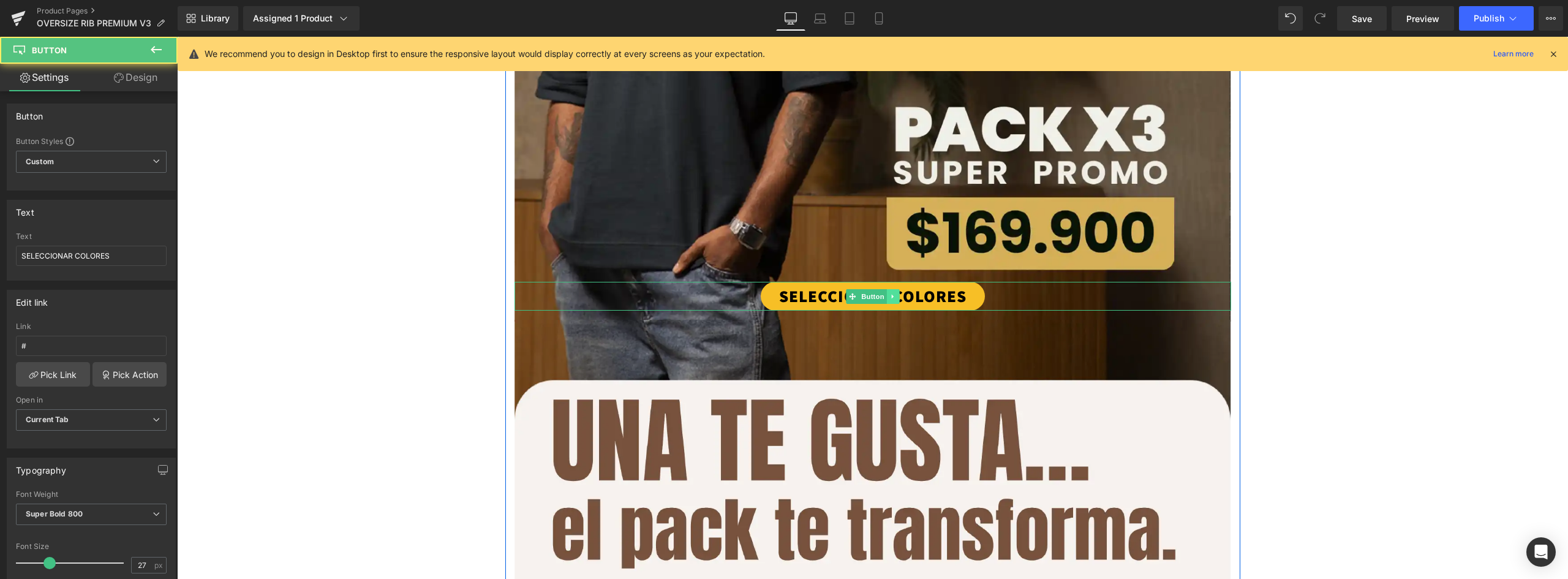
click at [890, 293] on icon at bounding box center [893, 297] width 6 height 7
click at [883, 296] on icon at bounding box center [886, 296] width 6 height 6
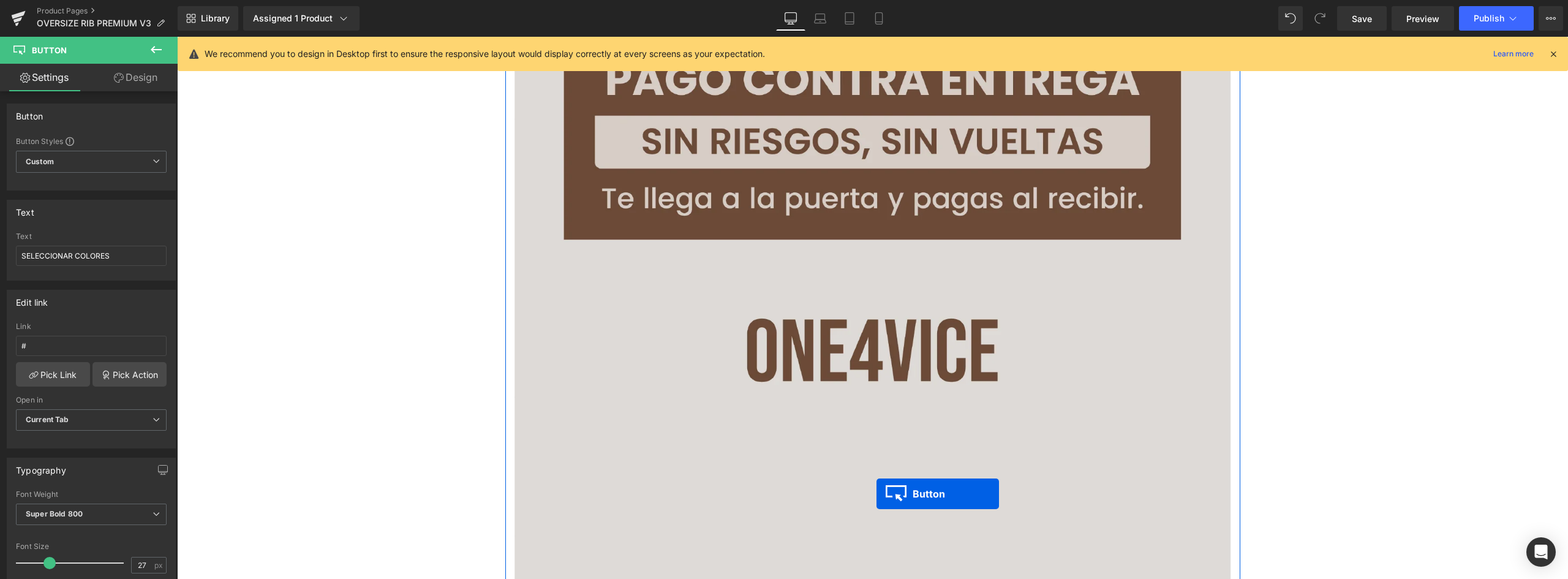
scroll to position [5470, 0]
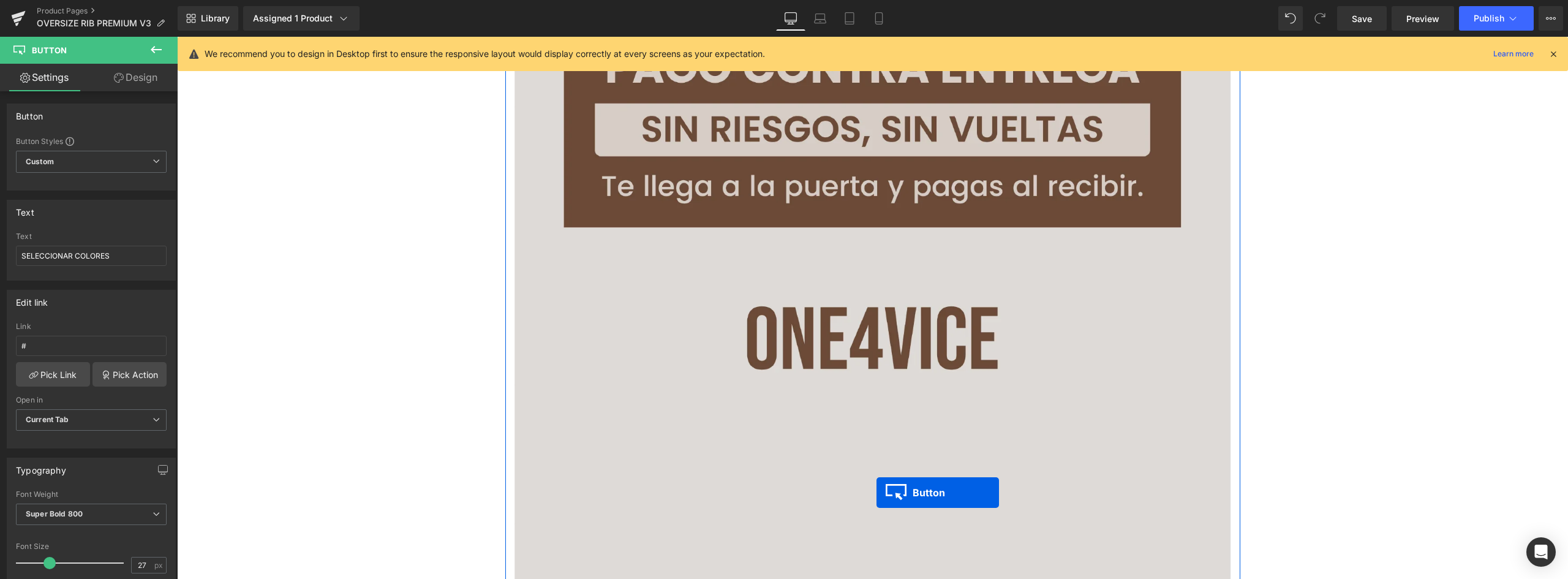
drag, startPoint x: 845, startPoint y: 349, endPoint x: 877, endPoint y: 493, distance: 147.5
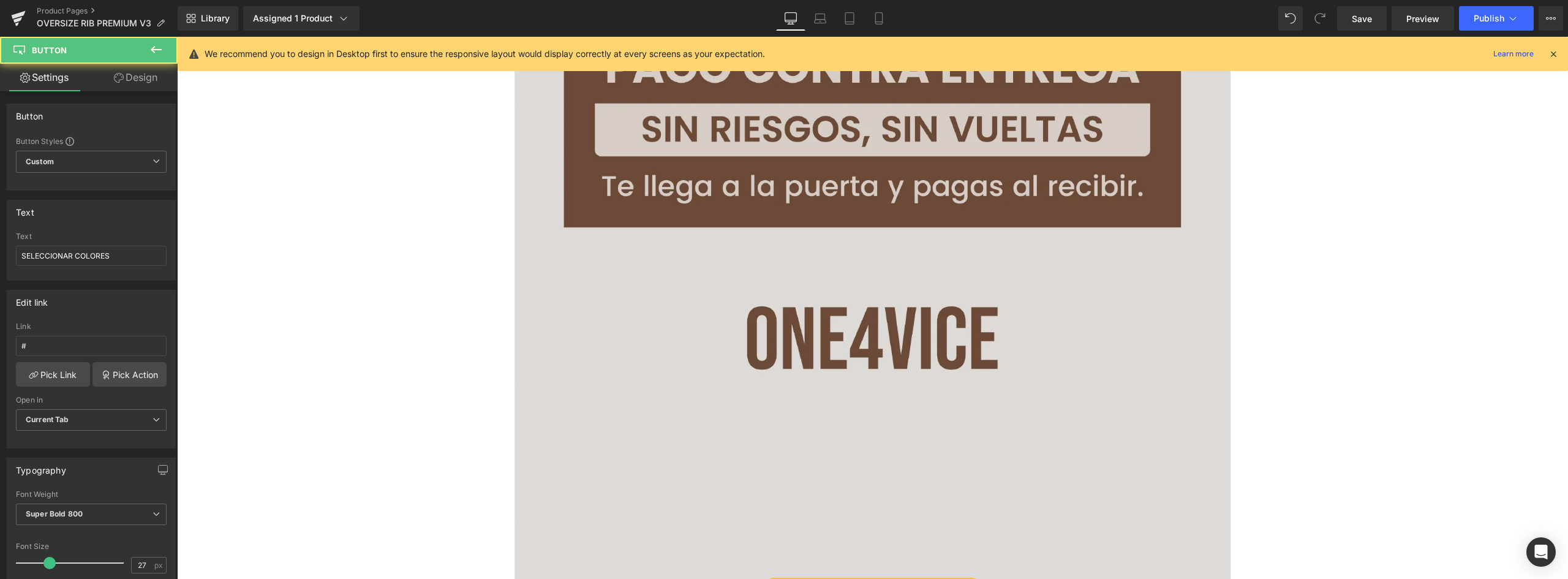
scroll to position [5715, 0]
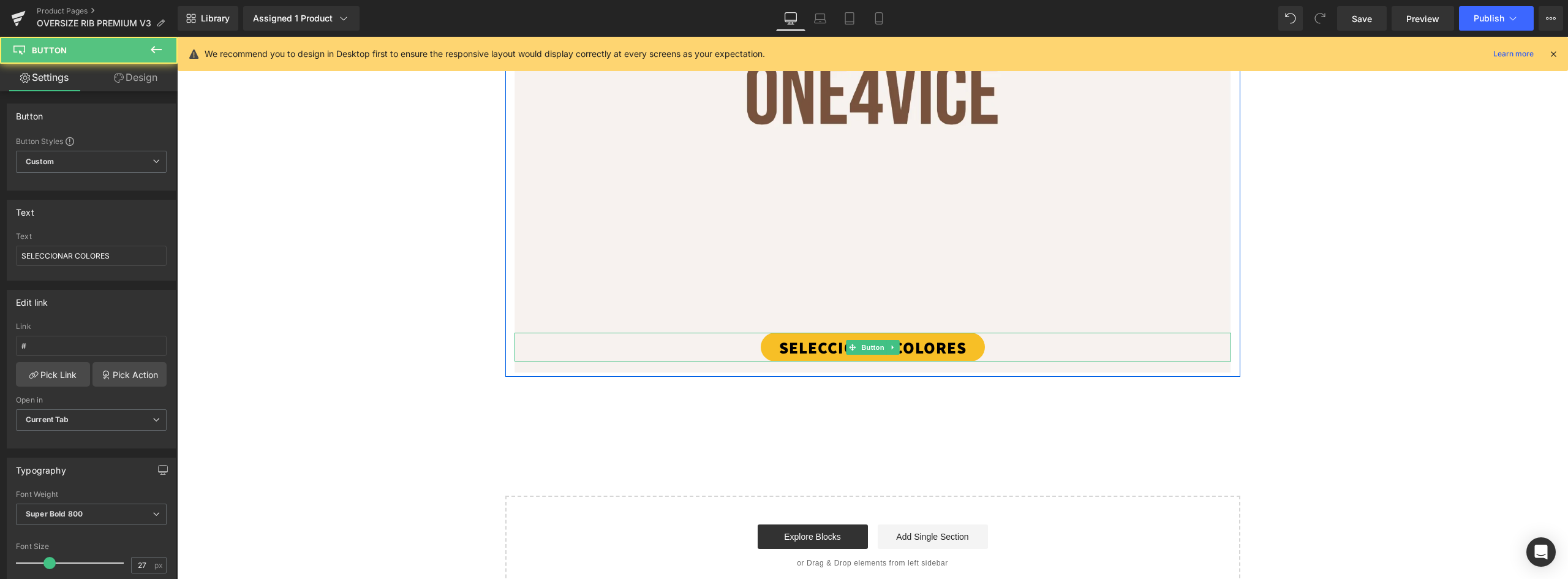
click at [920, 348] on link "SELECCIONAR COLORES" at bounding box center [872, 347] width 224 height 29
drag, startPoint x: 125, startPoint y: 251, endPoint x: -148, endPoint y: 259, distance: 273.1
click at [0, 259] on html "Button You are previewing how the will restyle your page. You can not edit Elem…" at bounding box center [784, 290] width 1568 height 579
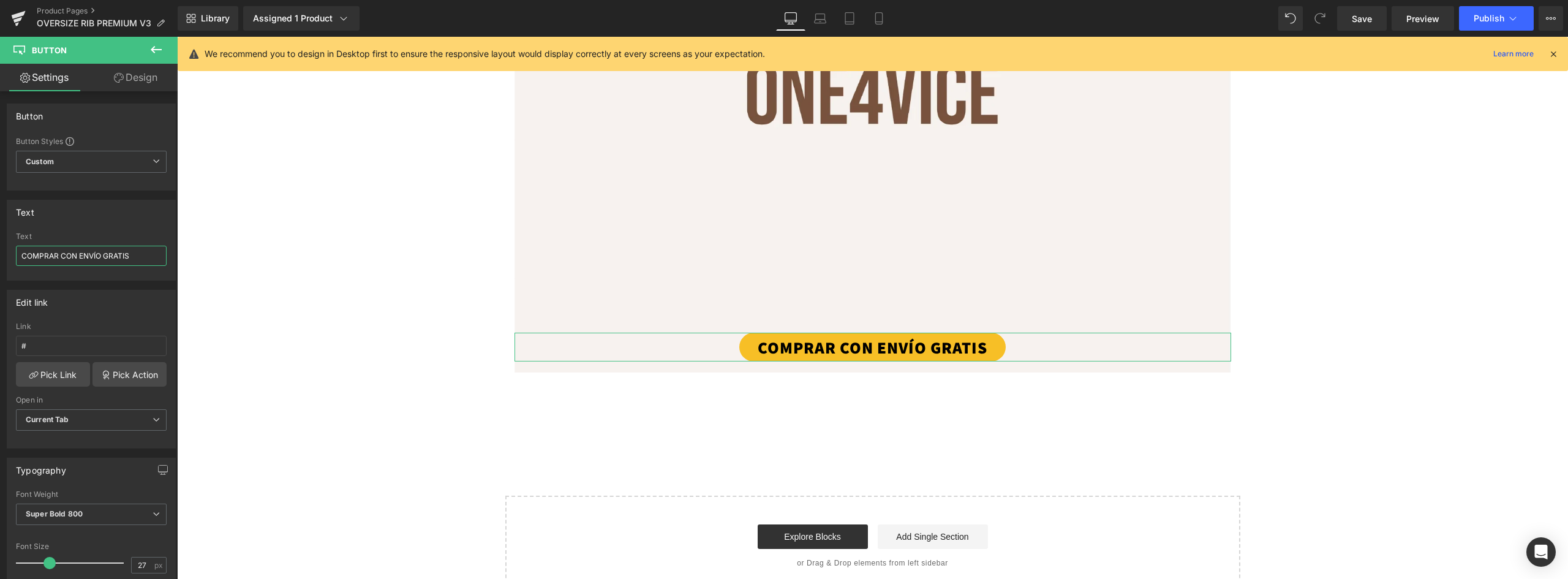
type input "COMPRAR CON ENVÍO GRATIS"
click at [131, 80] on link "Design" at bounding box center [135, 77] width 89 height 27
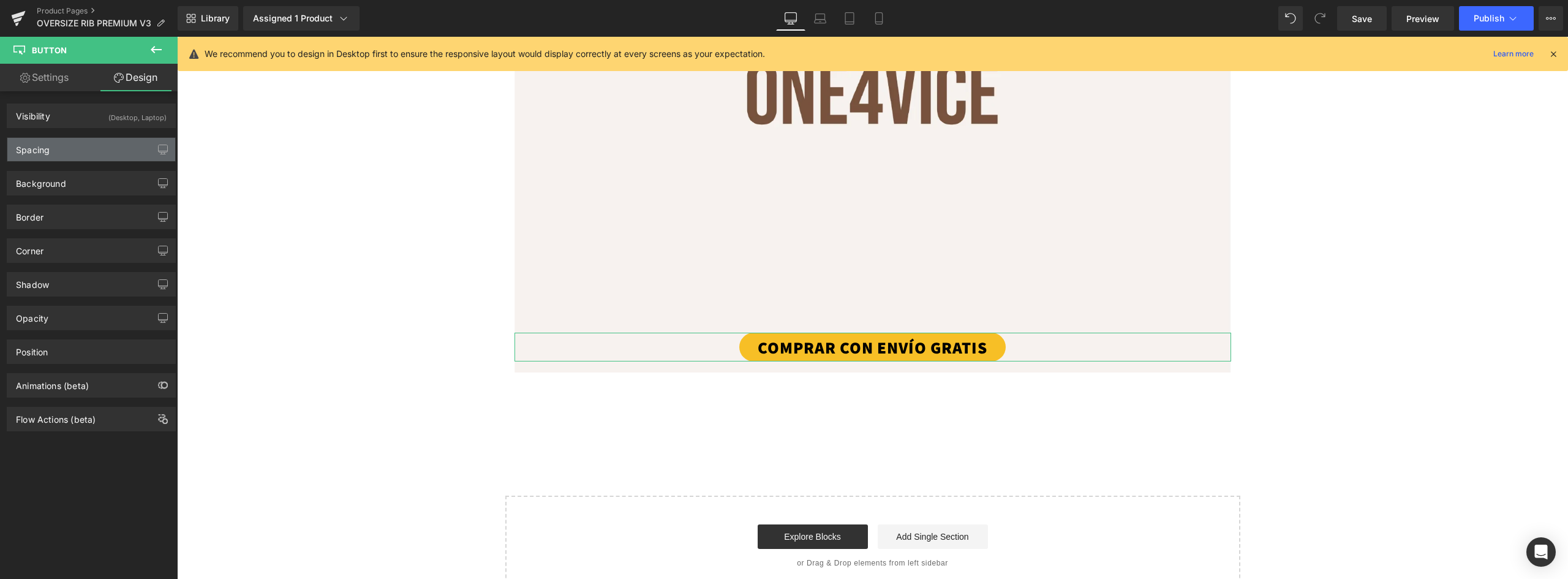
type input "-65"
type input "0"
type input "15"
type input "0"
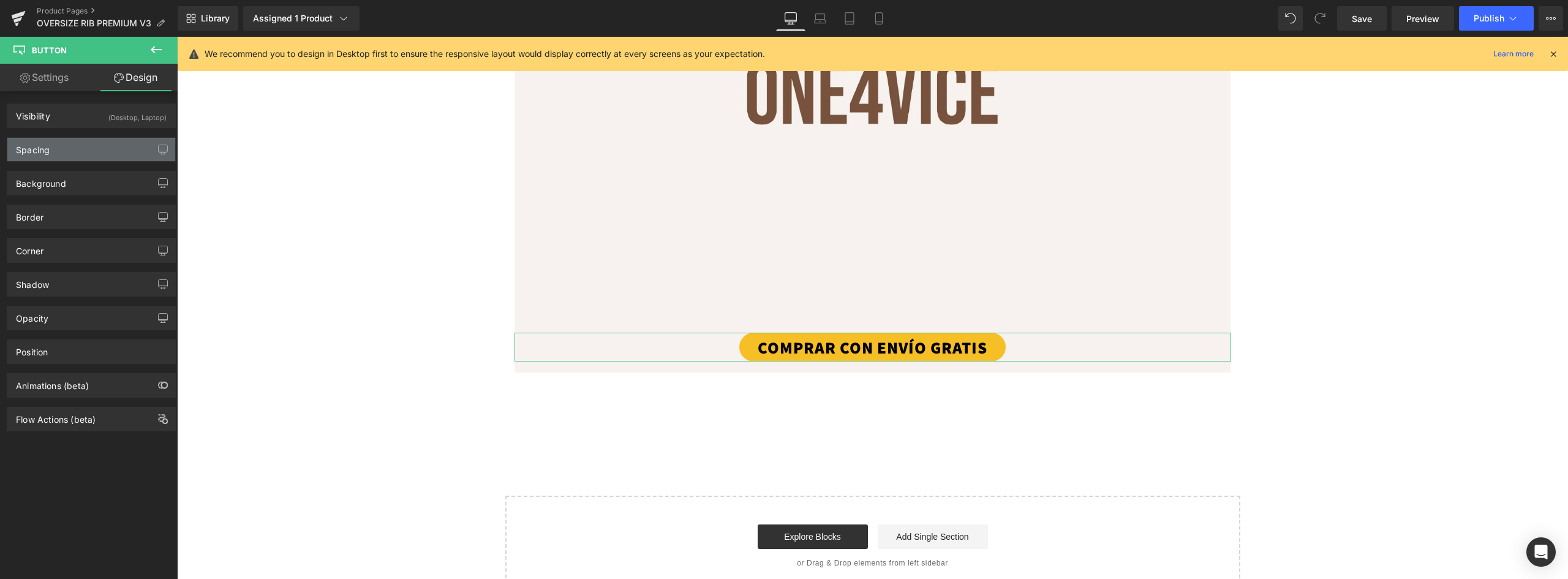
type input "30"
type input "0"
type input "30"
click at [73, 150] on div "Spacing" at bounding box center [91, 149] width 168 height 23
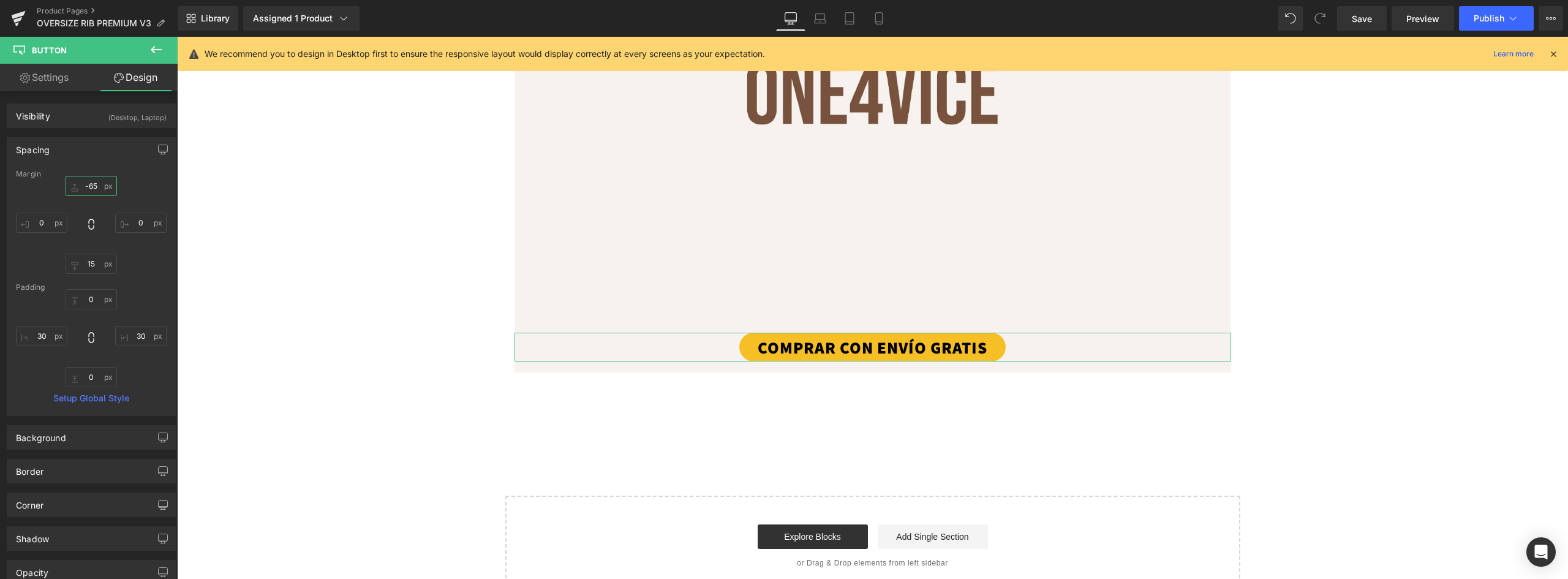
click at [97, 185] on input "-65" at bounding box center [92, 186] width 52 height 20
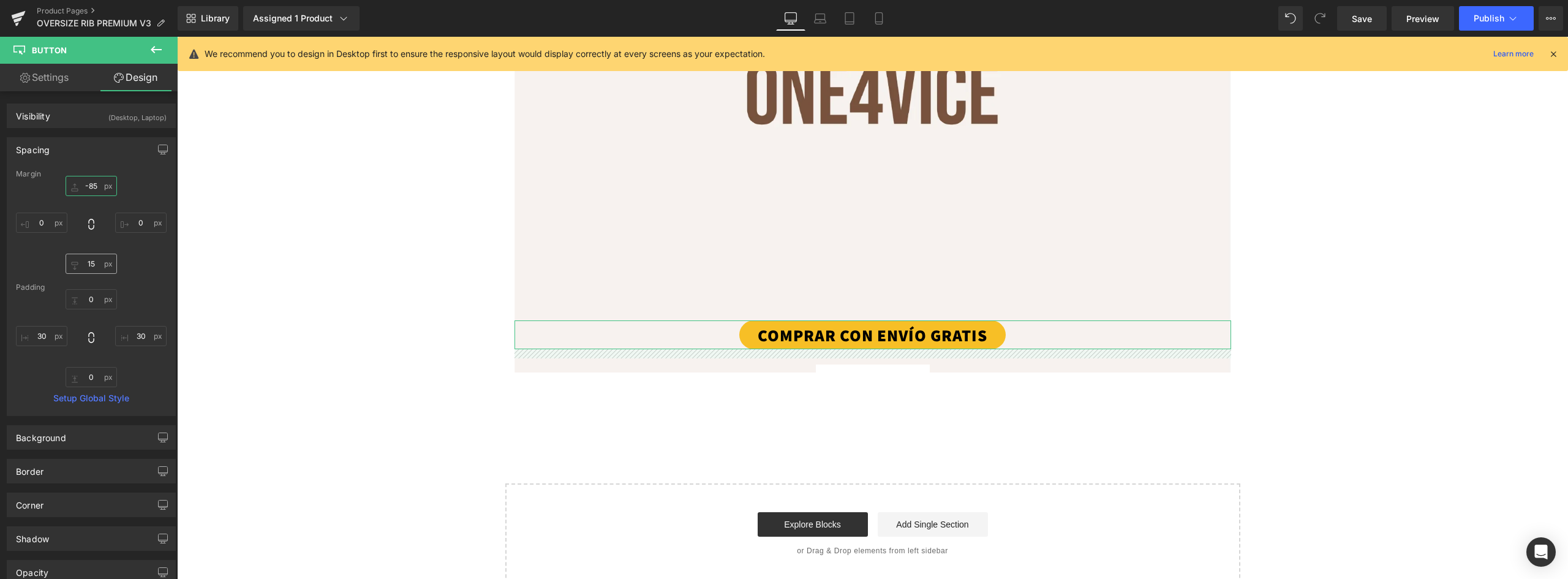
type input "-85"
click at [94, 269] on input "15" at bounding box center [92, 264] width 52 height 20
type input "55"
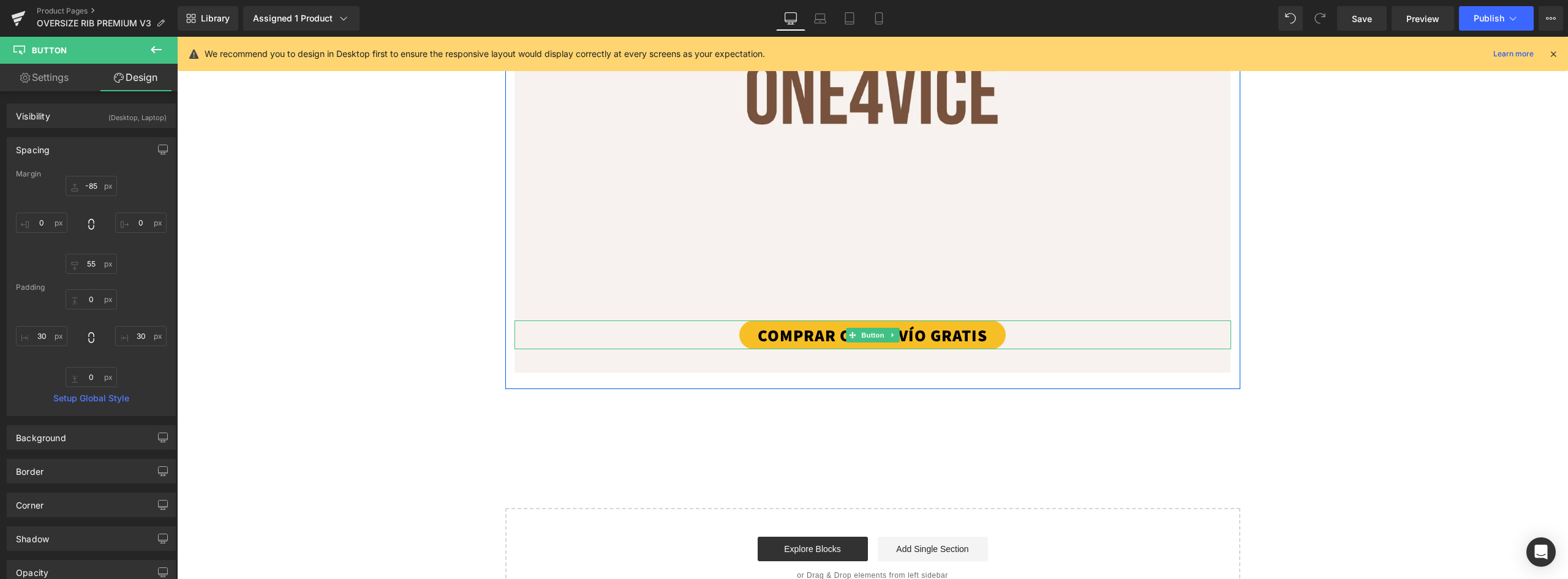
click at [989, 337] on link "COMPRAR CON ENVÍO GRATIS" at bounding box center [872, 335] width 266 height 29
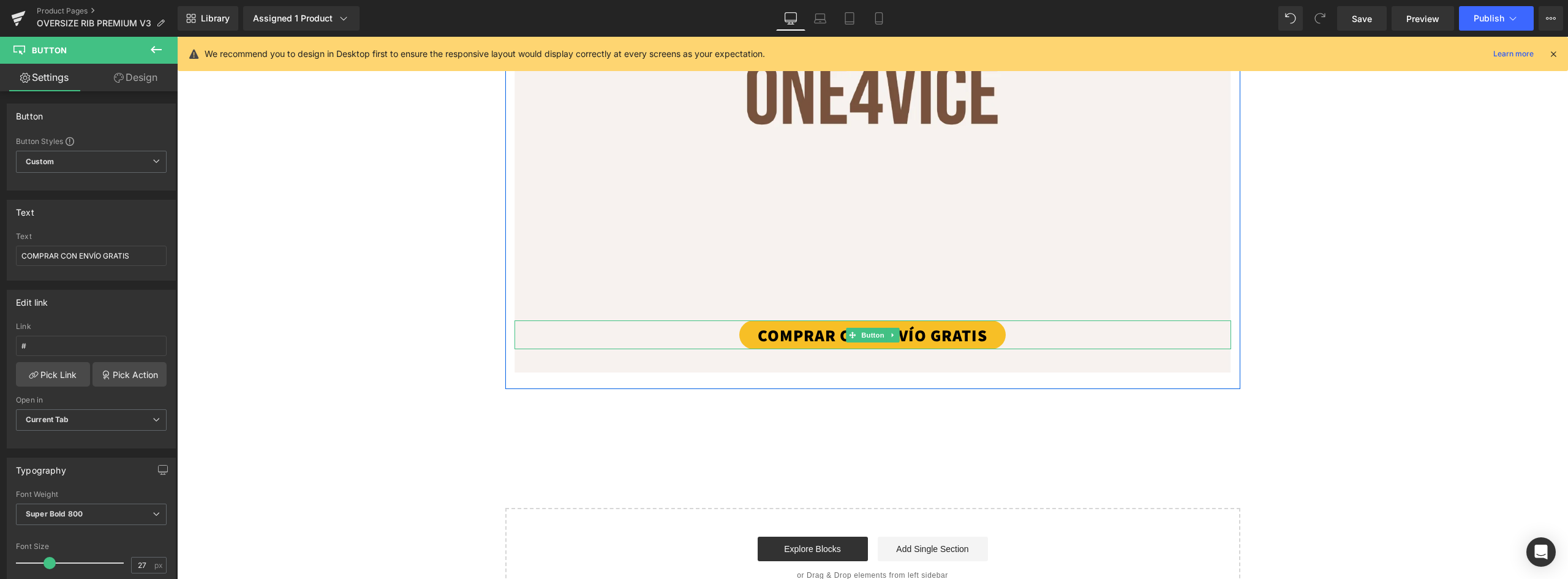
click at [792, 332] on link "COMPRAR CON ENVÍO GRATIS" at bounding box center [872, 335] width 266 height 29
click at [127, 73] on link "Design" at bounding box center [135, 77] width 89 height 27
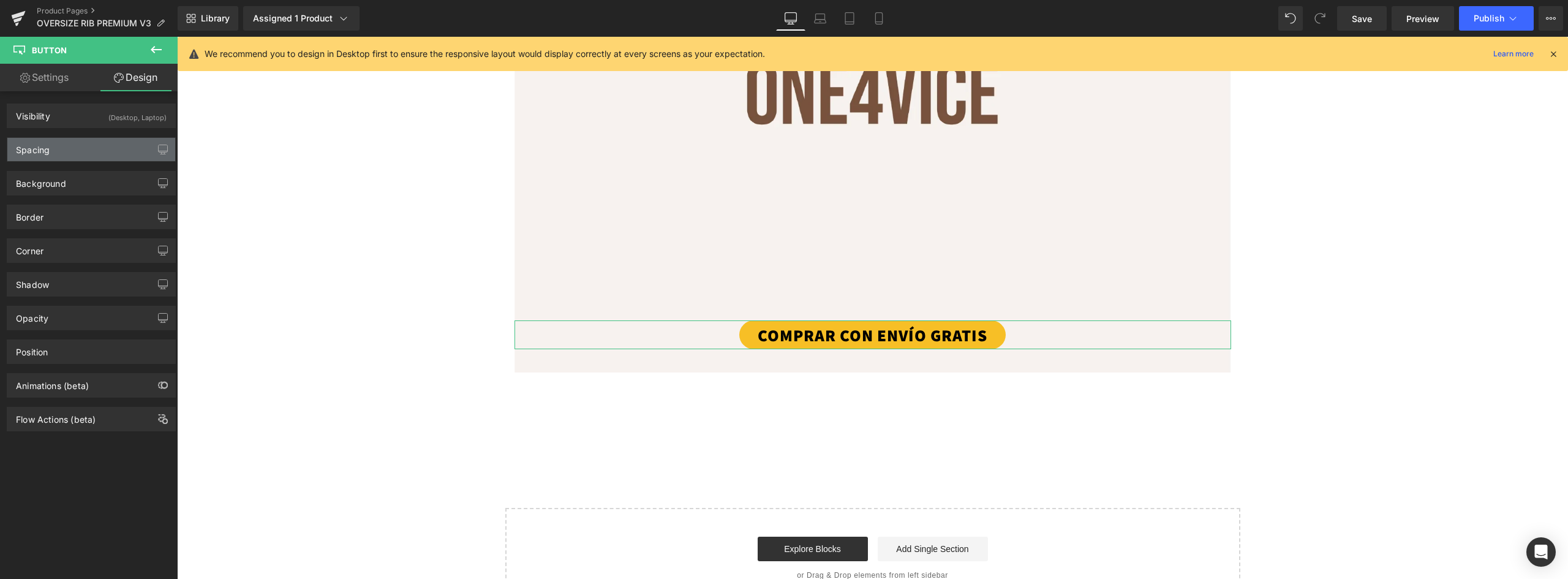
click at [78, 151] on div "Spacing" at bounding box center [91, 149] width 168 height 23
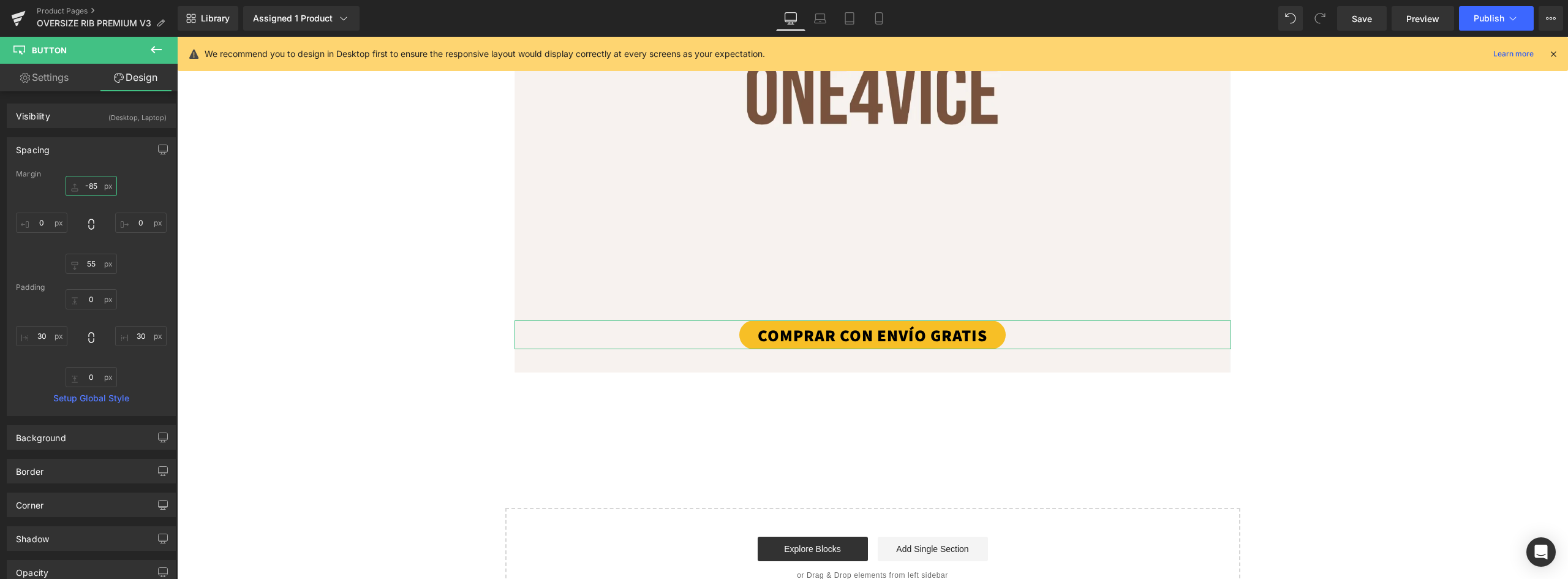
click at [90, 191] on input "-85" at bounding box center [92, 186] width 52 height 20
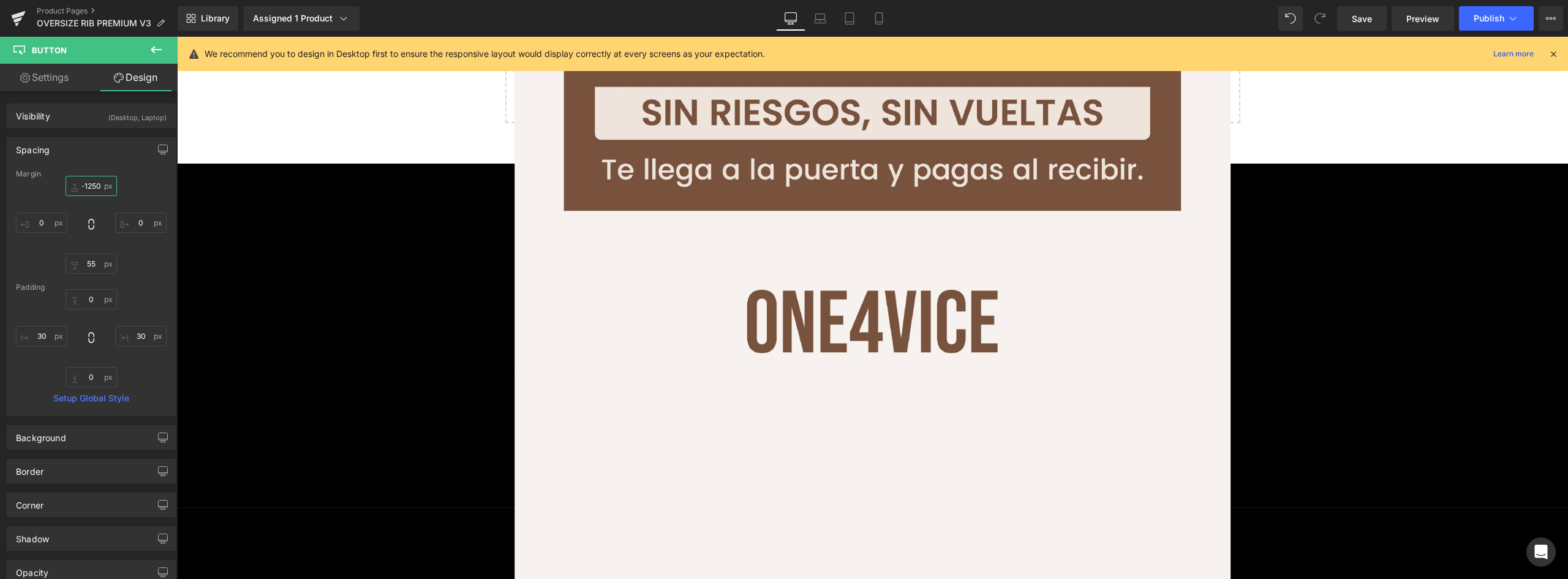
scroll to position [5487, 0]
type input "-250"
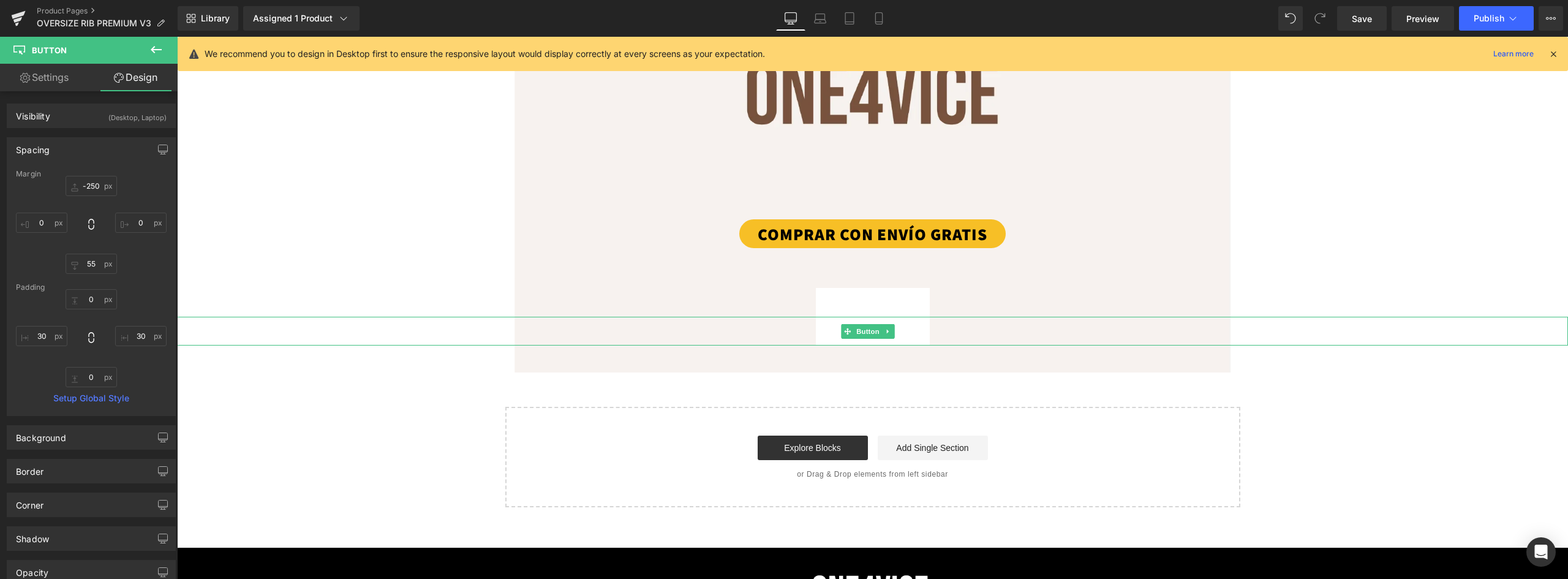
click at [903, 332] on link "OBTENER OFERTA" at bounding box center [872, 331] width 114 height 29
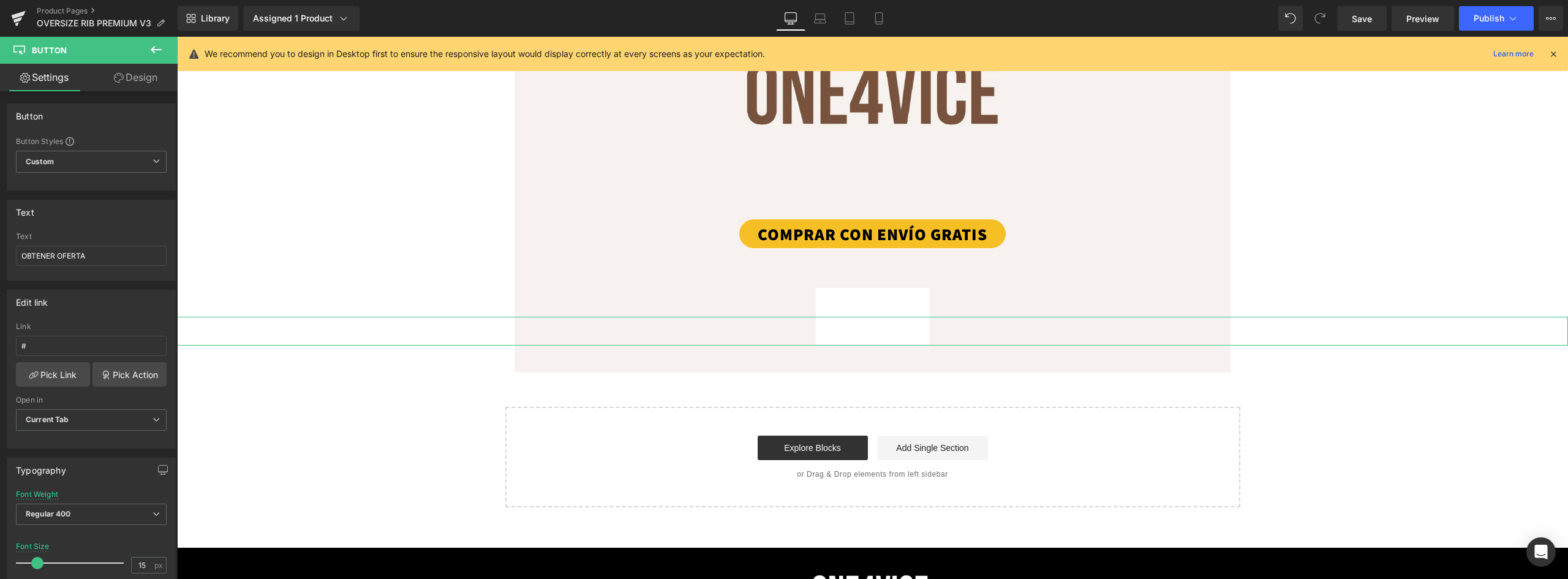
click at [143, 79] on link "Design" at bounding box center [135, 77] width 89 height 27
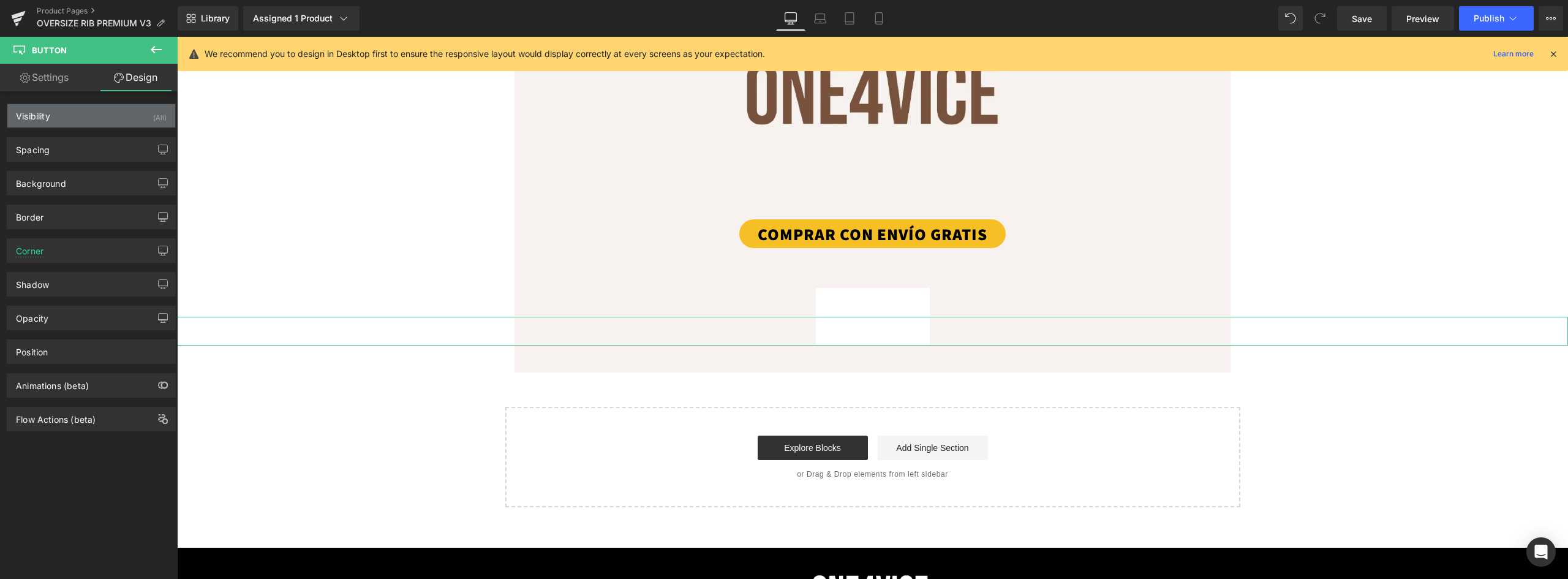
click at [76, 115] on div "Visibility (All)" at bounding box center [91, 115] width 168 height 23
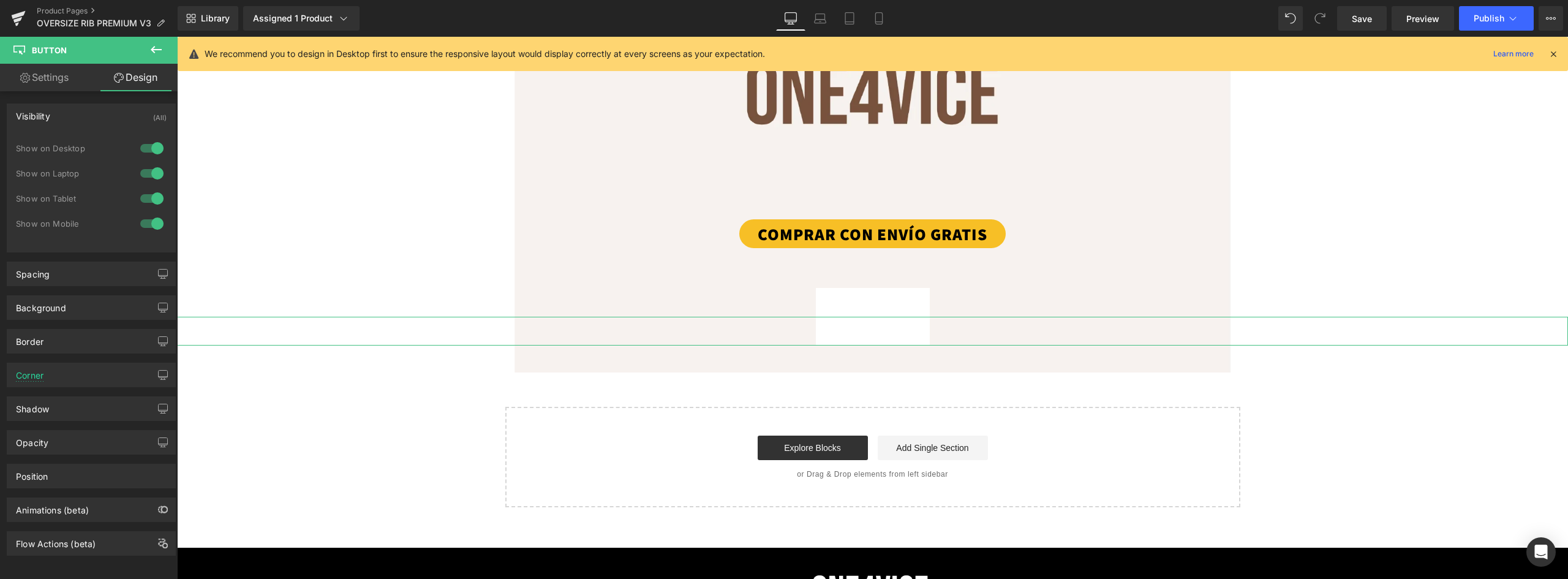
click at [143, 145] on div at bounding box center [152, 148] width 29 height 19
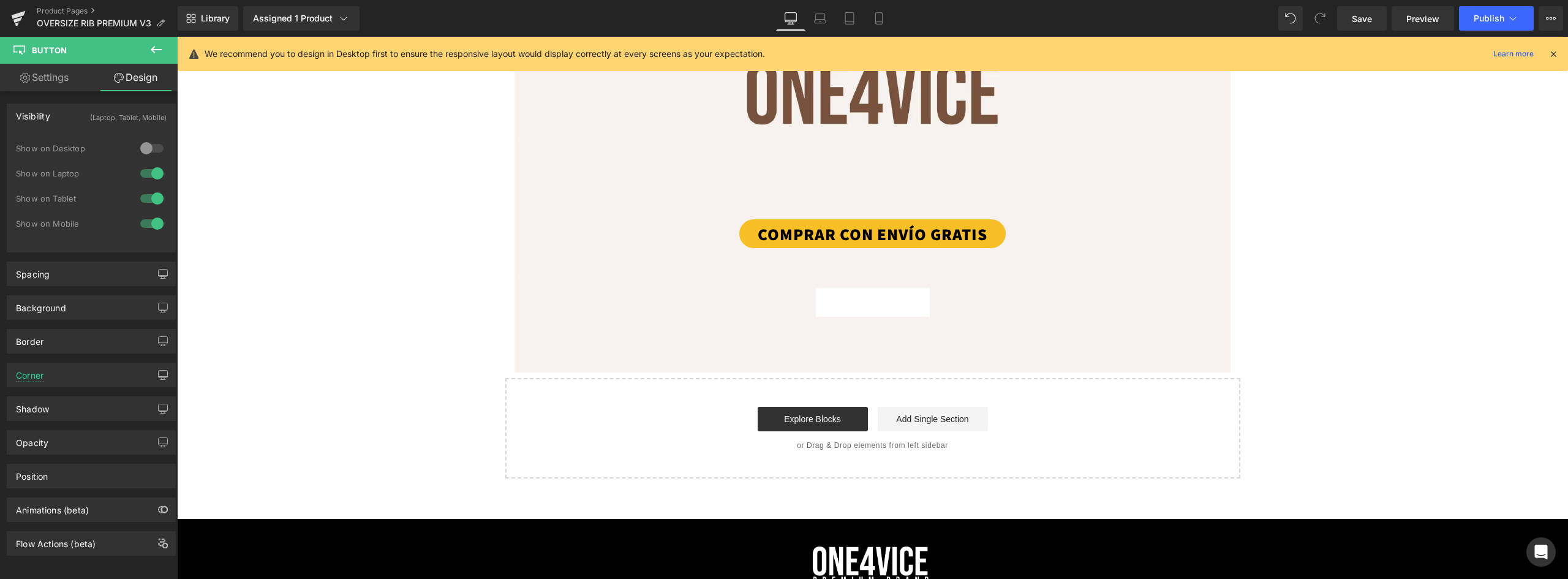
click at [143, 171] on div at bounding box center [152, 173] width 29 height 19
click at [860, 311] on link "OBTENER OFERTA" at bounding box center [872, 302] width 114 height 29
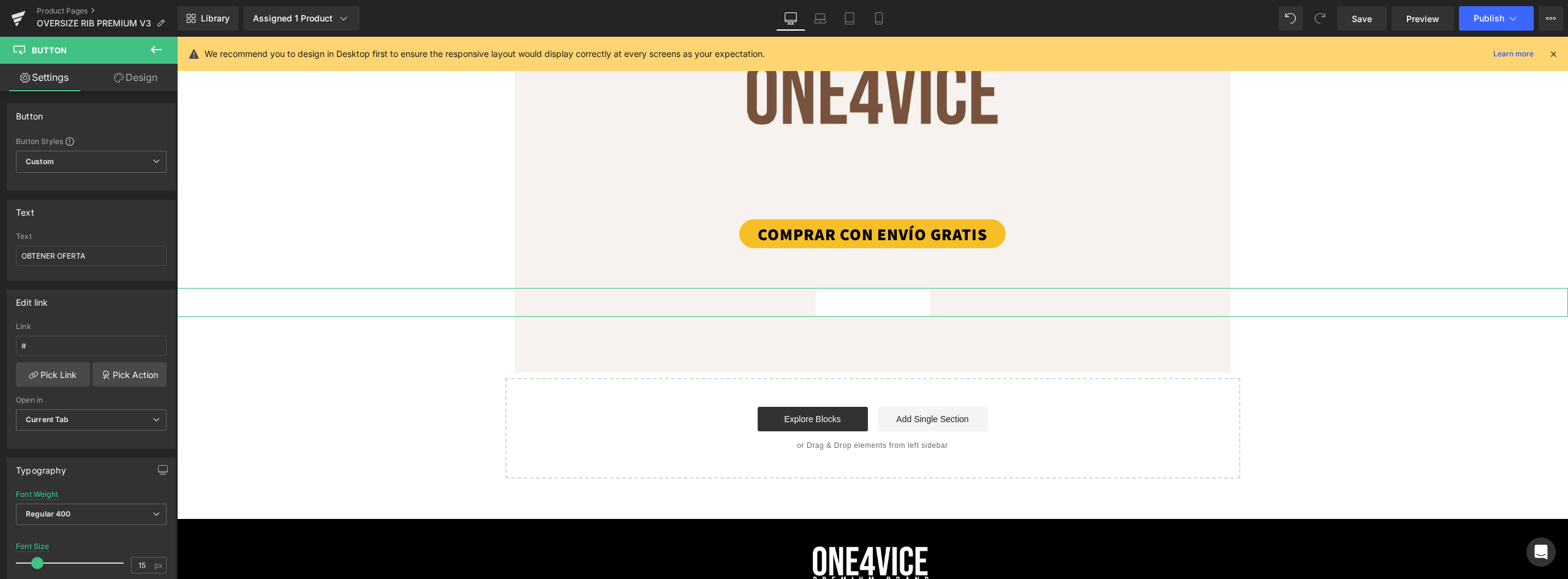
click at [142, 77] on link "Design" at bounding box center [135, 77] width 89 height 27
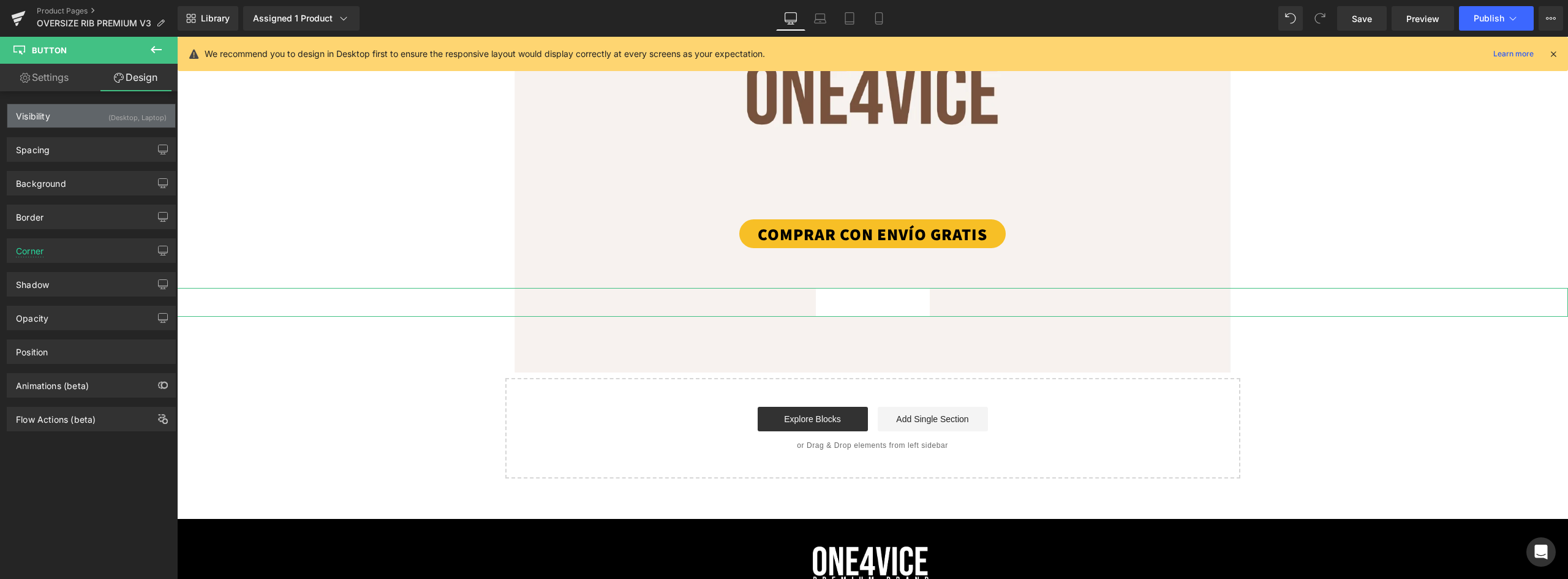
click at [68, 118] on div "Visibility (Desktop, Laptop)" at bounding box center [91, 115] width 168 height 23
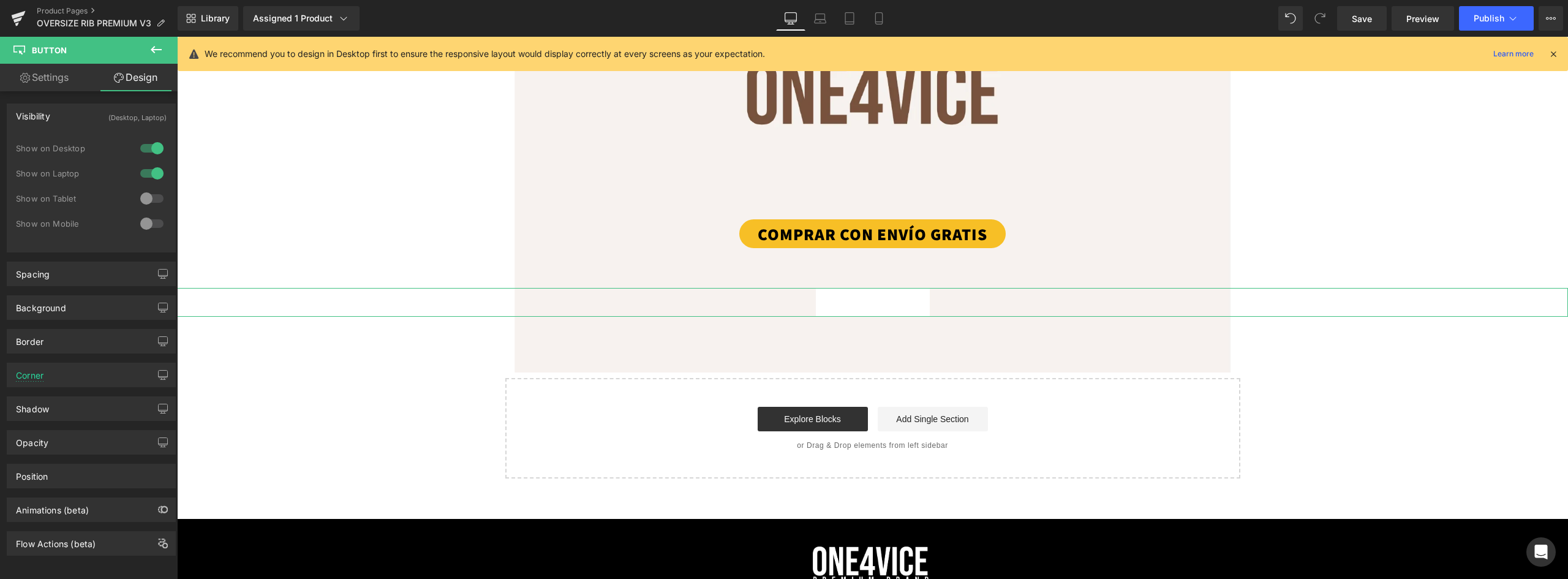
click at [147, 198] on div at bounding box center [152, 198] width 29 height 19
drag, startPoint x: 143, startPoint y: 222, endPoint x: 155, endPoint y: 186, distance: 37.9
click at [143, 222] on div at bounding box center [152, 223] width 29 height 19
click at [150, 171] on div at bounding box center [152, 173] width 29 height 19
click at [150, 151] on div at bounding box center [152, 148] width 29 height 19
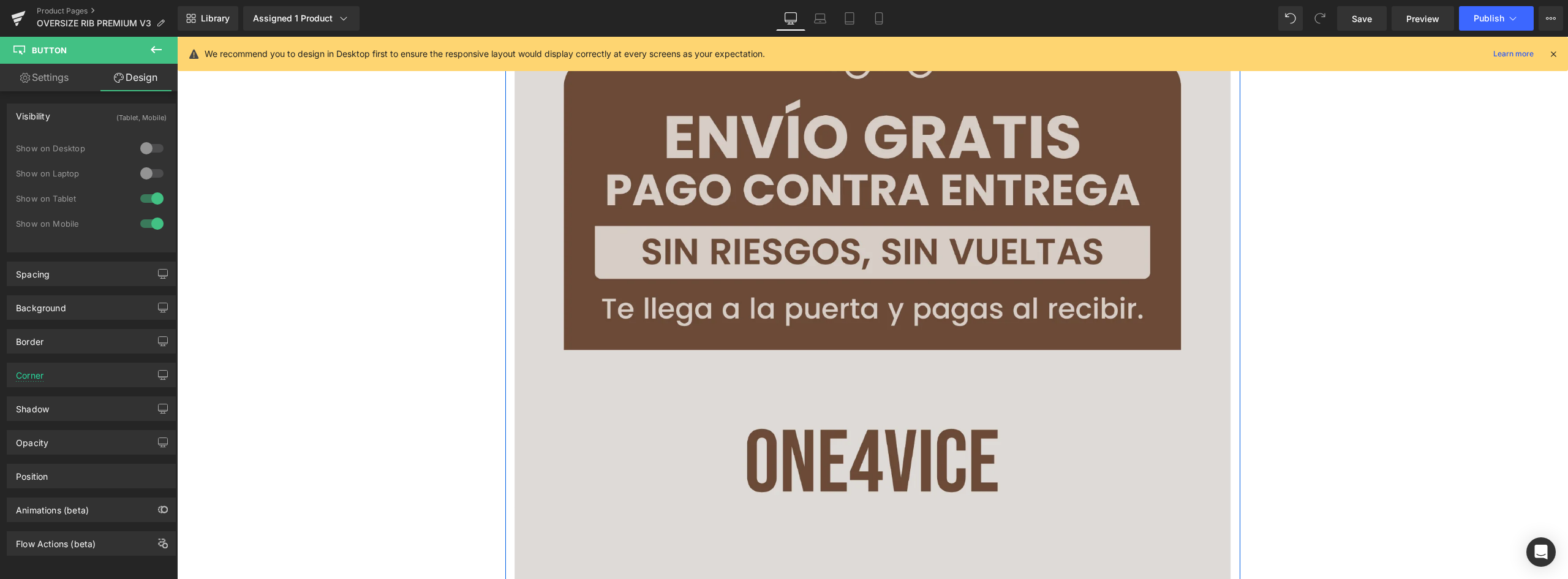
scroll to position [5103, 0]
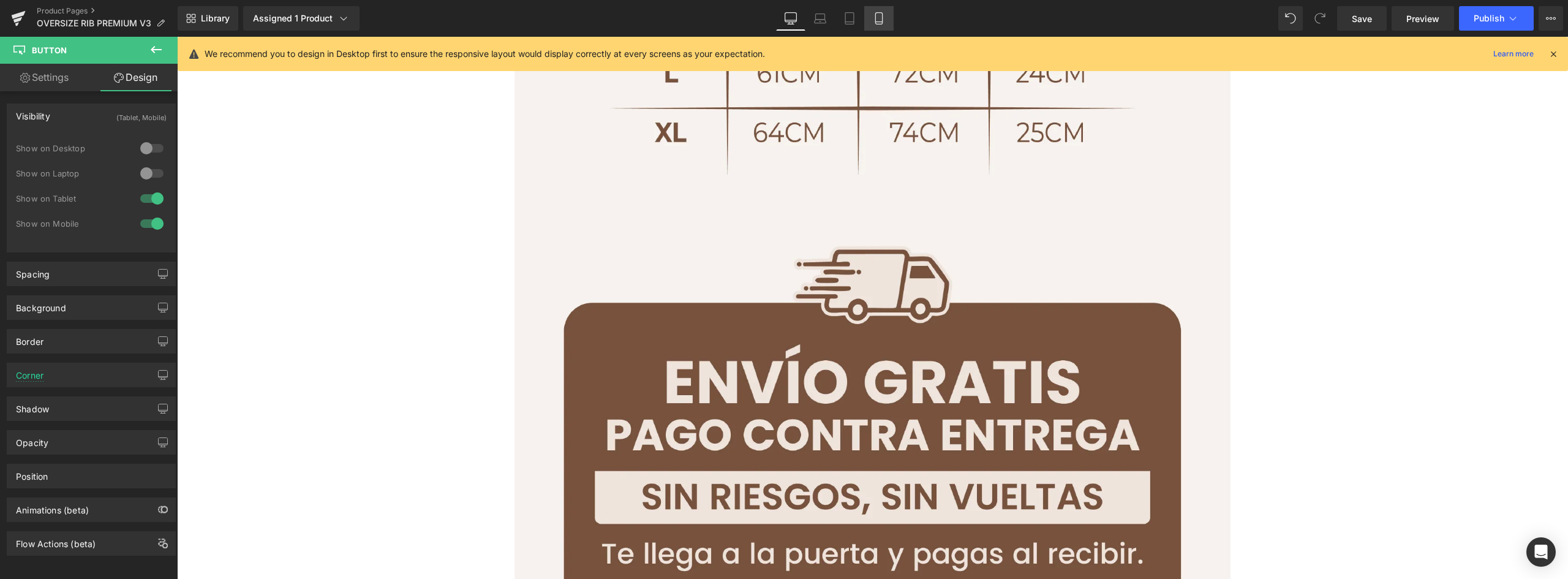
click at [877, 21] on icon at bounding box center [879, 18] width 12 height 12
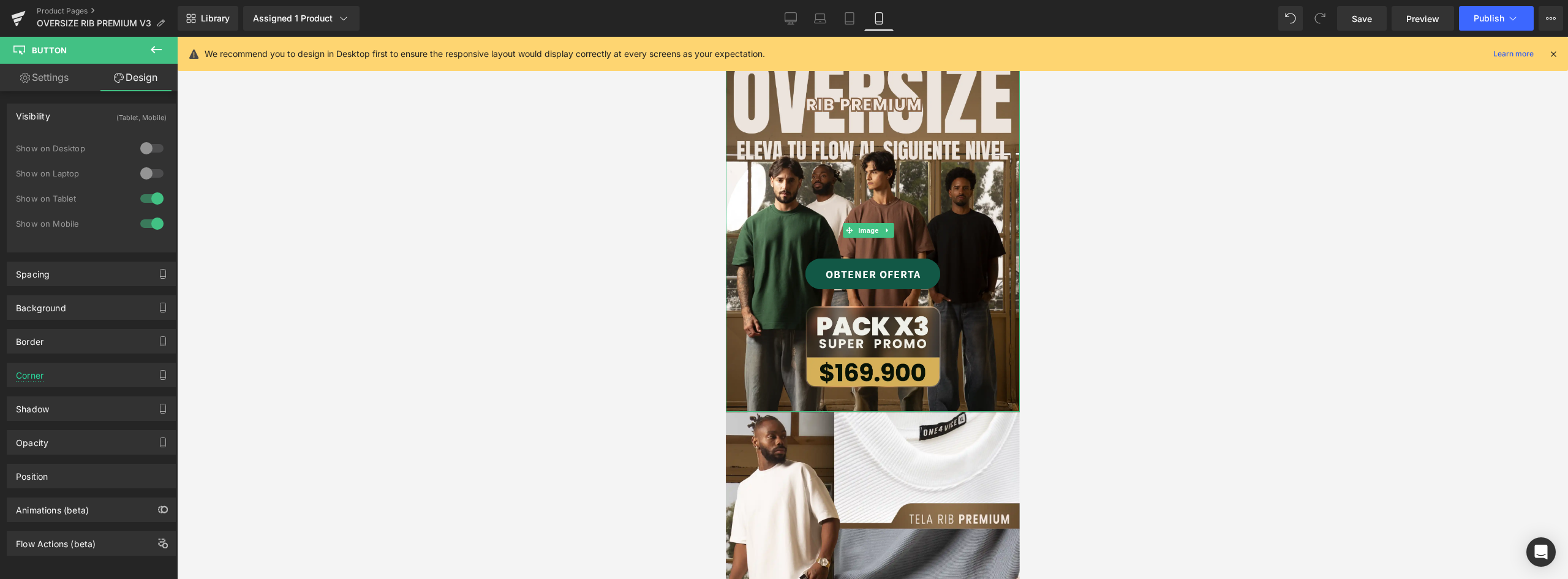
scroll to position [0, 0]
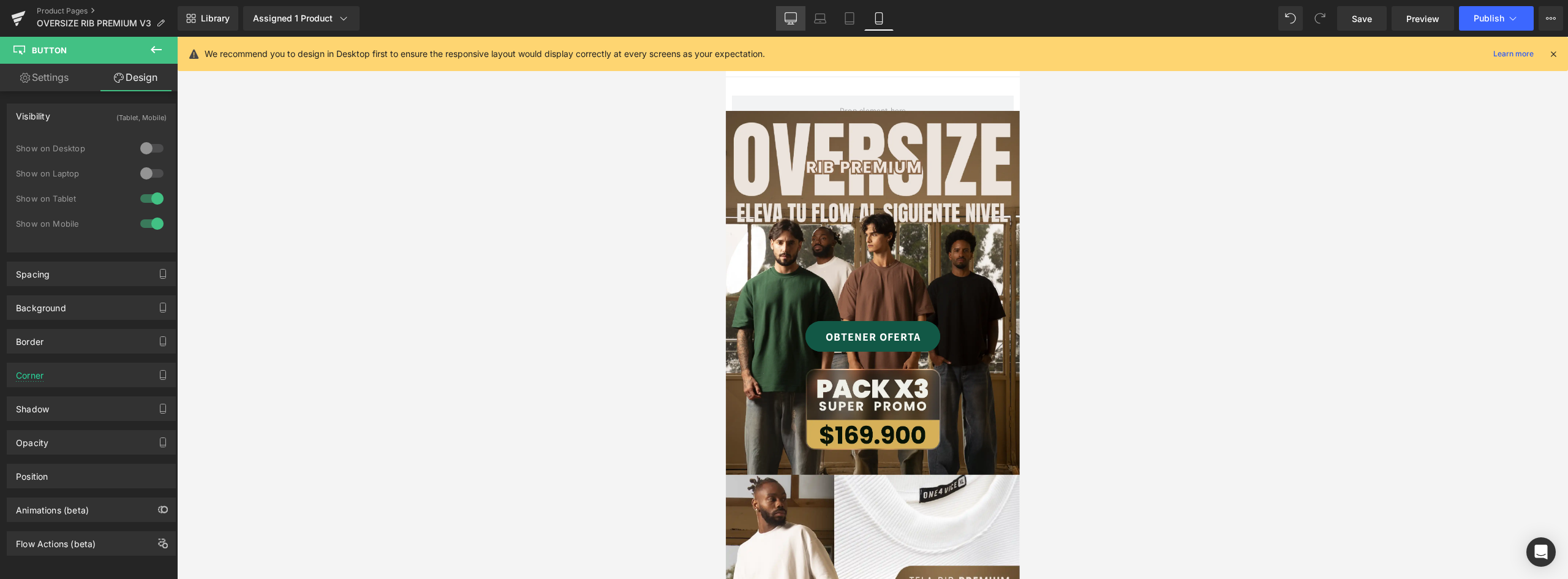
click at [793, 9] on link "Desktop" at bounding box center [791, 19] width 29 height 24
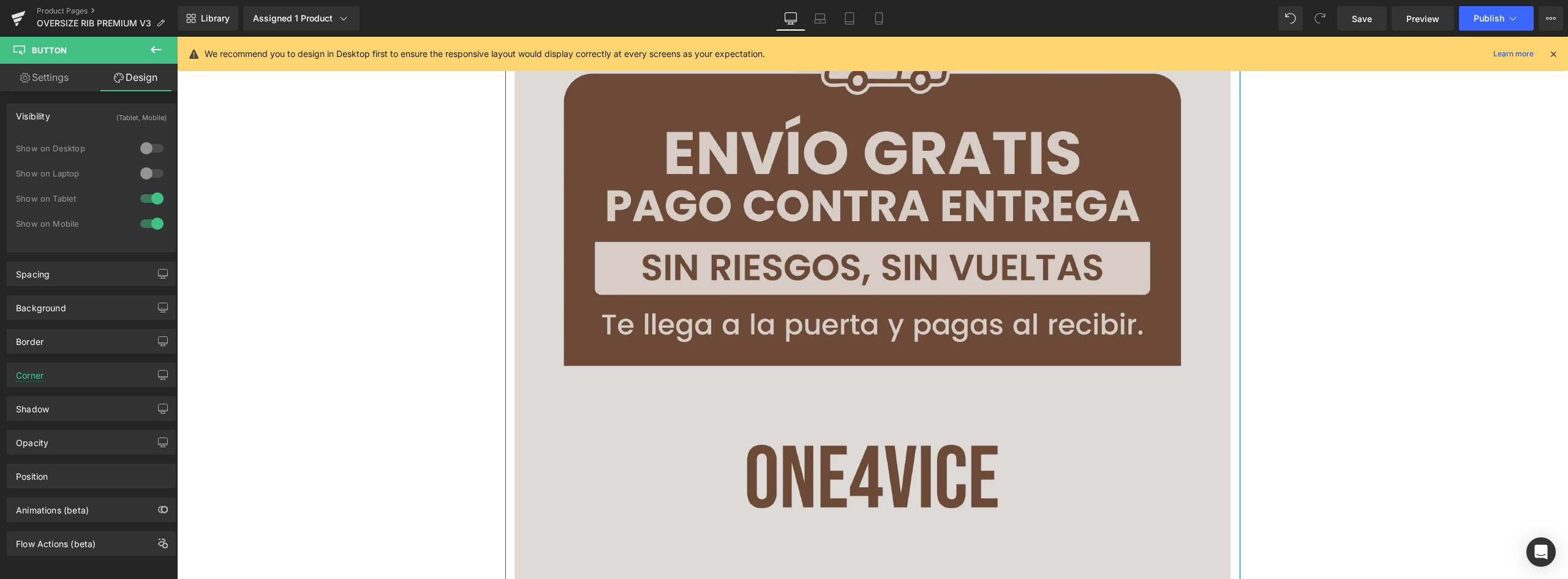
scroll to position [5516, 0]
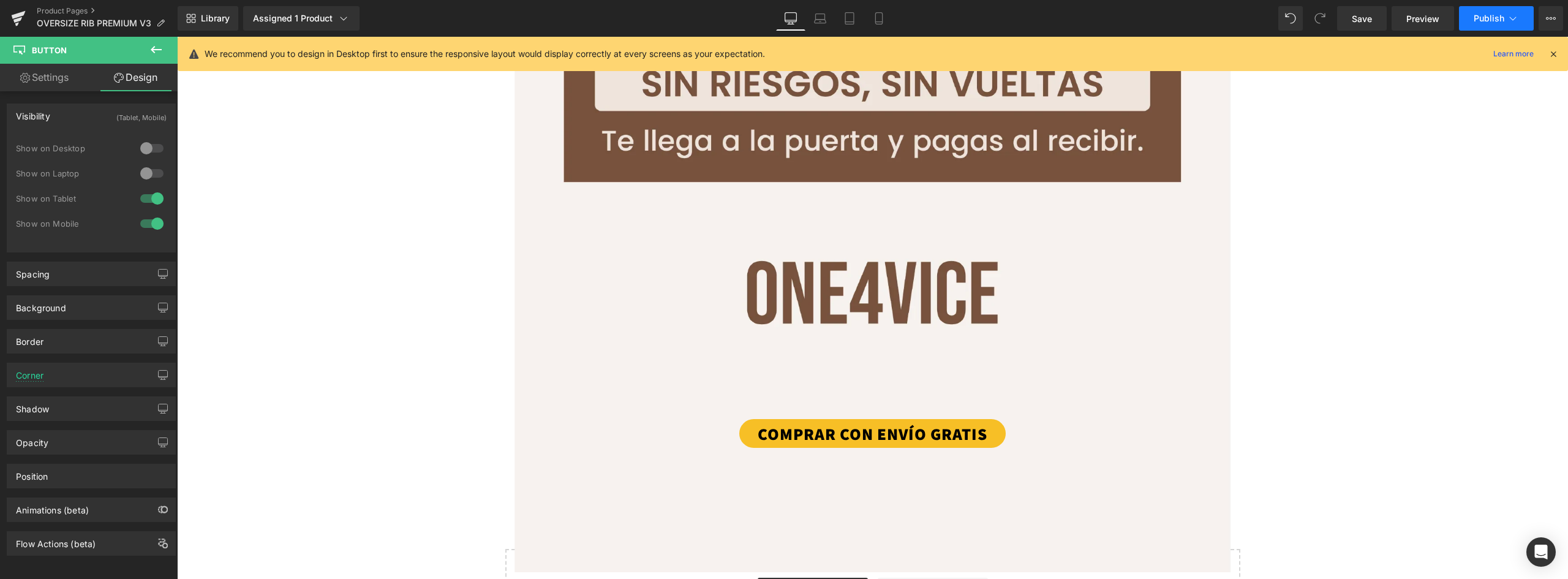
click at [1487, 11] on button "Publish" at bounding box center [1496, 19] width 74 height 24
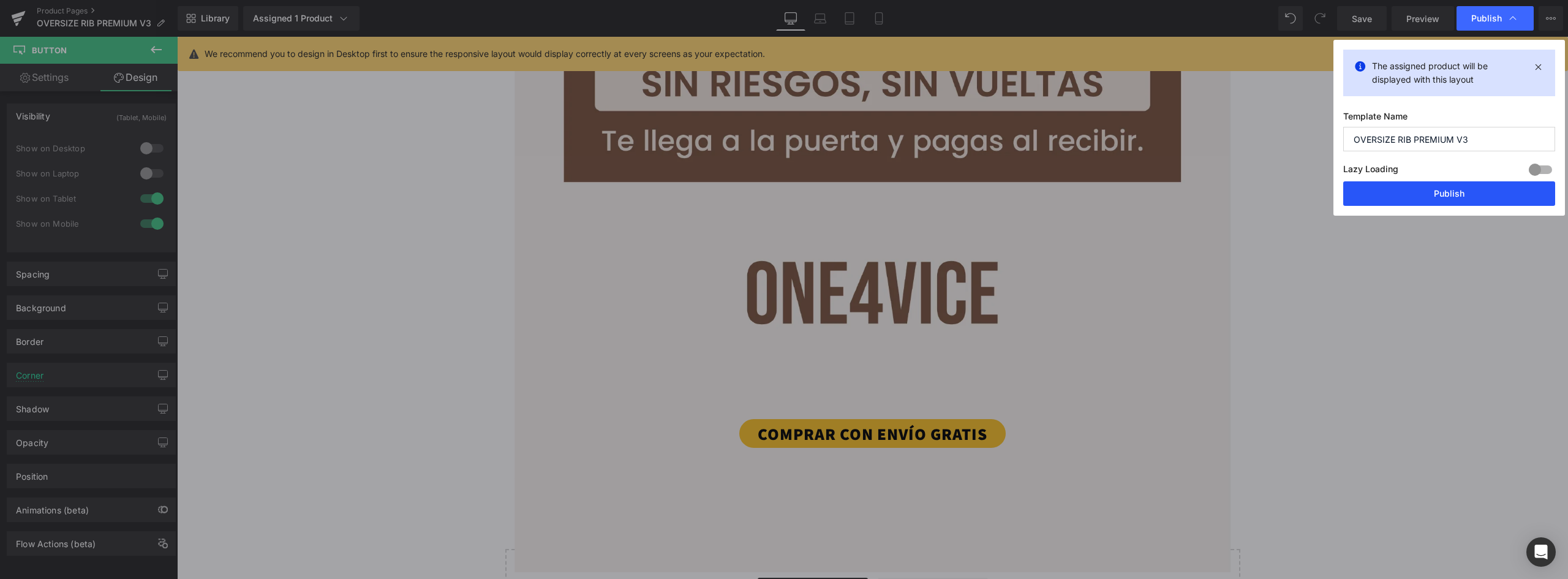
drag, startPoint x: 1444, startPoint y: 196, endPoint x: 1261, endPoint y: 150, distance: 188.7
click at [1444, 196] on button "Publish" at bounding box center [1449, 193] width 212 height 24
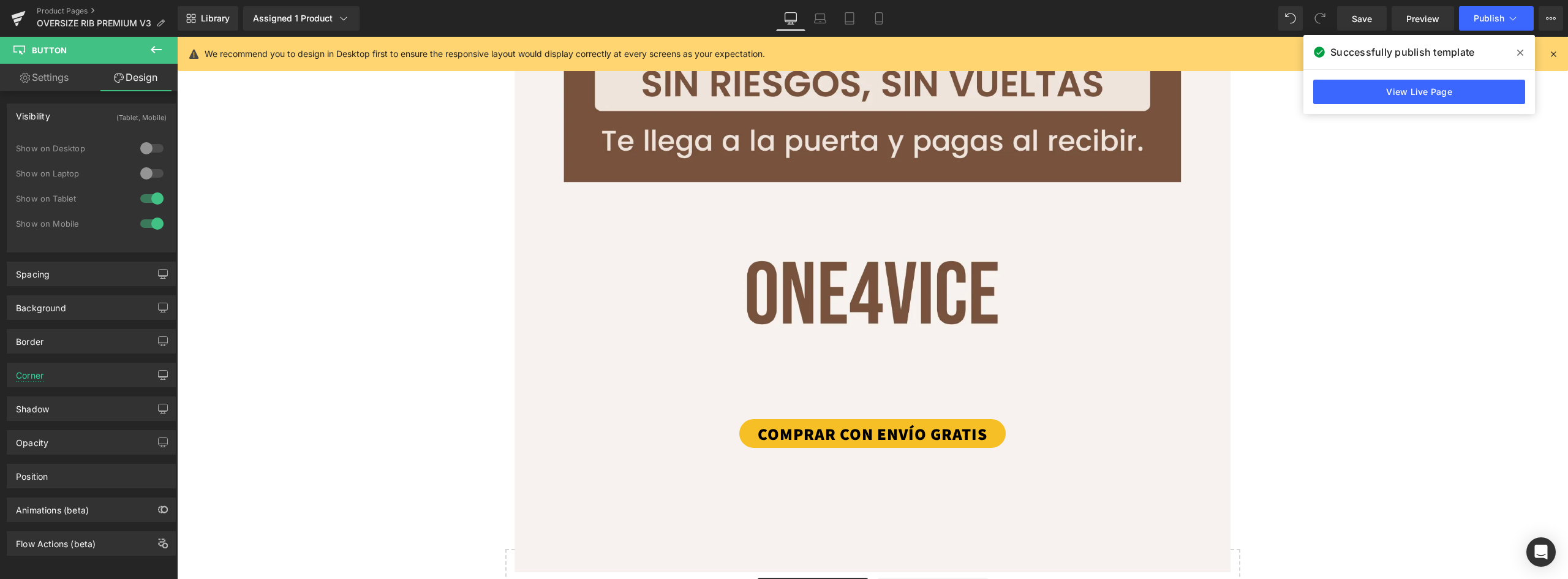
scroll to position [5393, 0]
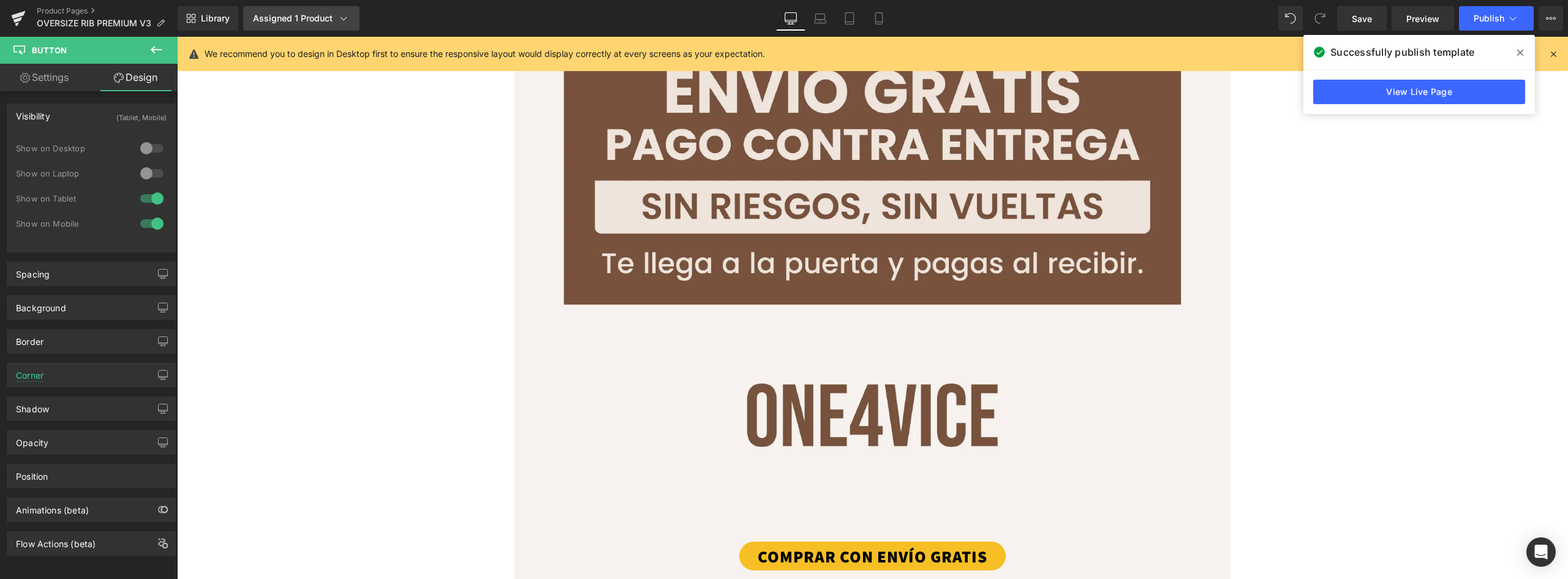
click at [317, 14] on div "Assigned 1 Product" at bounding box center [301, 18] width 97 height 12
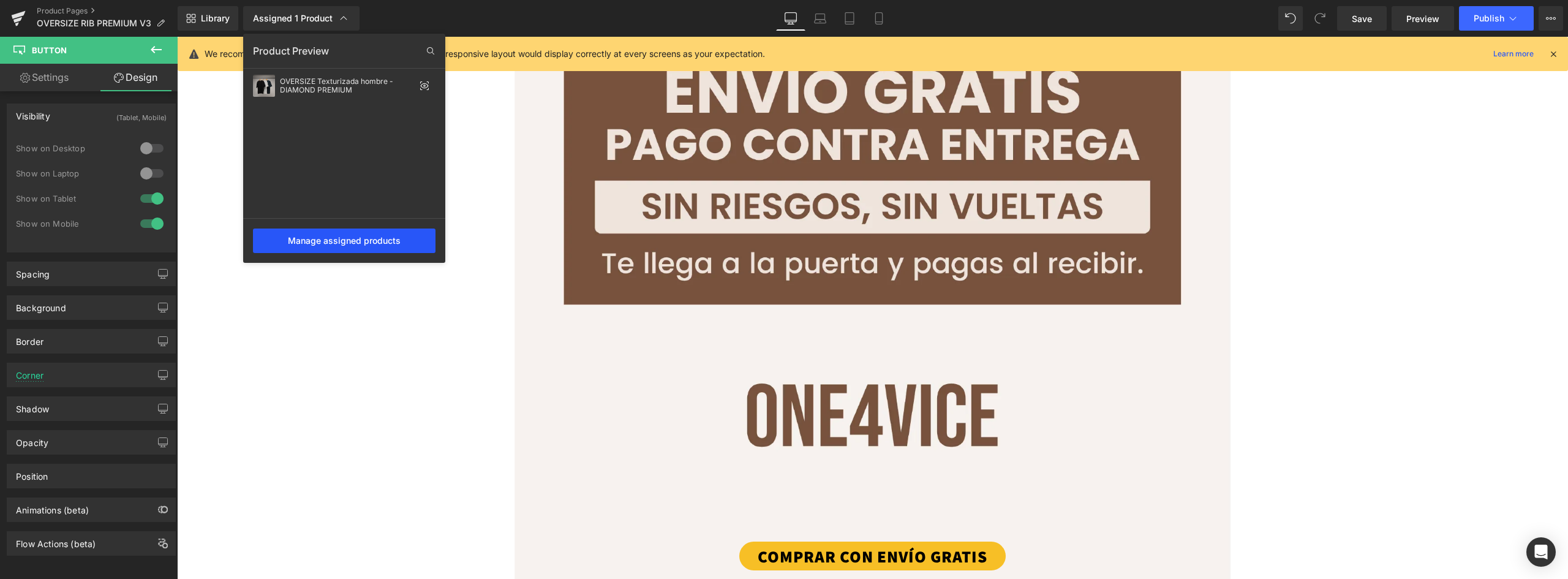
click at [350, 240] on div "Manage assigned products" at bounding box center [344, 241] width 183 height 24
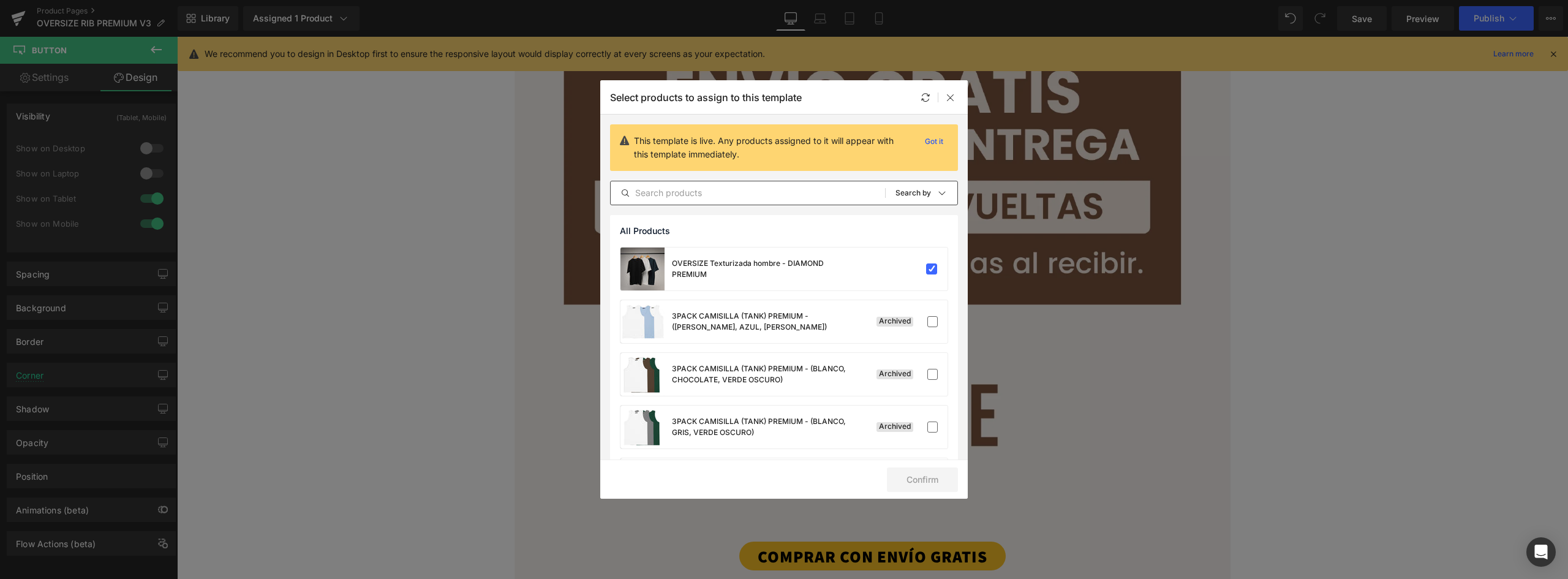
click at [683, 197] on input "text" at bounding box center [748, 193] width 274 height 15
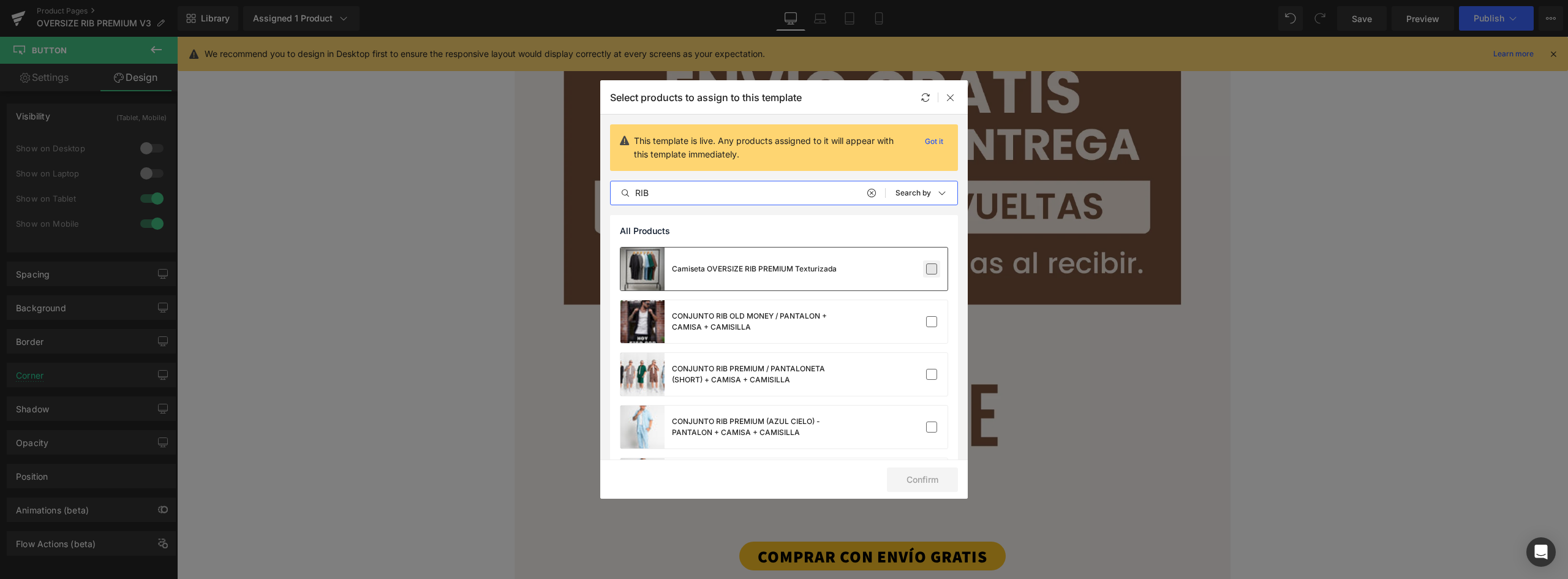
type input "RIB"
click at [926, 268] on label at bounding box center [931, 269] width 11 height 11
click at [932, 269] on input "checkbox" at bounding box center [932, 269] width 0 height 0
click at [918, 477] on button "Confirm" at bounding box center [922, 480] width 71 height 24
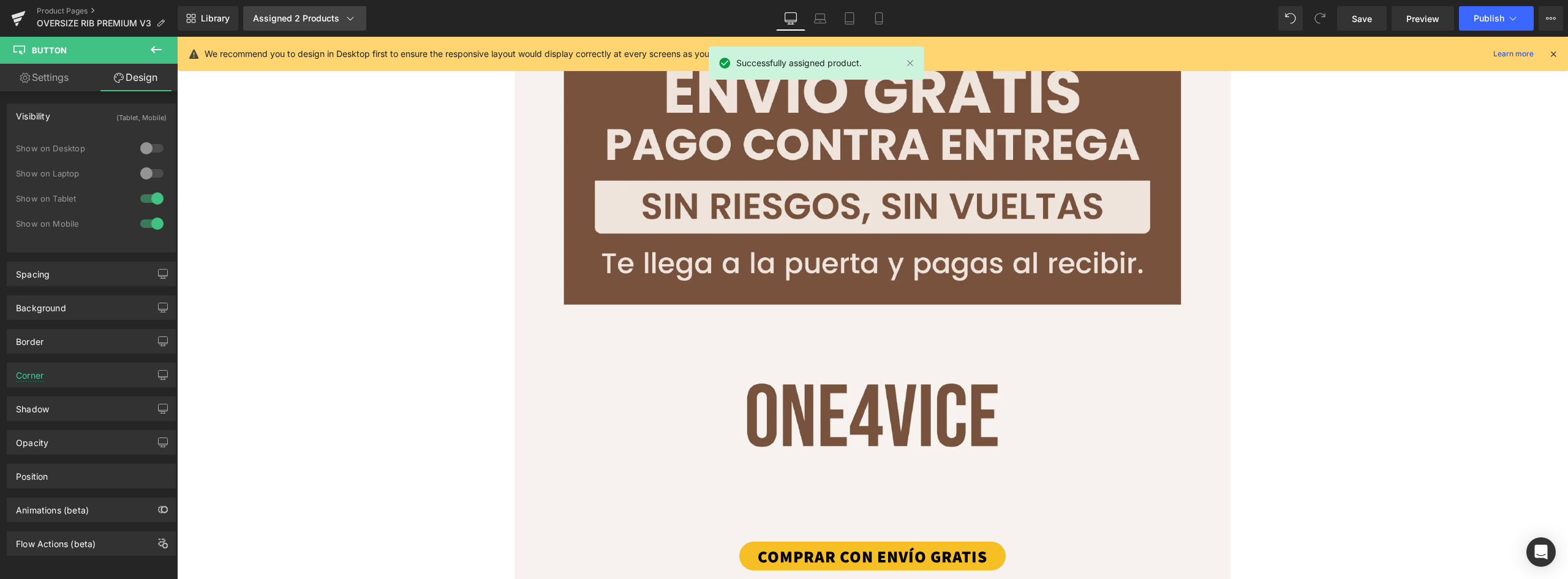
click at [332, 6] on link "Assigned 2 Products" at bounding box center [305, 19] width 123 height 24
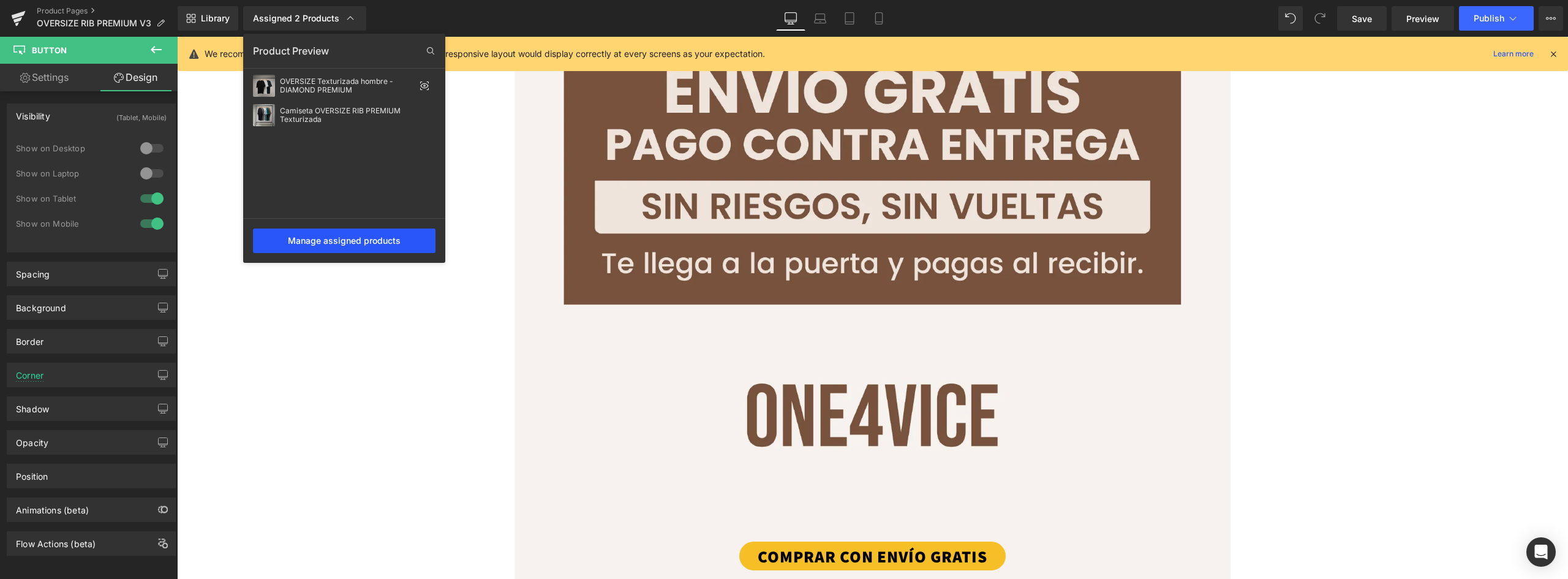
click at [361, 238] on div "Manage assigned products" at bounding box center [344, 241] width 183 height 24
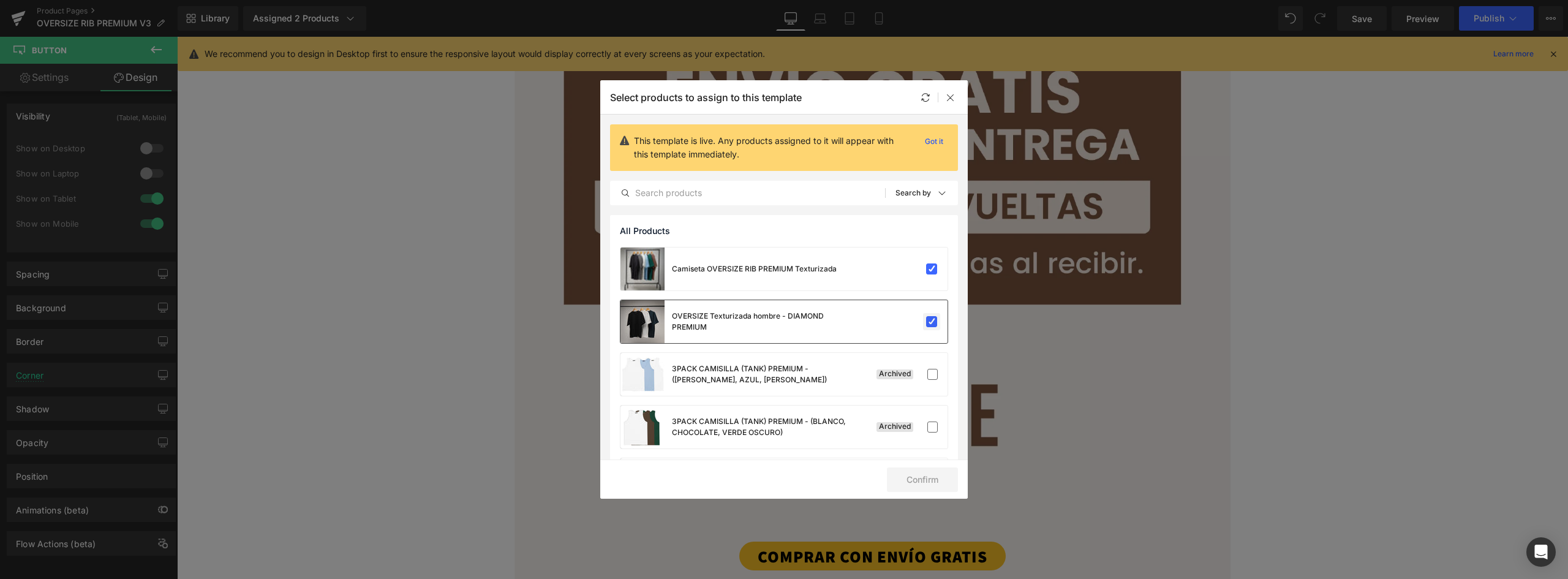
click at [927, 319] on label at bounding box center [931, 321] width 11 height 11
click at [932, 322] on input "checkbox" at bounding box center [932, 322] width 0 height 0
click at [916, 487] on button "Confirm" at bounding box center [922, 480] width 71 height 24
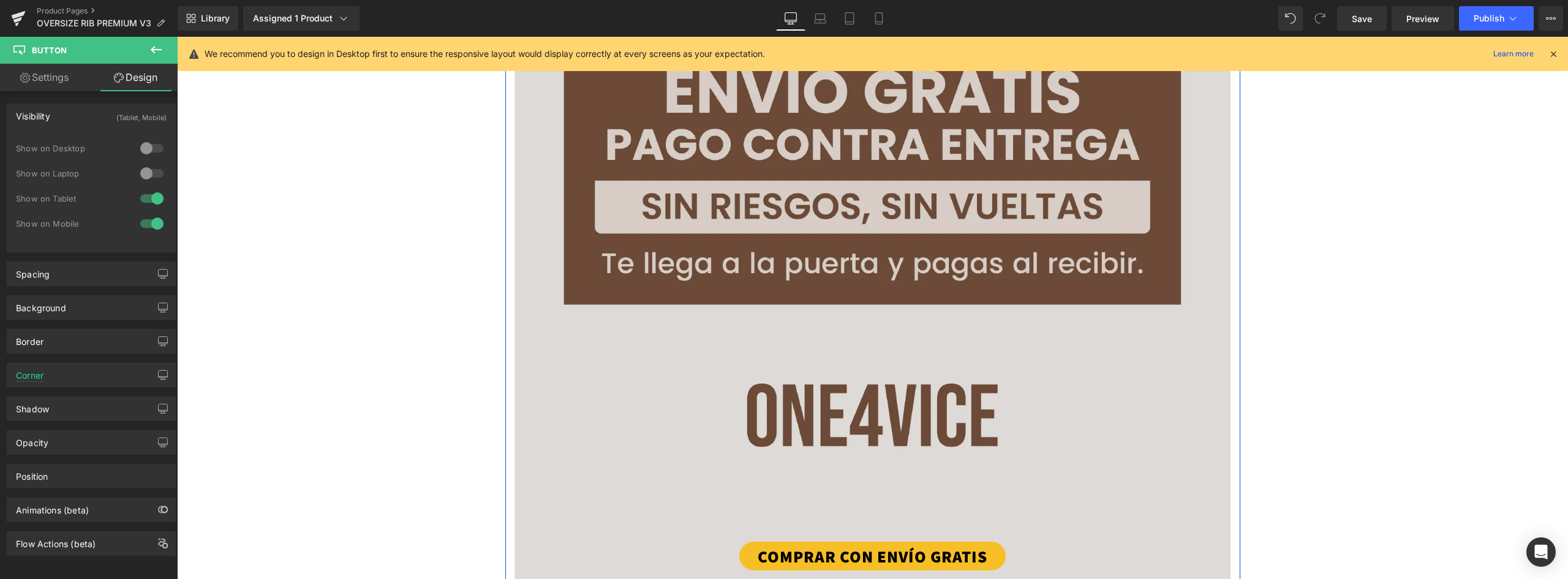
scroll to position [5638, 0]
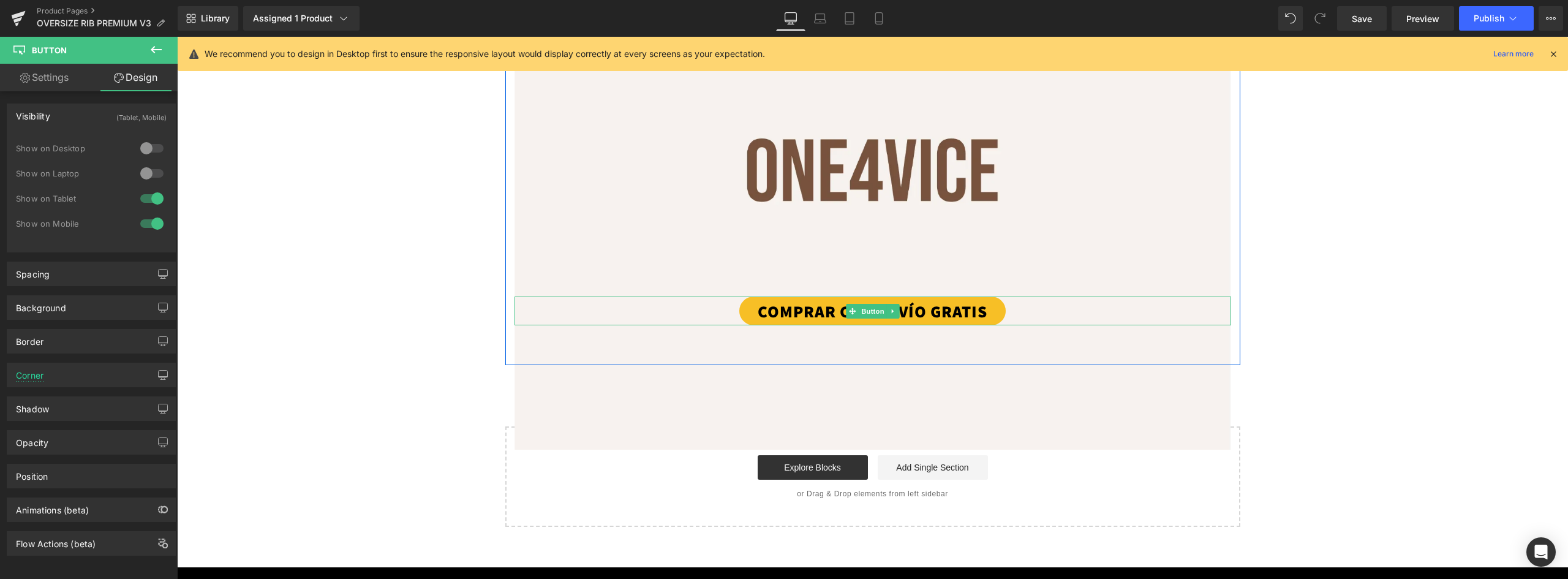
click at [986, 300] on link "COMPRAR CON ENVÍO GRATIS" at bounding box center [872, 311] width 266 height 29
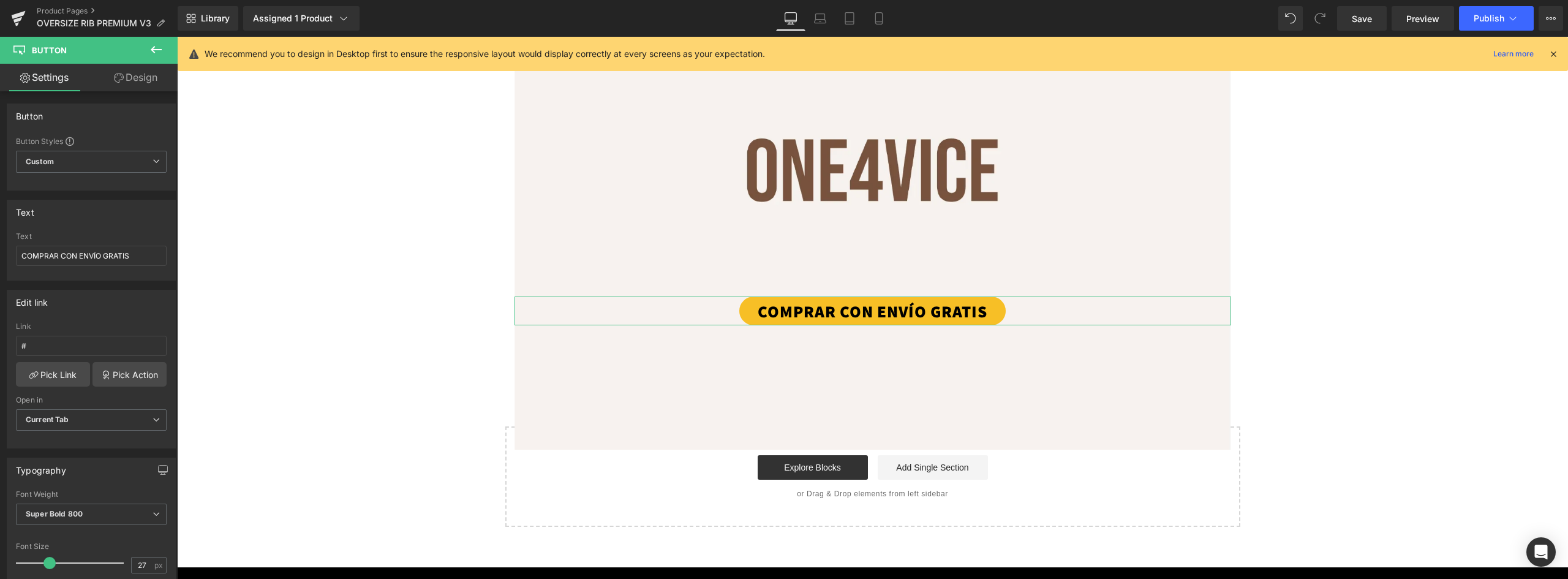
click at [140, 79] on link "Design" at bounding box center [135, 77] width 89 height 27
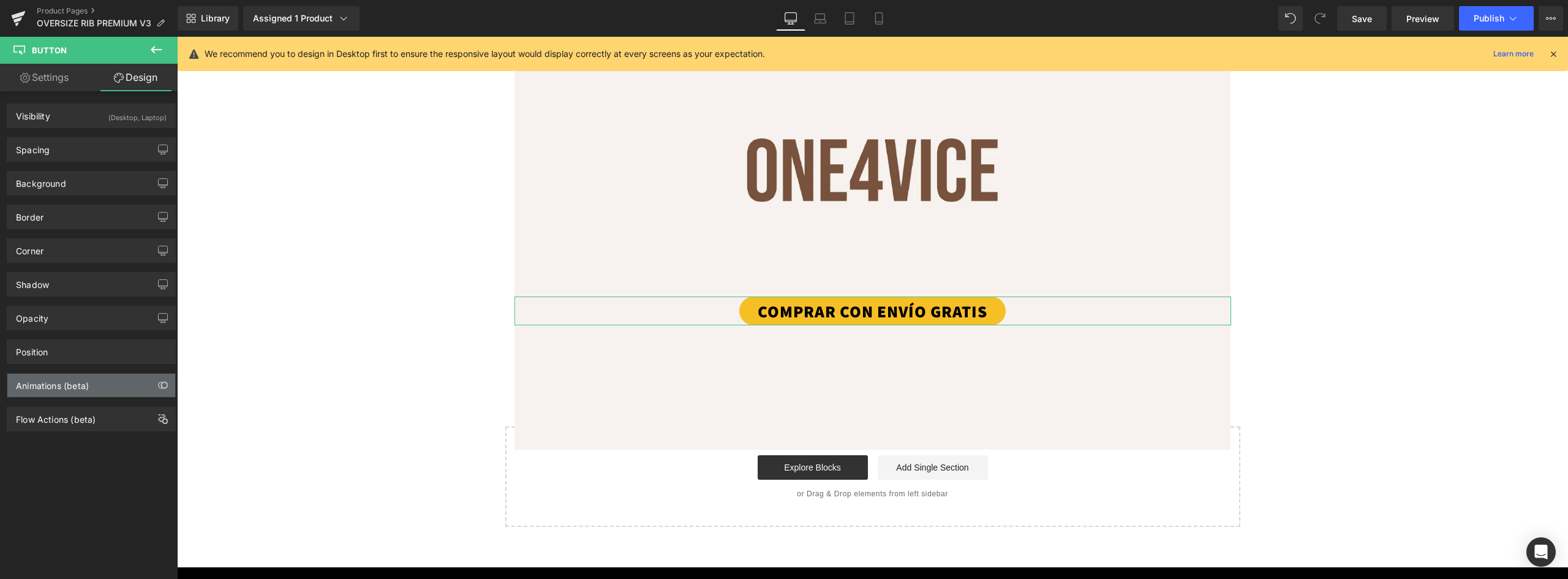
click at [62, 385] on div "Animations (beta)" at bounding box center [52, 383] width 73 height 17
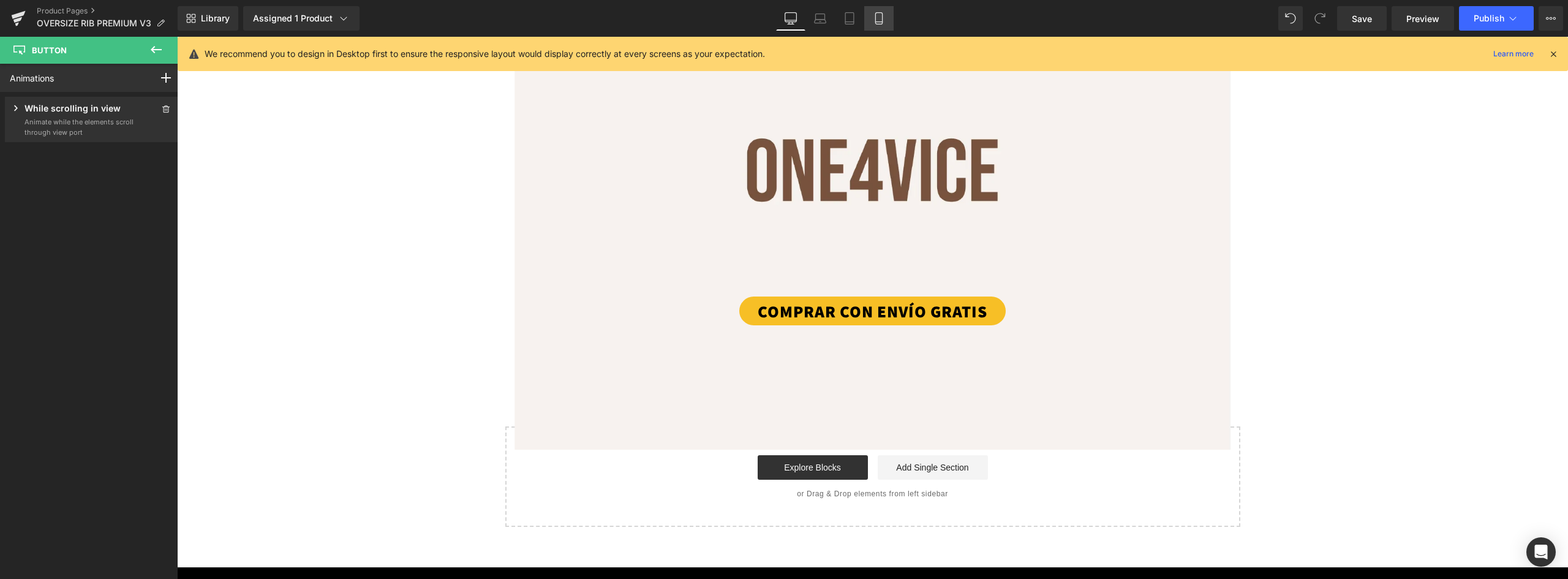
click at [888, 19] on link "Mobile" at bounding box center [879, 19] width 29 height 24
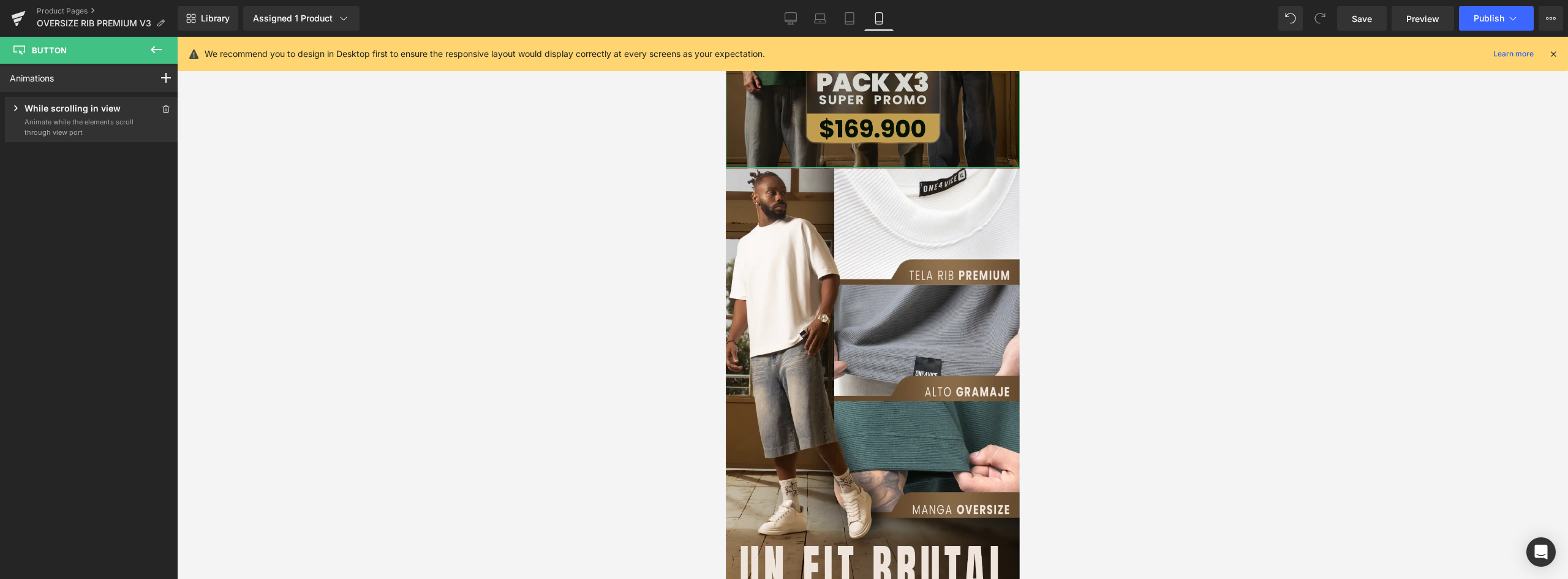
scroll to position [62, 0]
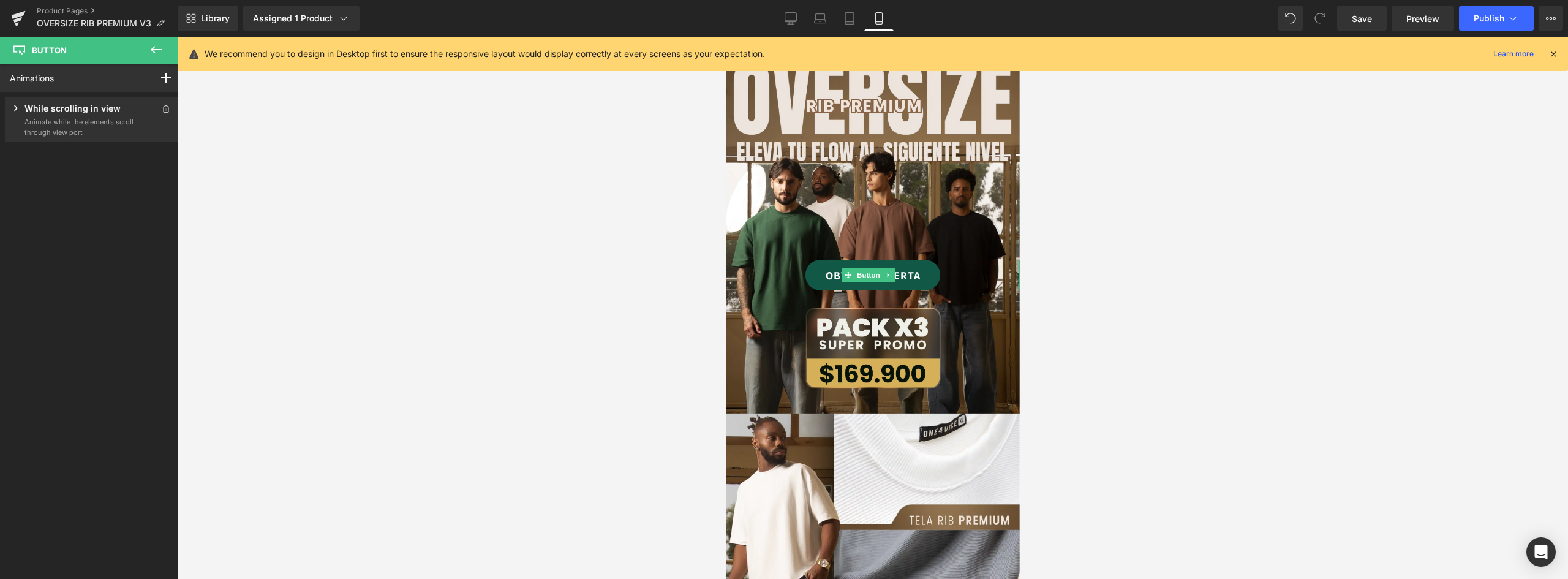
click at [920, 260] on link "OBTENER OFERTA" at bounding box center [872, 275] width 135 height 31
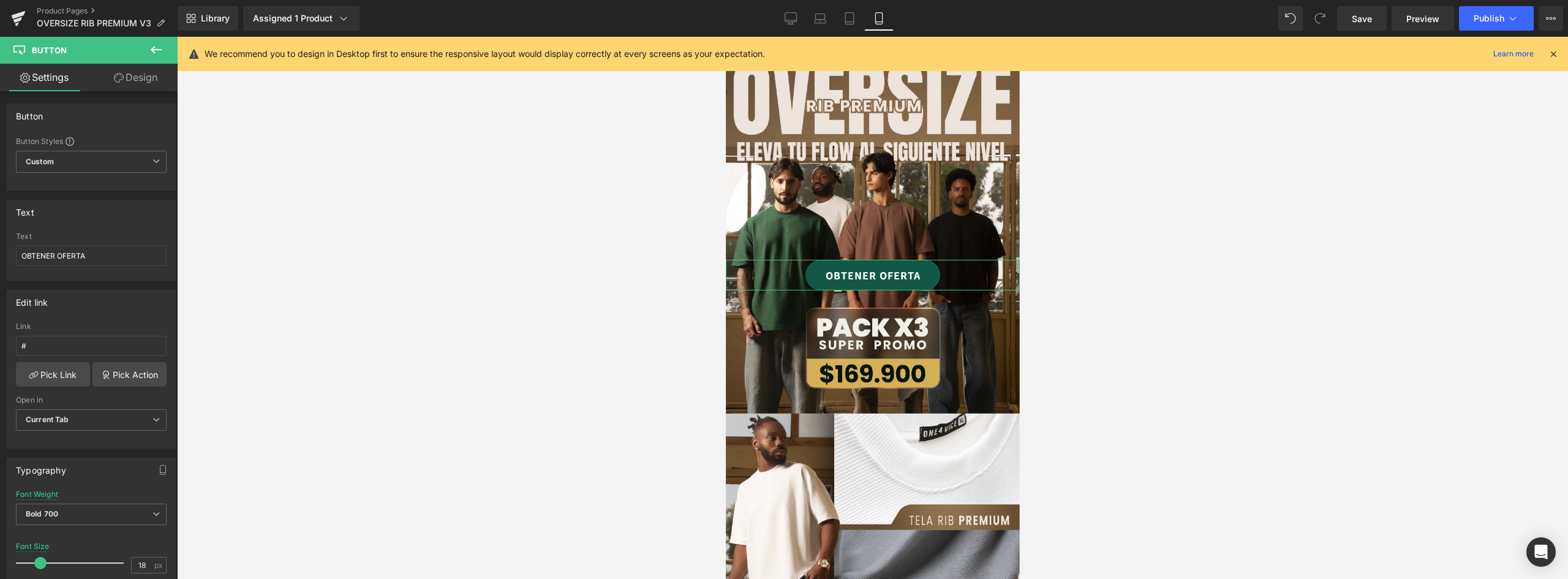
click at [133, 77] on link "Design" at bounding box center [135, 77] width 89 height 27
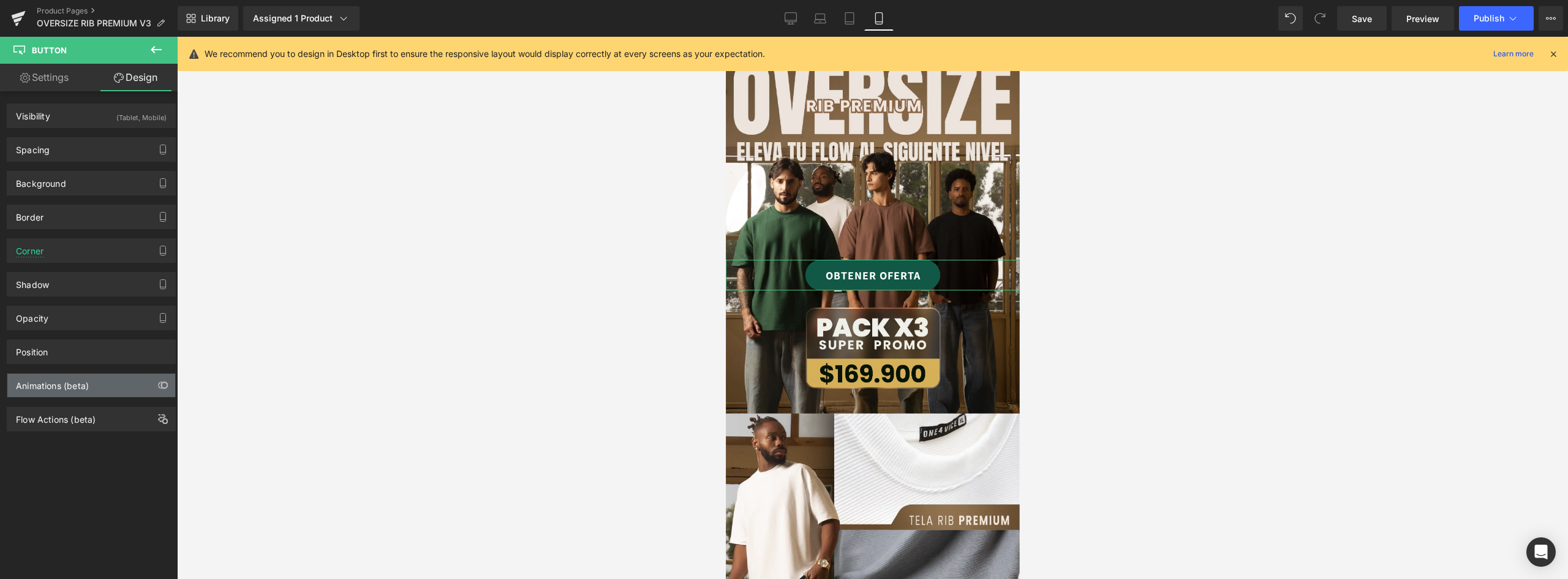
click at [52, 381] on div "Animations (beta)" at bounding box center [52, 383] width 73 height 17
click at [83, 380] on div "Animations (beta)" at bounding box center [52, 383] width 73 height 17
click at [120, 393] on div "Animations (beta)" at bounding box center [91, 386] width 168 height 23
click at [1486, 19] on span "Publish" at bounding box center [1489, 19] width 31 height 10
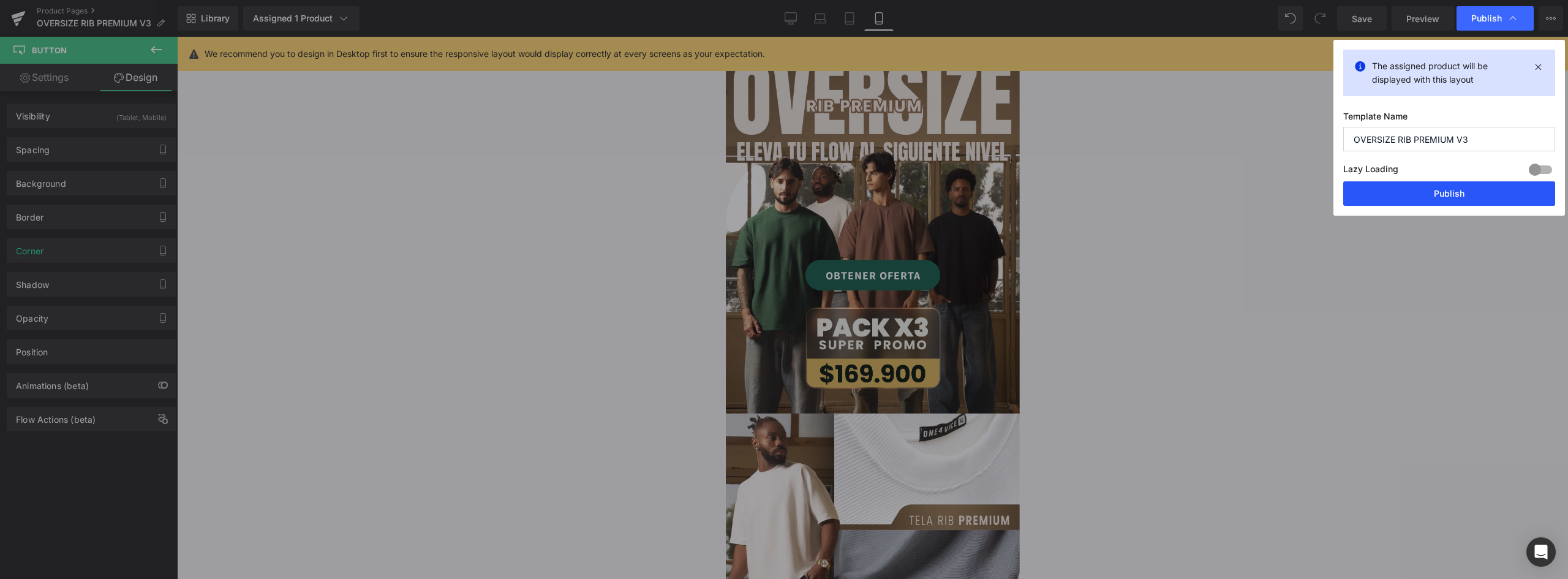
click at [1463, 196] on button "Publish" at bounding box center [1449, 193] width 212 height 24
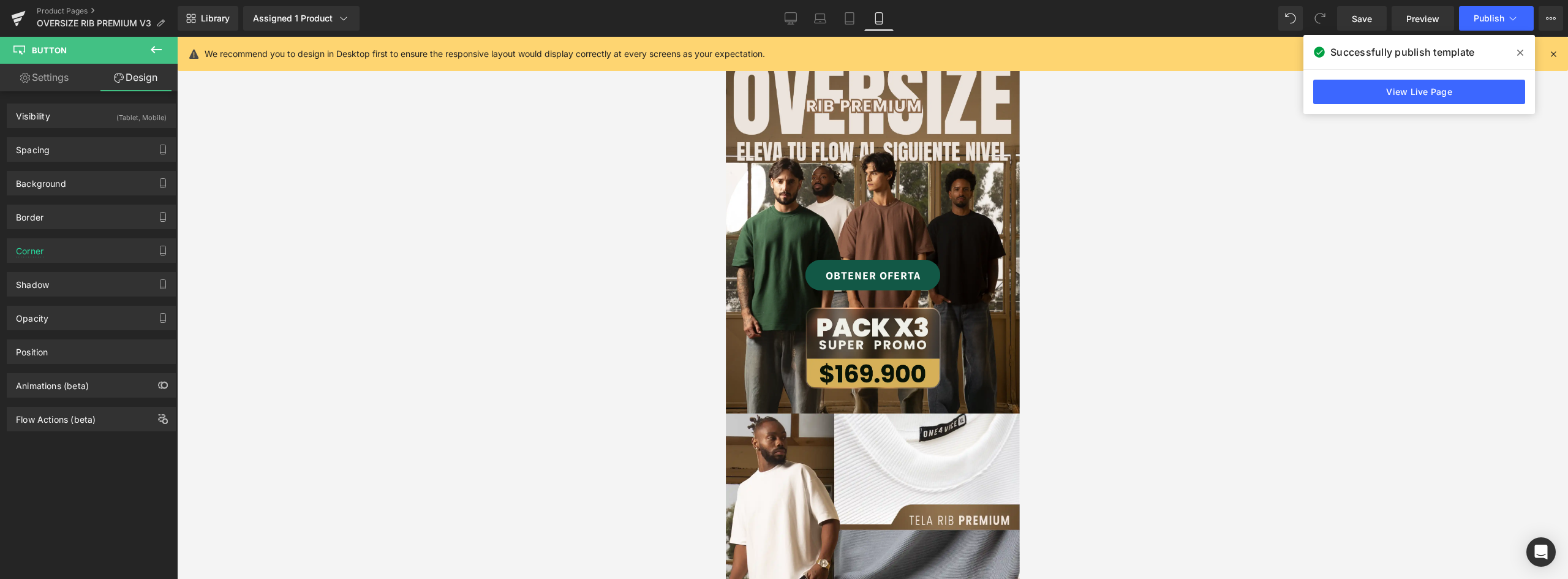
click at [923, 270] on link "OBTENER OFERTA" at bounding box center [872, 275] width 135 height 31
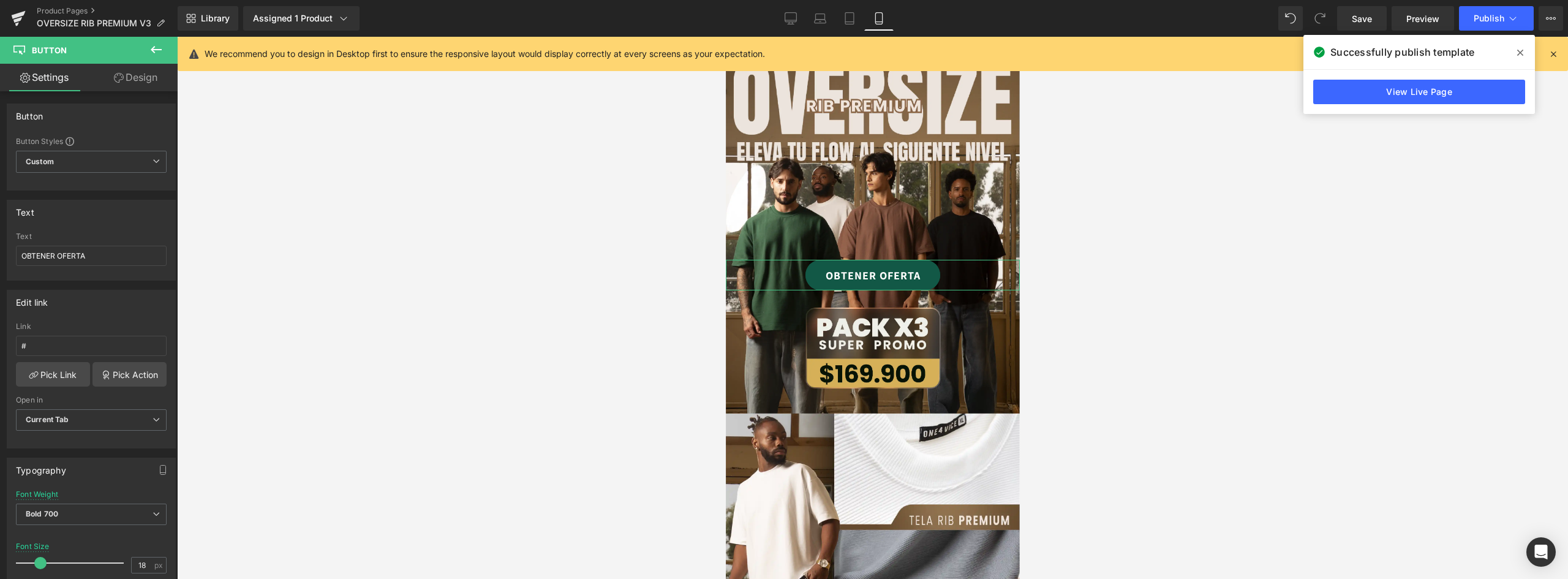
click at [125, 76] on link "Design" at bounding box center [135, 77] width 89 height 27
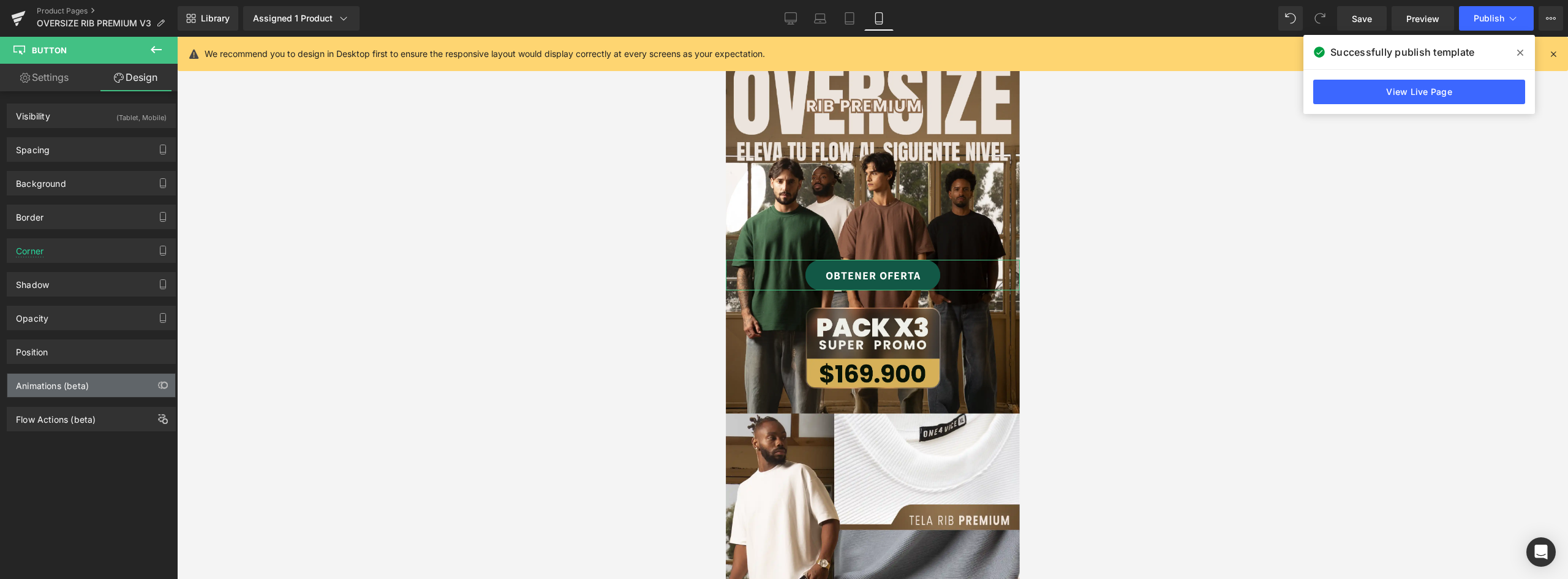
click at [61, 383] on div "Animations (beta)" at bounding box center [52, 383] width 73 height 17
click at [62, 381] on div "Animations (beta)" at bounding box center [52, 383] width 73 height 17
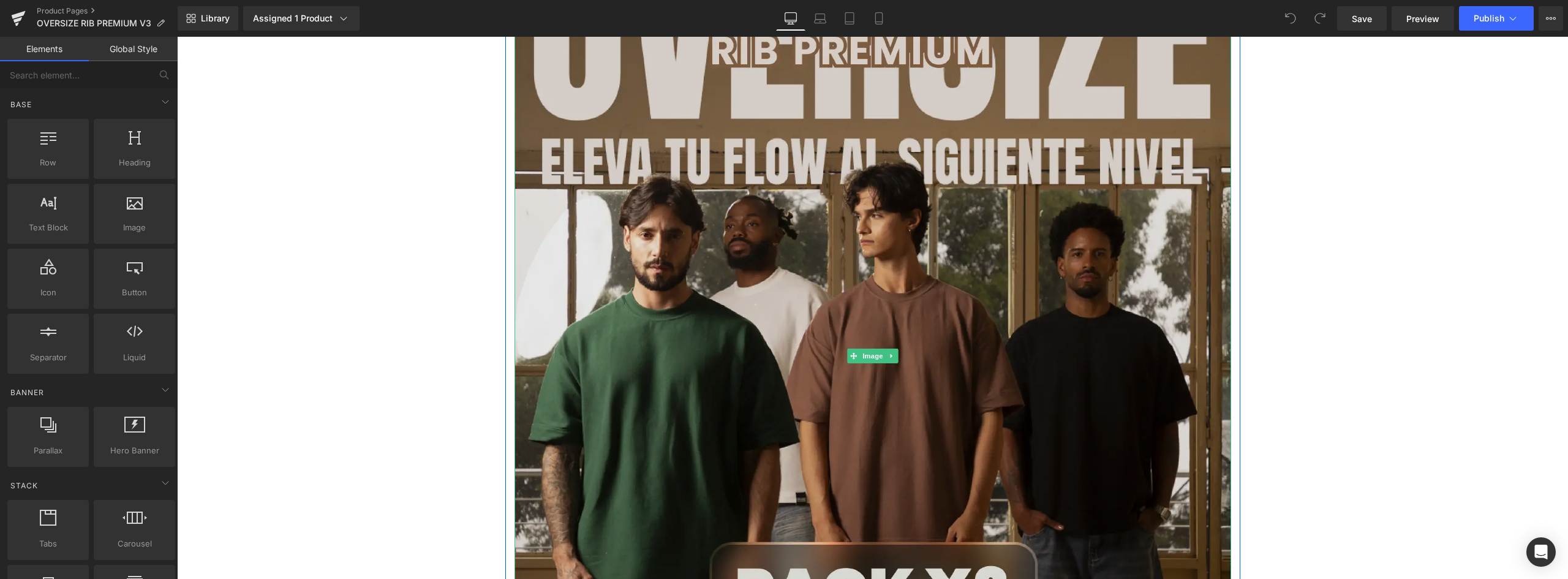
scroll to position [552, 0]
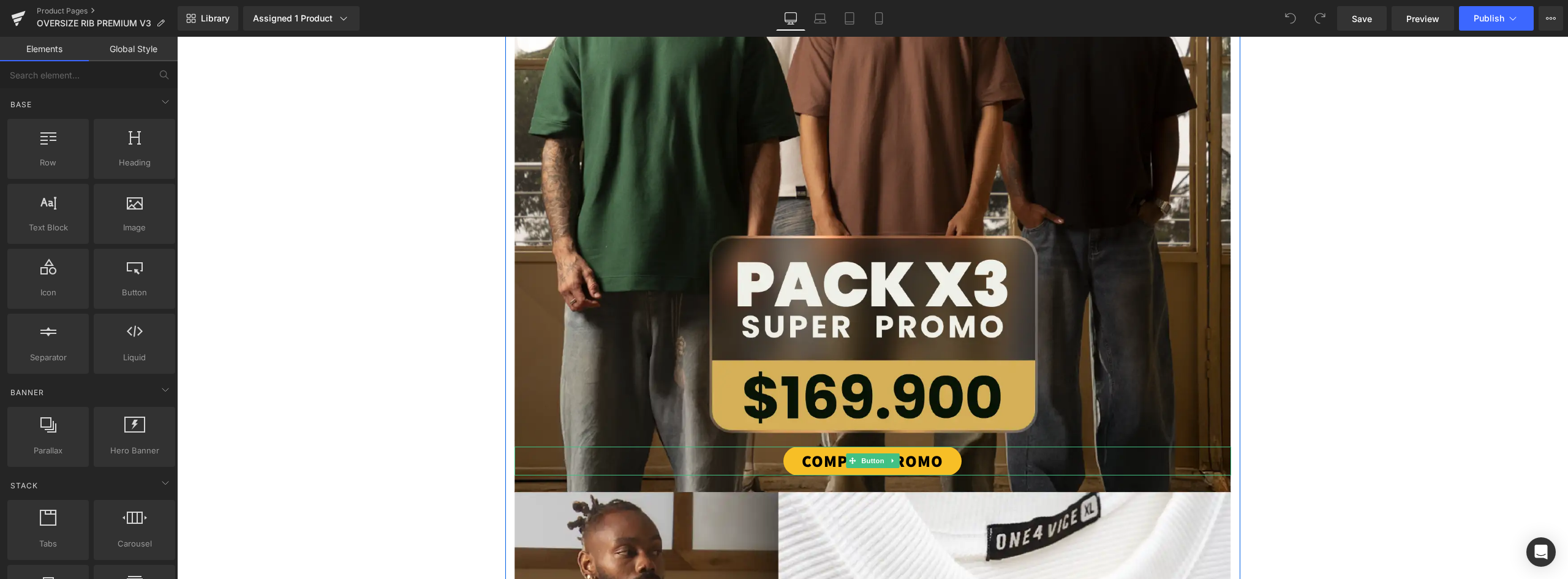
click at [941, 461] on link "COMPRAR PROMO" at bounding box center [872, 461] width 178 height 29
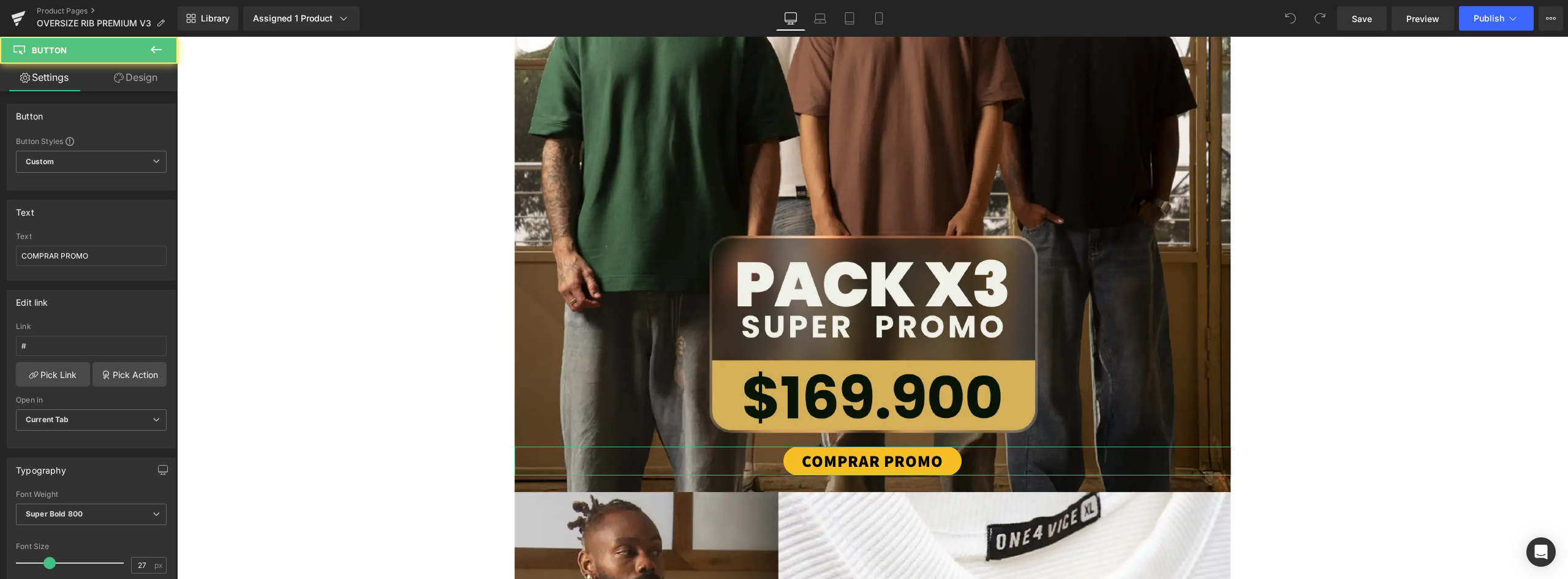
click at [138, 74] on link "Design" at bounding box center [135, 77] width 89 height 27
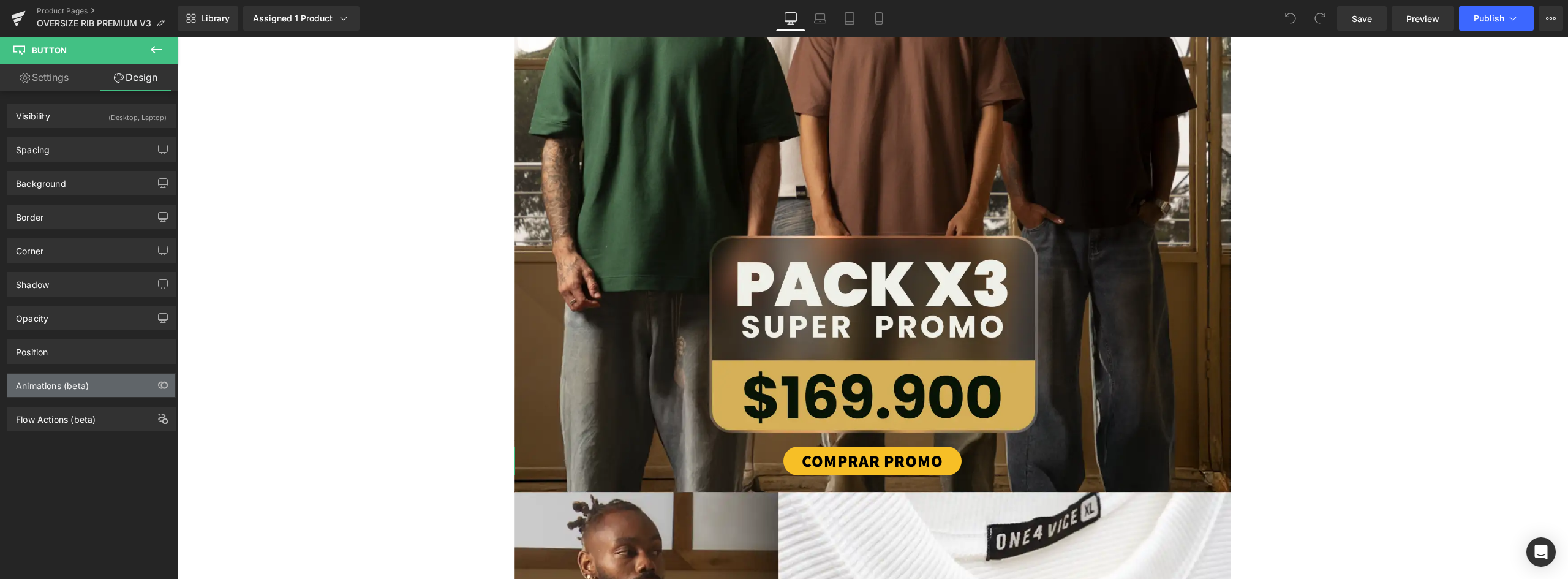
click at [105, 389] on div "Animations (beta)" at bounding box center [91, 386] width 168 height 23
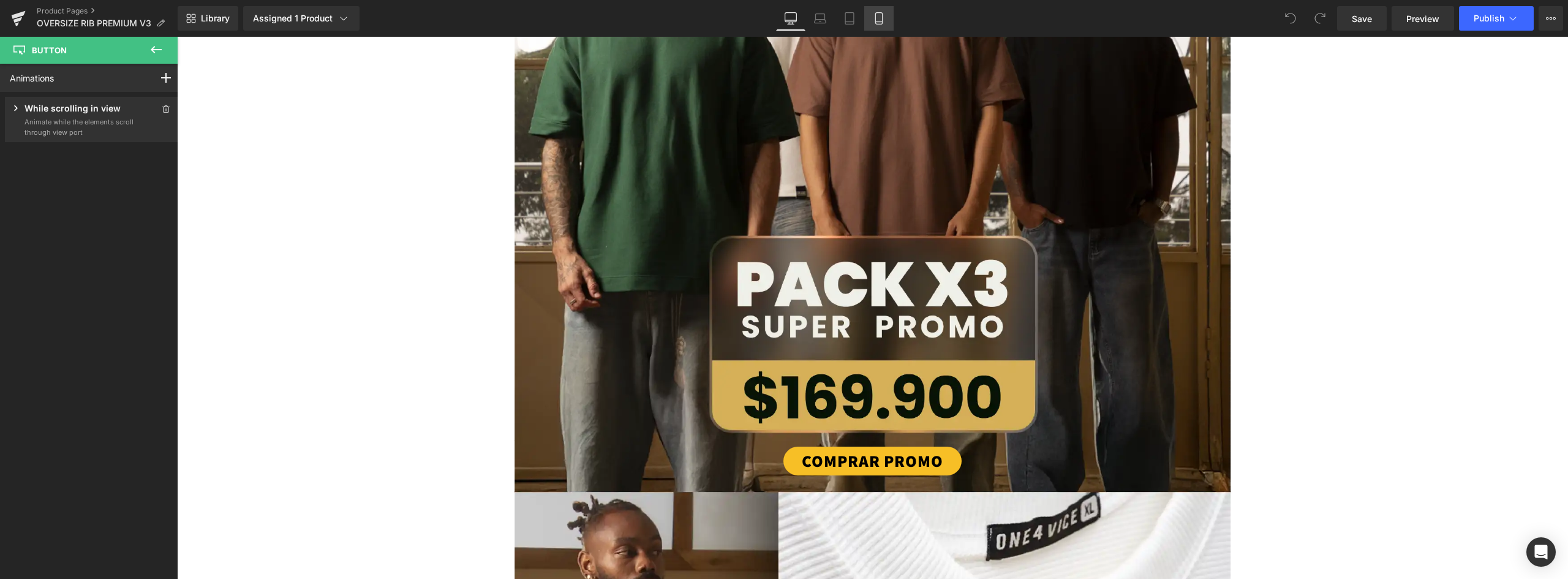
click at [880, 20] on icon at bounding box center [879, 18] width 12 height 12
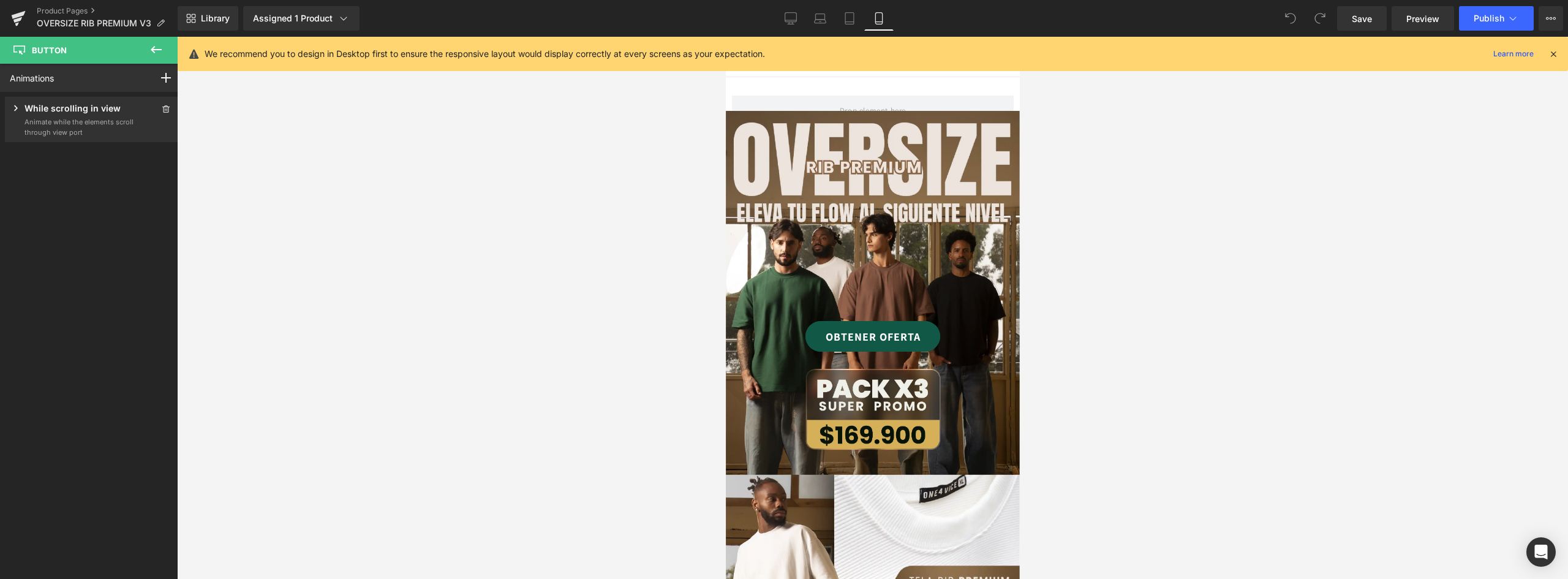
click at [921, 325] on link "OBTENER OFERTA" at bounding box center [872, 336] width 135 height 31
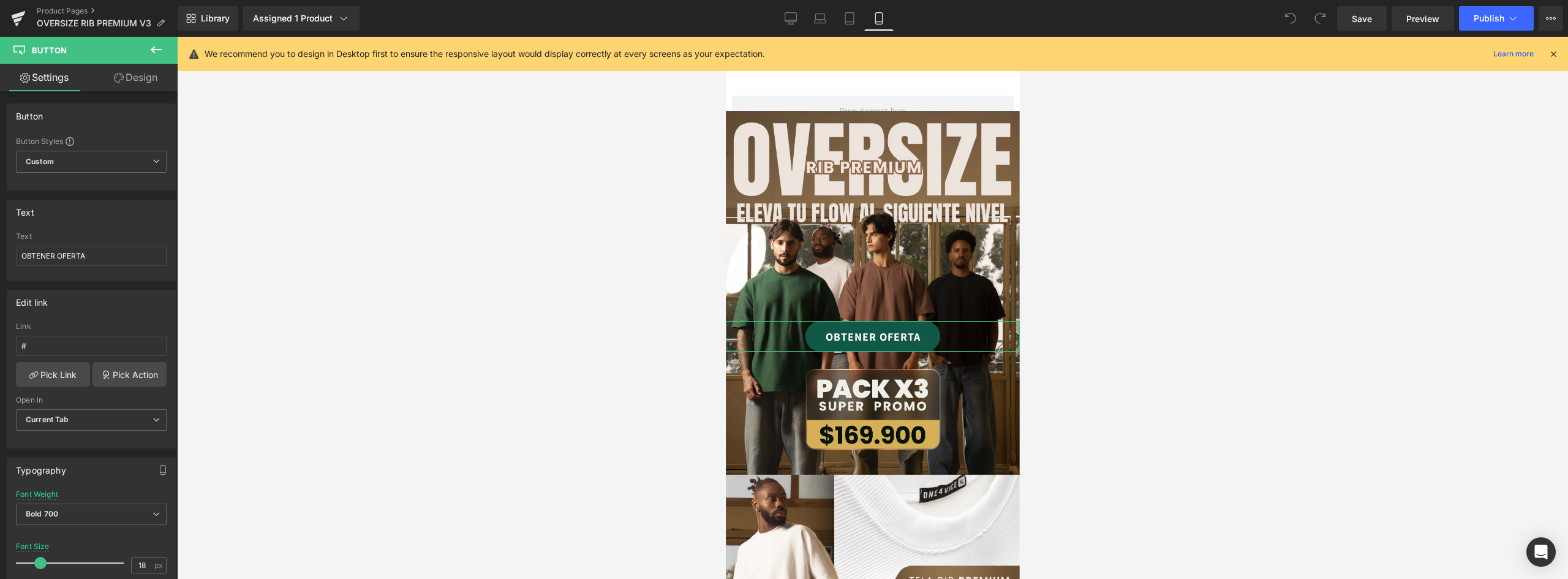
click at [140, 80] on link "Design" at bounding box center [135, 77] width 89 height 27
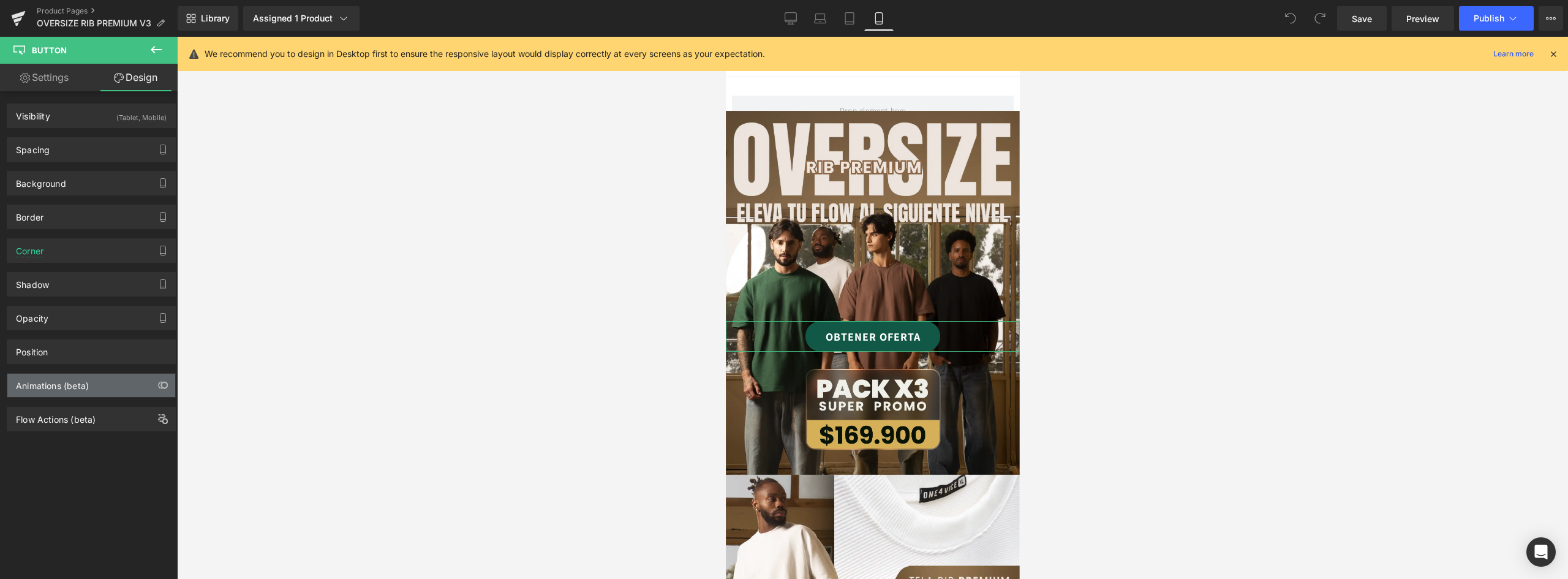
click at [89, 379] on div "Animations (beta)" at bounding box center [52, 383] width 73 height 17
click at [161, 386] on icon "button" at bounding box center [163, 386] width 10 height 10
click at [90, 383] on div "Animations (beta)" at bounding box center [91, 386] width 168 height 23
click at [87, 386] on div "Animations (beta)" at bounding box center [91, 386] width 168 height 23
click at [74, 387] on div "Animations (beta)" at bounding box center [52, 383] width 73 height 17
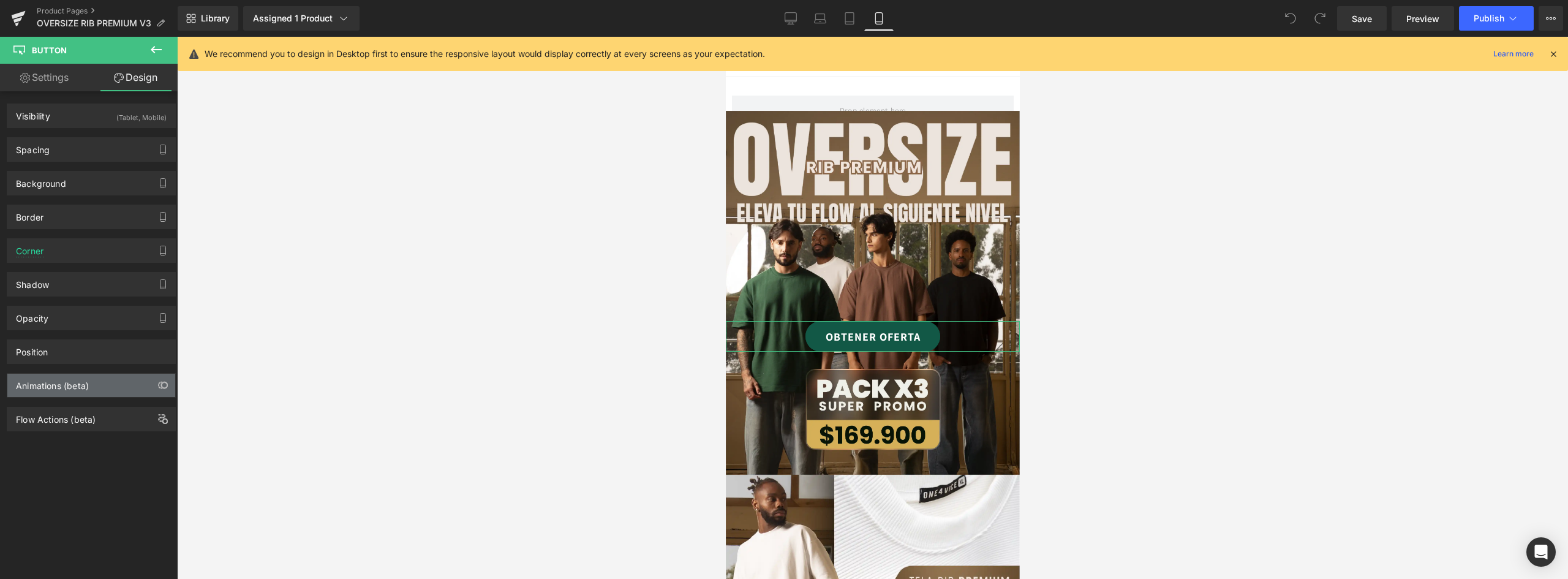
click at [74, 387] on div "Animations (beta)" at bounding box center [52, 383] width 73 height 17
drag, startPoint x: 74, startPoint y: 387, endPoint x: 670, endPoint y: 387, distance: 596.0
click at [174, 387] on div "Animations (beta)" at bounding box center [92, 381] width 183 height 34
click at [870, 330] on span "Button" at bounding box center [867, 337] width 28 height 15
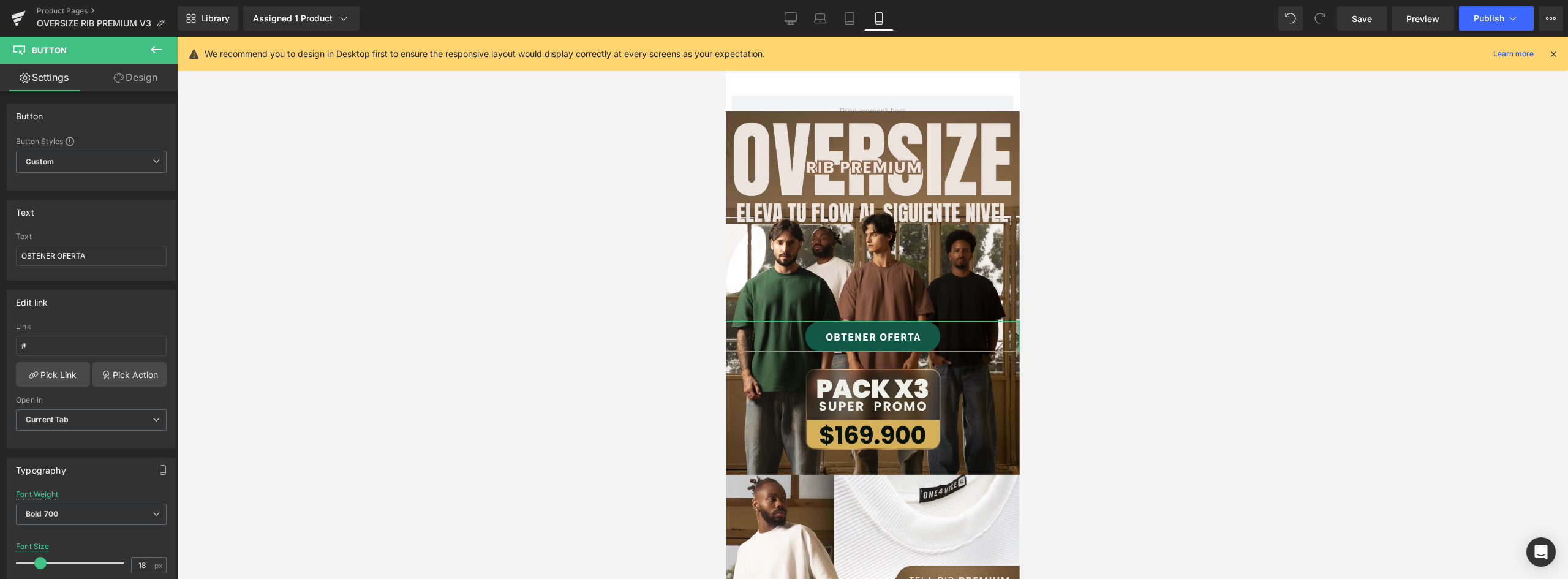
drag, startPoint x: 125, startPoint y: 77, endPoint x: 119, endPoint y: 397, distance: 320.1
click at [124, 79] on link "Design" at bounding box center [135, 77] width 89 height 27
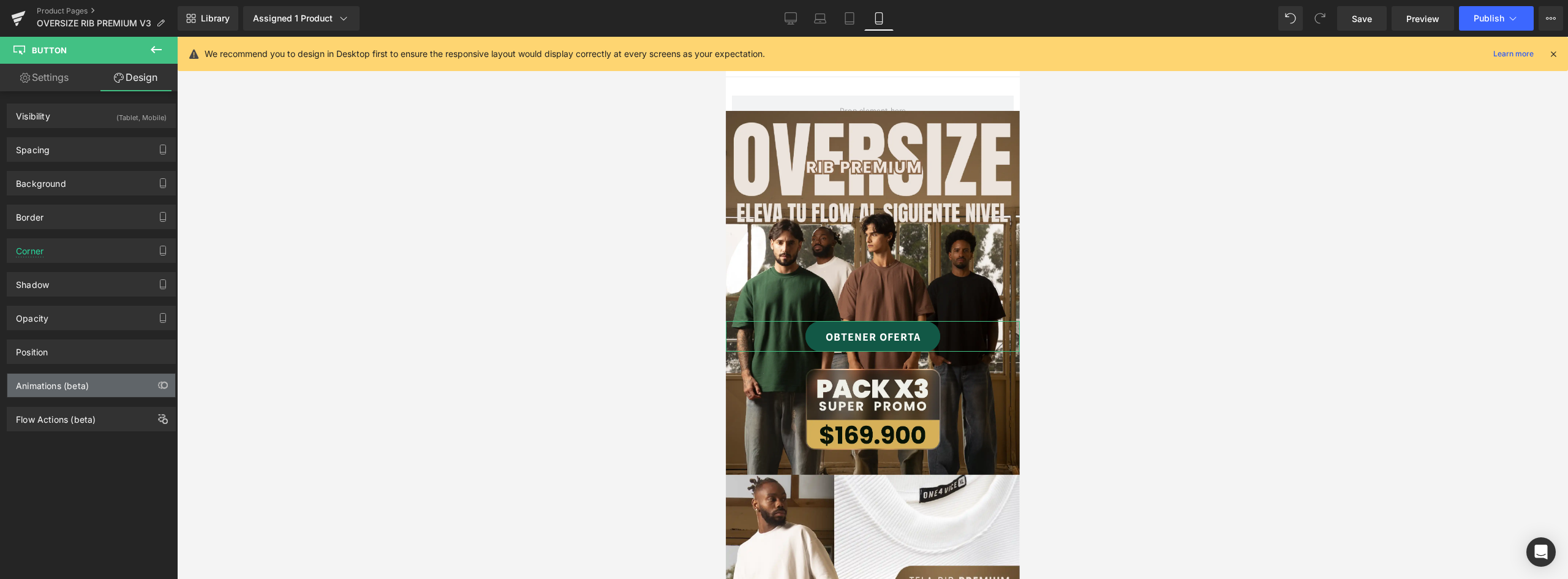
click at [91, 379] on div "Animations (beta)" at bounding box center [91, 386] width 168 height 23
click at [93, 373] on div "Animations (beta)" at bounding box center [91, 386] width 169 height 24
click at [830, 322] on link "OBTENER OFERTA" at bounding box center [872, 336] width 135 height 31
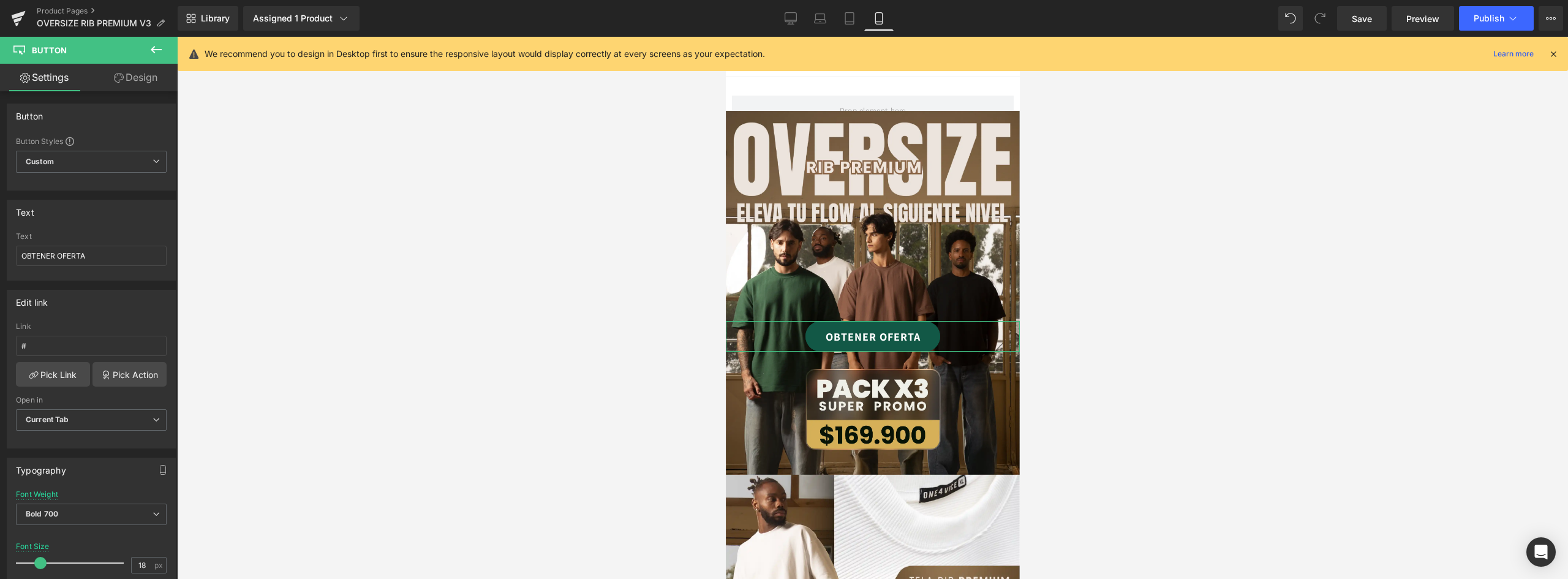
click at [144, 75] on link "Design" at bounding box center [135, 77] width 89 height 27
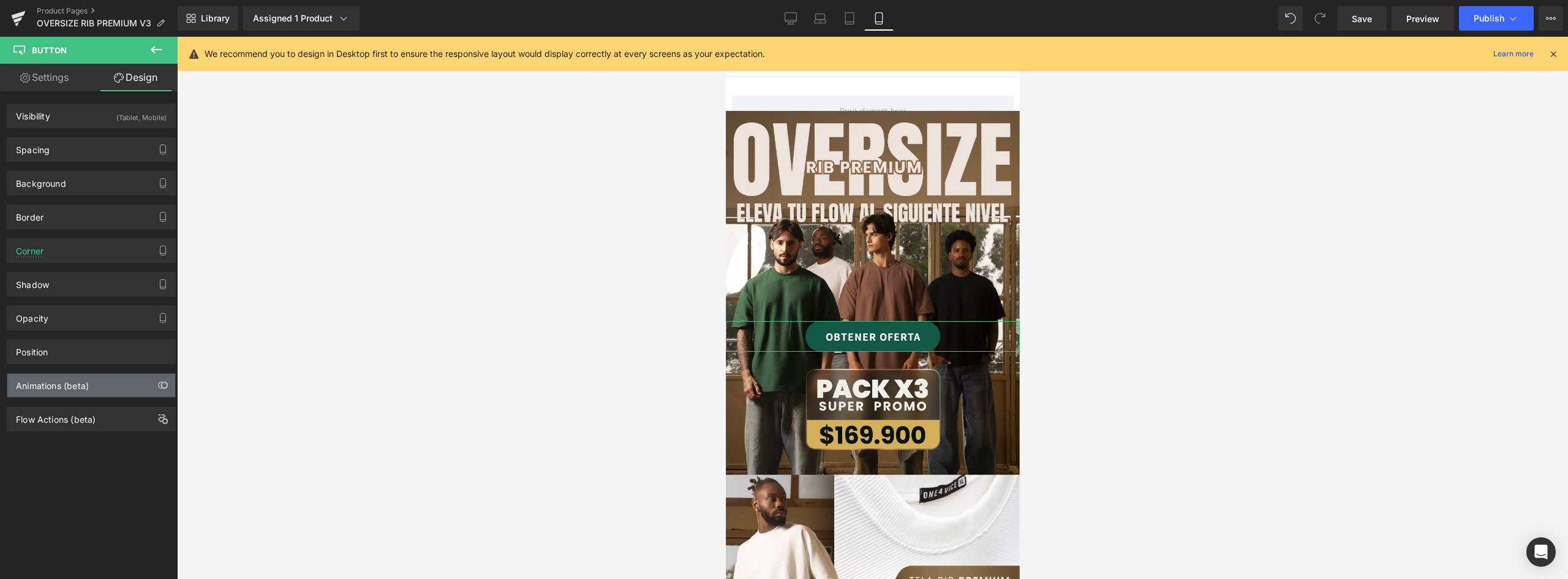
click at [80, 379] on div "Animations (beta)" at bounding box center [52, 383] width 73 height 17
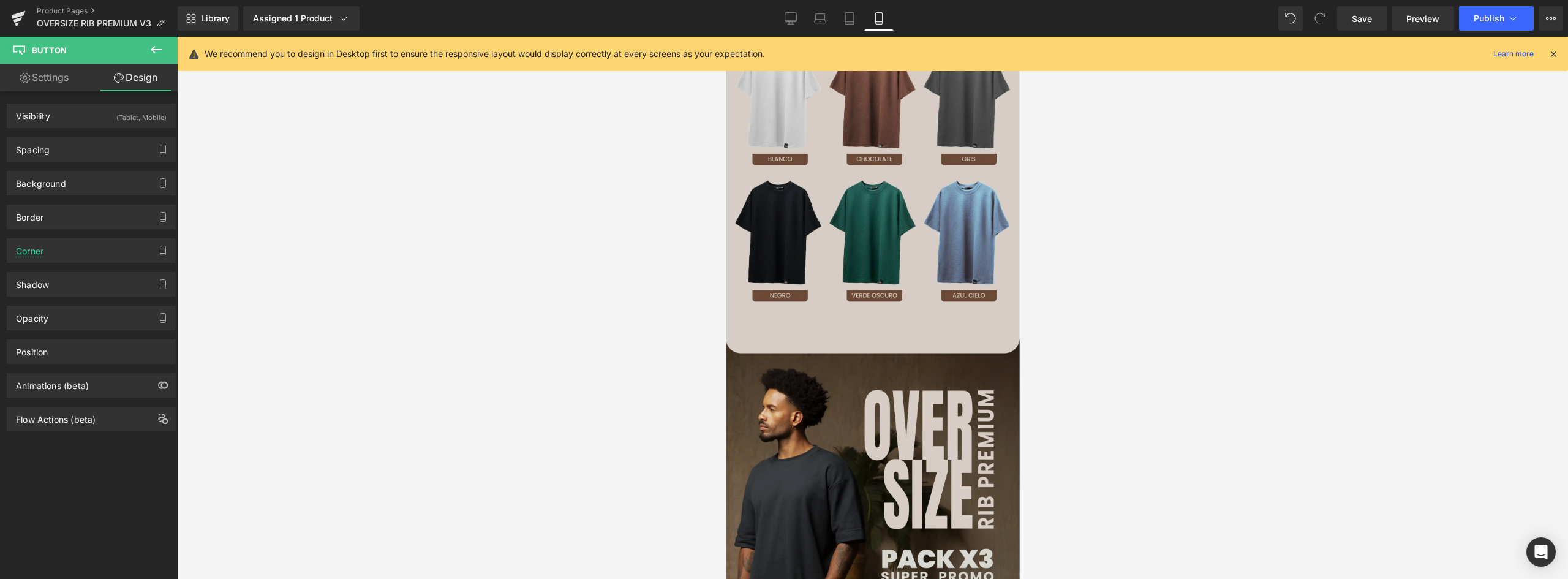
scroll to position [1287, 0]
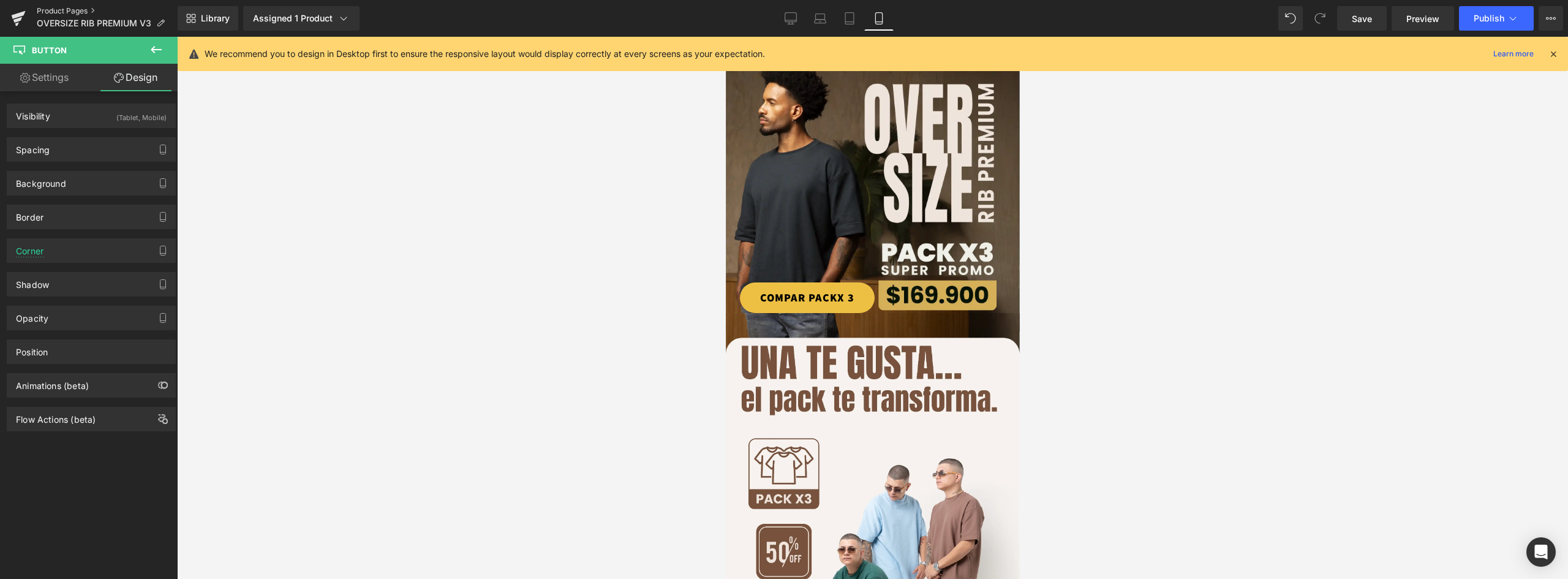
click at [65, 10] on link "Product Pages" at bounding box center [107, 11] width 141 height 10
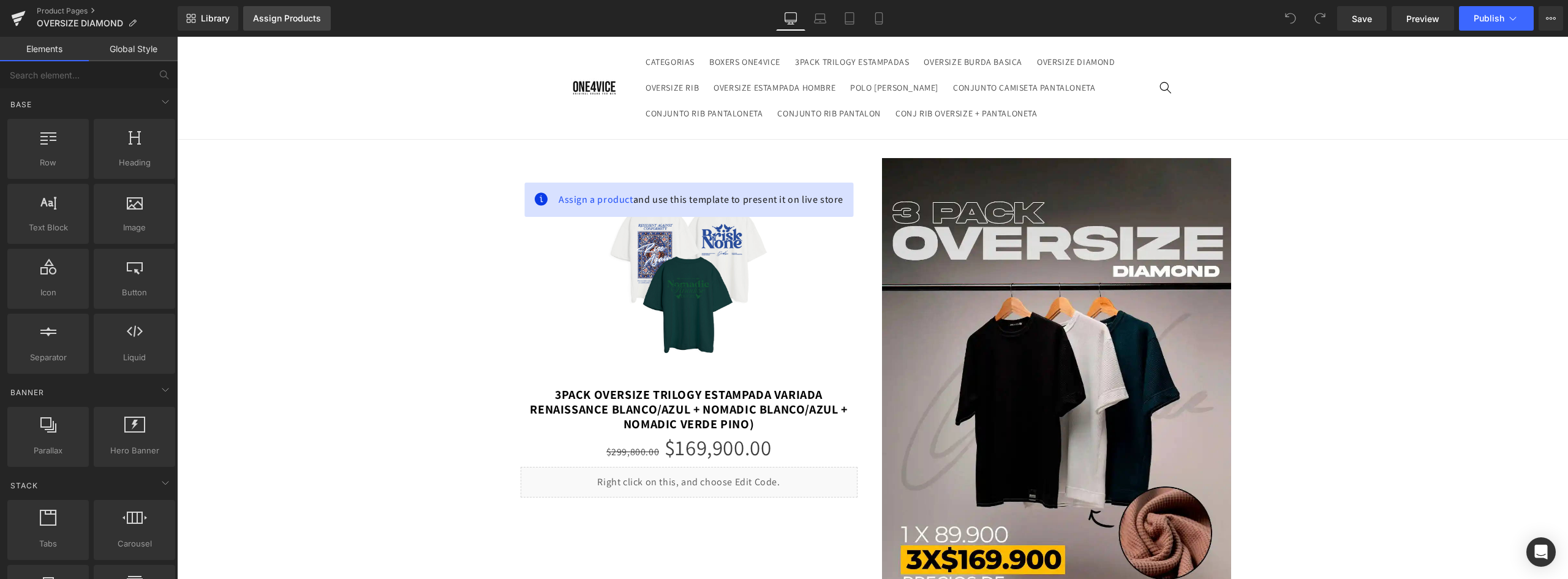
click at [306, 19] on div "Assign Products" at bounding box center [287, 19] width 68 height 10
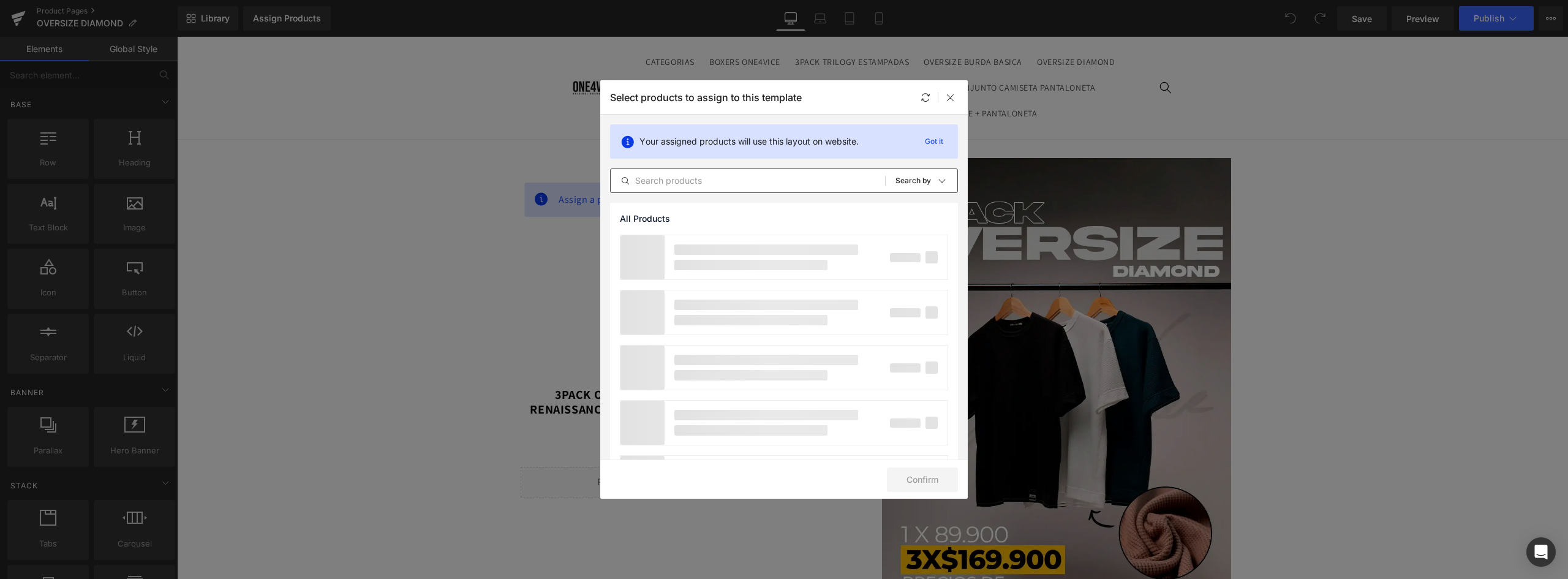
click at [749, 178] on input "text" at bounding box center [748, 181] width 274 height 15
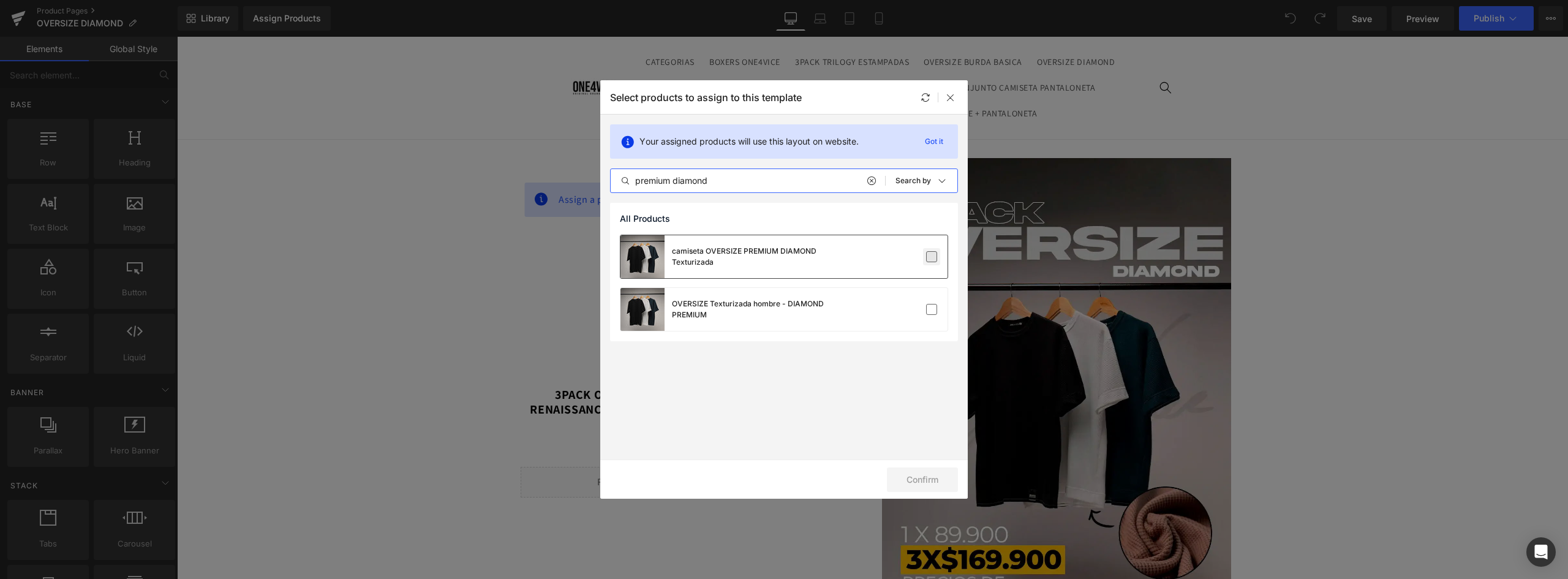
type input "premium diamond"
click at [937, 256] on label at bounding box center [931, 257] width 11 height 11
click at [932, 257] on input "checkbox" at bounding box center [932, 257] width 0 height 0
click at [928, 477] on button "Confirm" at bounding box center [922, 480] width 71 height 24
click at [915, 480] on button "Success" at bounding box center [915, 480] width 87 height 24
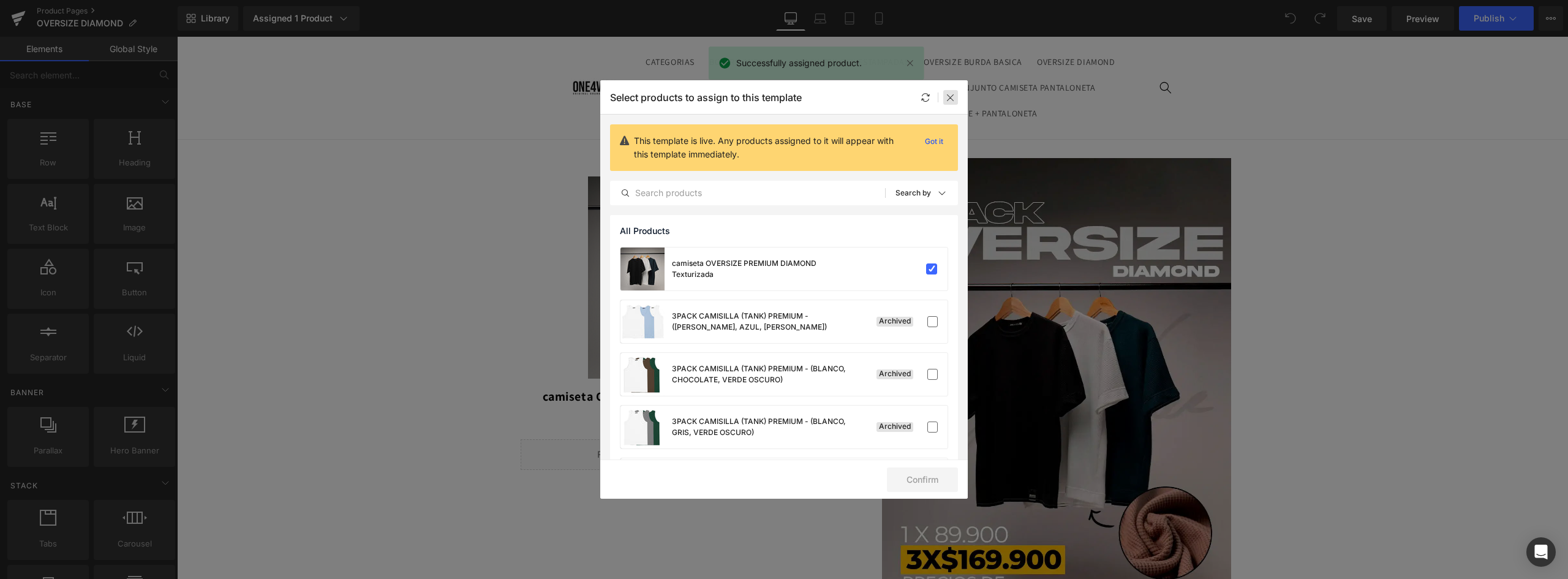
click at [953, 99] on icon at bounding box center [951, 97] width 10 height 10
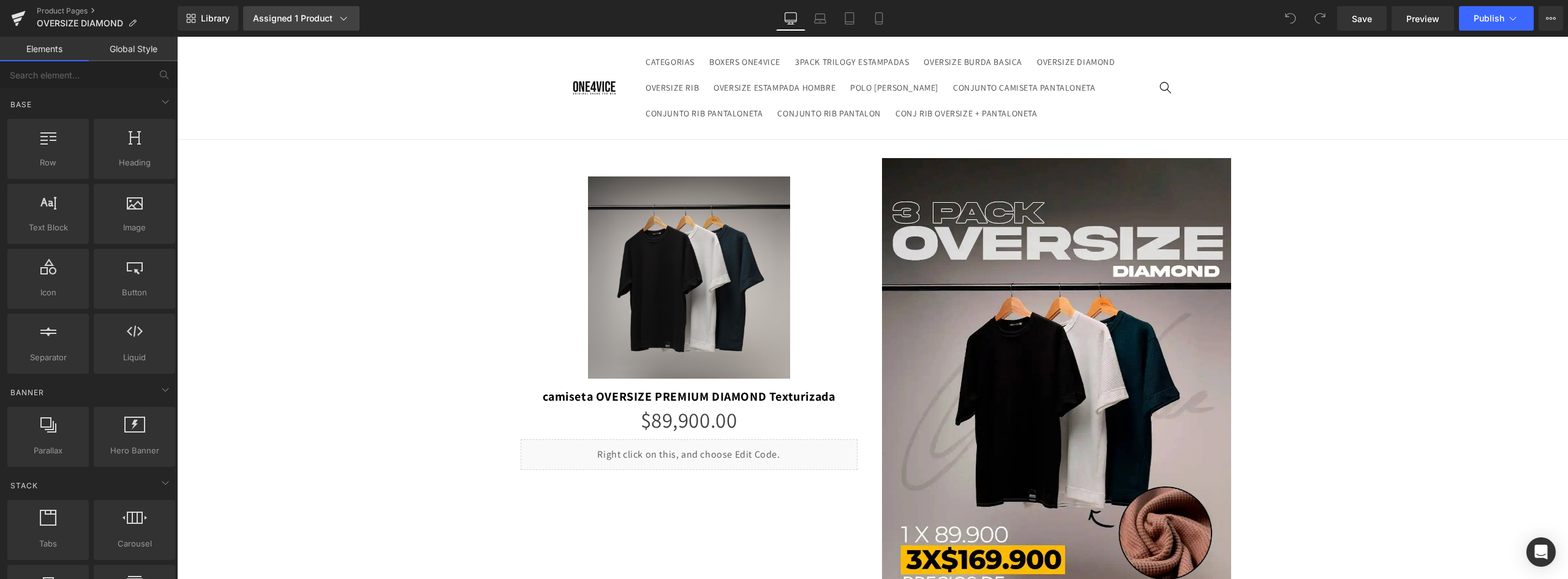
click at [327, 19] on div "Assigned 1 Product" at bounding box center [301, 18] width 97 height 12
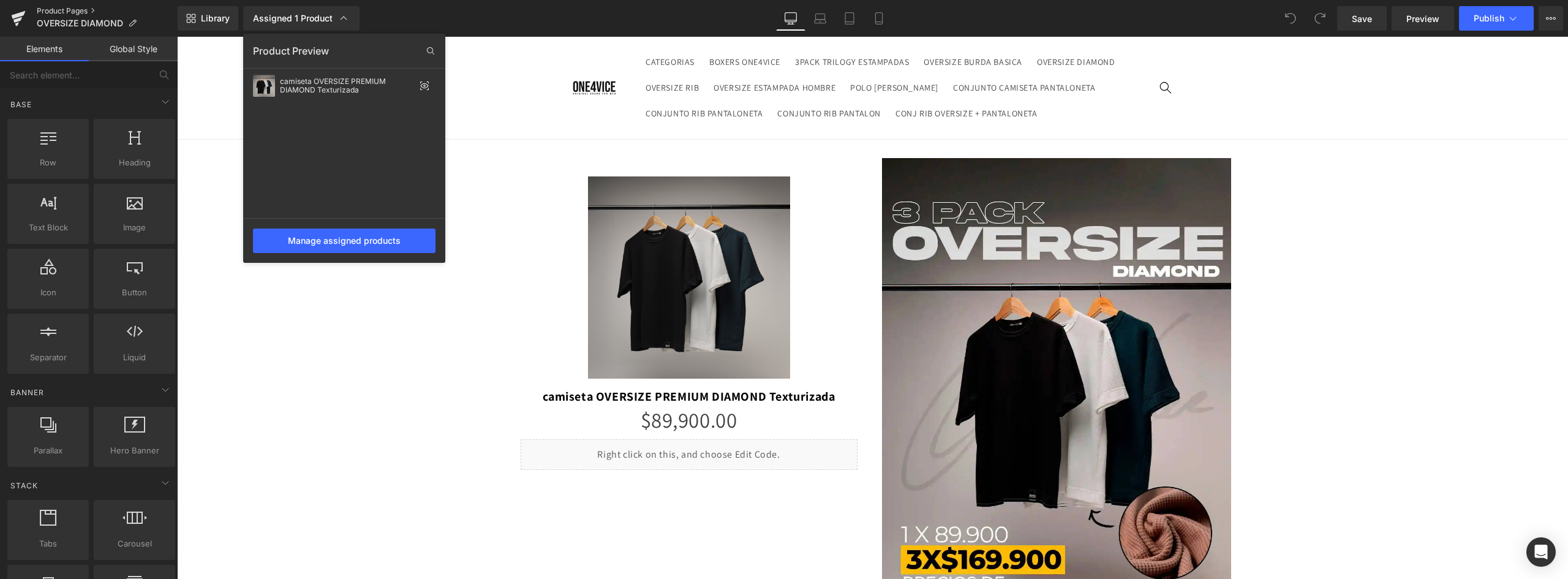
click at [68, 6] on link "Product Pages" at bounding box center [107, 11] width 141 height 10
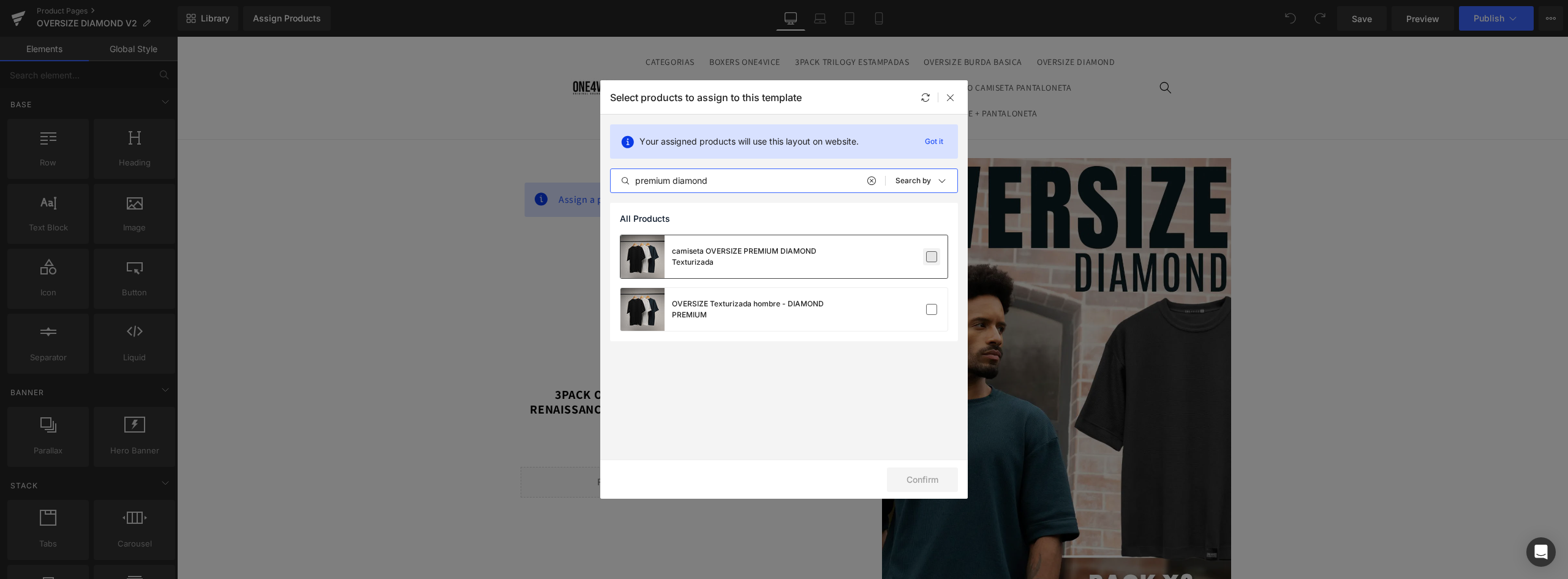
click at [930, 258] on label at bounding box center [931, 257] width 11 height 11
click at [932, 257] on input "checkbox" at bounding box center [932, 257] width 0 height 0
click at [920, 474] on button "Confirm" at bounding box center [922, 480] width 71 height 24
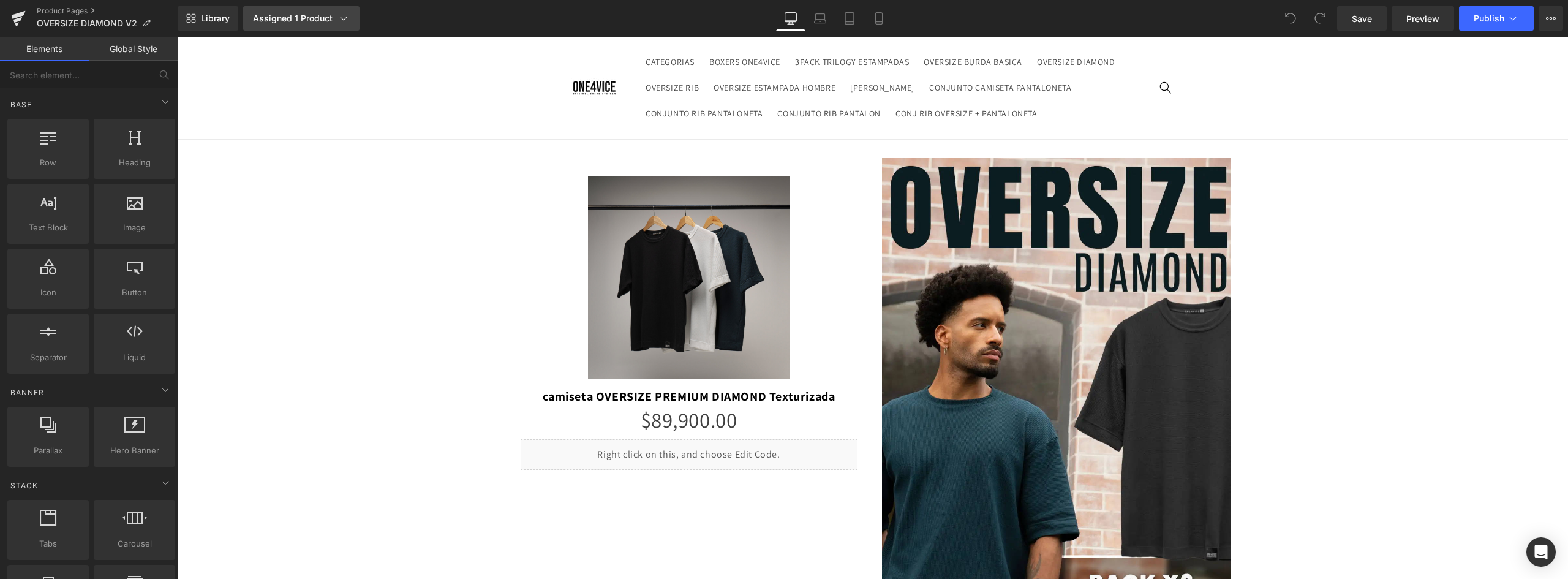
click at [333, 16] on div "Assigned 1 Product" at bounding box center [301, 18] width 97 height 12
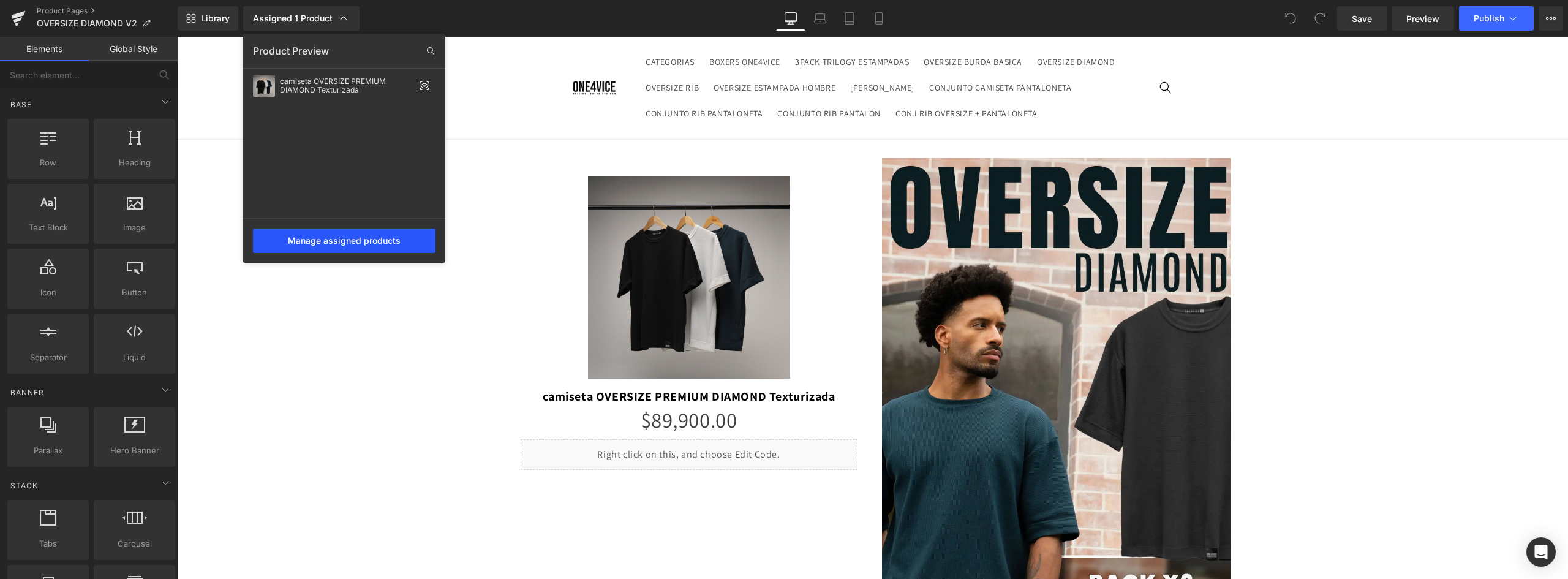
click at [372, 239] on div "Manage assigned products" at bounding box center [344, 241] width 183 height 24
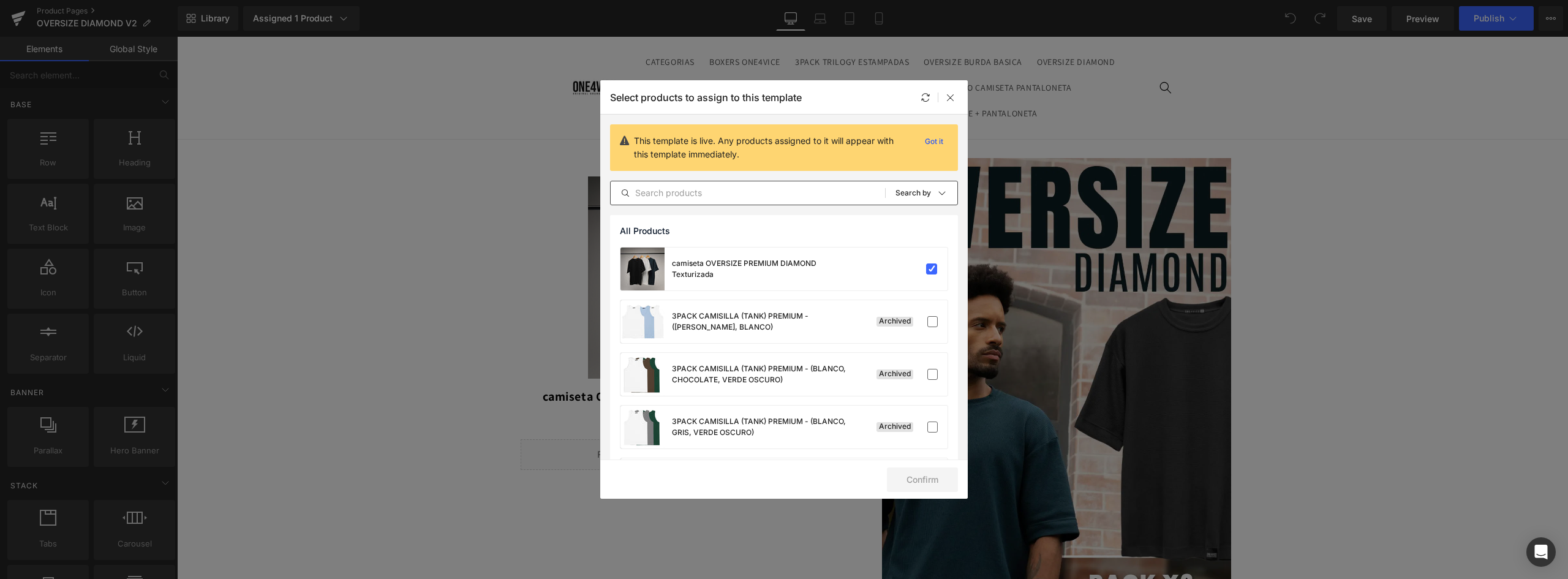
click at [726, 191] on input "text" at bounding box center [748, 193] width 274 height 15
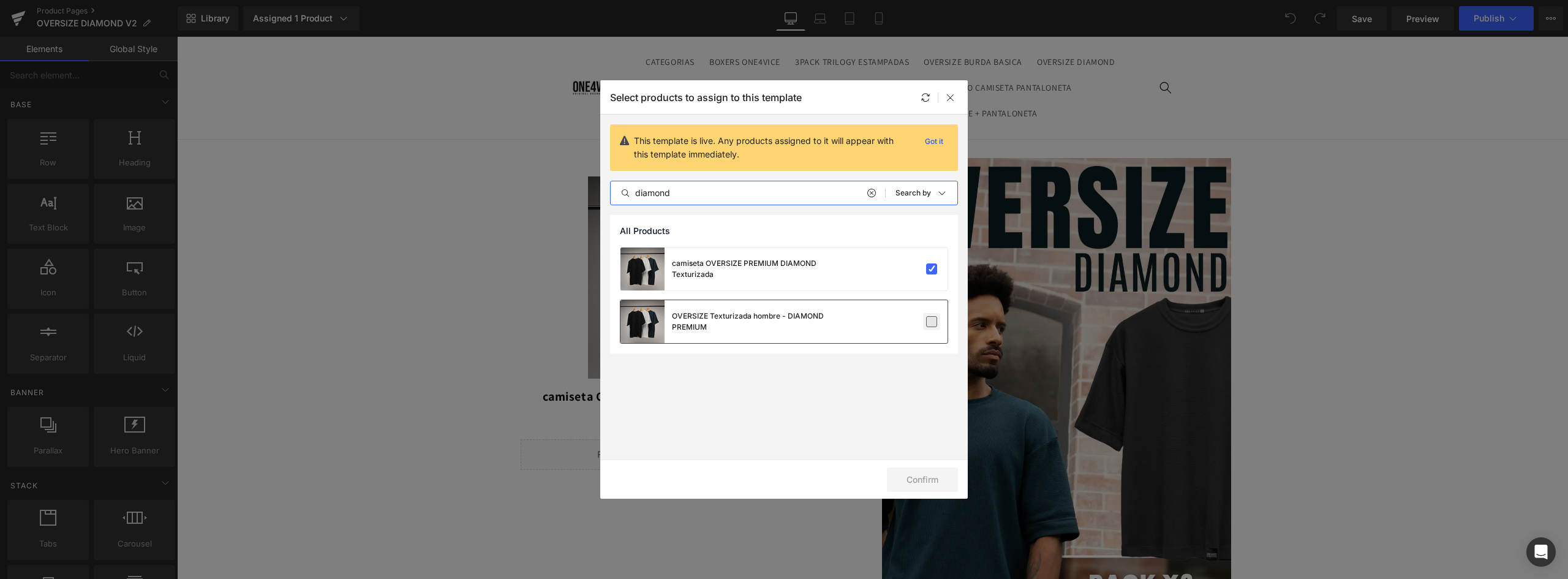
type input "diamond"
click at [929, 324] on label at bounding box center [931, 321] width 11 height 11
click at [932, 322] on input "checkbox" at bounding box center [932, 322] width 0 height 0
click at [935, 269] on label at bounding box center [931, 269] width 11 height 11
click at [932, 269] on input "checkbox" at bounding box center [932, 269] width 0 height 0
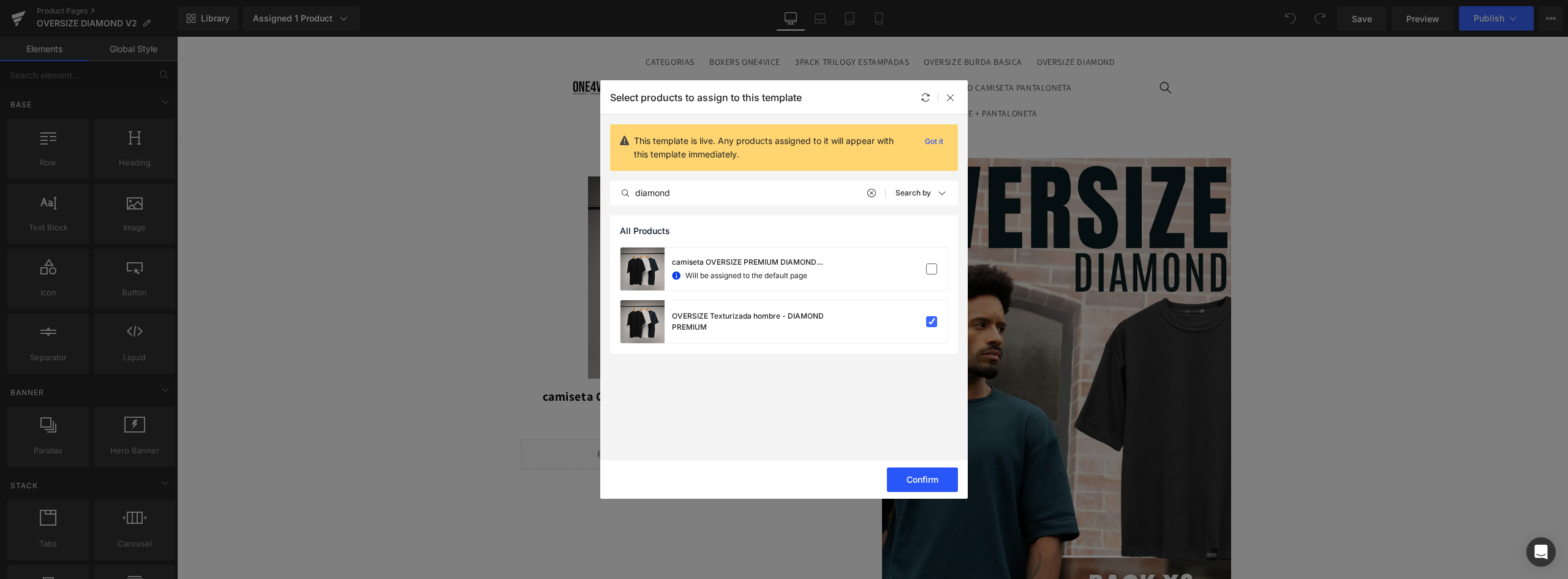
click at [918, 469] on button "Confirm" at bounding box center [922, 480] width 71 height 24
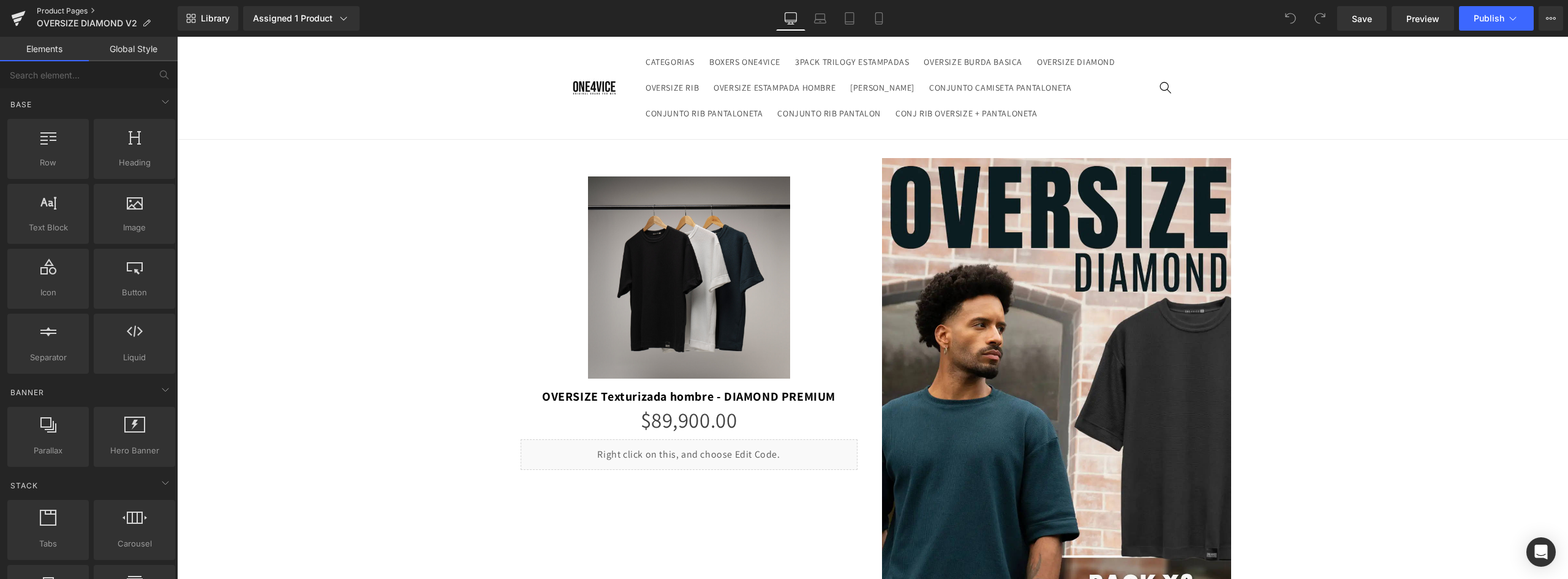
click at [72, 11] on link "Product Pages" at bounding box center [107, 11] width 141 height 10
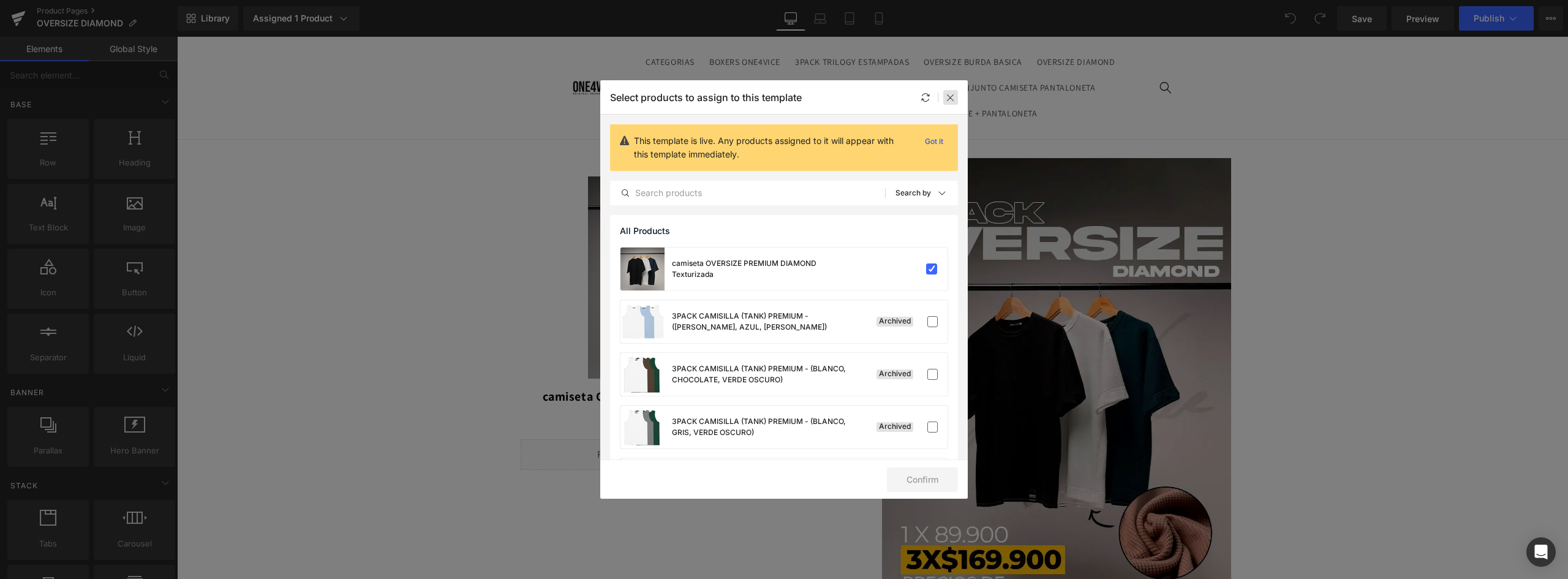
click at [954, 100] on icon at bounding box center [951, 97] width 10 height 10
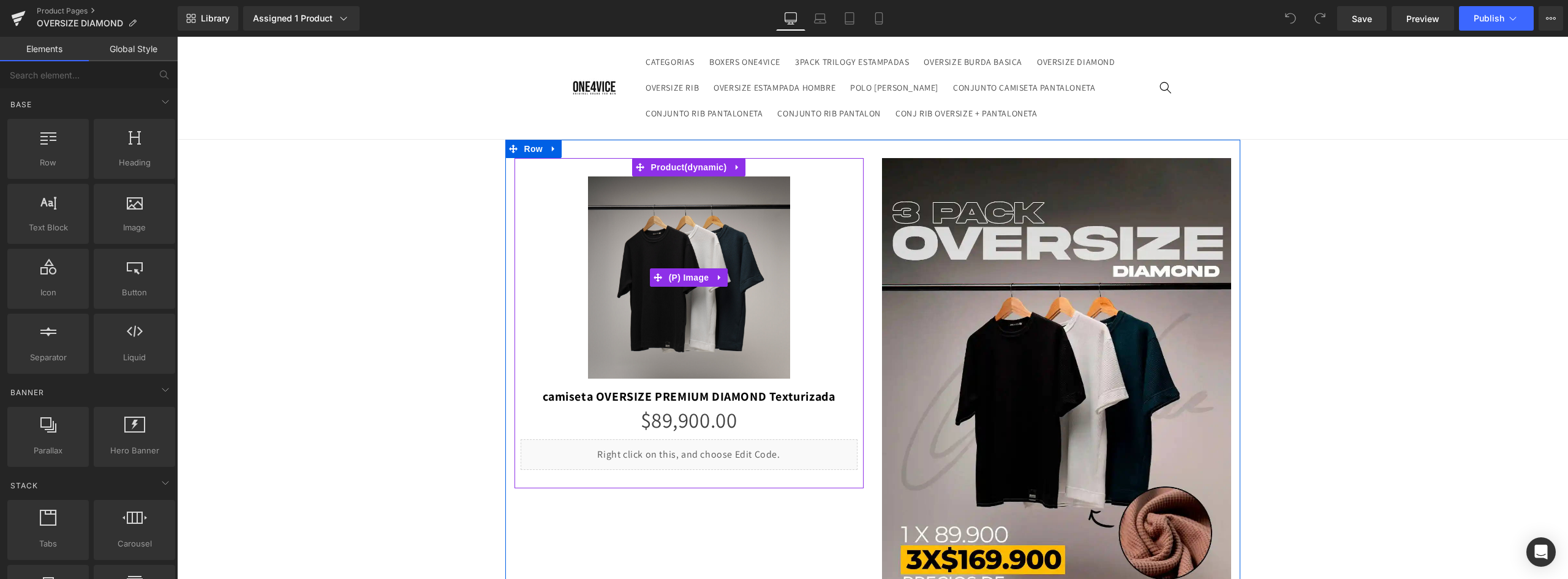
click at [817, 192] on div "Sale Off" at bounding box center [689, 277] width 337 height 202
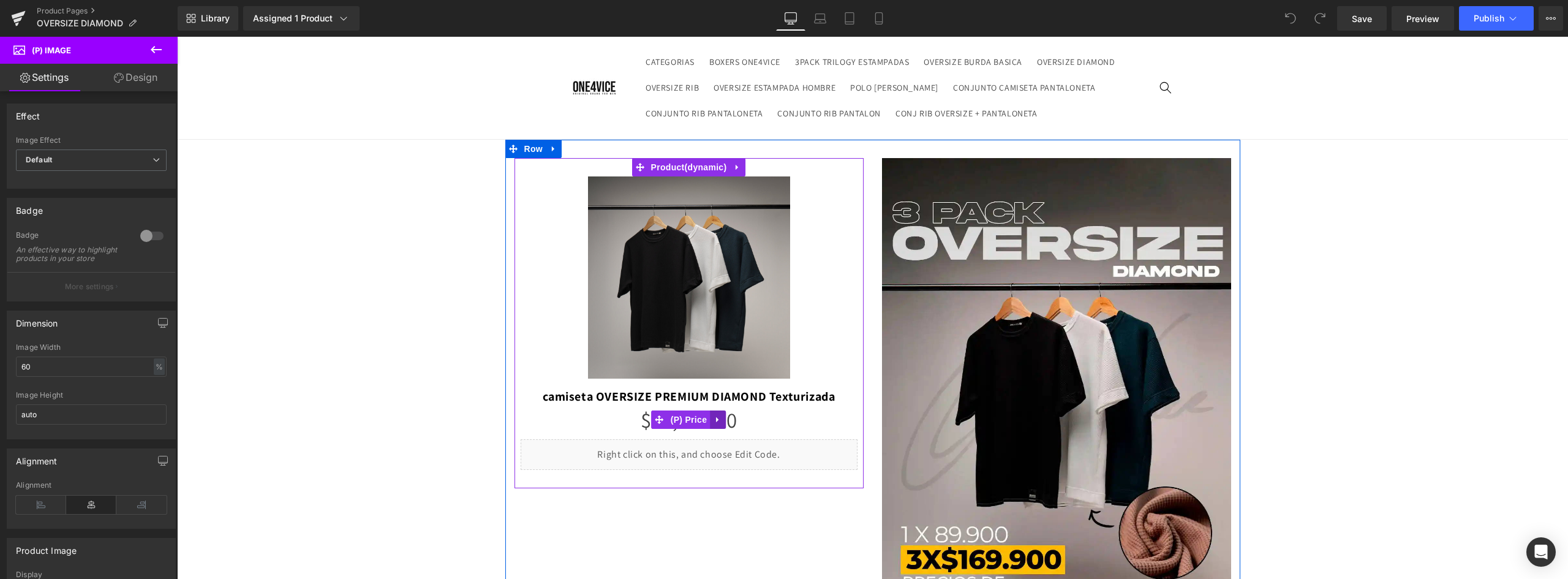
click at [716, 418] on icon at bounding box center [718, 420] width 9 height 9
click at [723, 418] on icon at bounding box center [726, 420] width 9 height 9
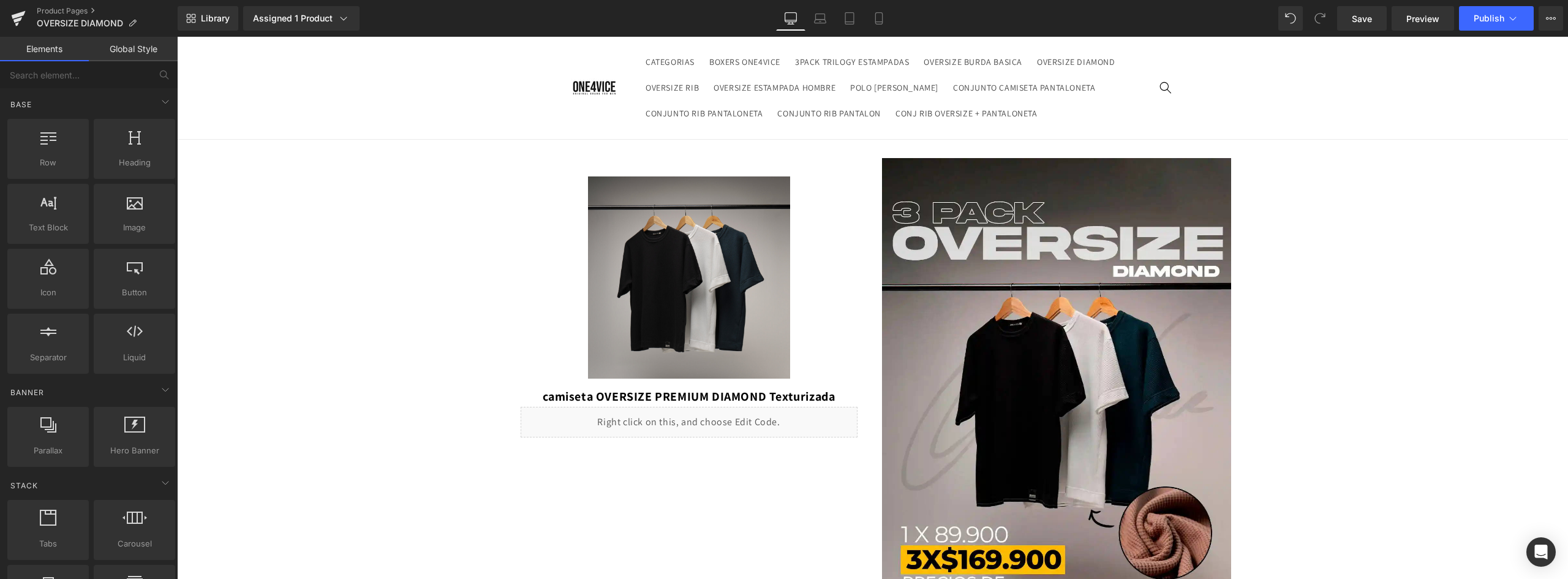
click at [1492, 19] on span "Publish" at bounding box center [1489, 19] width 31 height 10
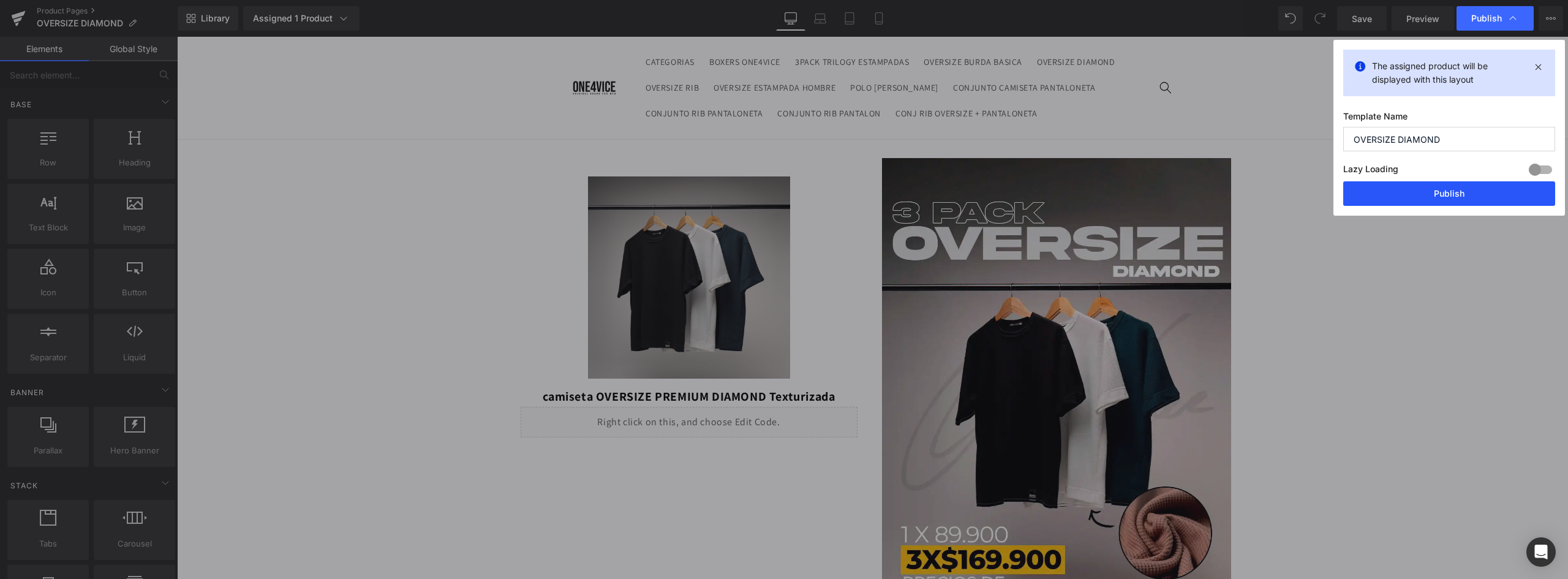
click at [1468, 193] on button "Publish" at bounding box center [1449, 193] width 212 height 24
